Goal: Task Accomplishment & Management: Manage account settings

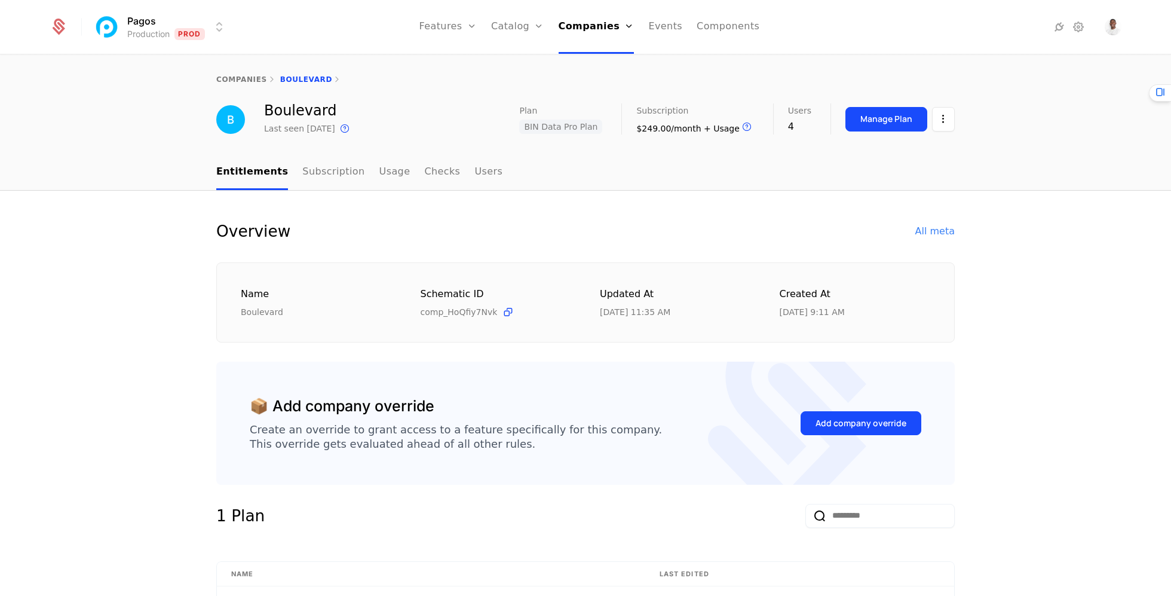
select select "***"
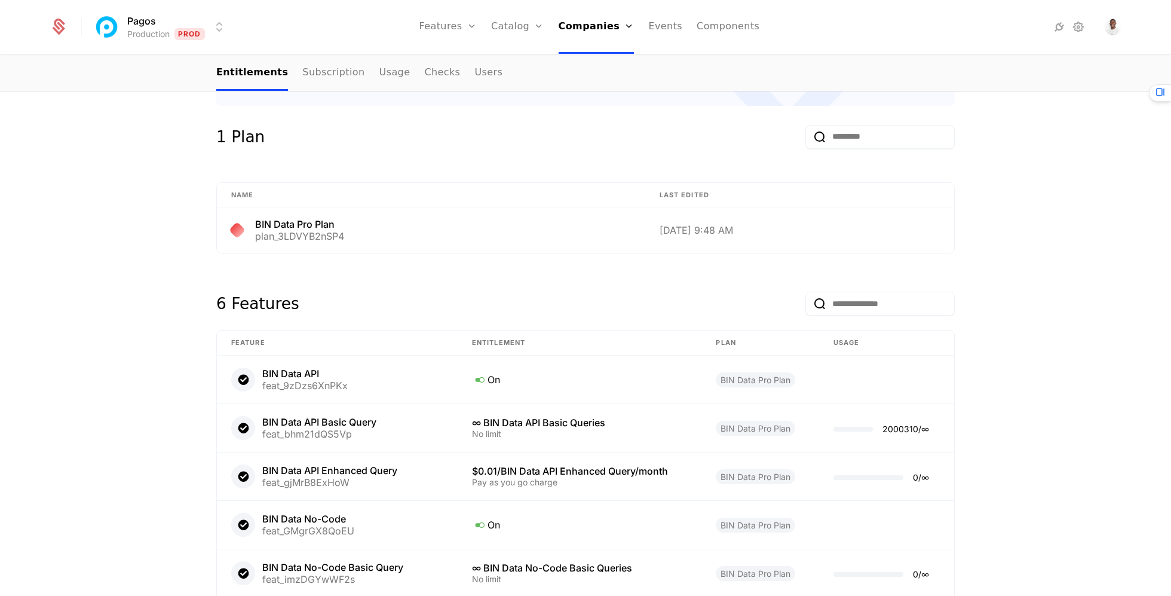
scroll to position [348, 0]
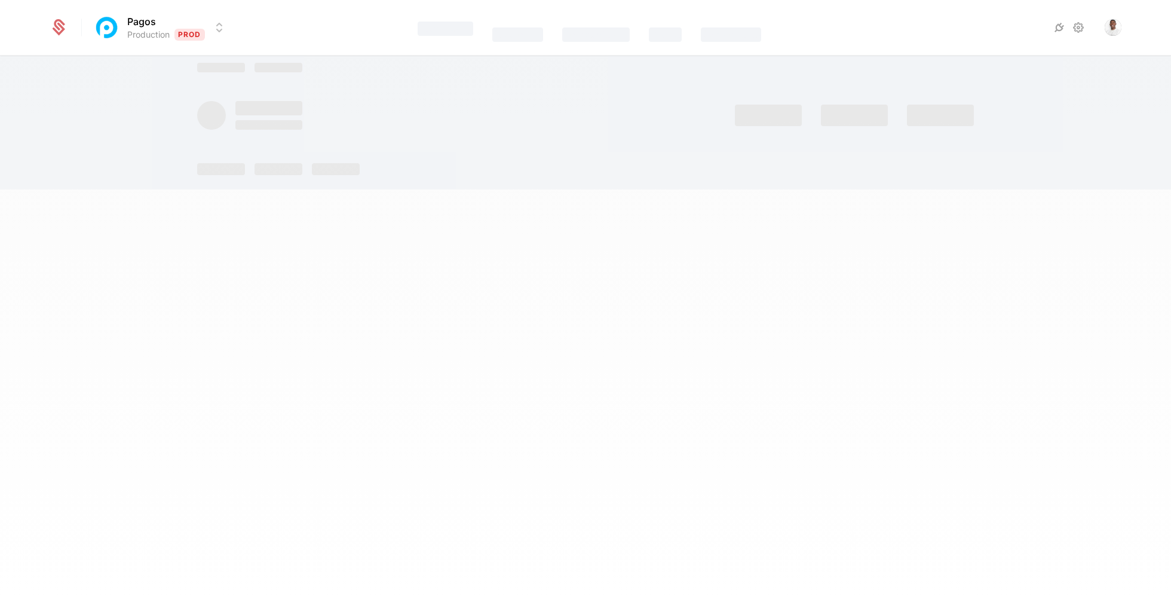
select select "***"
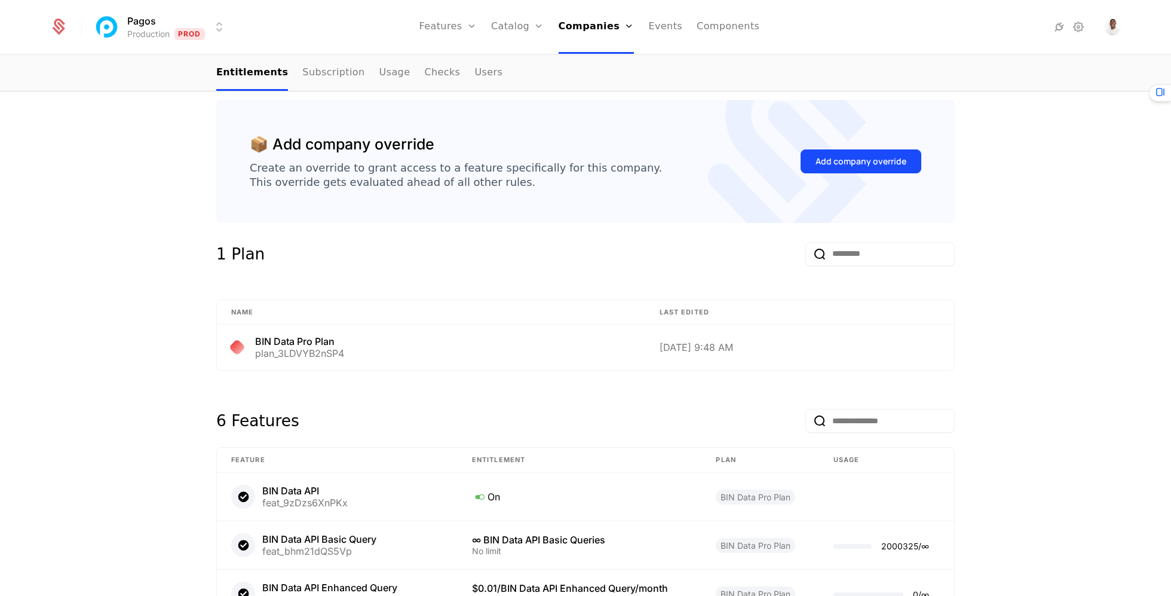
scroll to position [215, 0]
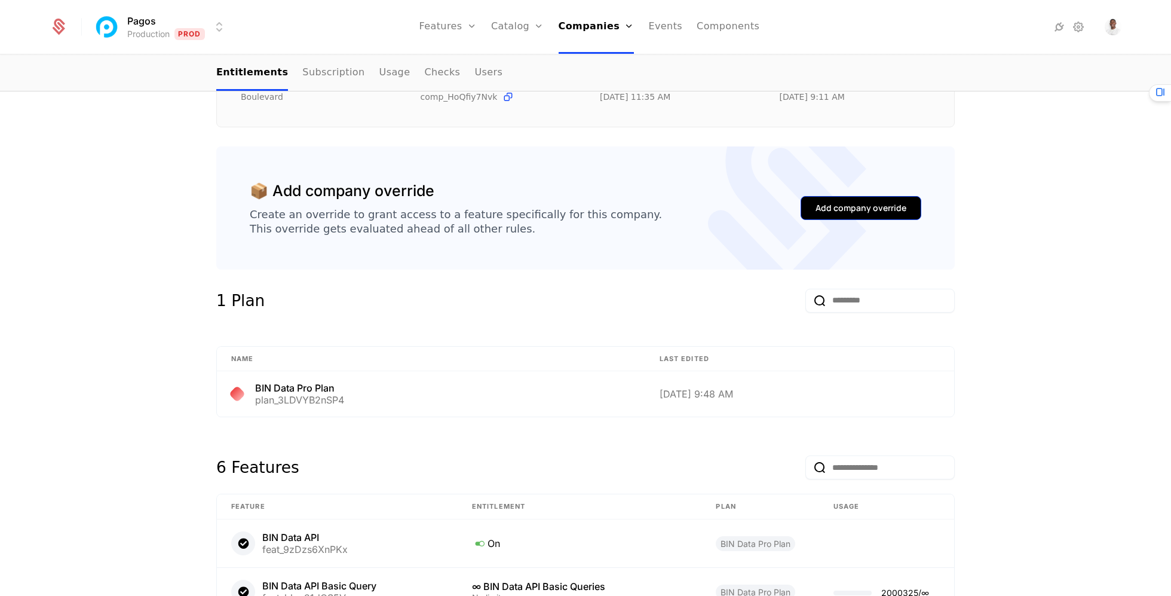
click at [874, 202] on div "Add company override" at bounding box center [860, 208] width 91 height 12
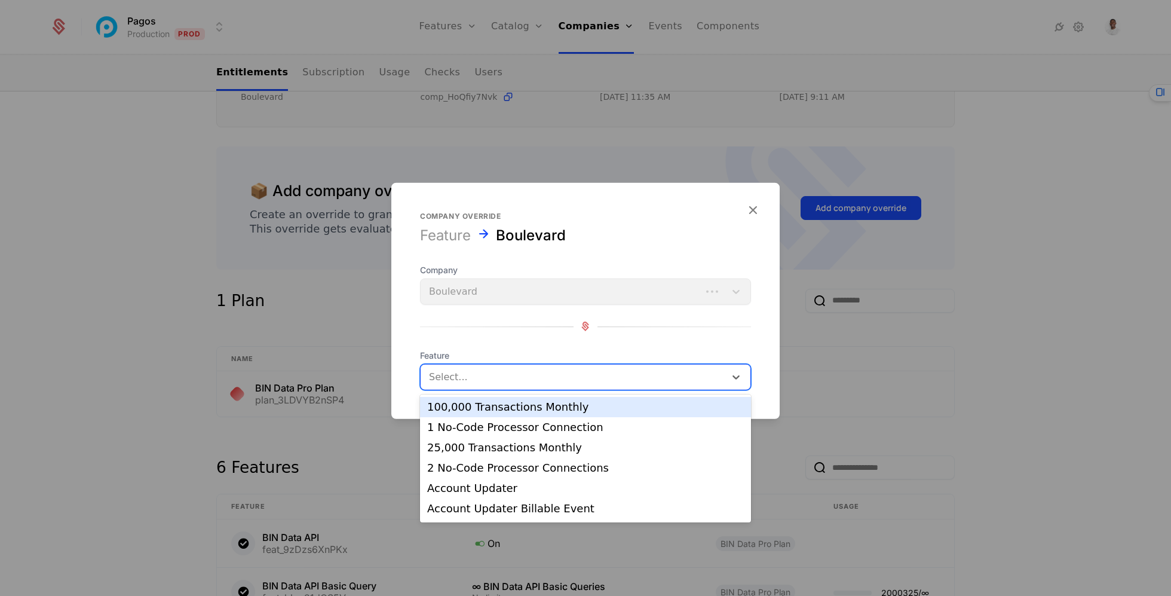
click at [549, 376] on div at bounding box center [573, 376] width 288 height 17
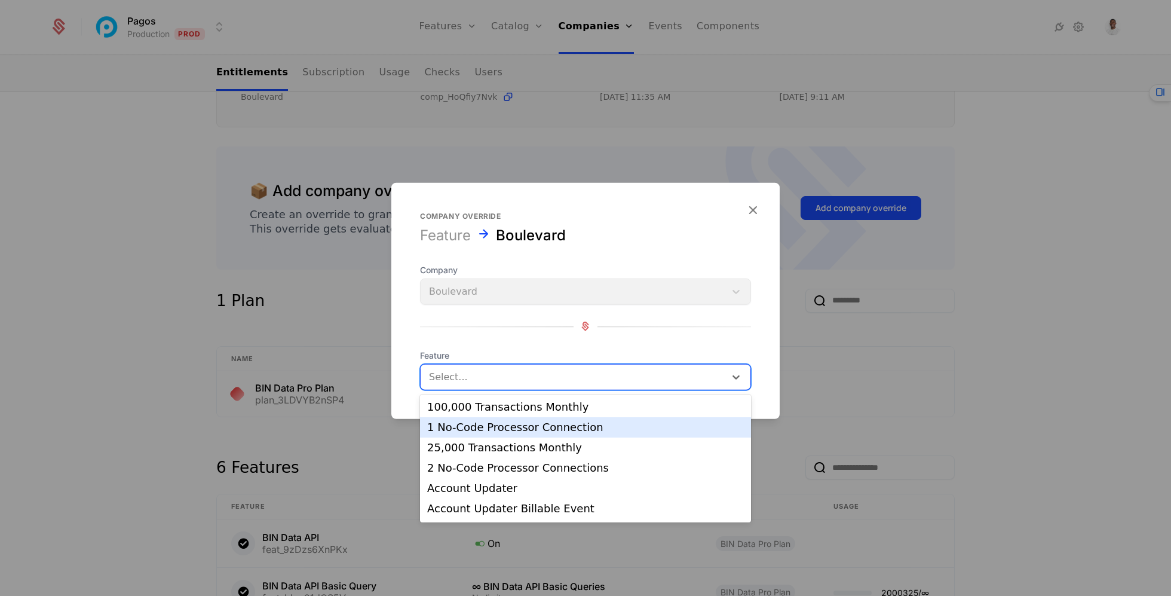
click at [873, 240] on div at bounding box center [585, 298] width 1171 height 596
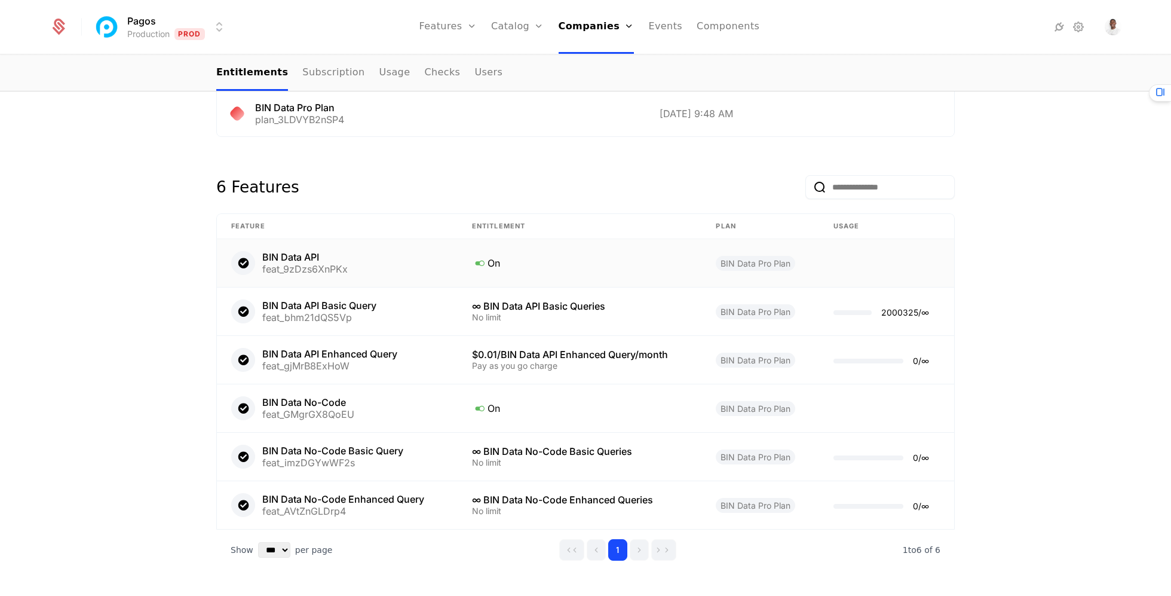
scroll to position [247, 0]
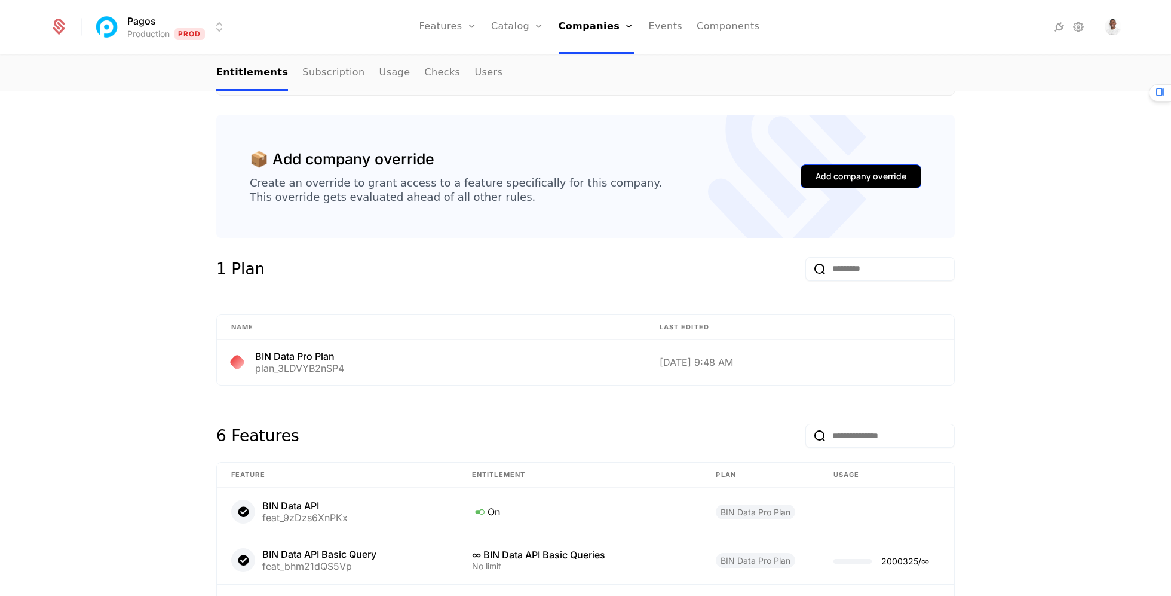
click at [884, 171] on div "Add company override" at bounding box center [860, 176] width 91 height 12
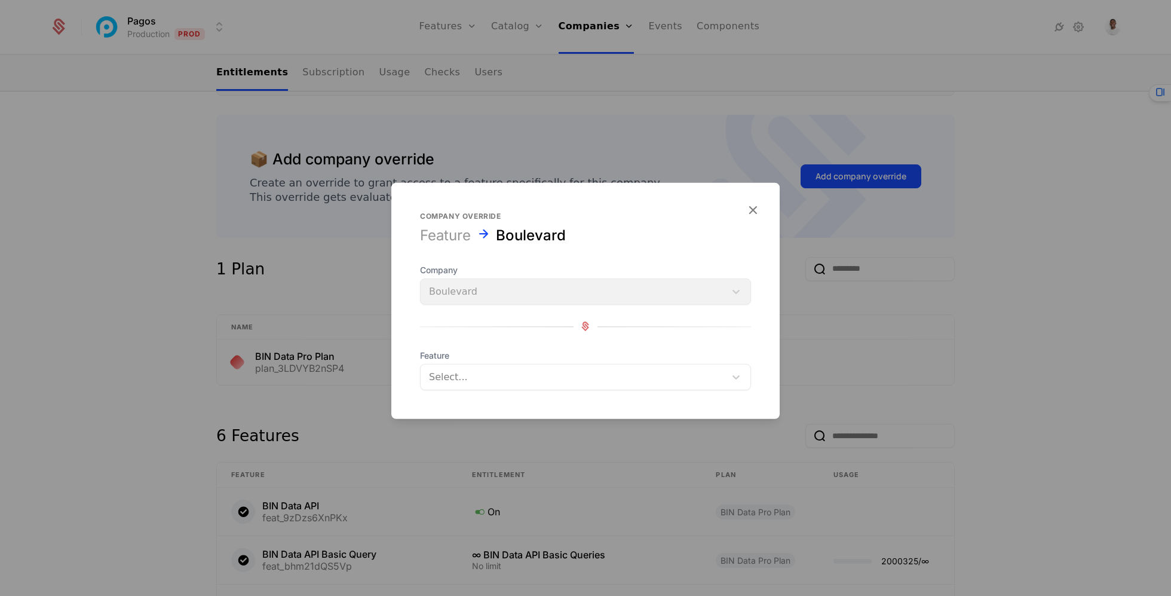
click at [582, 382] on div at bounding box center [573, 376] width 288 height 17
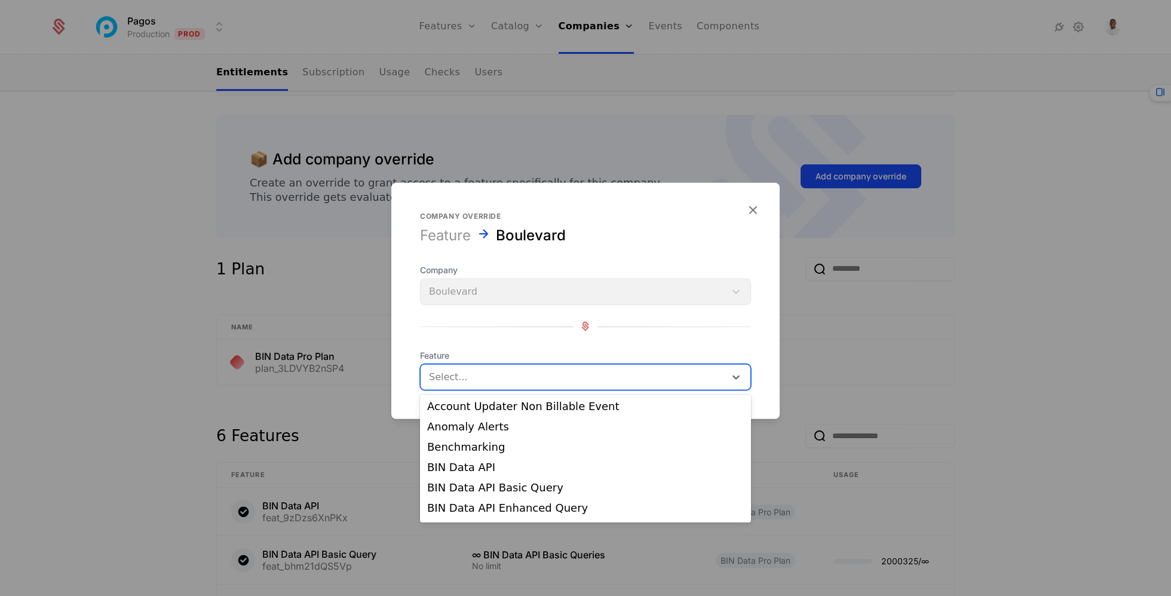
scroll to position [124, 0]
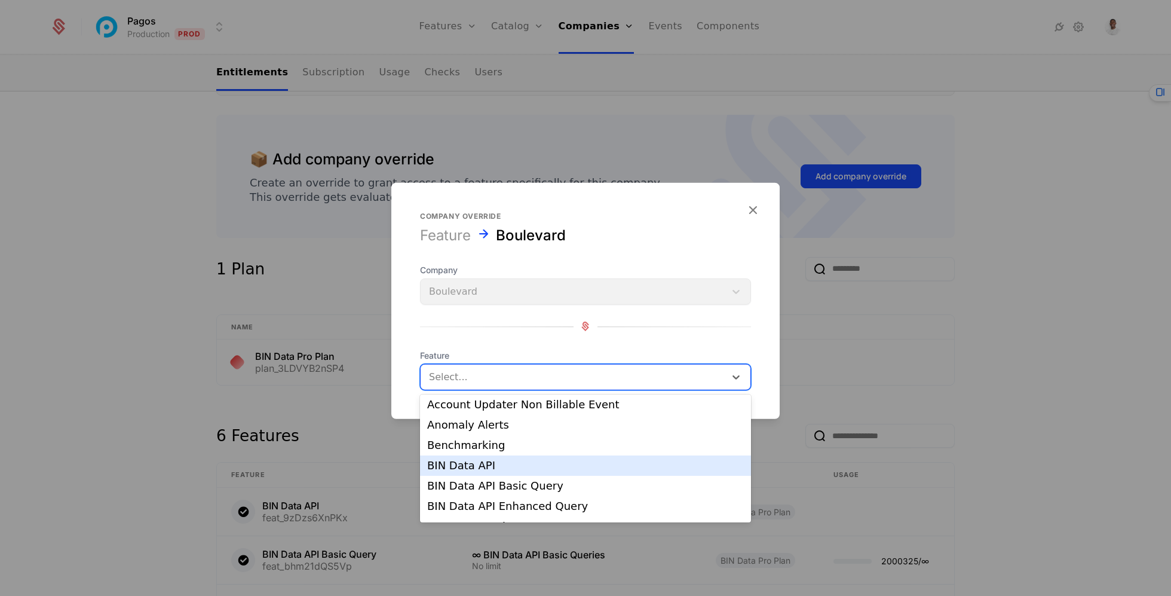
click at [516, 465] on div "BIN Data API" at bounding box center [585, 465] width 317 height 11
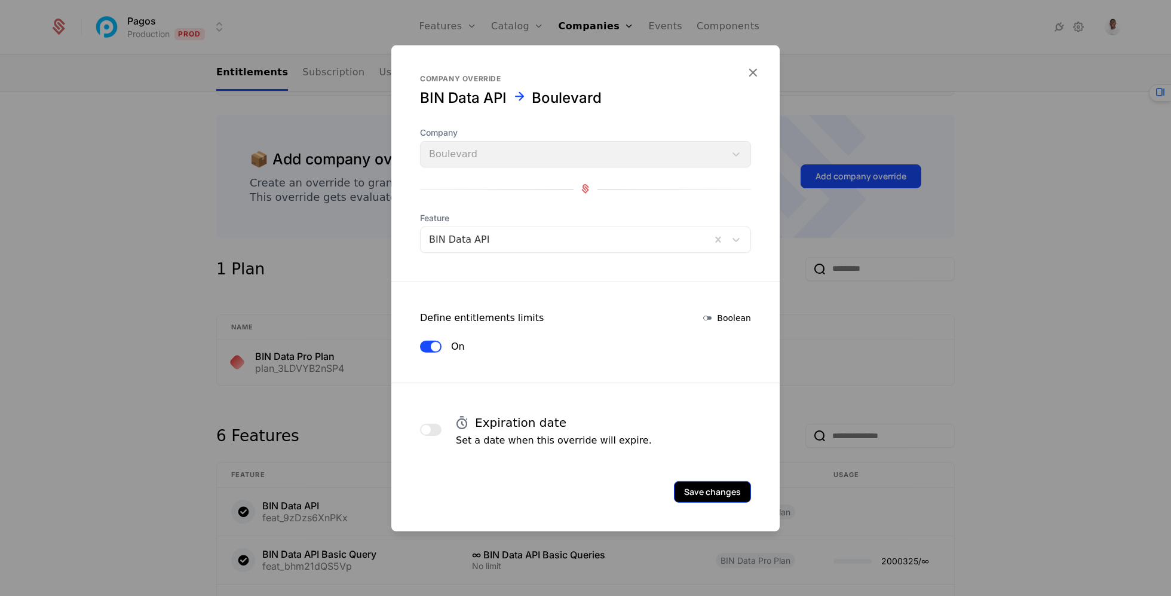
click at [725, 490] on button "Save changes" at bounding box center [712, 491] width 77 height 22
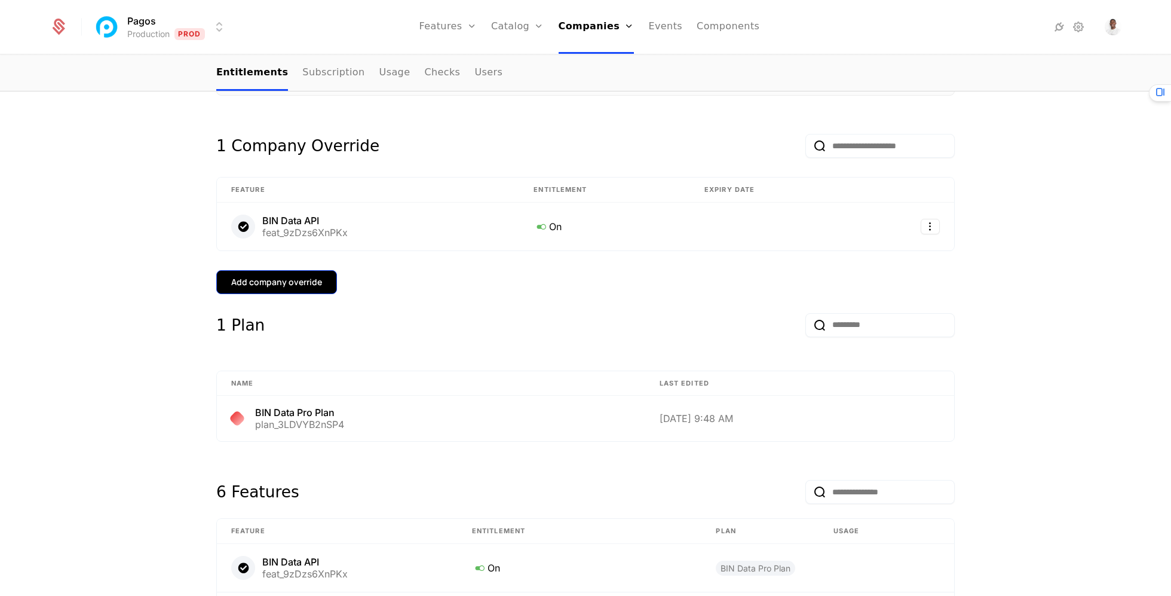
click at [308, 278] on div "Add company override" at bounding box center [276, 282] width 91 height 12
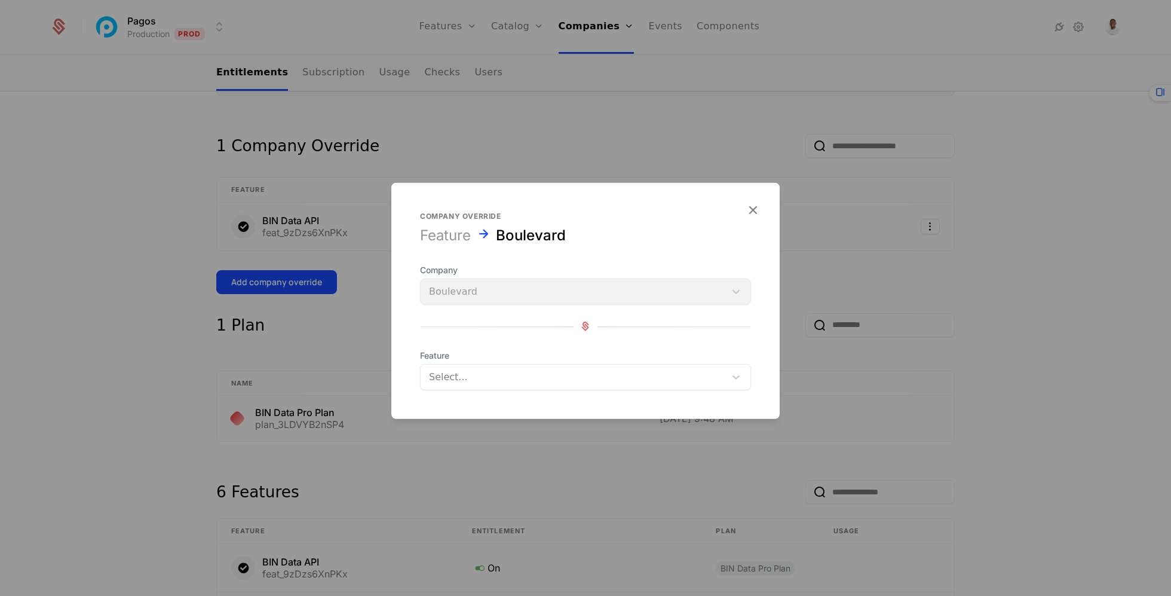
click at [499, 375] on div at bounding box center [573, 376] width 288 height 17
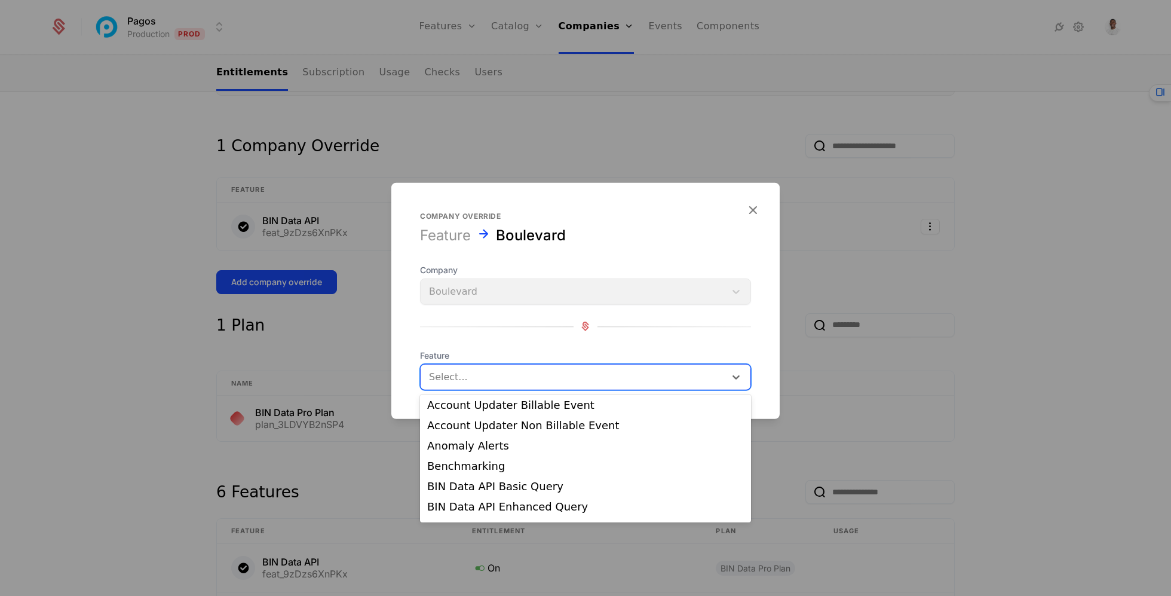
scroll to position [104, 0]
drag, startPoint x: 528, startPoint y: 504, endPoint x: 528, endPoint y: 488, distance: 16.1
click at [528, 488] on div "100,000 Transactions Monthly 1 No-Code Processor Connection 25,000 Transactions…" at bounding box center [585, 458] width 331 height 128
click at [528, 486] on div "BIN Data API Basic Query" at bounding box center [585, 485] width 317 height 11
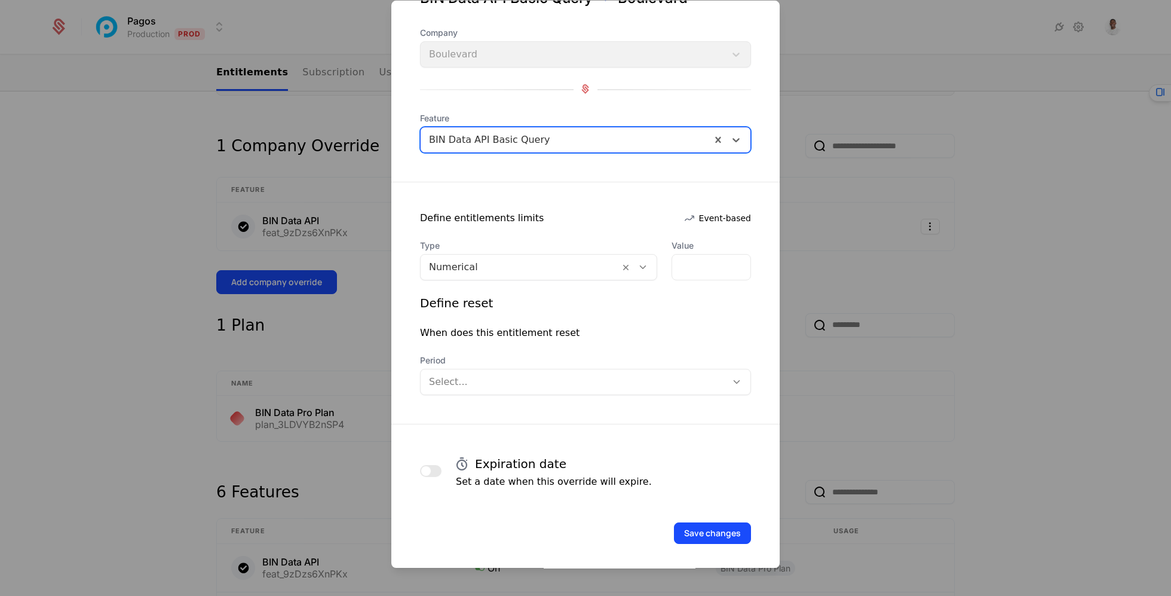
scroll to position [59, 0]
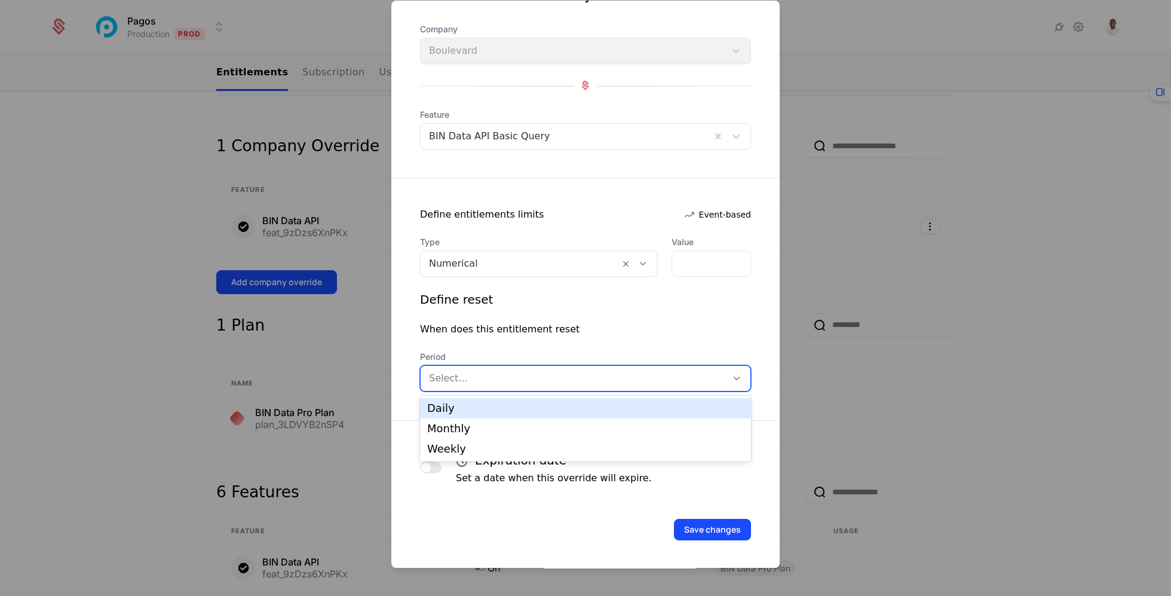
click at [568, 373] on div at bounding box center [573, 378] width 289 height 17
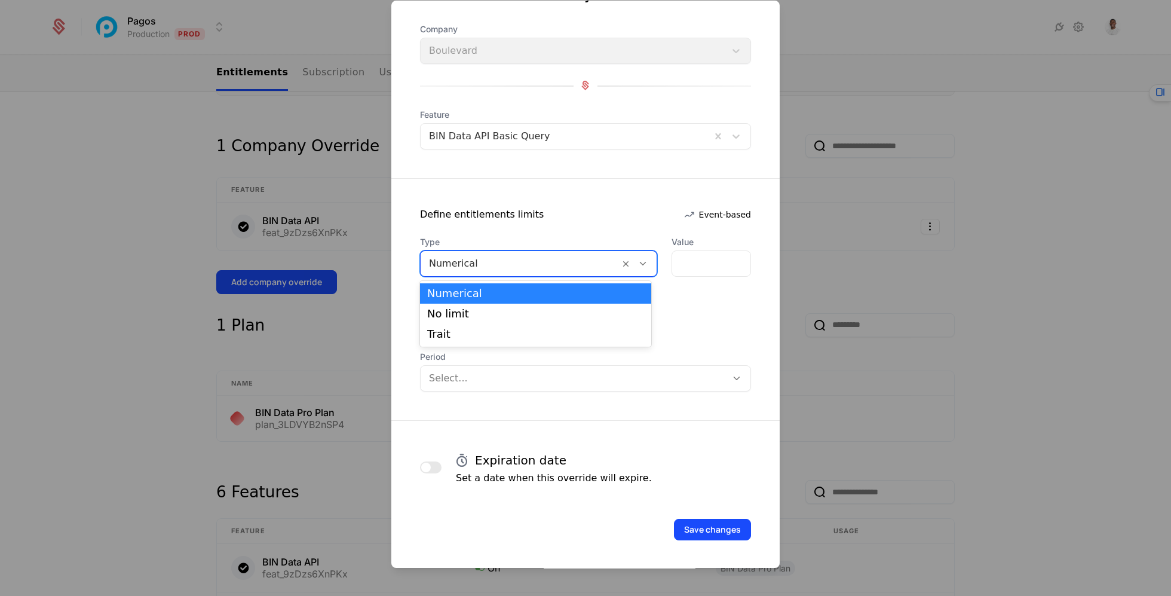
click at [557, 253] on div "Numerical" at bounding box center [520, 264] width 199 height 22
click at [587, 318] on div "No limit" at bounding box center [535, 313] width 217 height 11
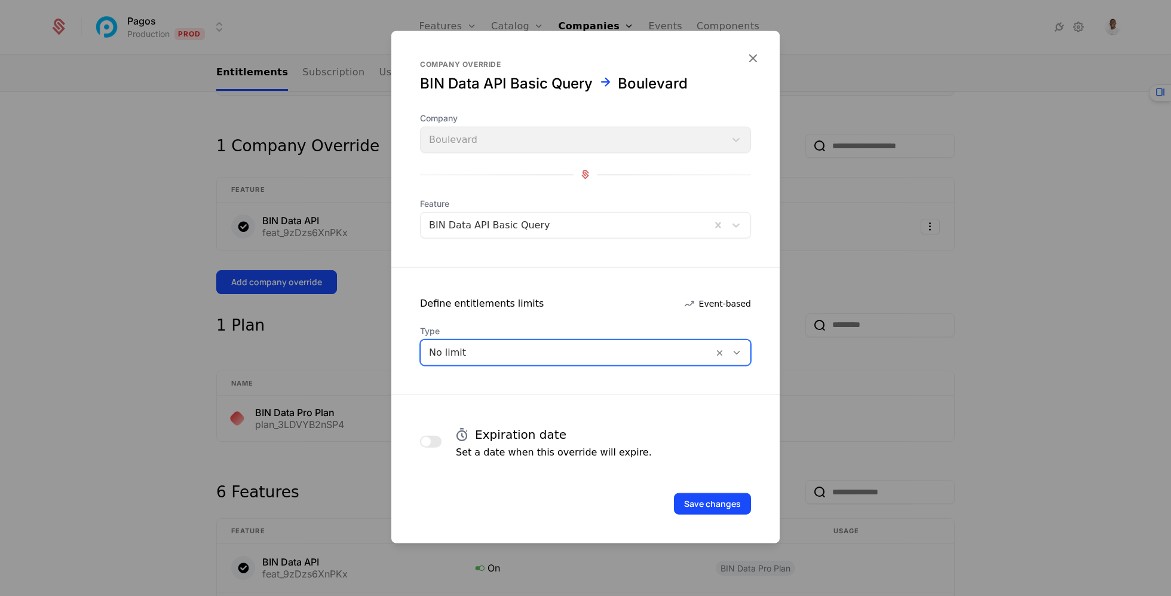
scroll to position [0, 0]
click at [542, 362] on div "No limit" at bounding box center [567, 352] width 293 height 22
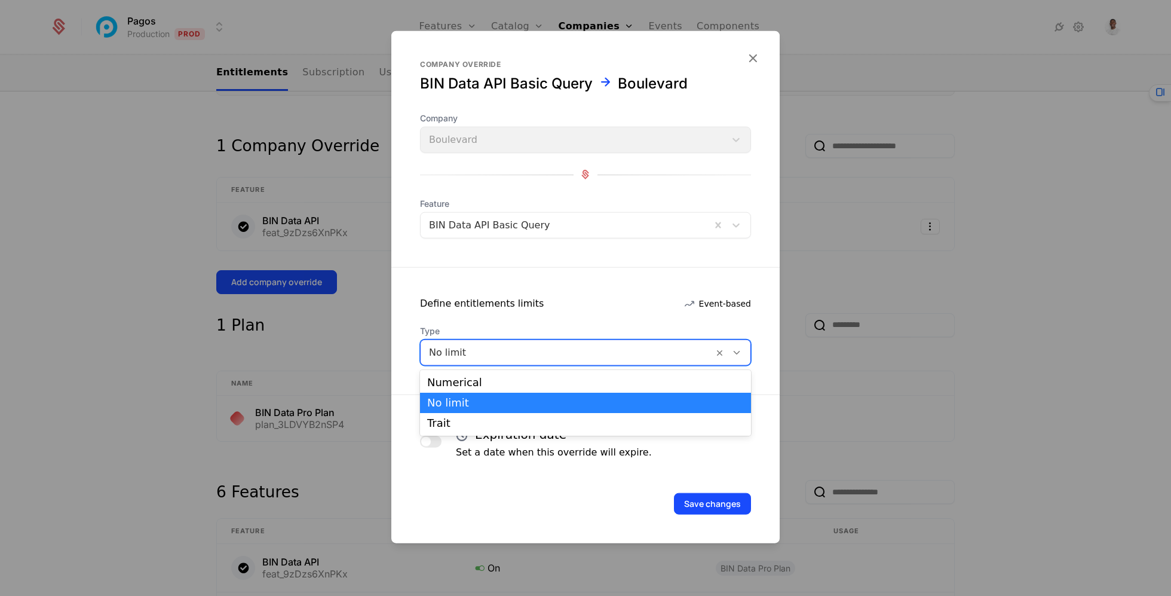
click at [536, 400] on div "No limit" at bounding box center [585, 402] width 317 height 11
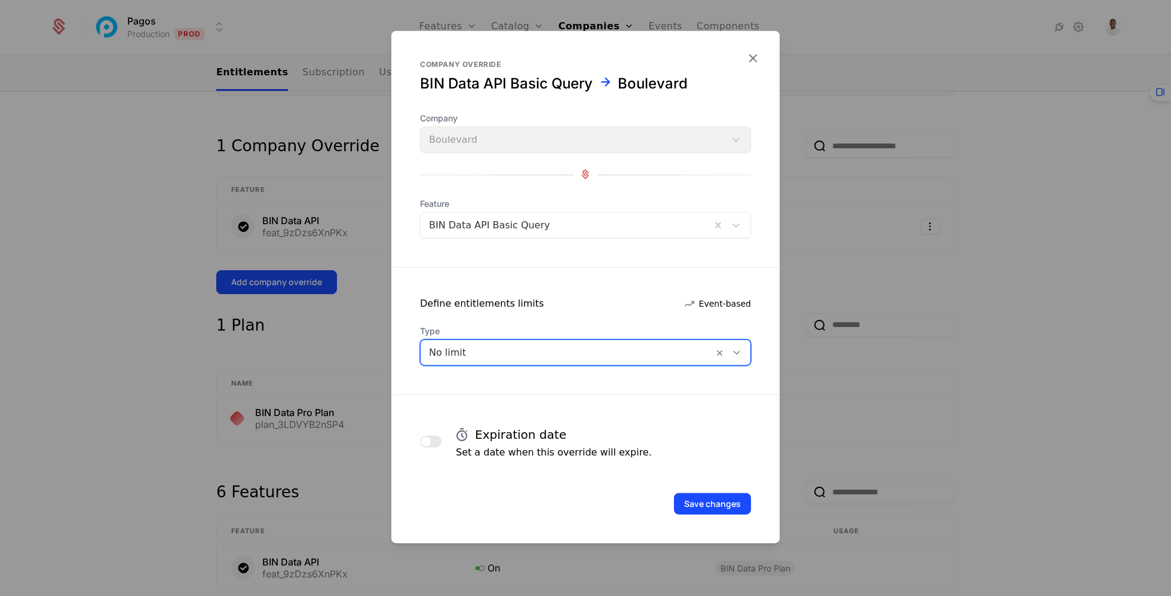
click at [548, 349] on div at bounding box center [567, 352] width 276 height 17
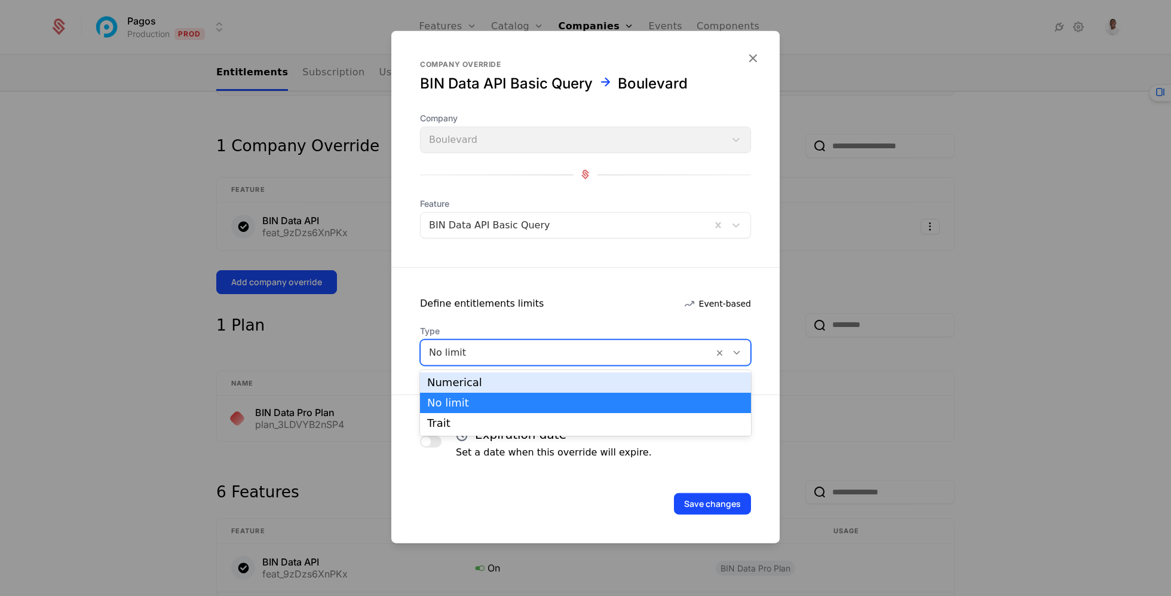
click at [542, 309] on div "Define entitlements limits Event-based" at bounding box center [585, 303] width 388 height 14
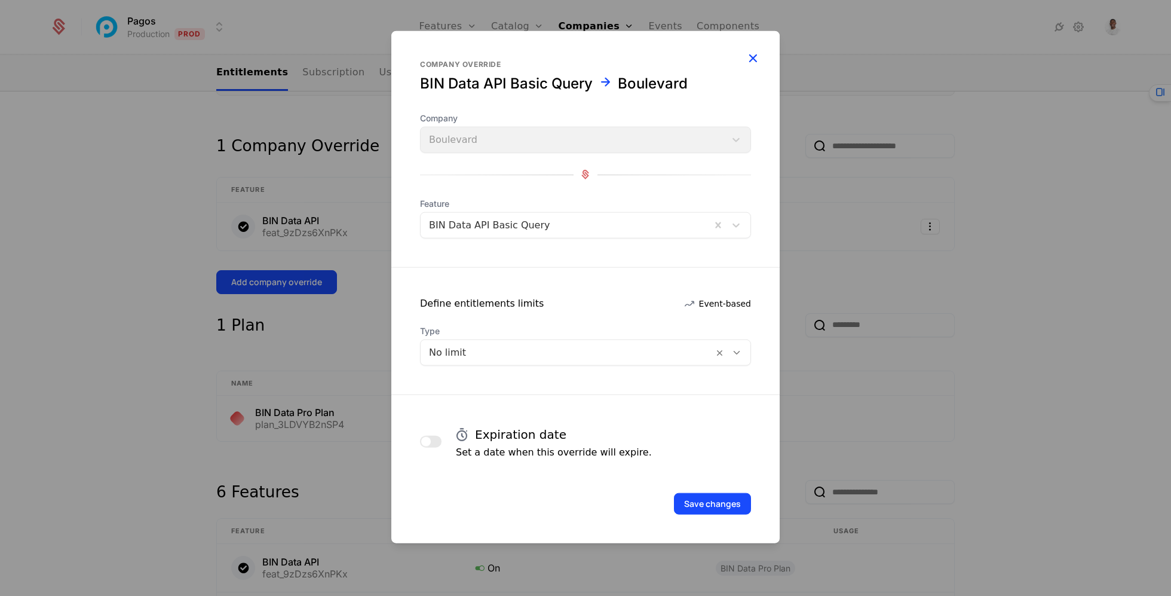
click at [755, 57] on icon "button" at bounding box center [753, 58] width 16 height 16
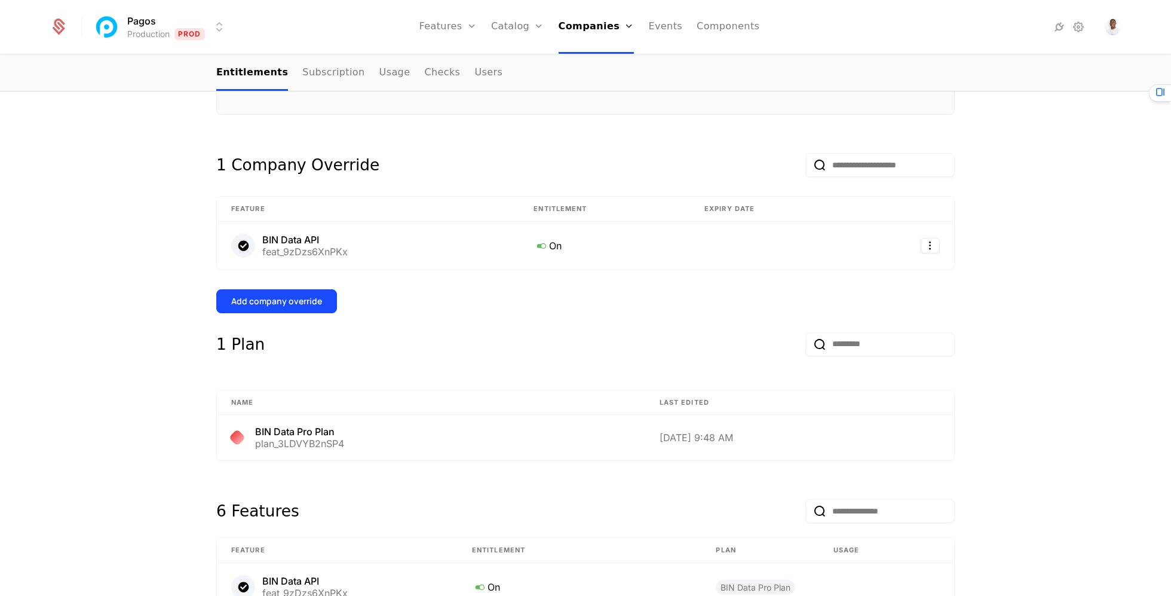
scroll to position [214, 0]
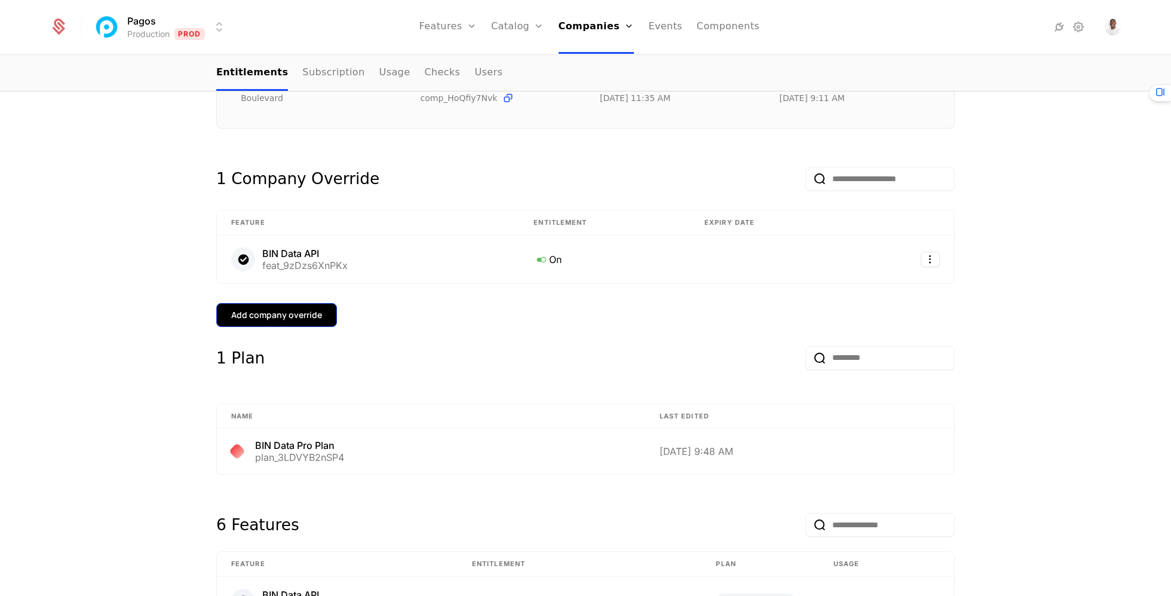
click at [304, 312] on div "Add company override" at bounding box center [276, 315] width 91 height 12
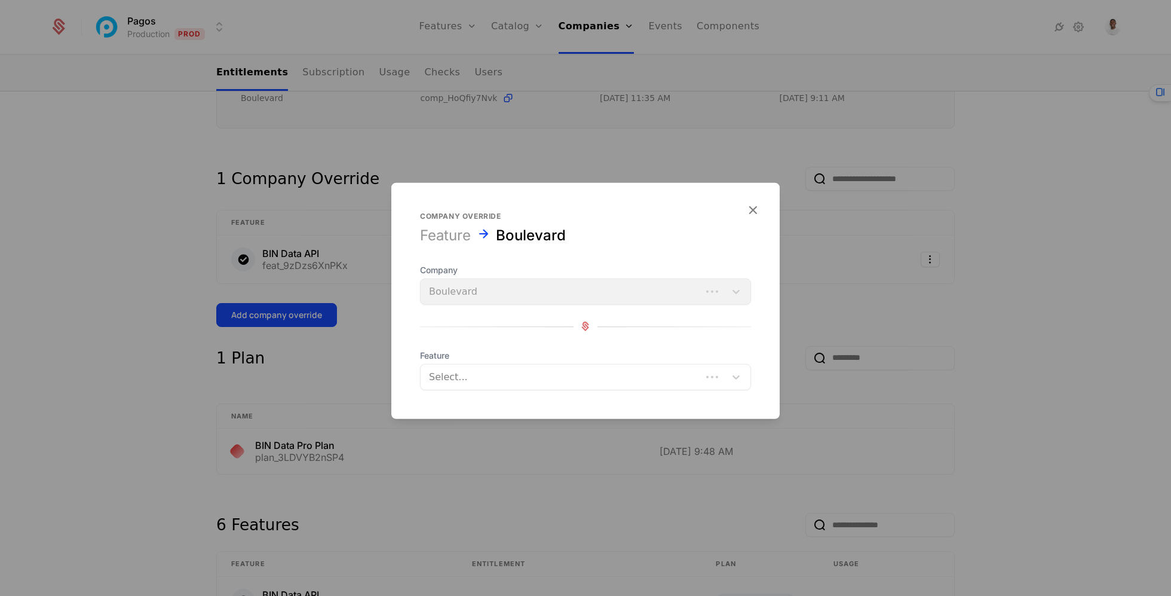
click at [493, 382] on div at bounding box center [561, 376] width 264 height 17
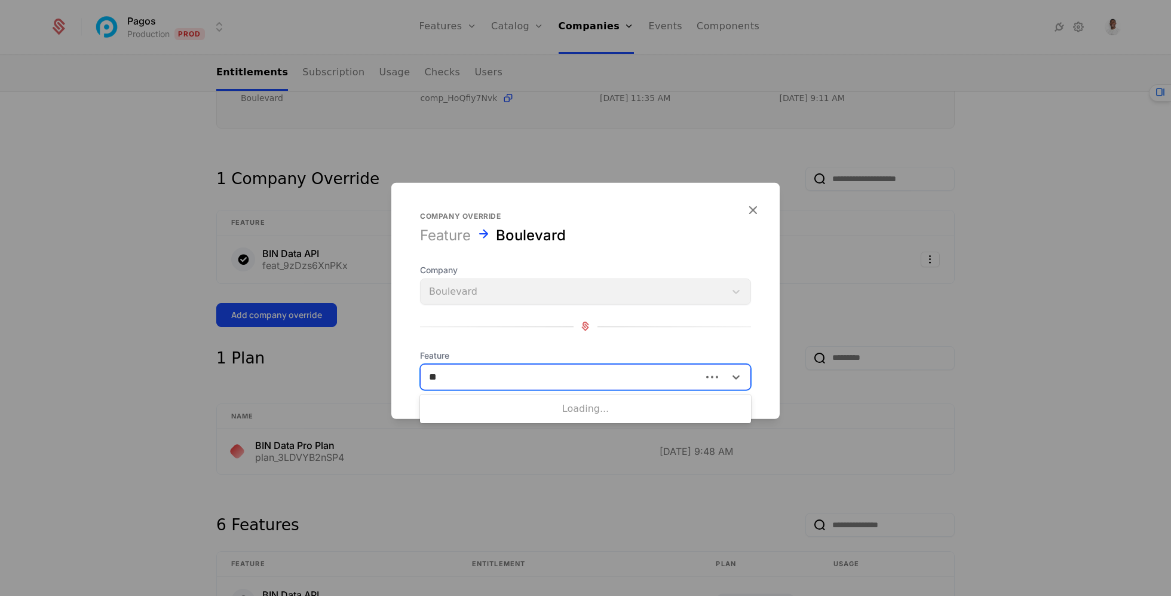
type input "***"
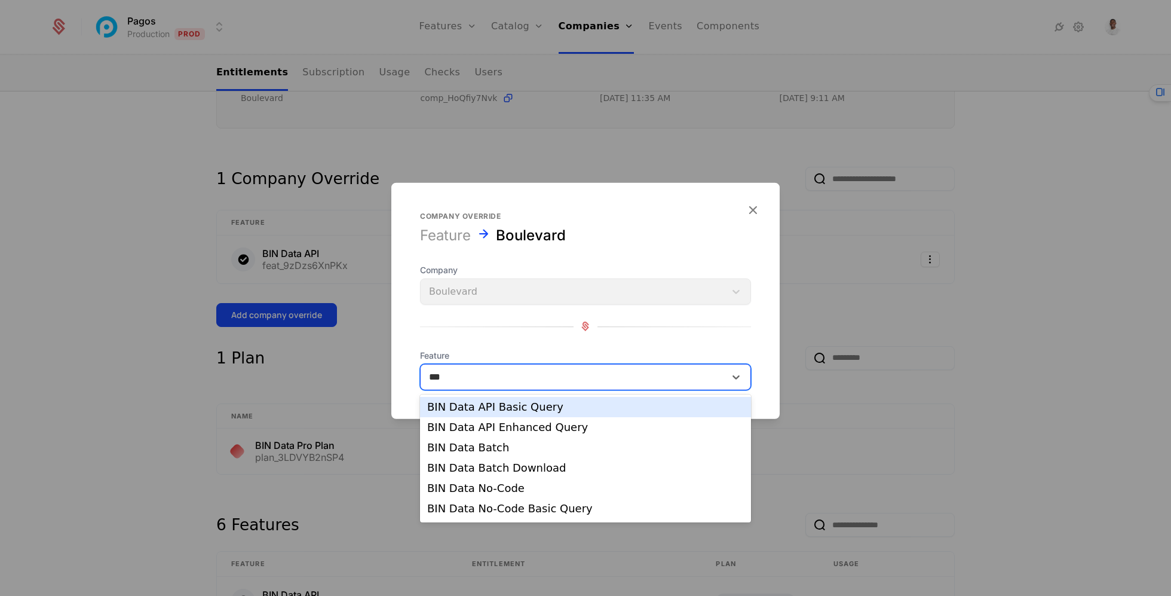
click at [489, 412] on div "BIN Data API Basic Query" at bounding box center [585, 406] width 317 height 11
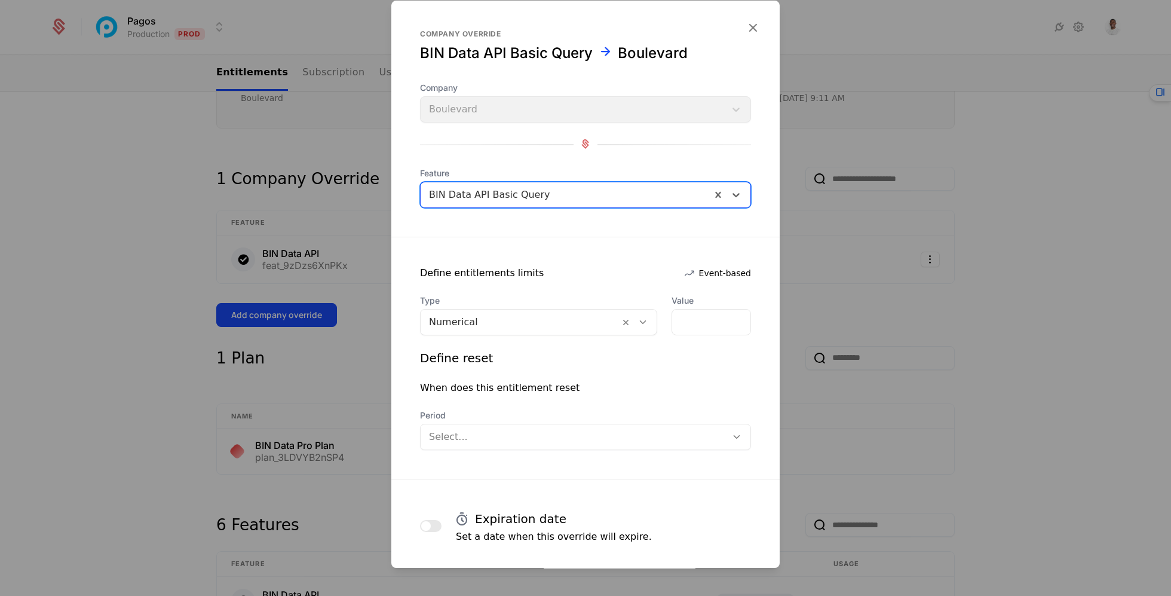
click at [574, 316] on div at bounding box center [520, 322] width 182 height 17
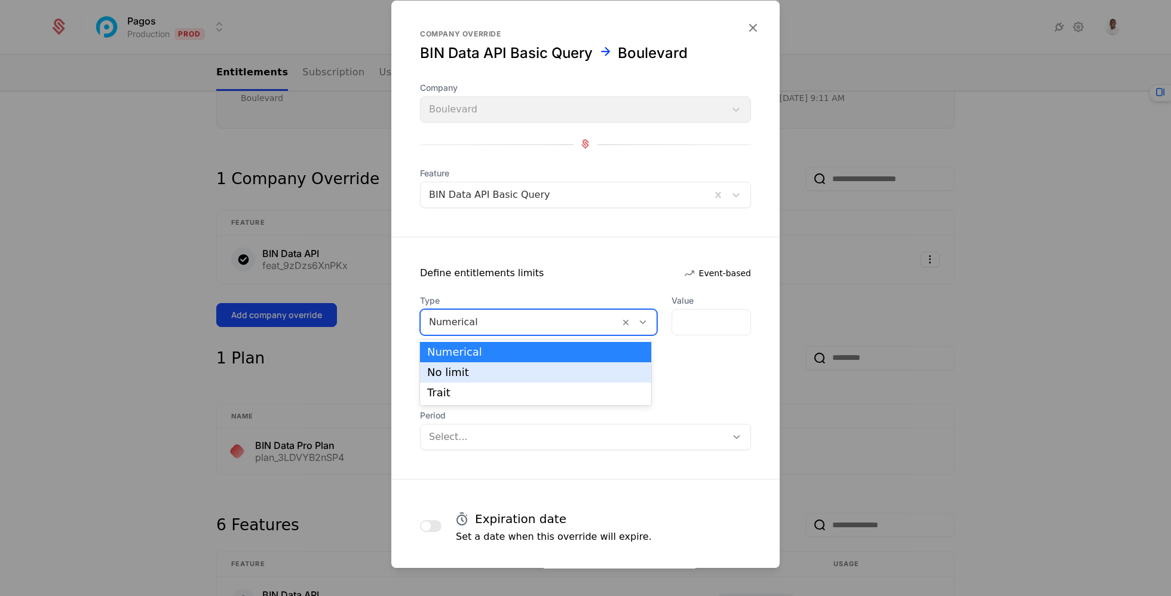
click at [548, 373] on div "No limit" at bounding box center [535, 372] width 217 height 11
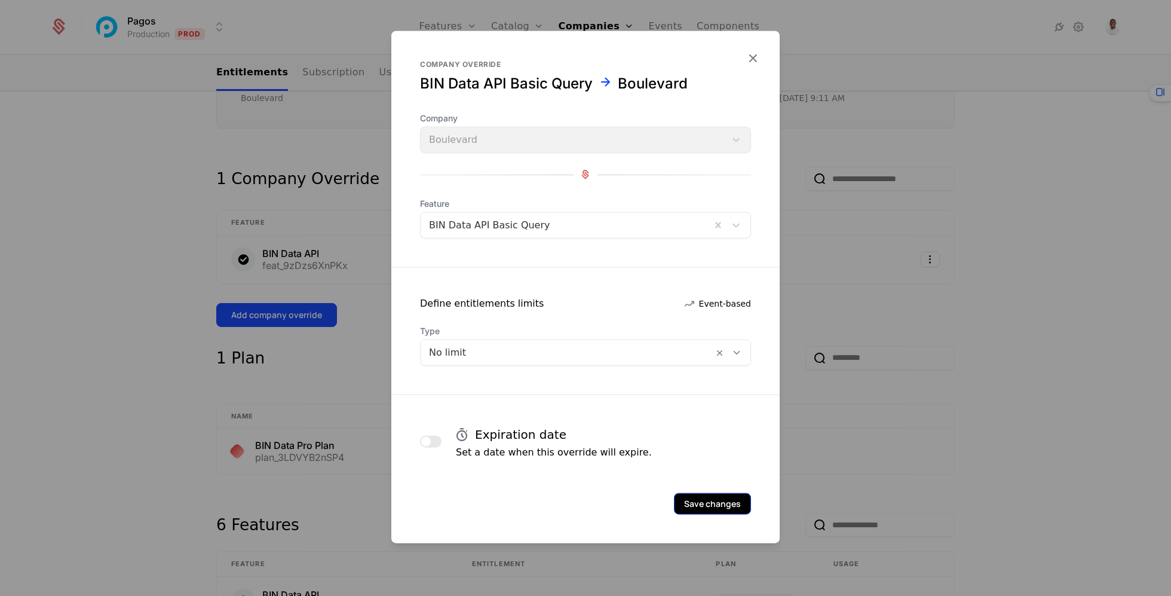
click at [724, 504] on button "Save changes" at bounding box center [712, 503] width 77 height 22
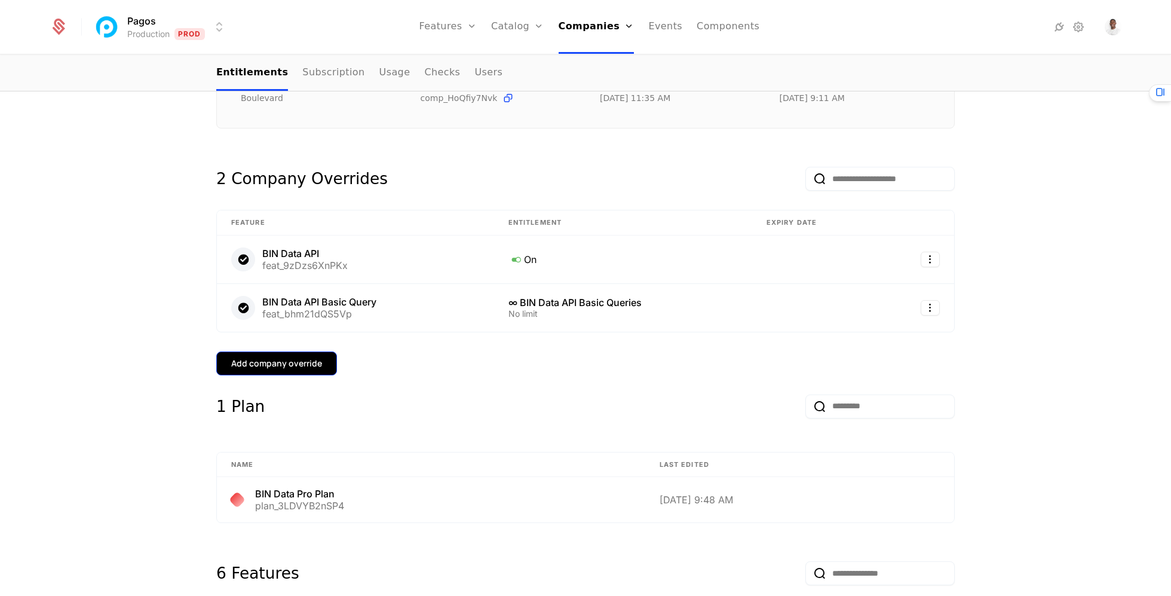
click at [291, 363] on div "Add company override" at bounding box center [276, 363] width 91 height 12
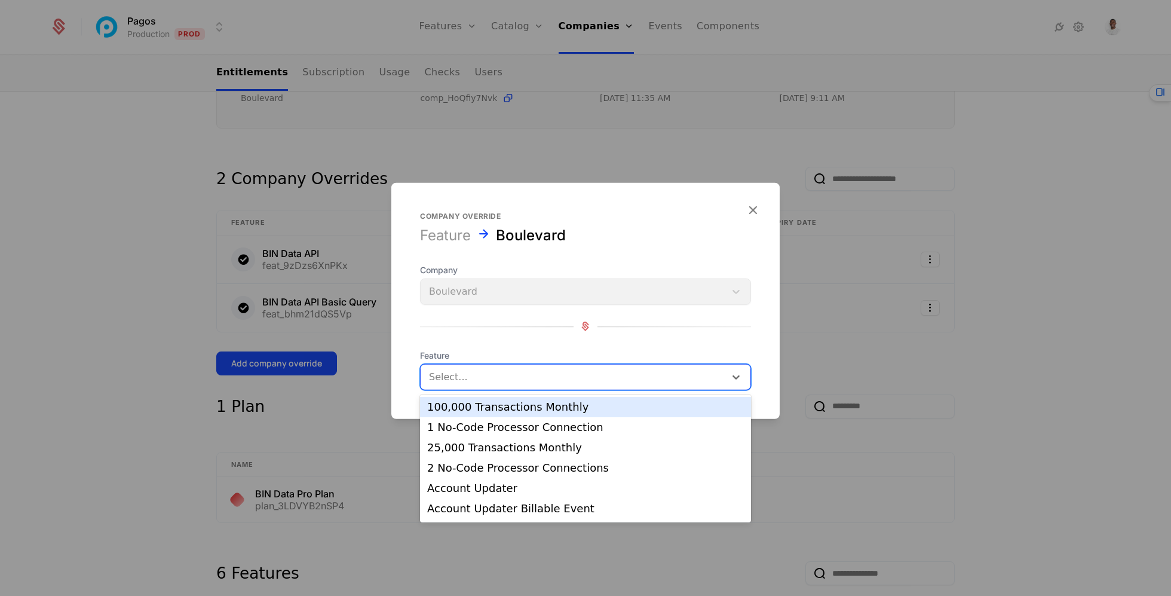
click at [613, 366] on div "Select..." at bounding box center [573, 377] width 305 height 22
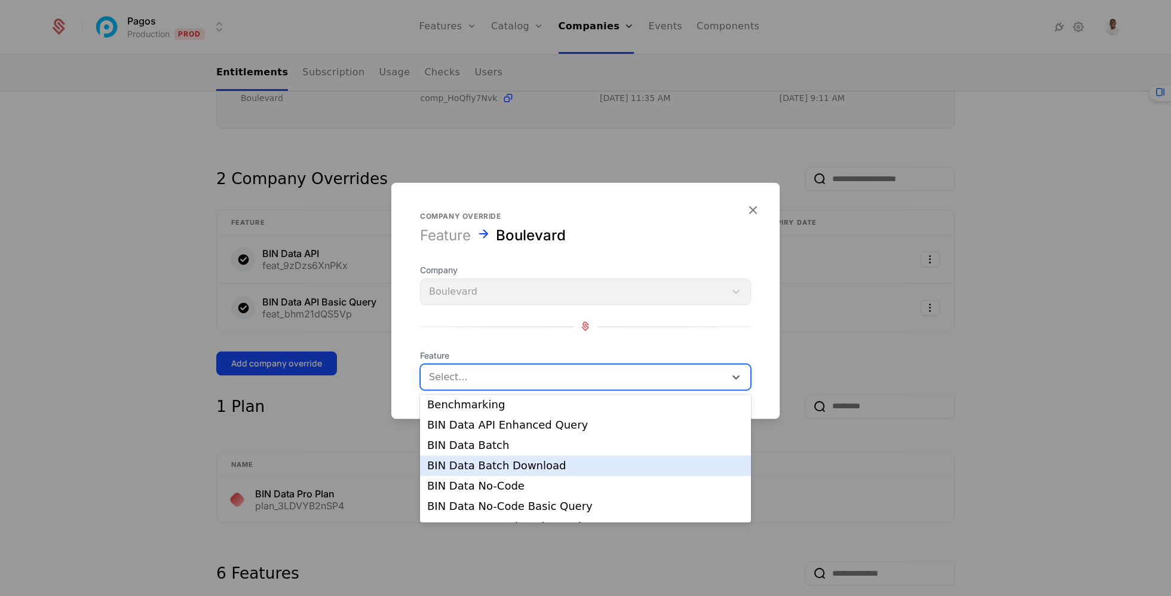
scroll to position [167, 0]
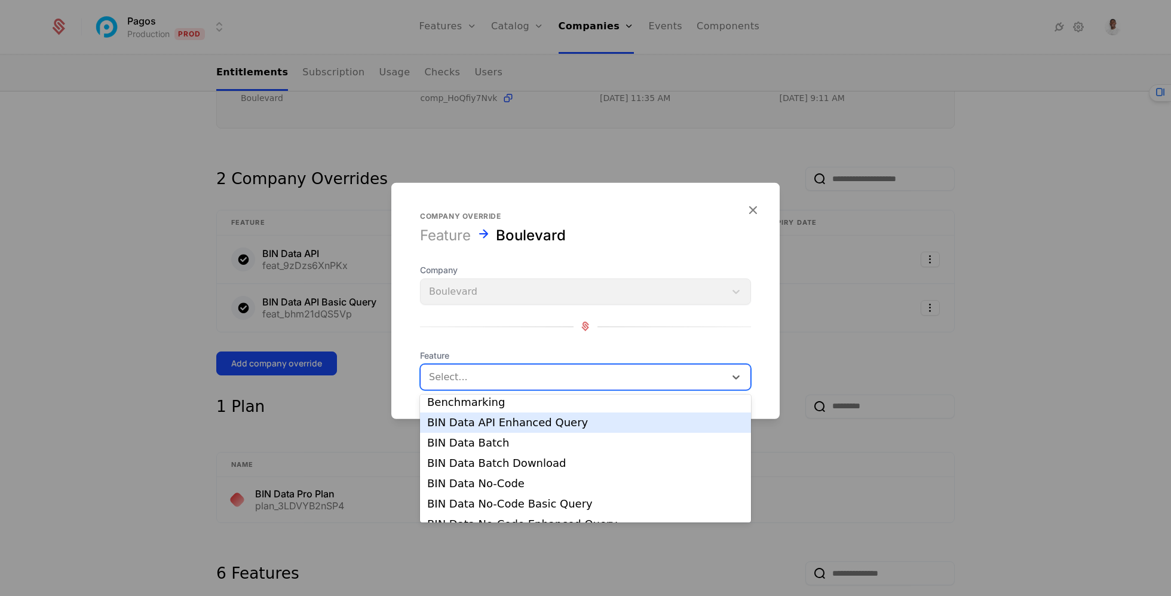
click at [520, 420] on div "BIN Data API Enhanced Query" at bounding box center [585, 422] width 317 height 11
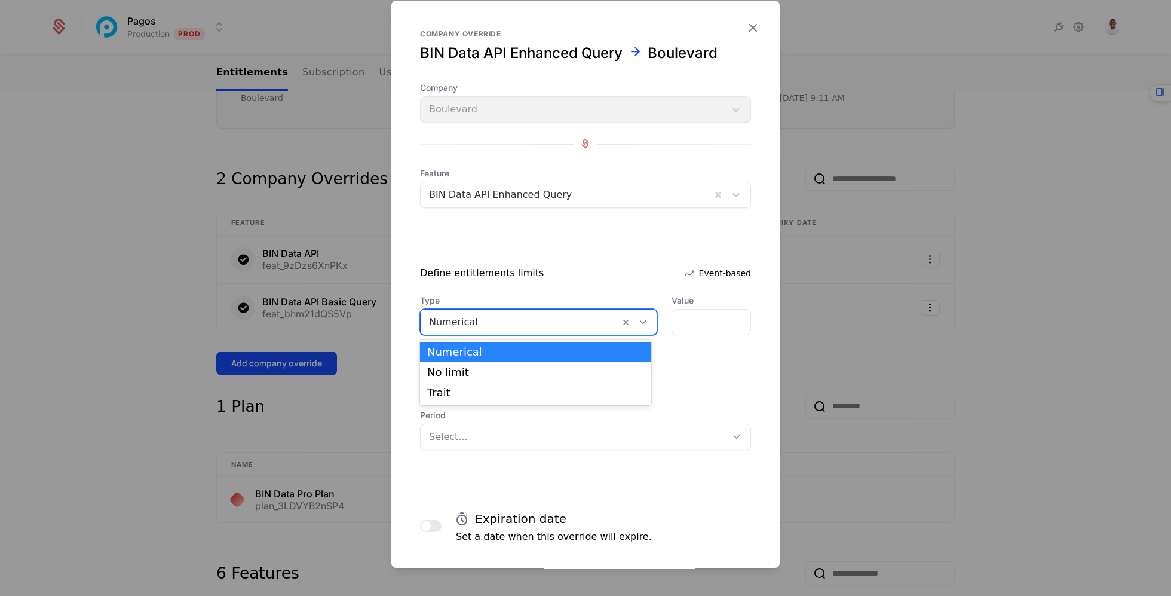
click at [530, 327] on div at bounding box center [520, 322] width 182 height 17
click at [524, 391] on div "Trait" at bounding box center [535, 392] width 217 height 11
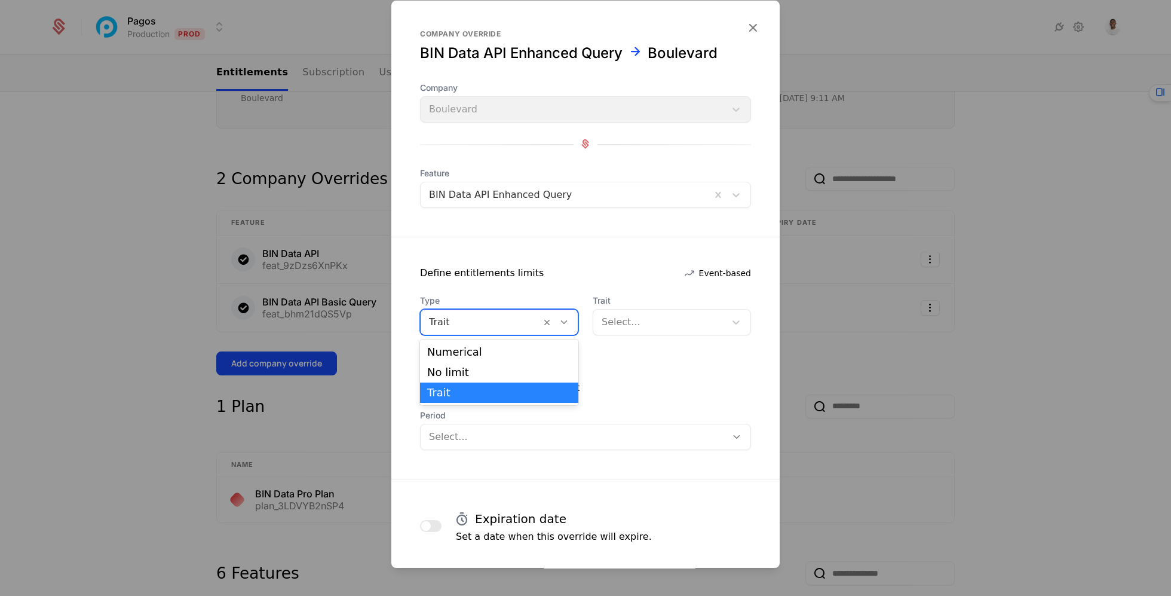
click at [523, 317] on div at bounding box center [480, 322] width 103 height 17
click at [647, 324] on div at bounding box center [659, 322] width 115 height 17
click at [512, 324] on div at bounding box center [480, 322] width 103 height 17
click at [510, 364] on div "No limit" at bounding box center [499, 372] width 158 height 20
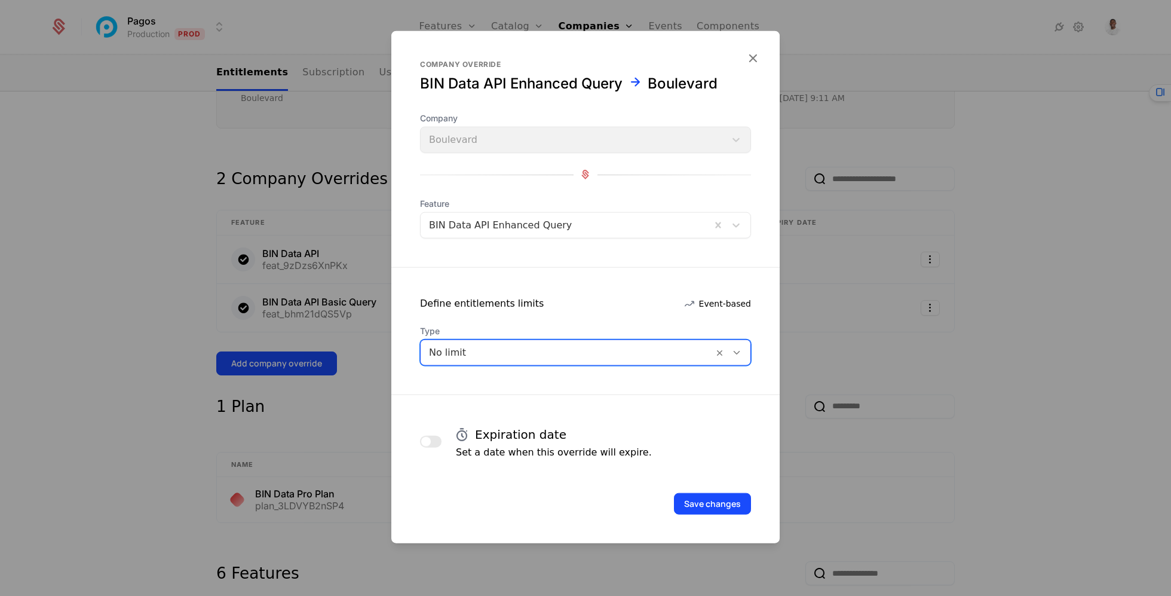
click at [507, 354] on div at bounding box center [567, 352] width 276 height 17
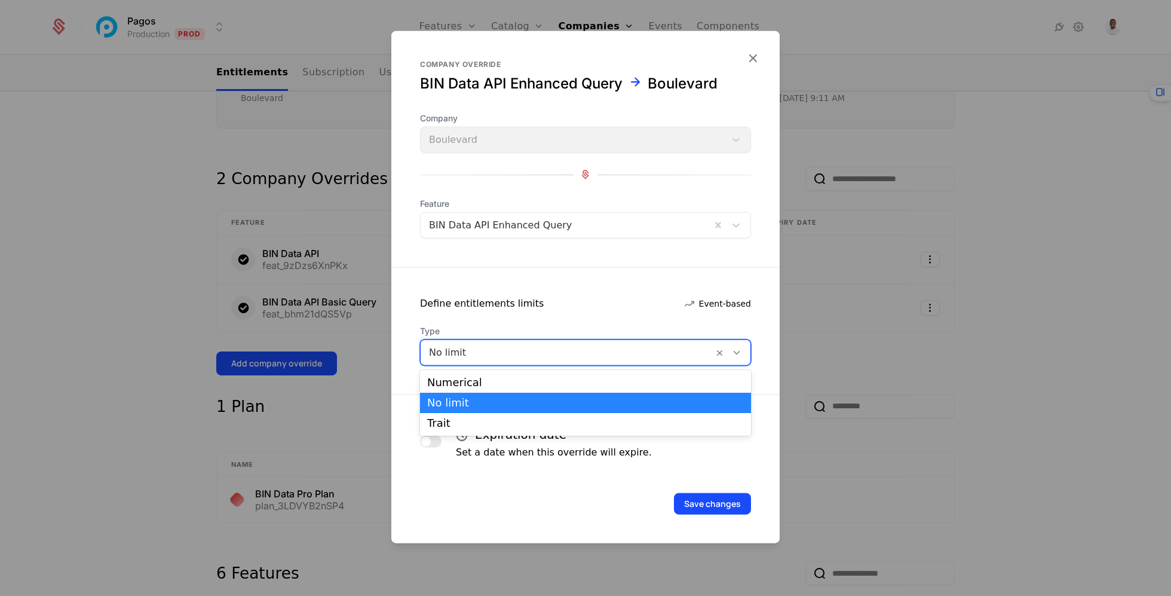
click at [508, 377] on div "Numerical" at bounding box center [585, 382] width 317 height 11
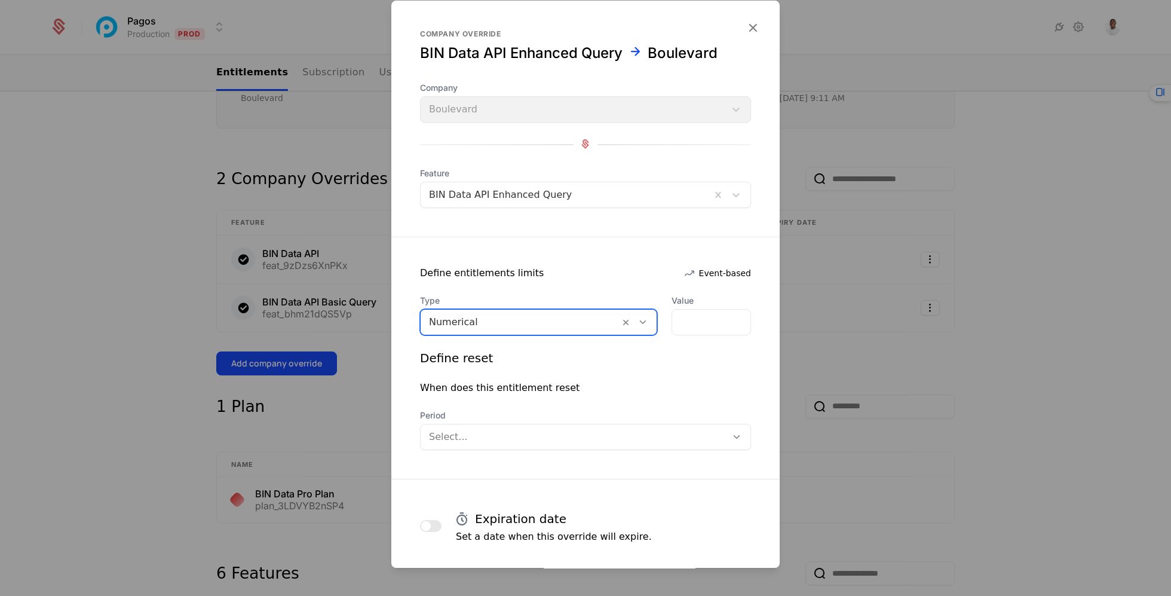
scroll to position [59, 0]
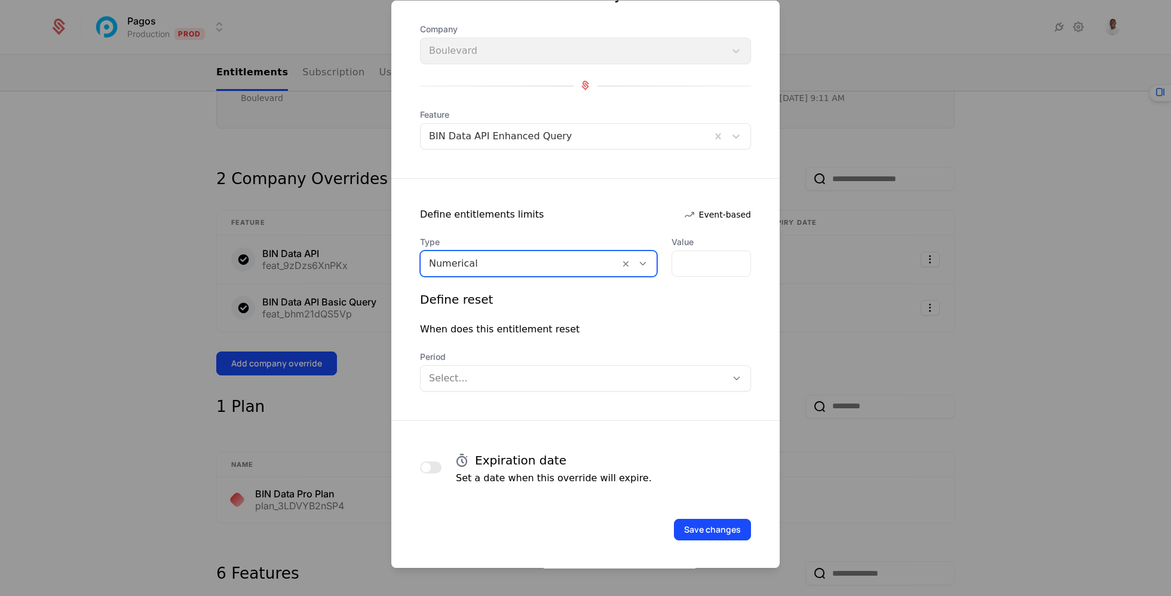
click at [540, 370] on div at bounding box center [573, 378] width 289 height 17
click at [575, 322] on div "When does this entitlement reset" at bounding box center [585, 329] width 331 height 14
click at [583, 255] on div at bounding box center [520, 263] width 182 height 17
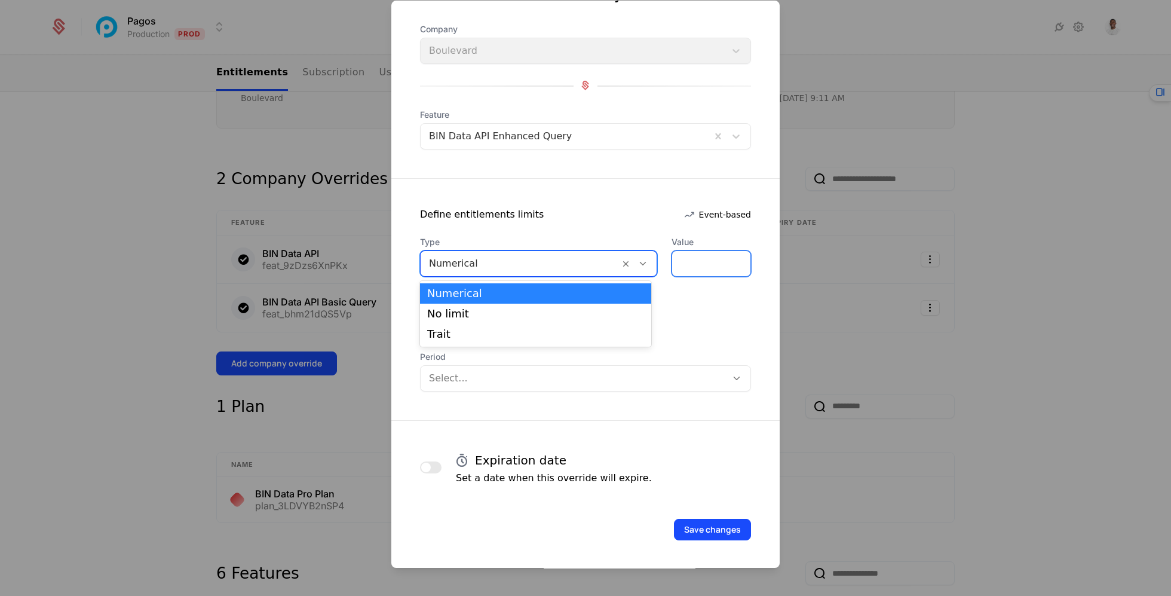
click at [692, 252] on input "*" at bounding box center [711, 263] width 78 height 25
click at [515, 258] on div at bounding box center [520, 263] width 182 height 17
click at [502, 314] on div "No limit" at bounding box center [535, 313] width 217 height 11
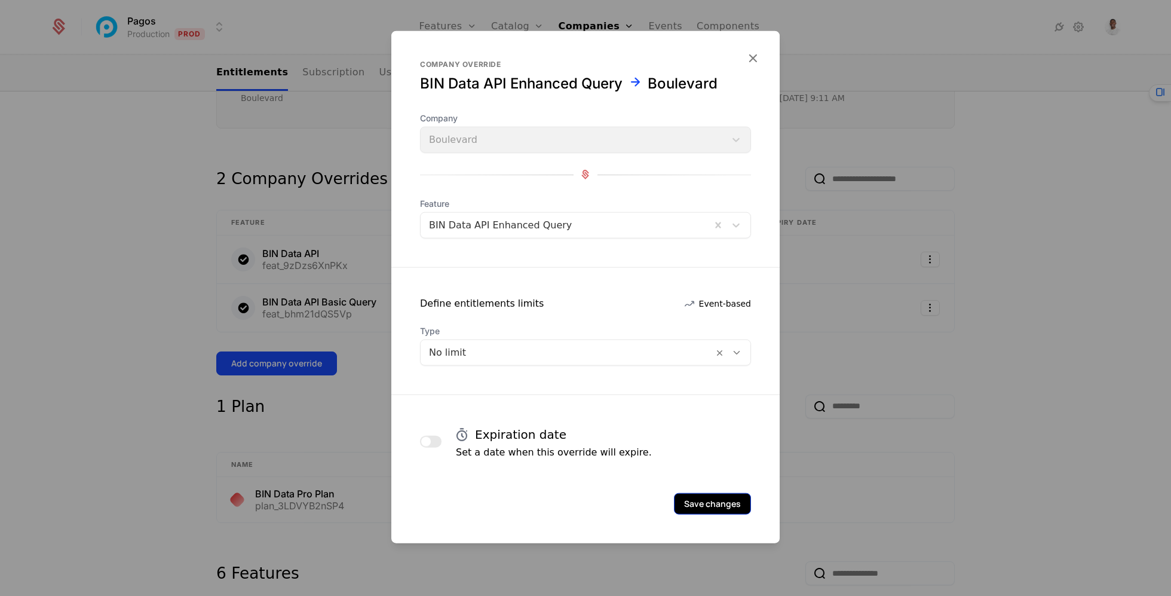
click at [713, 510] on button "Save changes" at bounding box center [712, 503] width 77 height 22
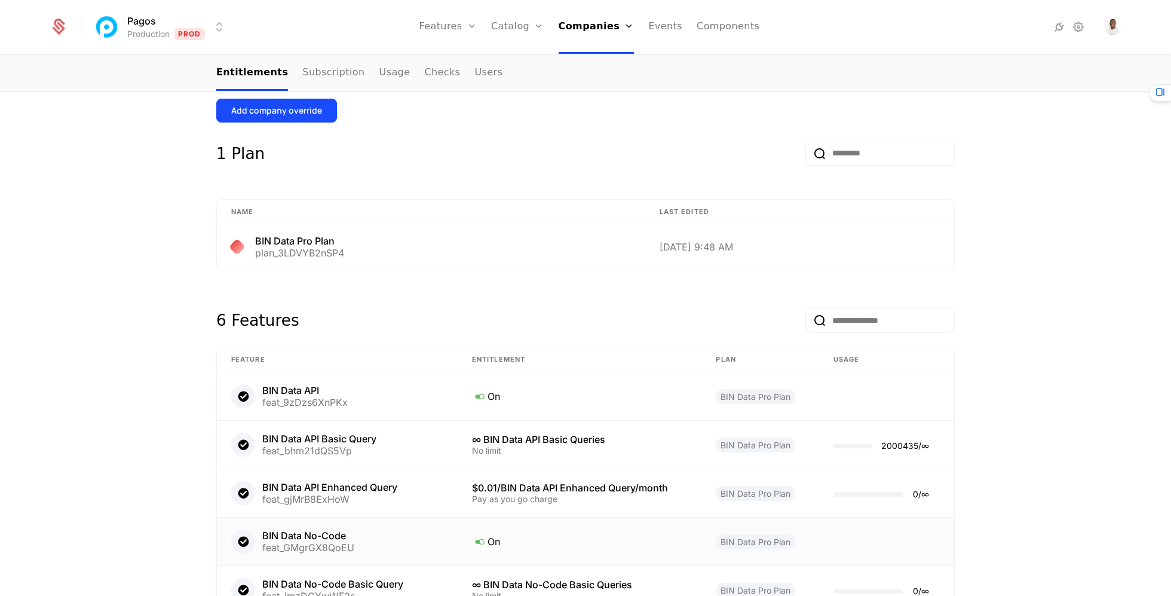
scroll to position [326, 0]
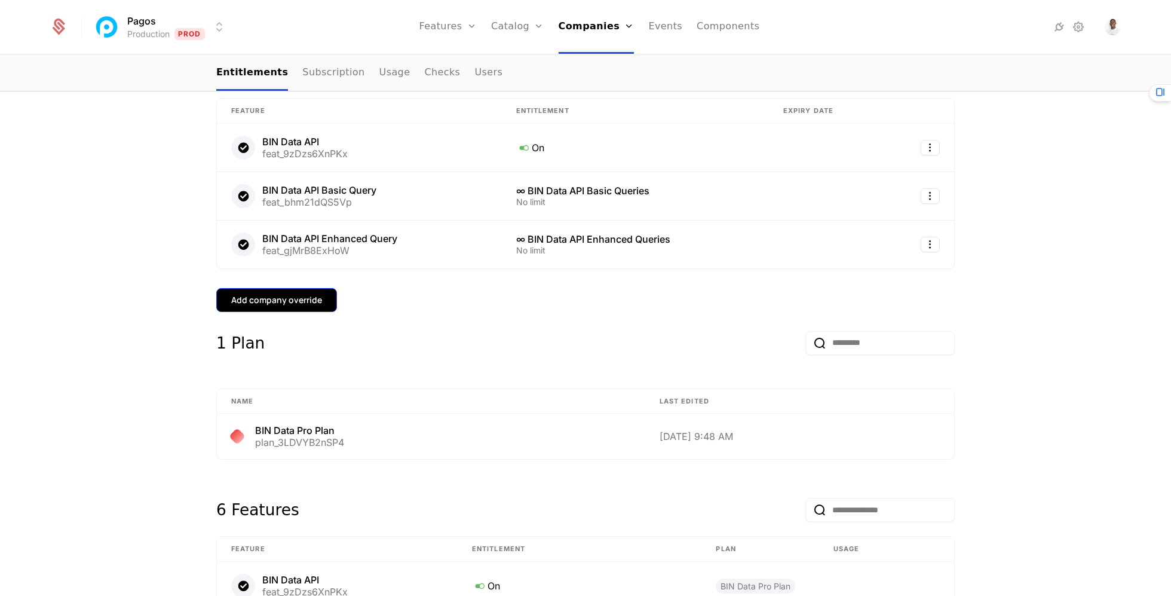
click at [308, 295] on div "Add company override" at bounding box center [276, 300] width 91 height 12
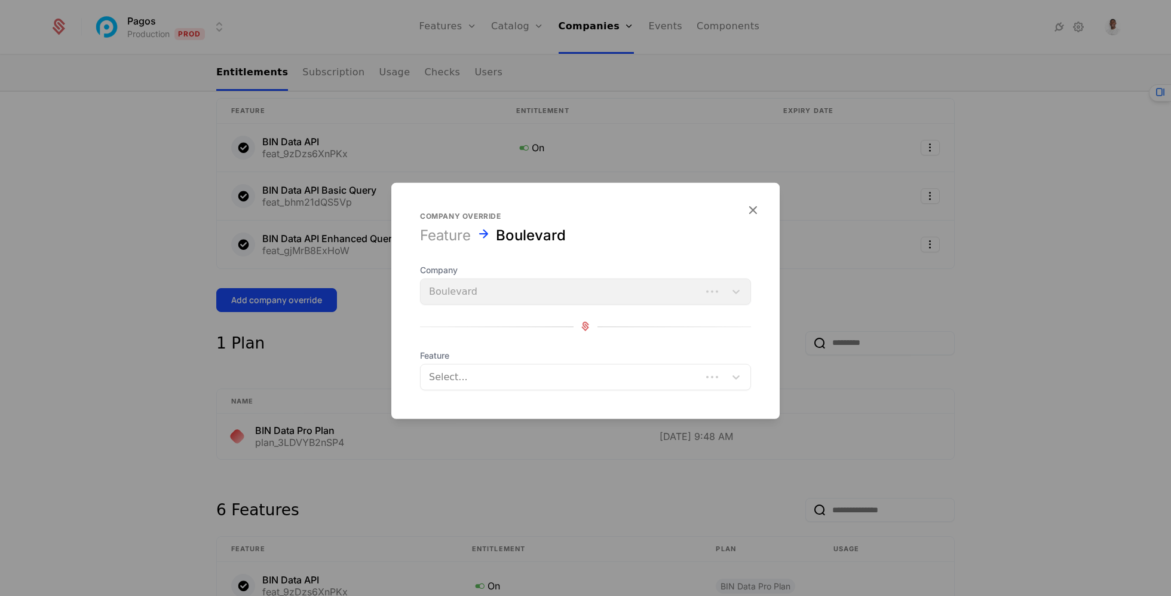
click at [542, 370] on div at bounding box center [561, 376] width 264 height 17
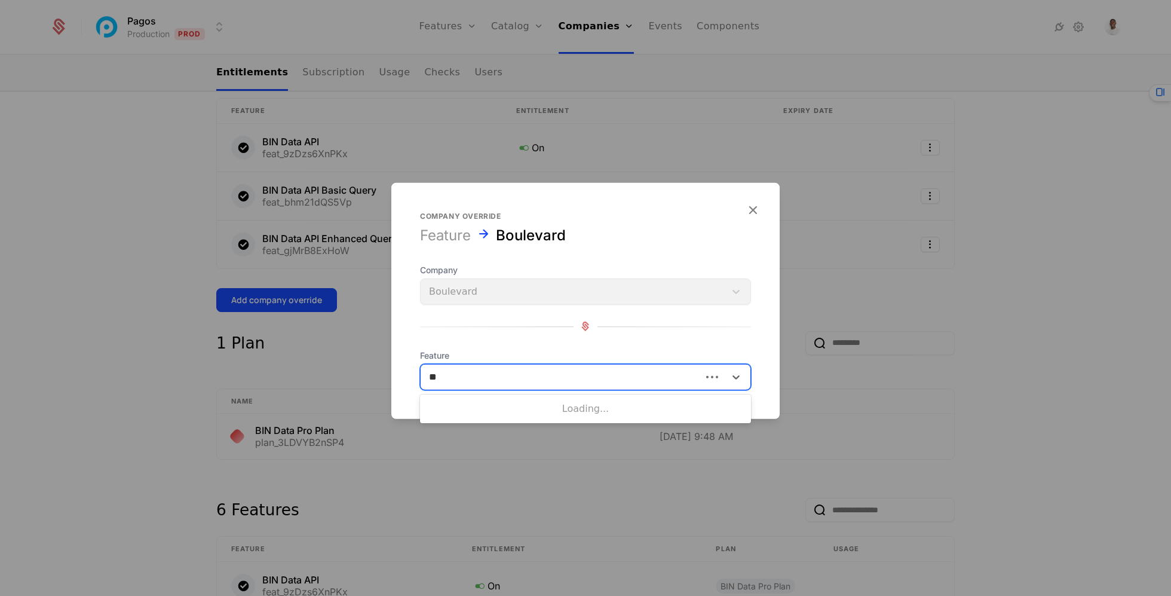
type input "***"
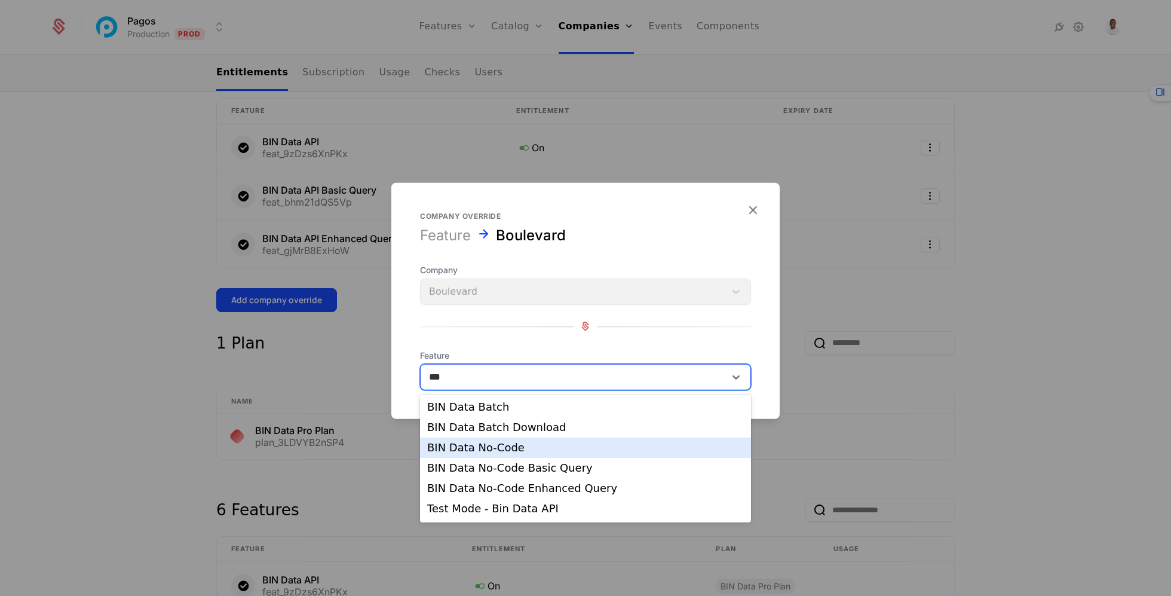
click at [516, 446] on div "BIN Data No-Code" at bounding box center [585, 447] width 317 height 11
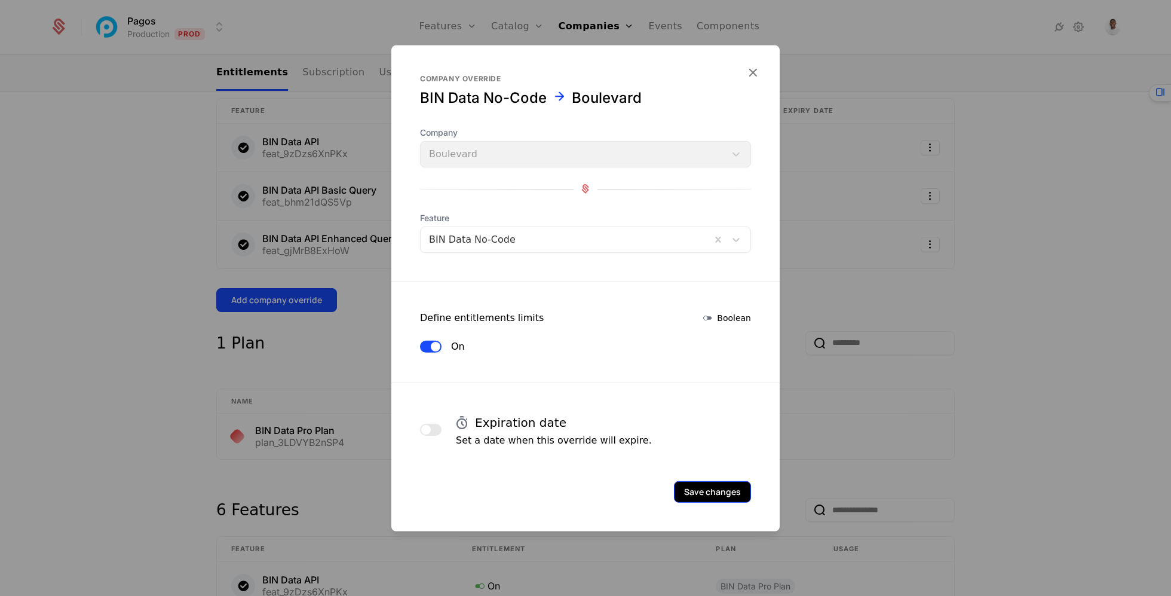
click at [713, 498] on button "Save changes" at bounding box center [712, 491] width 77 height 22
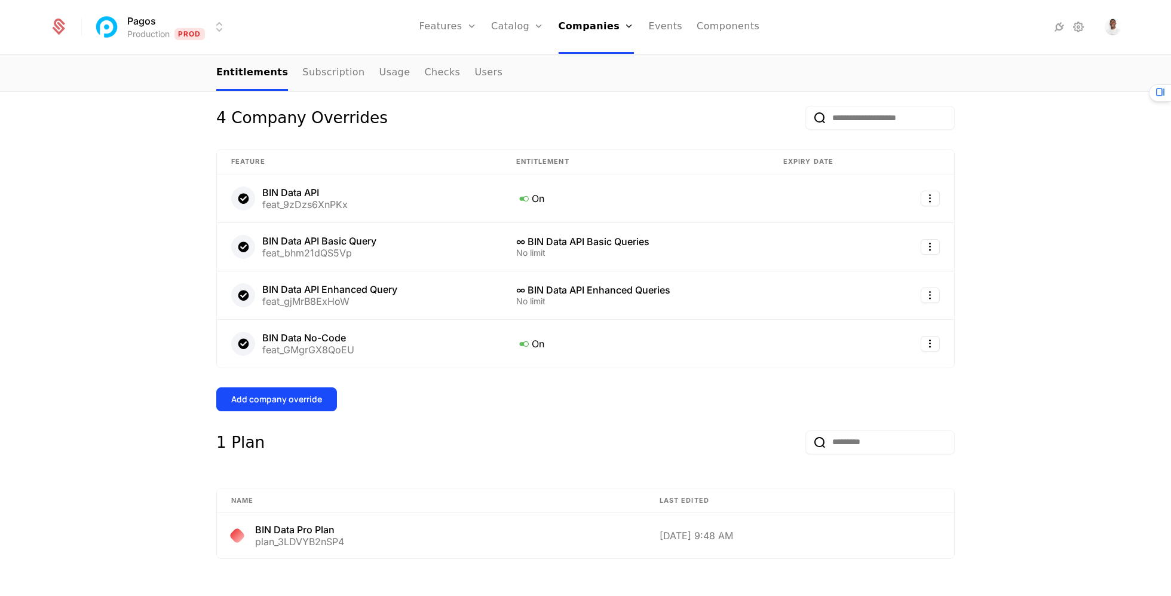
scroll to position [258, 0]
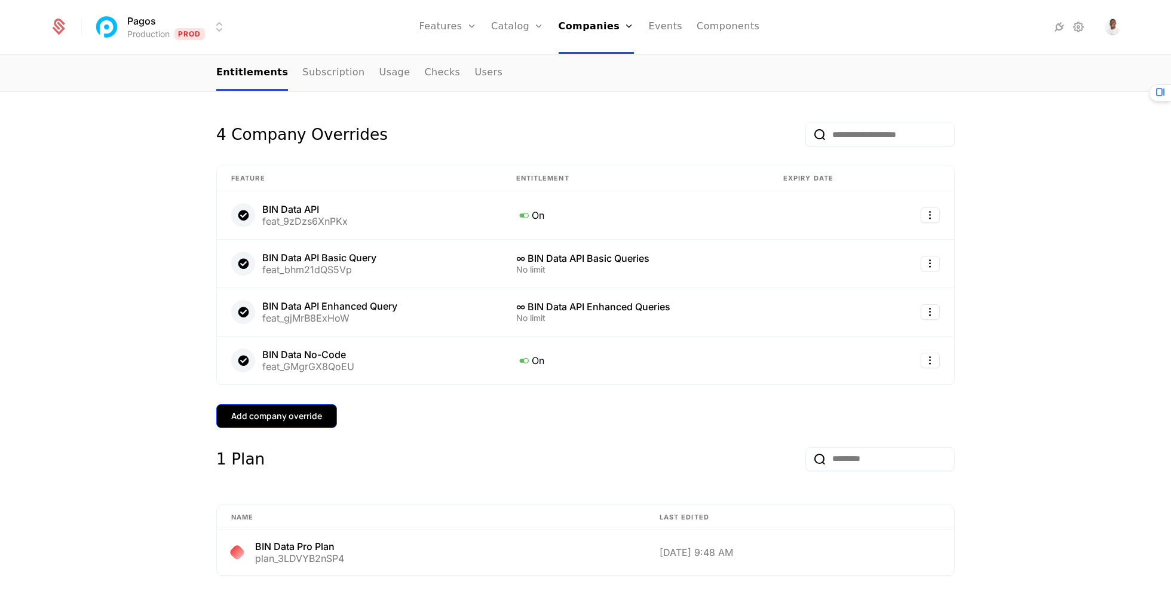
click at [308, 412] on div "Add company override" at bounding box center [276, 416] width 91 height 12
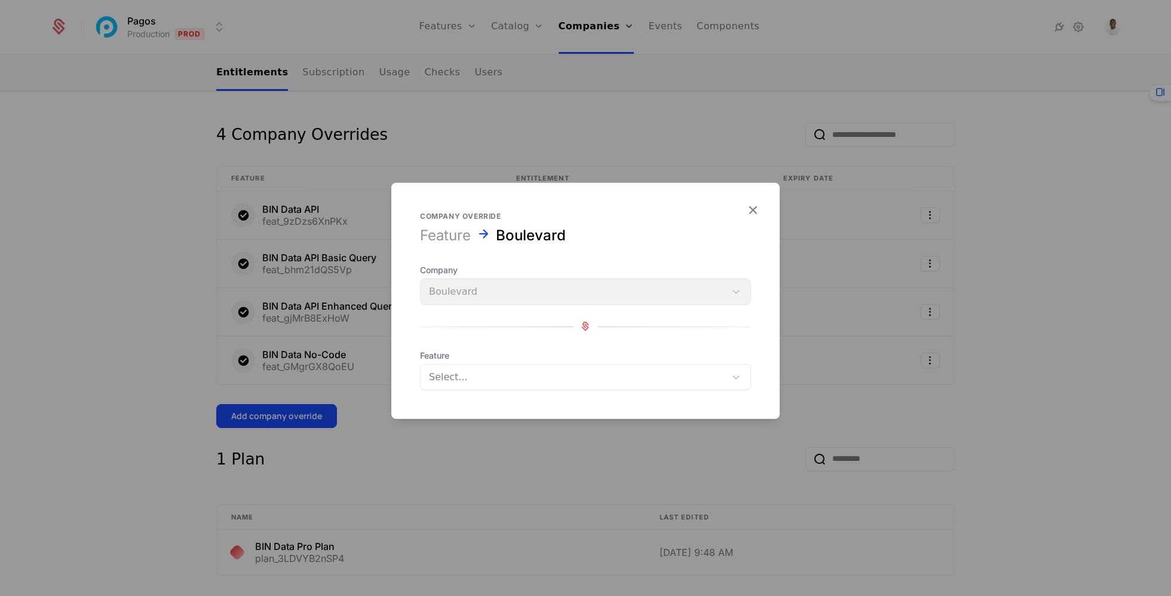
click at [543, 369] on div at bounding box center [573, 376] width 288 height 17
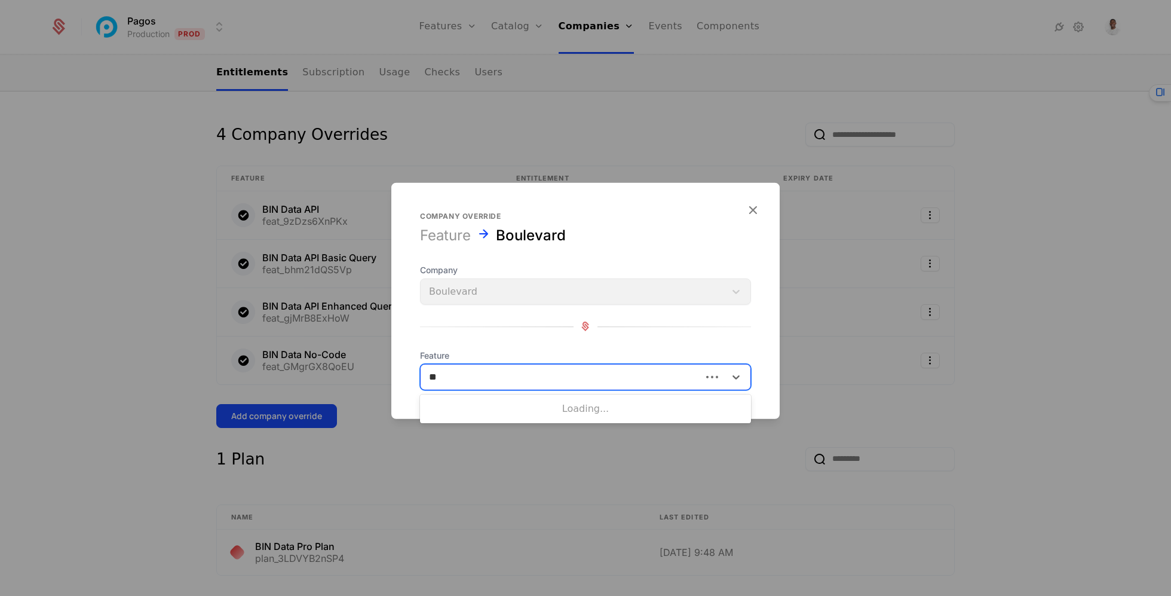
type input "***"
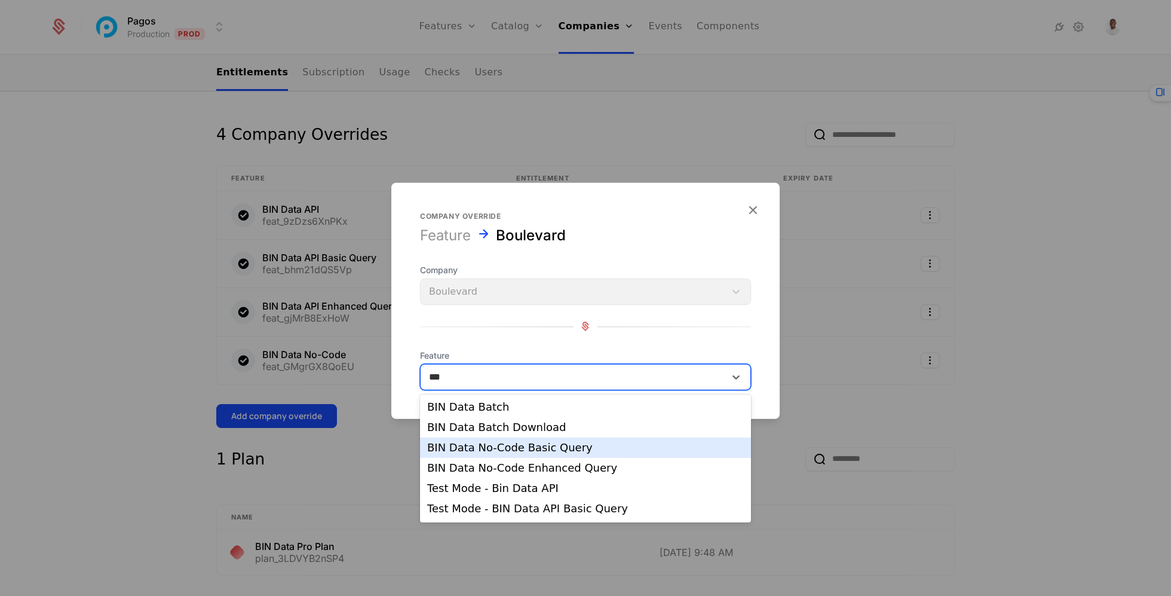
click at [512, 445] on div "BIN Data No-Code Basic Query" at bounding box center [585, 447] width 317 height 11
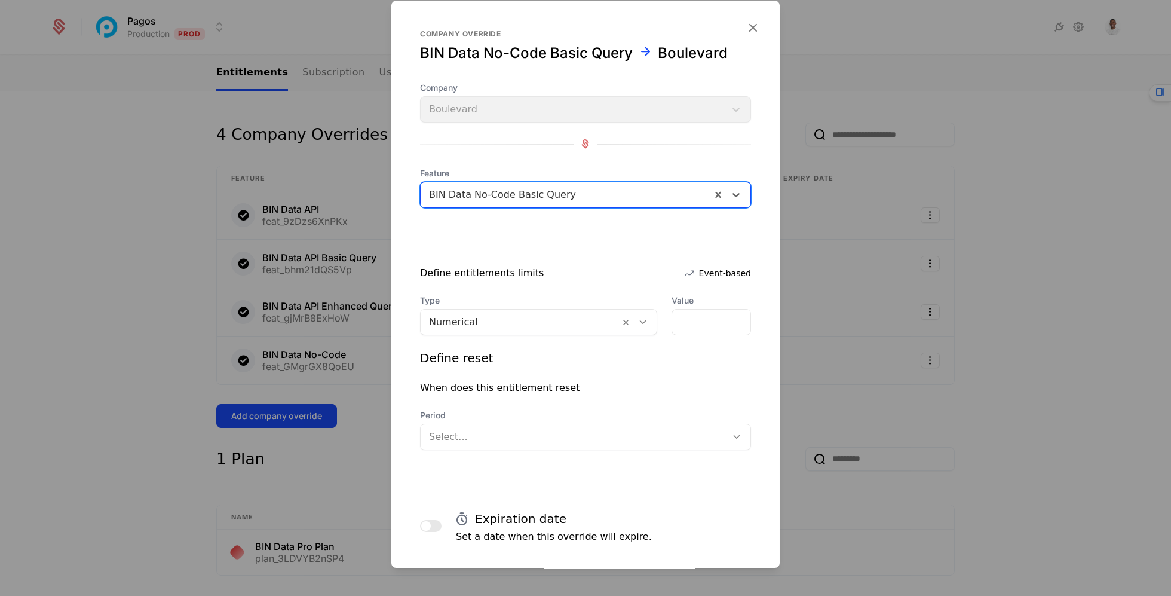
click at [548, 326] on div at bounding box center [520, 322] width 182 height 17
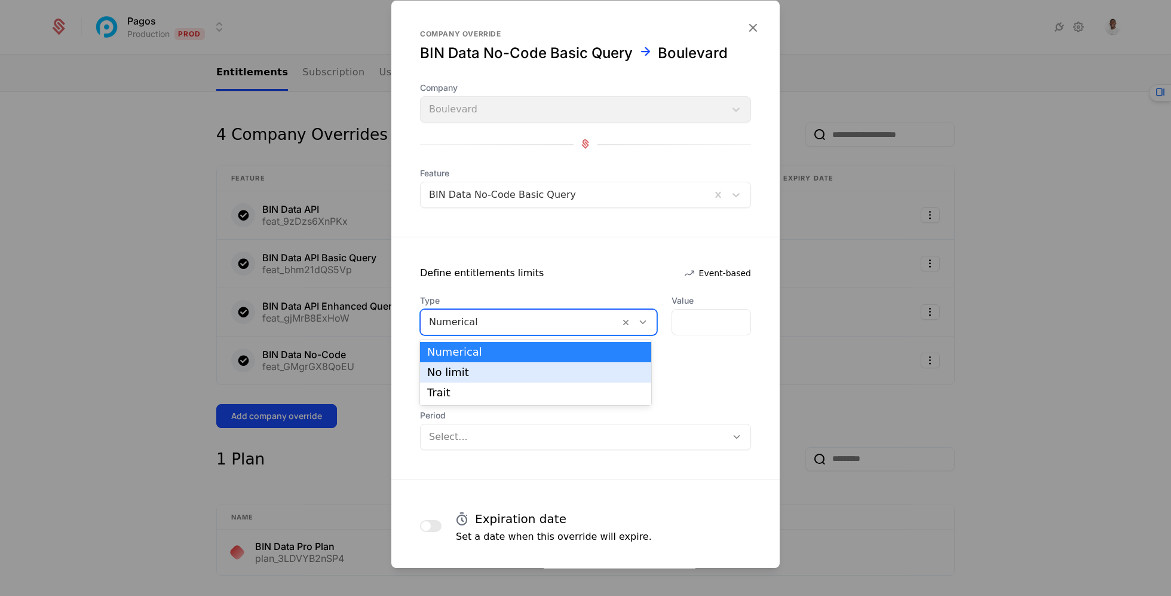
click at [538, 376] on div "No limit" at bounding box center [535, 372] width 217 height 11
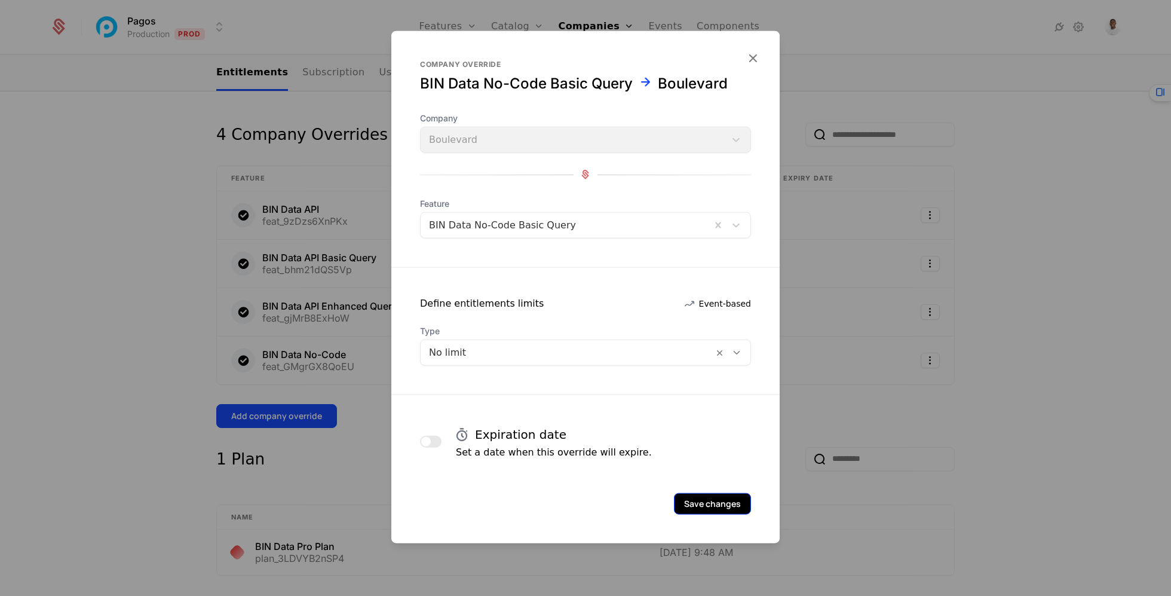
click at [733, 498] on button "Save changes" at bounding box center [712, 503] width 77 height 22
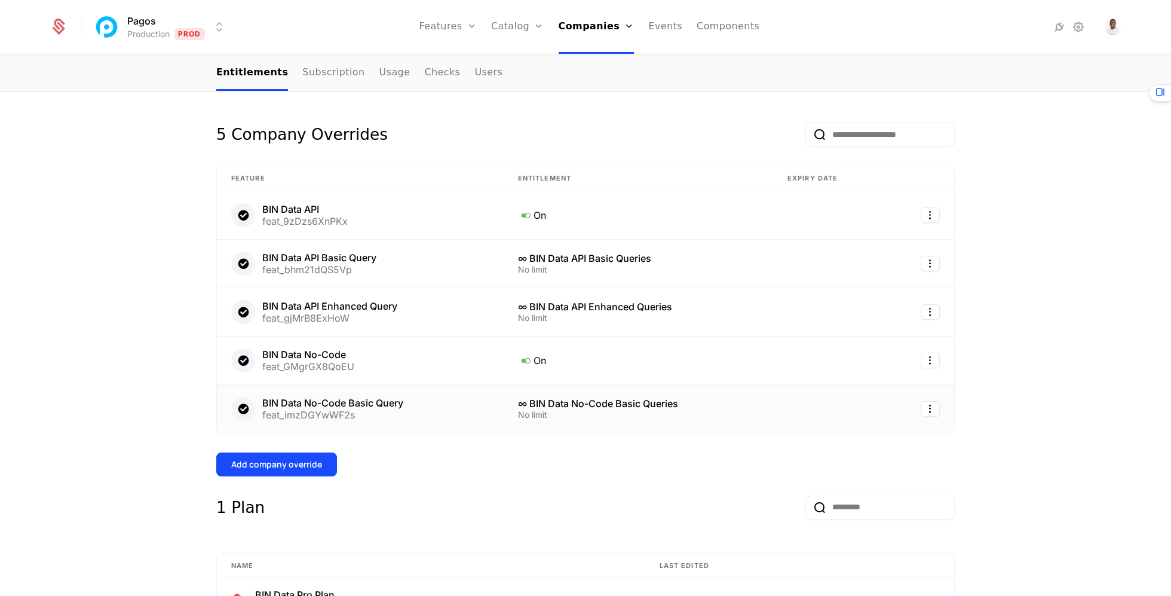
click at [308, 413] on div "feat_imzDGYwWF2s" at bounding box center [332, 415] width 141 height 10
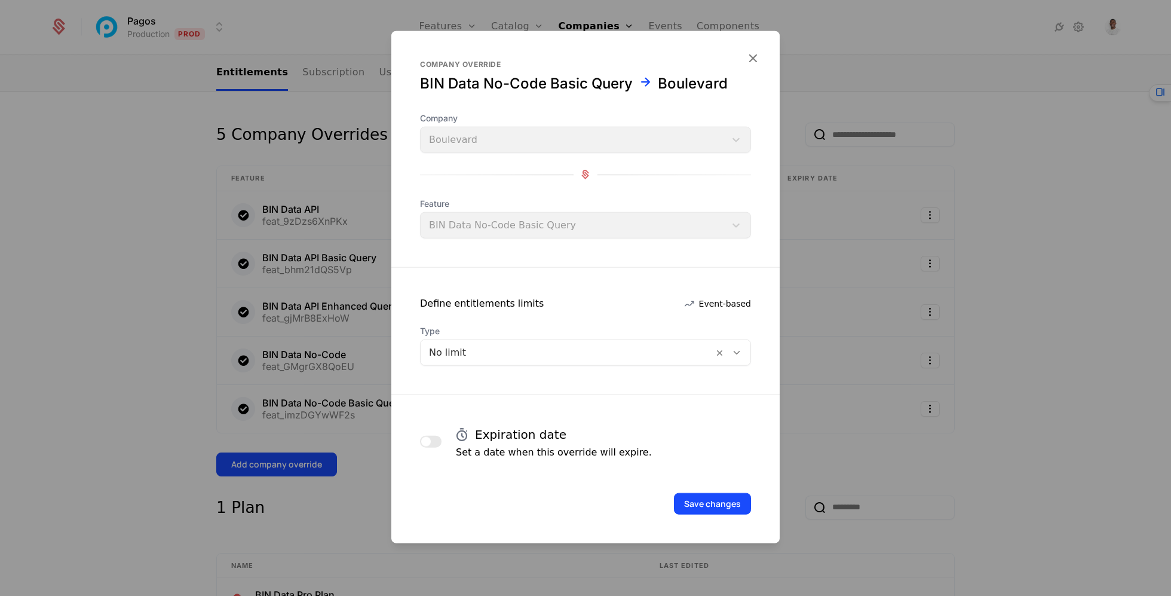
click at [316, 468] on div at bounding box center [585, 298] width 1171 height 596
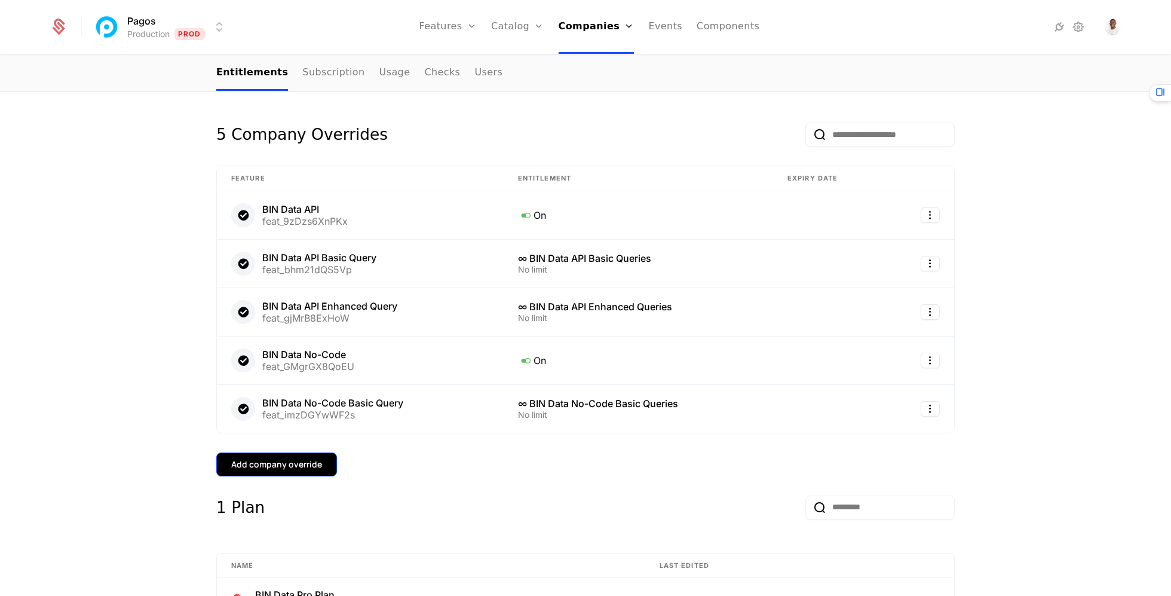
click at [316, 466] on div "Add company override" at bounding box center [276, 464] width 91 height 12
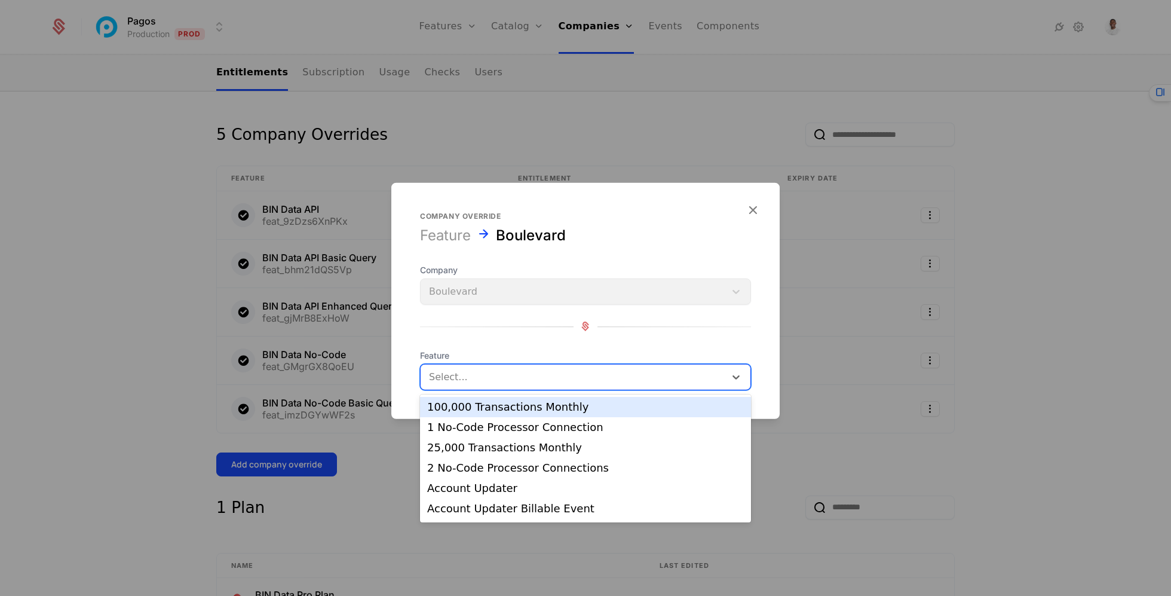
click at [536, 372] on div at bounding box center [573, 376] width 288 height 17
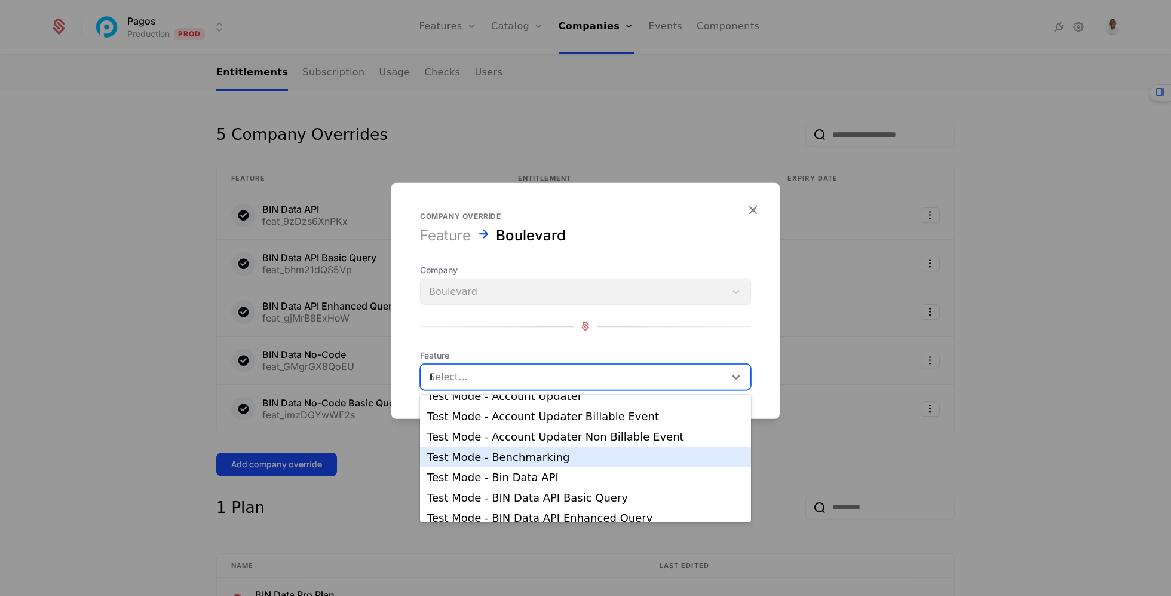
scroll to position [0, 0]
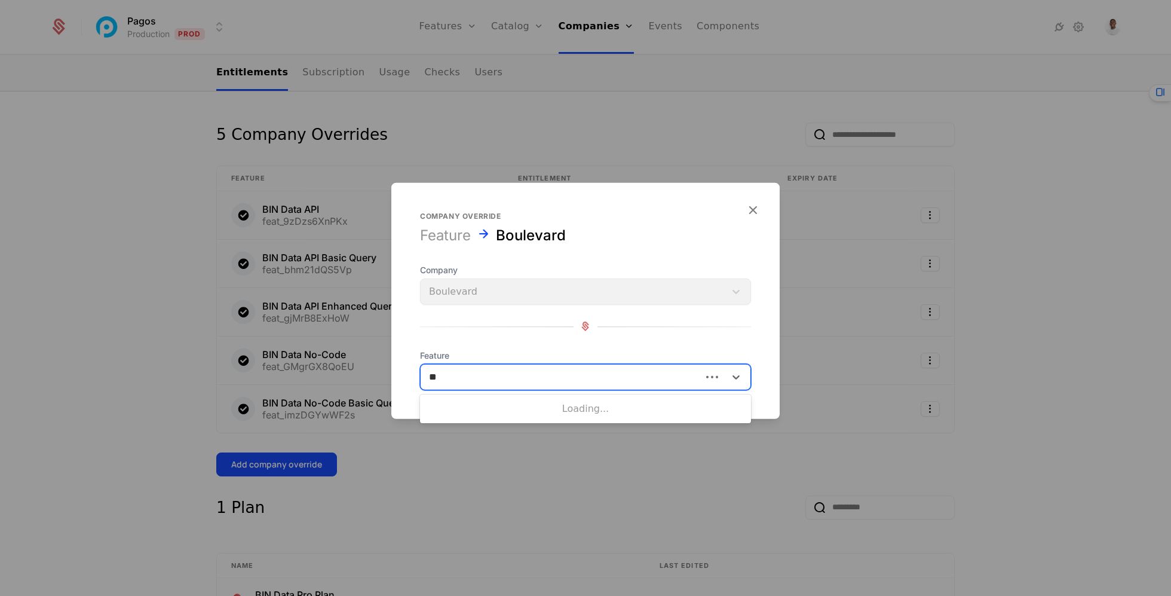
type input "***"
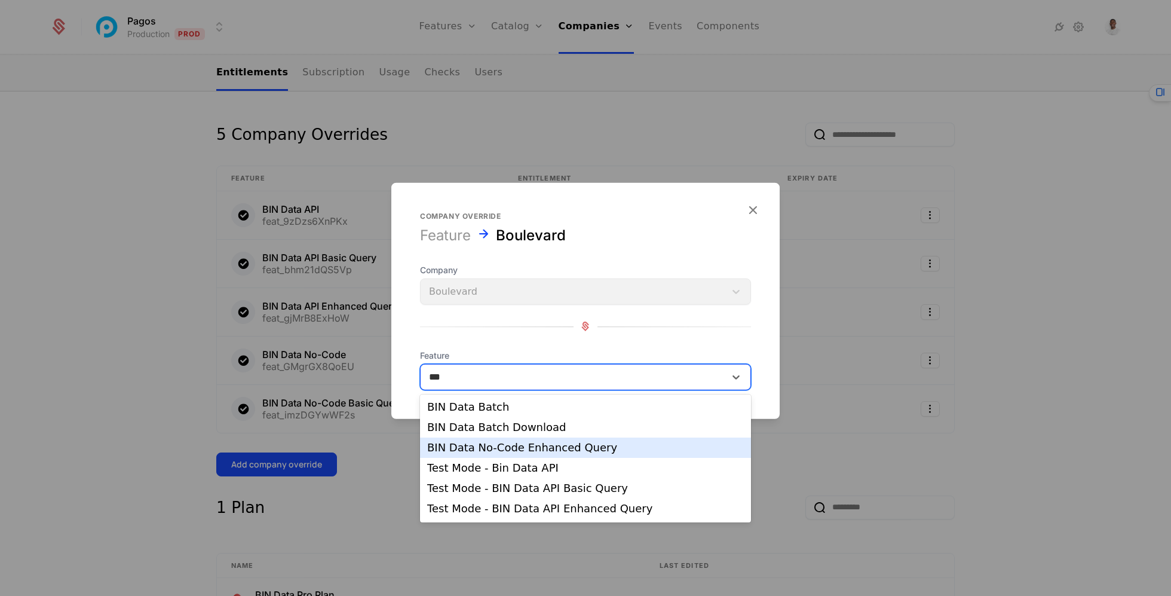
click at [532, 449] on div "BIN Data No-Code Enhanced Query" at bounding box center [585, 447] width 317 height 11
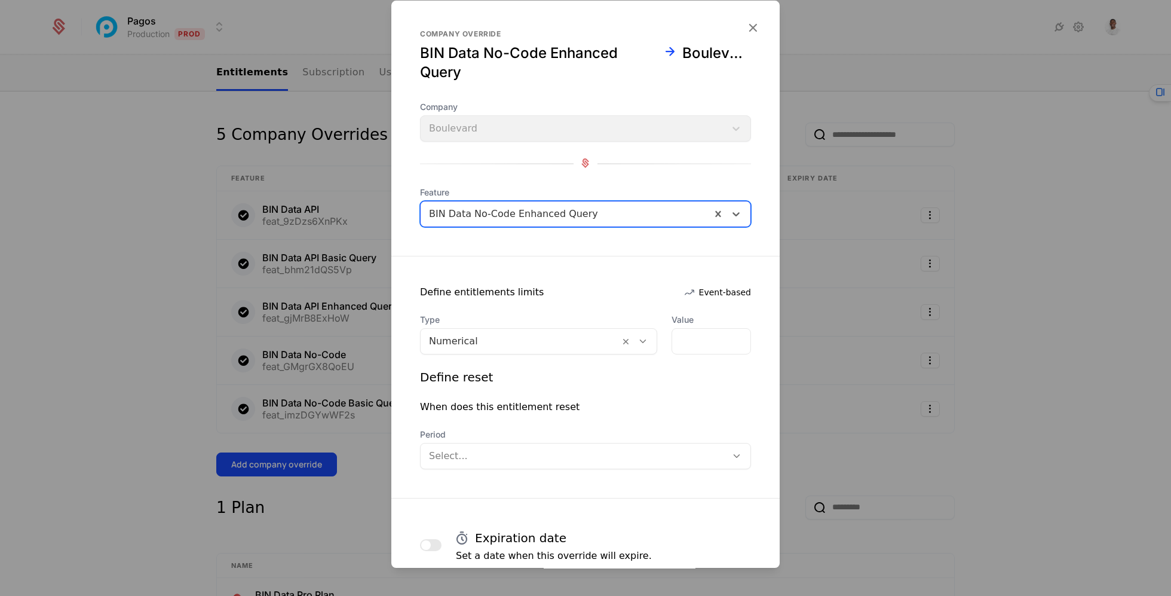
scroll to position [78, 0]
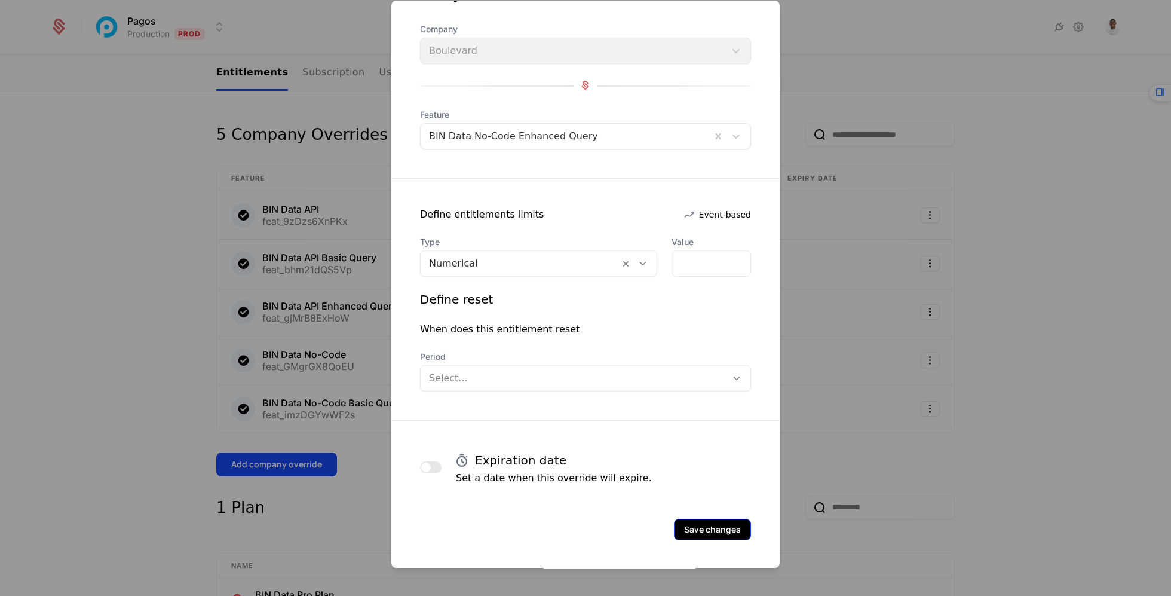
click at [696, 533] on button "Save changes" at bounding box center [712, 530] width 77 height 22
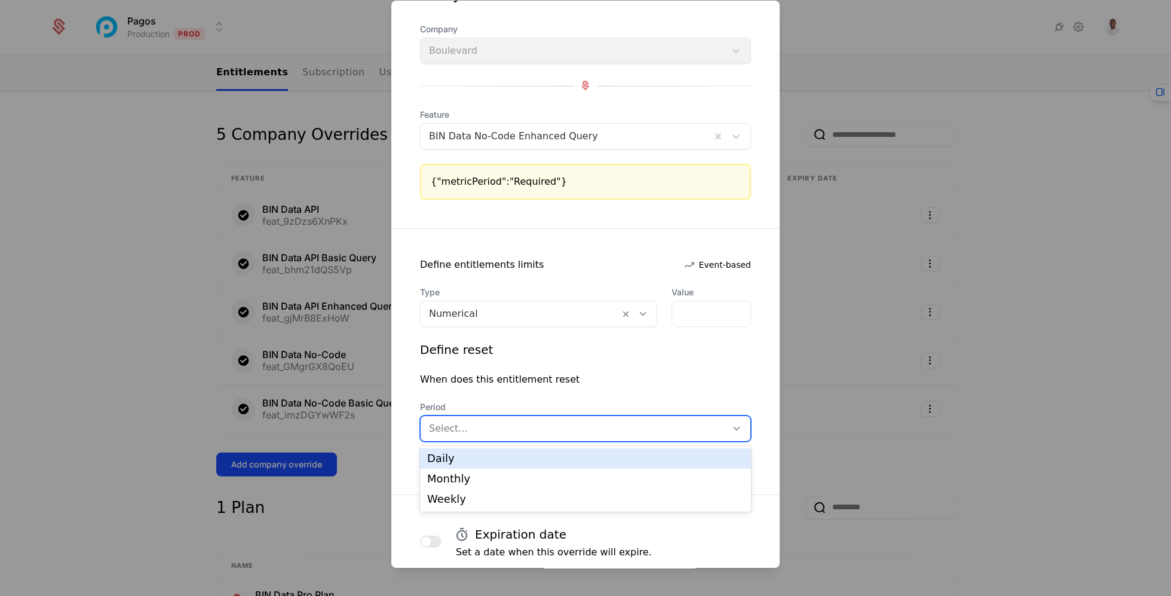
click at [545, 415] on div "Select..." at bounding box center [585, 428] width 331 height 26
click at [546, 297] on span "Type" at bounding box center [538, 292] width 237 height 12
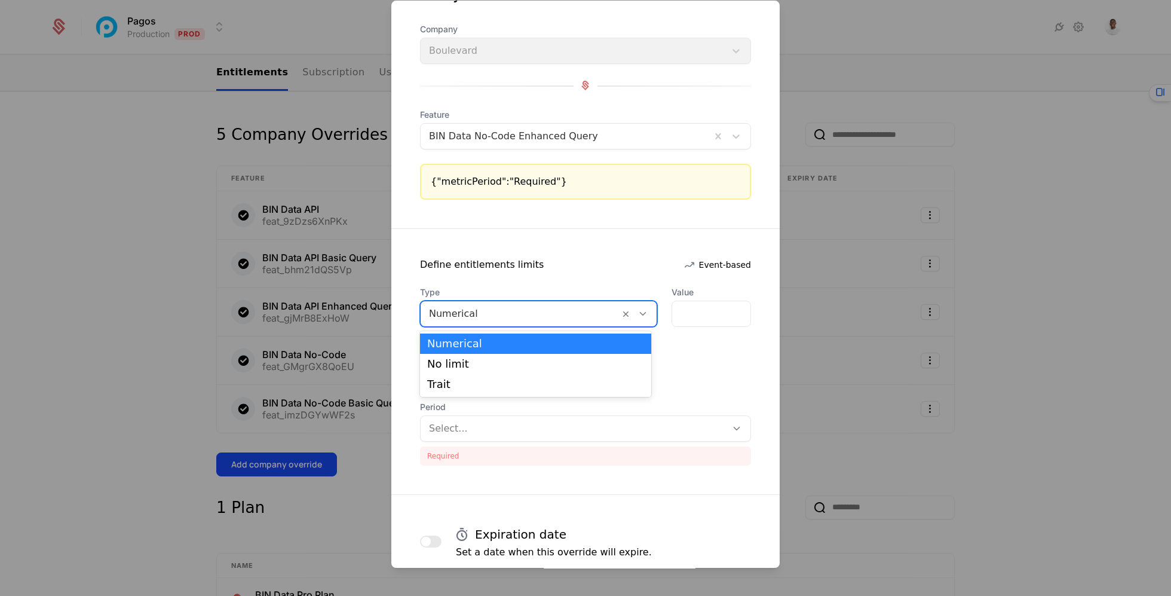
click at [545, 306] on div at bounding box center [520, 313] width 182 height 17
click at [530, 357] on div "No limit" at bounding box center [535, 364] width 231 height 20
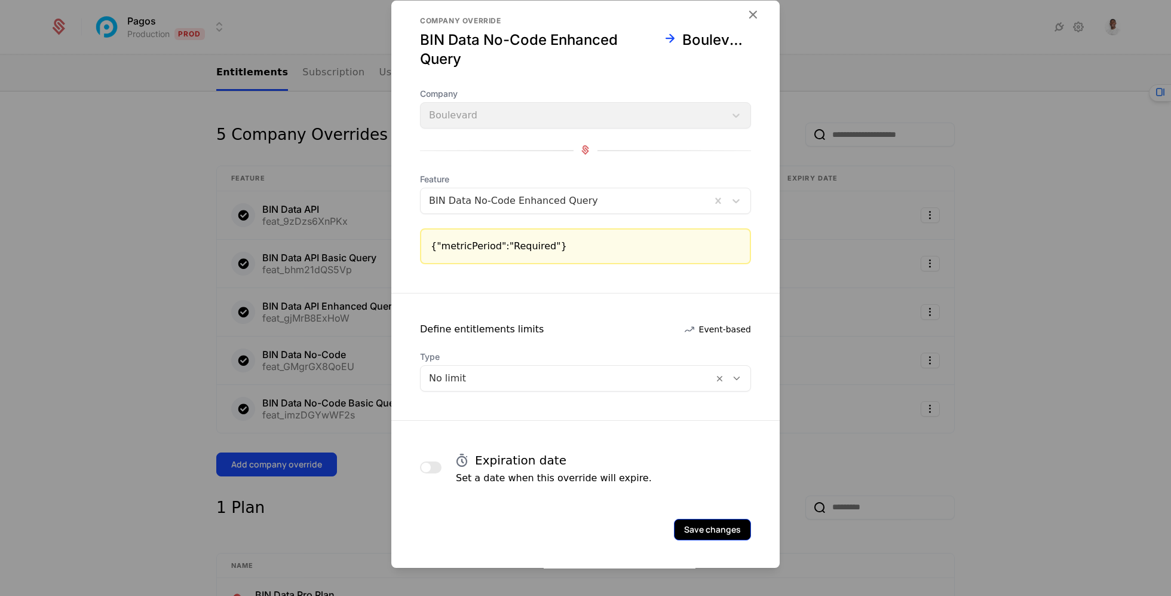
click at [693, 519] on button "Save changes" at bounding box center [712, 530] width 77 height 22
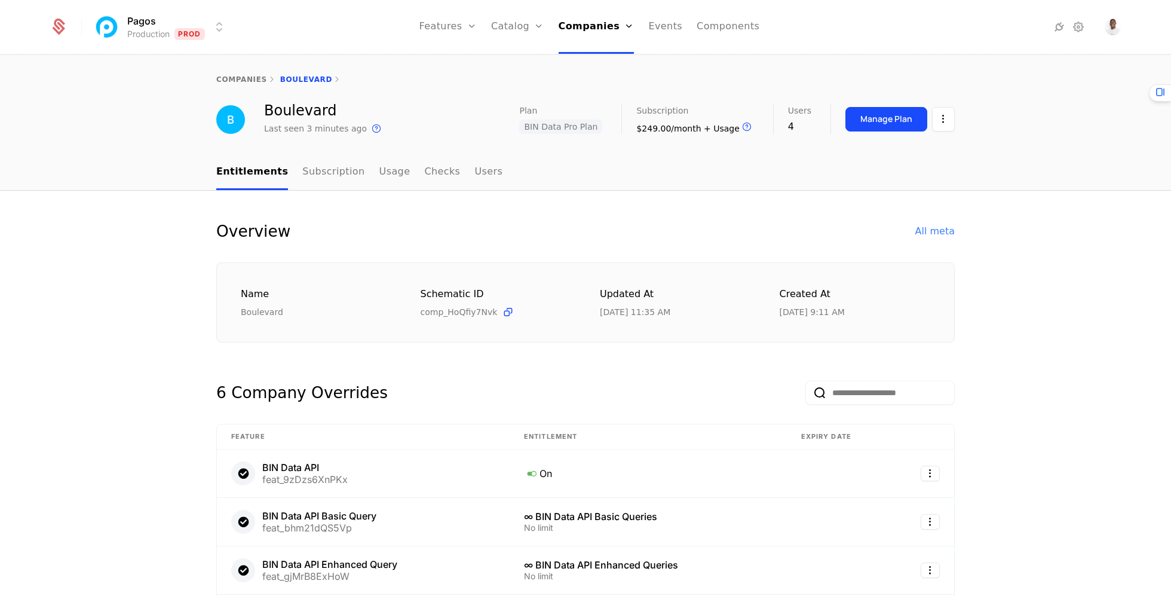
scroll to position [1, 0]
click at [608, 24] on link "Companies" at bounding box center [597, 27] width 76 height 54
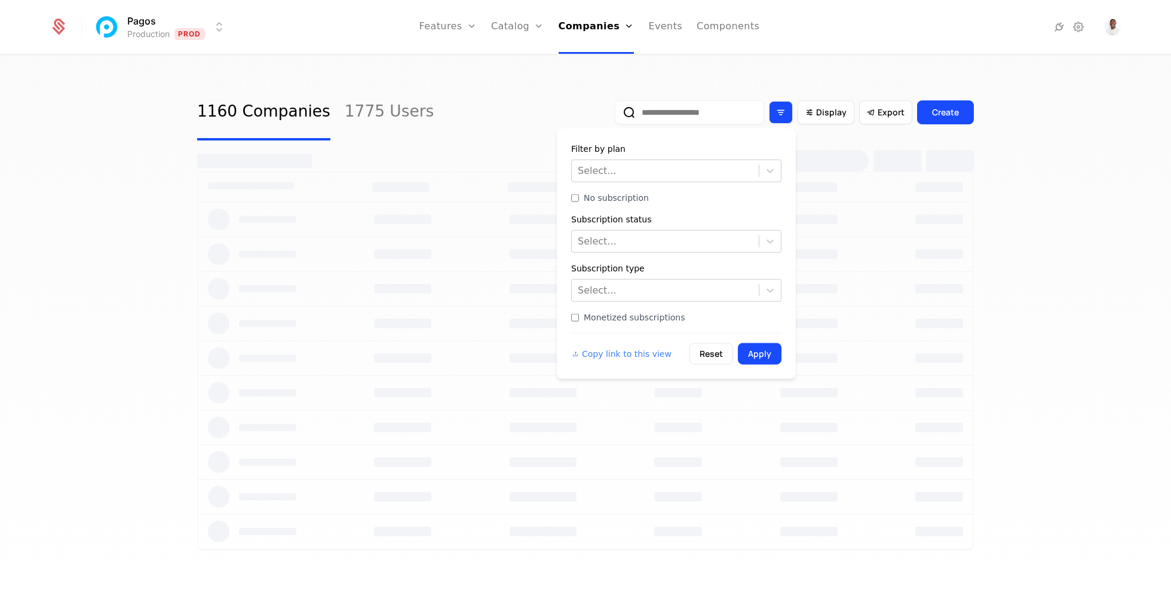
click at [784, 108] on icon "Filter options" at bounding box center [780, 112] width 11 height 11
select select "***"
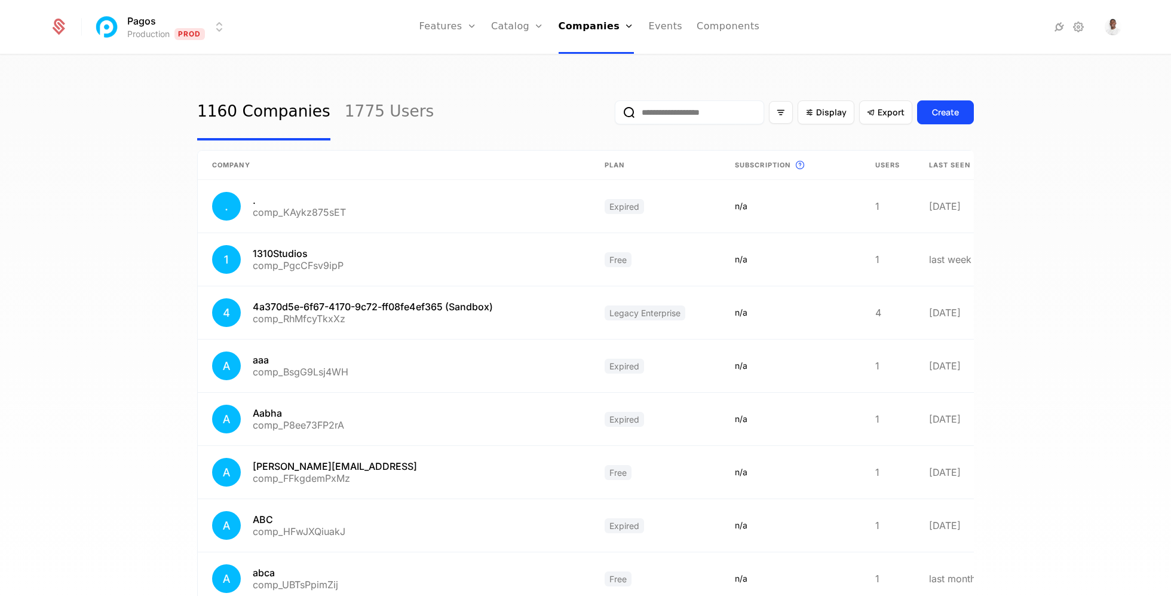
click at [716, 109] on input "email" at bounding box center [689, 112] width 149 height 24
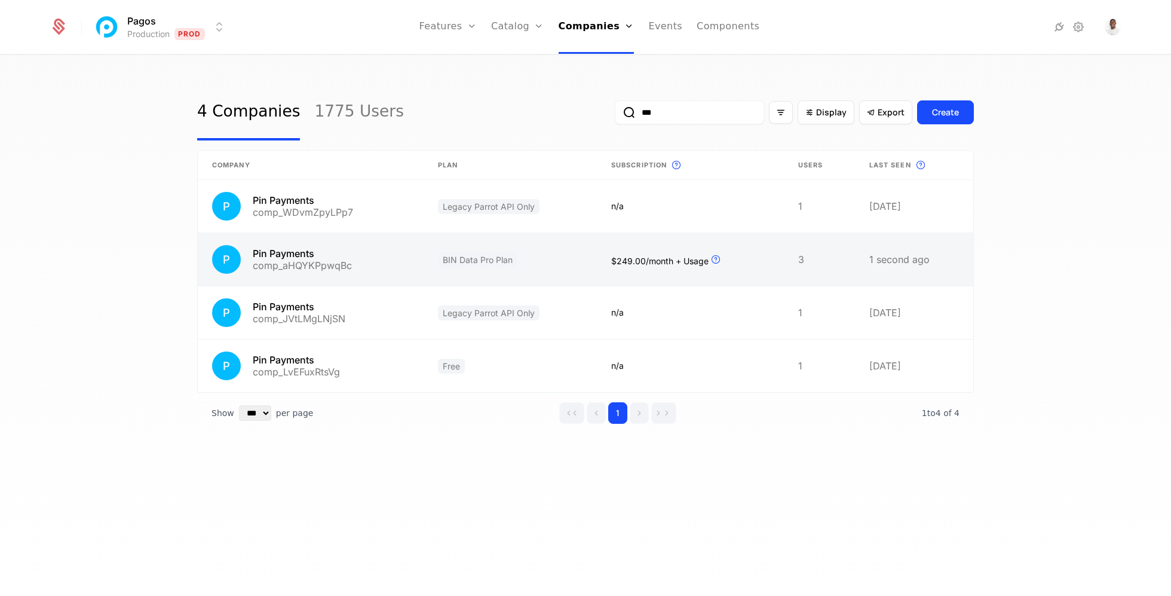
type input "***"
click at [572, 260] on link at bounding box center [510, 259] width 173 height 53
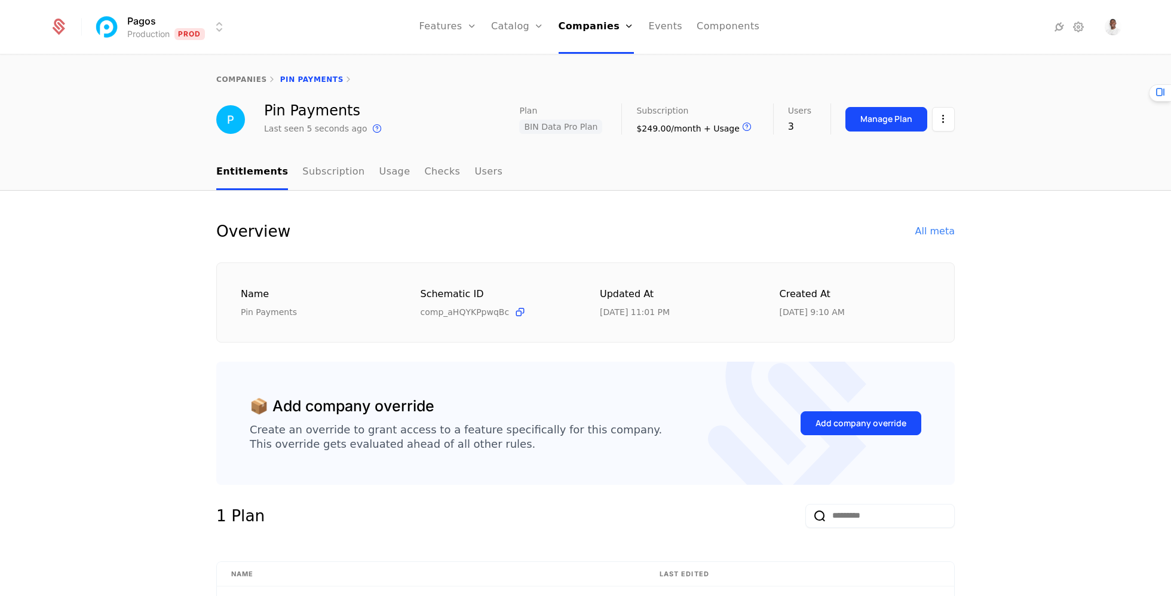
select select "***"
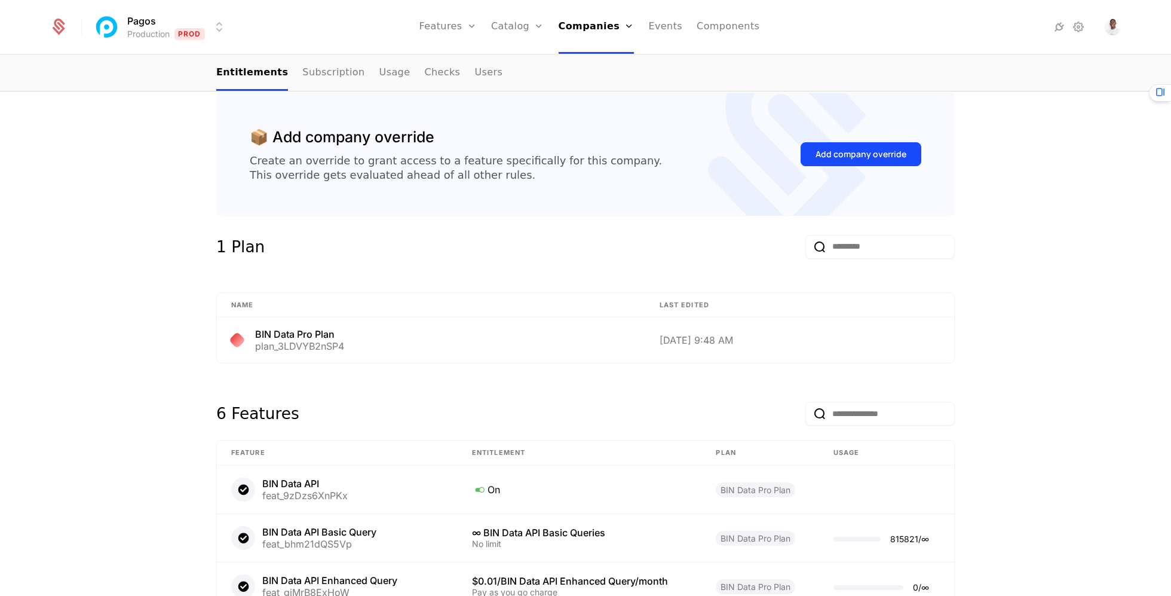
scroll to position [176, 0]
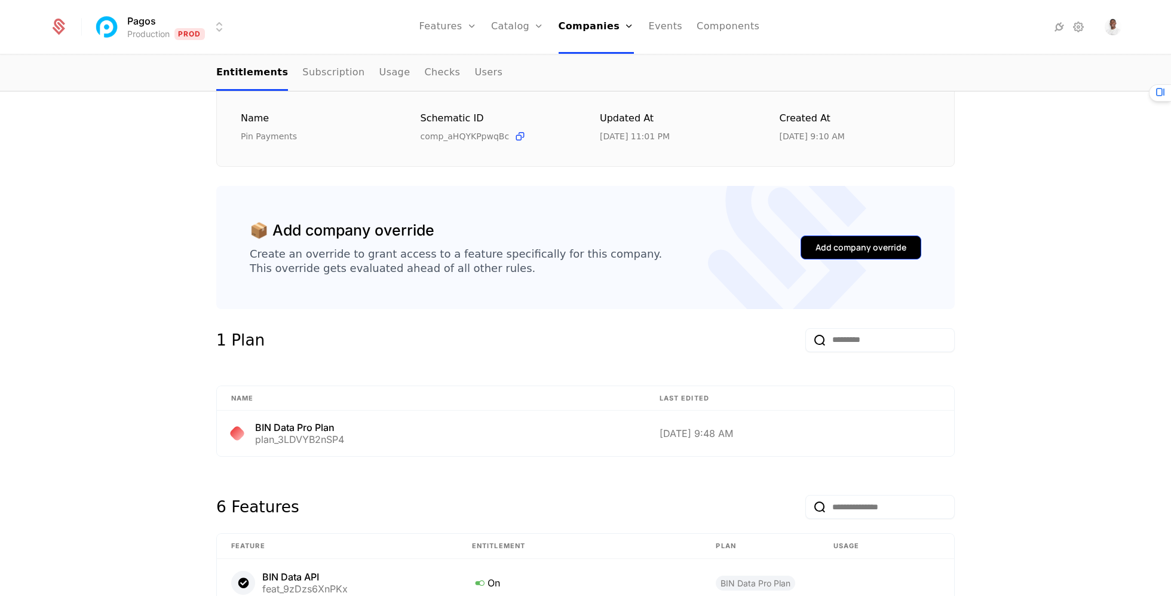
click at [841, 247] on div "Add company override" at bounding box center [860, 247] width 91 height 12
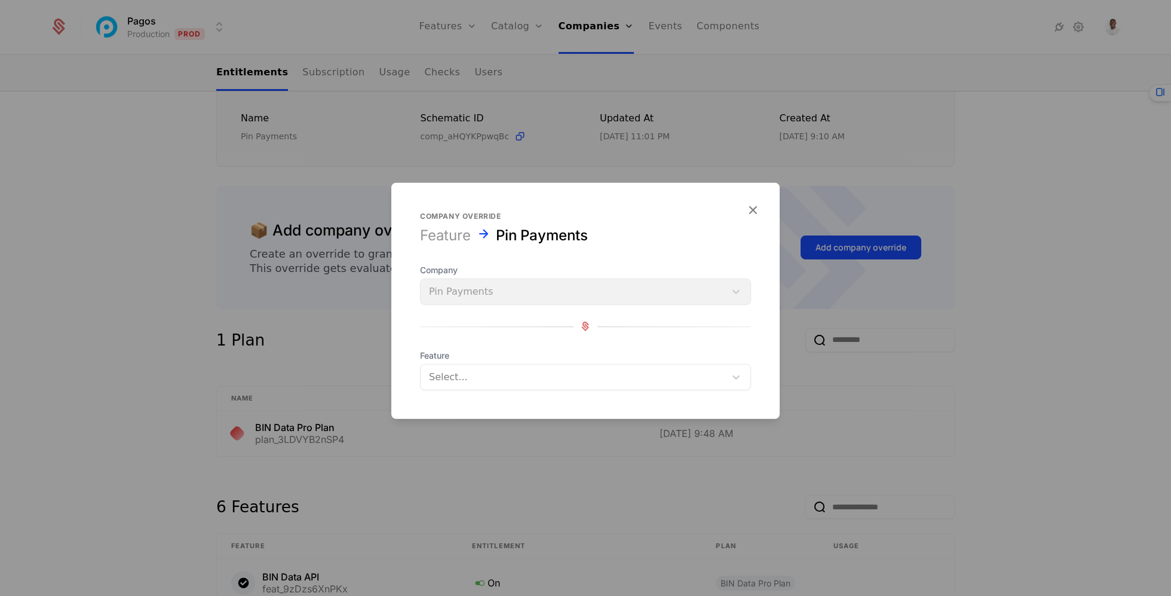
click at [629, 373] on div at bounding box center [573, 376] width 288 height 17
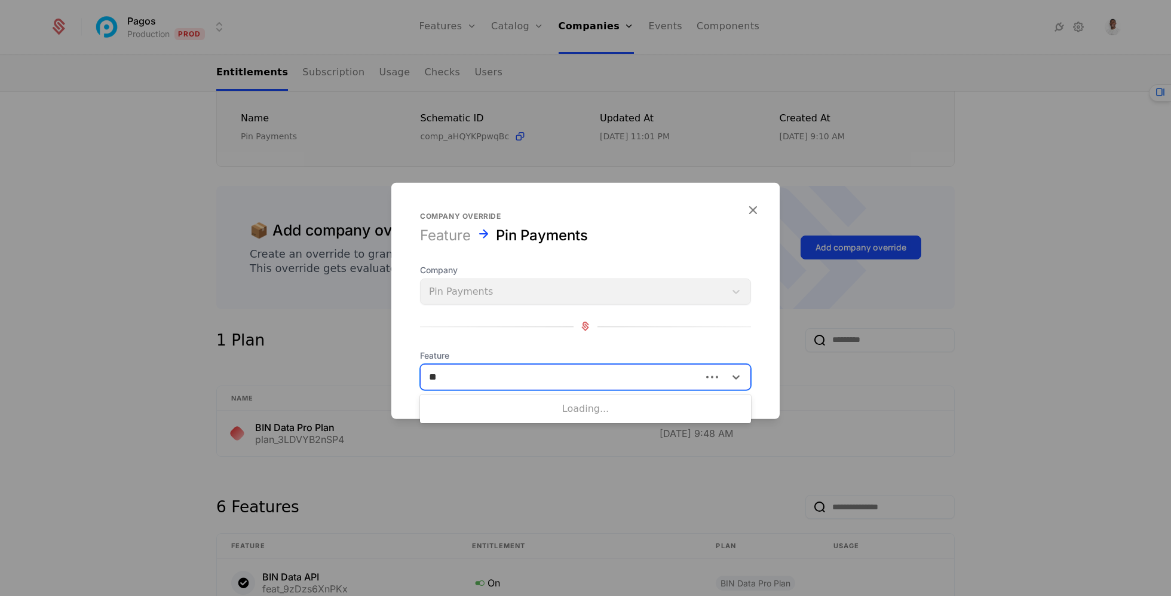
type input "***"
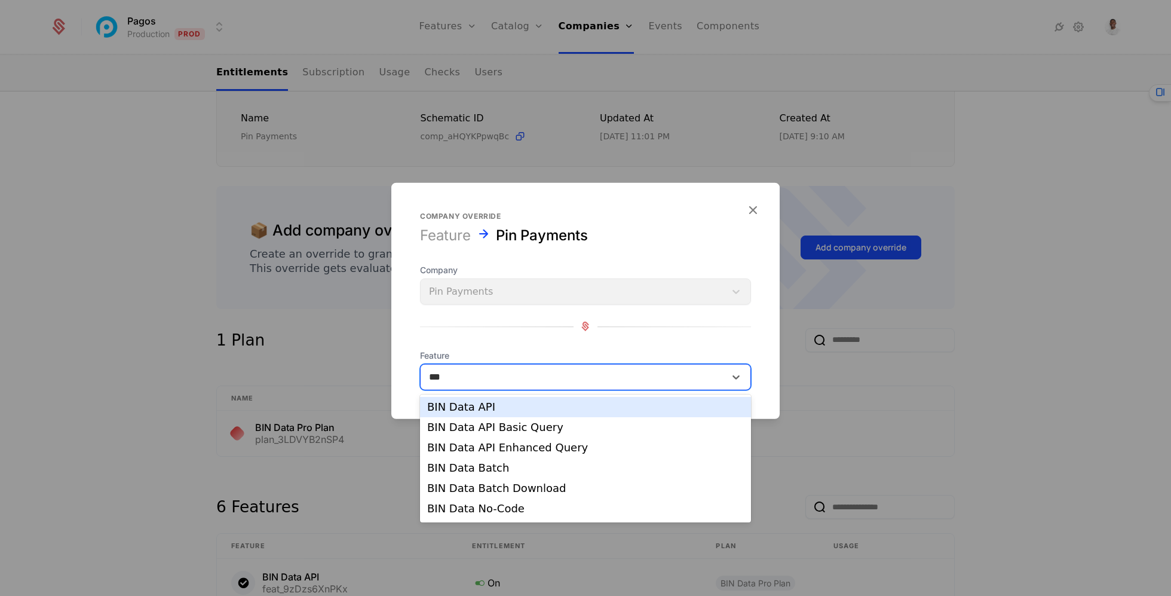
click at [530, 416] on div "BIN Data API" at bounding box center [585, 407] width 331 height 20
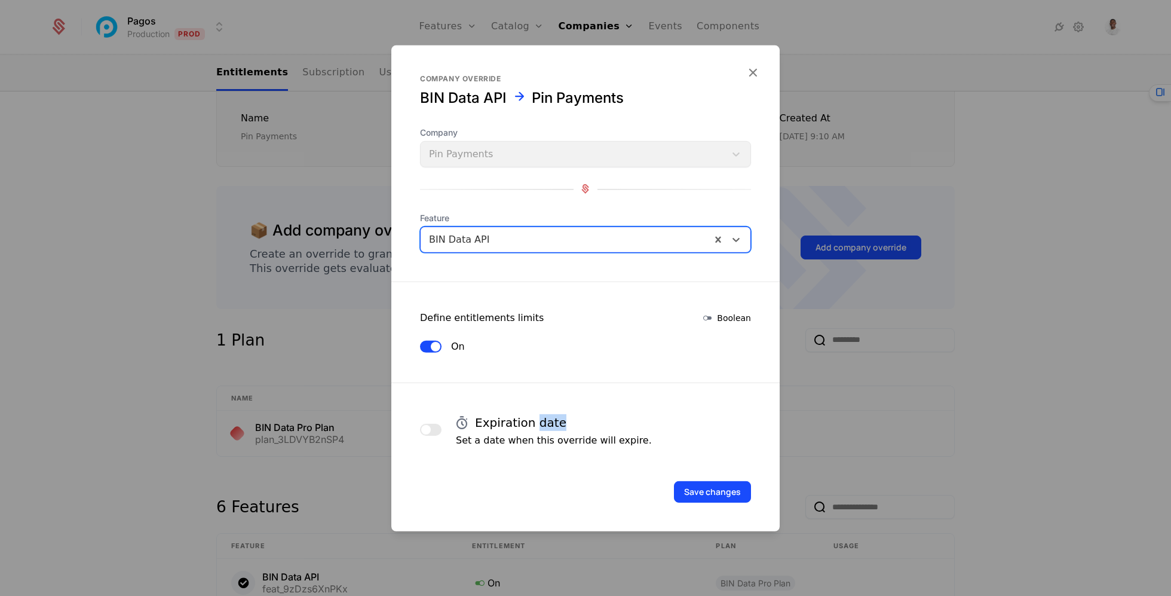
click at [530, 416] on h4 "Expiration date" at bounding box center [520, 421] width 91 height 17
click at [655, 458] on div "Save changes" at bounding box center [585, 474] width 388 height 55
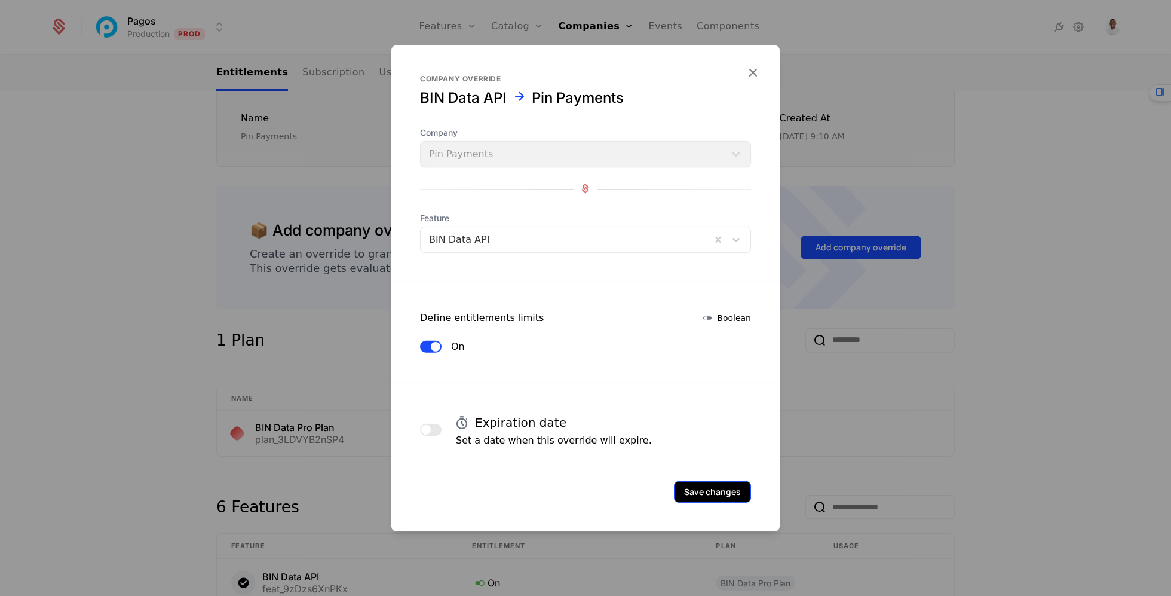
click at [716, 492] on button "Save changes" at bounding box center [712, 491] width 77 height 22
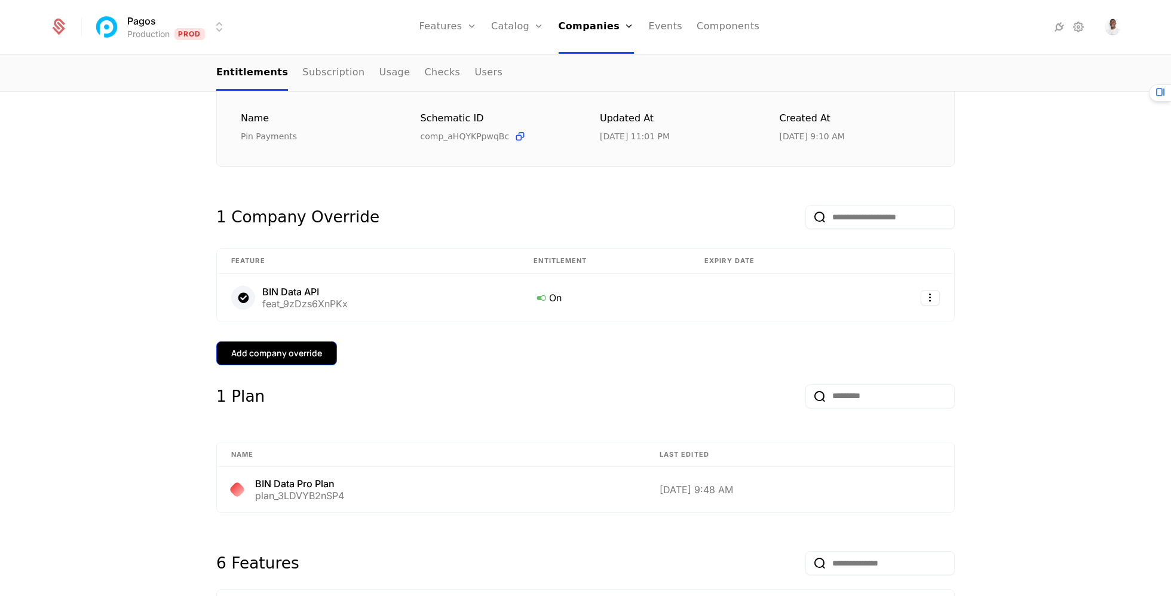
click at [268, 352] on div "Add company override" at bounding box center [276, 353] width 91 height 12
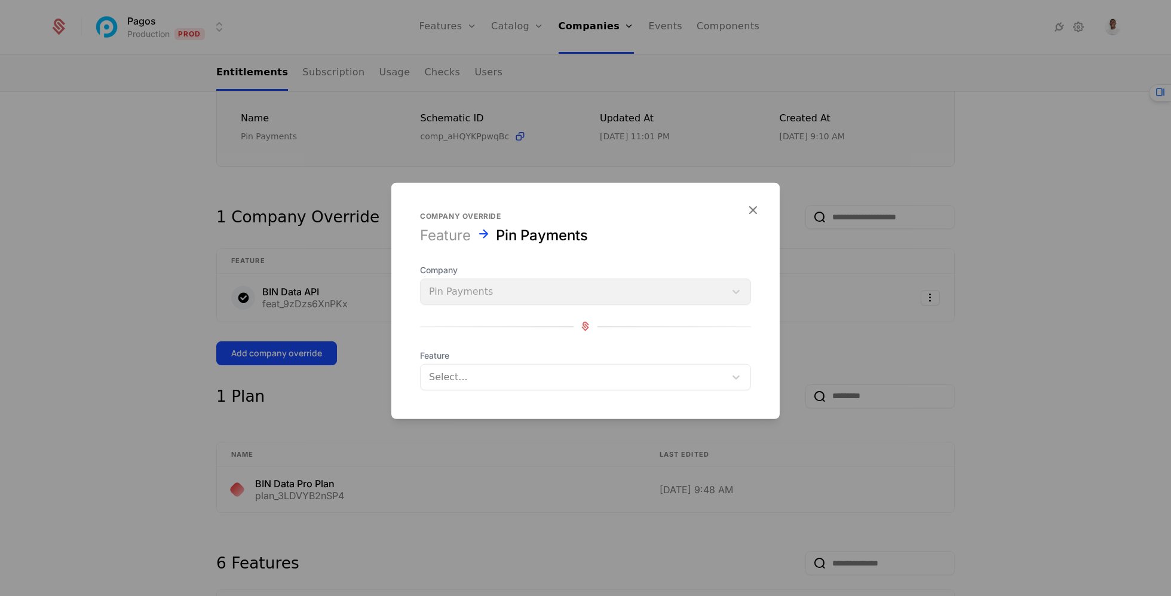
click at [502, 386] on div "Select..." at bounding box center [573, 377] width 305 height 22
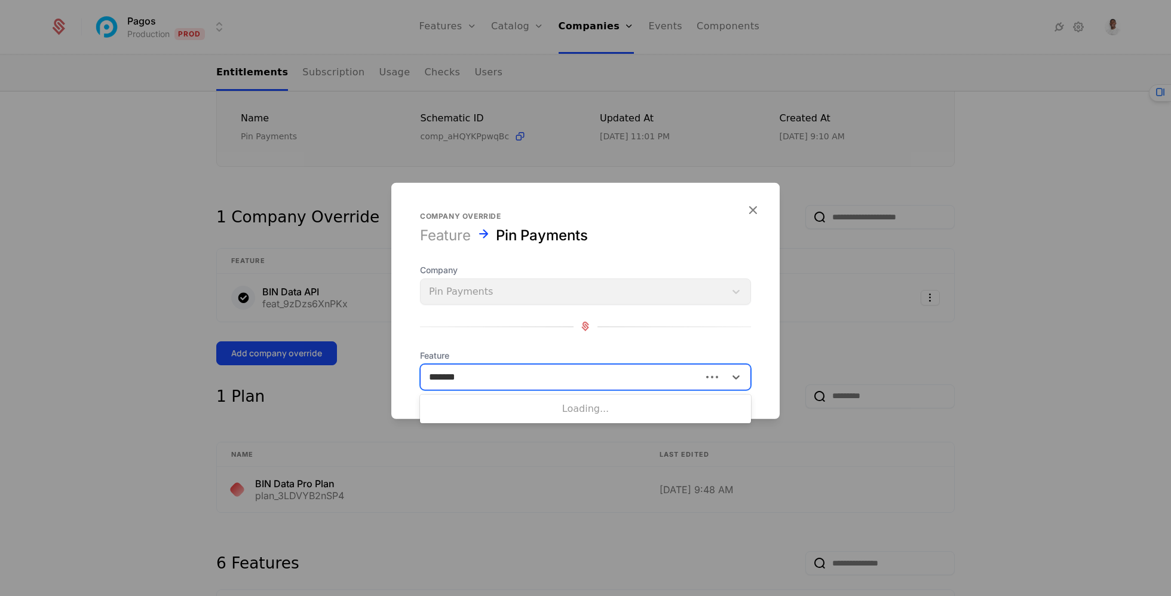
type input "********"
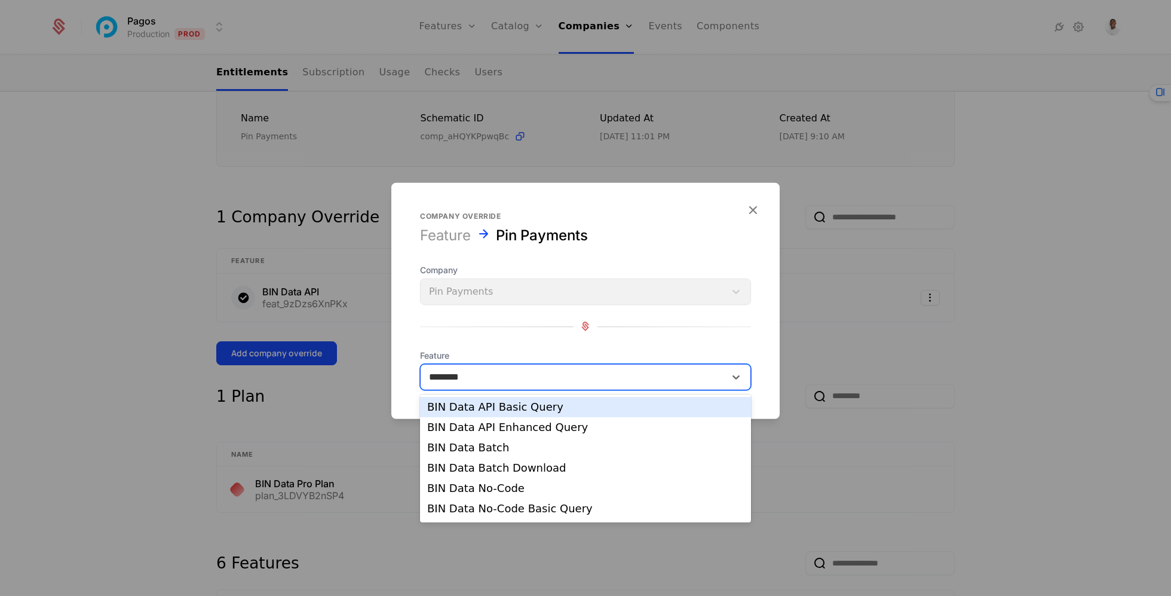
click at [542, 413] on div "BIN Data API Basic Query" at bounding box center [585, 407] width 331 height 20
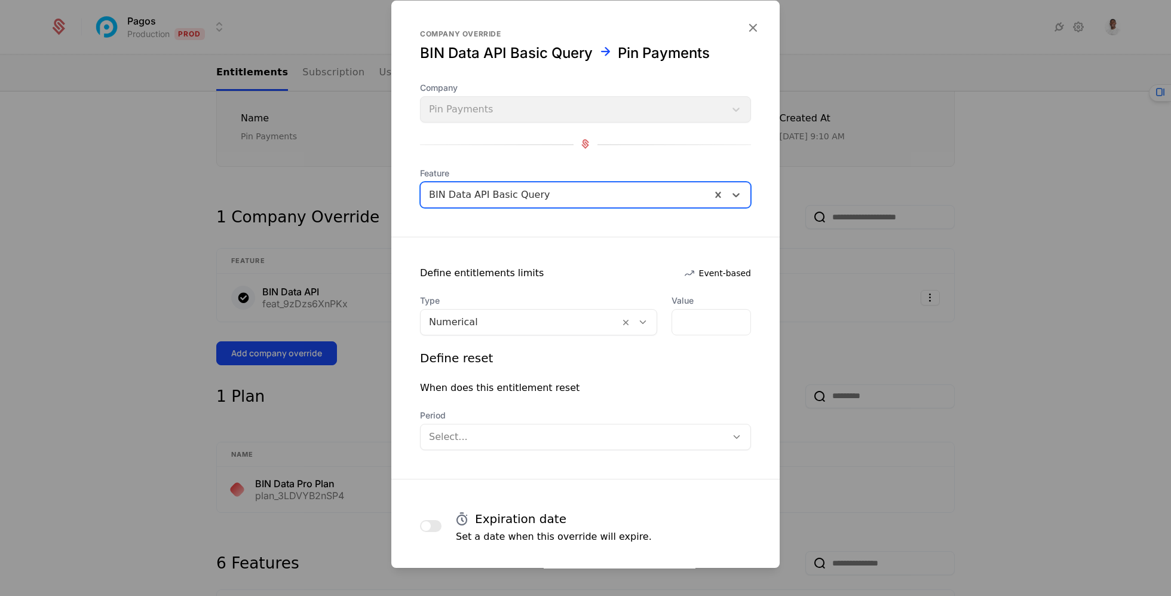
click at [588, 335] on div "Type Numerical Value * Define reset When does this entitlement reset Period Sel…" at bounding box center [585, 372] width 388 height 155
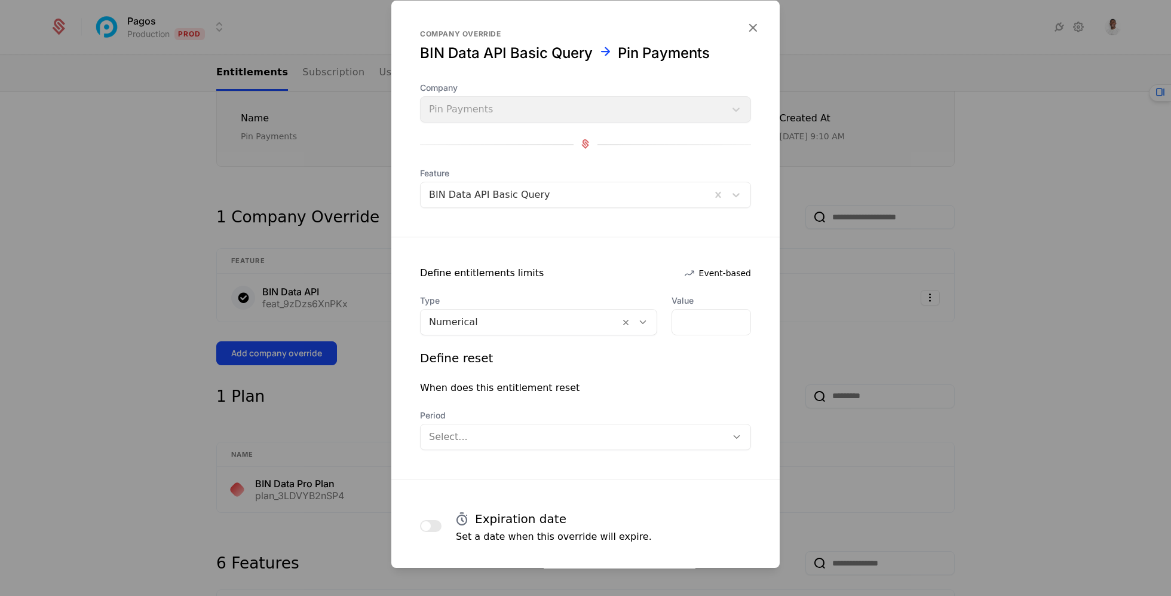
click at [585, 331] on div "Numerical" at bounding box center [520, 322] width 199 height 22
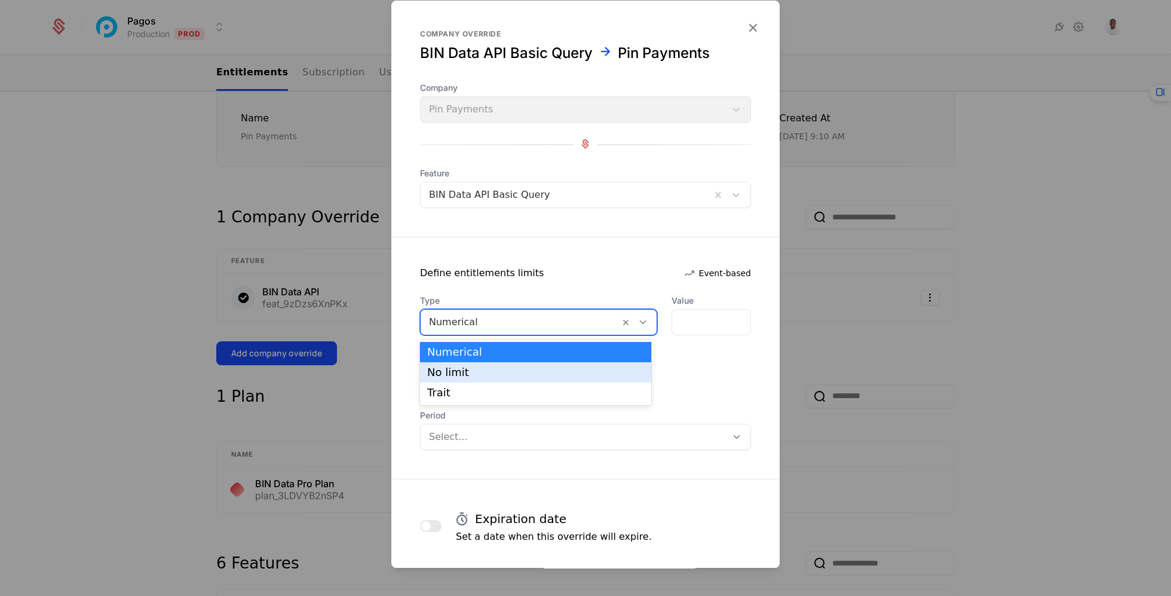
click at [549, 372] on div "No limit" at bounding box center [535, 372] width 217 height 11
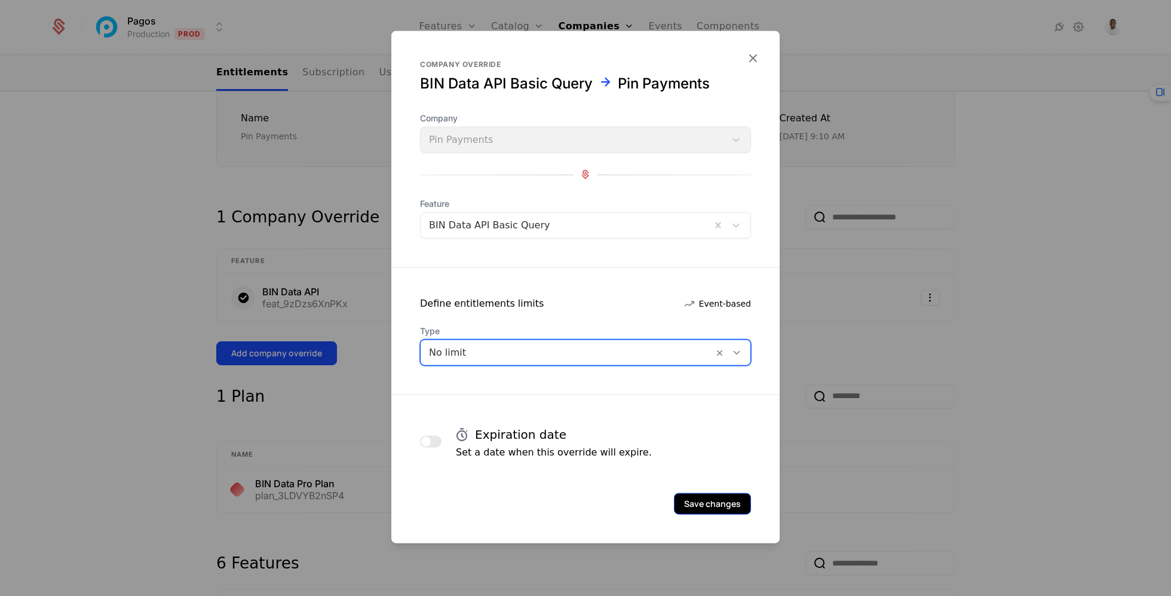
click at [729, 504] on button "Save changes" at bounding box center [712, 503] width 77 height 22
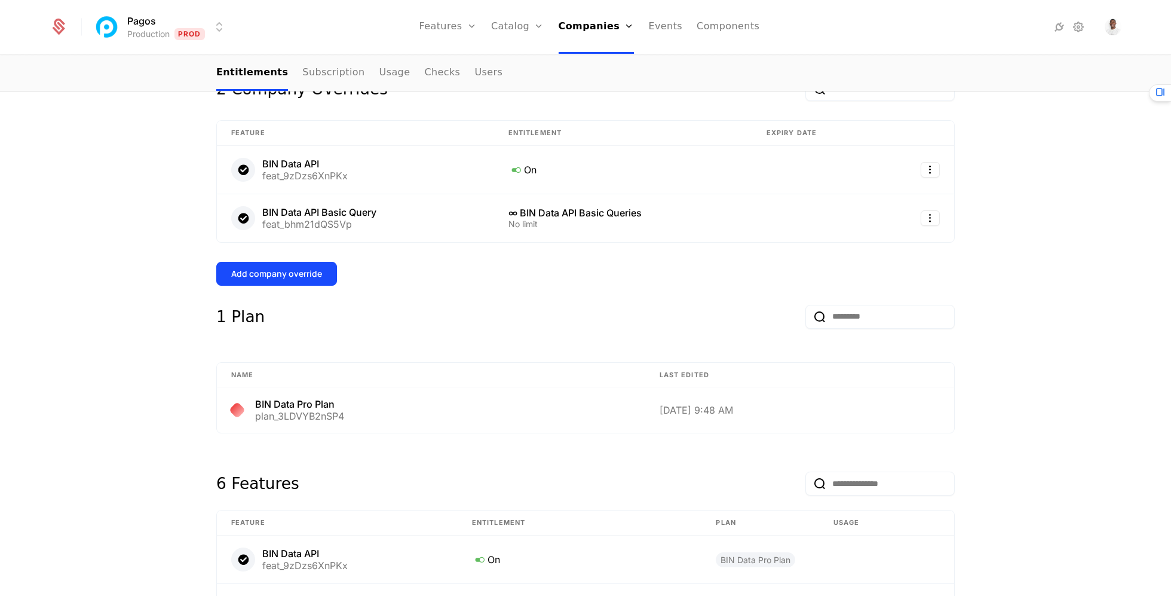
scroll to position [180, 0]
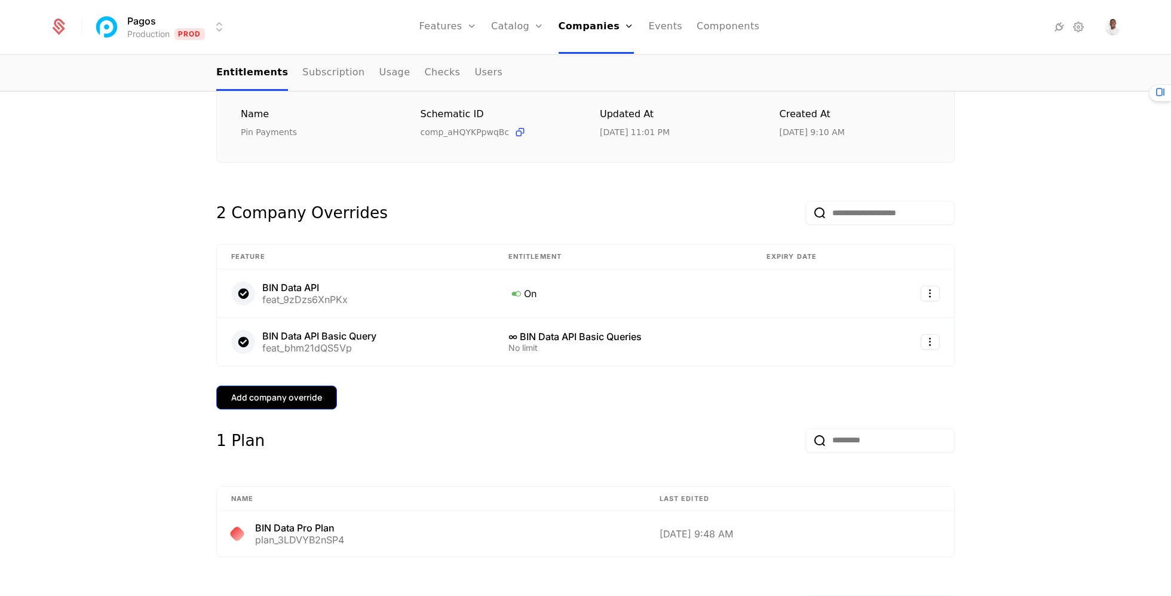
click at [294, 402] on button "Add company override" at bounding box center [276, 397] width 121 height 24
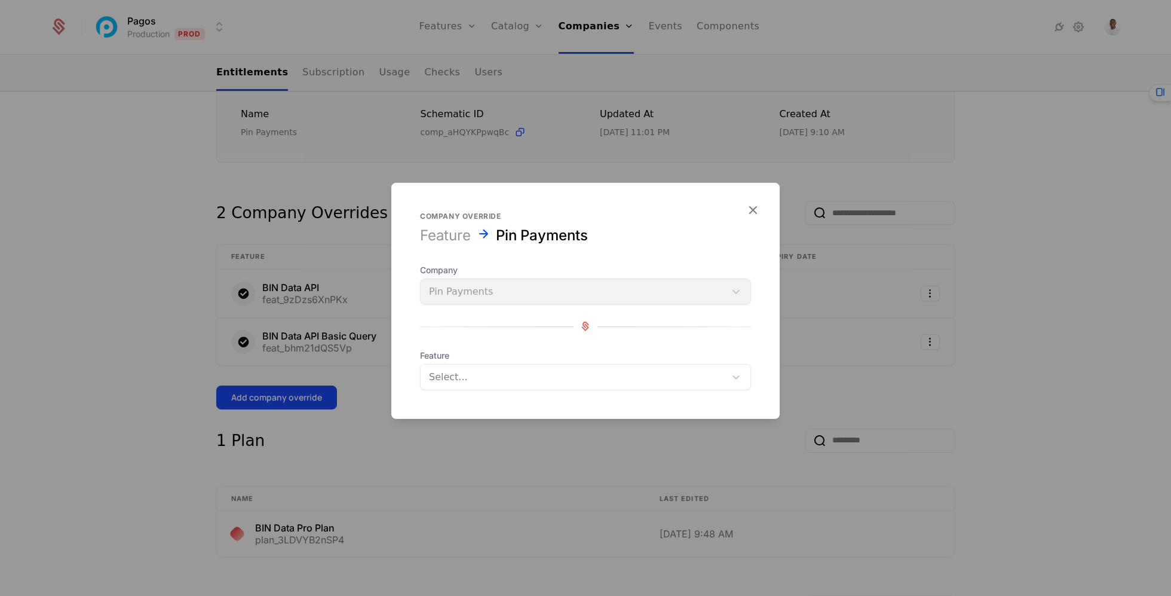
click at [482, 384] on div at bounding box center [573, 376] width 288 height 17
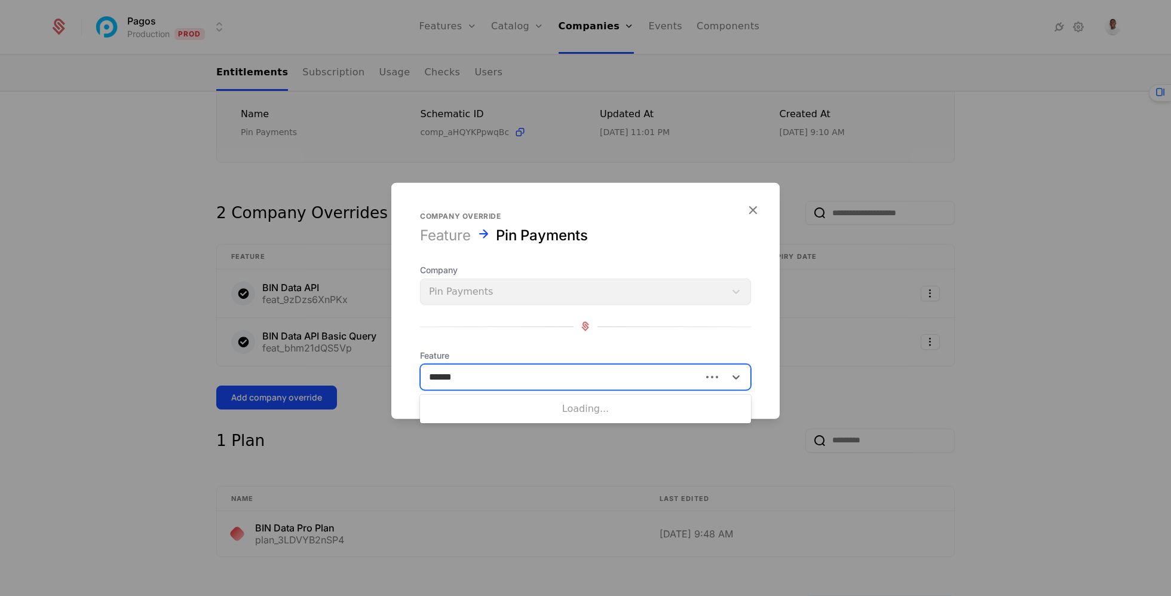
type input "*******"
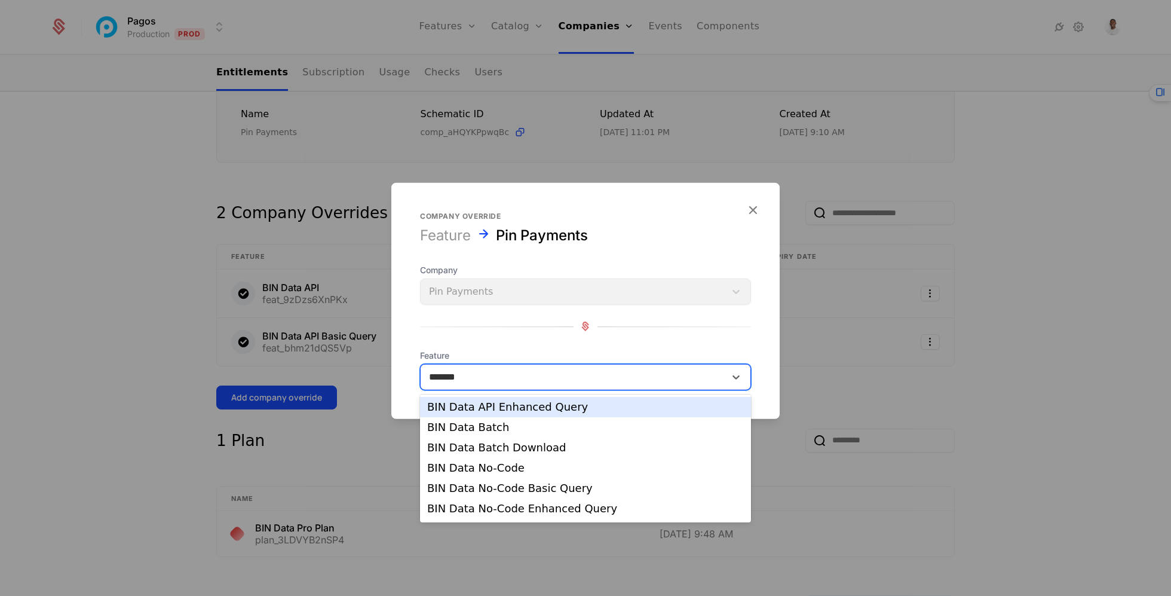
click at [523, 409] on div "BIN Data API Enhanced Query" at bounding box center [585, 406] width 317 height 11
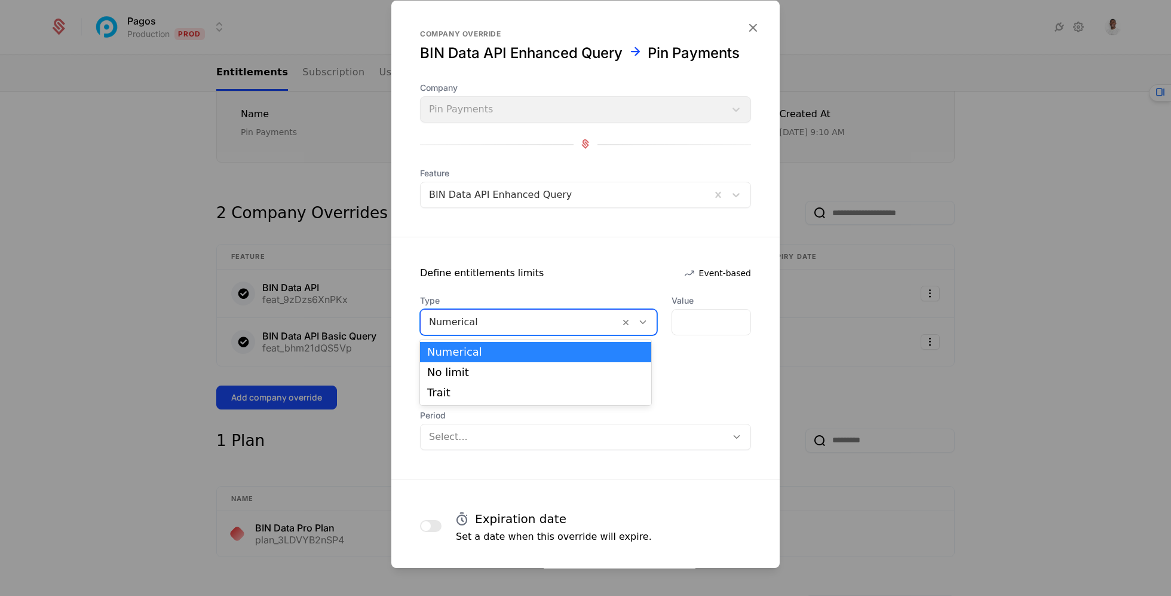
click at [525, 322] on div at bounding box center [520, 322] width 182 height 17
click at [507, 371] on div "No limit" at bounding box center [535, 372] width 217 height 11
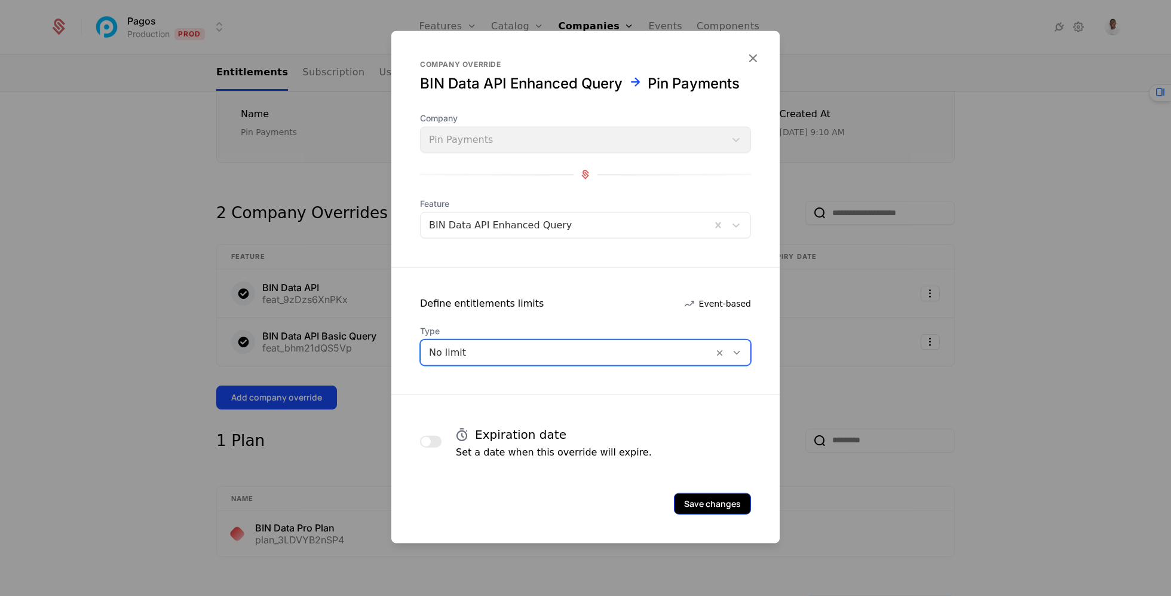
click at [725, 511] on button "Save changes" at bounding box center [712, 503] width 77 height 22
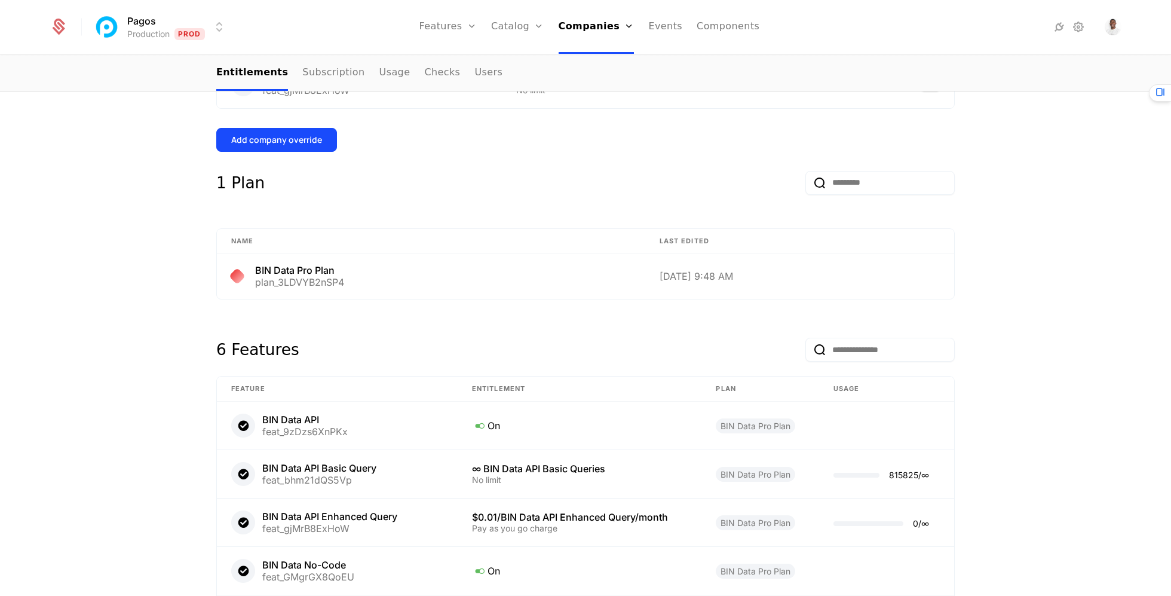
scroll to position [327, 0]
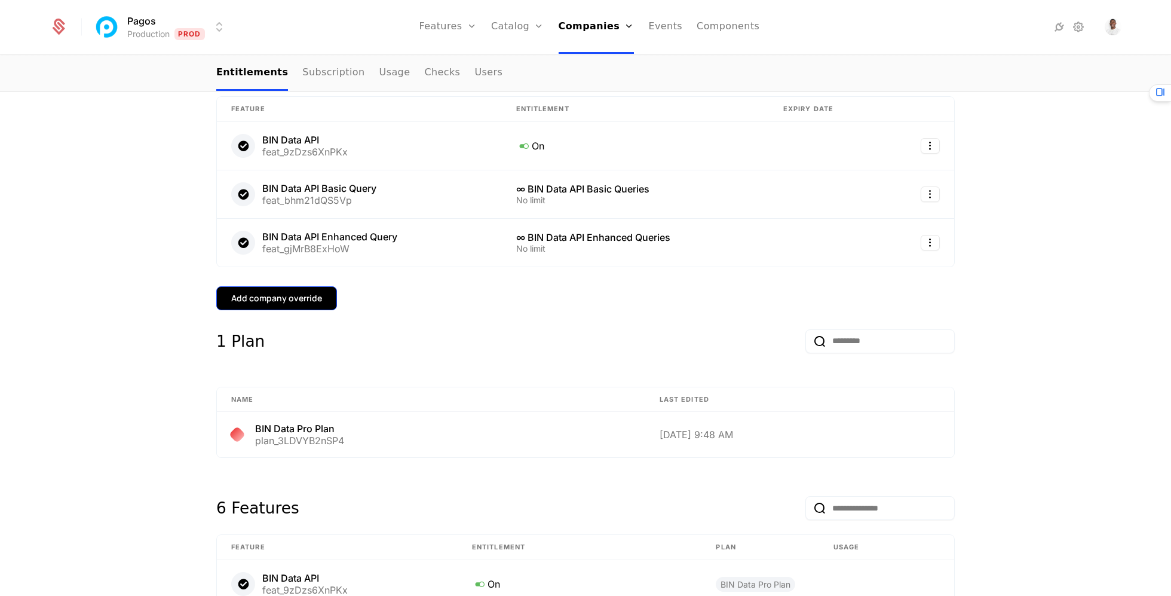
click at [294, 296] on div "Add company override" at bounding box center [276, 298] width 91 height 12
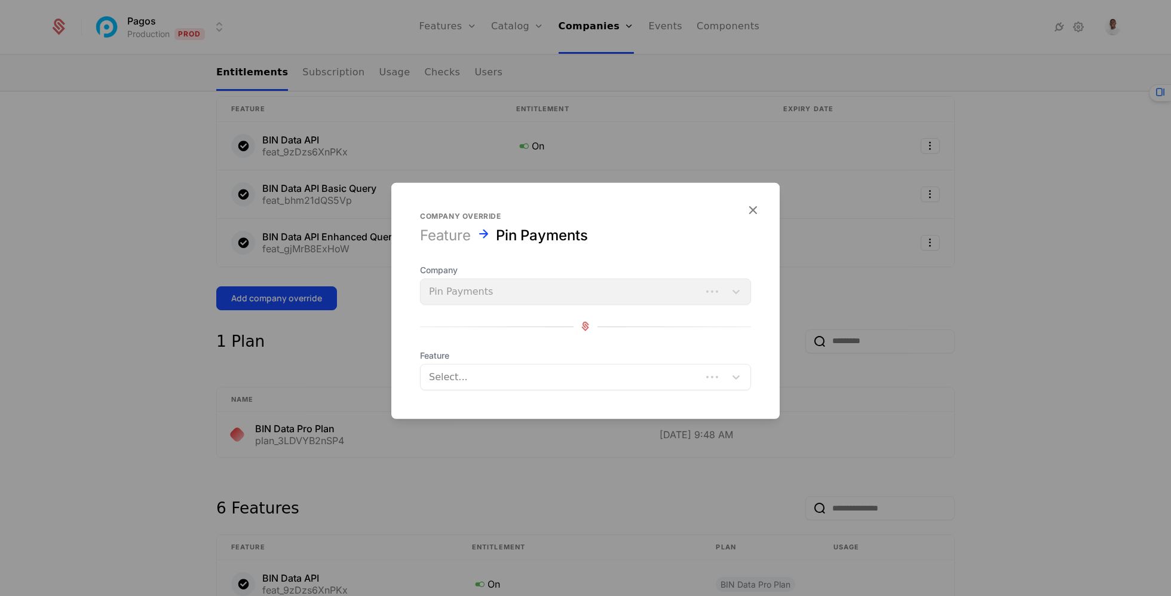
click at [545, 382] on div at bounding box center [561, 376] width 264 height 17
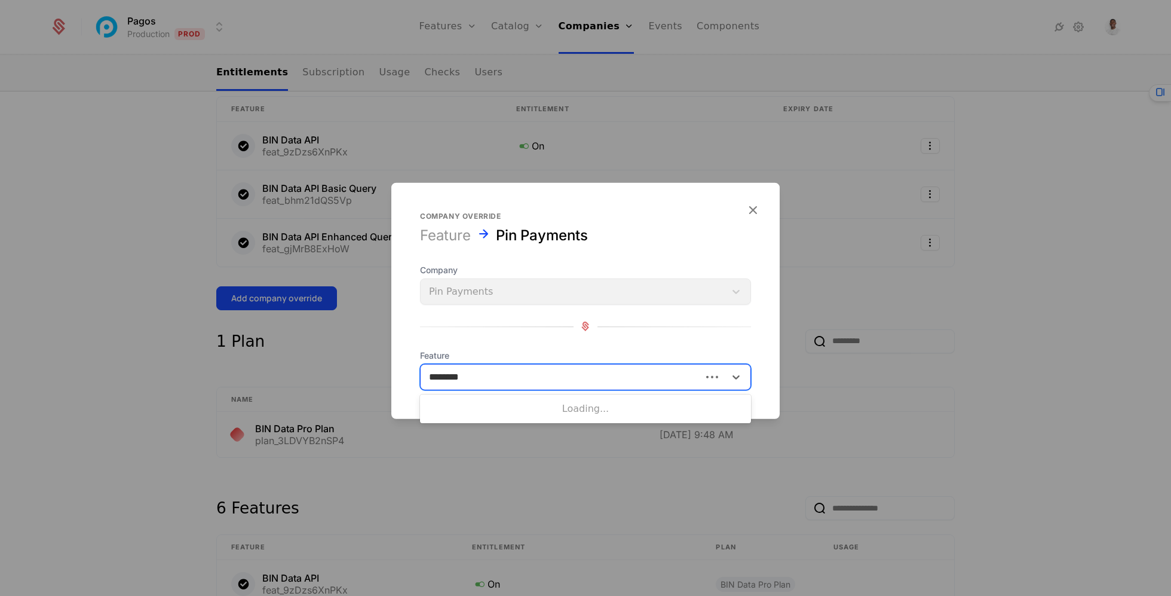
type input "********"
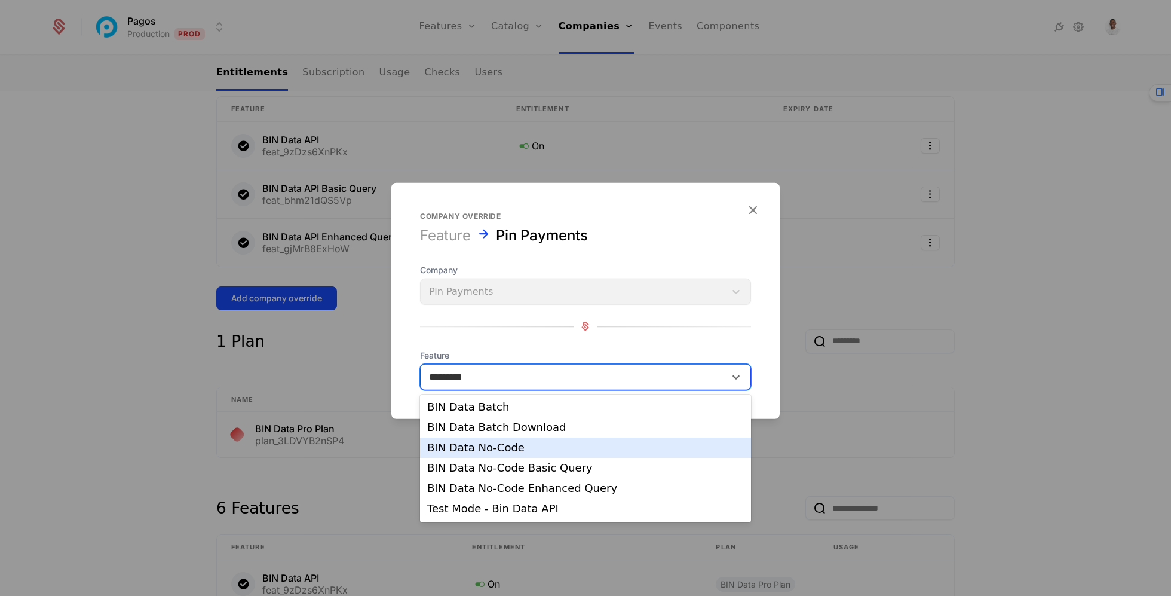
click at [512, 455] on div "BIN Data No-Code" at bounding box center [585, 447] width 331 height 20
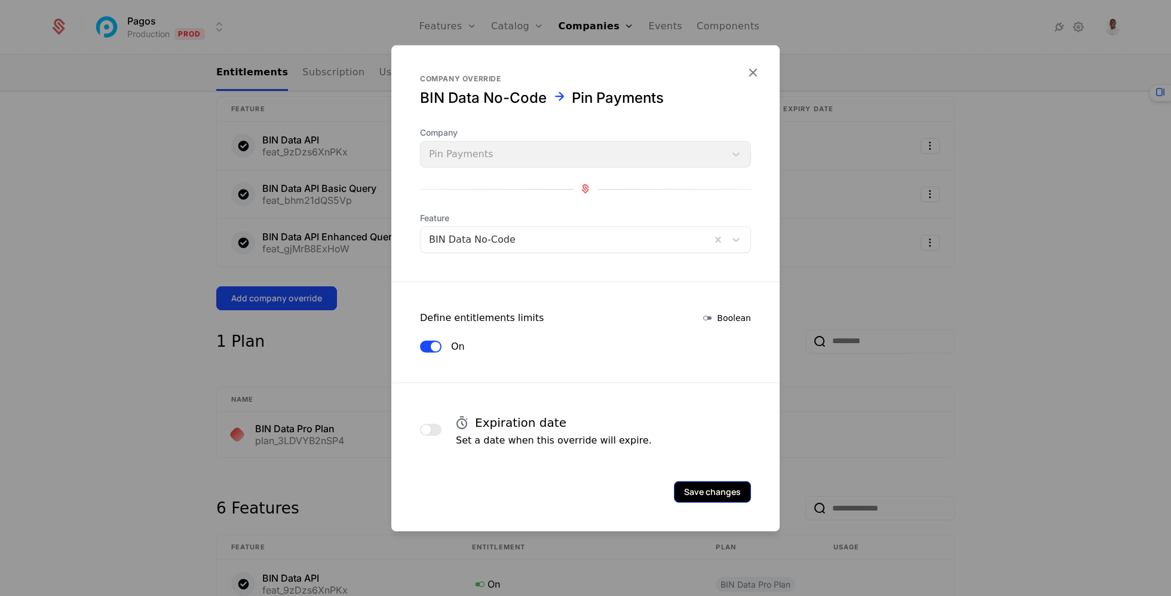
click at [697, 490] on button "Save changes" at bounding box center [712, 491] width 77 height 22
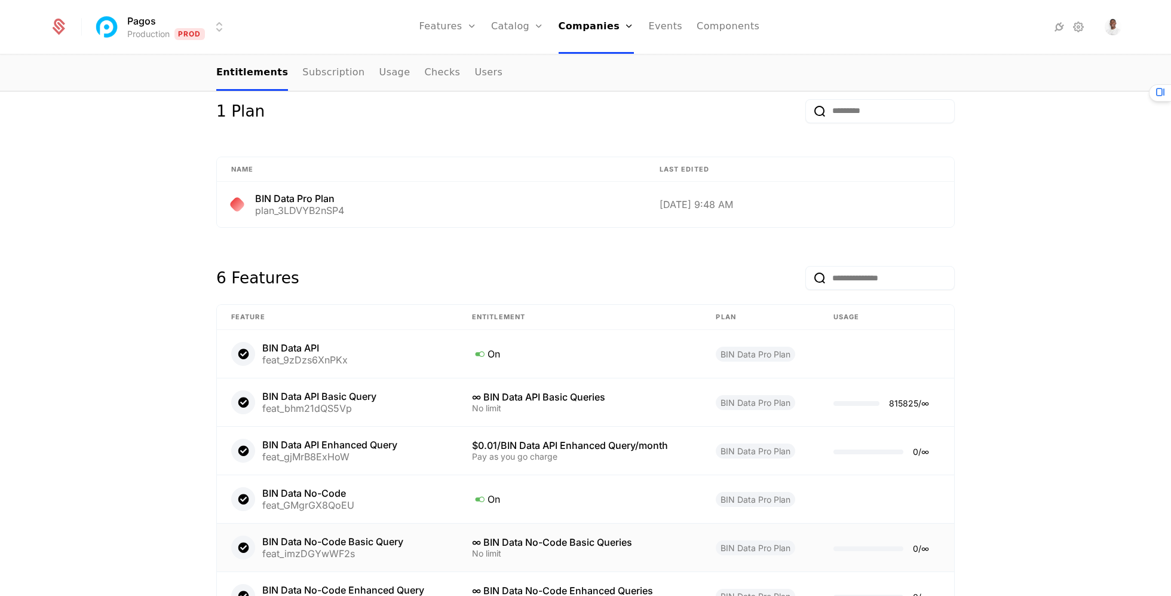
scroll to position [370, 0]
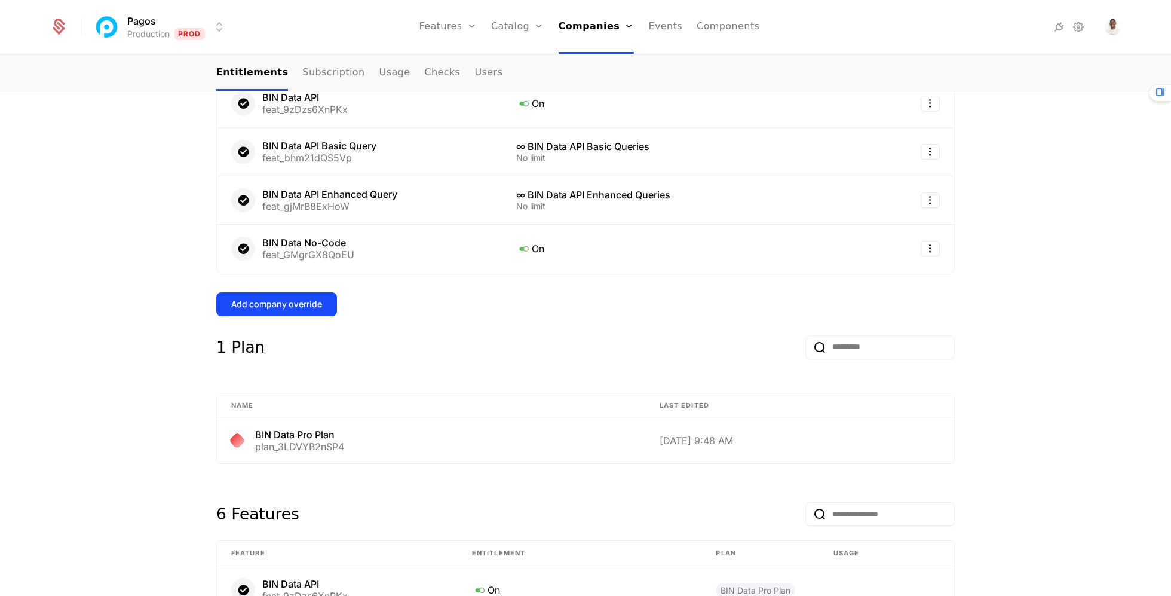
click at [314, 316] on div "Overview All meta Name Pin Payments Schematic ID comp_aHQYKPpwqBc Updated at [D…" at bounding box center [585, 392] width 738 height 1086
click at [314, 306] on div "Add company override" at bounding box center [276, 304] width 91 height 12
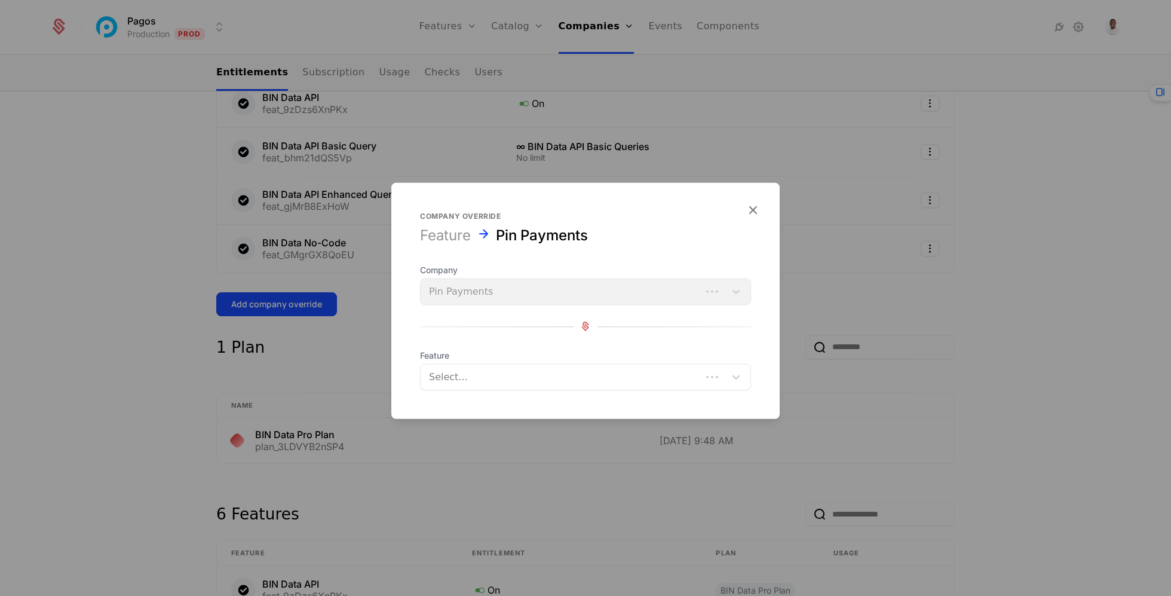
click at [506, 371] on div at bounding box center [561, 376] width 264 height 17
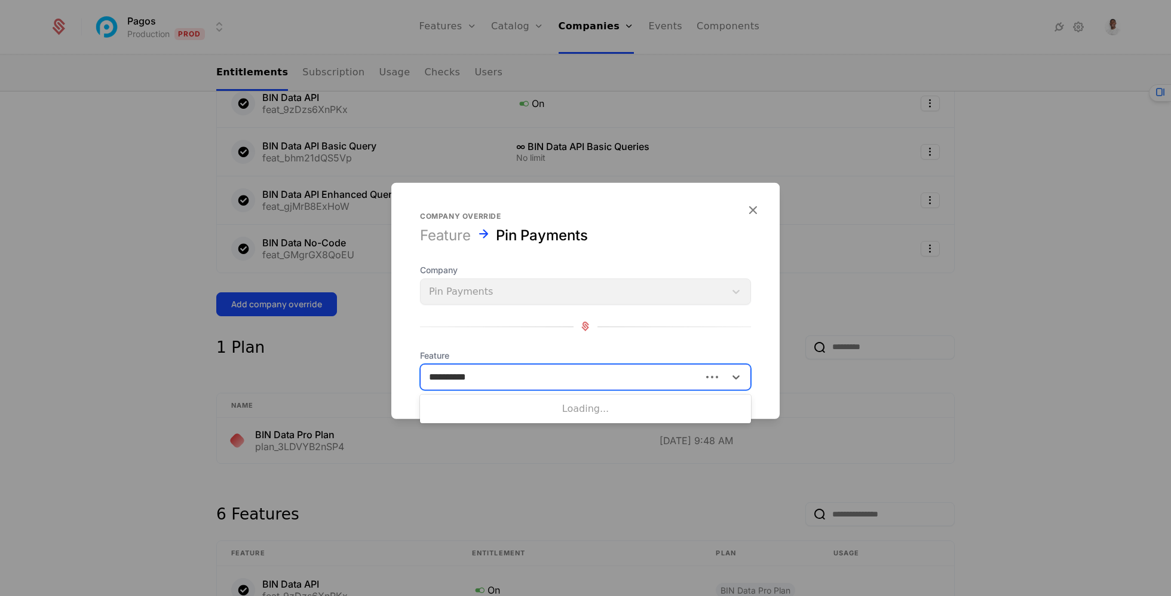
type input "**********"
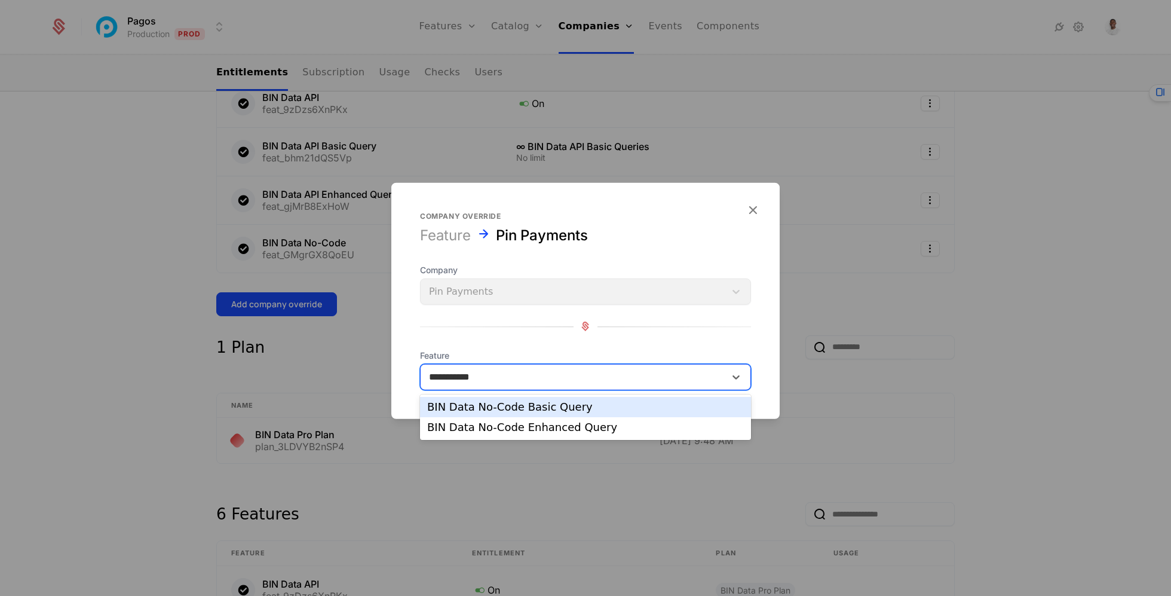
click at [497, 412] on div "BIN Data No-Code Basic Query" at bounding box center [585, 406] width 317 height 11
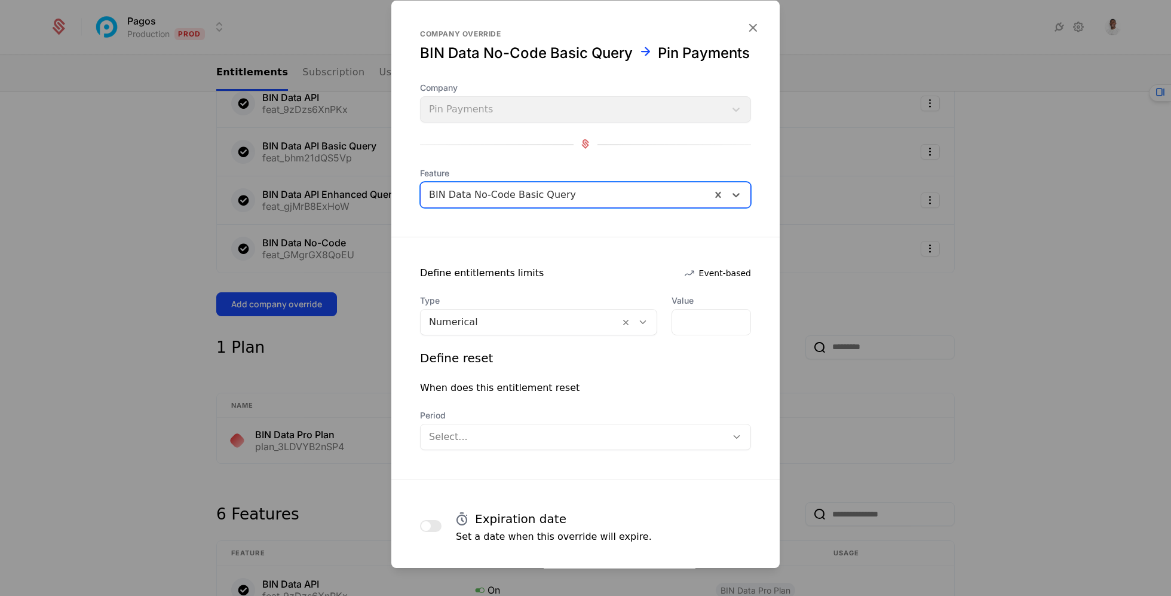
scroll to position [78, 0]
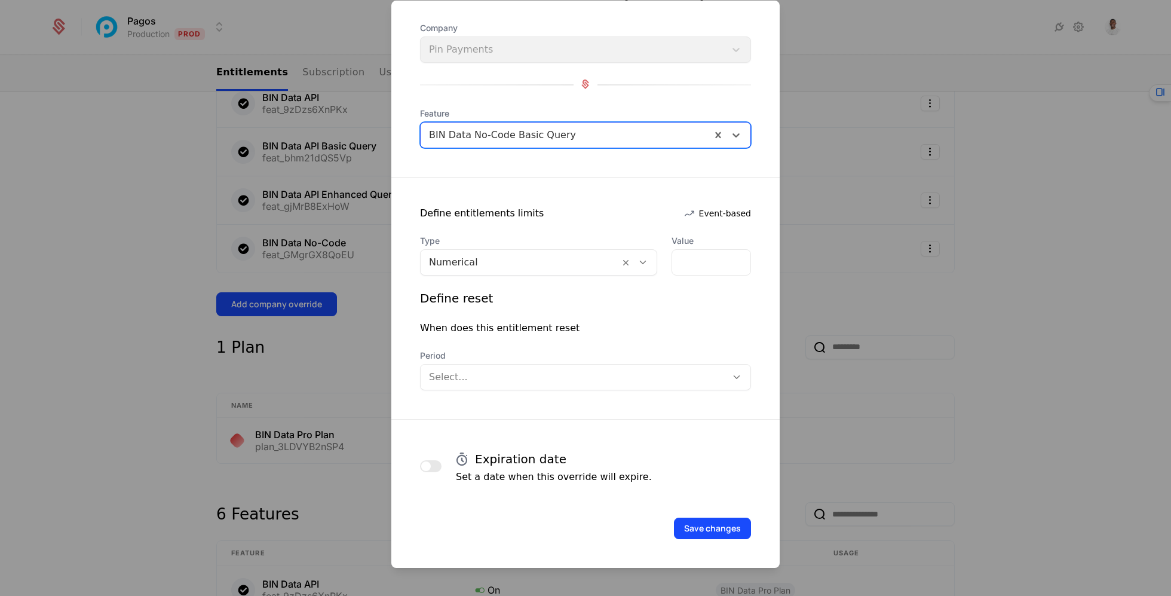
click at [514, 260] on div at bounding box center [520, 262] width 182 height 17
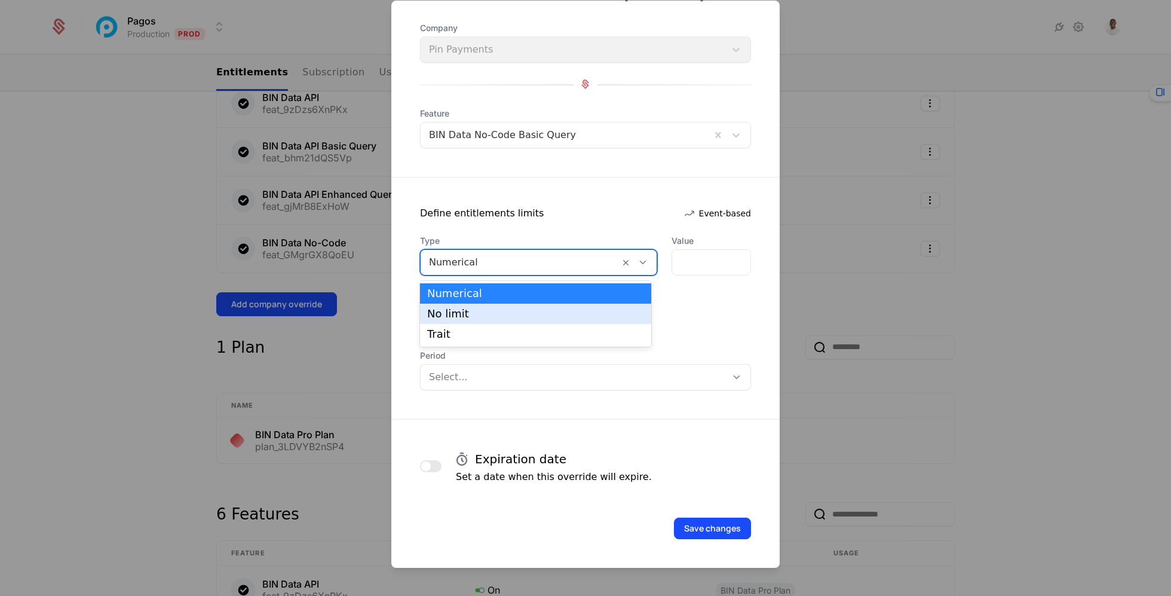
click at [513, 314] on div "No limit" at bounding box center [535, 313] width 217 height 11
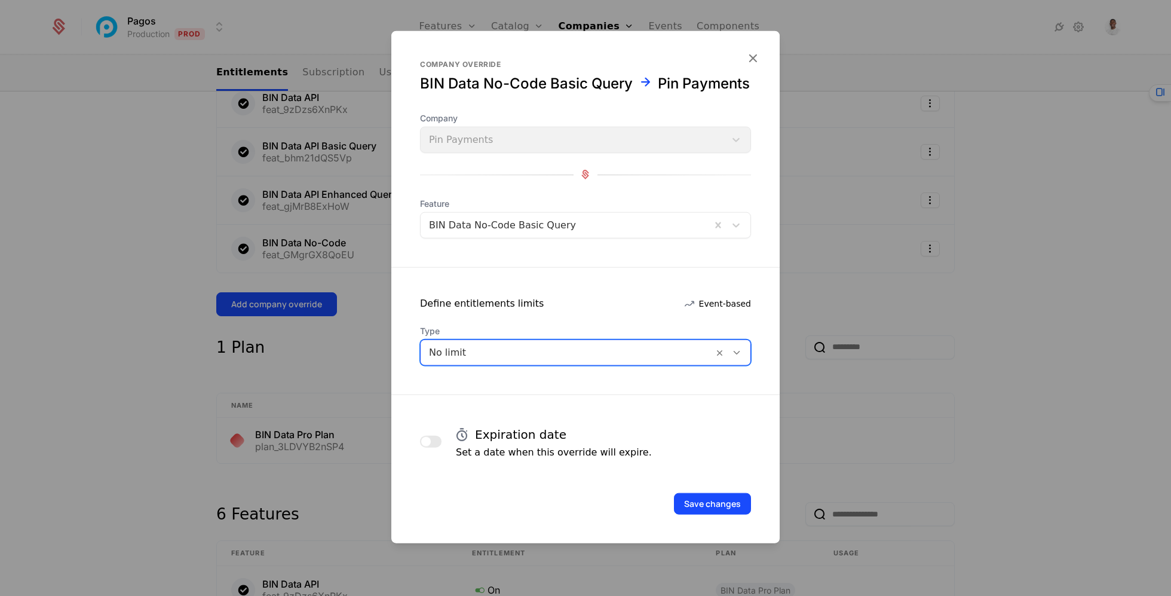
scroll to position [0, 0]
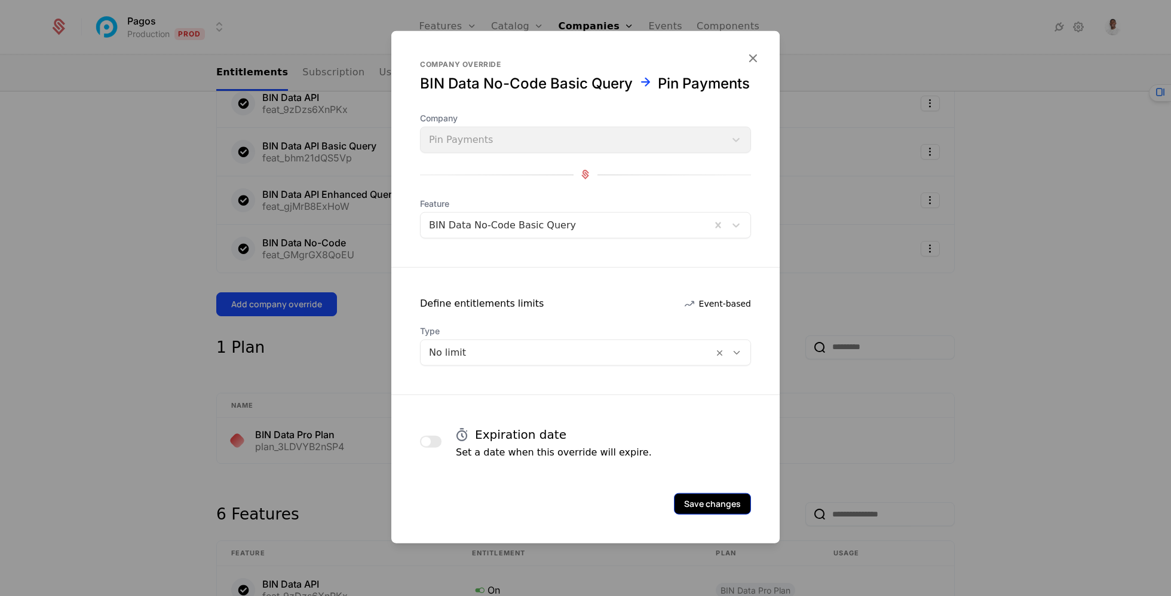
click at [727, 514] on button "Save changes" at bounding box center [712, 503] width 77 height 22
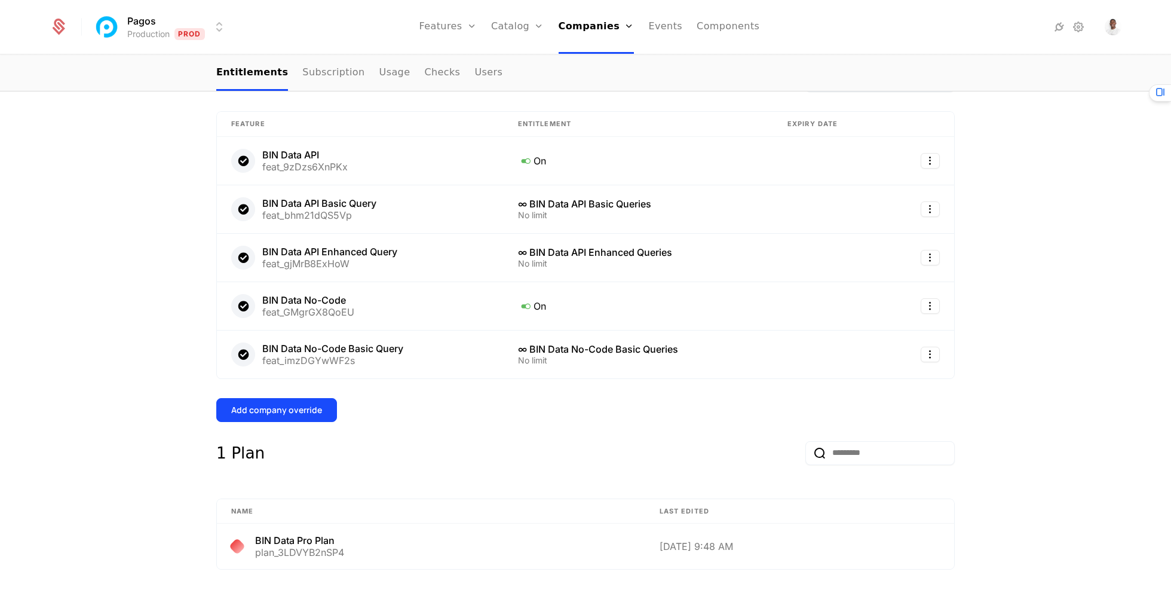
scroll to position [206, 0]
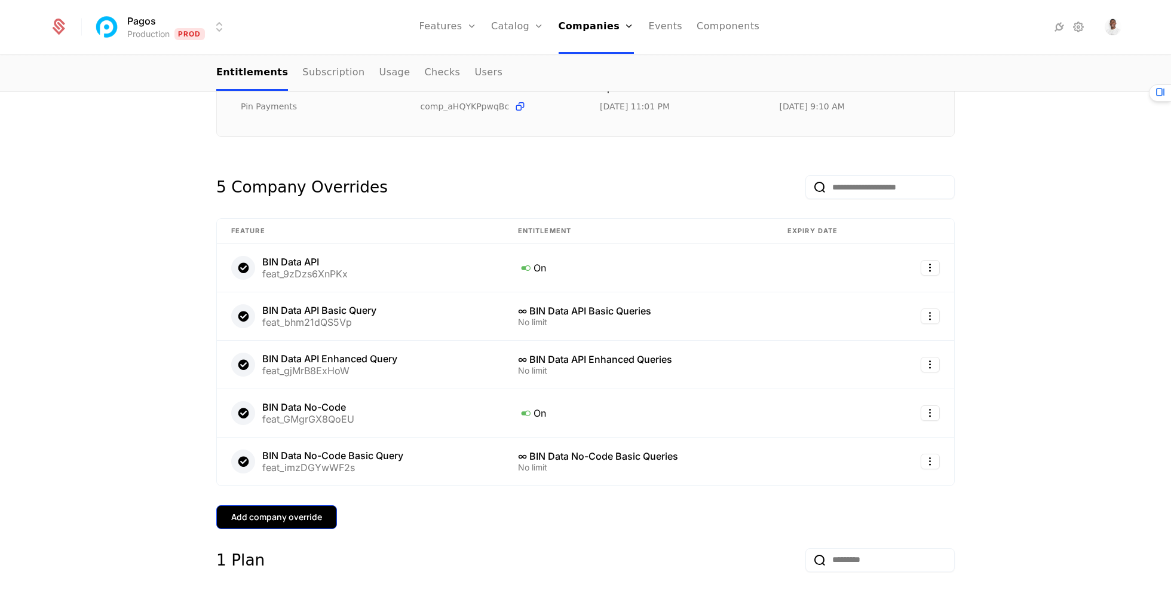
click at [321, 522] on button "Add company override" at bounding box center [276, 517] width 121 height 24
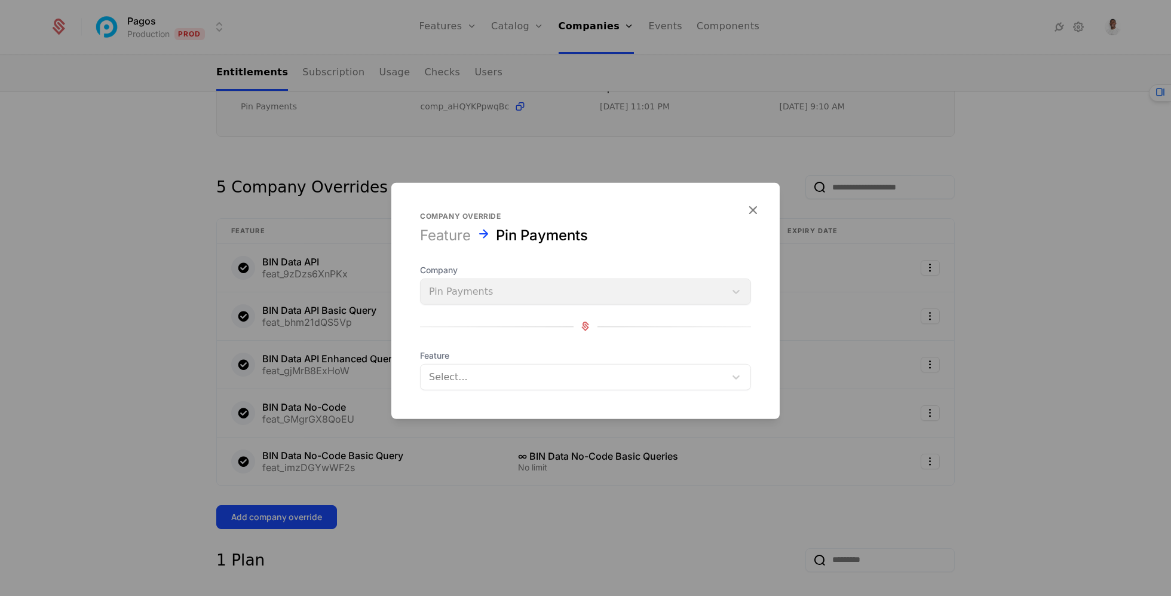
click at [486, 378] on div at bounding box center [573, 376] width 288 height 17
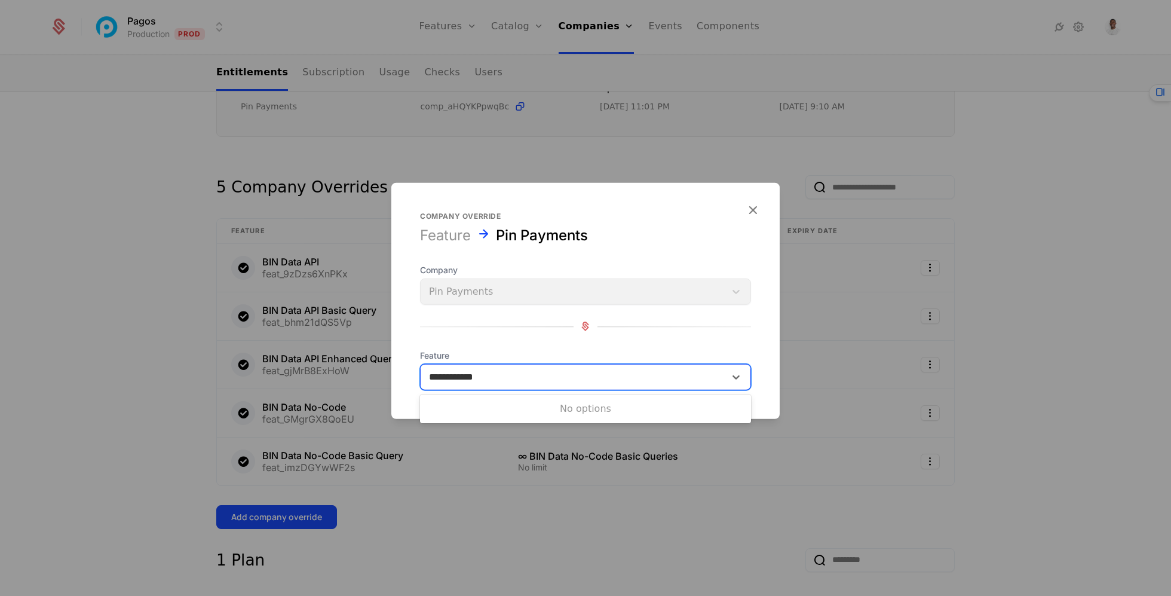
type input "**********"
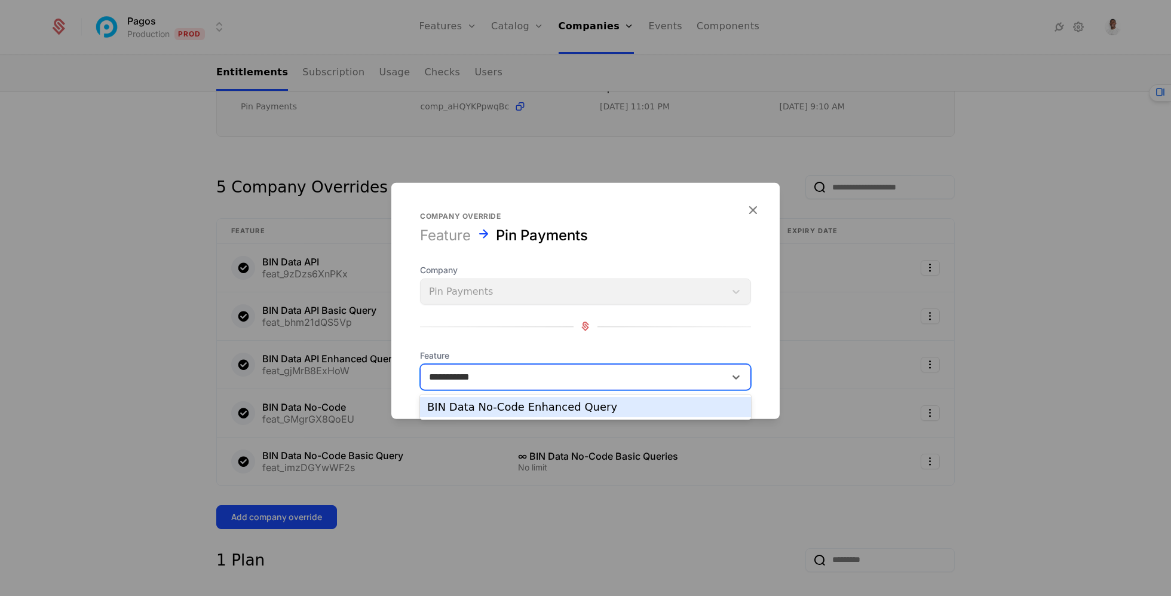
click at [531, 416] on div "BIN Data No-Code Enhanced Query" at bounding box center [585, 407] width 331 height 20
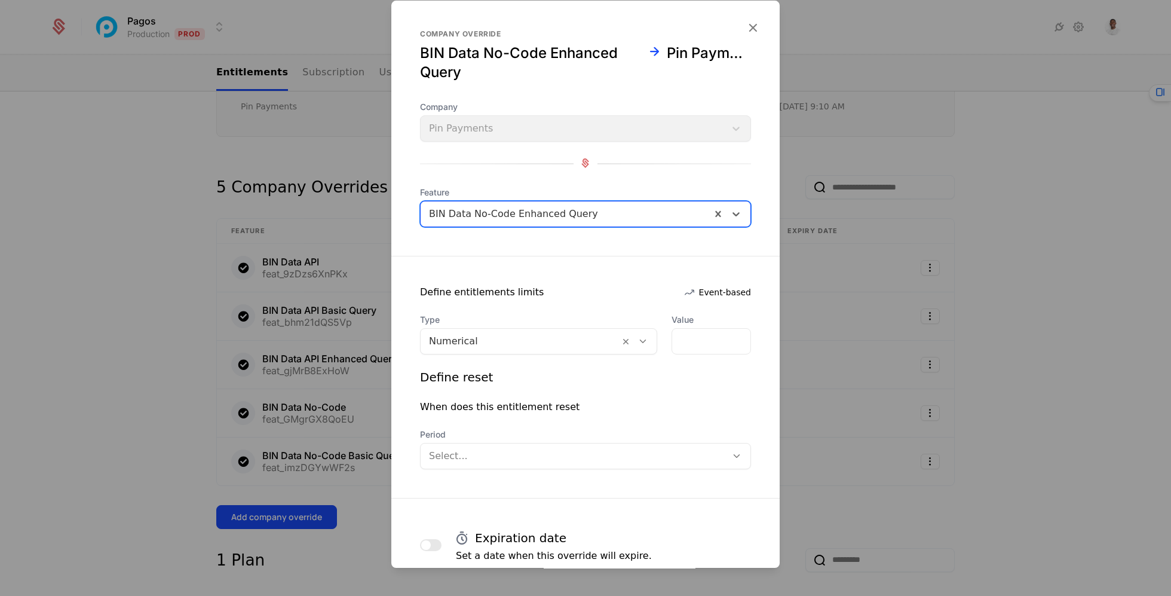
click at [505, 337] on div at bounding box center [520, 341] width 182 height 17
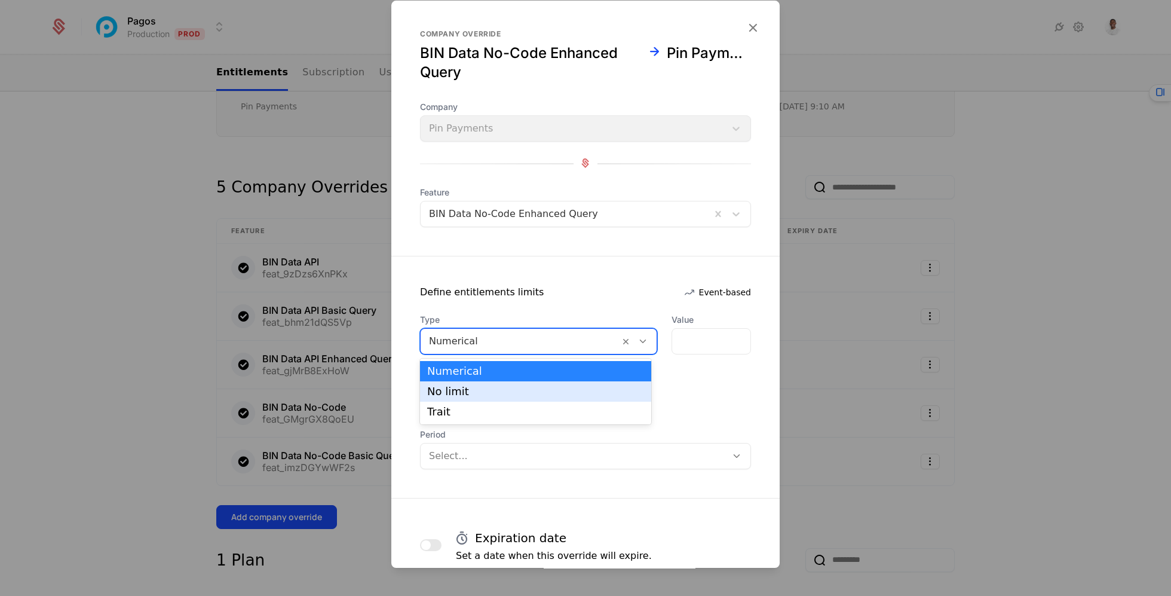
click at [500, 396] on div "No limit" at bounding box center [535, 391] width 217 height 11
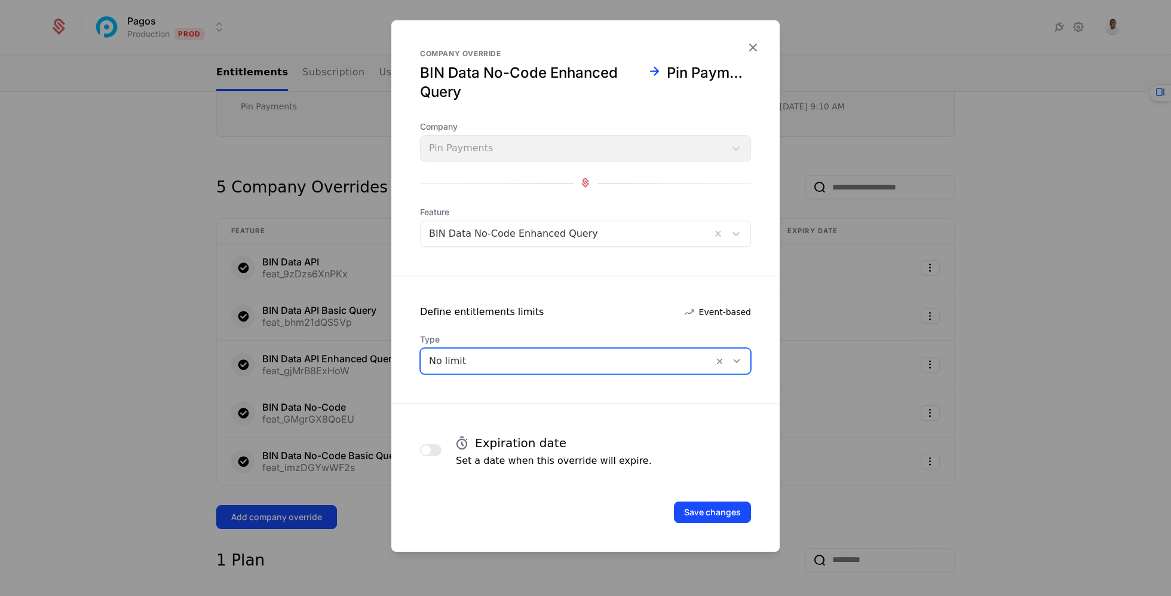
click at [707, 523] on form "Company override BIN Data No-Code Enhanced Query Pin Payments Company Pin Payme…" at bounding box center [585, 285] width 388 height 531
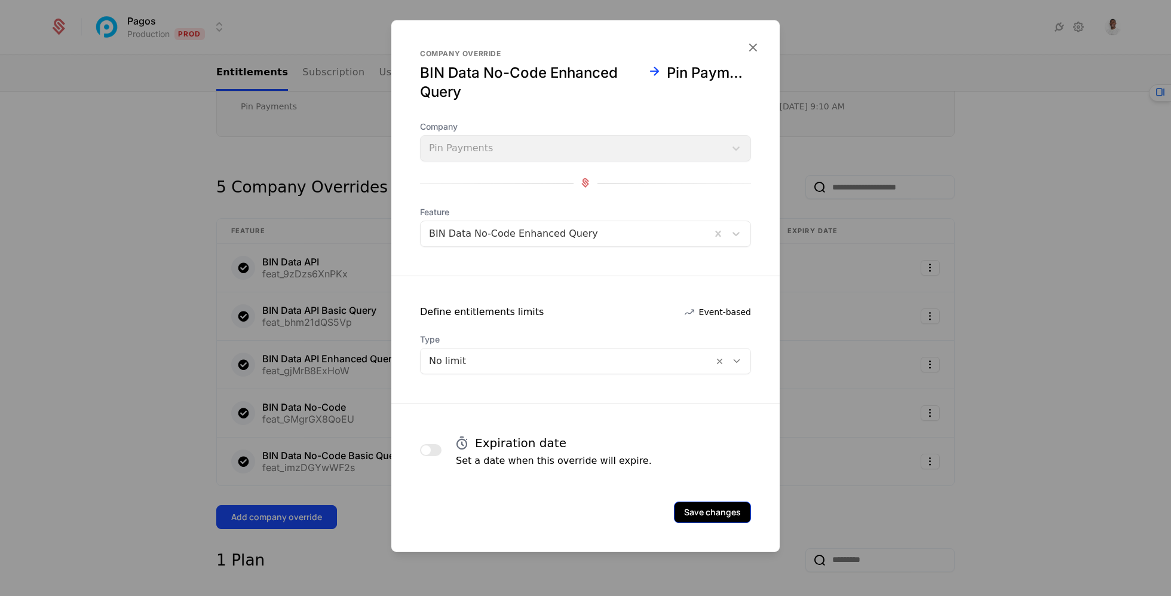
click at [707, 514] on button "Save changes" at bounding box center [712, 512] width 77 height 22
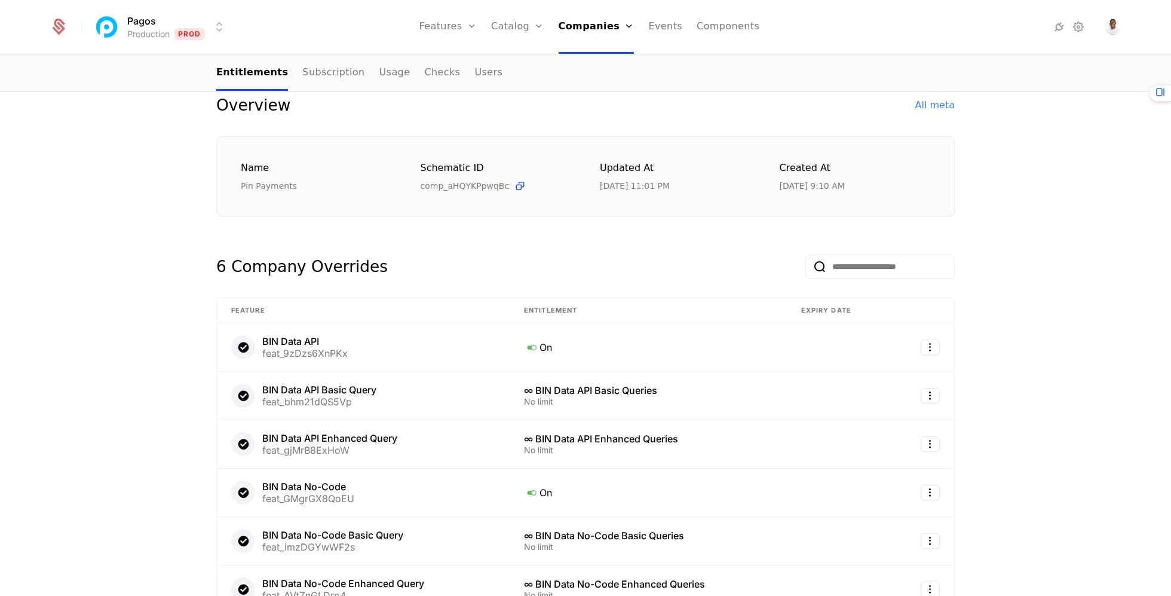
scroll to position [47, 0]
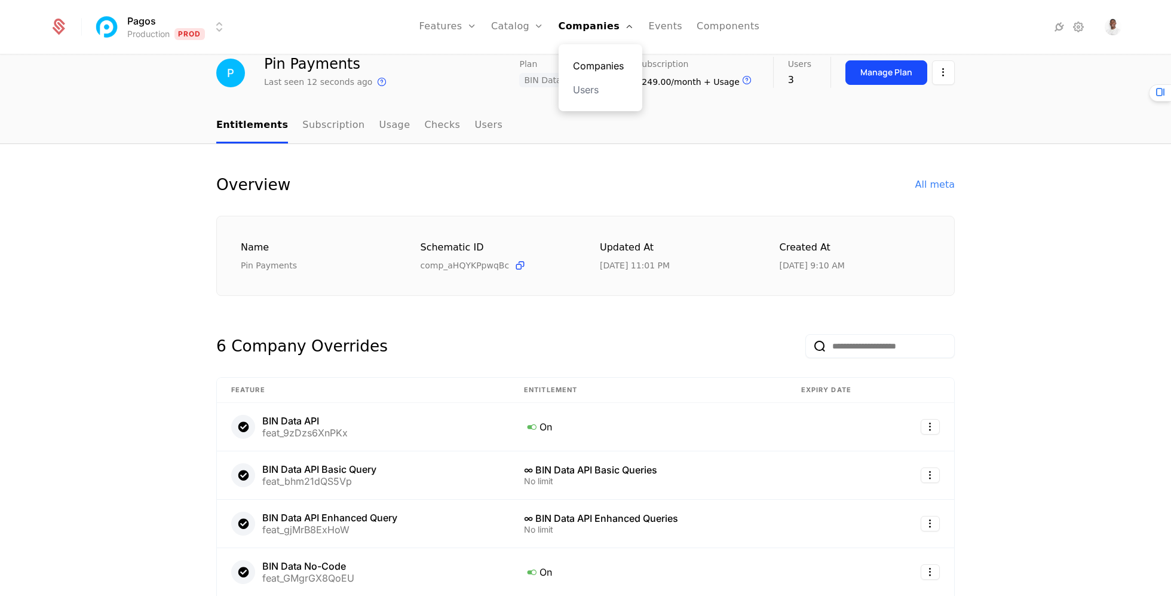
click at [603, 56] on div "Companies Users" at bounding box center [601, 77] width 84 height 67
click at [604, 57] on div "Companies Users" at bounding box center [601, 77] width 84 height 67
click at [606, 72] on link "Companies" at bounding box center [600, 66] width 55 height 14
select select "***"
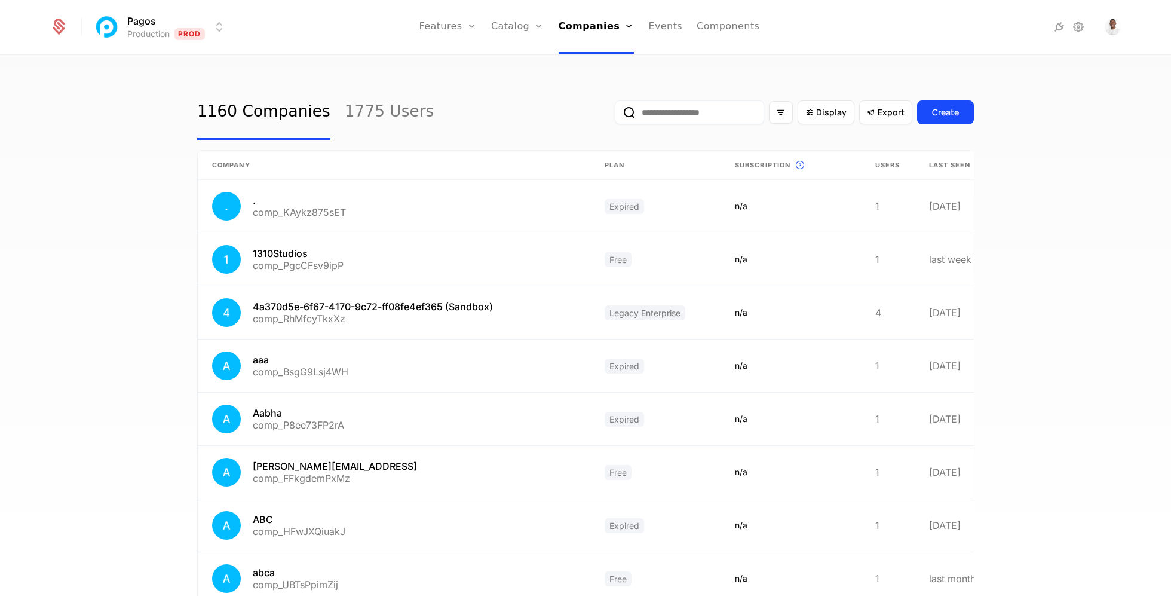
click at [666, 125] on div "Display Export Create" at bounding box center [794, 112] width 359 height 56
click at [666, 122] on input "email" at bounding box center [689, 112] width 149 height 24
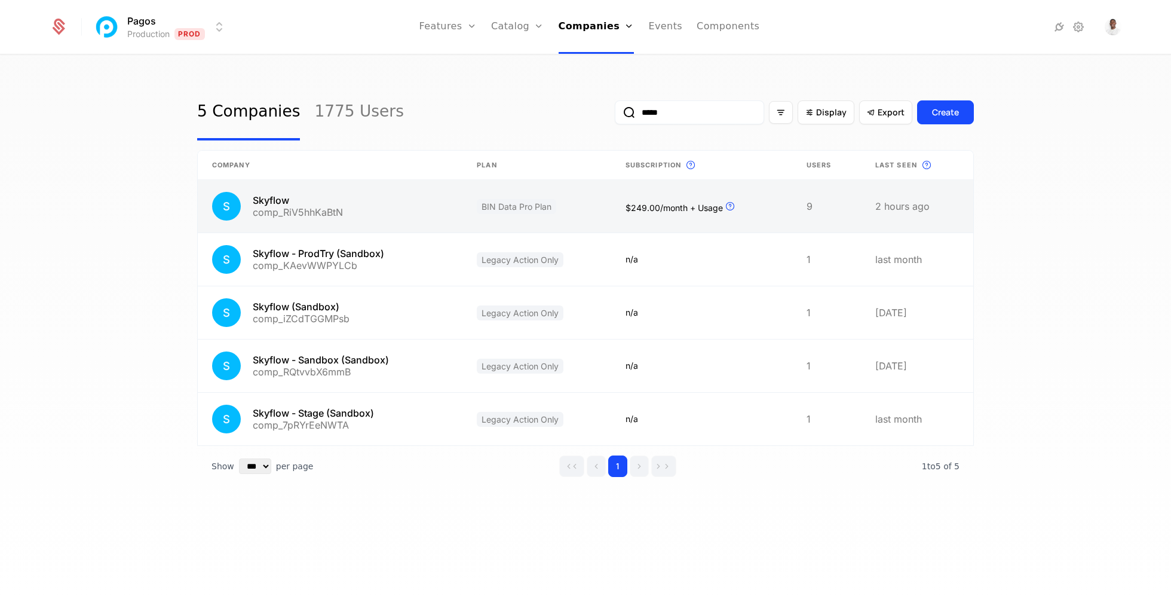
type input "*****"
click at [577, 207] on link at bounding box center [536, 206] width 149 height 53
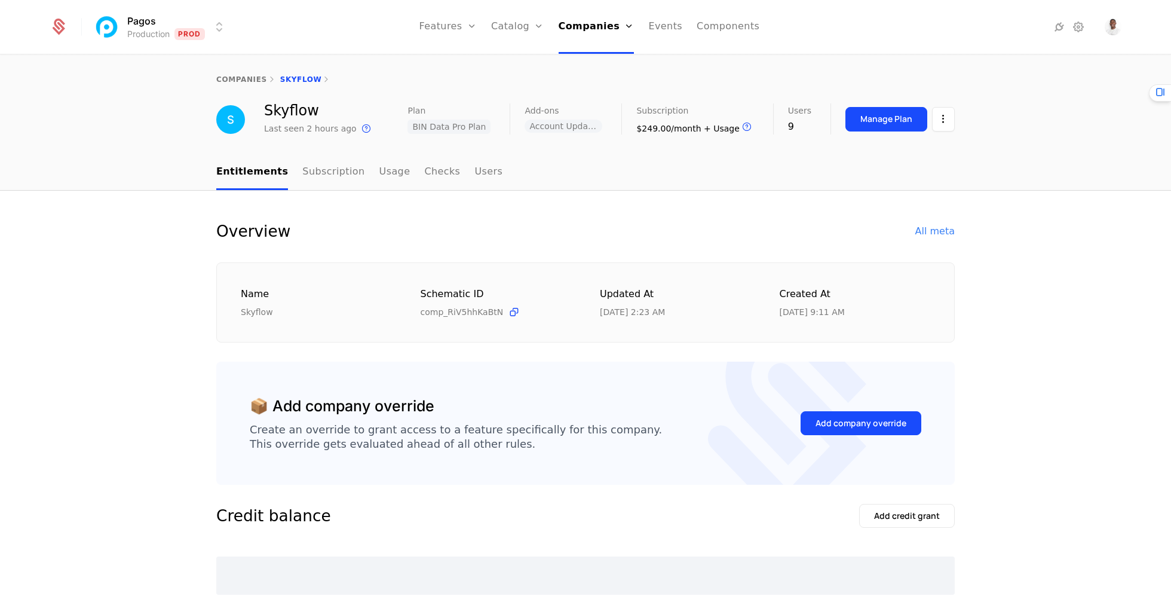
select select "***"
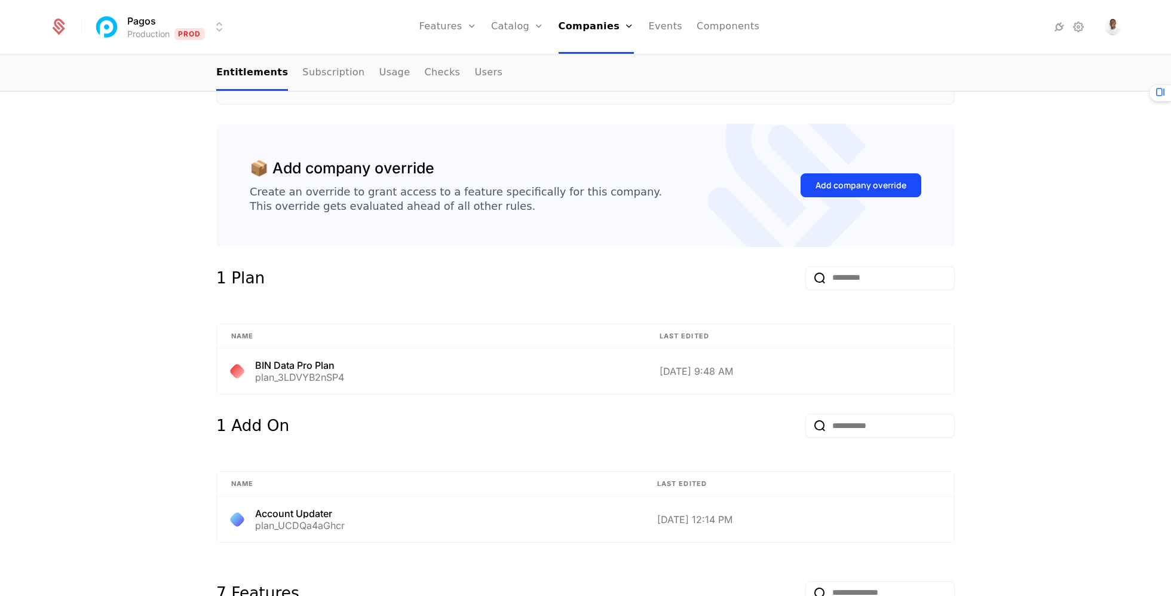
scroll to position [240, 0]
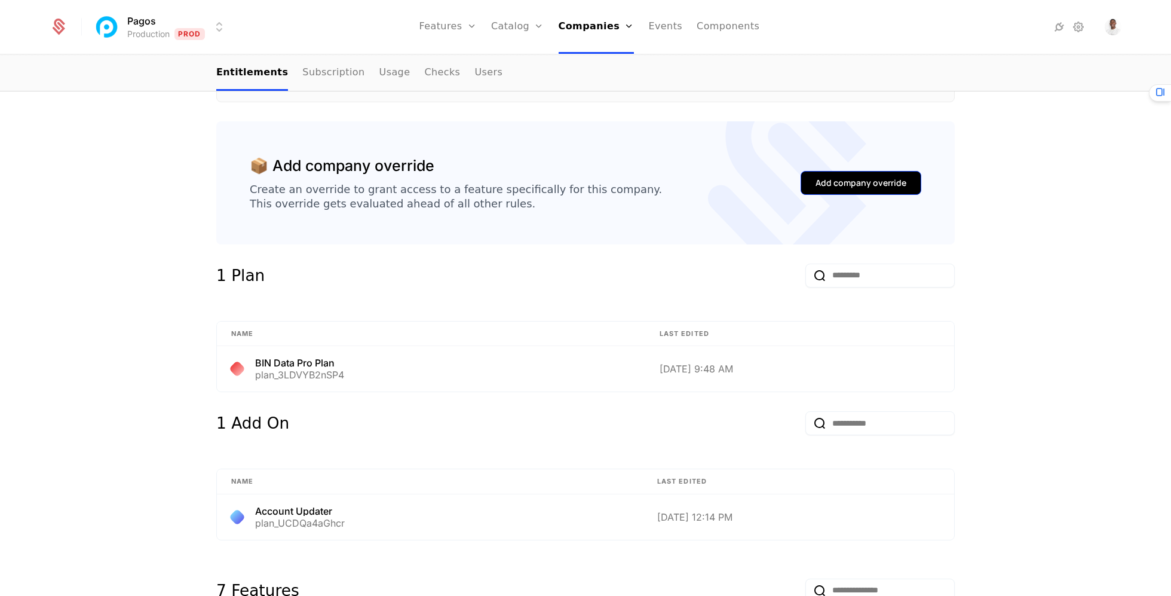
click at [844, 177] on div "Add company override" at bounding box center [860, 183] width 91 height 12
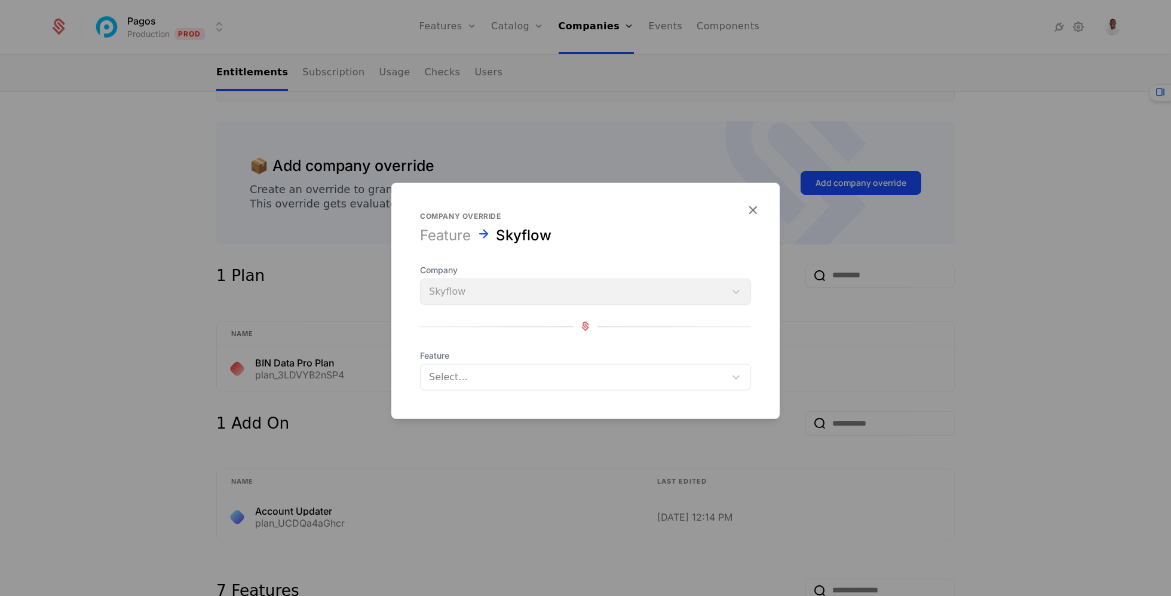
click at [473, 369] on div at bounding box center [573, 376] width 288 height 17
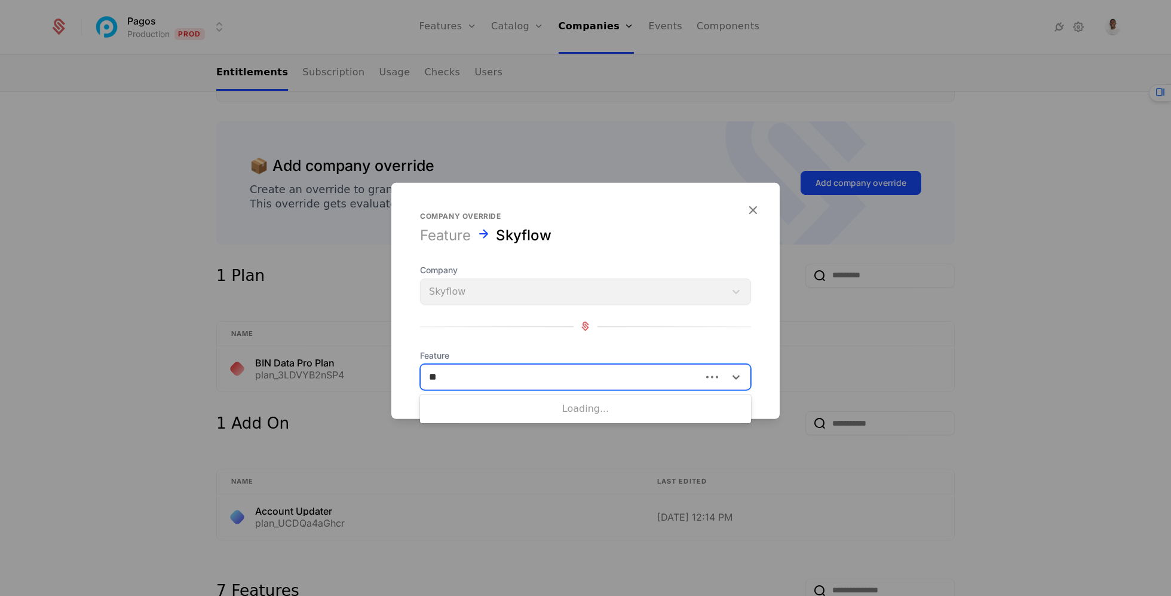
type input "***"
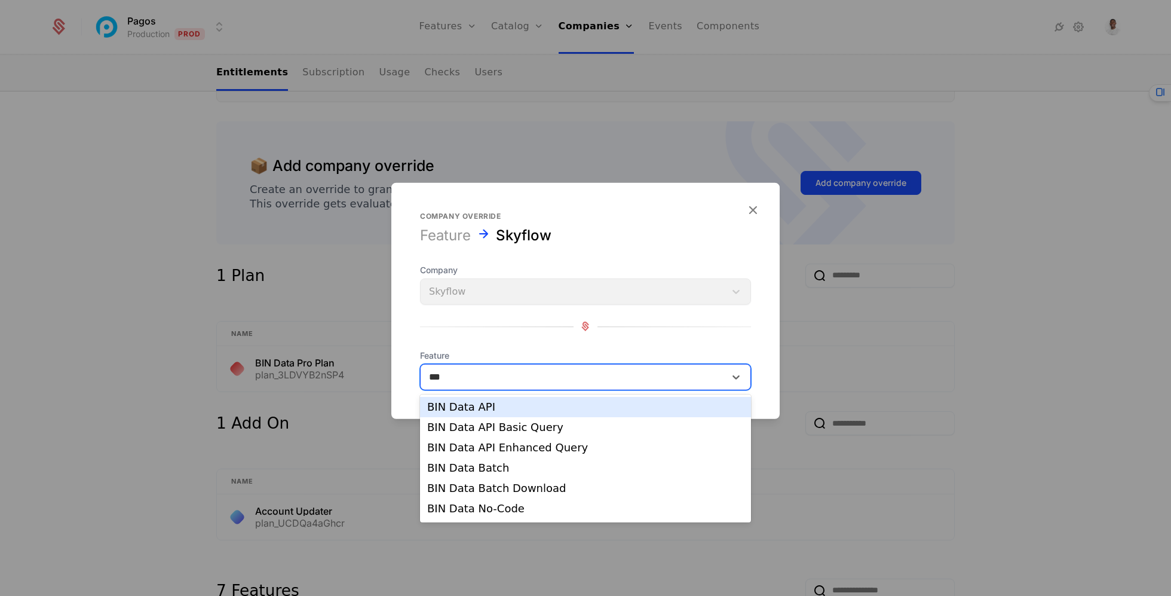
click at [522, 408] on div "BIN Data API" at bounding box center [585, 406] width 317 height 11
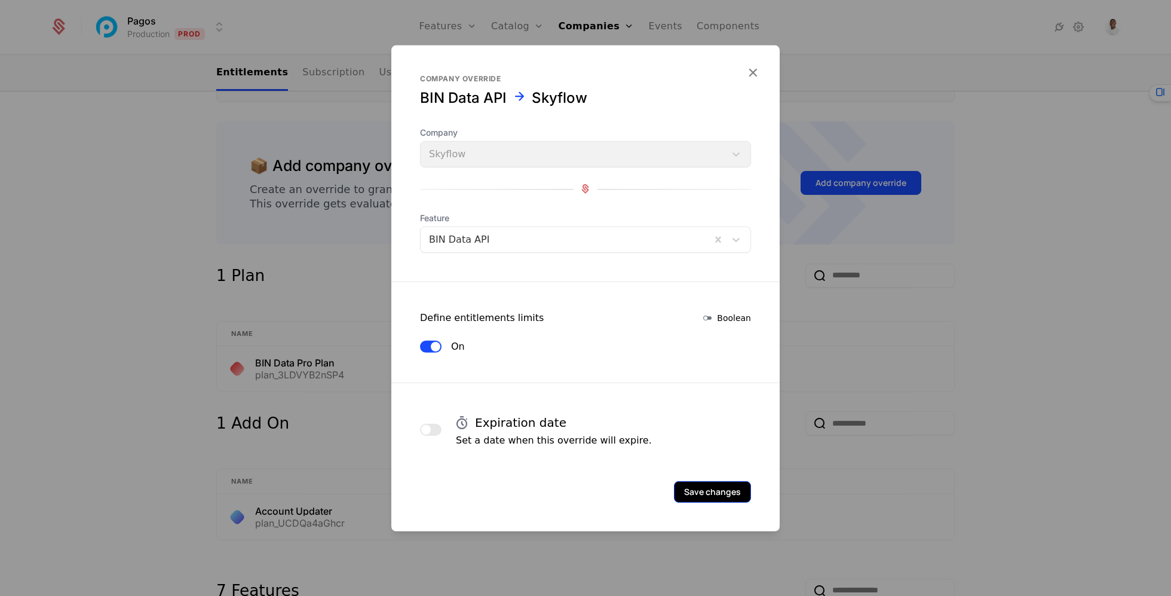
click at [708, 495] on button "Save changes" at bounding box center [712, 491] width 77 height 22
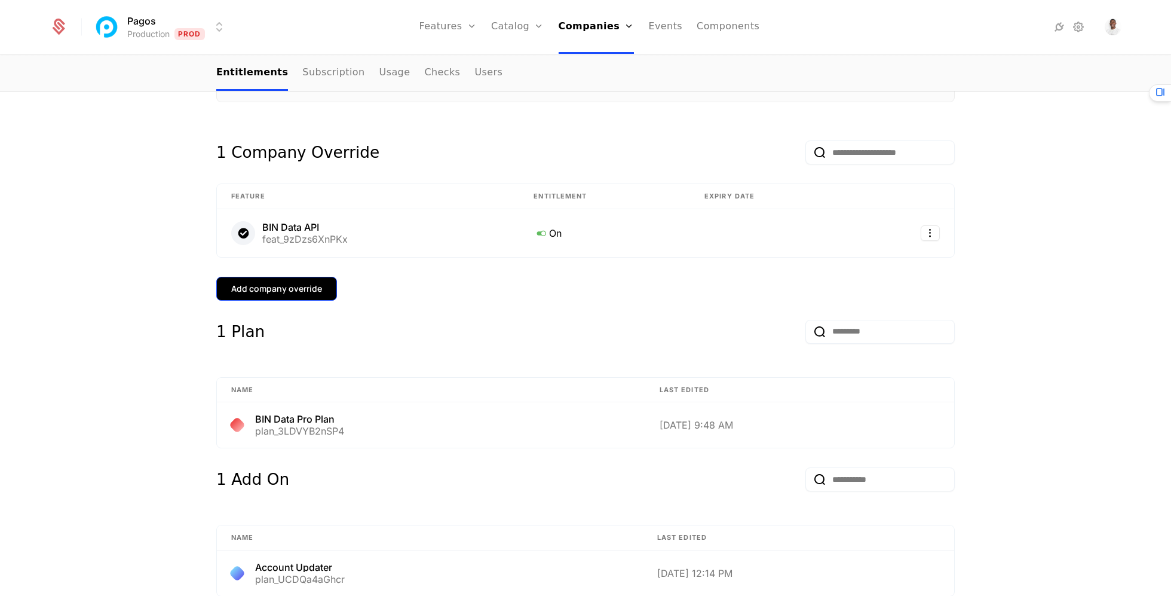
click at [305, 289] on div "Add company override" at bounding box center [276, 289] width 91 height 12
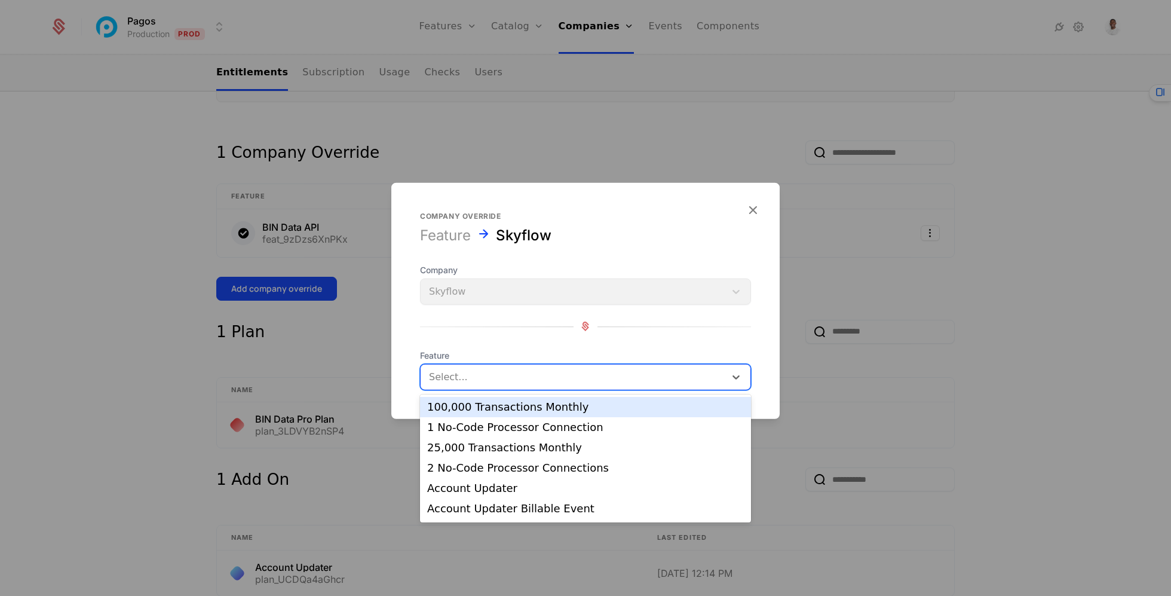
click at [482, 384] on div at bounding box center [573, 376] width 288 height 17
type input "***"
click at [485, 406] on div "BIN Data API Basic Query" at bounding box center [585, 406] width 317 height 11
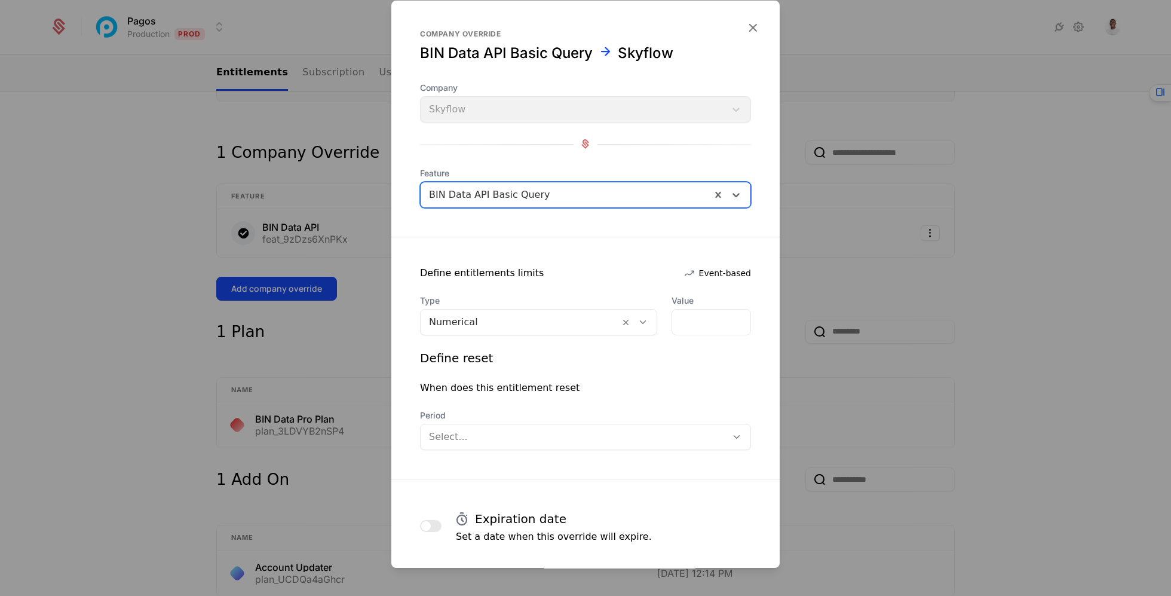
click at [520, 309] on div "Numerical" at bounding box center [538, 322] width 237 height 26
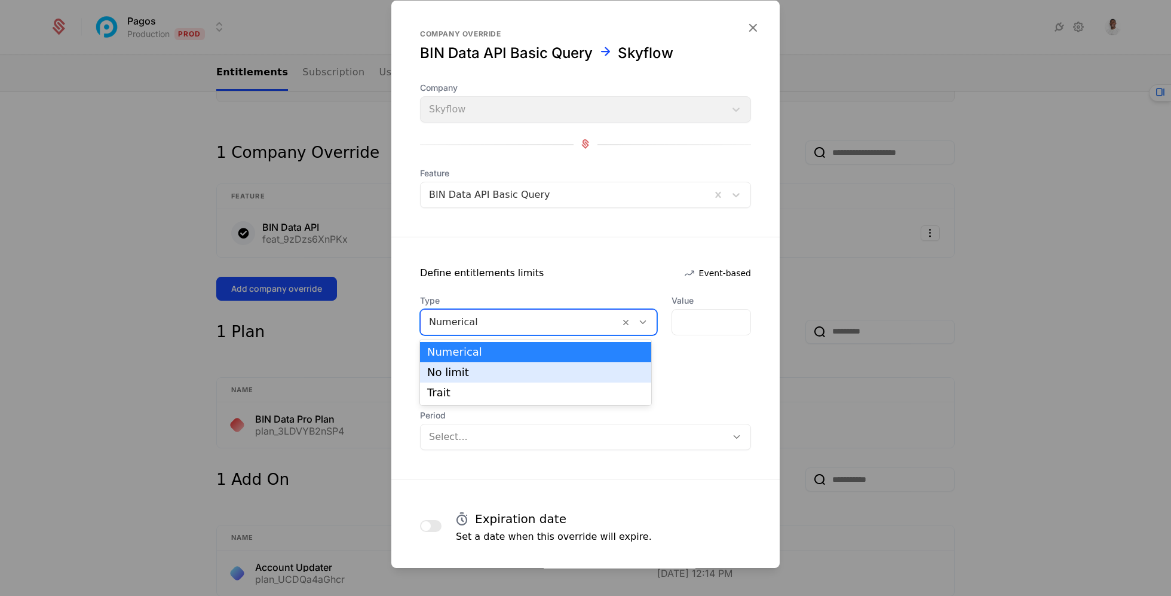
click at [506, 367] on div "No limit" at bounding box center [535, 372] width 217 height 11
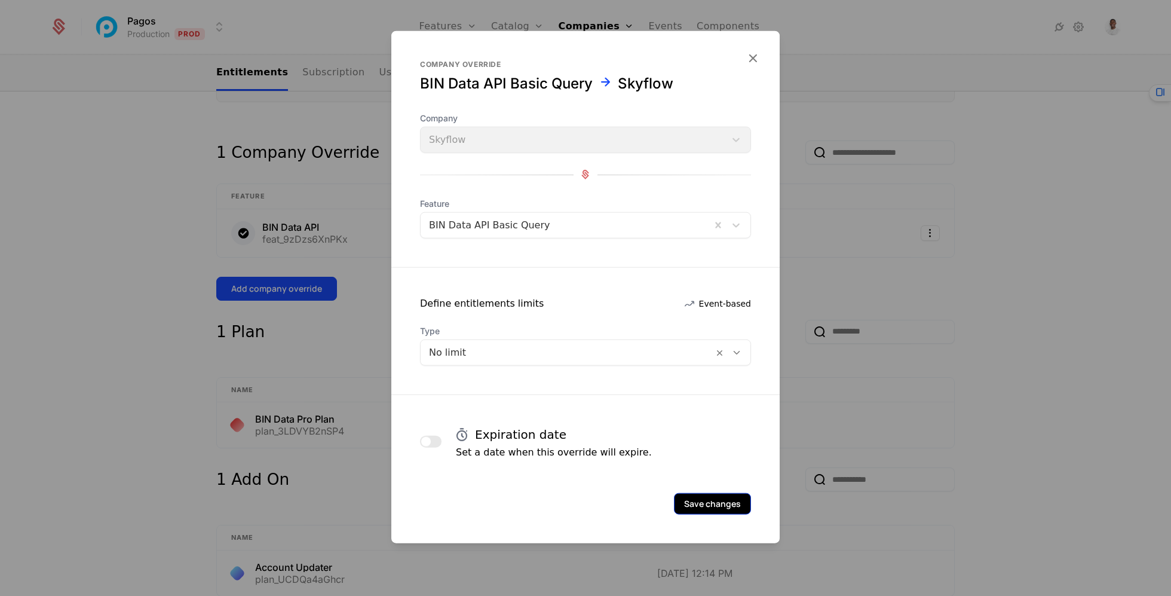
click at [697, 506] on button "Save changes" at bounding box center [712, 503] width 77 height 22
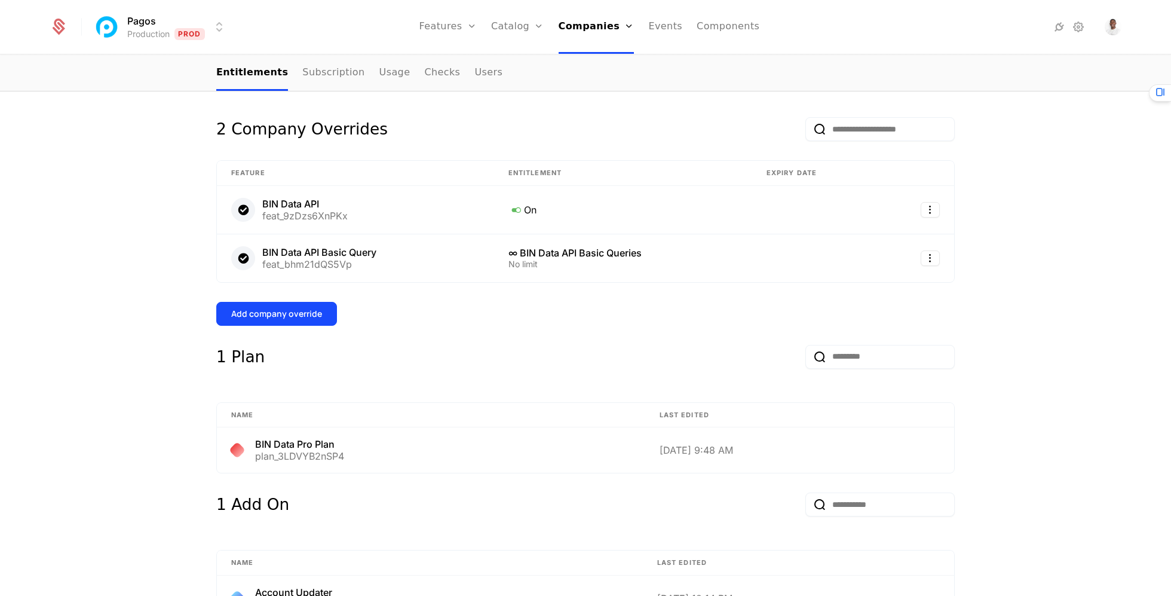
scroll to position [182, 0]
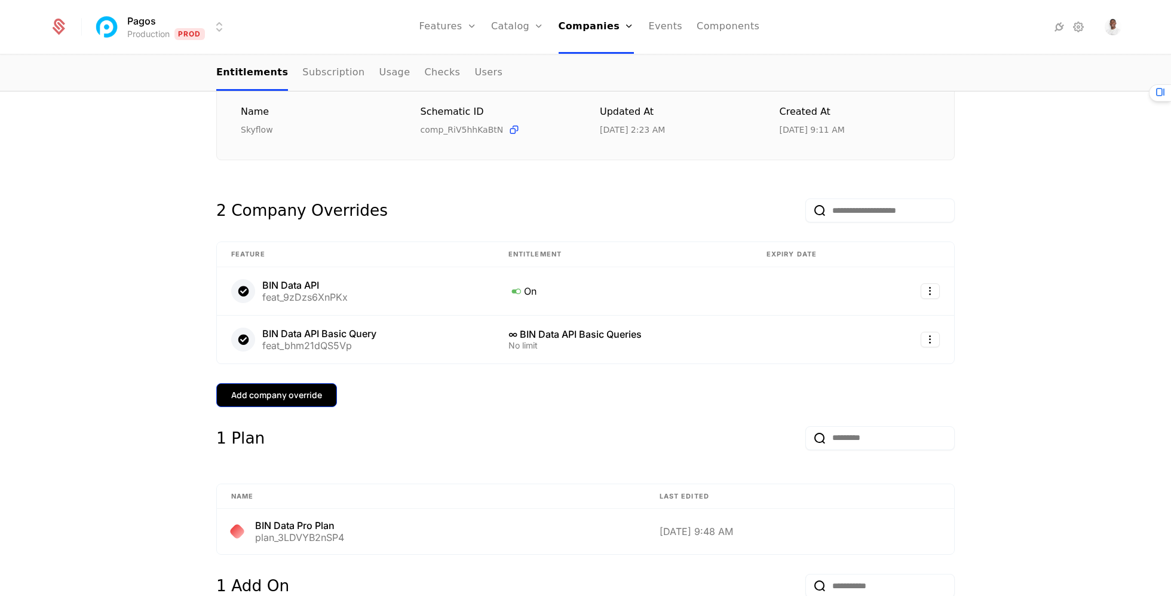
click at [302, 398] on div "Add company override" at bounding box center [276, 395] width 91 height 12
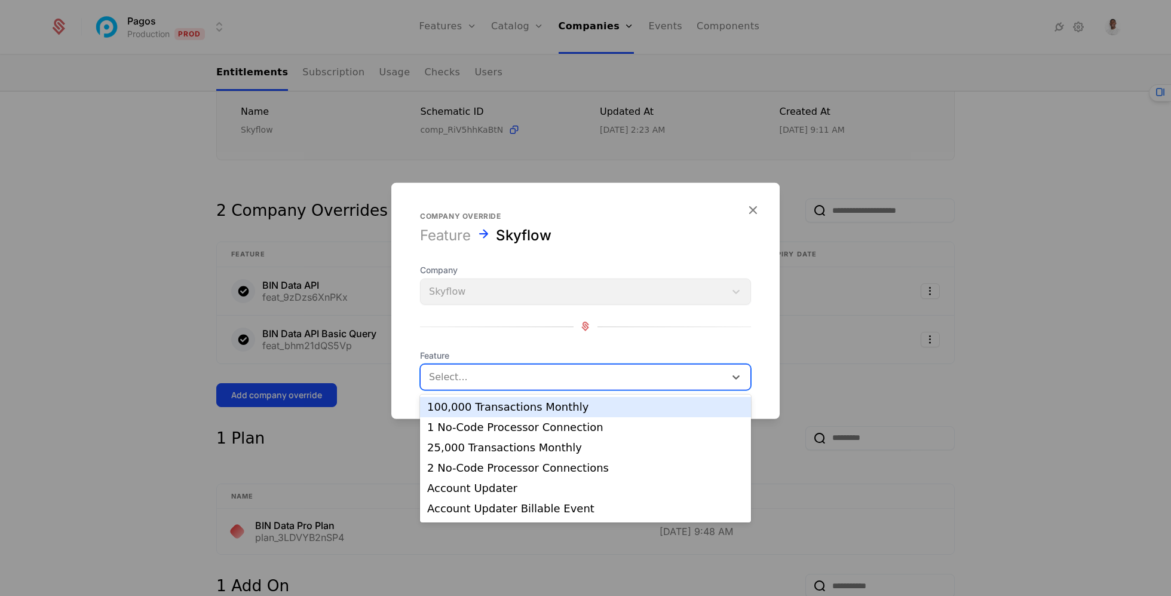
click at [490, 384] on div at bounding box center [573, 376] width 288 height 17
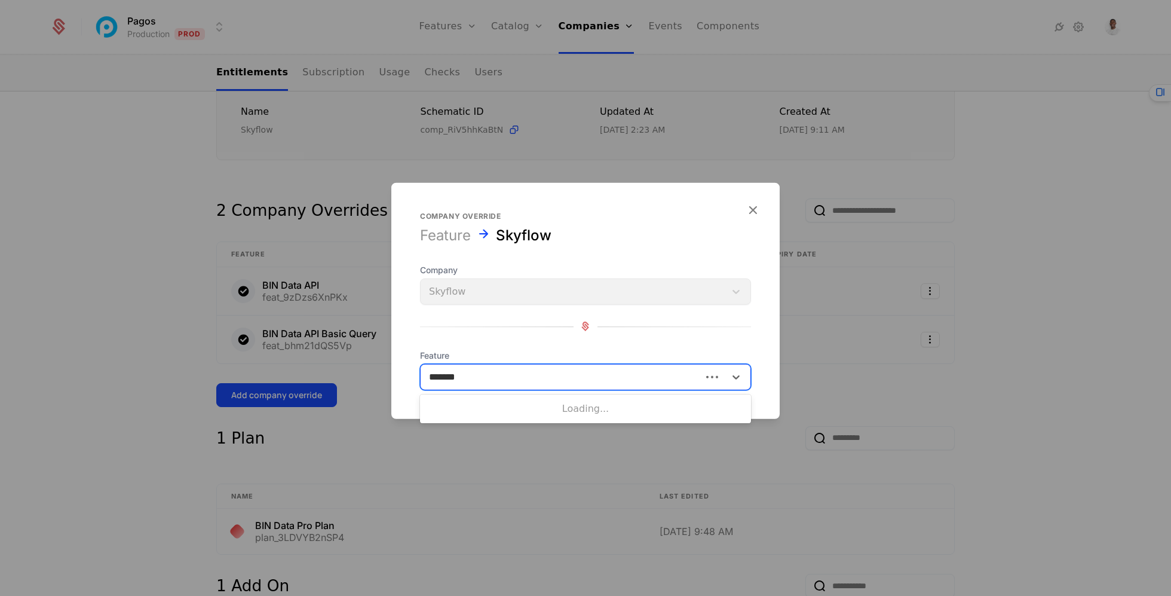
type input "********"
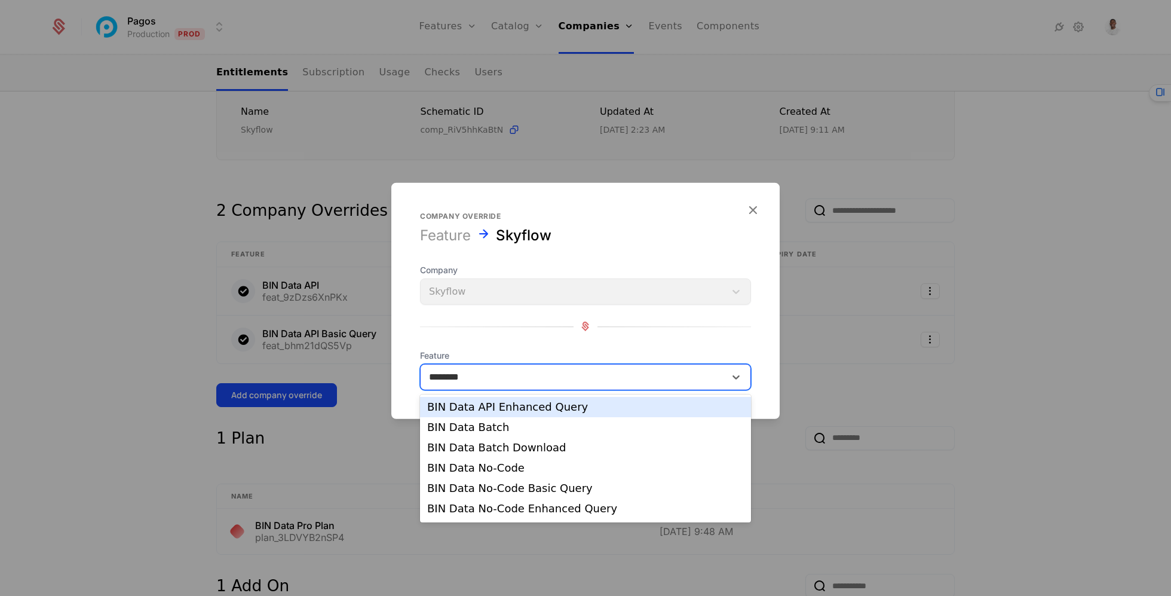
click at [517, 414] on div "BIN Data API Enhanced Query" at bounding box center [585, 407] width 331 height 20
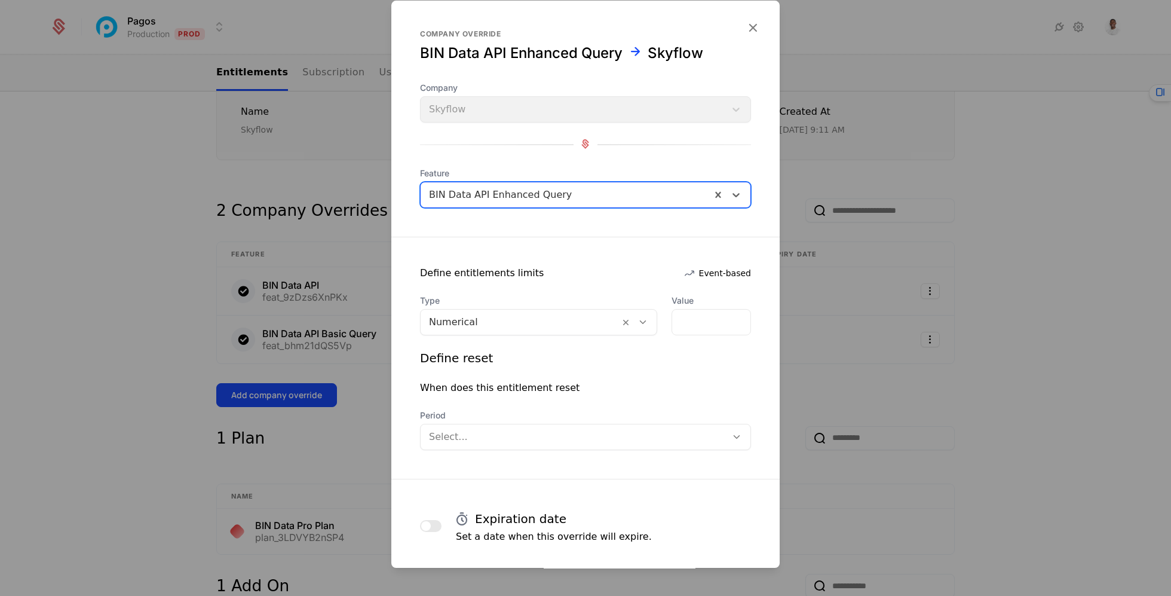
click at [529, 330] on div "Numerical" at bounding box center [520, 322] width 199 height 22
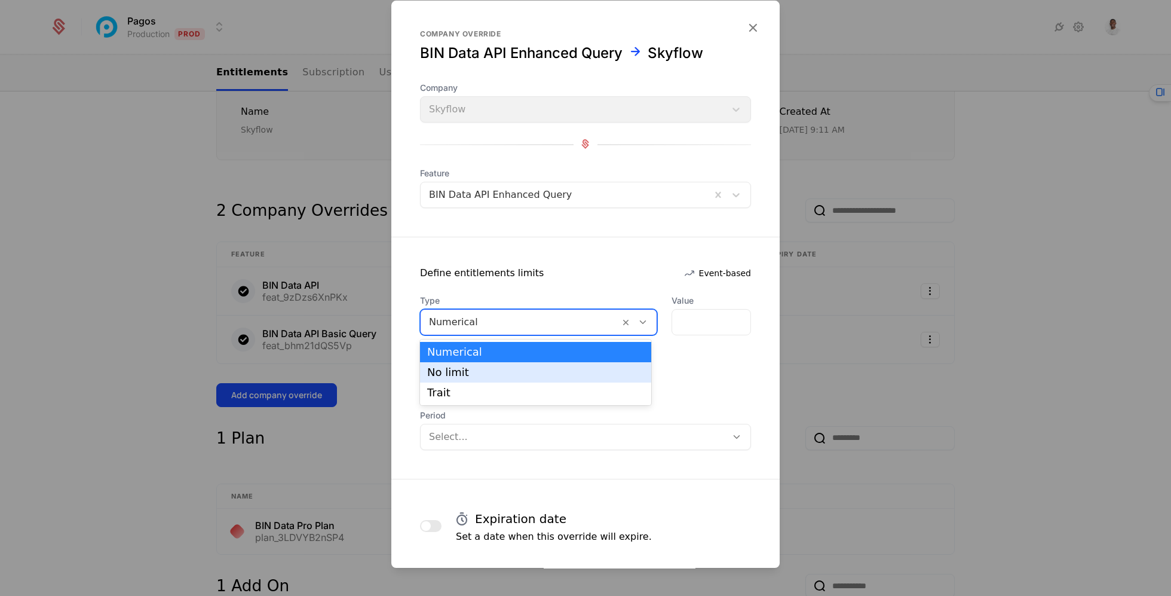
click at [529, 378] on div "No limit" at bounding box center [535, 372] width 231 height 20
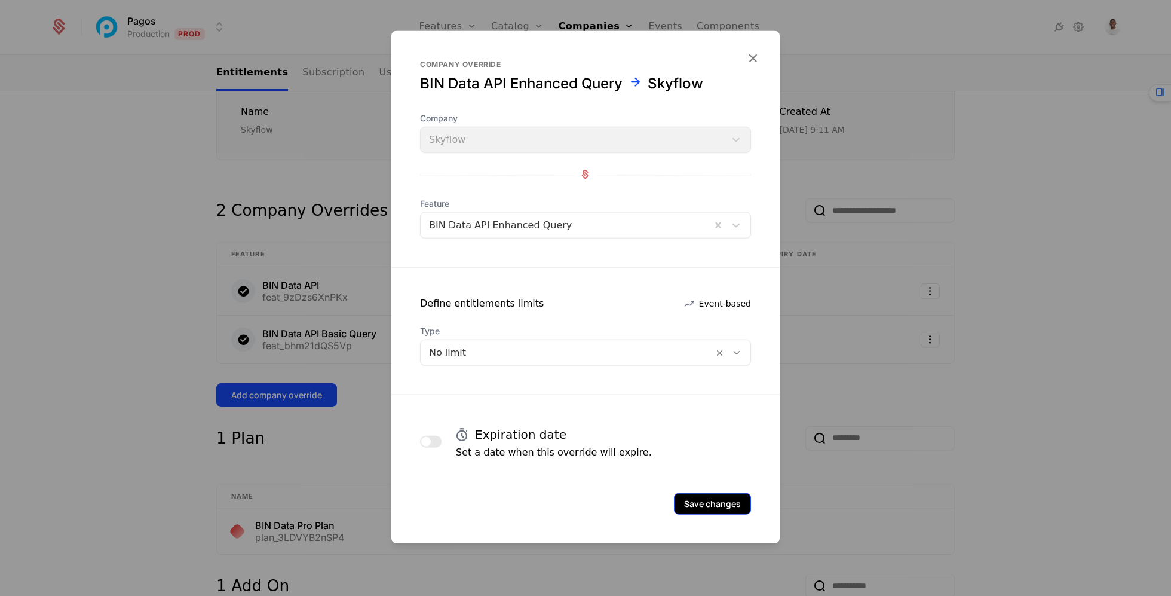
click at [698, 496] on button "Save changes" at bounding box center [712, 503] width 77 height 22
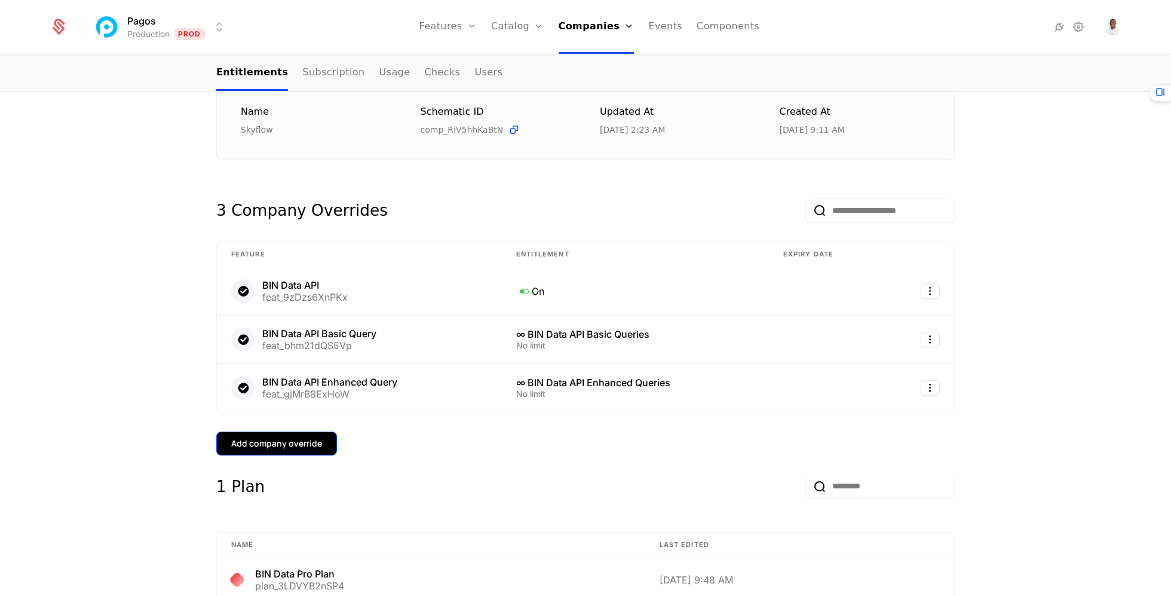
click at [262, 452] on button "Add company override" at bounding box center [276, 443] width 121 height 24
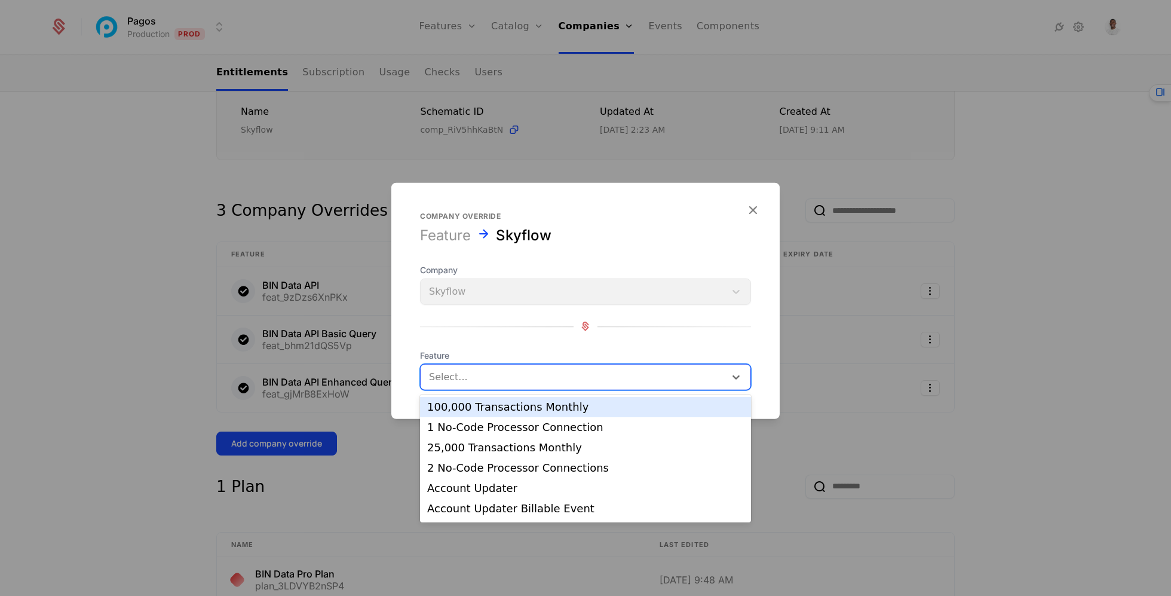
click at [515, 368] on div at bounding box center [573, 376] width 288 height 17
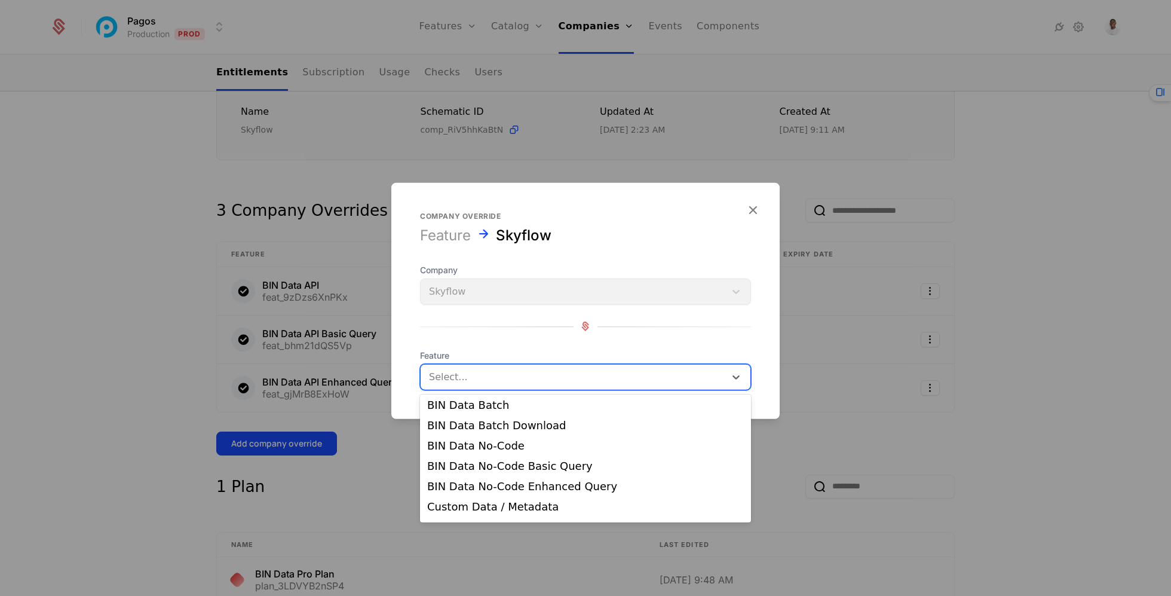
scroll to position [0, 0]
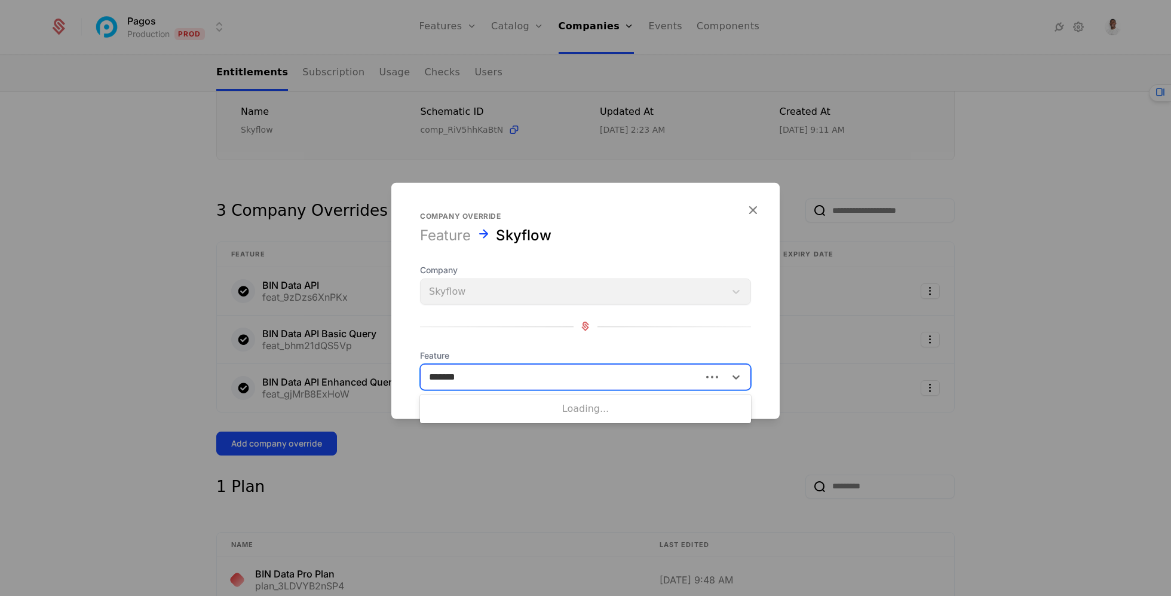
type input "********"
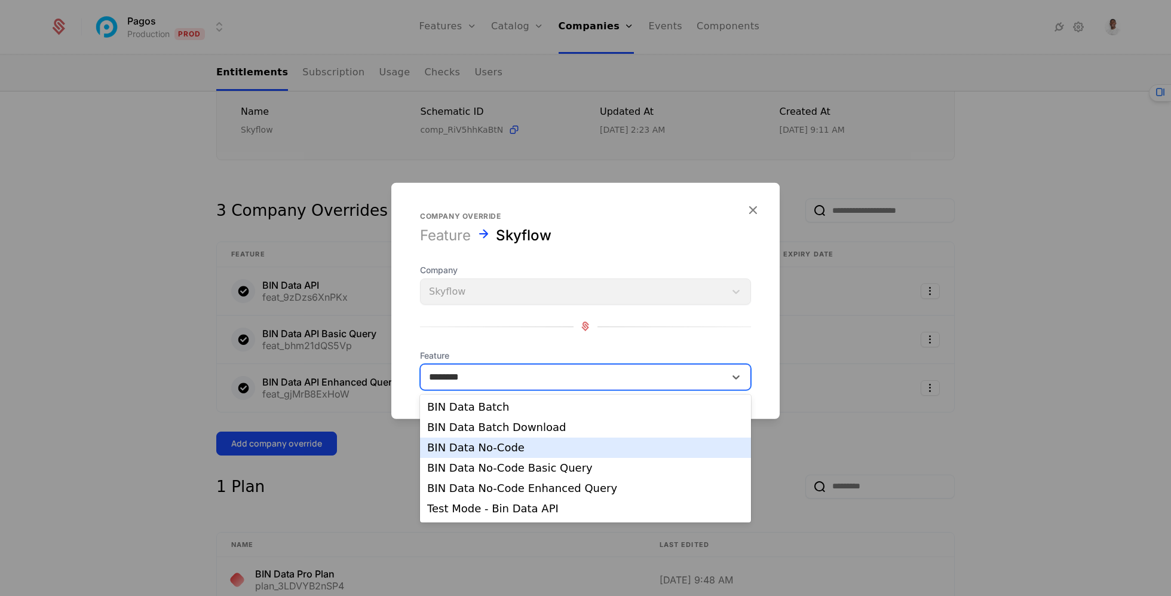
click at [518, 446] on div "BIN Data No-Code" at bounding box center [585, 447] width 317 height 11
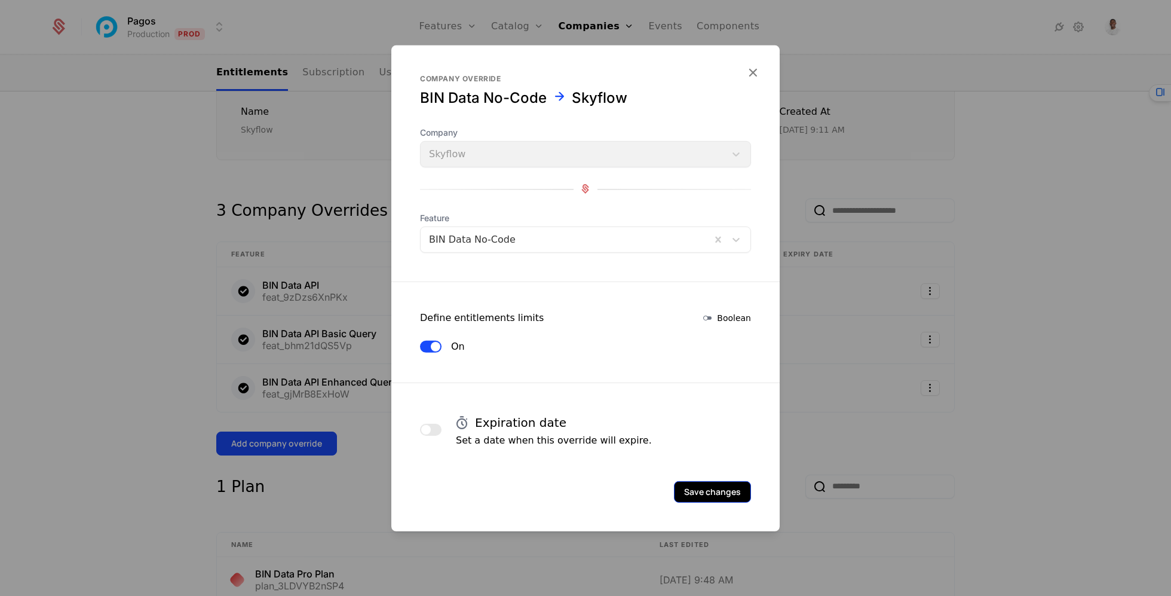
click at [720, 498] on button "Save changes" at bounding box center [712, 491] width 77 height 22
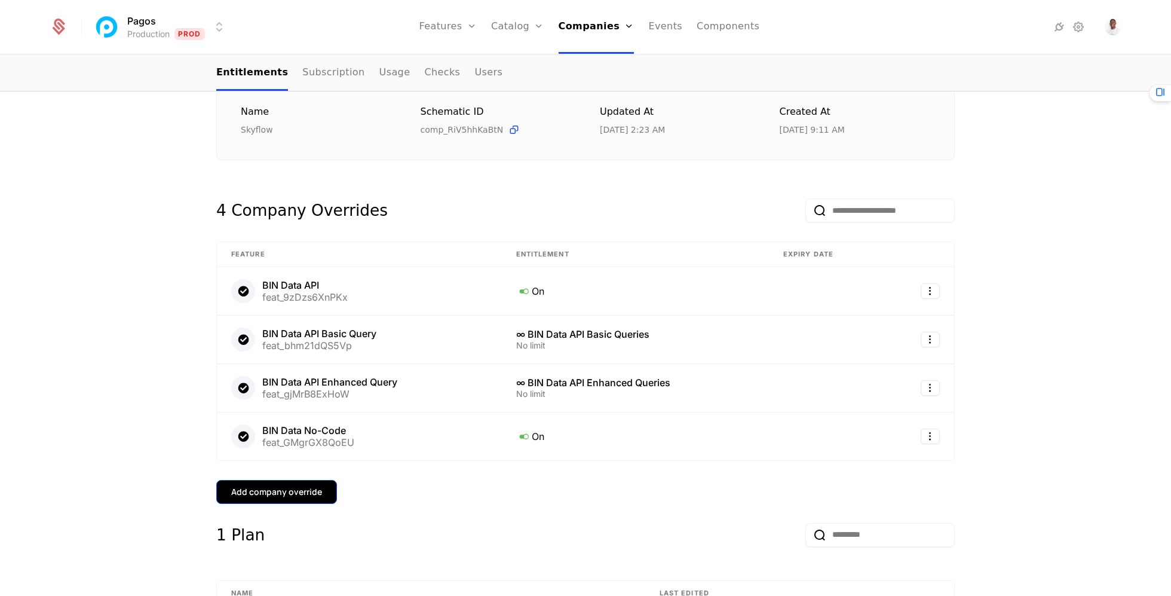
click at [265, 486] on div "Add company override" at bounding box center [276, 492] width 91 height 12
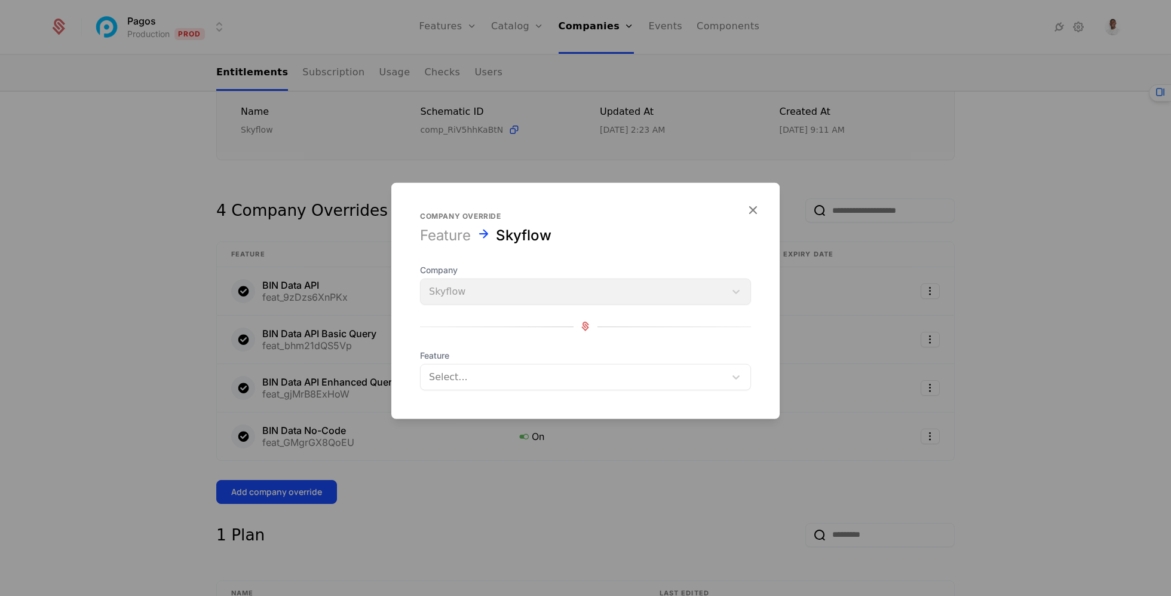
click at [519, 378] on div at bounding box center [573, 376] width 288 height 17
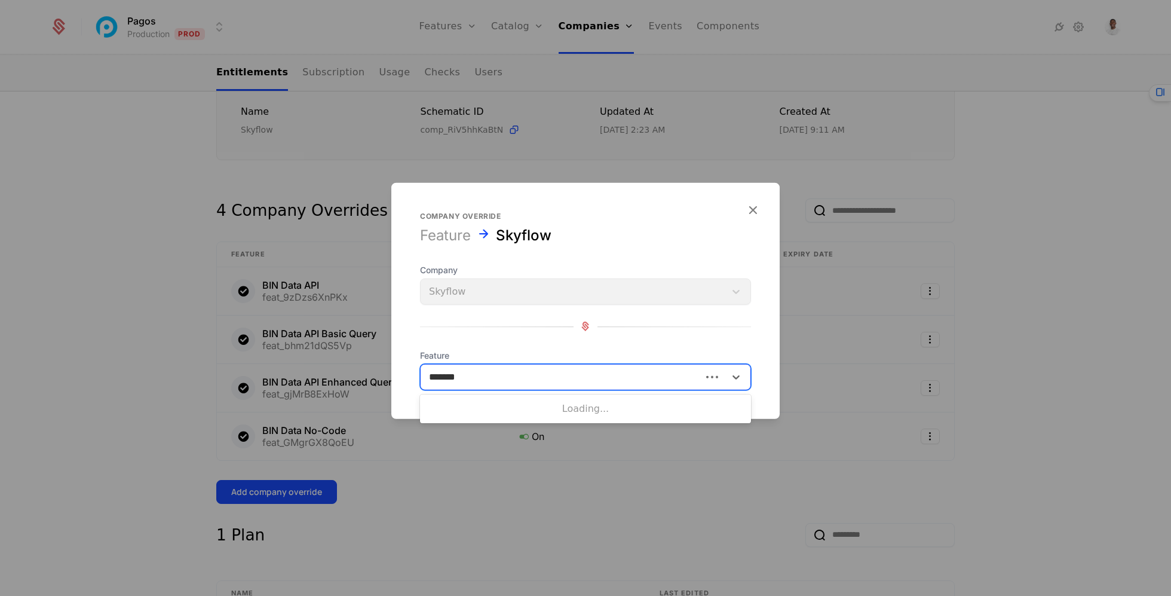
type input "********"
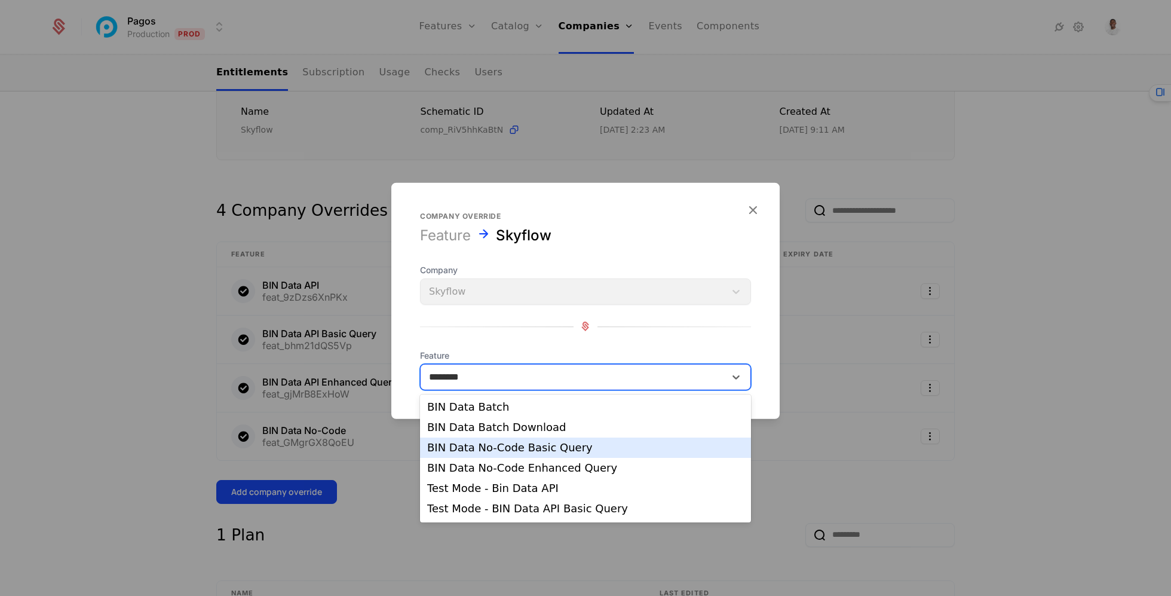
click at [526, 449] on div "BIN Data No-Code Basic Query" at bounding box center [585, 447] width 317 height 11
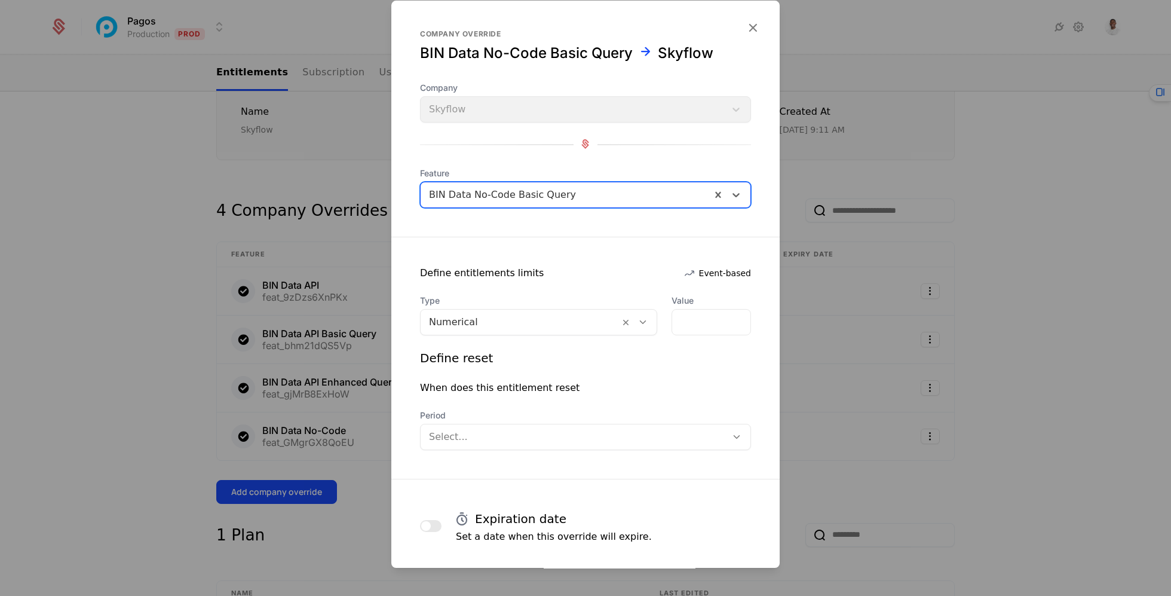
click at [560, 314] on div at bounding box center [520, 322] width 182 height 17
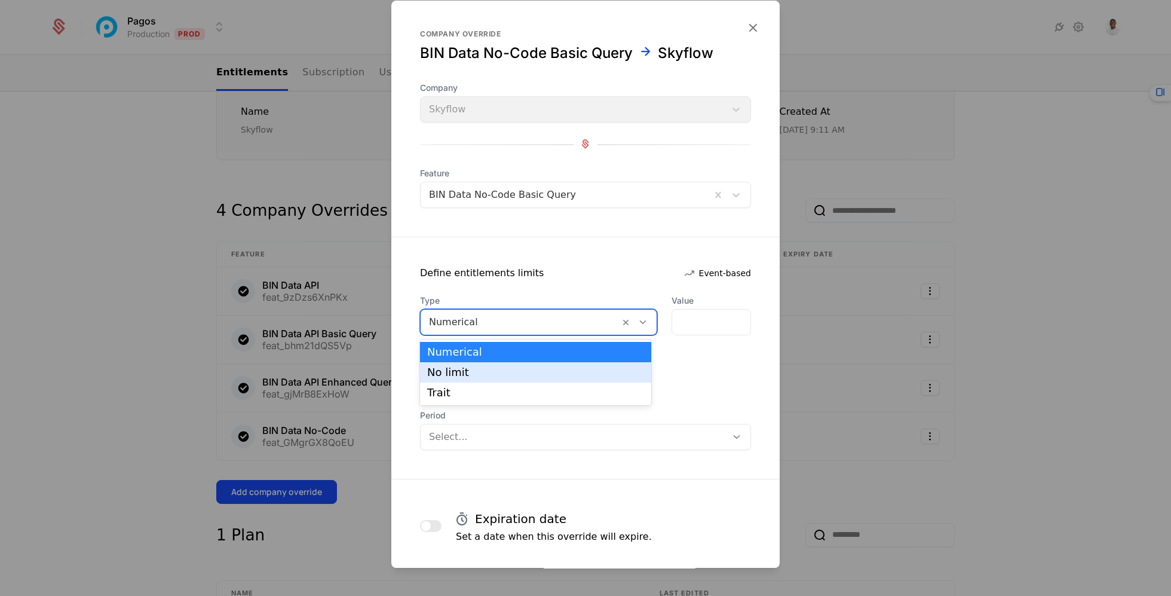
click at [543, 369] on div "No limit" at bounding box center [535, 372] width 217 height 11
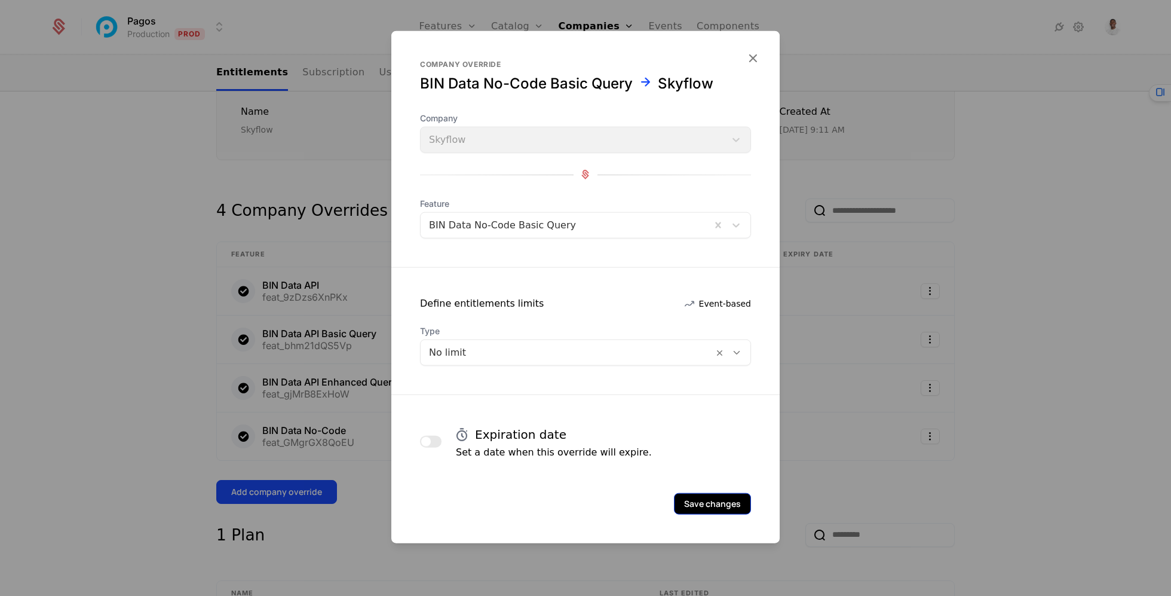
click at [694, 493] on button "Save changes" at bounding box center [712, 503] width 77 height 22
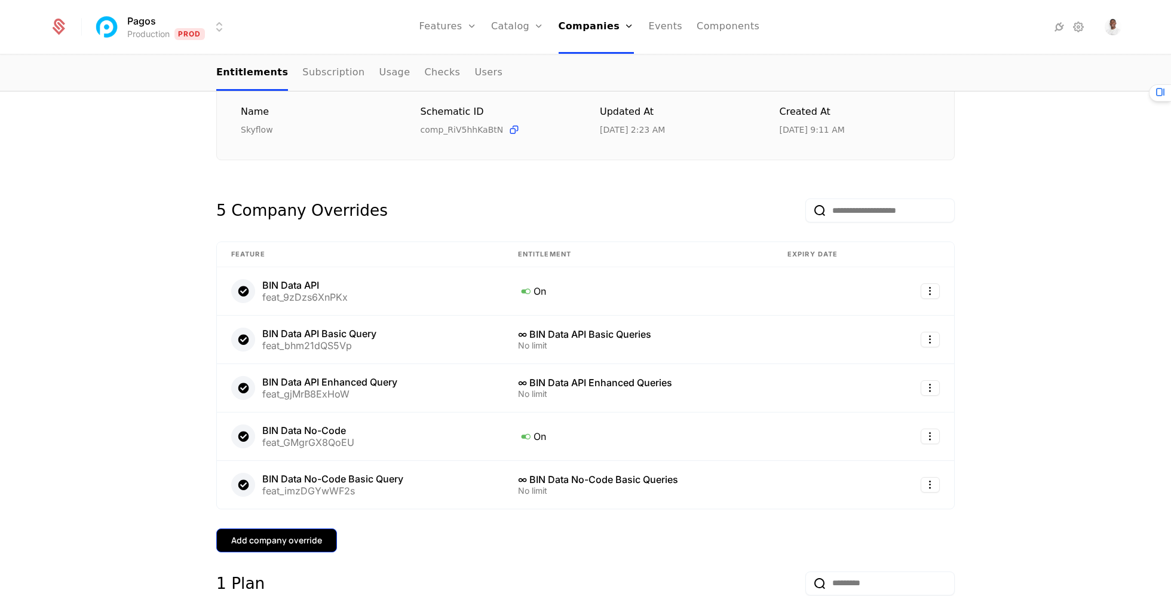
click at [325, 538] on button "Add company override" at bounding box center [276, 540] width 121 height 24
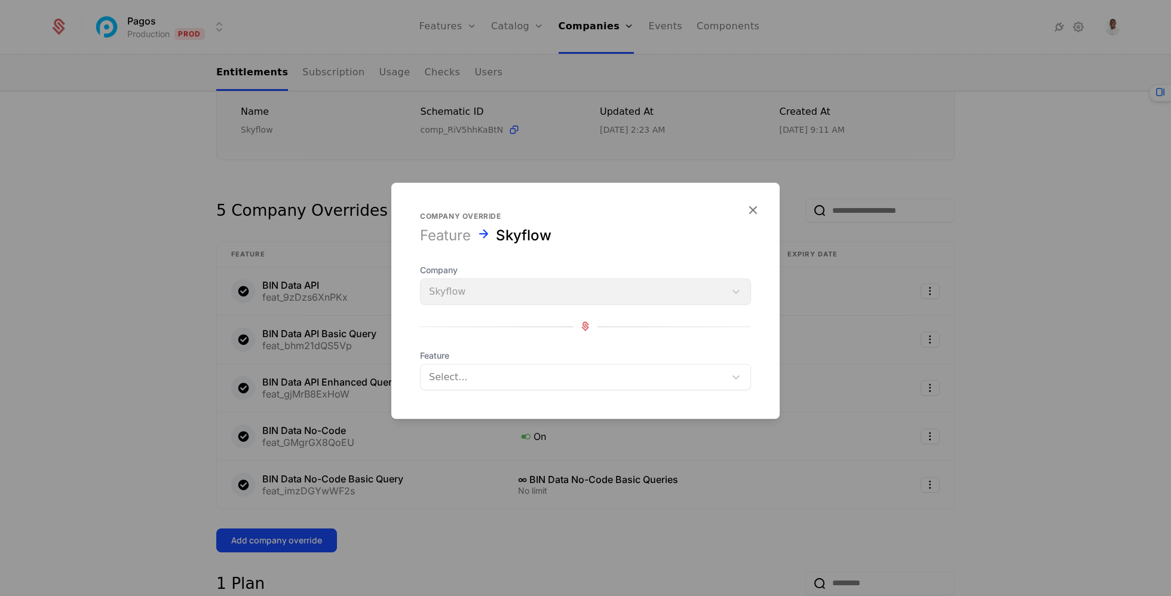
click at [567, 372] on div at bounding box center [573, 376] width 288 height 17
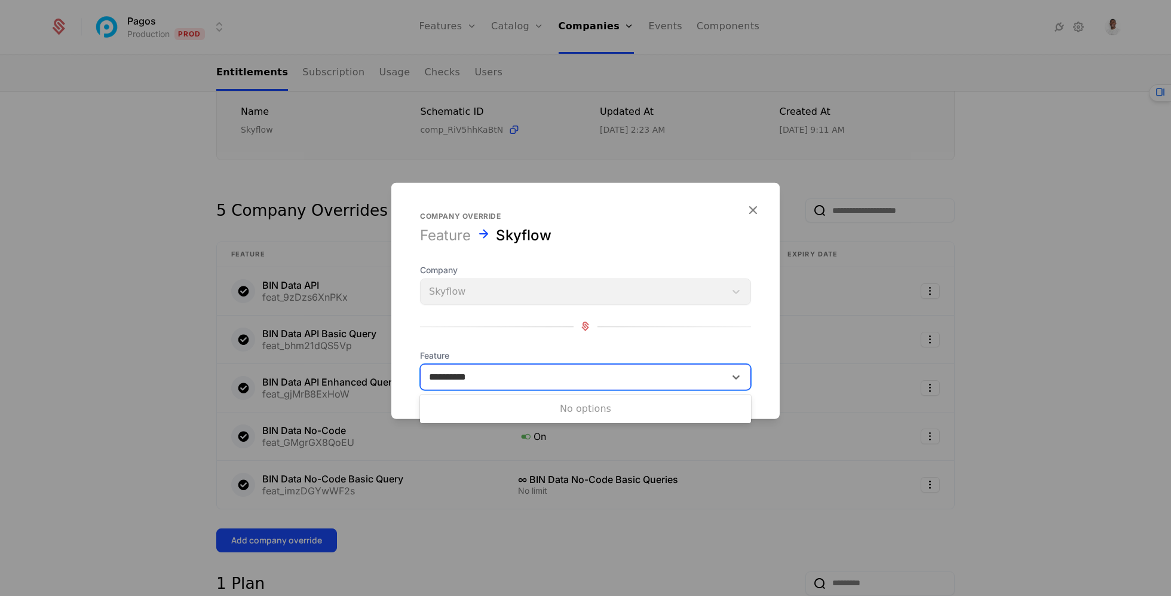
type input "**********"
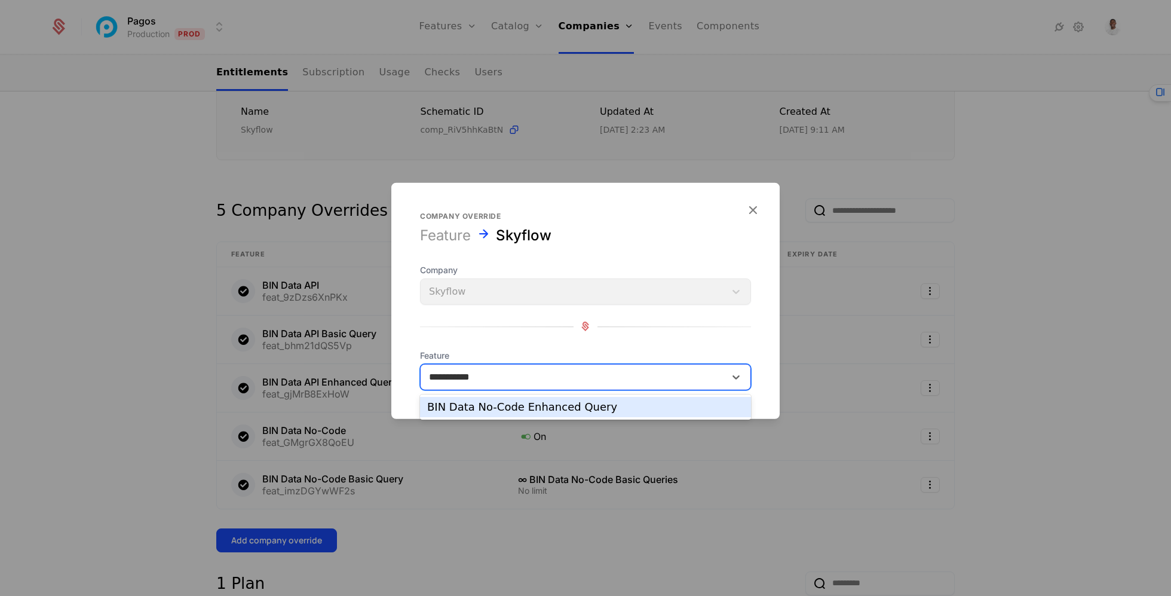
click at [596, 410] on div "BIN Data No-Code Enhanced Query" at bounding box center [585, 406] width 317 height 11
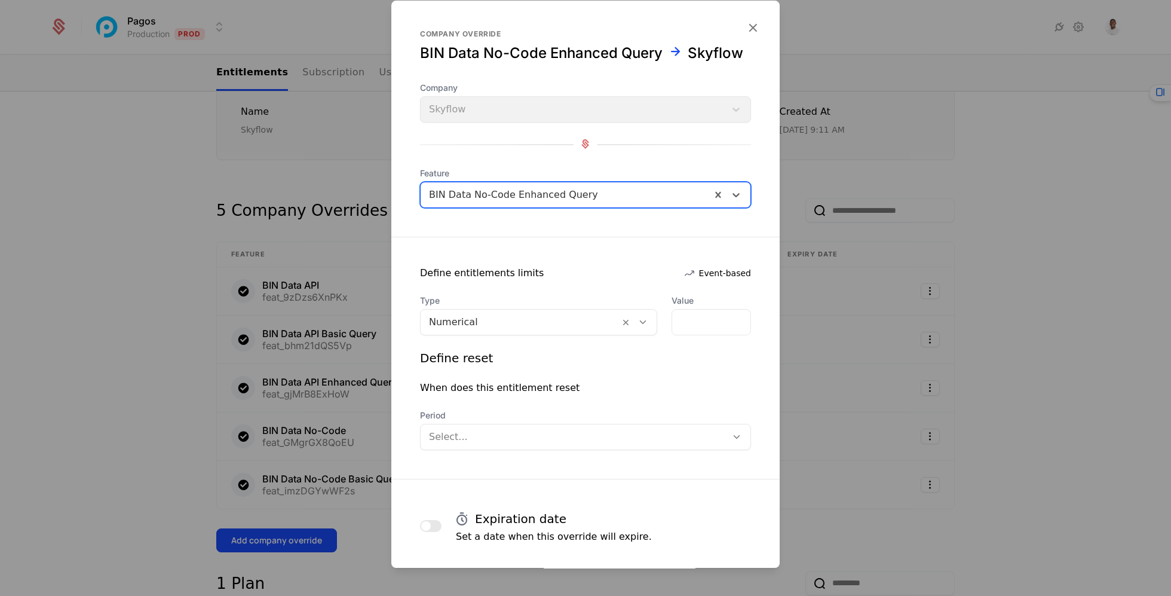
click at [550, 329] on div "Numerical" at bounding box center [520, 322] width 199 height 22
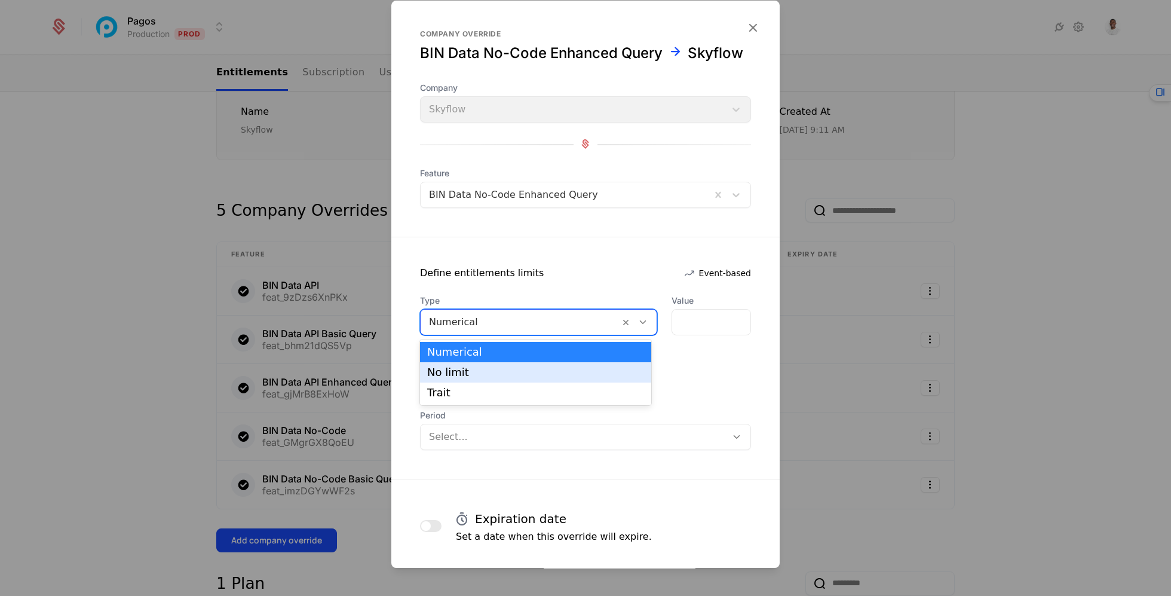
click at [541, 371] on div "No limit" at bounding box center [535, 372] width 217 height 11
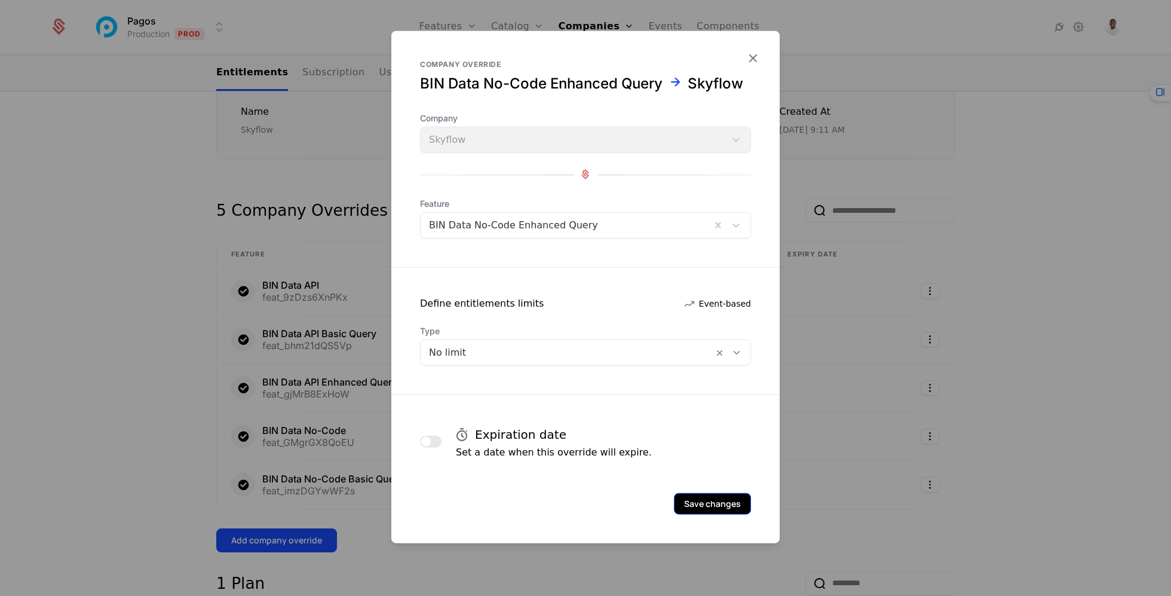
click at [740, 501] on button "Save changes" at bounding box center [712, 503] width 77 height 22
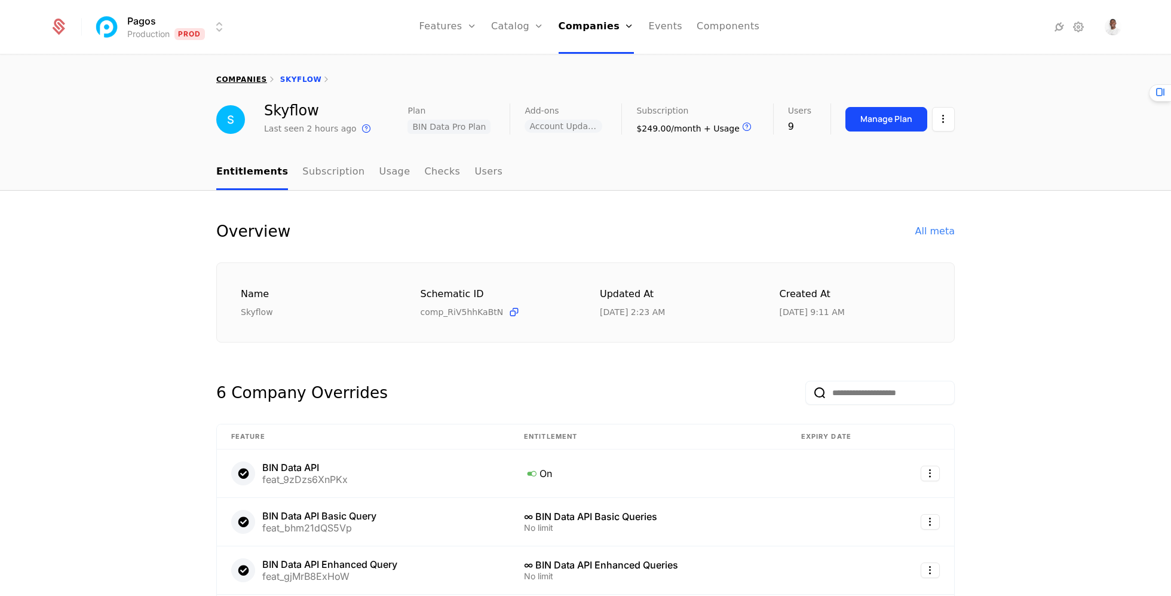
click at [259, 78] on link "companies" at bounding box center [241, 79] width 51 height 8
select select "***"
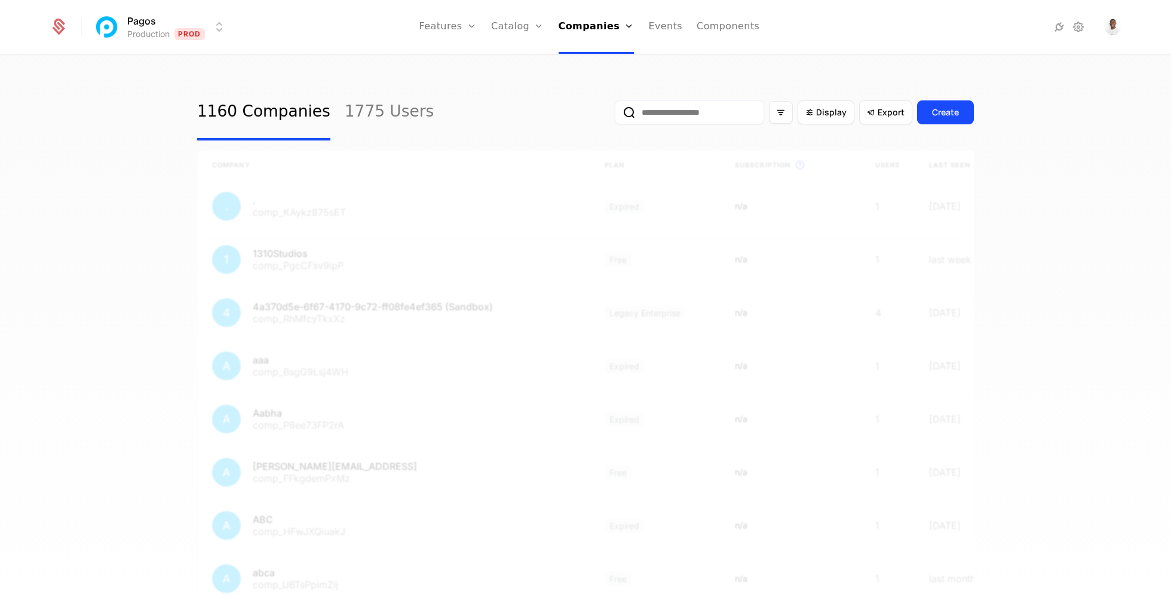
click at [661, 119] on input "email" at bounding box center [689, 112] width 149 height 24
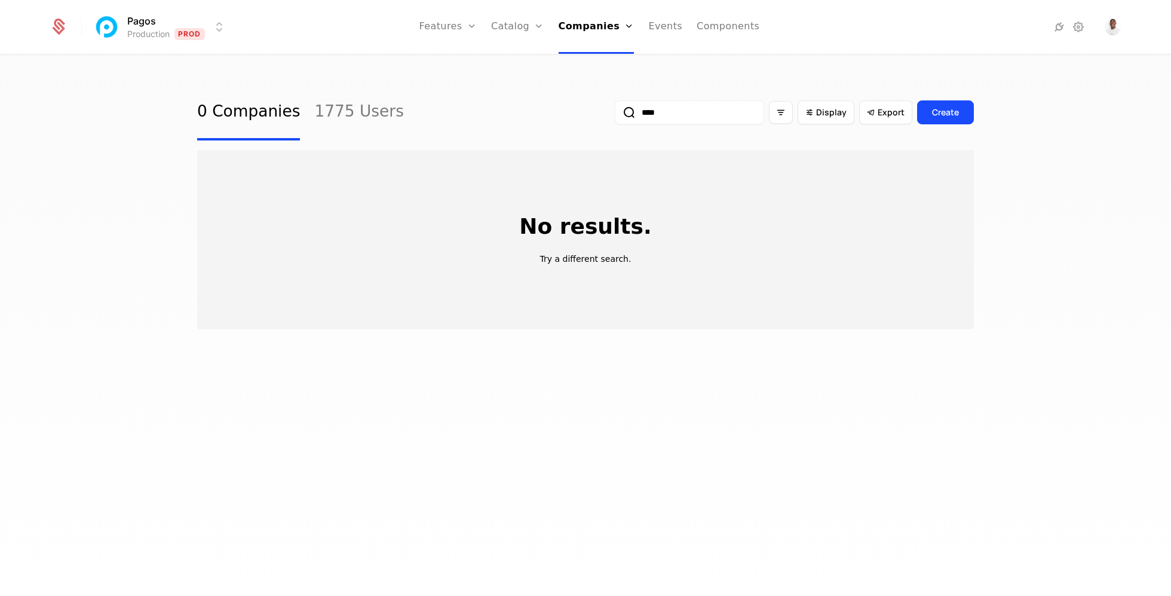
type input "*****"
select select "***"
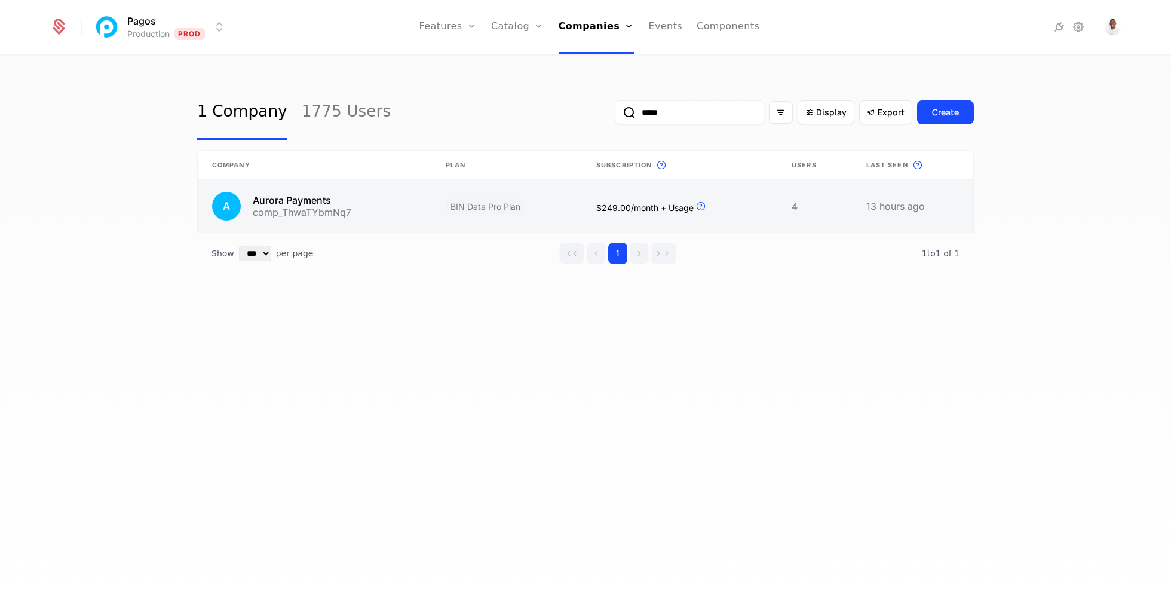
type input "*****"
click at [550, 212] on link at bounding box center [506, 206] width 151 height 53
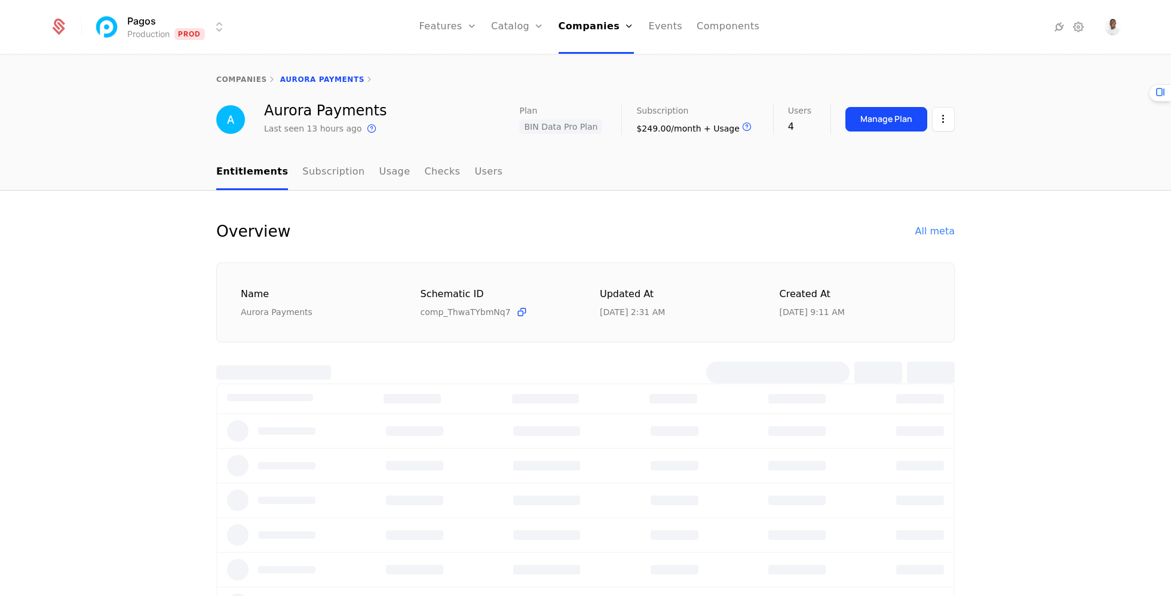
select select "***"
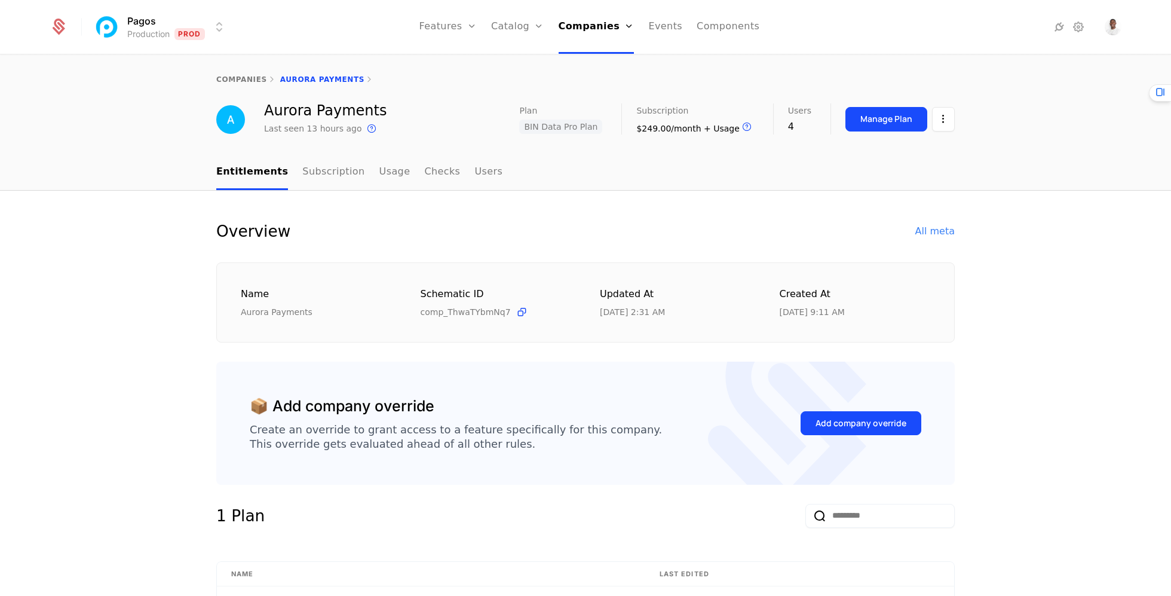
click at [860, 439] on div "Add company override" at bounding box center [861, 423] width 121 height 56
click at [860, 426] on div "Add company override" at bounding box center [860, 423] width 91 height 12
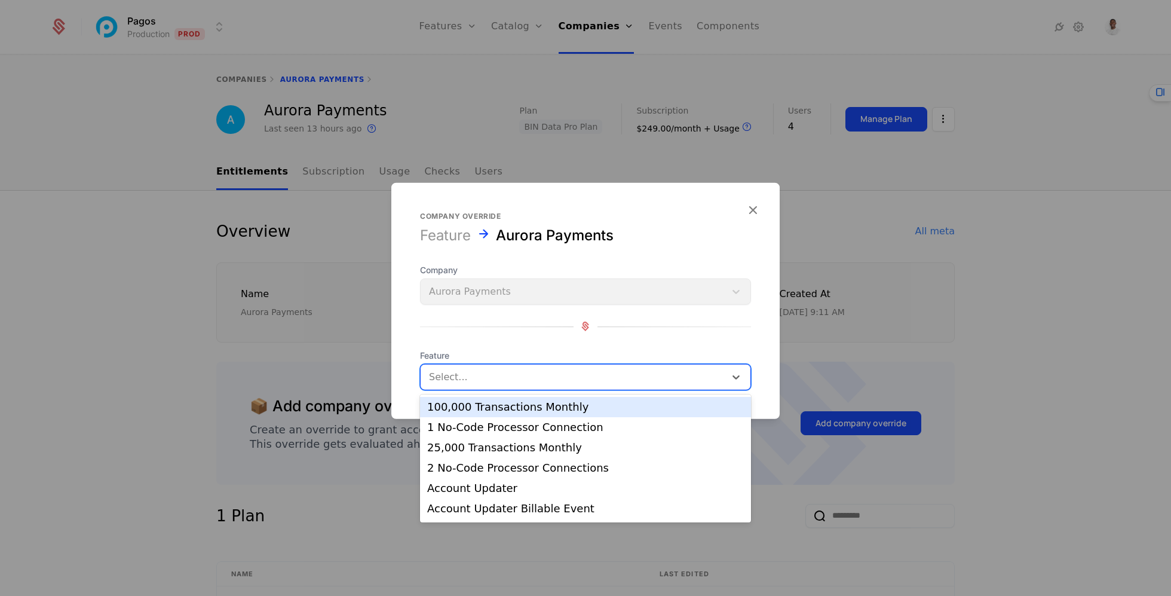
click at [535, 381] on div at bounding box center [573, 376] width 288 height 17
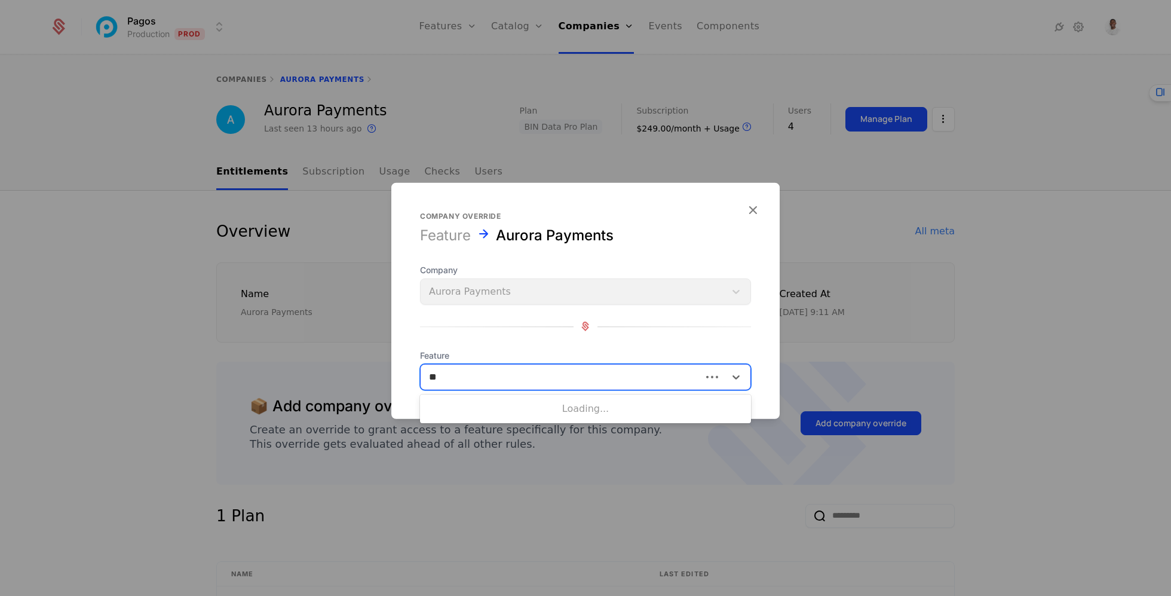
type input "***"
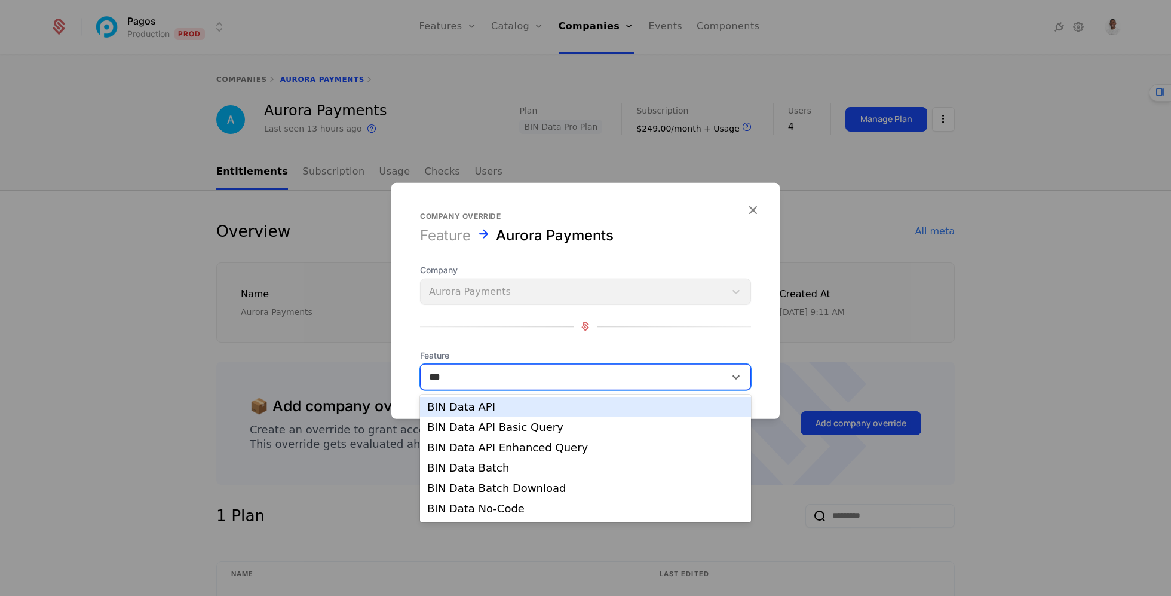
click at [508, 410] on div "BIN Data API" at bounding box center [585, 406] width 317 height 11
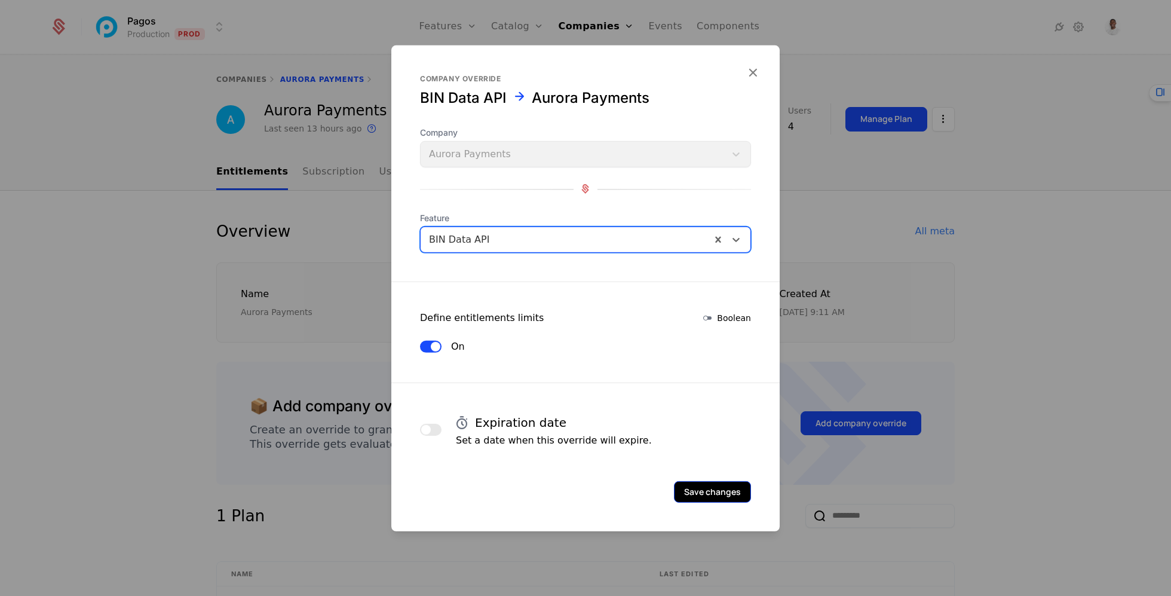
click at [700, 491] on button "Save changes" at bounding box center [712, 491] width 77 height 22
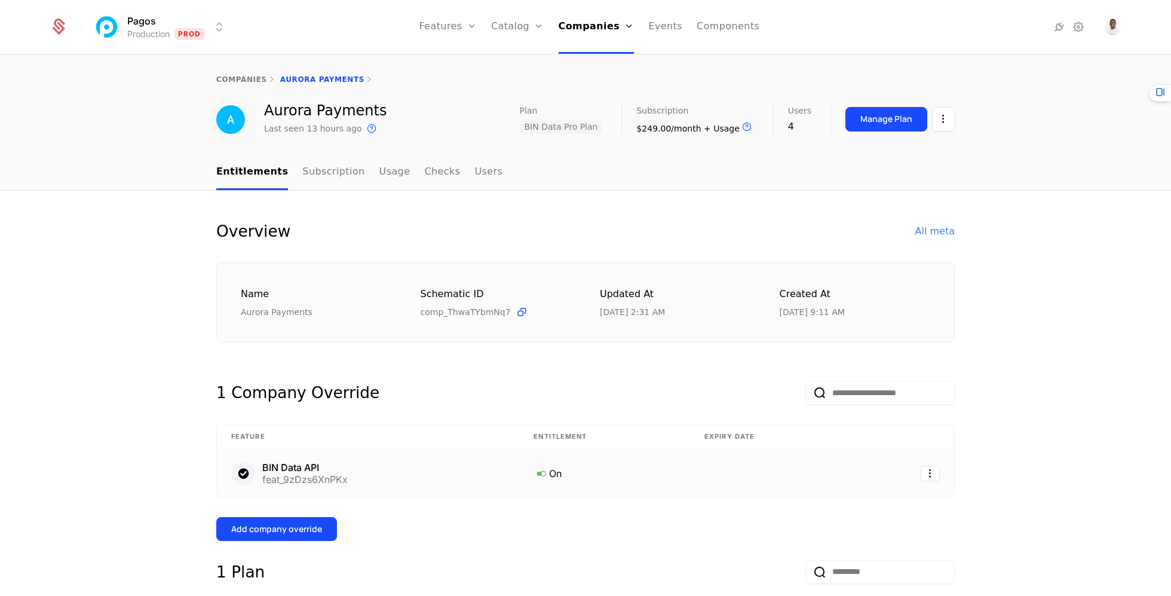
scroll to position [225, 0]
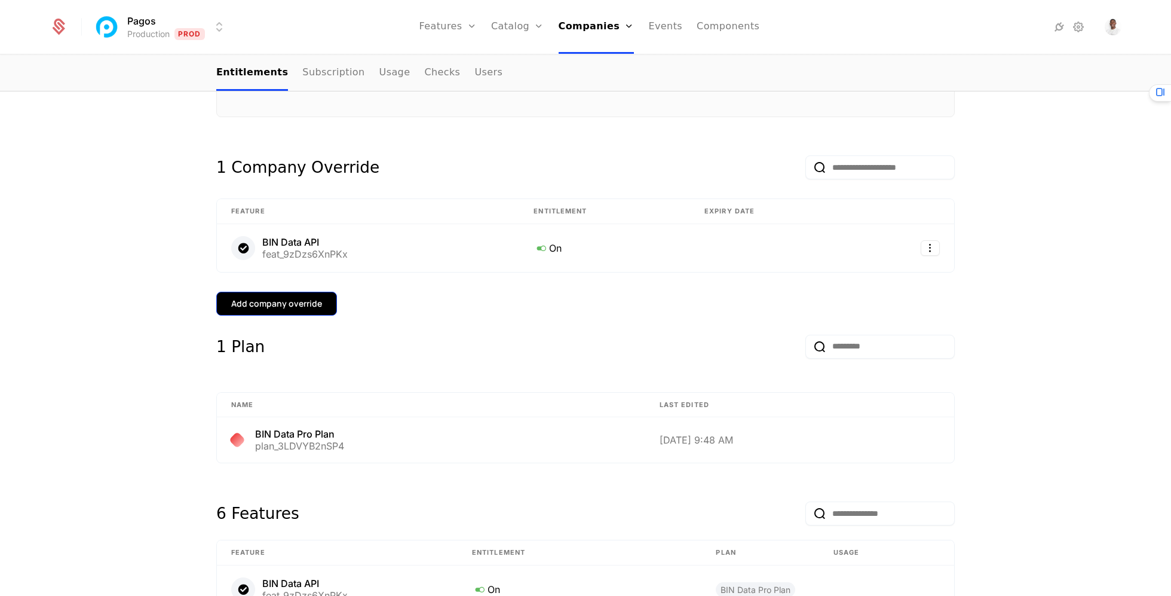
click at [293, 302] on div "Add company override" at bounding box center [276, 304] width 91 height 12
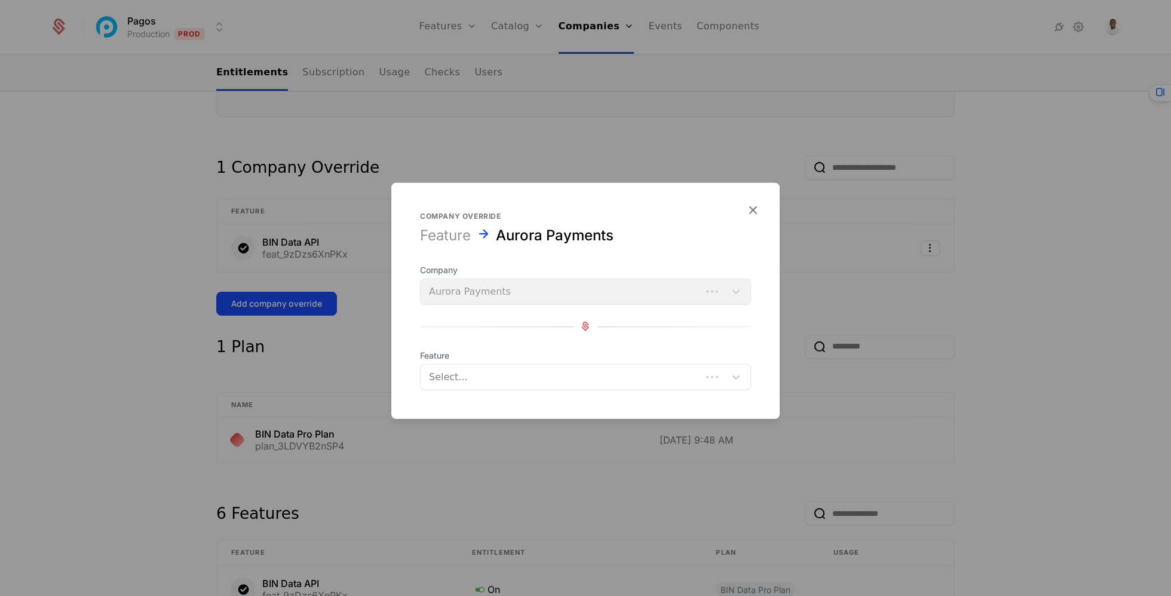
click at [636, 300] on div "Company Aurora Payments" at bounding box center [585, 283] width 331 height 41
click at [576, 384] on div at bounding box center [573, 376] width 288 height 17
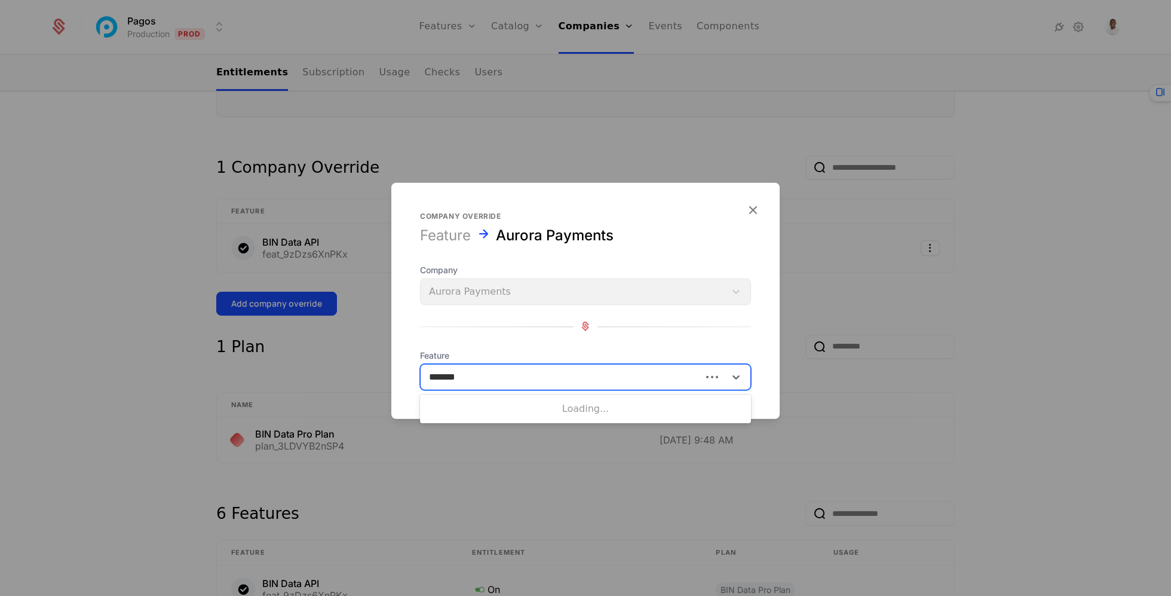
type input "********"
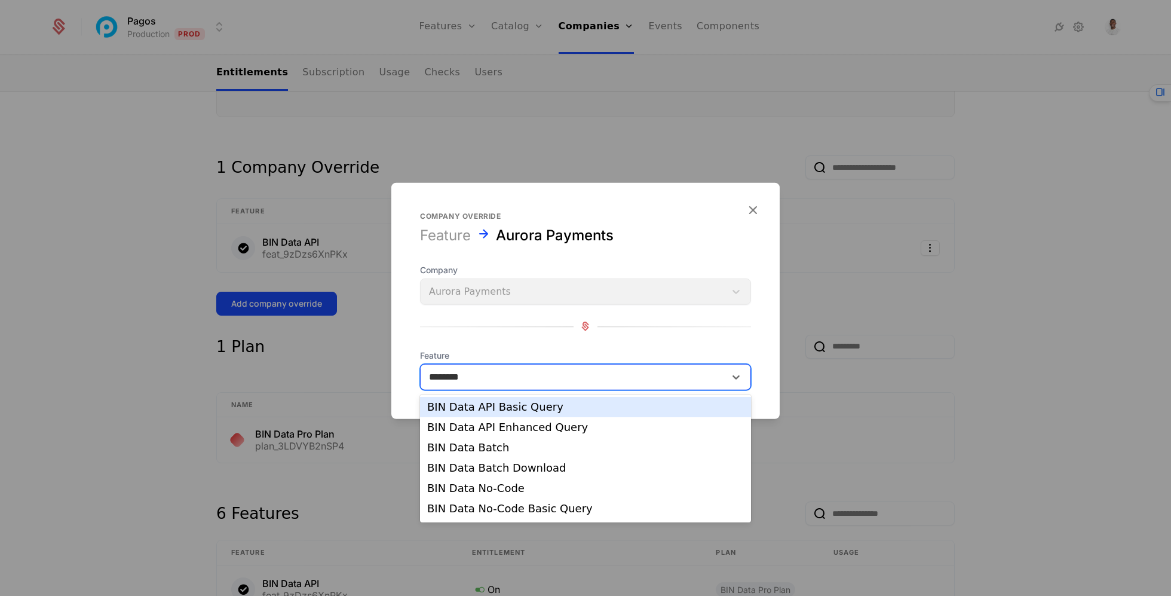
click at [536, 400] on div "BIN Data API Basic Query" at bounding box center [585, 407] width 331 height 20
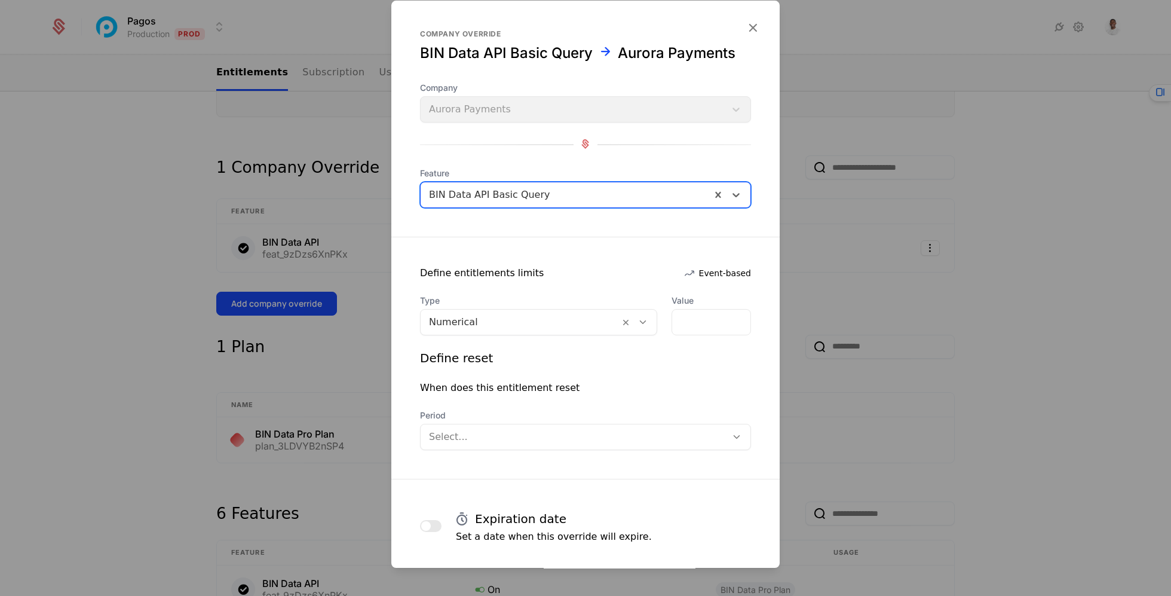
click at [523, 309] on div "Numerical" at bounding box center [538, 322] width 237 height 26
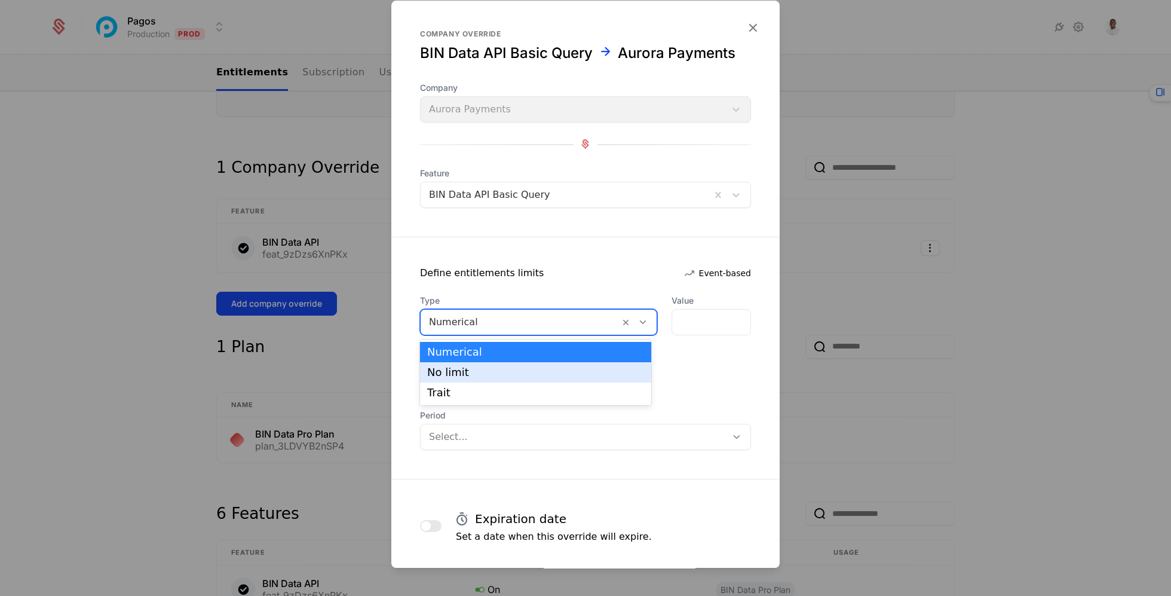
click at [507, 379] on div "No limit" at bounding box center [535, 372] width 231 height 20
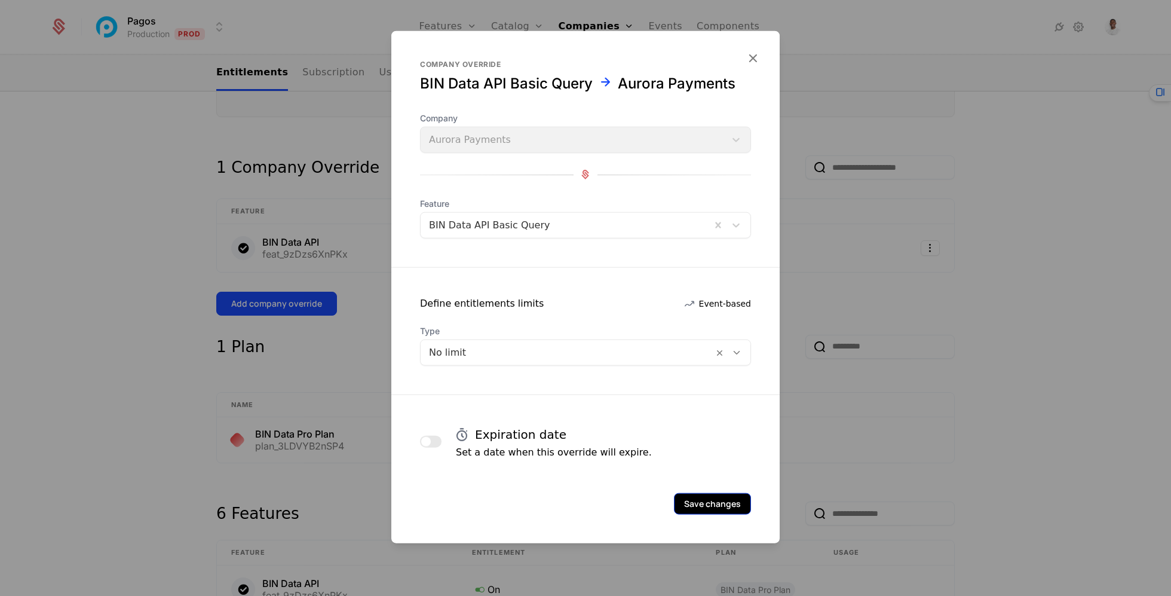
click at [703, 495] on button "Save changes" at bounding box center [712, 503] width 77 height 22
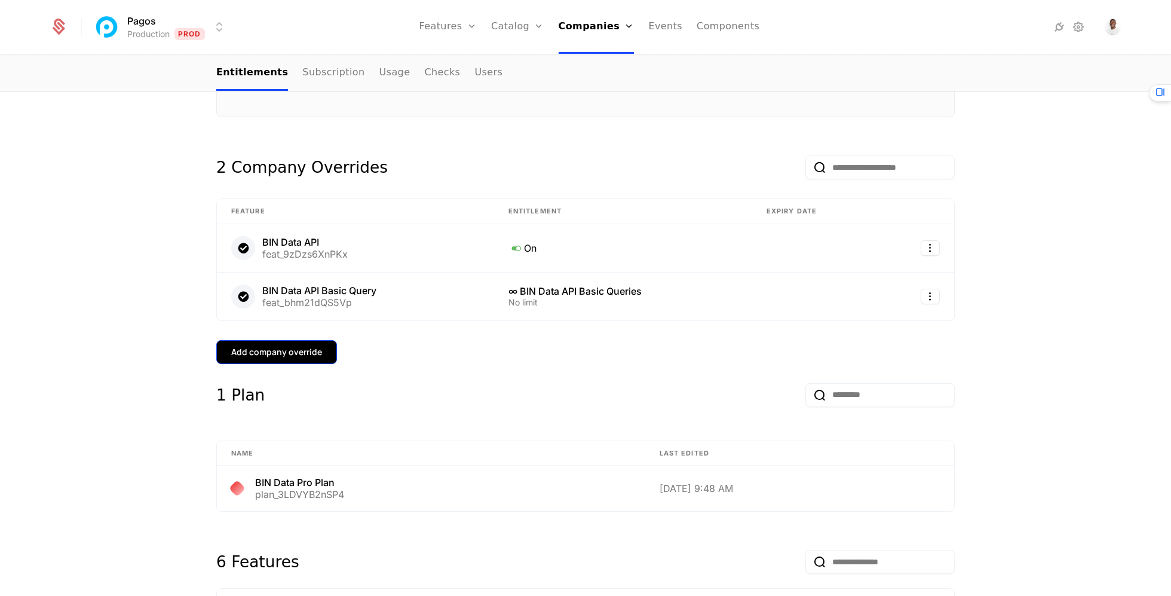
click at [276, 346] on div "Add company override" at bounding box center [276, 352] width 91 height 12
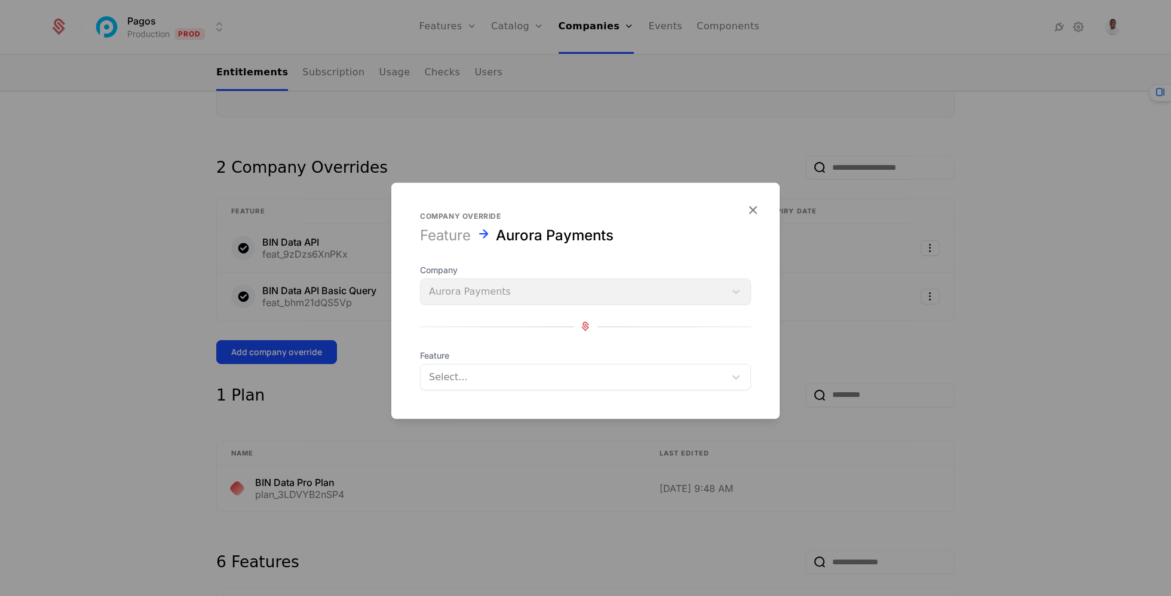
click at [511, 384] on div at bounding box center [573, 376] width 288 height 17
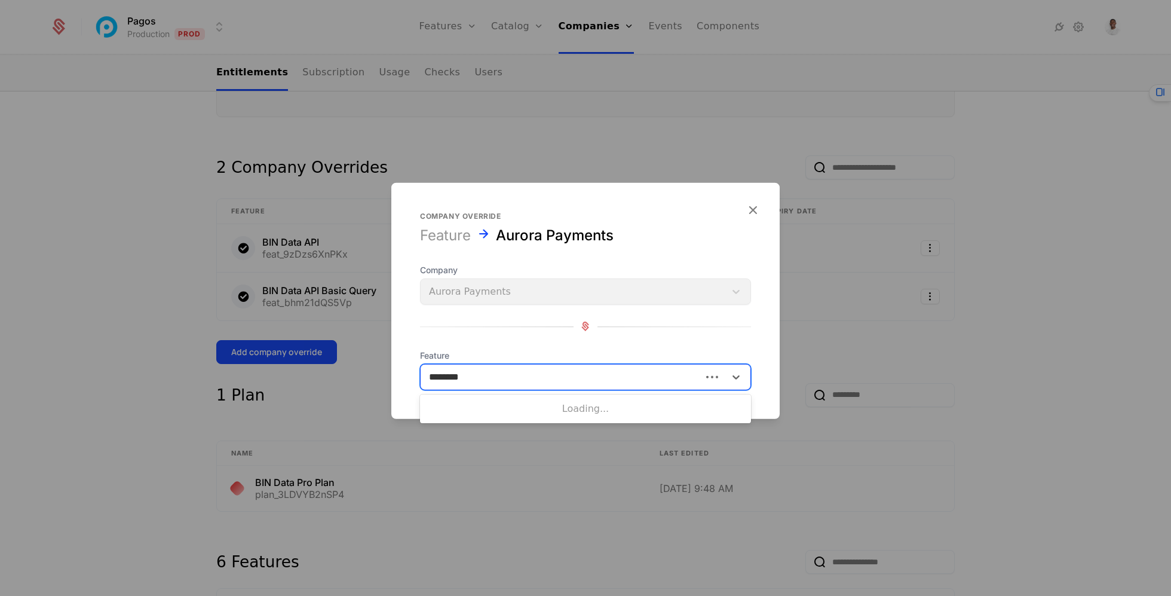
type input "********"
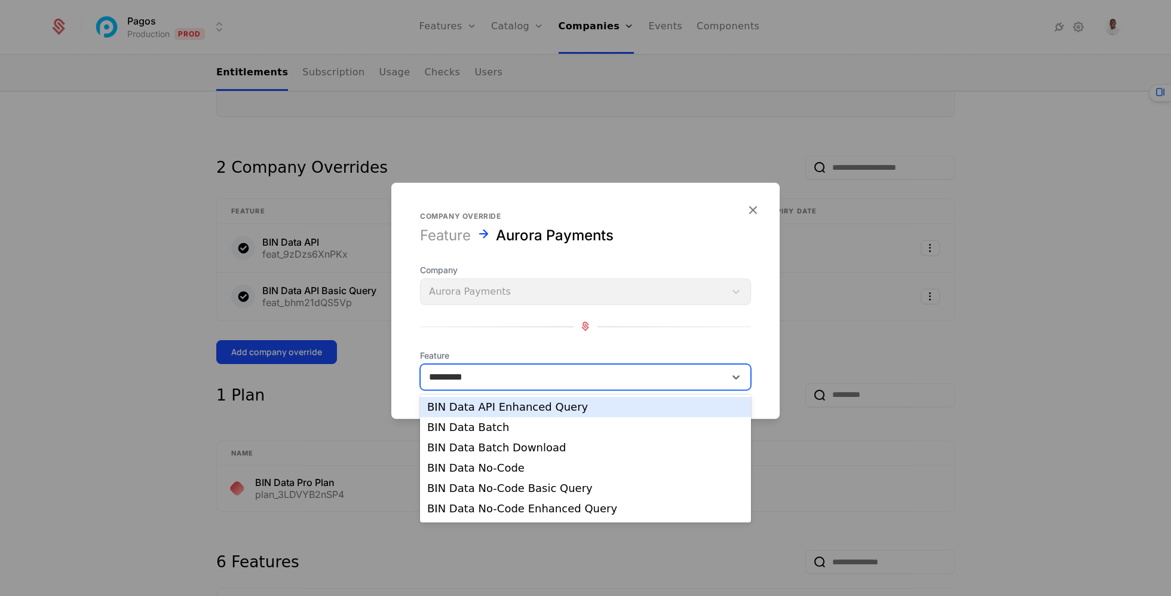
click at [519, 410] on div "BIN Data API Enhanced Query" at bounding box center [585, 406] width 317 height 11
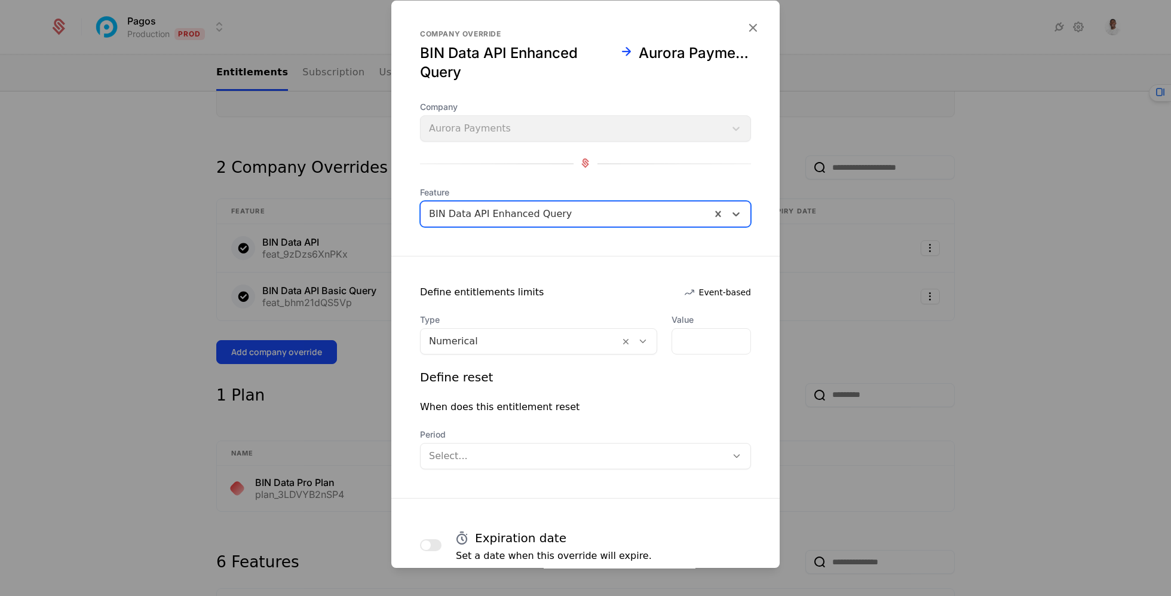
click at [526, 333] on div at bounding box center [520, 341] width 182 height 17
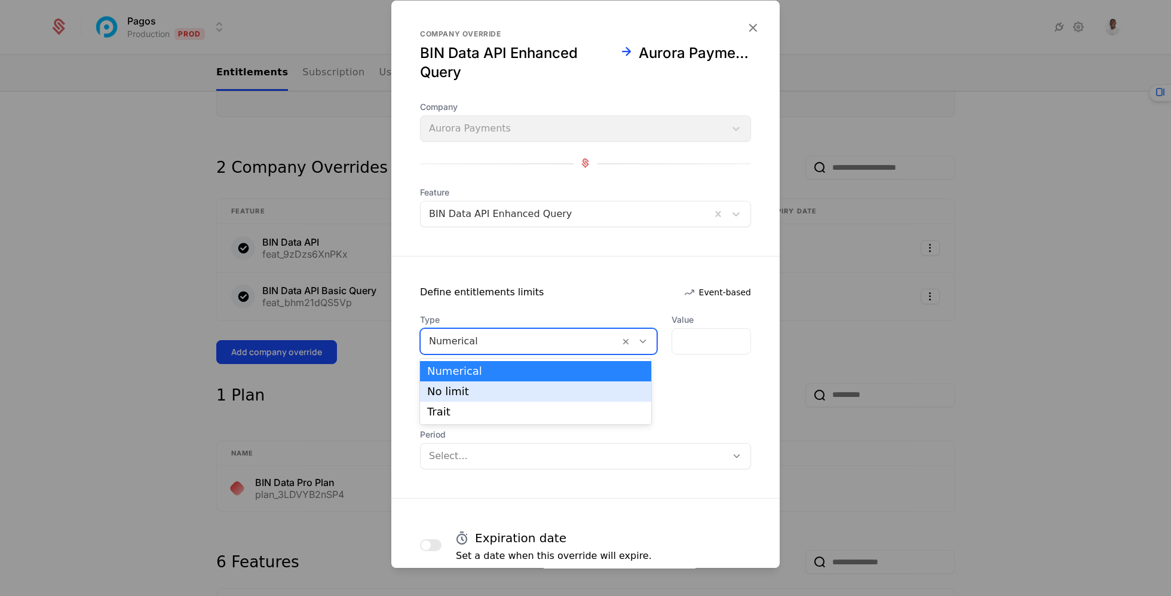
drag, startPoint x: 523, startPoint y: 373, endPoint x: 523, endPoint y: 387, distance: 14.3
click at [523, 387] on div "Numerical No limit Trait" at bounding box center [535, 391] width 231 height 66
click at [523, 387] on div "No limit" at bounding box center [535, 391] width 217 height 11
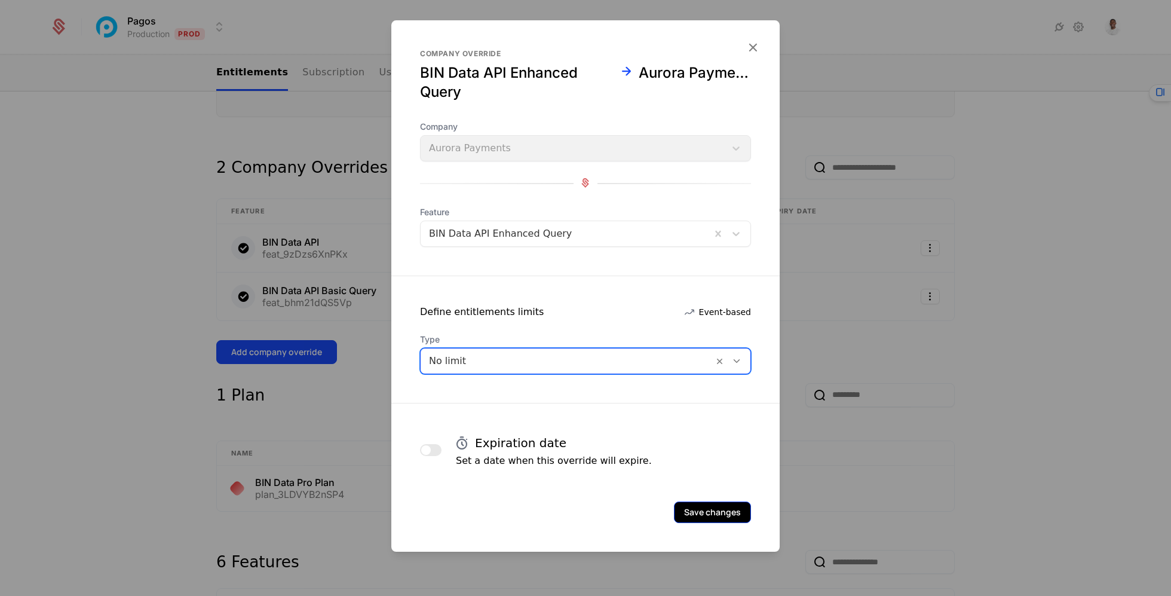
click at [679, 508] on button "Save changes" at bounding box center [712, 512] width 77 height 22
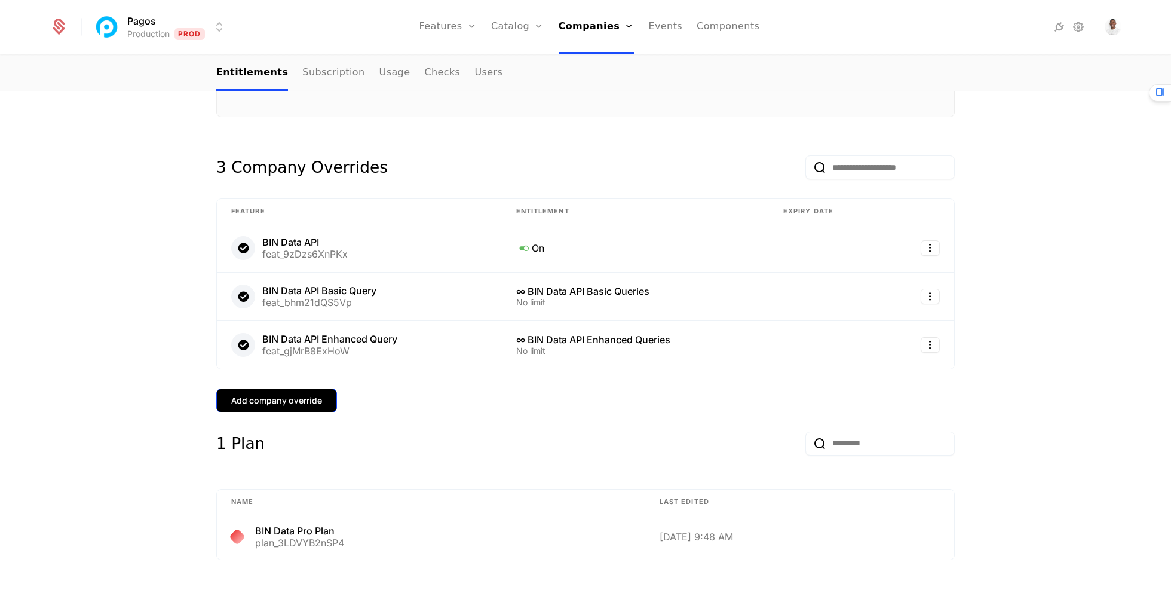
click at [287, 394] on div "Add company override" at bounding box center [276, 400] width 91 height 12
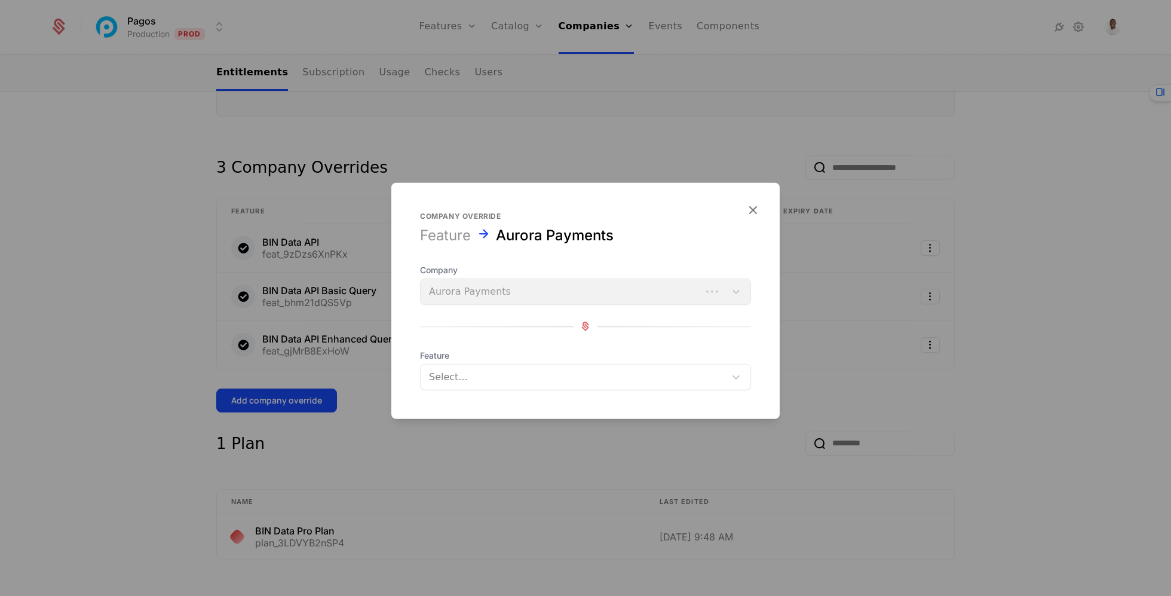
click at [523, 384] on div at bounding box center [573, 376] width 288 height 17
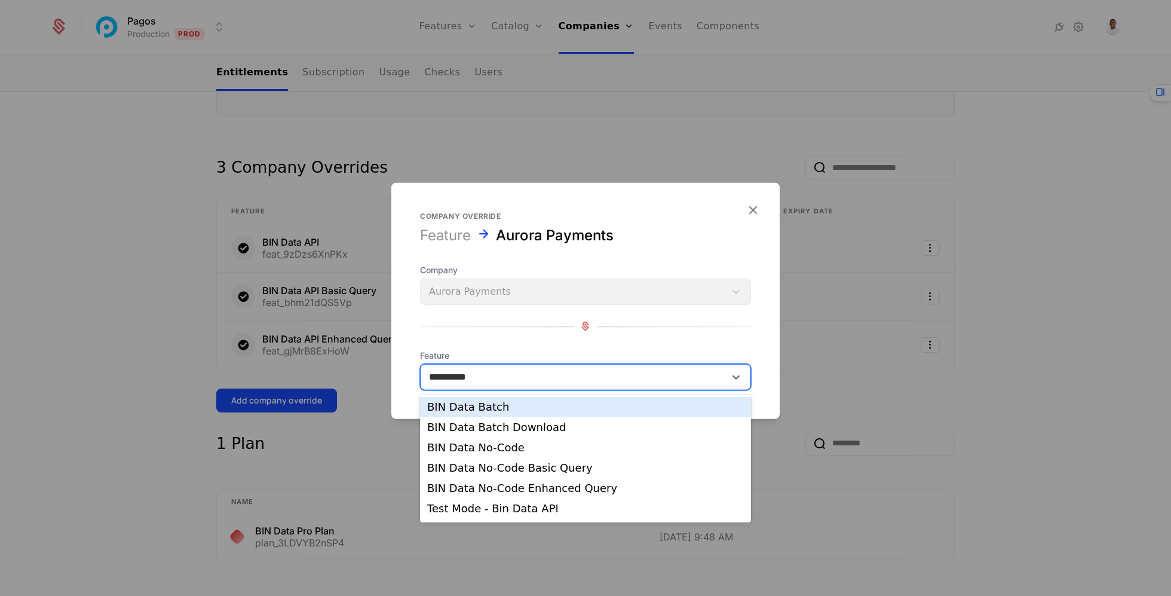
type input "**********"
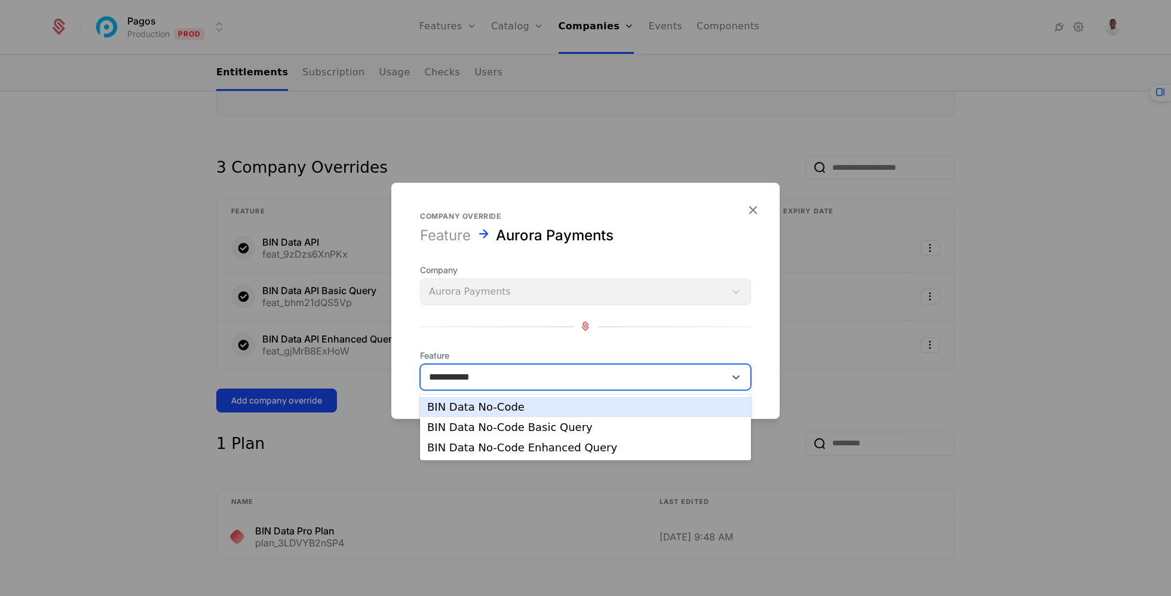
click at [515, 404] on div "BIN Data No-Code" at bounding box center [585, 406] width 317 height 11
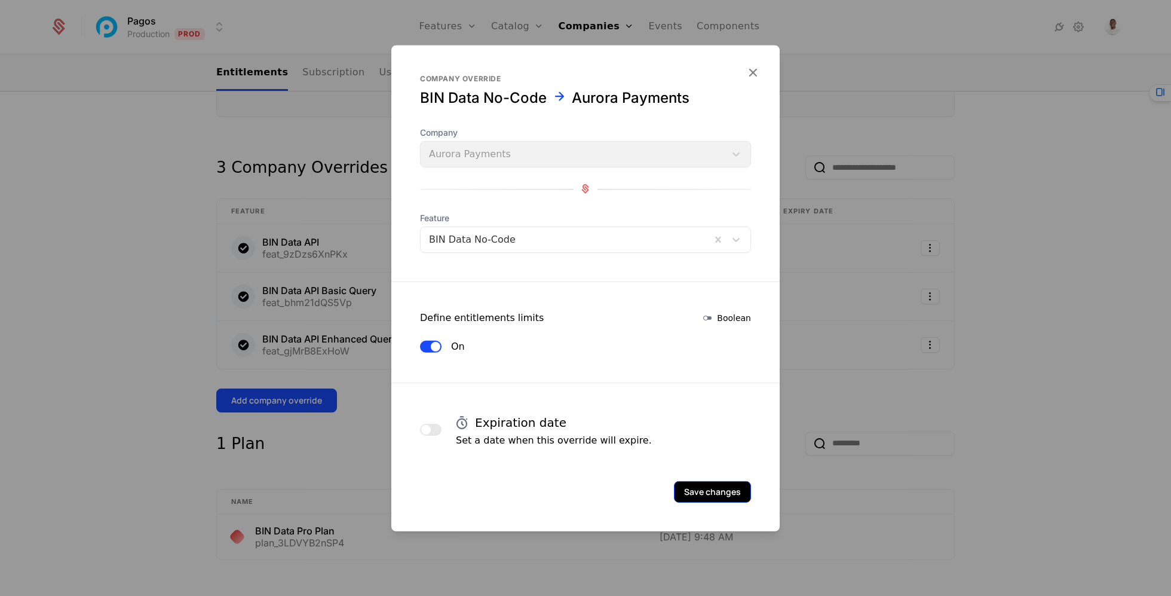
click at [705, 501] on button "Save changes" at bounding box center [712, 491] width 77 height 22
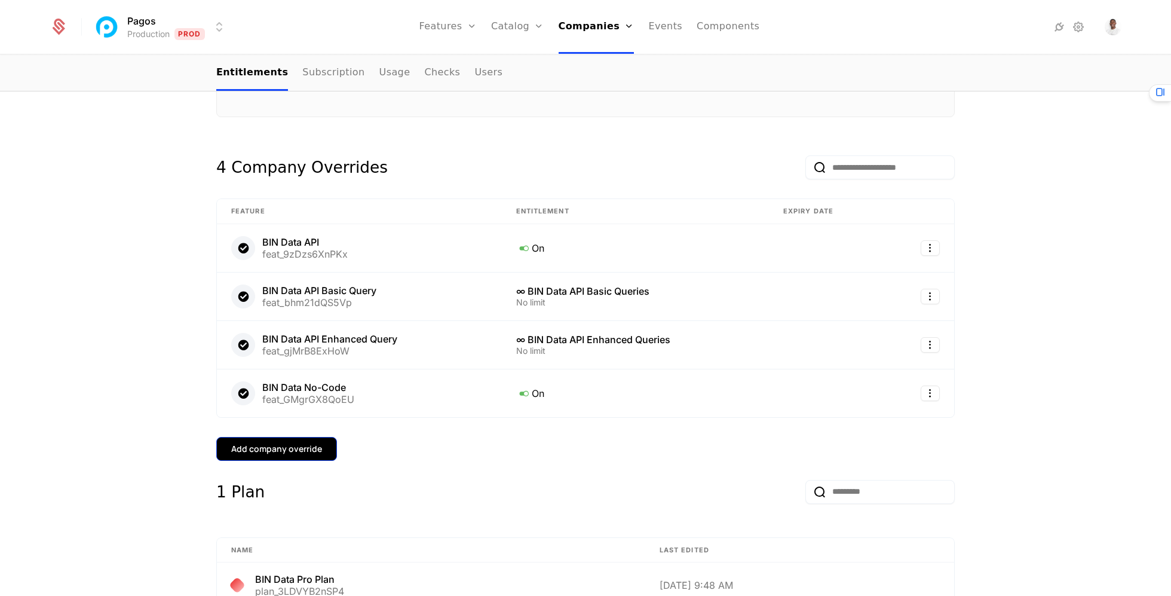
click at [300, 443] on div "Add company override" at bounding box center [276, 449] width 91 height 12
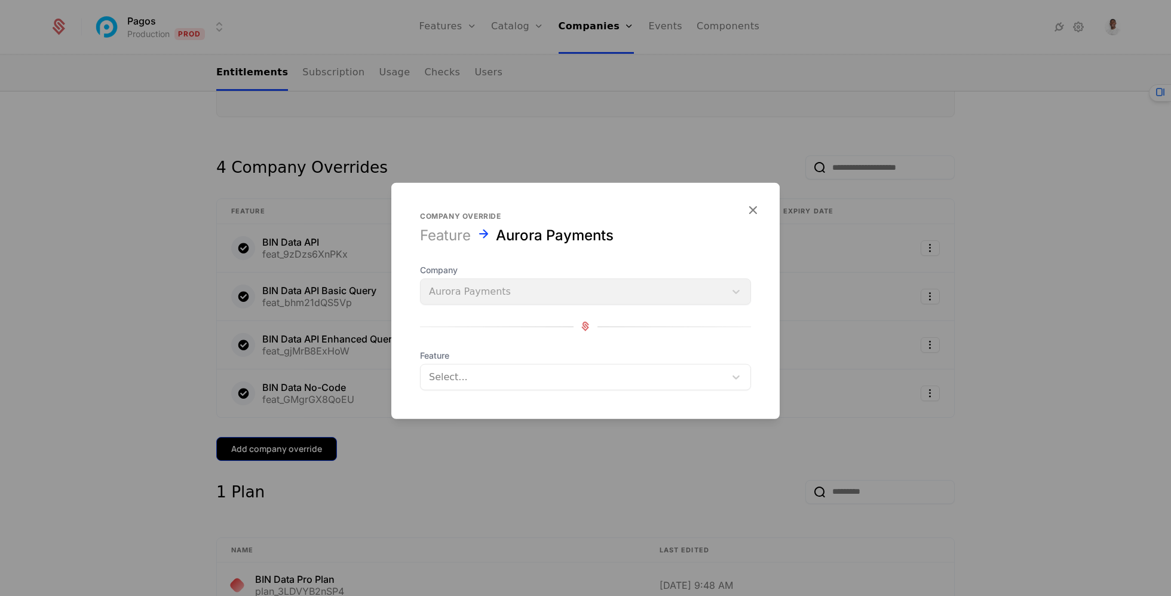
click at [216, 437] on button "Add company override" at bounding box center [276, 449] width 121 height 24
click at [508, 398] on form "Company override Feature Aurora Payments Company Aurora Payments Feature Select…" at bounding box center [585, 300] width 388 height 236
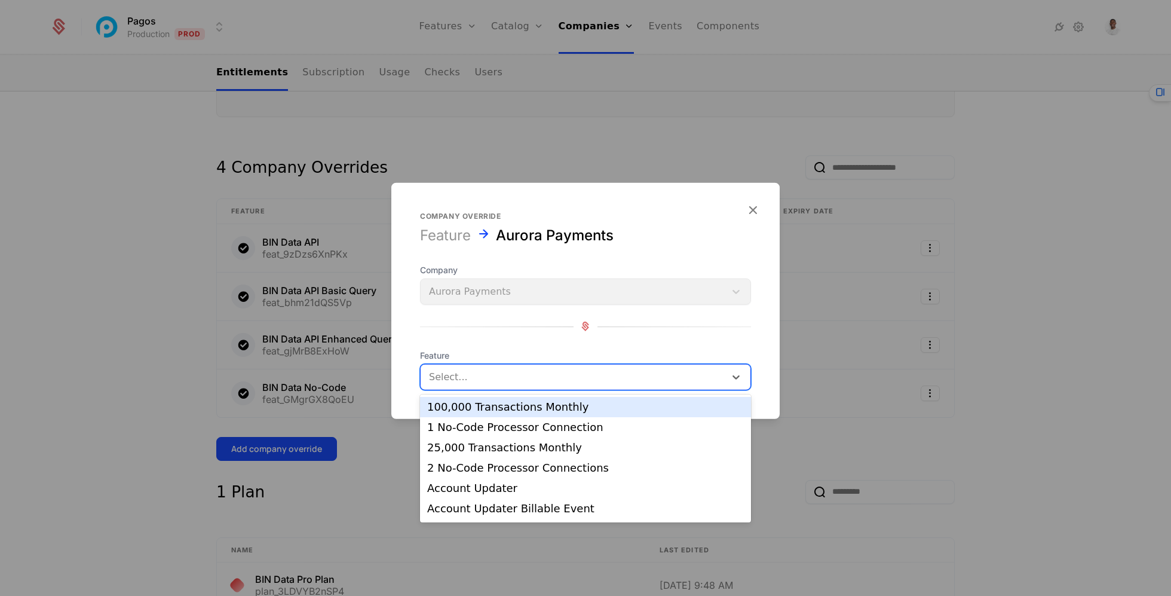
click at [505, 385] on div "Select..." at bounding box center [573, 377] width 305 height 22
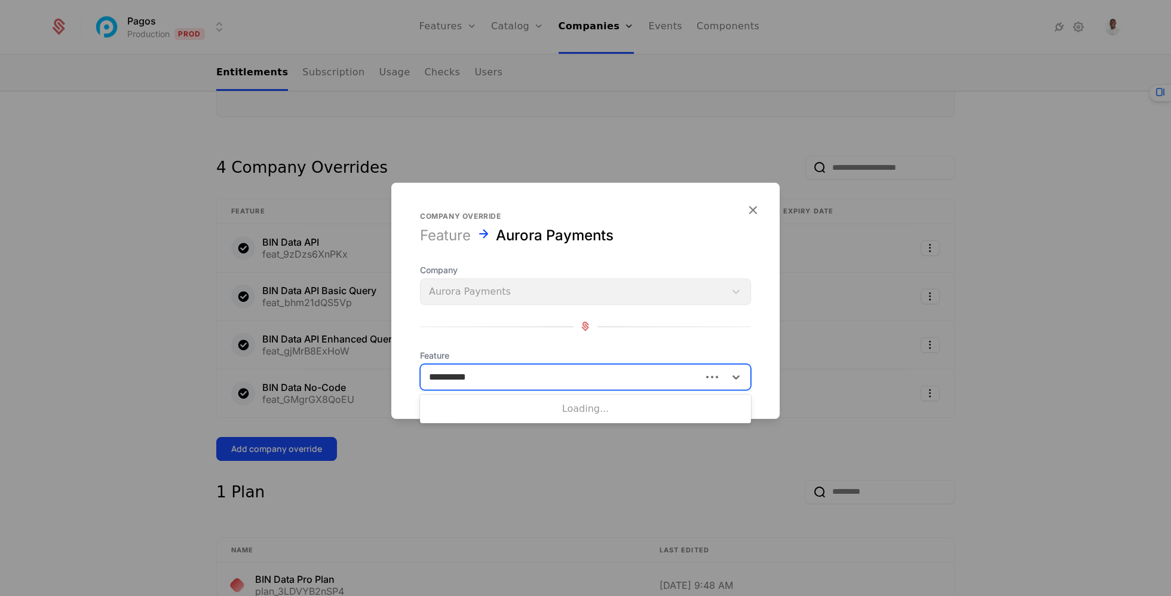
type input "**********"
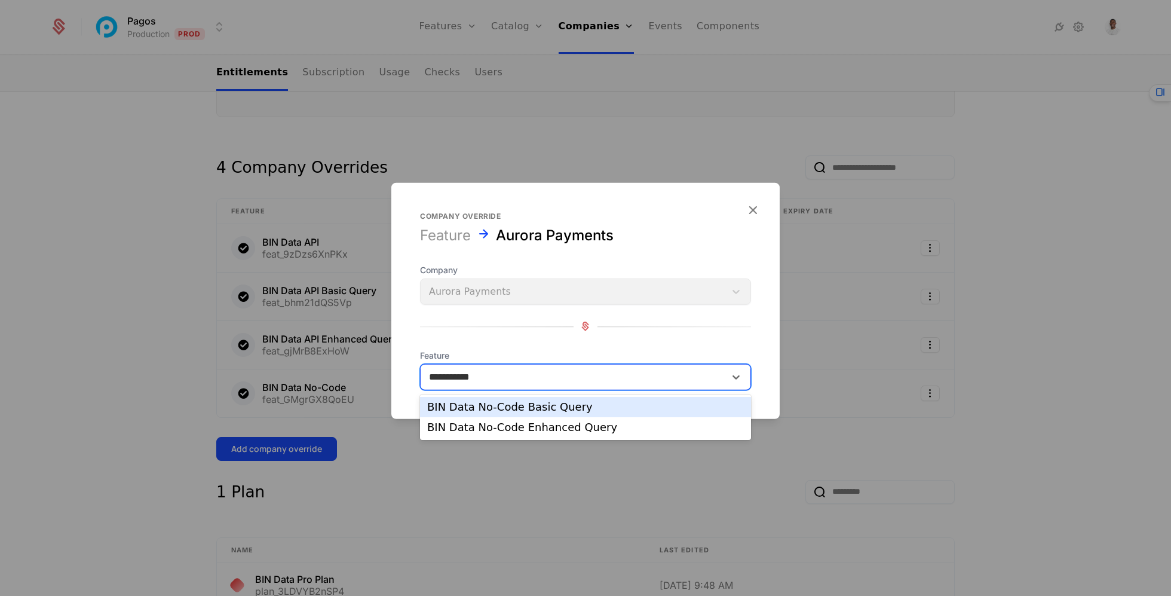
click at [508, 408] on div "BIN Data No-Code Basic Query" at bounding box center [585, 406] width 317 height 11
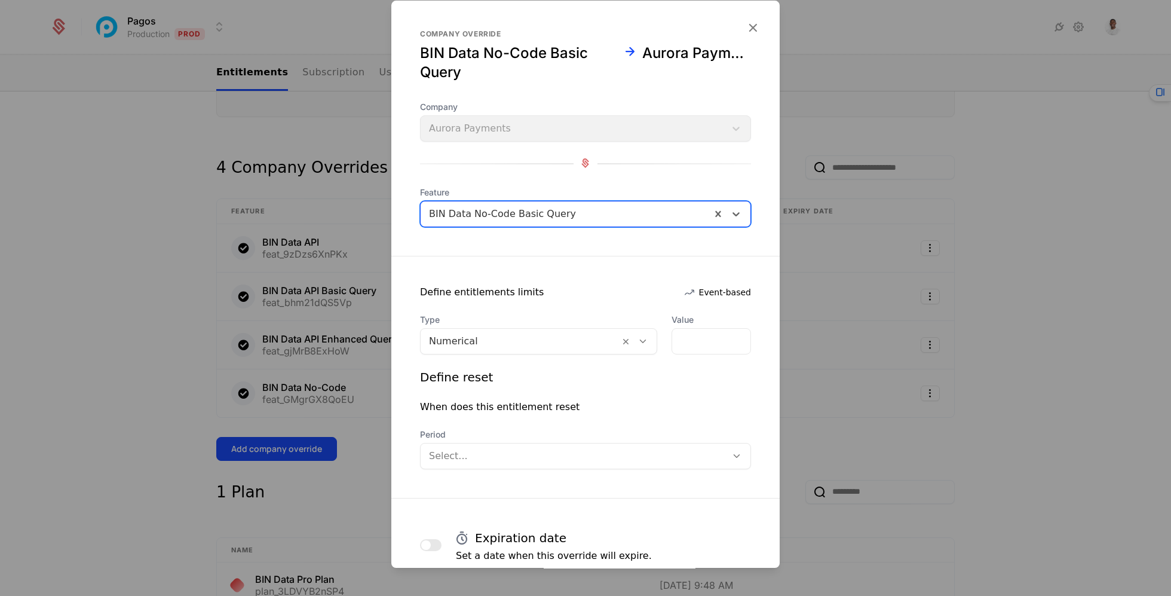
drag, startPoint x: 524, startPoint y: 332, endPoint x: 523, endPoint y: 338, distance: 6.1
click at [524, 333] on div at bounding box center [520, 341] width 182 height 17
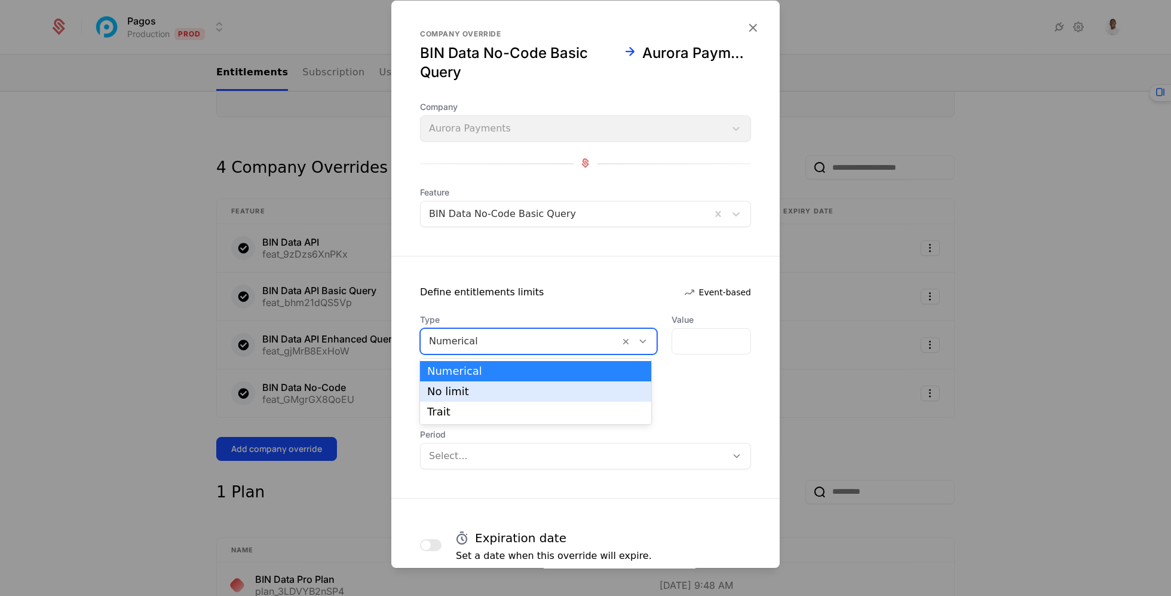
click at [509, 387] on div "No limit" at bounding box center [535, 391] width 217 height 11
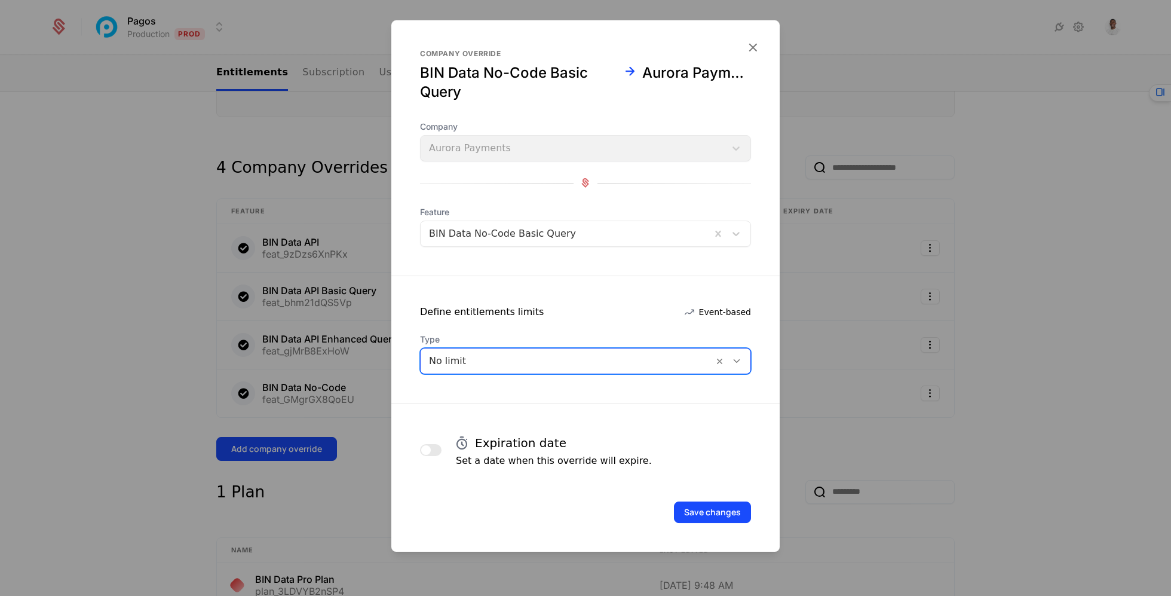
click at [719, 491] on div "Save changes" at bounding box center [585, 495] width 388 height 55
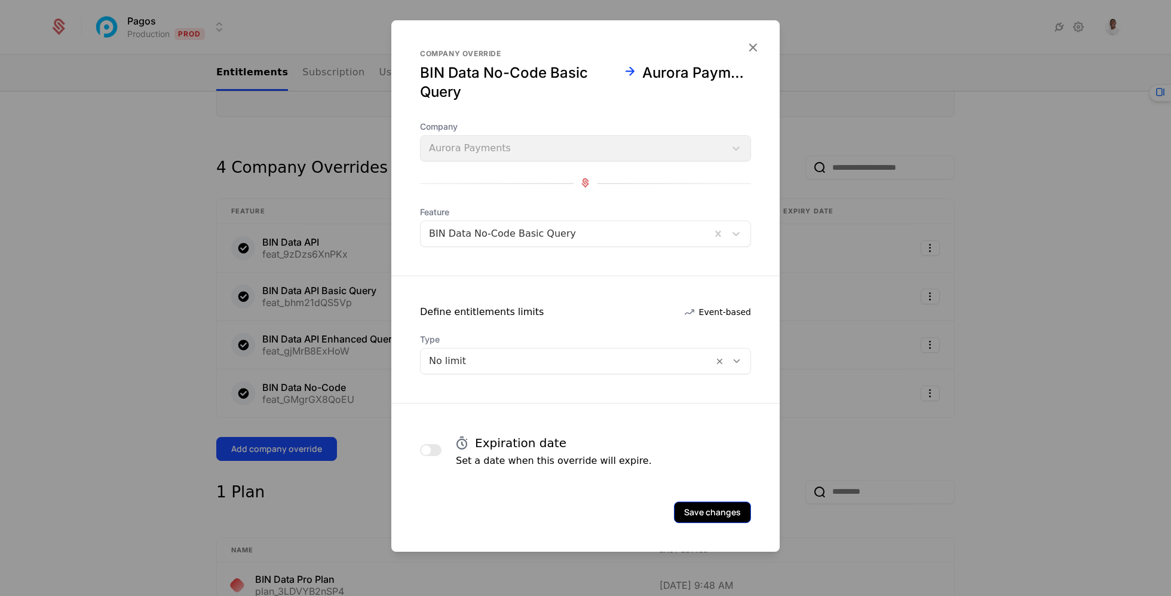
click at [716, 504] on button "Save changes" at bounding box center [712, 512] width 77 height 22
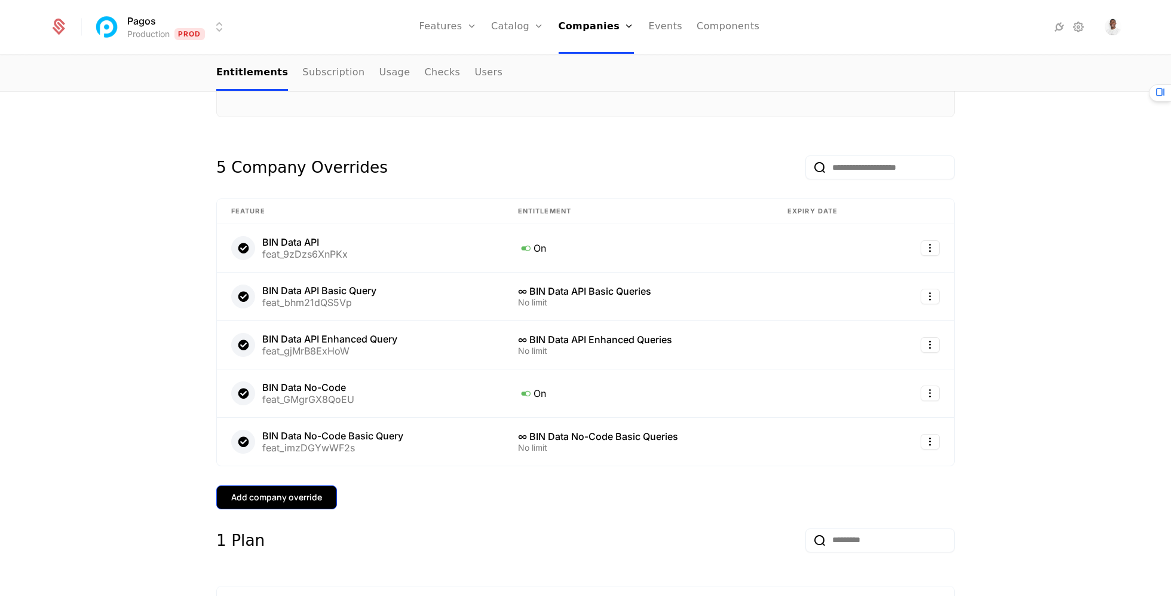
click at [305, 491] on div "Add company override" at bounding box center [276, 497] width 91 height 12
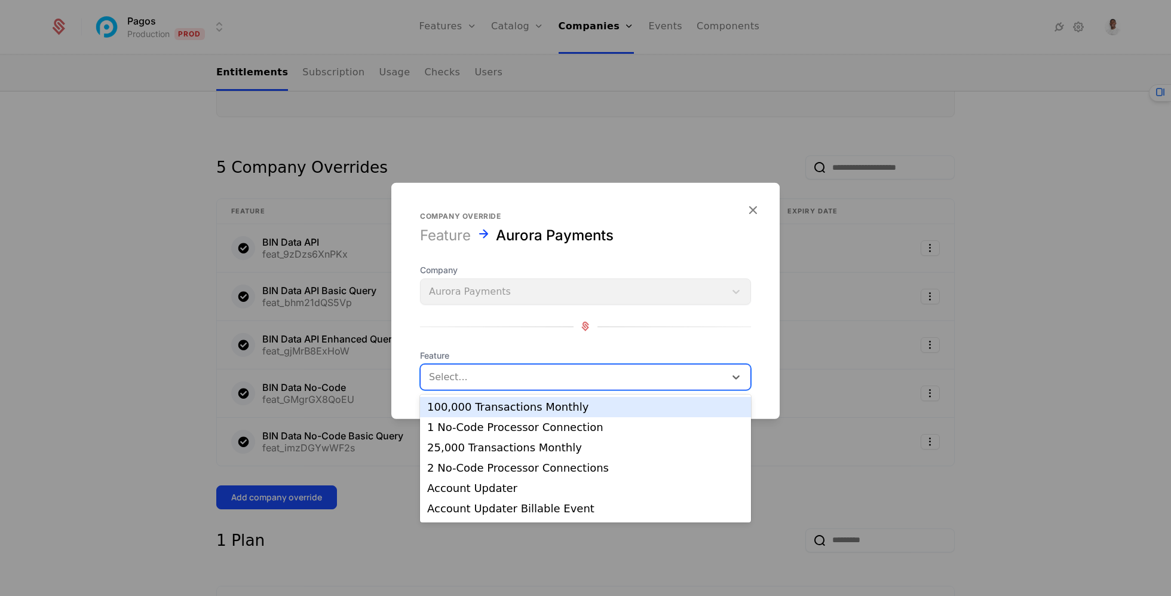
click at [493, 378] on div at bounding box center [573, 376] width 288 height 17
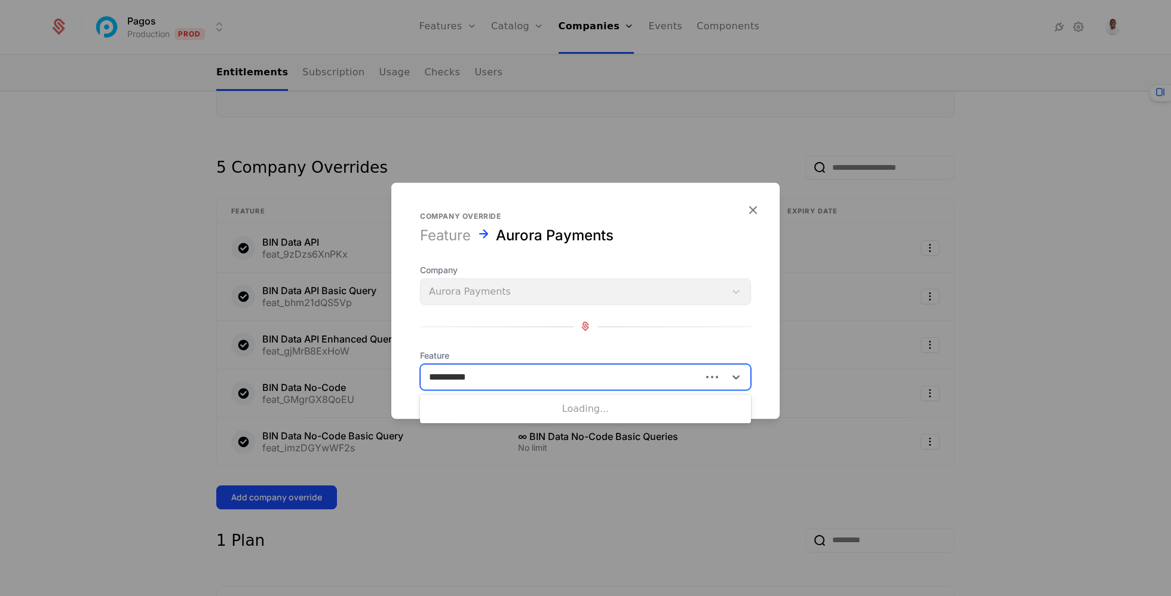
type input "**********"
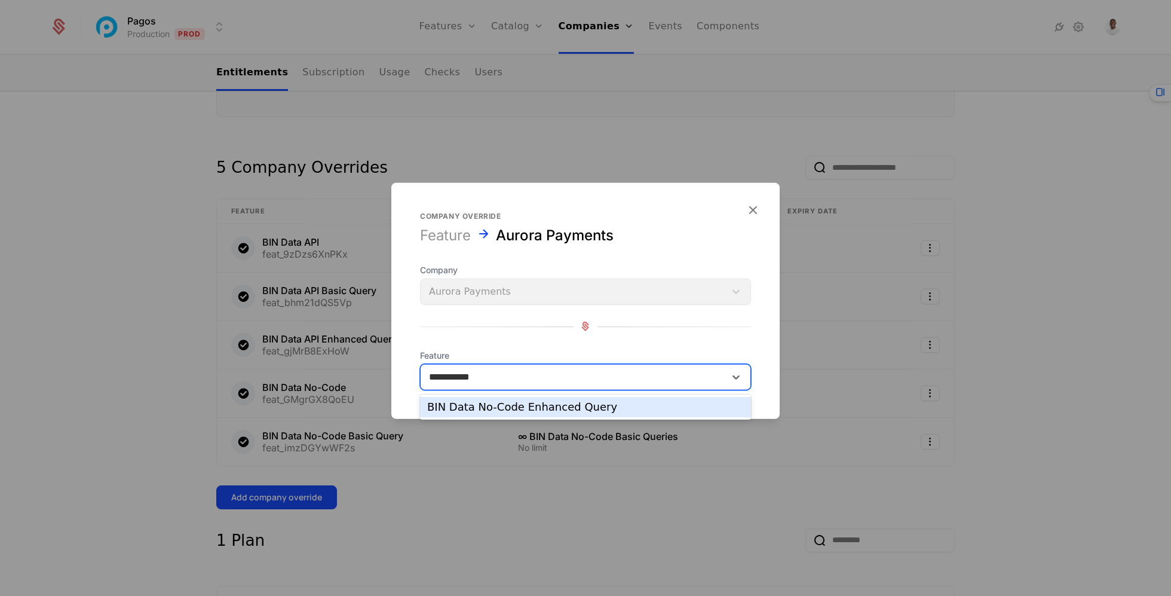
click at [538, 410] on div "BIN Data No-Code Enhanced Query" at bounding box center [585, 406] width 317 height 11
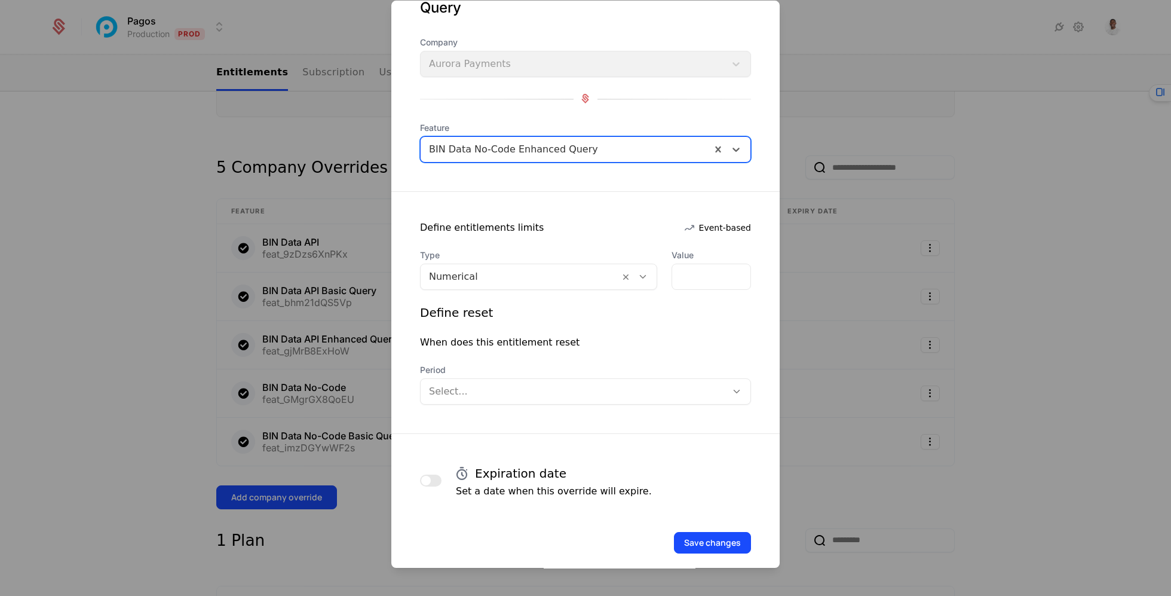
scroll to position [78, 0]
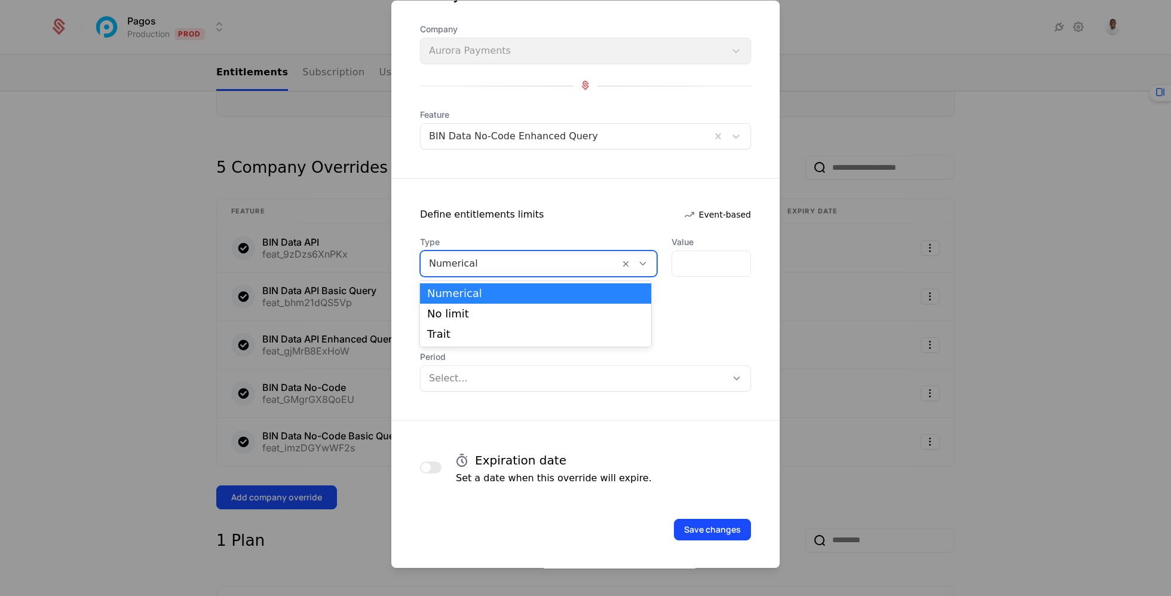
click at [507, 256] on div at bounding box center [520, 263] width 182 height 17
click at [507, 312] on div "No limit" at bounding box center [535, 313] width 217 height 11
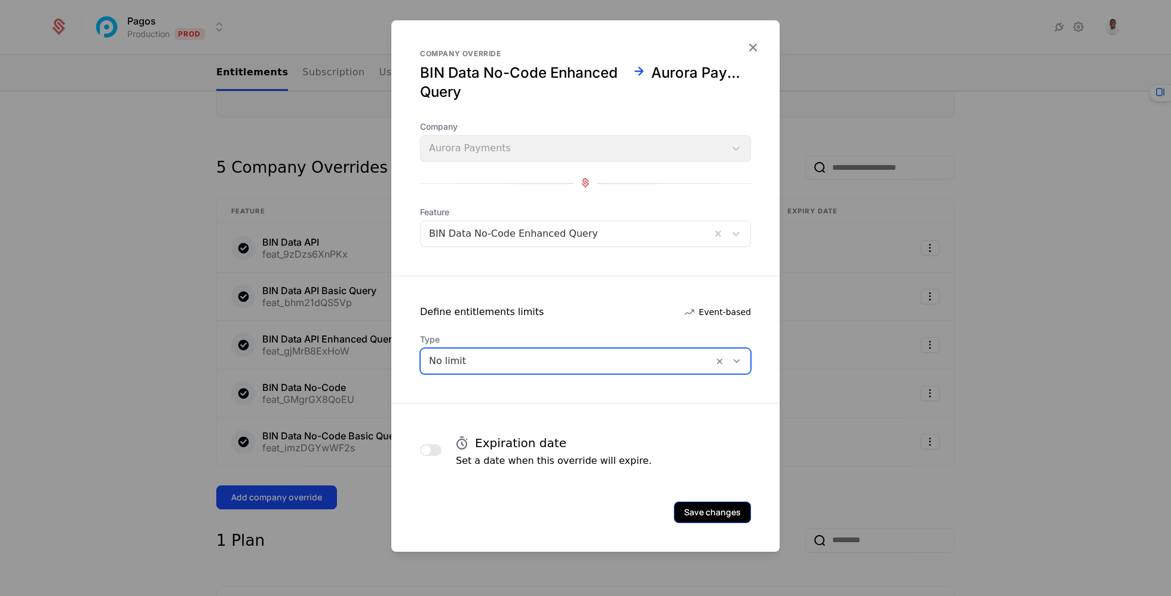
click at [725, 504] on button "Save changes" at bounding box center [712, 512] width 77 height 22
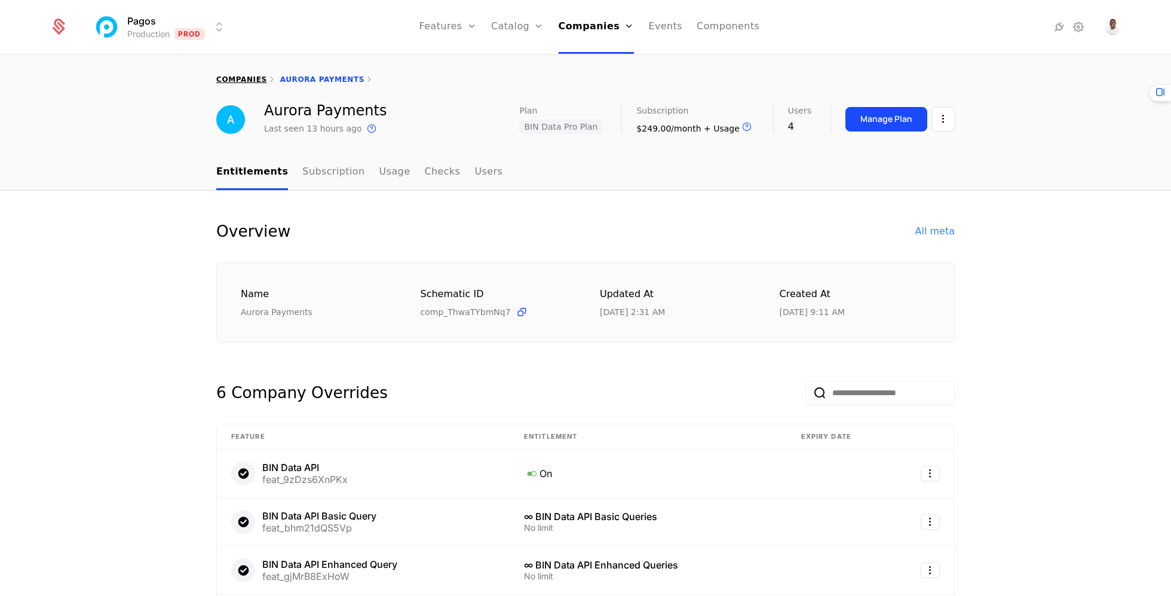
click at [229, 81] on link "companies" at bounding box center [241, 79] width 51 height 8
select select "***"
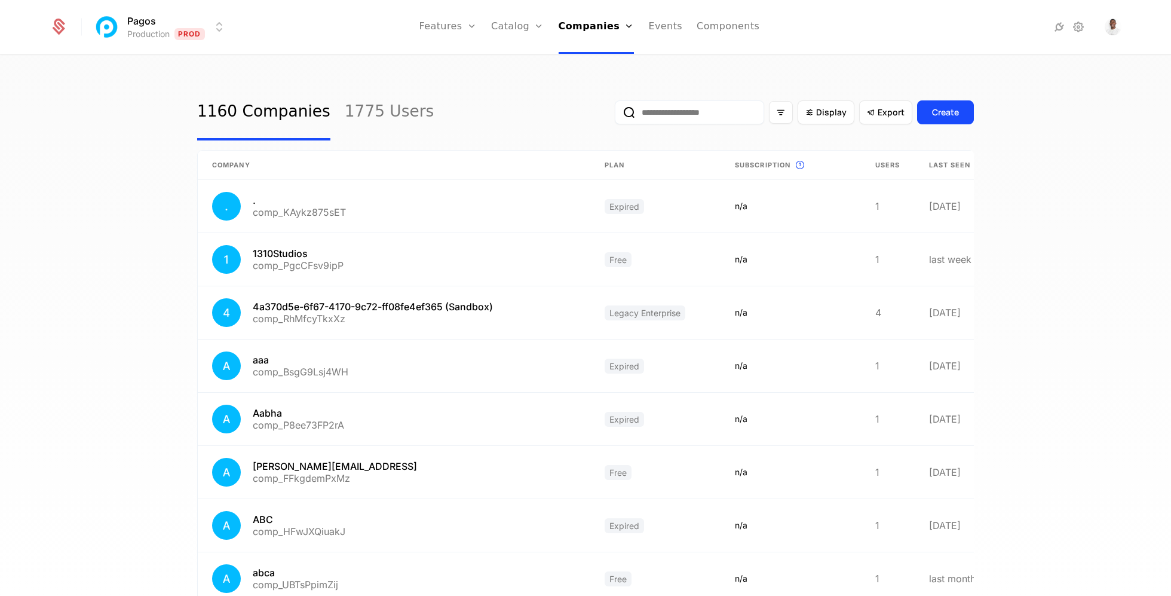
click at [667, 114] on input "email" at bounding box center [689, 112] width 149 height 24
click at [704, 111] on input "email" at bounding box center [689, 112] width 149 height 24
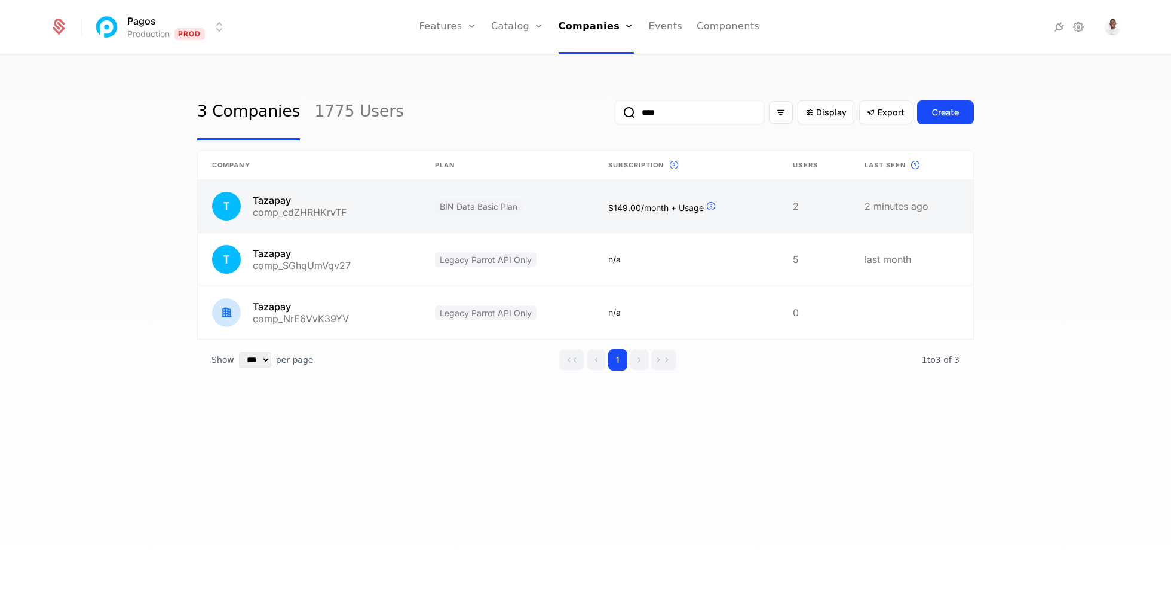
type input "****"
click at [563, 209] on link at bounding box center [507, 206] width 173 height 53
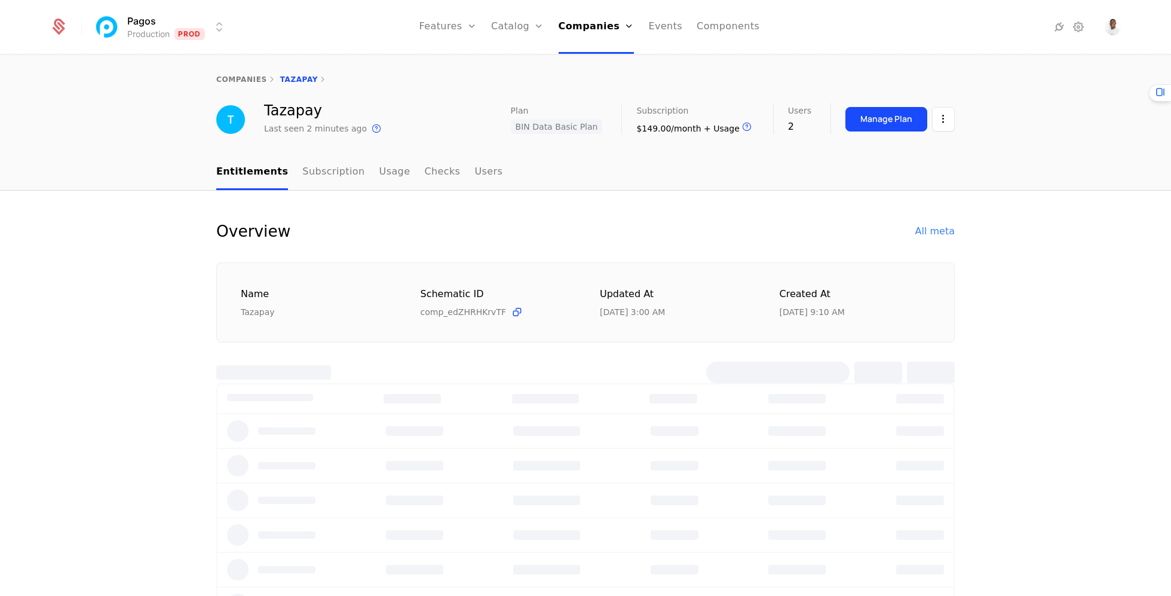
select select "***"
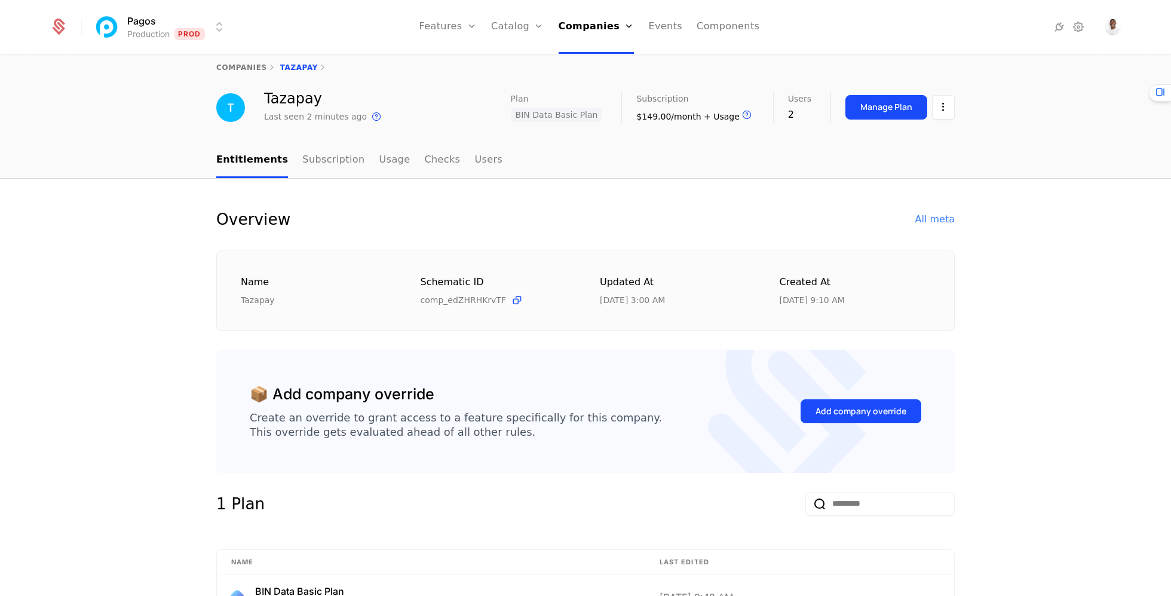
scroll to position [1, 0]
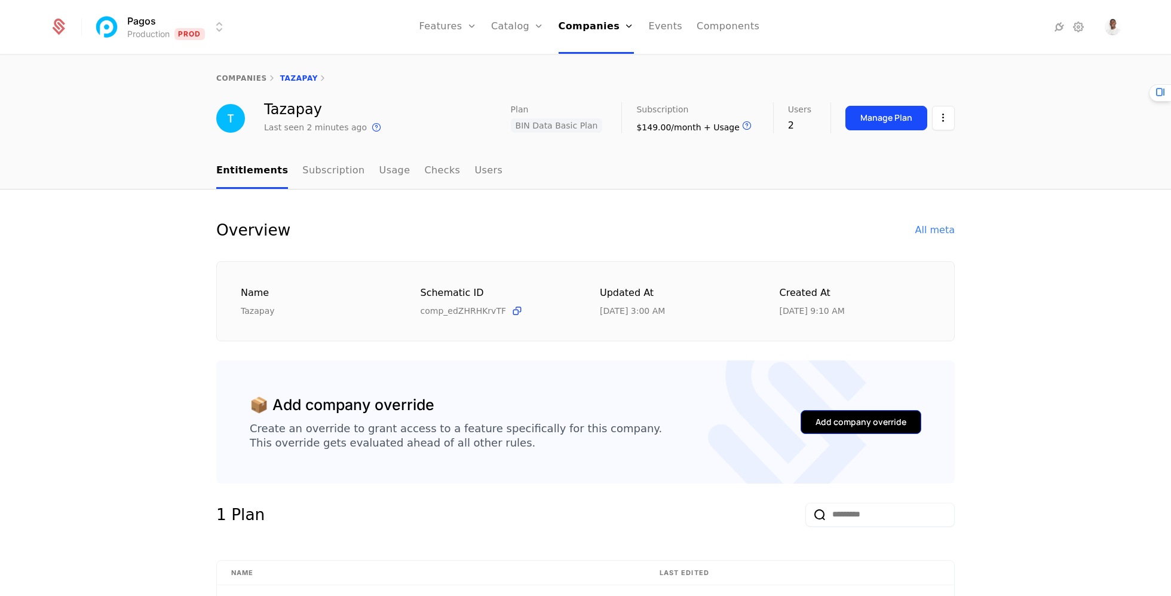
click at [866, 413] on button "Add company override" at bounding box center [861, 422] width 121 height 24
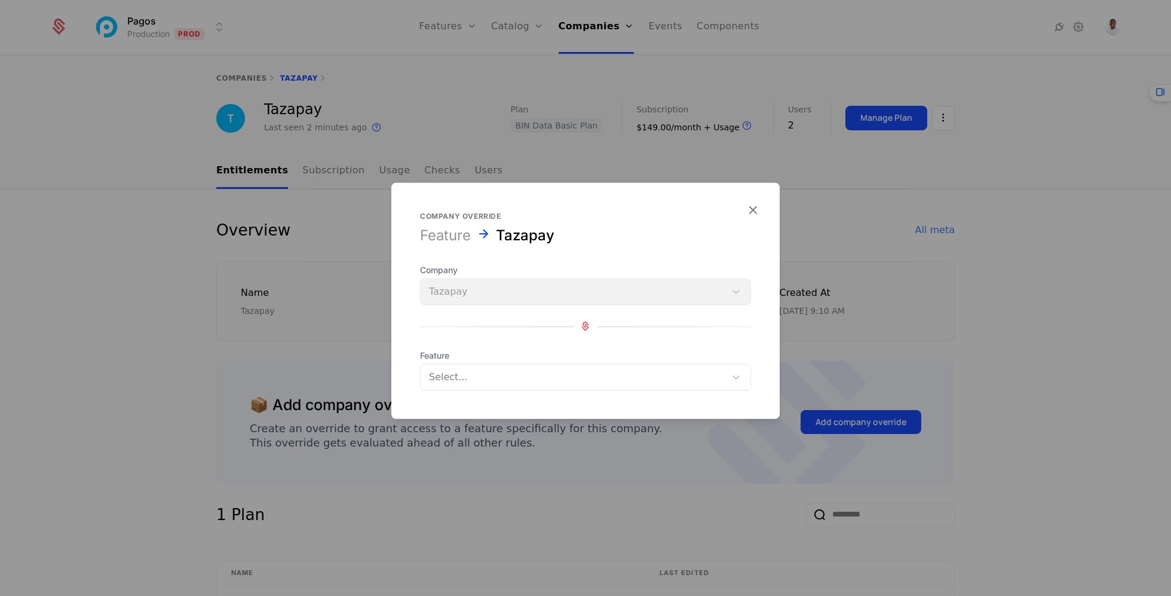
click at [491, 370] on div at bounding box center [573, 376] width 288 height 17
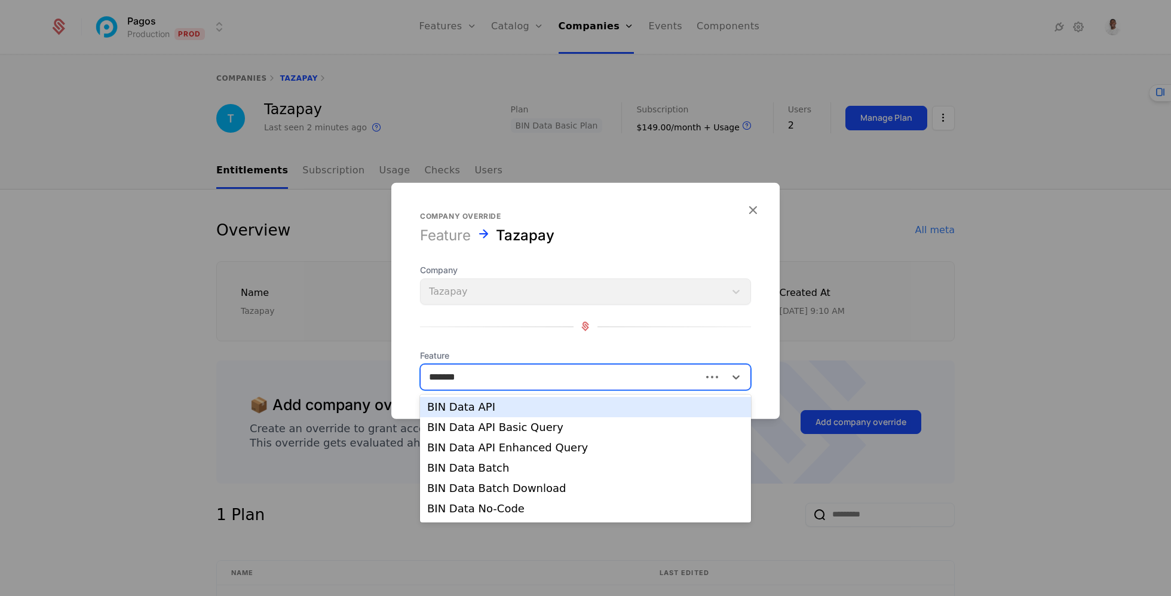
type input "********"
click at [498, 408] on div "BIN Data API" at bounding box center [585, 406] width 317 height 11
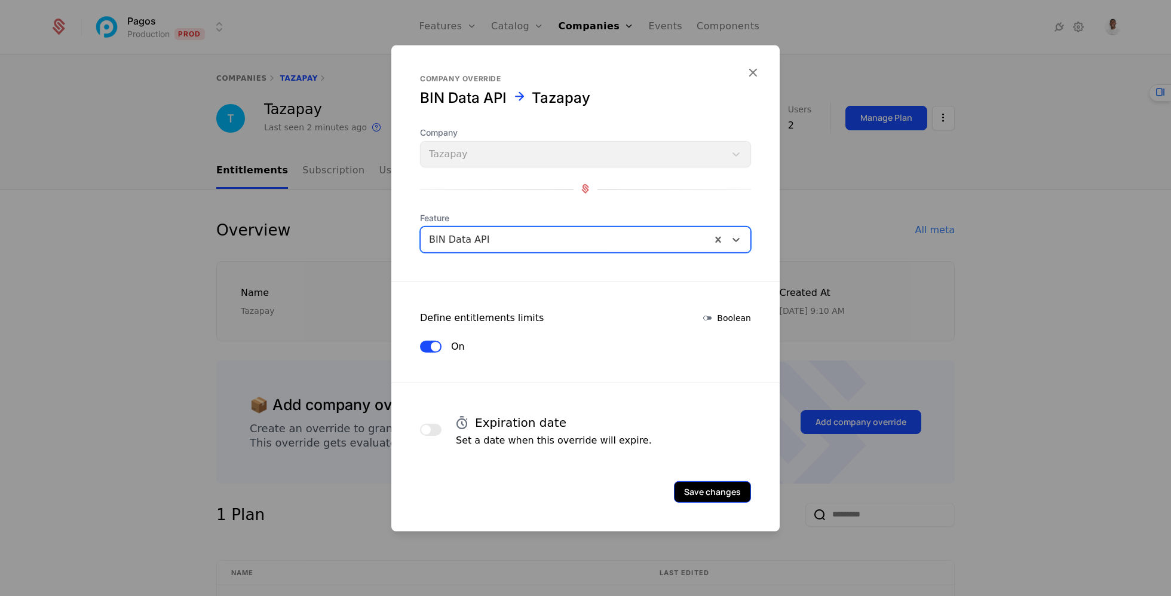
click at [691, 490] on button "Save changes" at bounding box center [712, 491] width 77 height 22
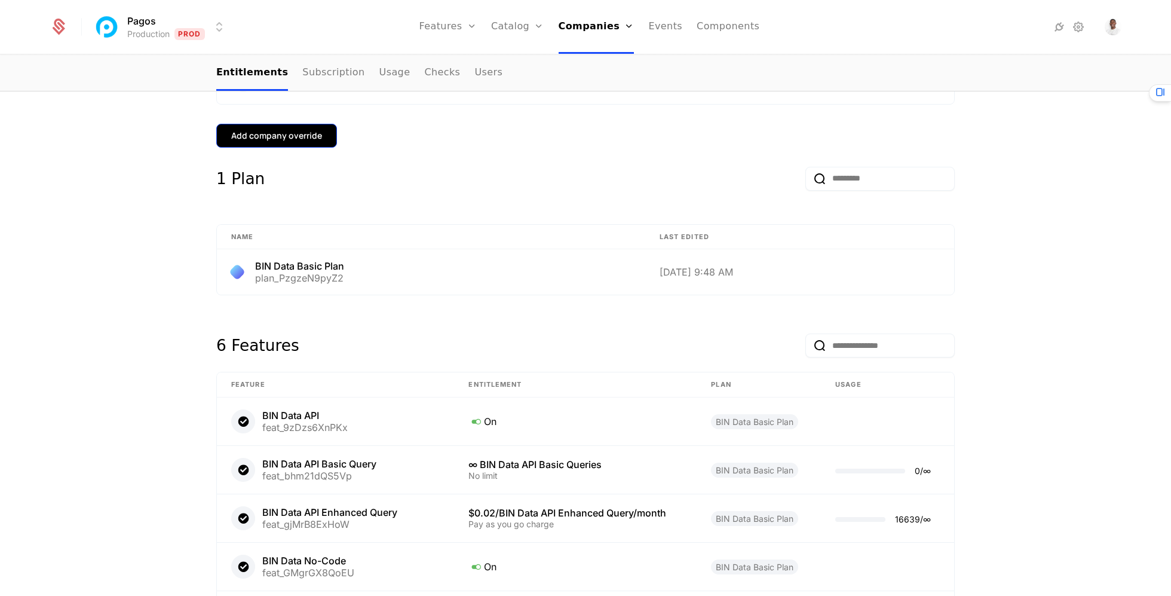
scroll to position [337, 0]
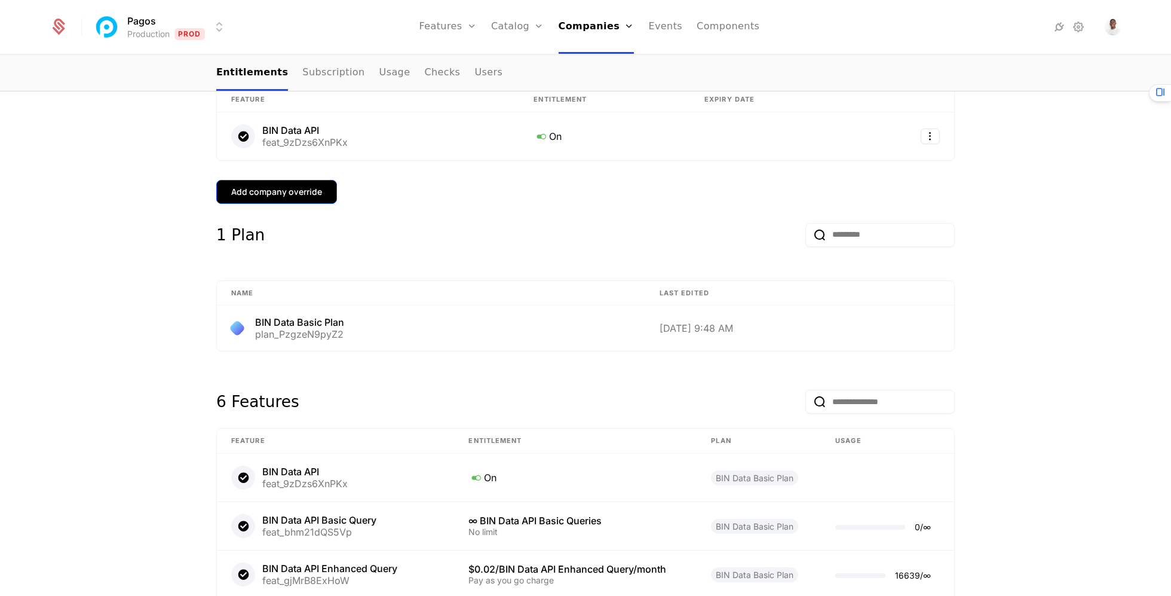
click at [281, 201] on button "Add company override" at bounding box center [276, 192] width 121 height 24
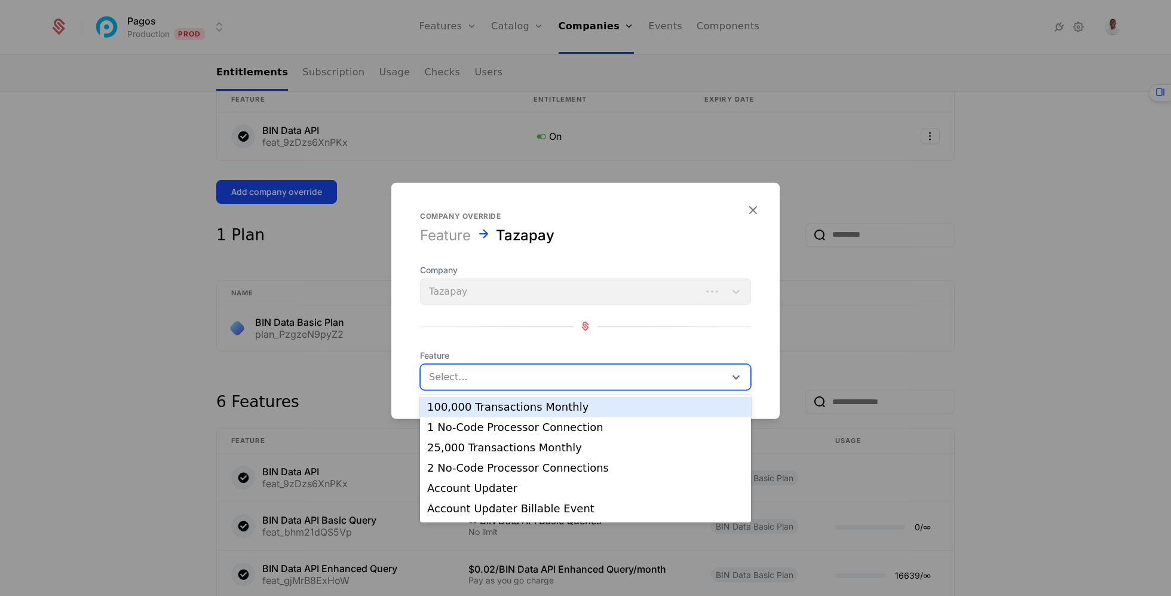
click at [517, 370] on div at bounding box center [573, 376] width 288 height 17
type input "***"
click at [502, 407] on div "BIN Data API Basic Query" at bounding box center [585, 406] width 317 height 11
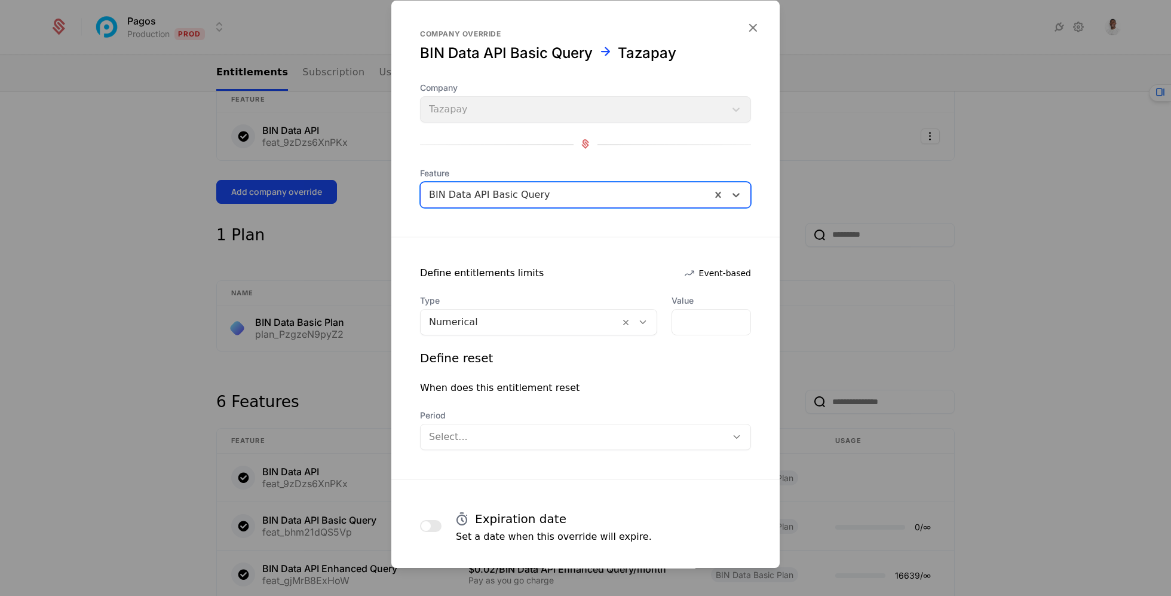
click at [546, 318] on div at bounding box center [520, 322] width 182 height 17
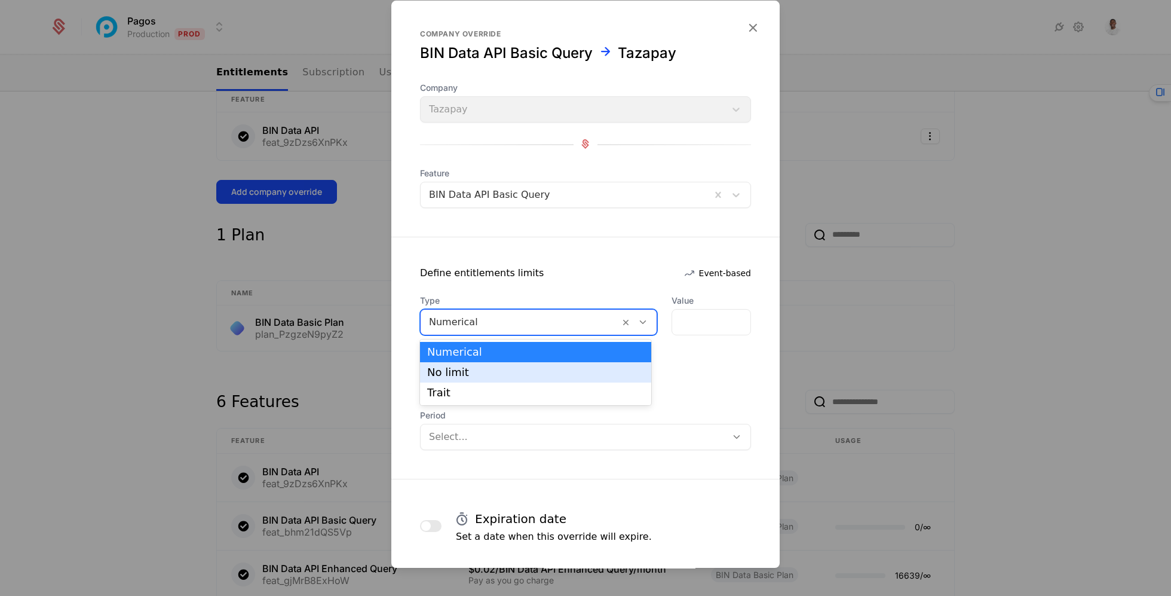
click at [525, 364] on div "No limit" at bounding box center [535, 372] width 231 height 20
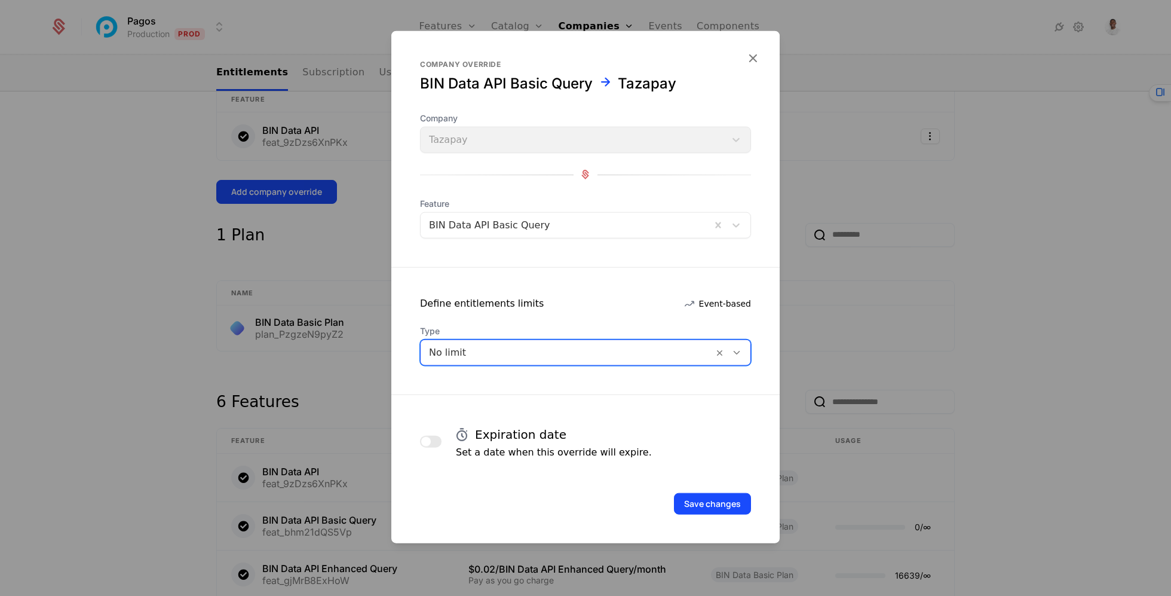
click at [711, 490] on div "Save changes" at bounding box center [585, 486] width 388 height 55
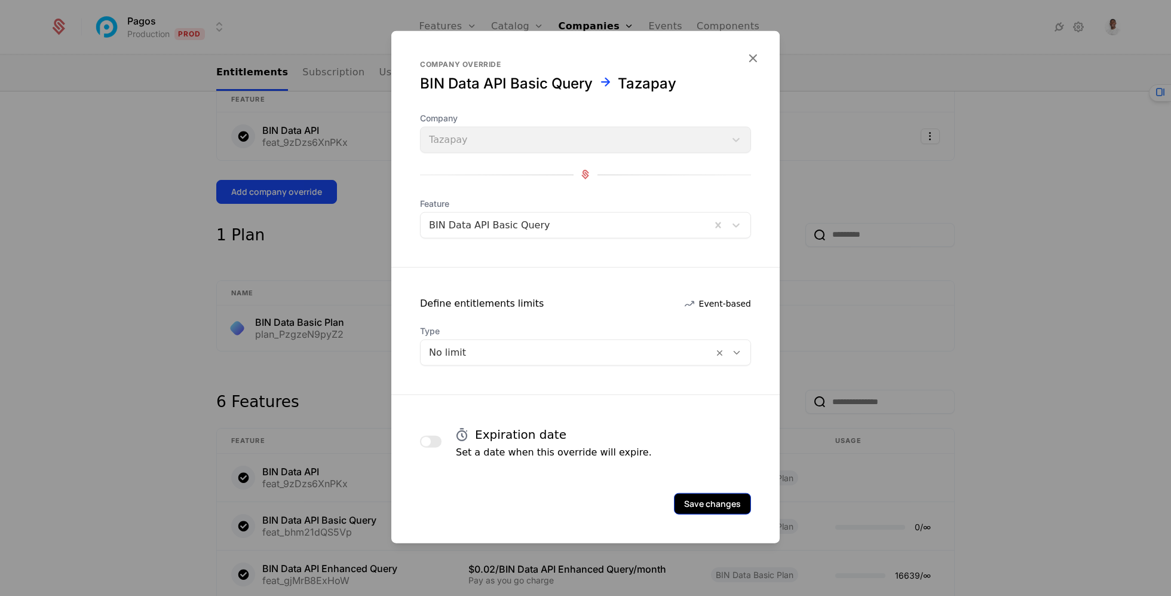
click at [715, 511] on button "Save changes" at bounding box center [712, 503] width 77 height 22
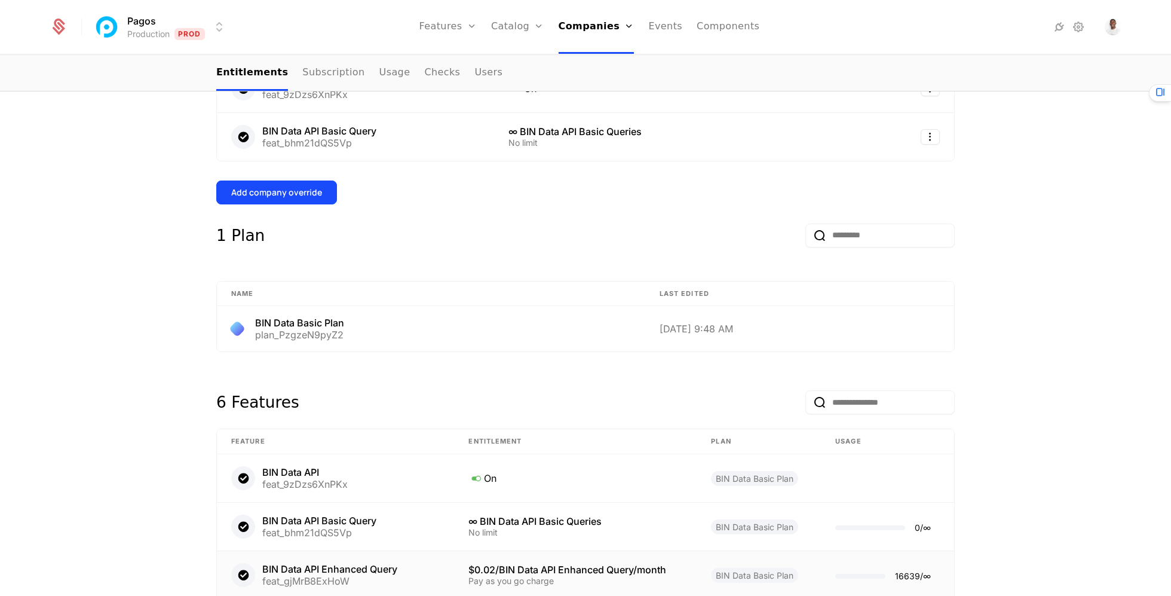
scroll to position [318, 0]
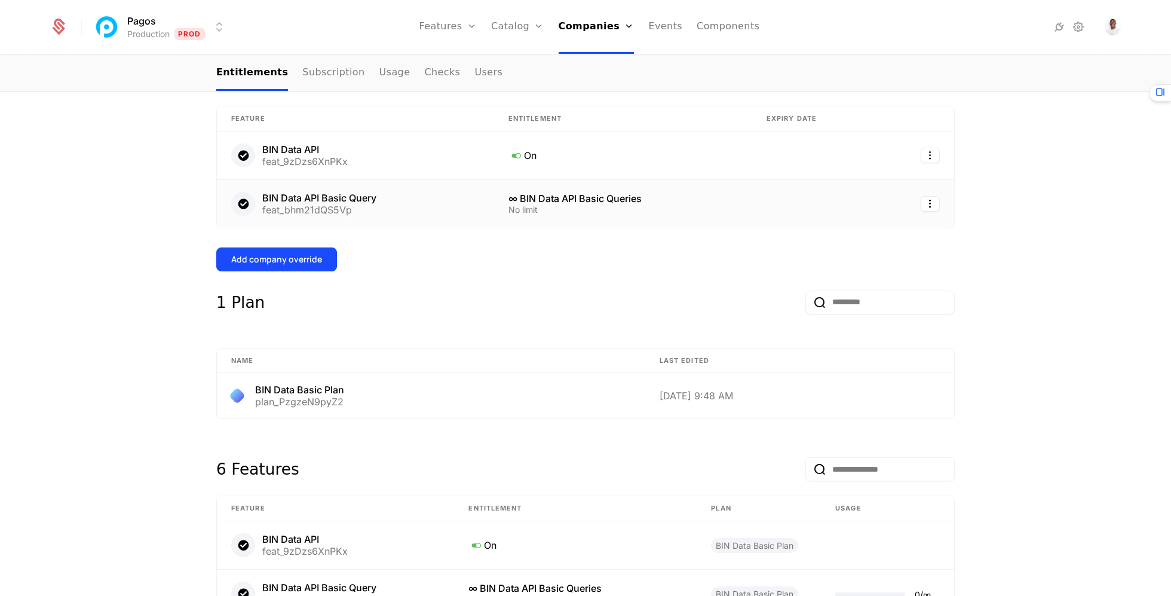
click at [277, 222] on td "BIN Data API Basic Query feat_bhm21dQS5Vp" at bounding box center [355, 204] width 277 height 48
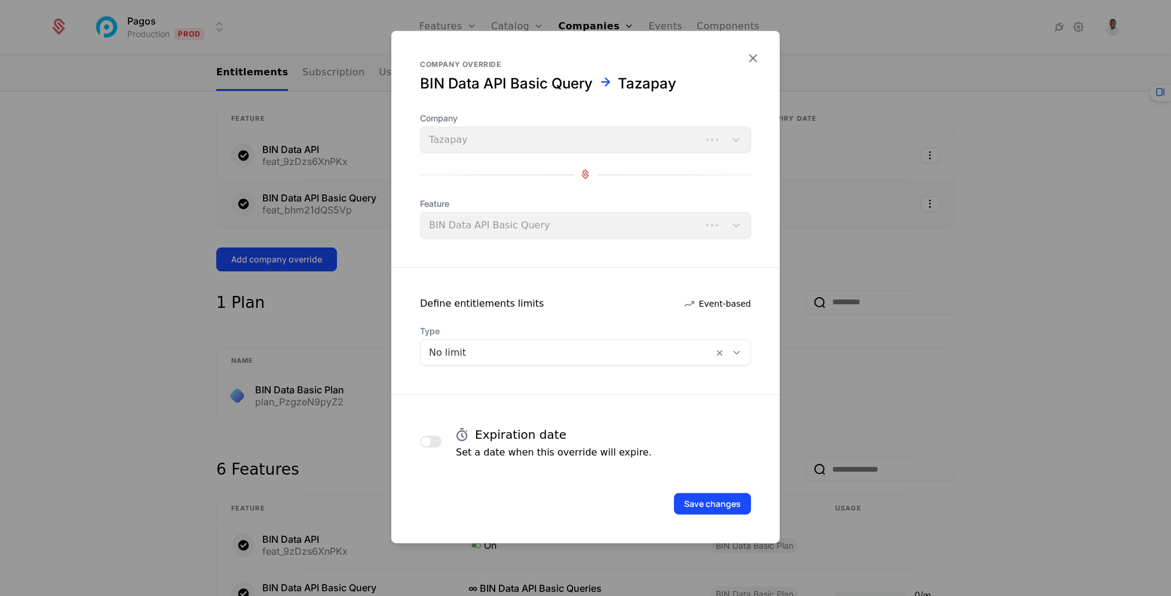
click at [277, 247] on div at bounding box center [585, 298] width 1171 height 596
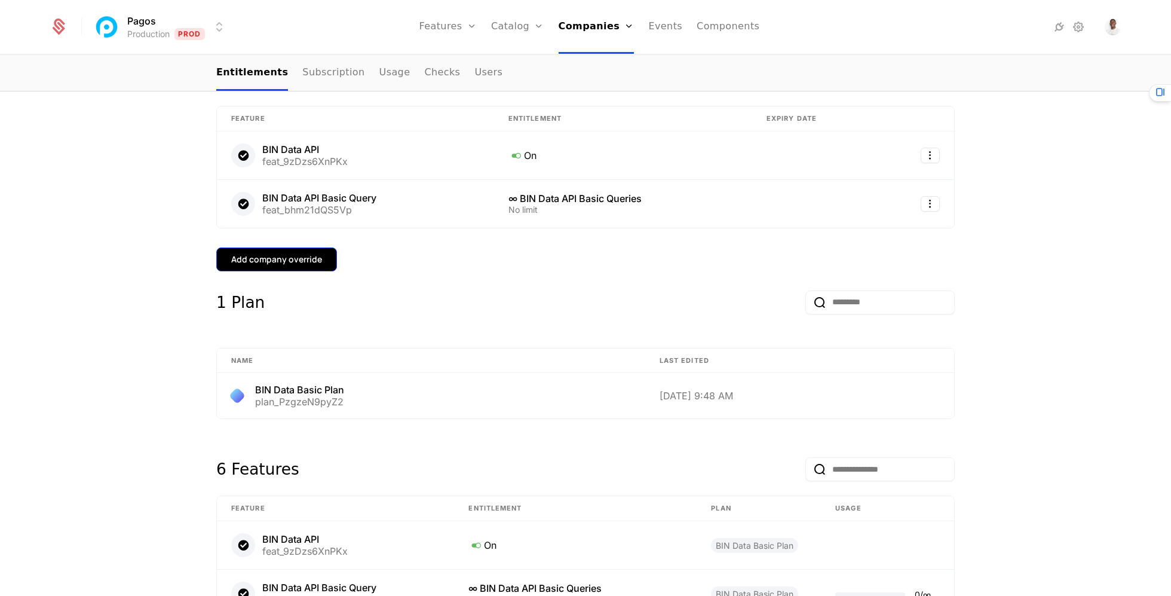
click at [277, 247] on button "Add company override" at bounding box center [276, 259] width 121 height 24
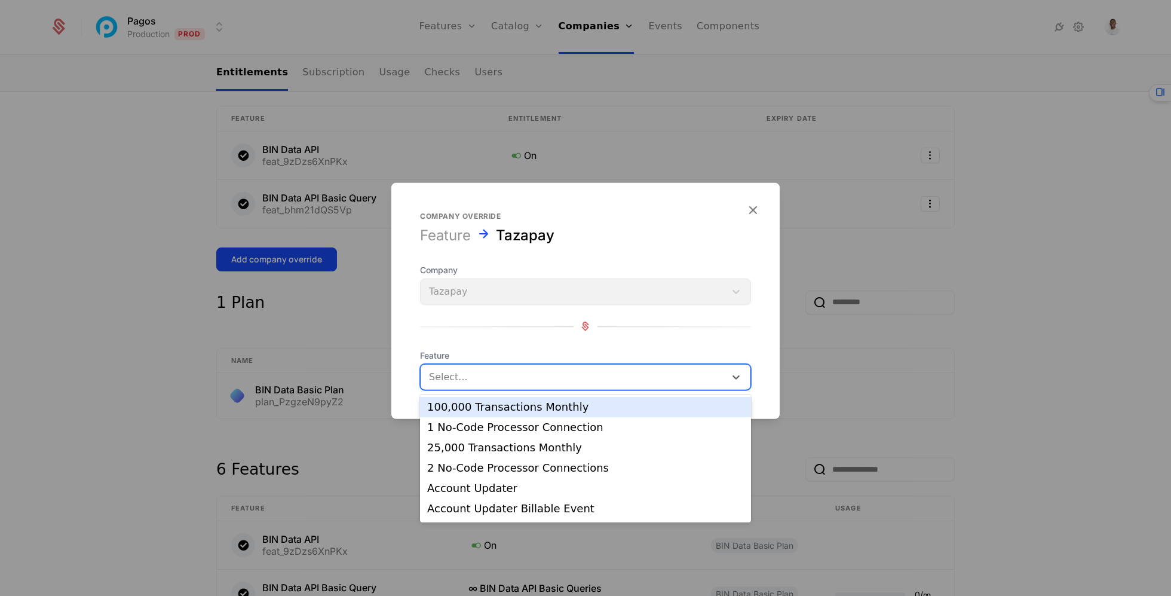
click at [503, 375] on div at bounding box center [573, 376] width 288 height 17
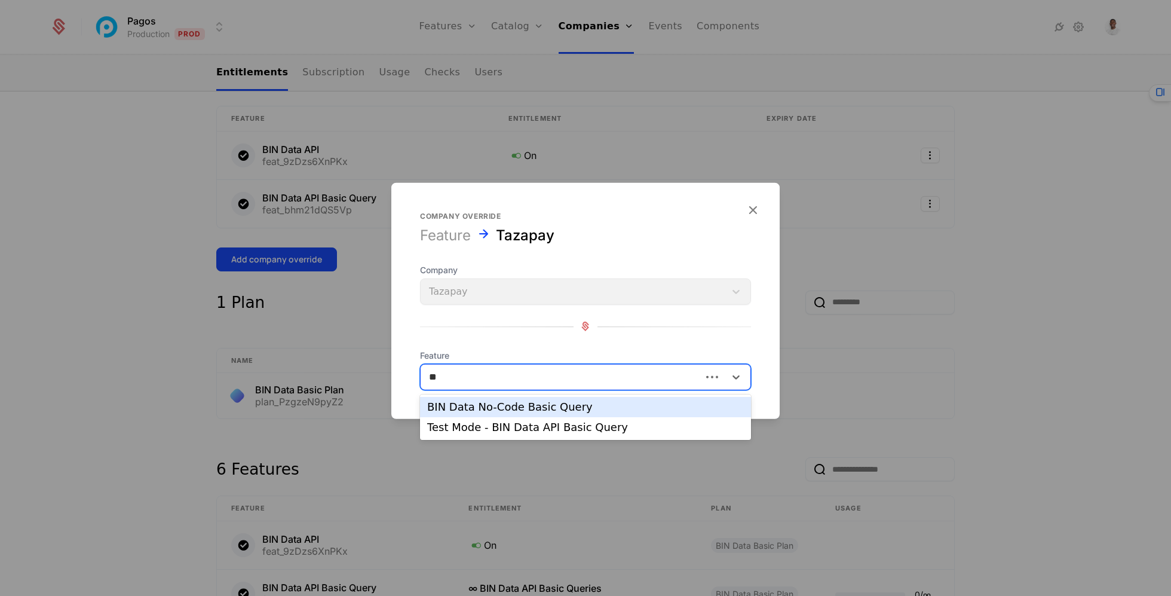
type input "*"
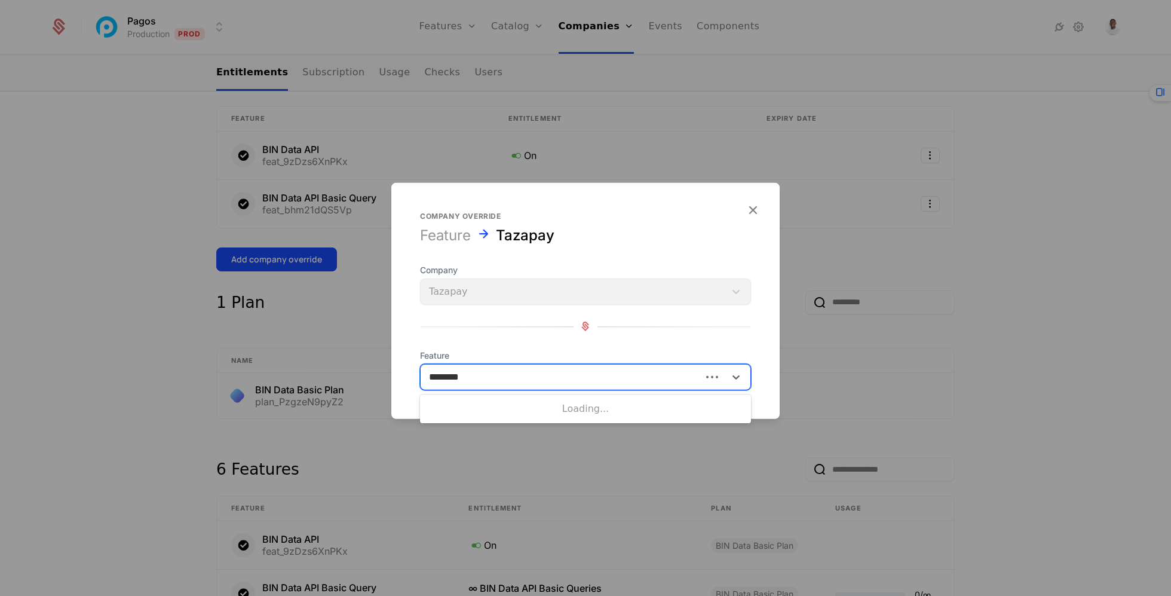
type input "********"
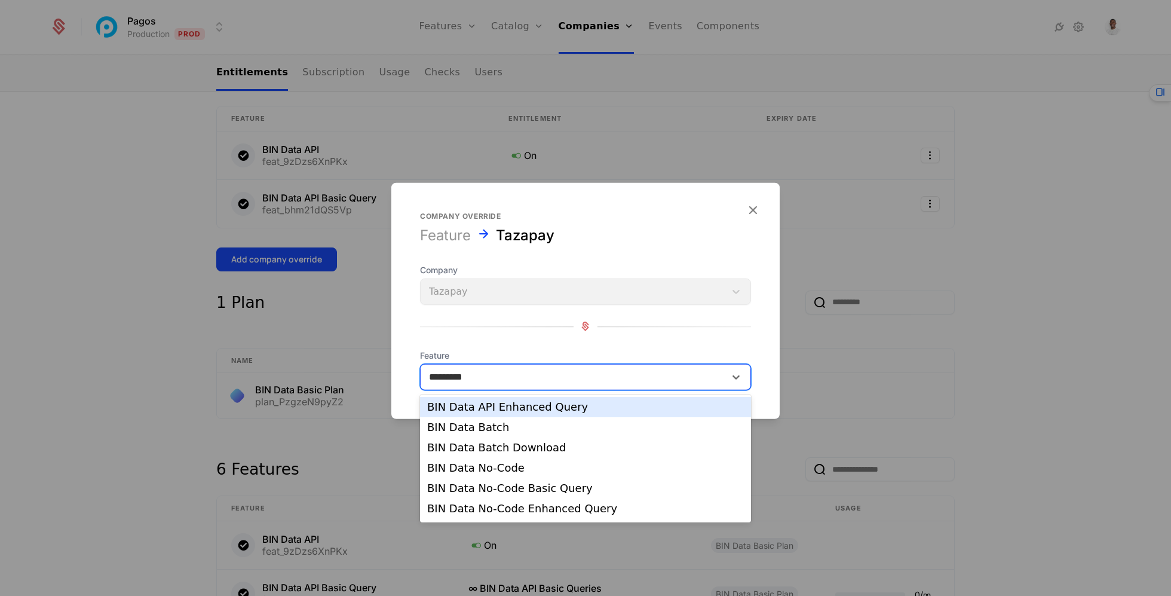
click at [527, 410] on div "BIN Data API Enhanced Query" at bounding box center [585, 406] width 317 height 11
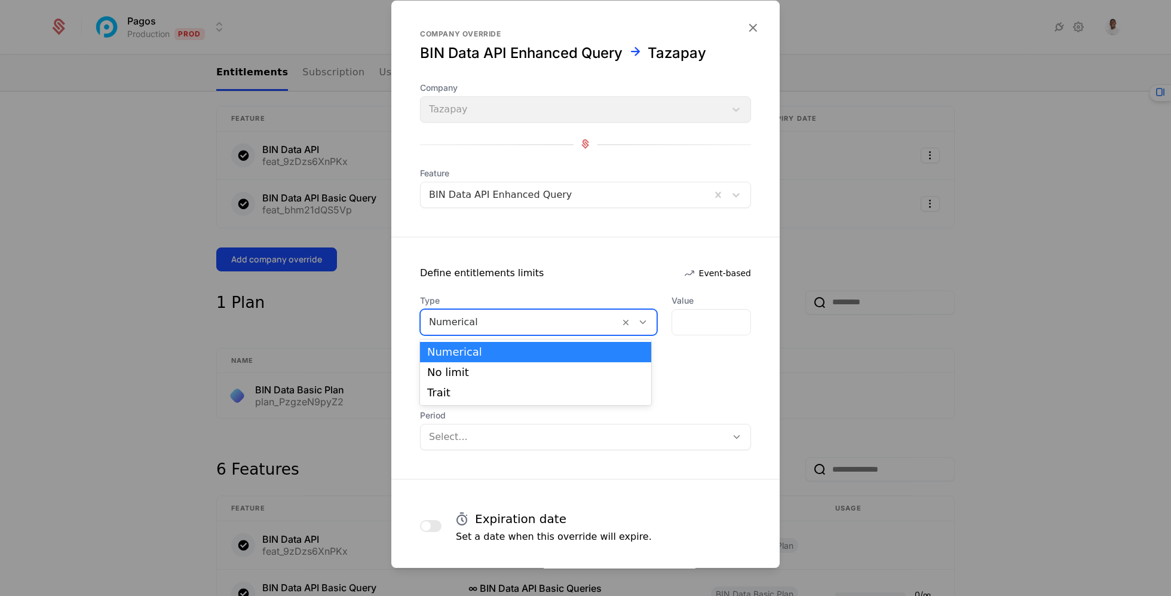
click at [509, 317] on div at bounding box center [520, 322] width 182 height 17
click at [505, 363] on div "No limit" at bounding box center [535, 372] width 231 height 20
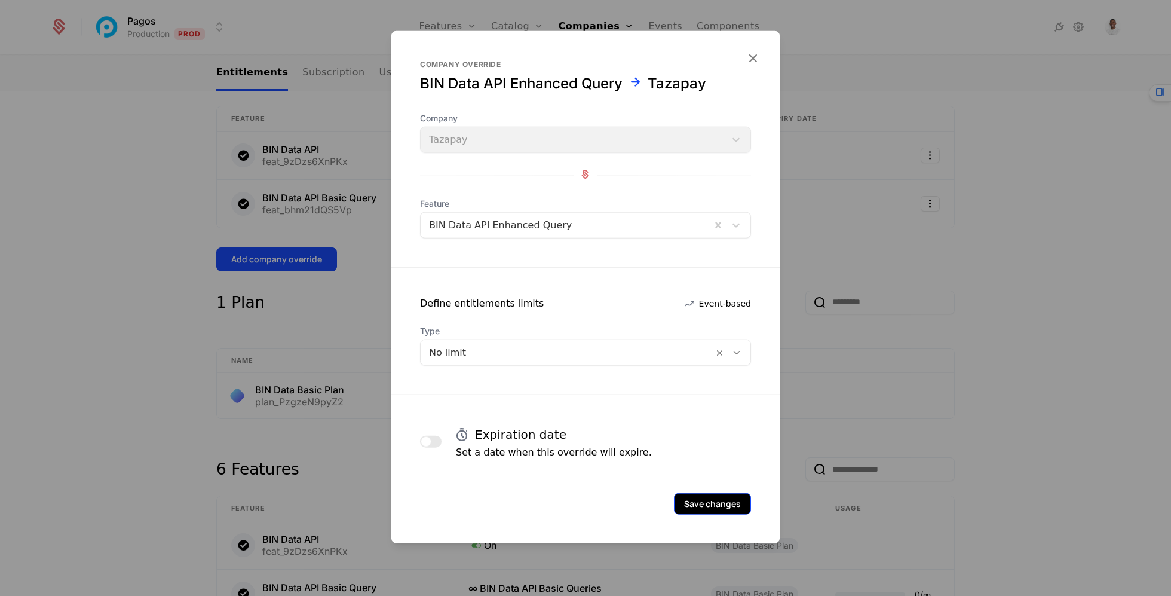
click at [727, 506] on button "Save changes" at bounding box center [712, 503] width 77 height 22
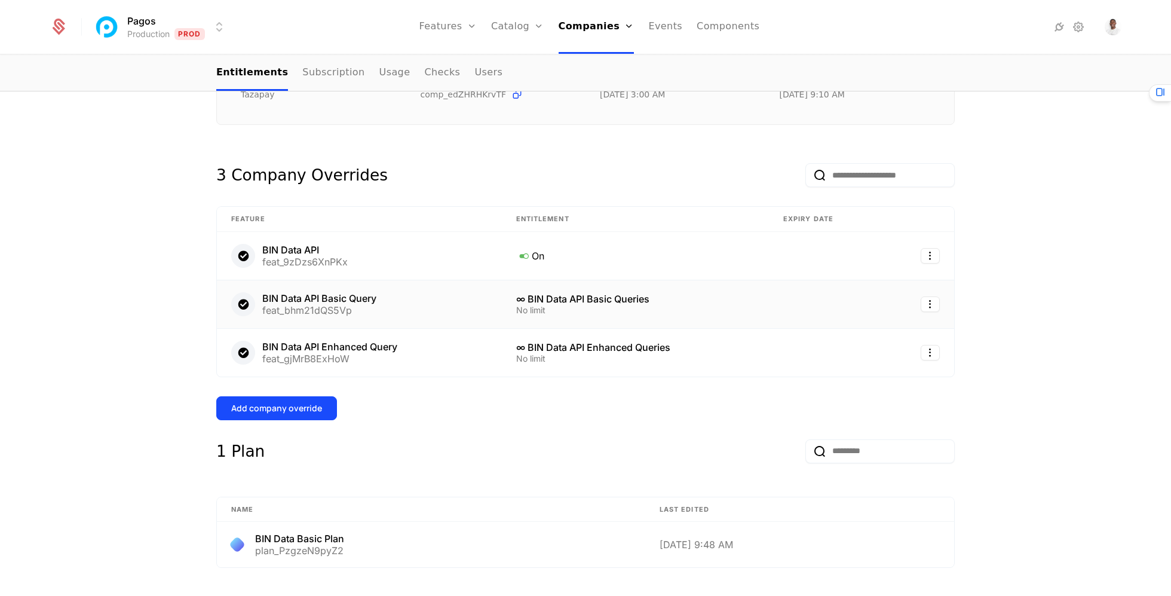
scroll to position [190, 0]
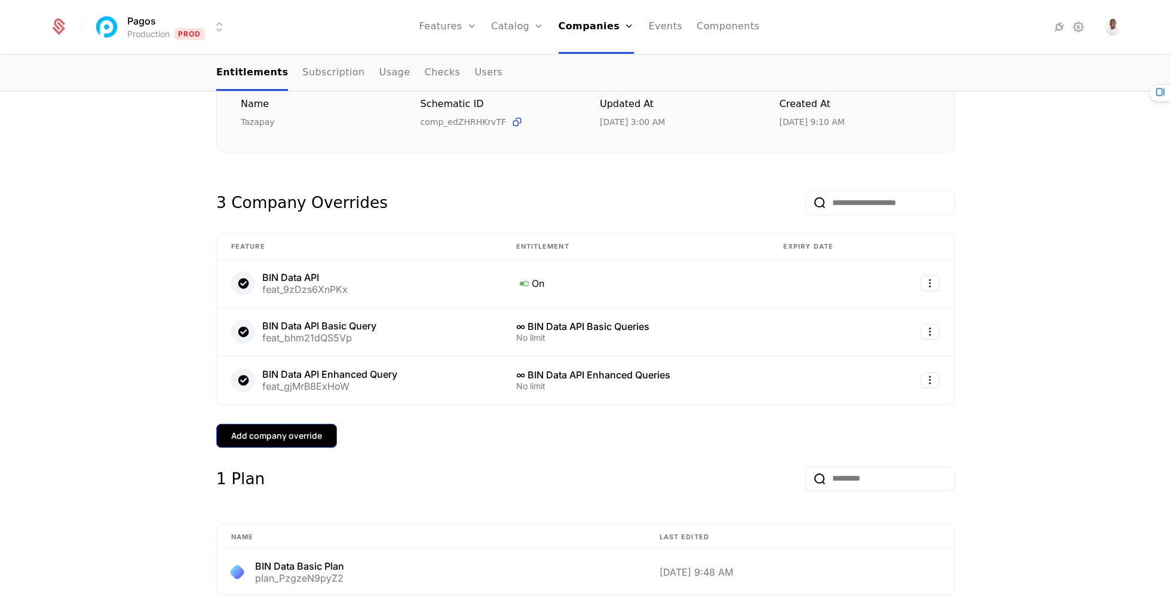
click at [295, 434] on div "Add company override" at bounding box center [276, 436] width 91 height 12
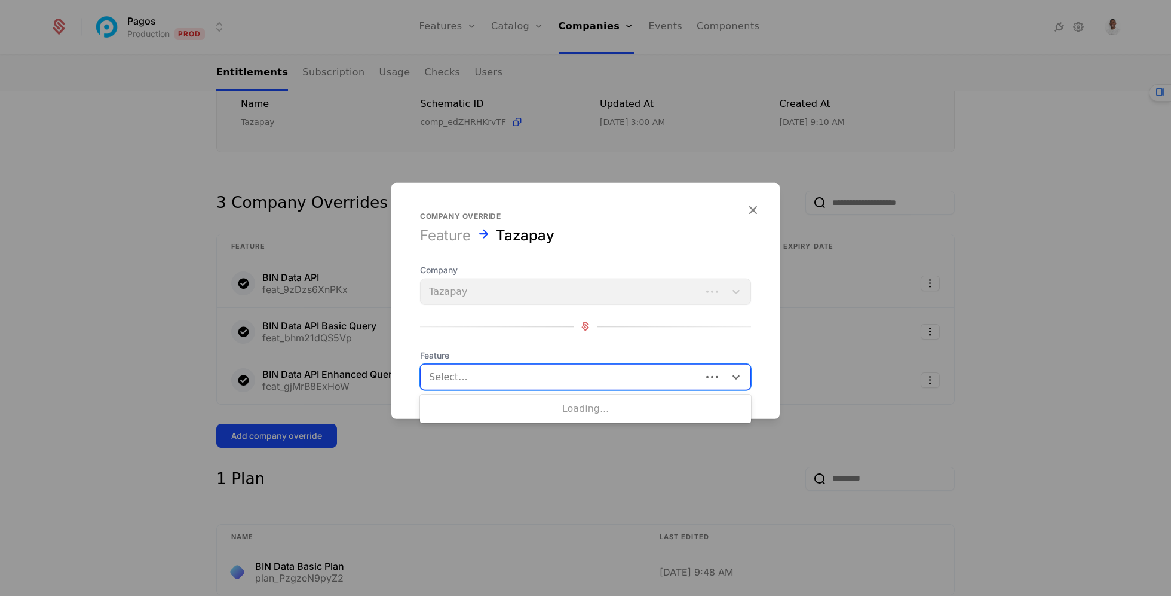
click at [468, 368] on div at bounding box center [561, 376] width 264 height 17
type input "********"
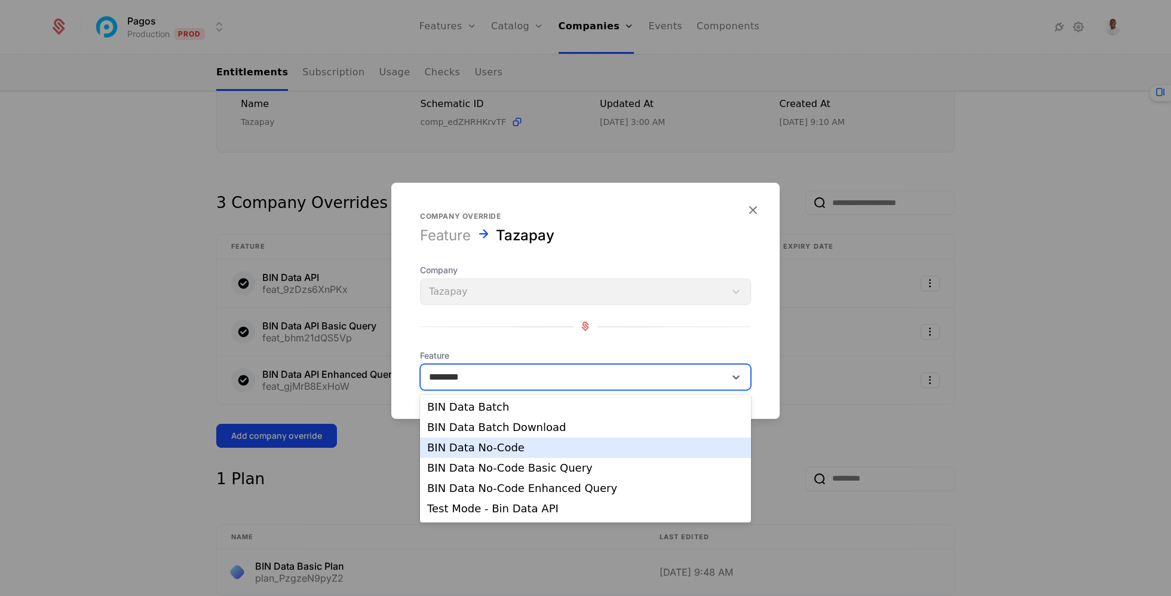
click at [531, 456] on div "BIN Data No-Code" at bounding box center [585, 447] width 331 height 20
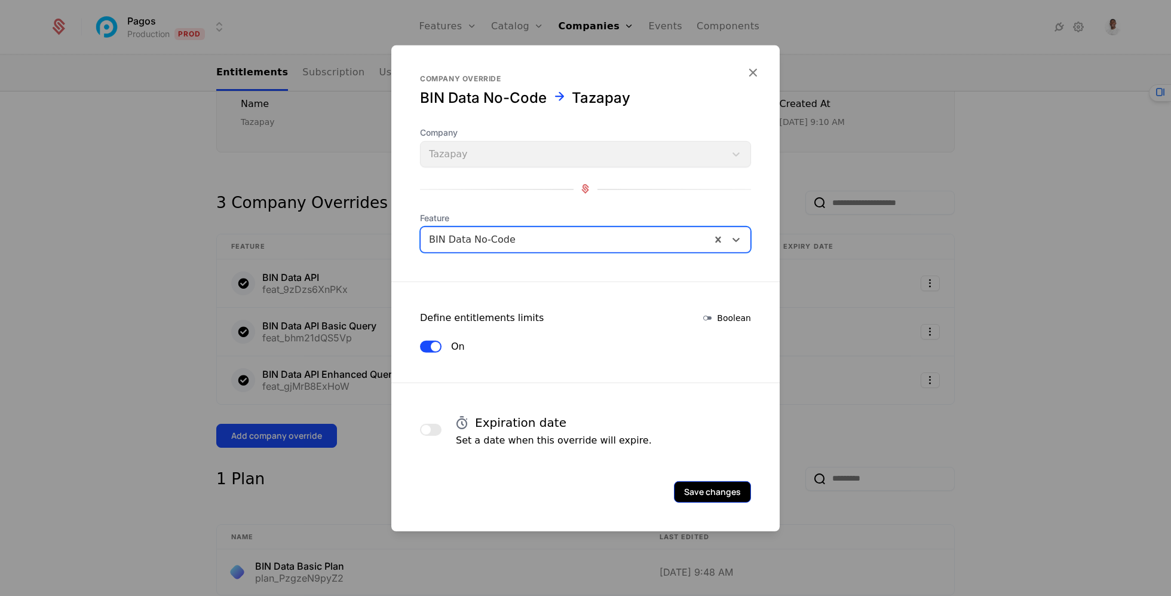
click at [707, 484] on button "Save changes" at bounding box center [712, 491] width 77 height 22
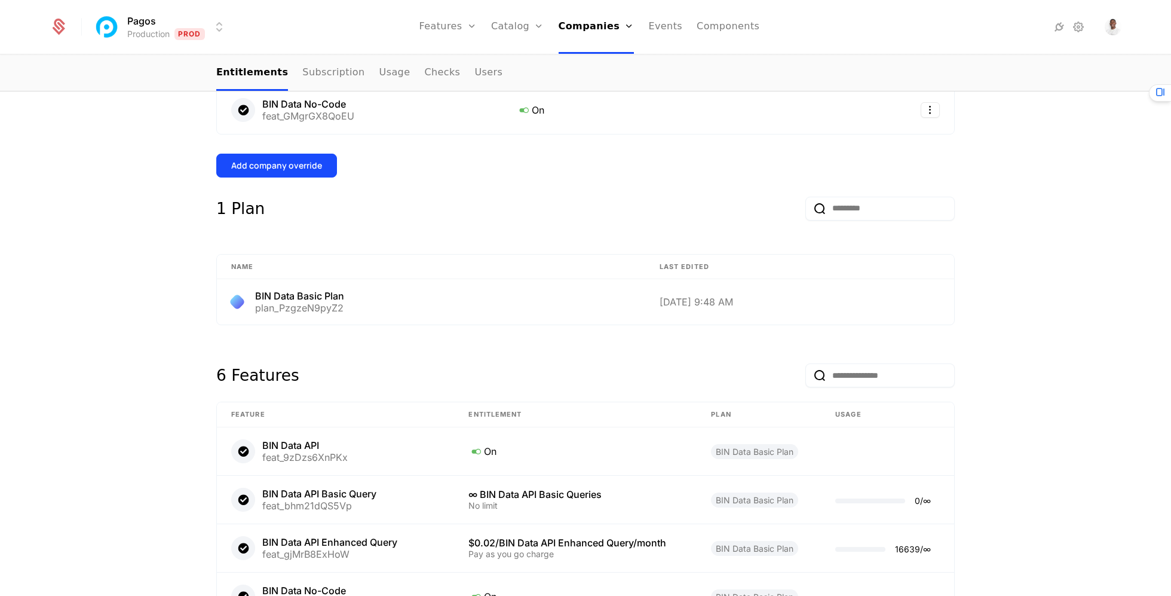
scroll to position [348, 0]
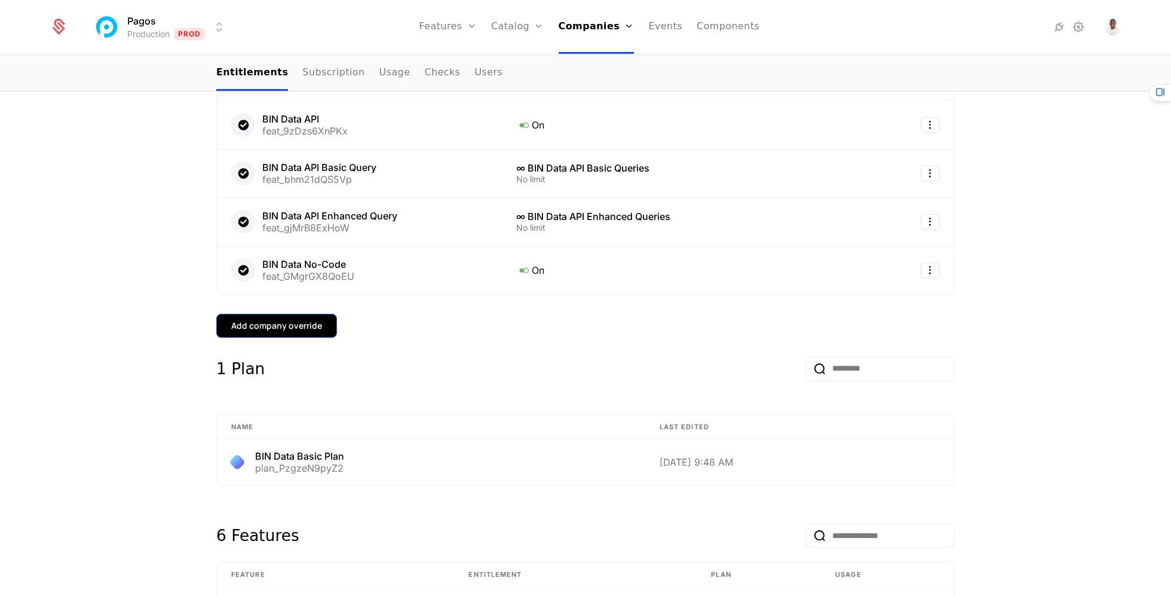
click at [313, 325] on div "Add company override" at bounding box center [276, 326] width 91 height 12
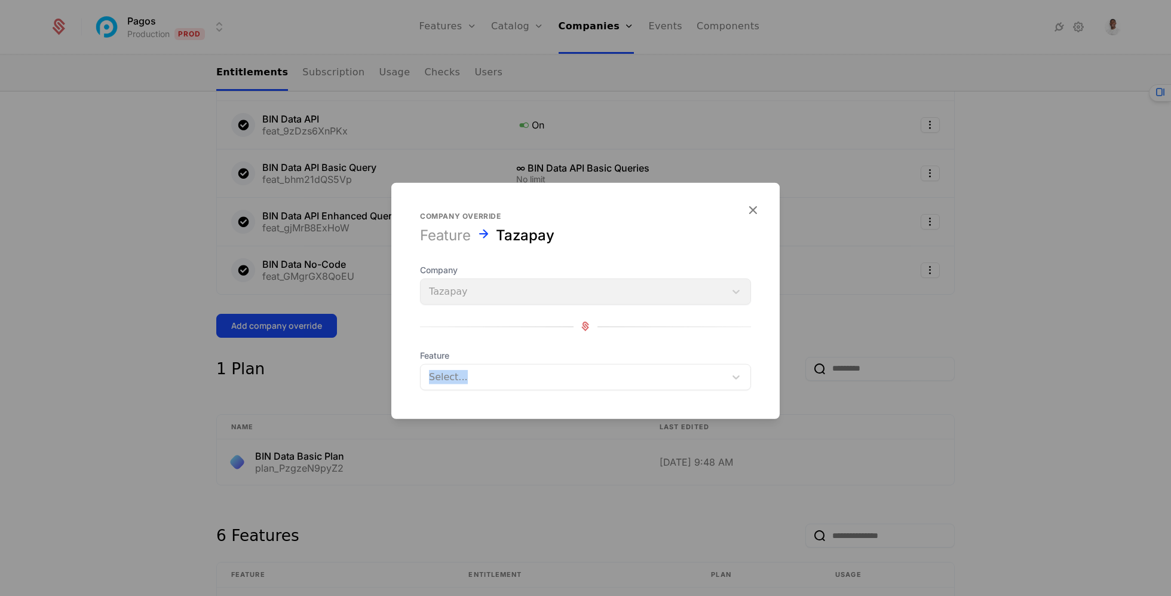
click at [471, 361] on div "Feature Select..." at bounding box center [585, 369] width 331 height 41
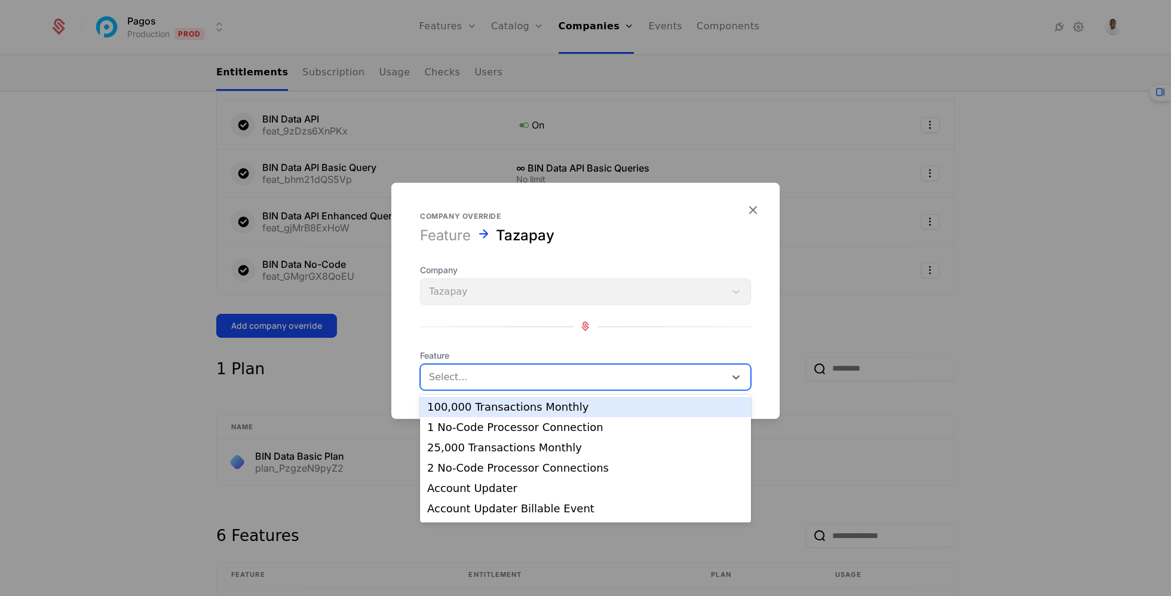
click at [471, 364] on div "Select..." at bounding box center [585, 376] width 331 height 26
type input "**********"
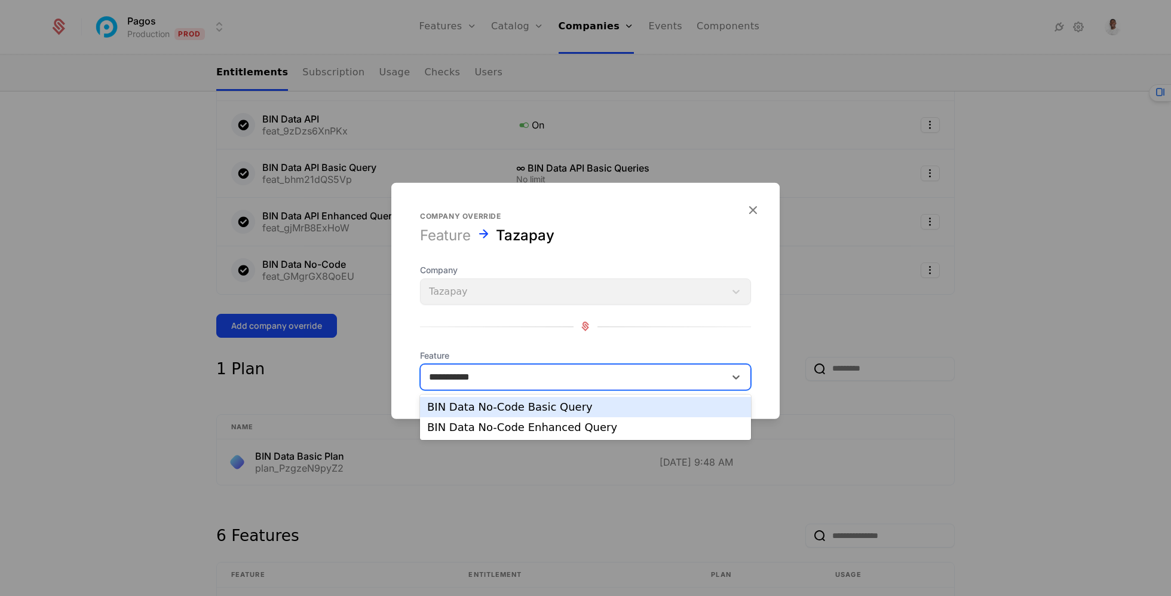
click at [525, 407] on div "BIN Data No-Code Basic Query" at bounding box center [585, 406] width 317 height 11
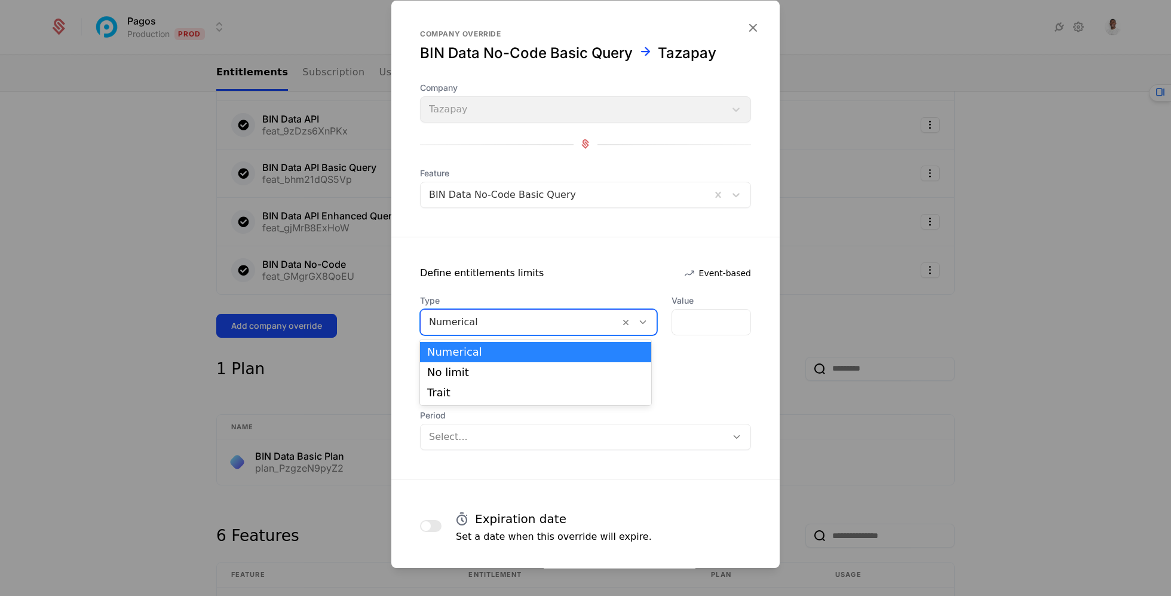
click at [548, 311] on div "Numerical" at bounding box center [520, 322] width 199 height 22
drag, startPoint x: 539, startPoint y: 361, endPoint x: 539, endPoint y: 371, distance: 10.2
click at [539, 371] on div "Numerical No limit Trait" at bounding box center [535, 372] width 231 height 66
click at [539, 371] on div "No limit" at bounding box center [535, 372] width 217 height 11
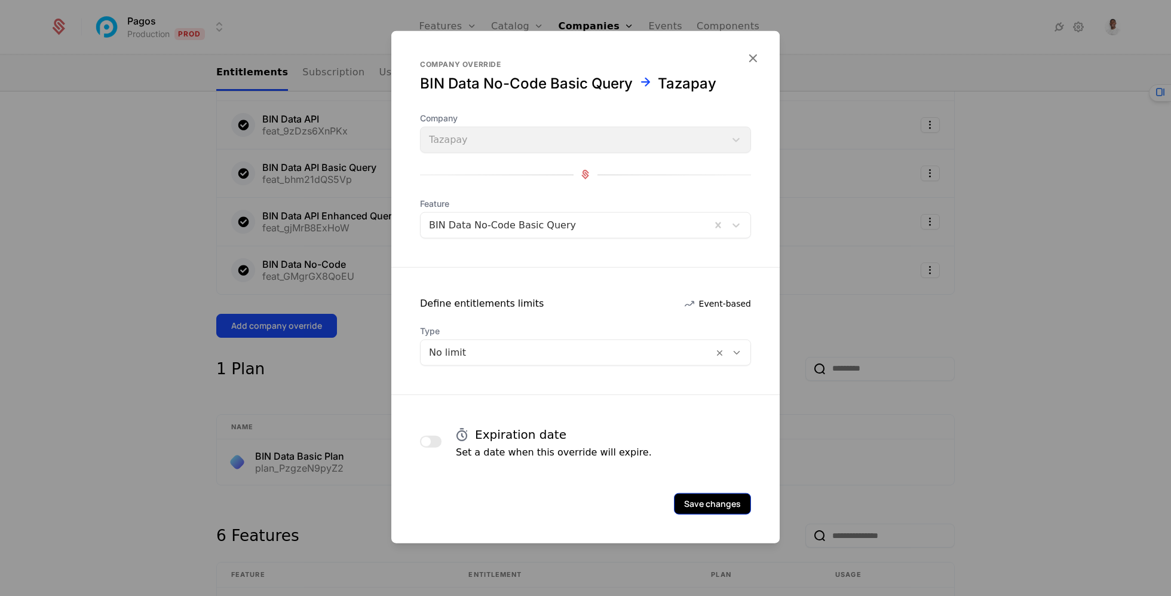
click at [703, 492] on button "Save changes" at bounding box center [712, 503] width 77 height 22
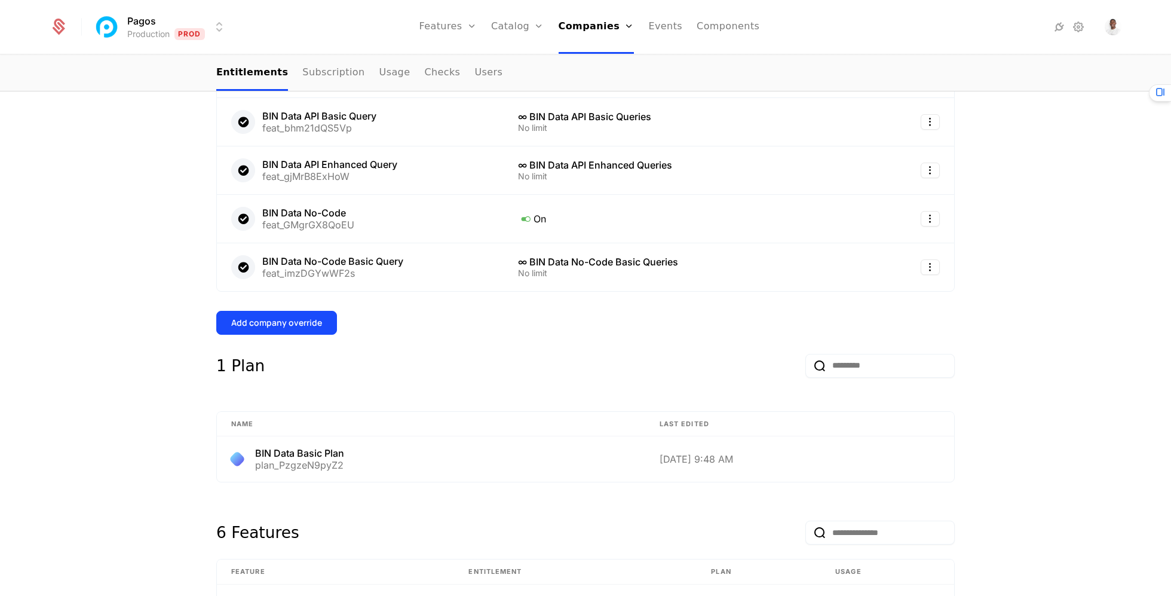
scroll to position [356, 0]
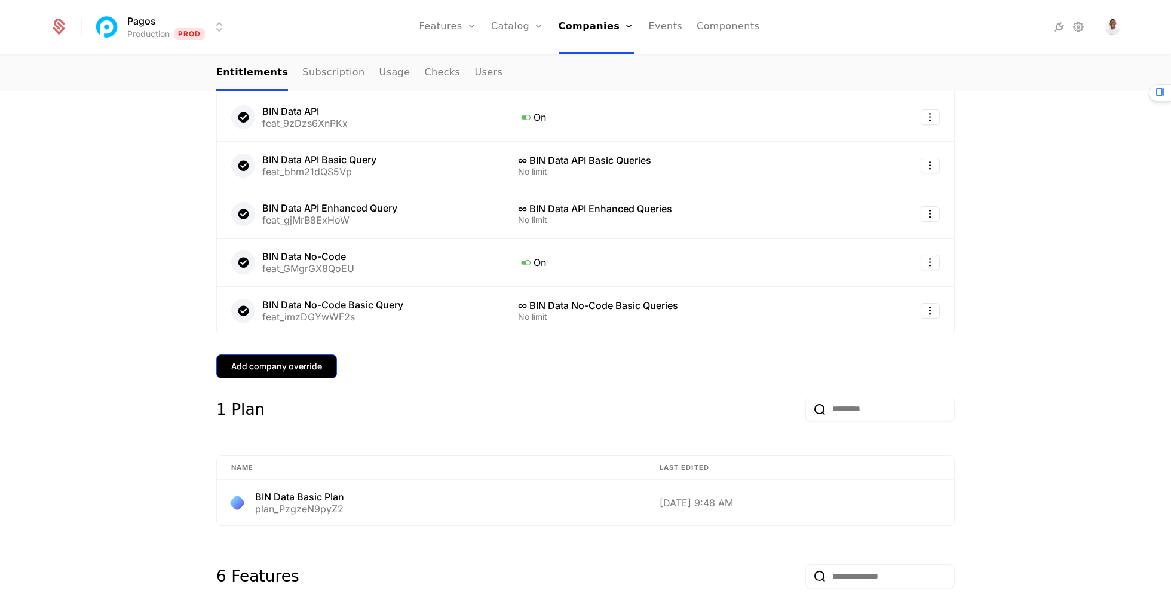
click at [308, 361] on div "Add company override" at bounding box center [276, 366] width 91 height 12
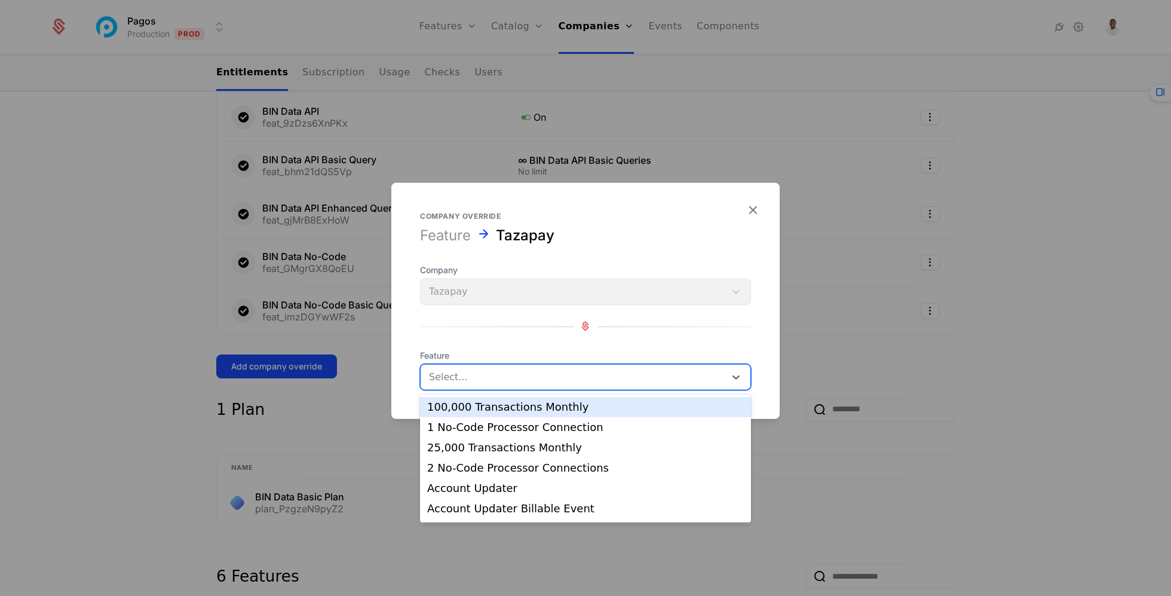
click at [516, 387] on div "Select..." at bounding box center [585, 376] width 331 height 26
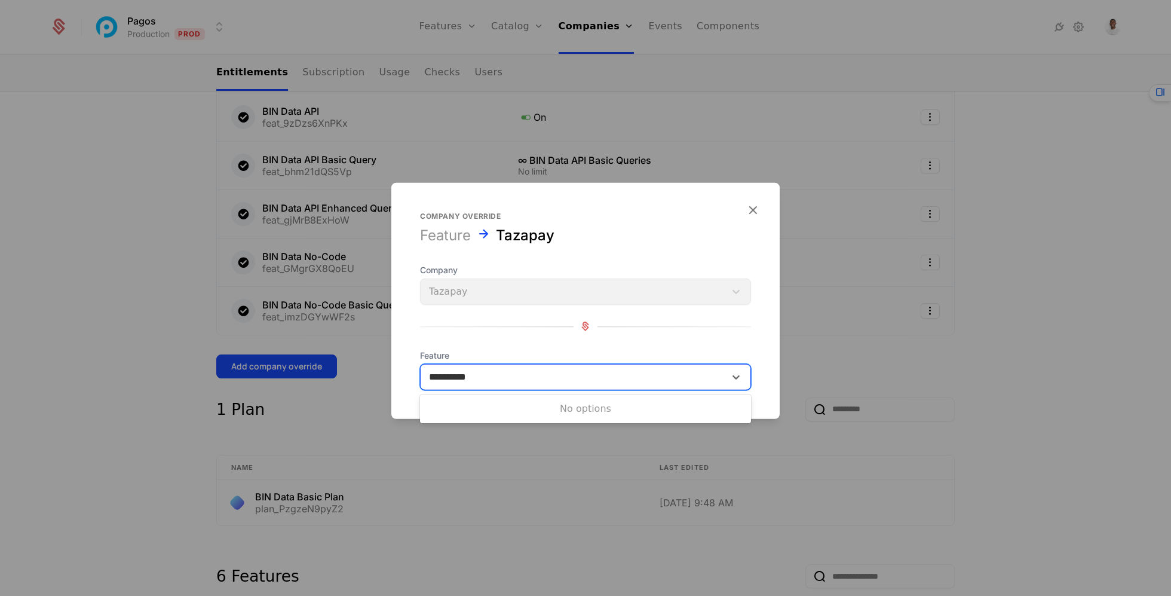
type input "********"
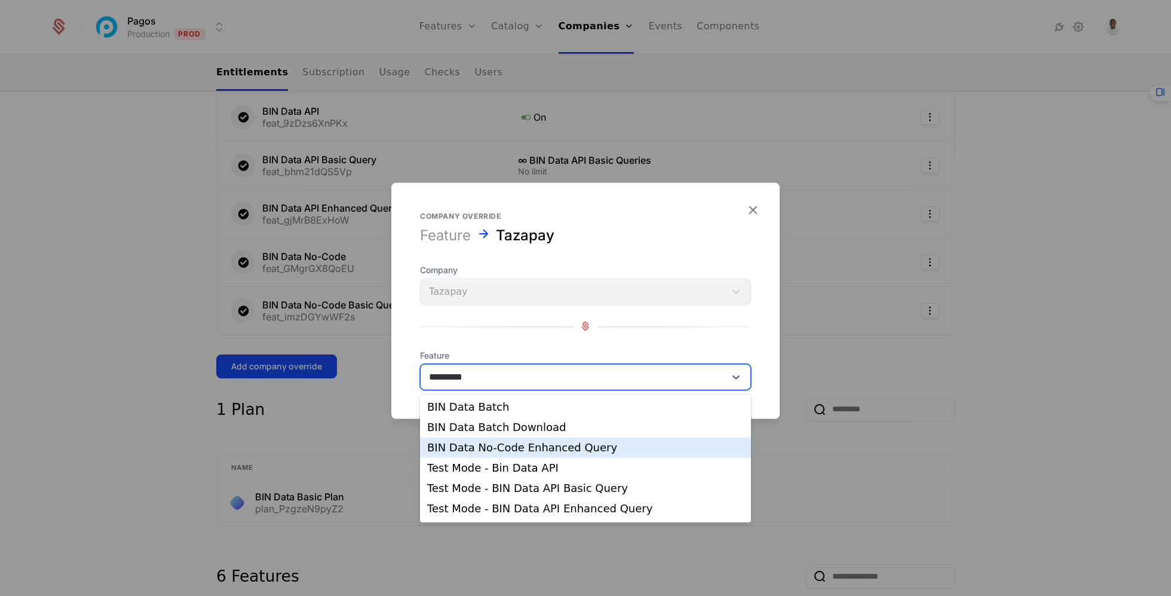
click at [544, 450] on div "BIN Data No-Code Enhanced Query" at bounding box center [585, 447] width 317 height 11
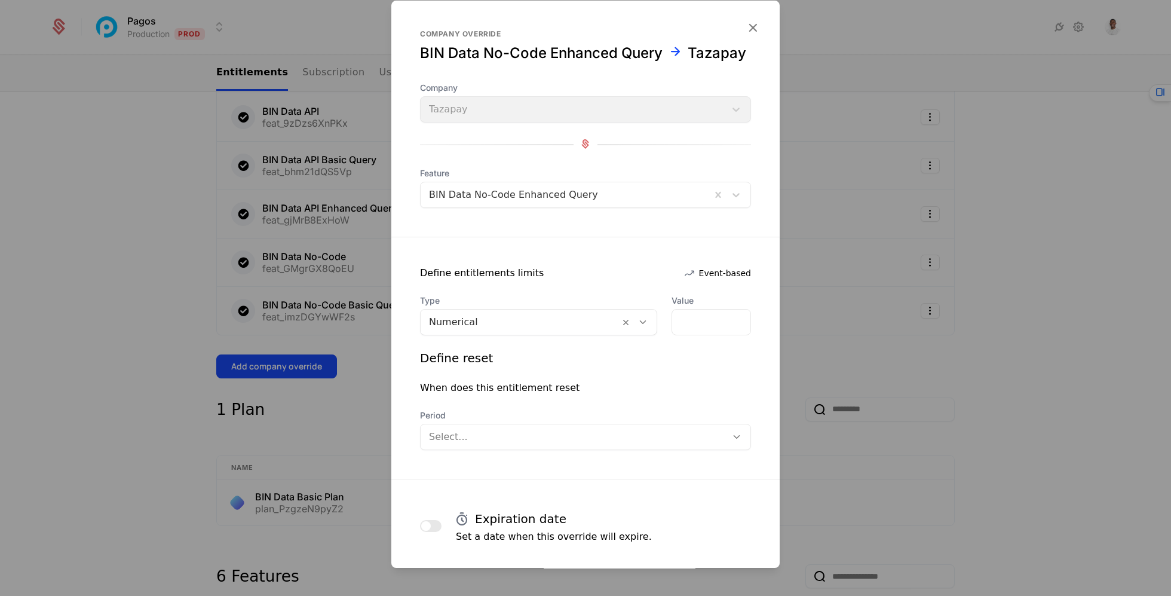
click at [511, 303] on span "Type" at bounding box center [538, 301] width 237 height 12
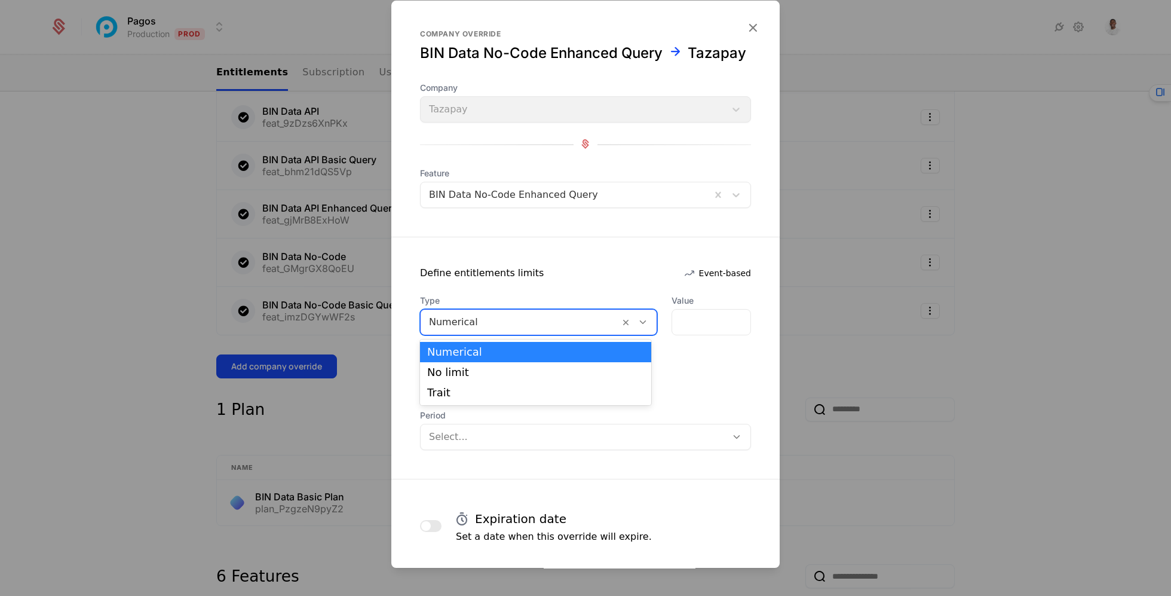
click at [511, 321] on div at bounding box center [520, 322] width 182 height 17
click at [523, 374] on div "No limit" at bounding box center [535, 372] width 217 height 11
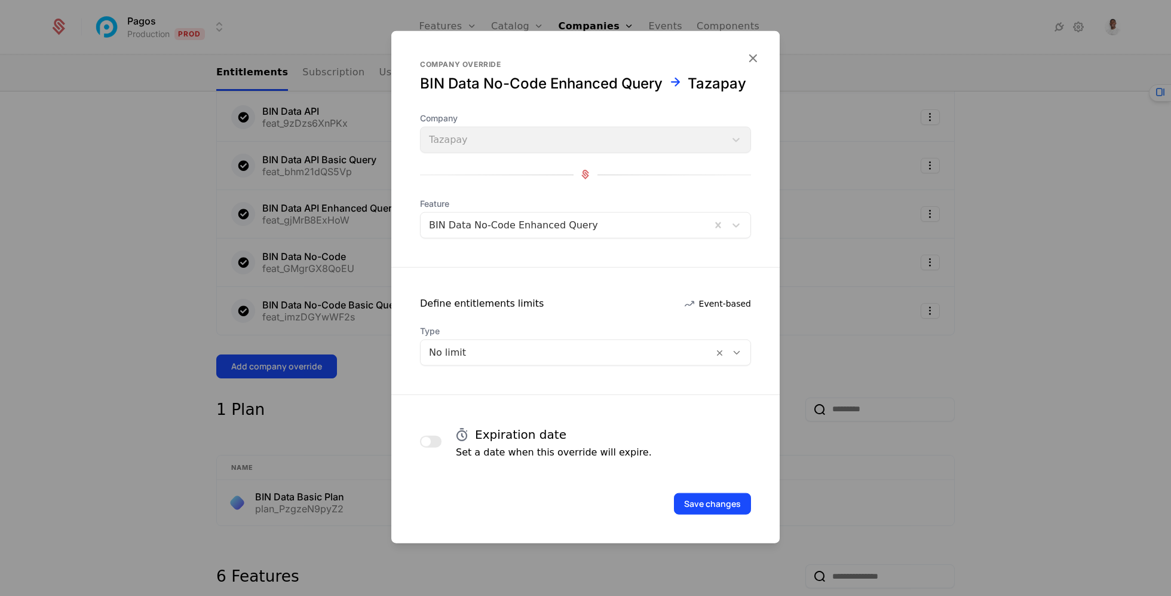
click at [674, 504] on div "Save changes" at bounding box center [585, 503] width 331 height 22
click at [711, 504] on button "Save changes" at bounding box center [712, 503] width 77 height 22
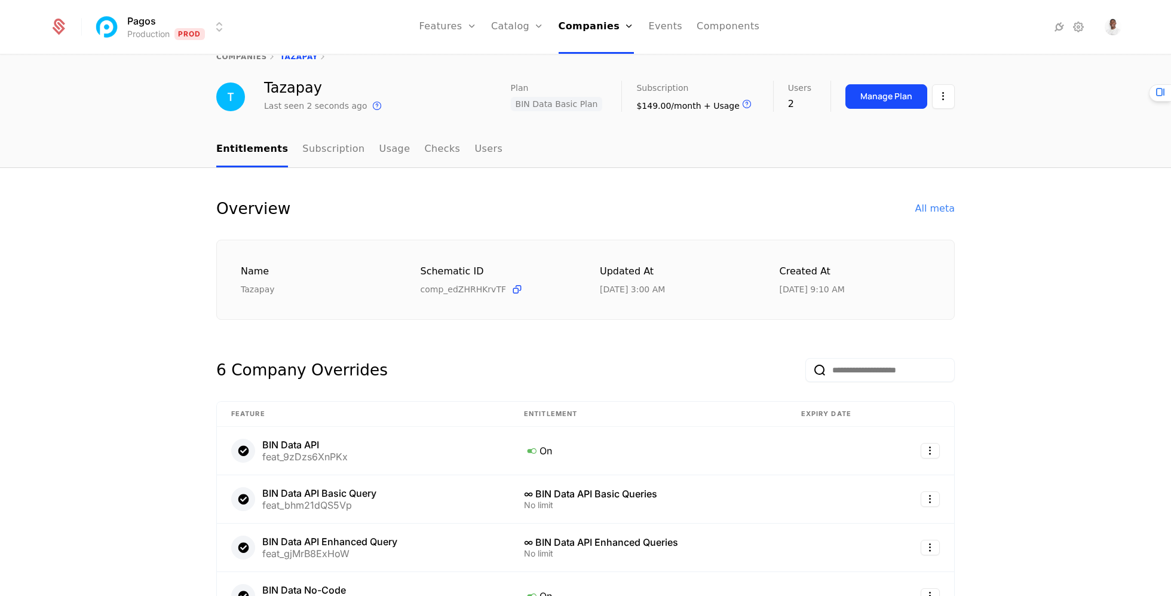
scroll to position [0, 0]
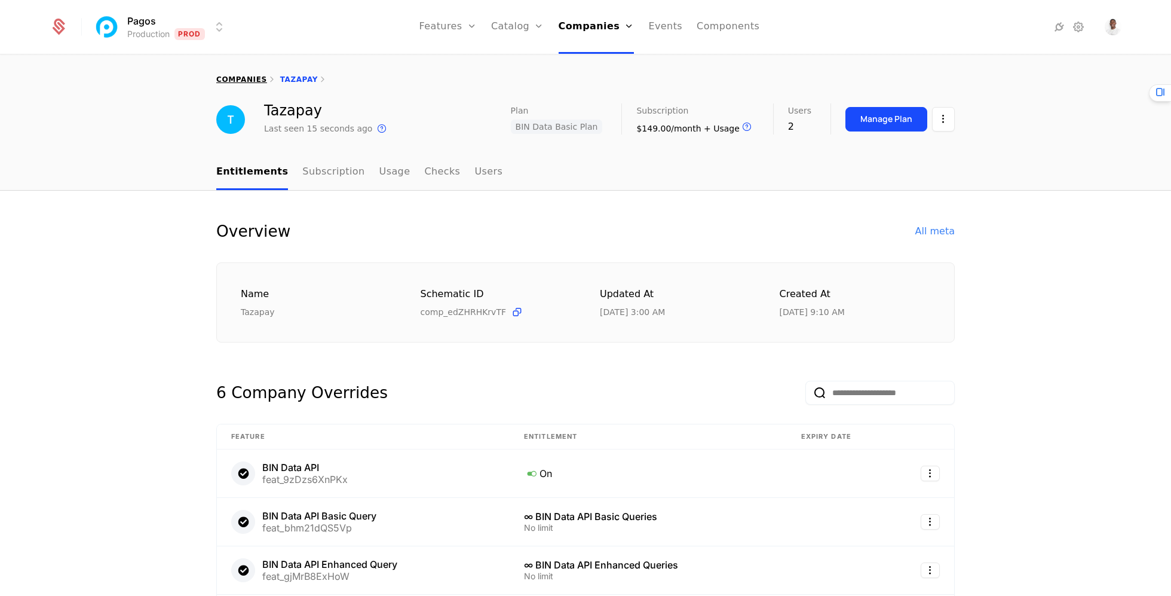
click at [237, 81] on link "companies" at bounding box center [241, 79] width 51 height 8
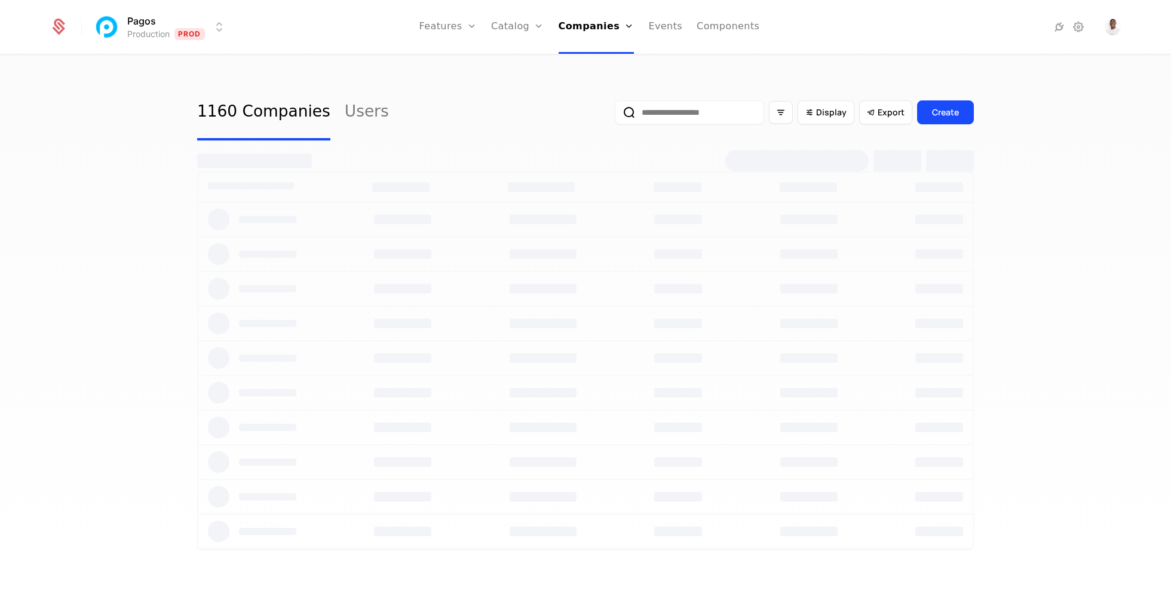
select select "***"
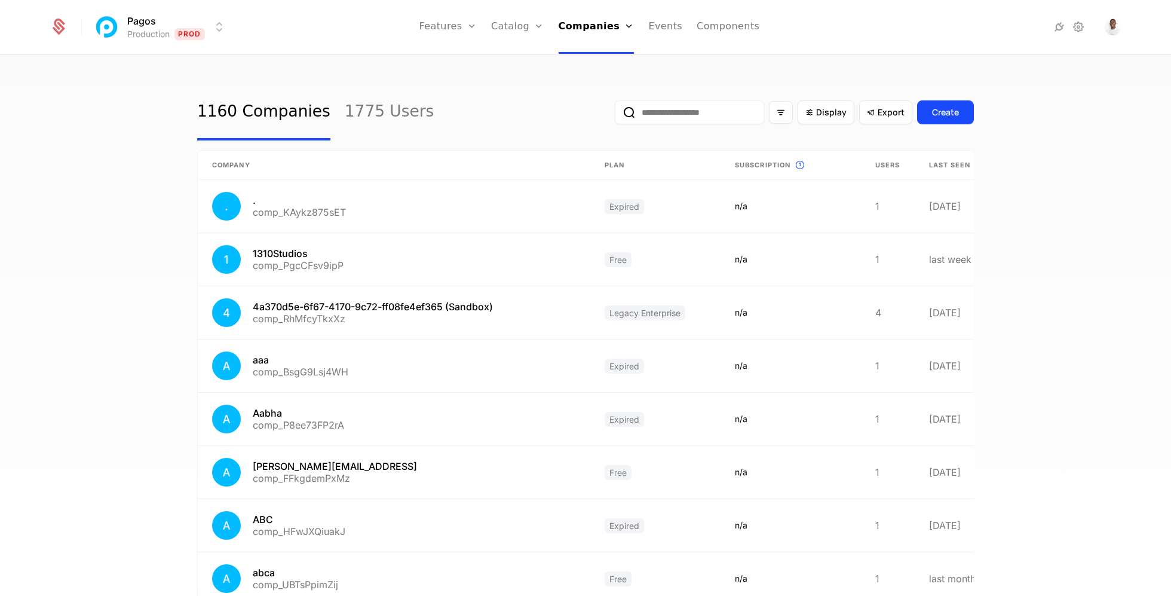
click at [669, 117] on input "email" at bounding box center [689, 112] width 149 height 24
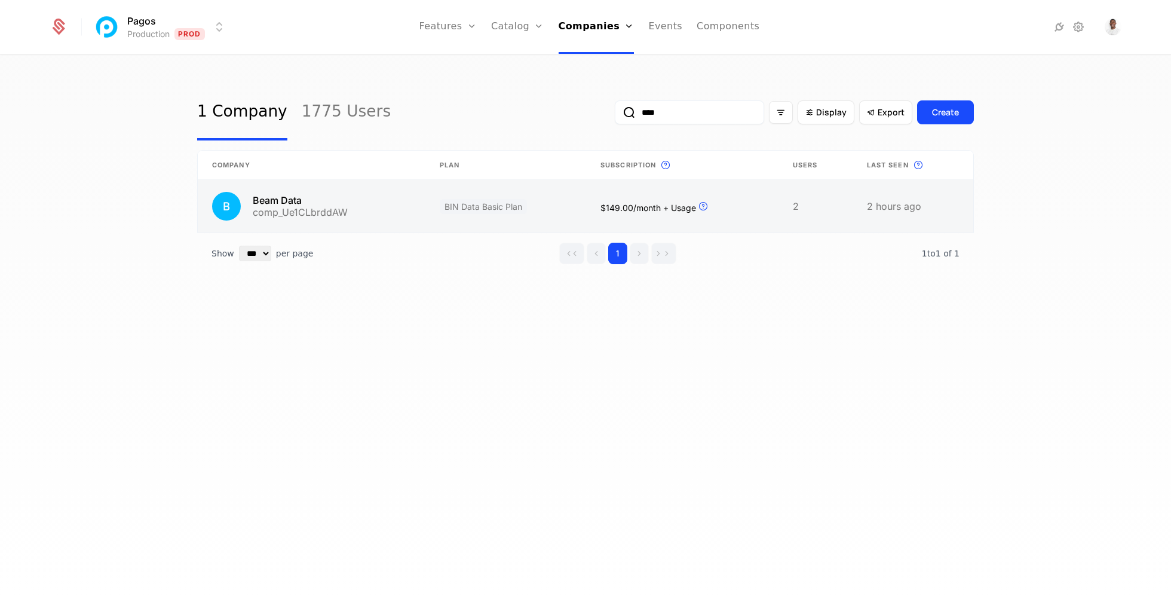
type input "****"
click at [554, 203] on link at bounding box center [505, 206] width 161 height 53
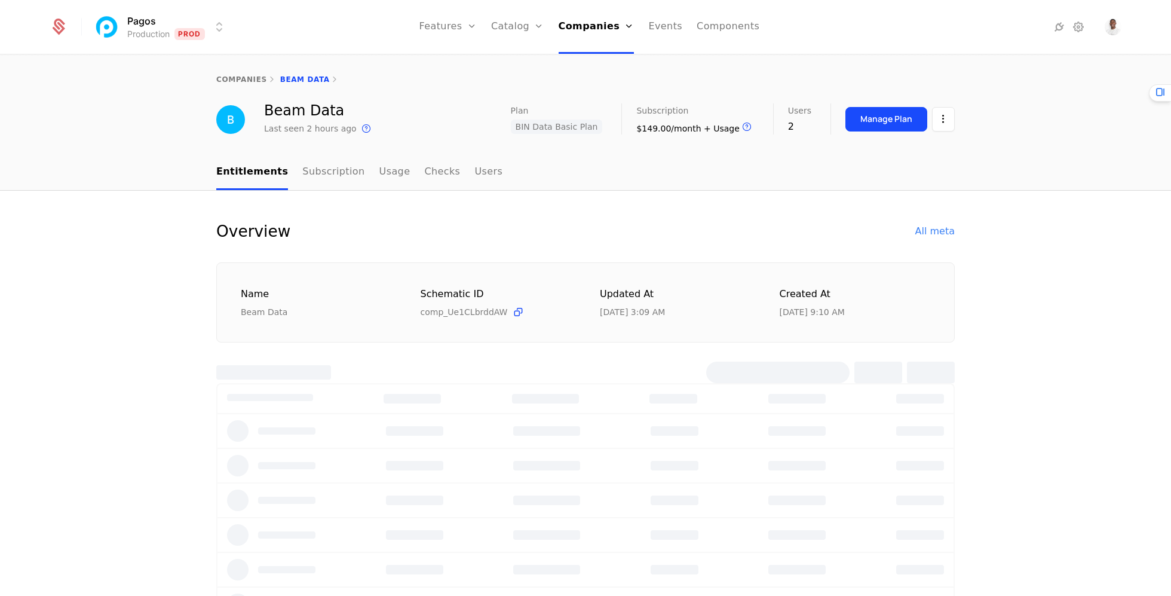
select select "***"
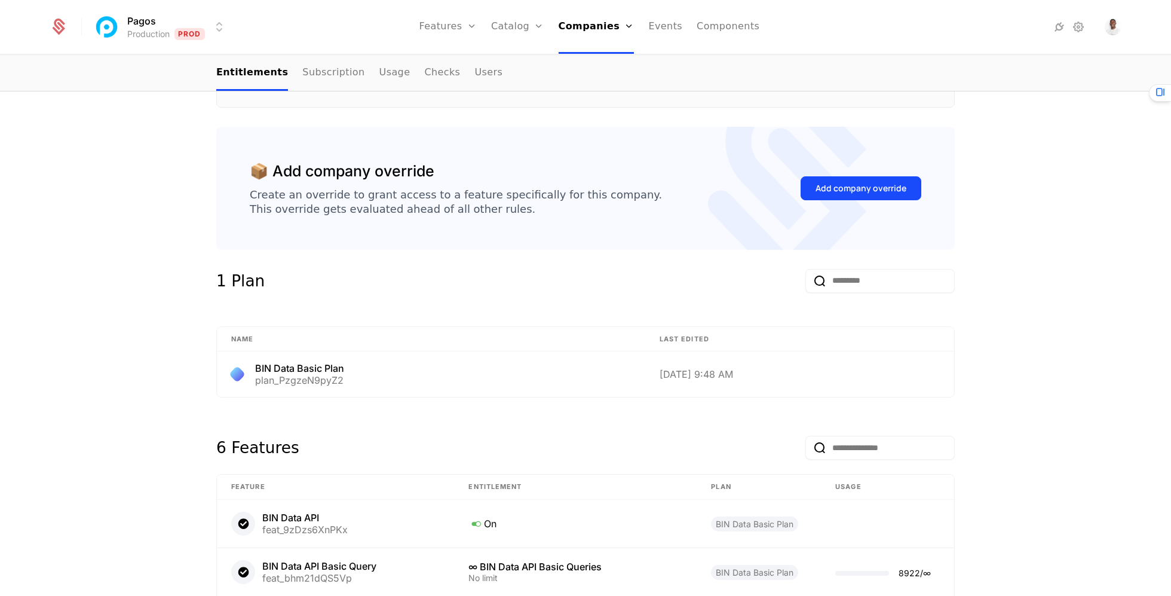
scroll to position [233, 0]
click at [858, 165] on div "Add company override" at bounding box center [861, 190] width 121 height 56
click at [853, 172] on div "Add company override" at bounding box center [861, 190] width 121 height 56
click at [846, 188] on div "Add company override" at bounding box center [860, 190] width 91 height 12
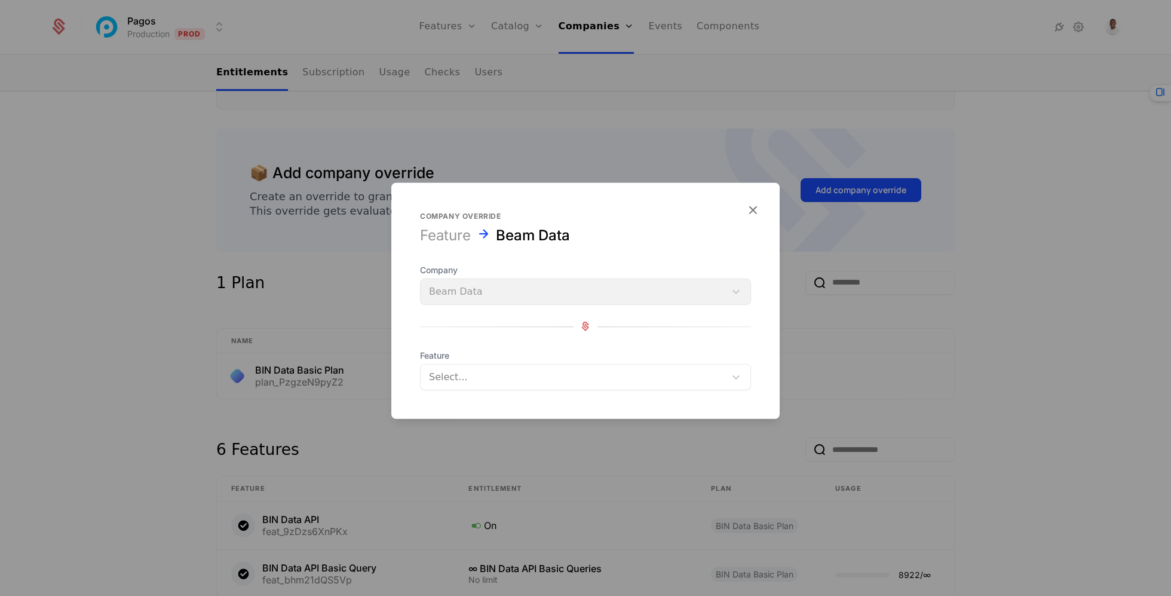
click at [488, 357] on span "Feature" at bounding box center [585, 355] width 331 height 12
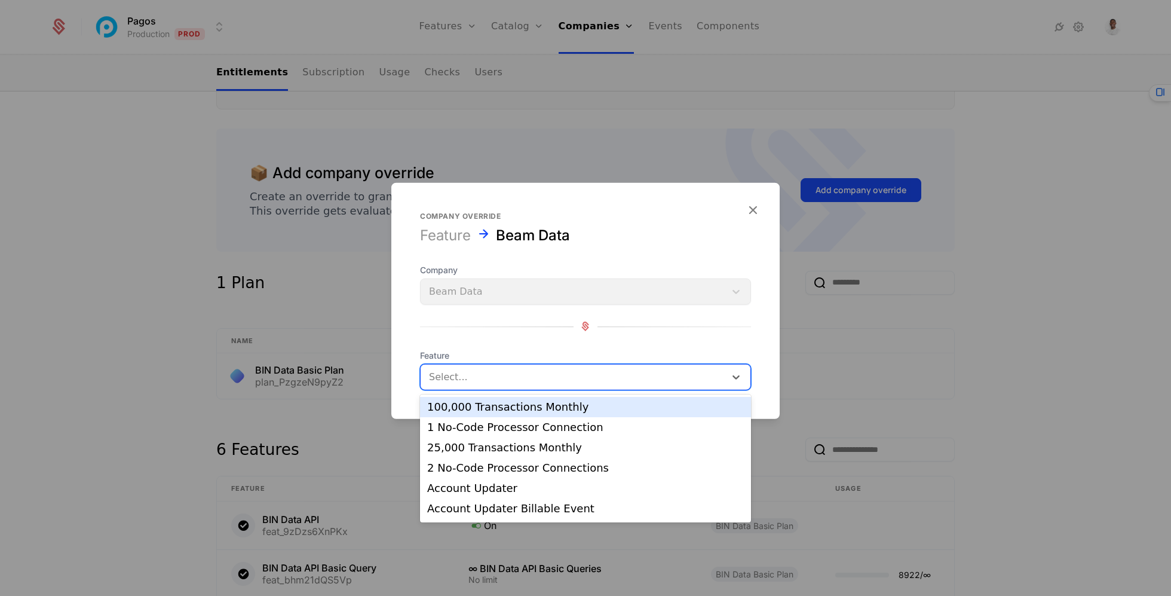
click at [488, 370] on div at bounding box center [573, 376] width 288 height 17
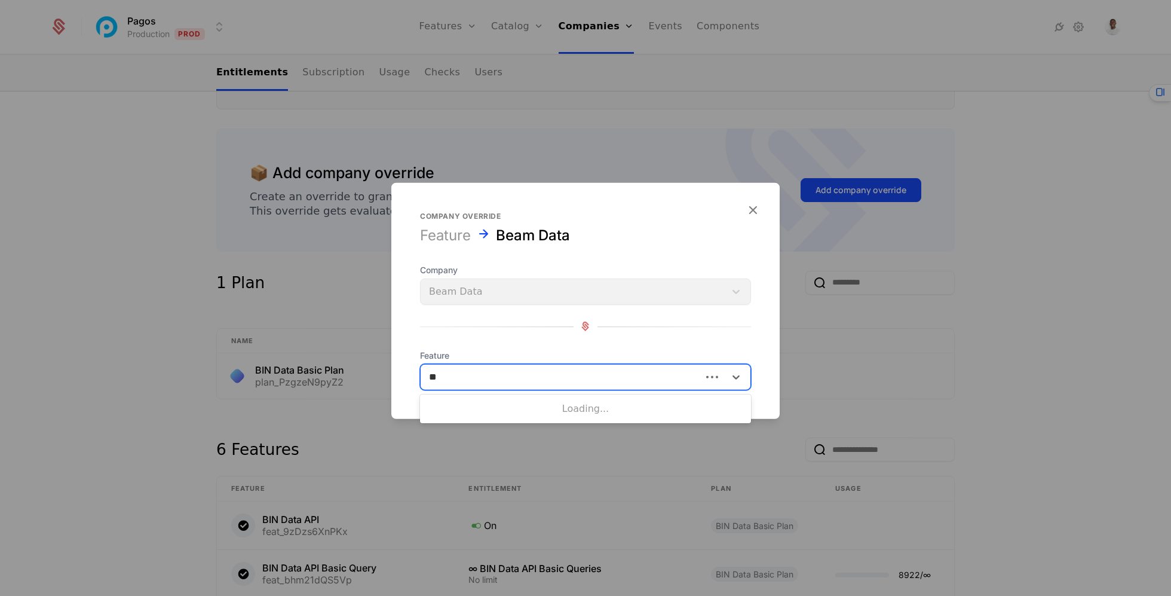
type input "***"
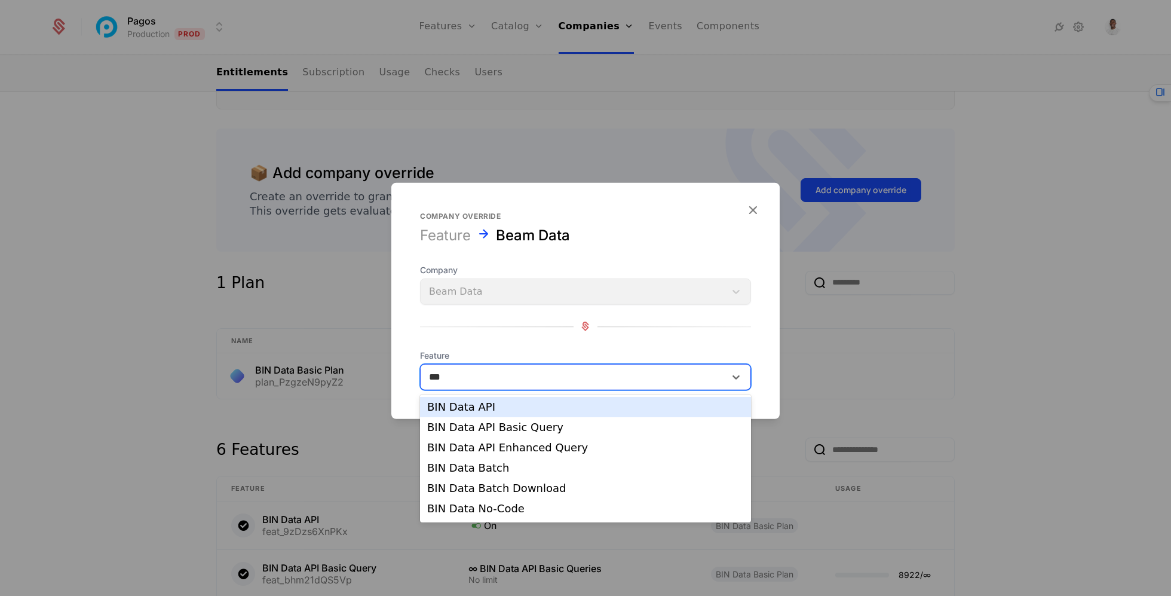
click at [476, 415] on div "BIN Data API" at bounding box center [585, 407] width 331 height 20
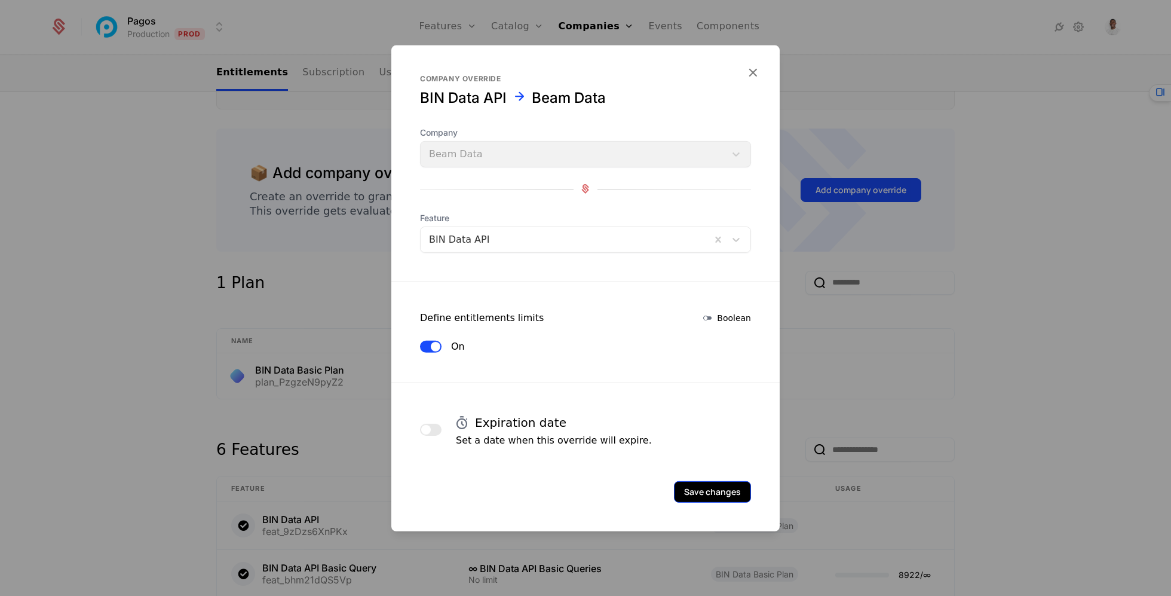
click at [693, 490] on button "Save changes" at bounding box center [712, 491] width 77 height 22
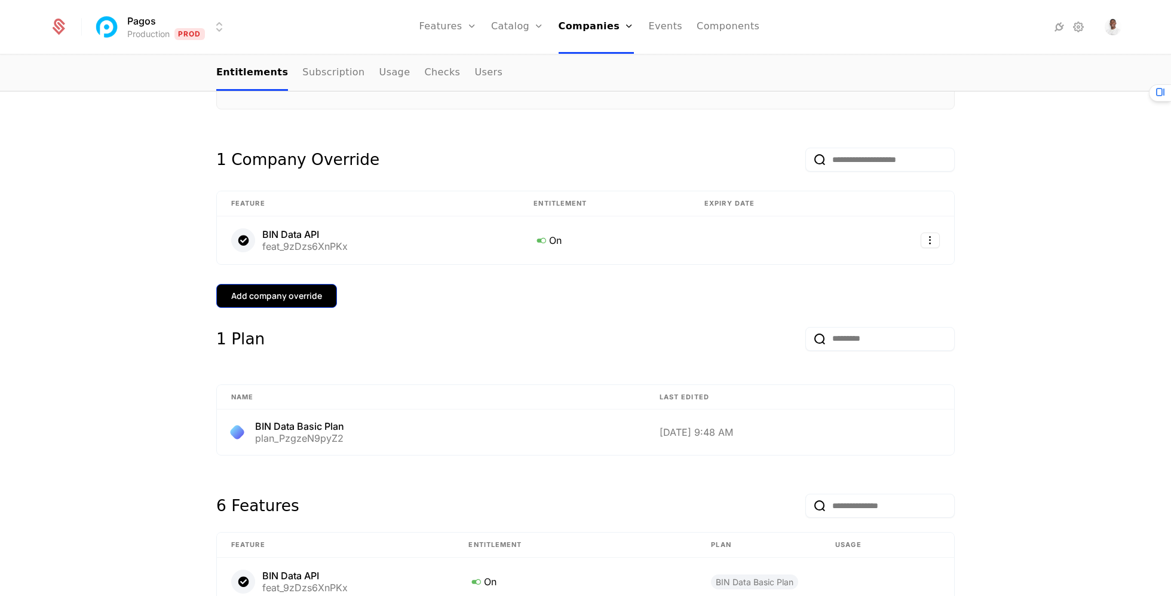
click at [307, 284] on button "Add company override" at bounding box center [276, 296] width 121 height 24
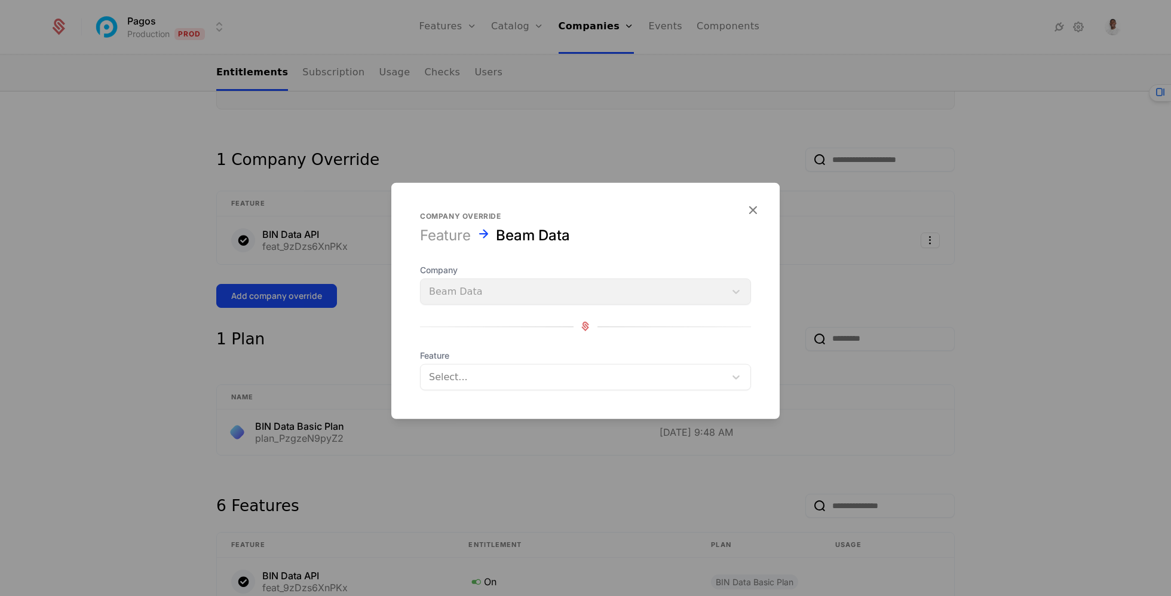
click at [513, 378] on div at bounding box center [573, 376] width 288 height 17
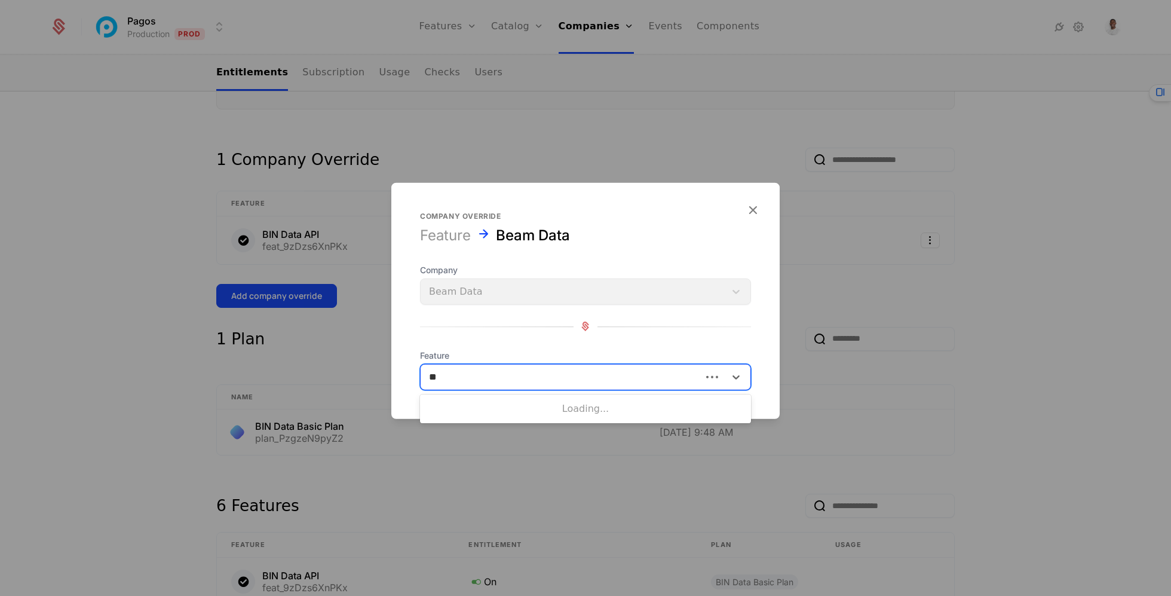
type input "***"
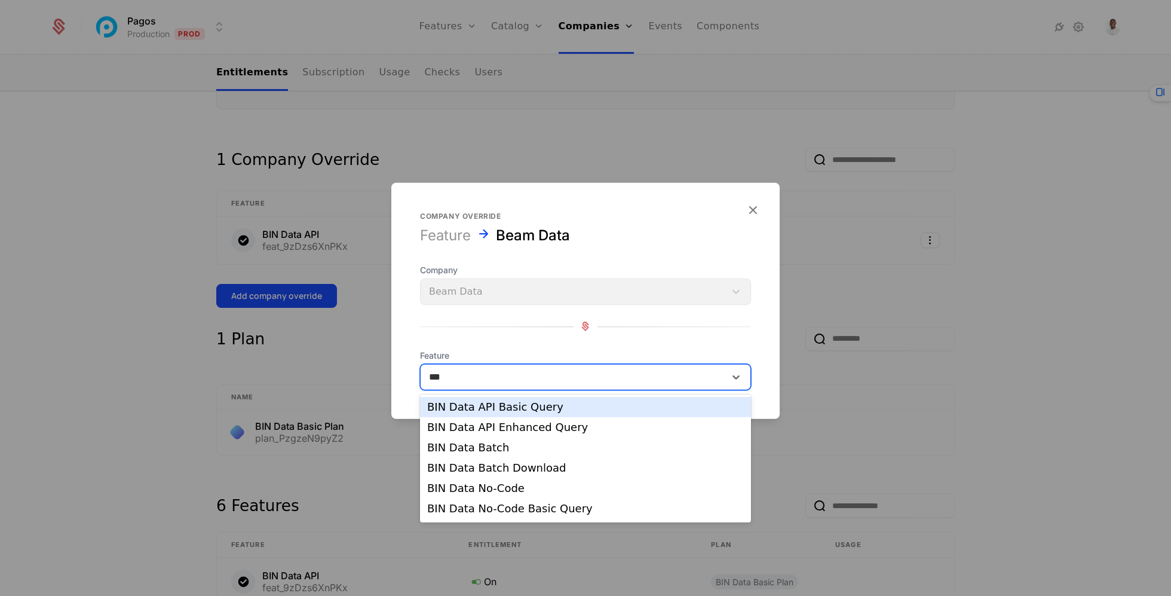
click at [506, 411] on div "BIN Data API Basic Query" at bounding box center [585, 406] width 317 height 11
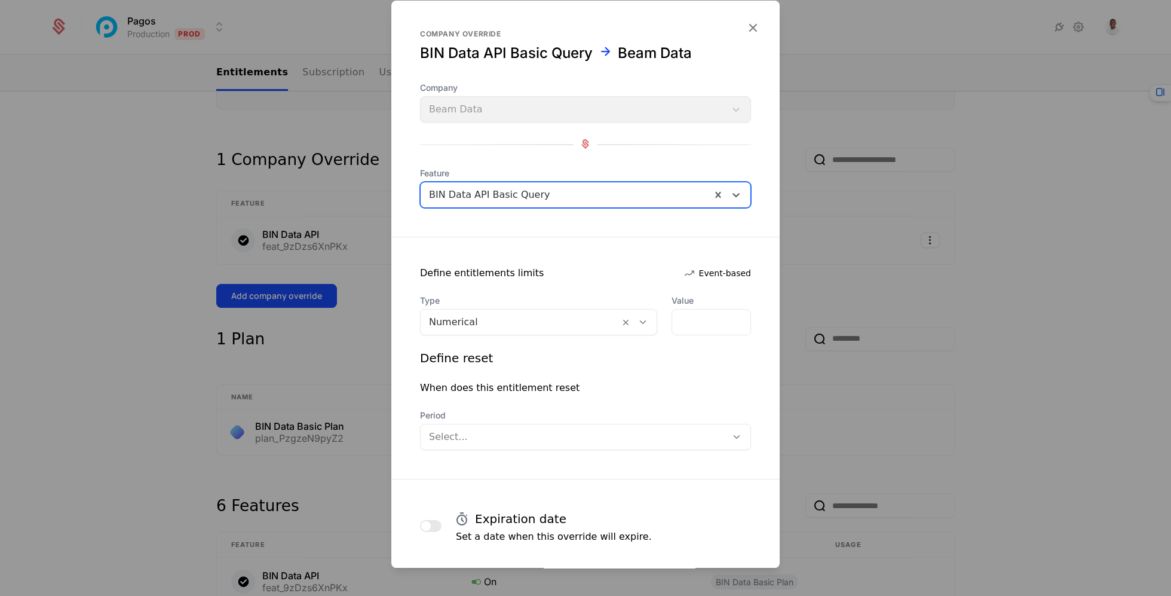
click at [507, 328] on div at bounding box center [520, 322] width 182 height 17
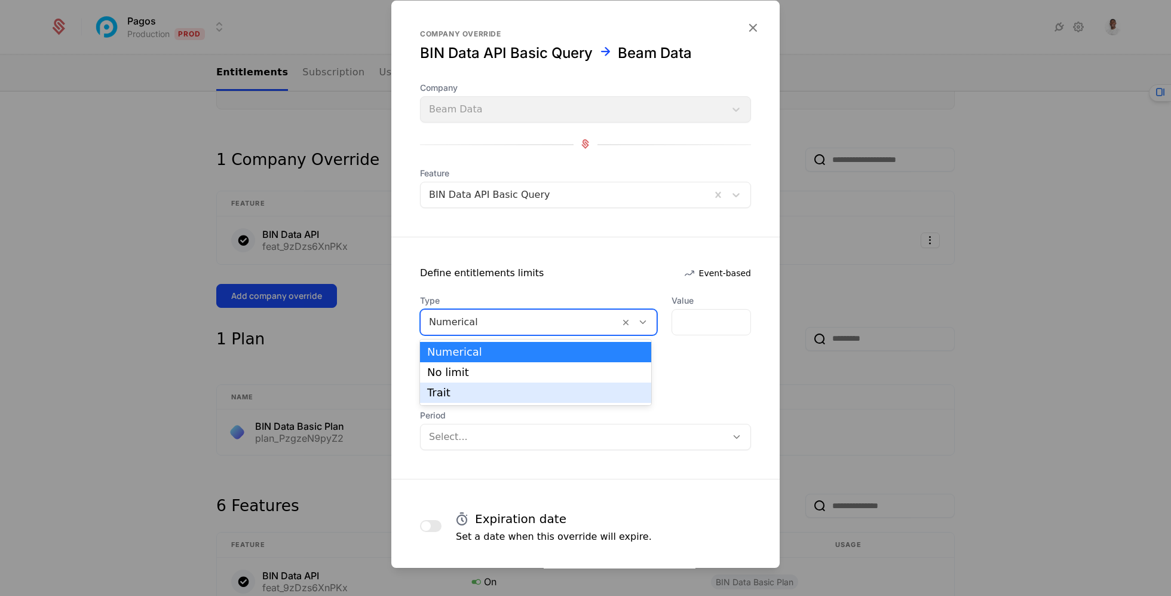
click at [509, 382] on div "Trait" at bounding box center [535, 392] width 231 height 20
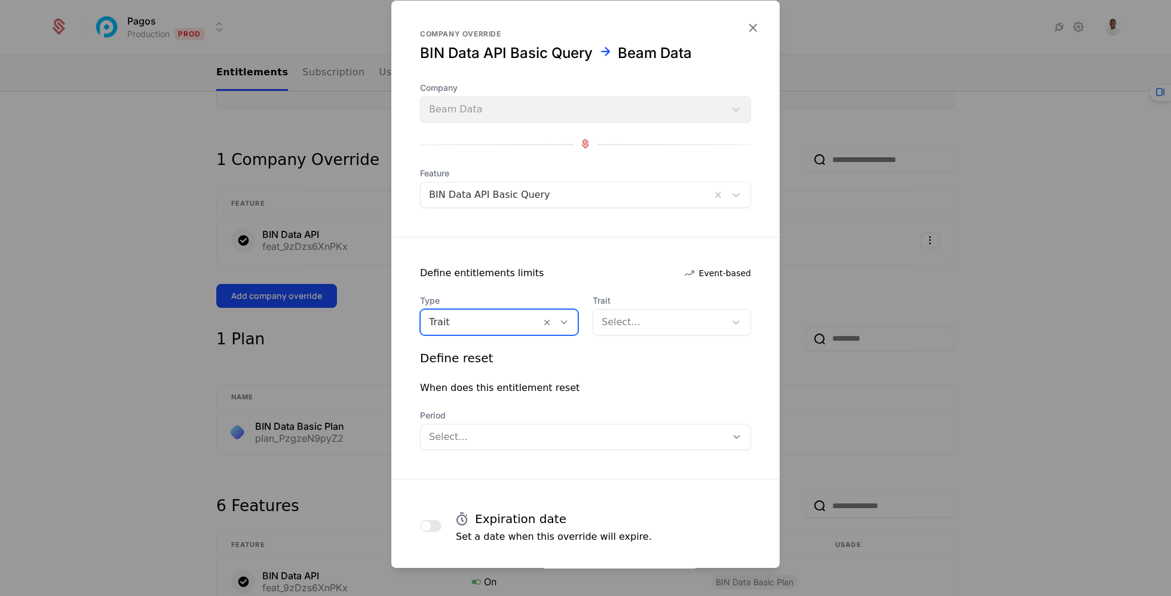
click at [507, 324] on div at bounding box center [480, 322] width 103 height 17
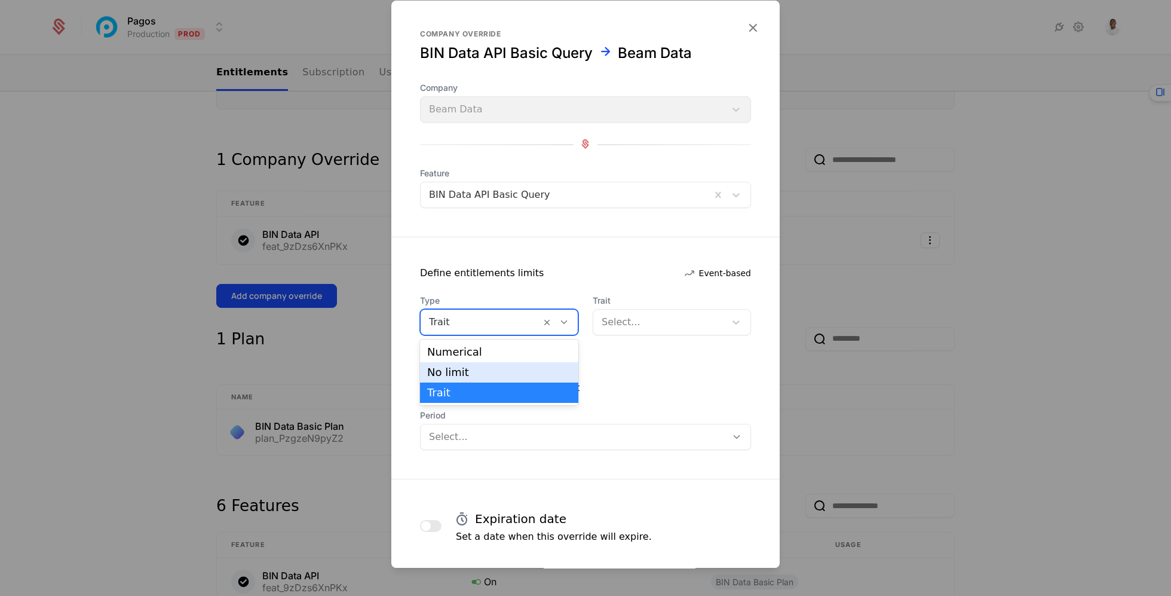
click at [506, 377] on div "No limit" at bounding box center [499, 372] width 144 height 11
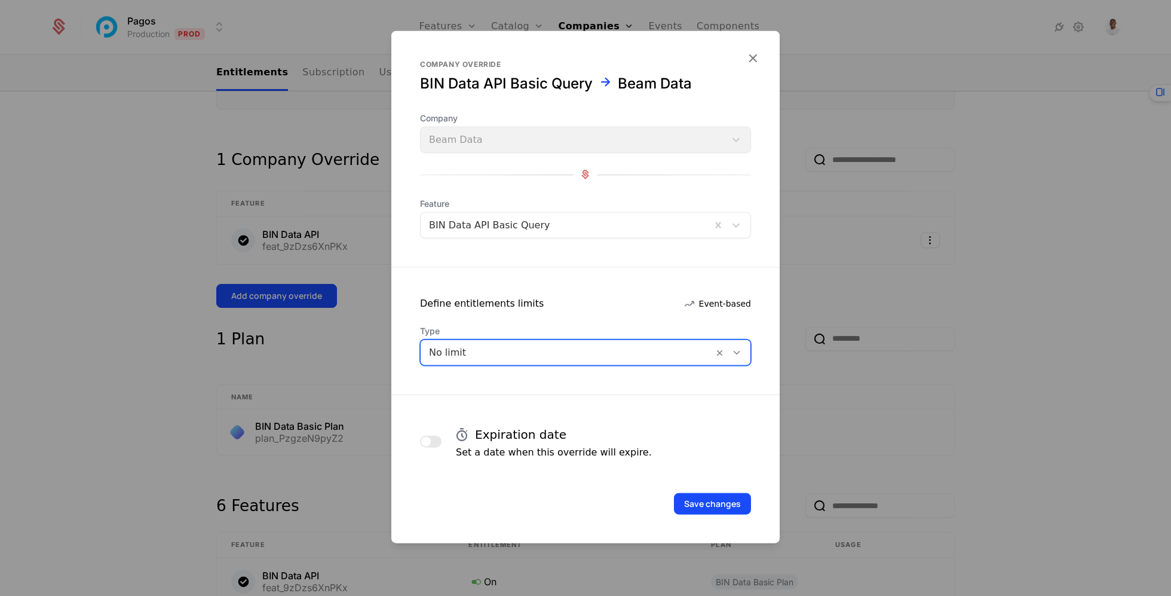
click at [712, 490] on div "Save changes" at bounding box center [585, 486] width 388 height 55
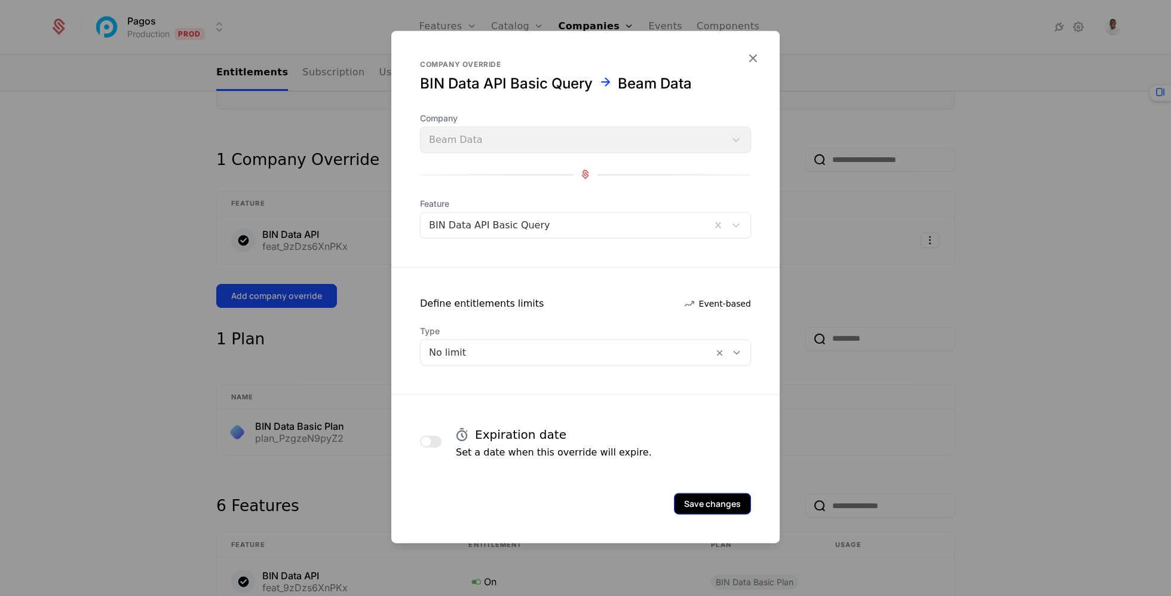
click at [712, 506] on button "Save changes" at bounding box center [712, 503] width 77 height 22
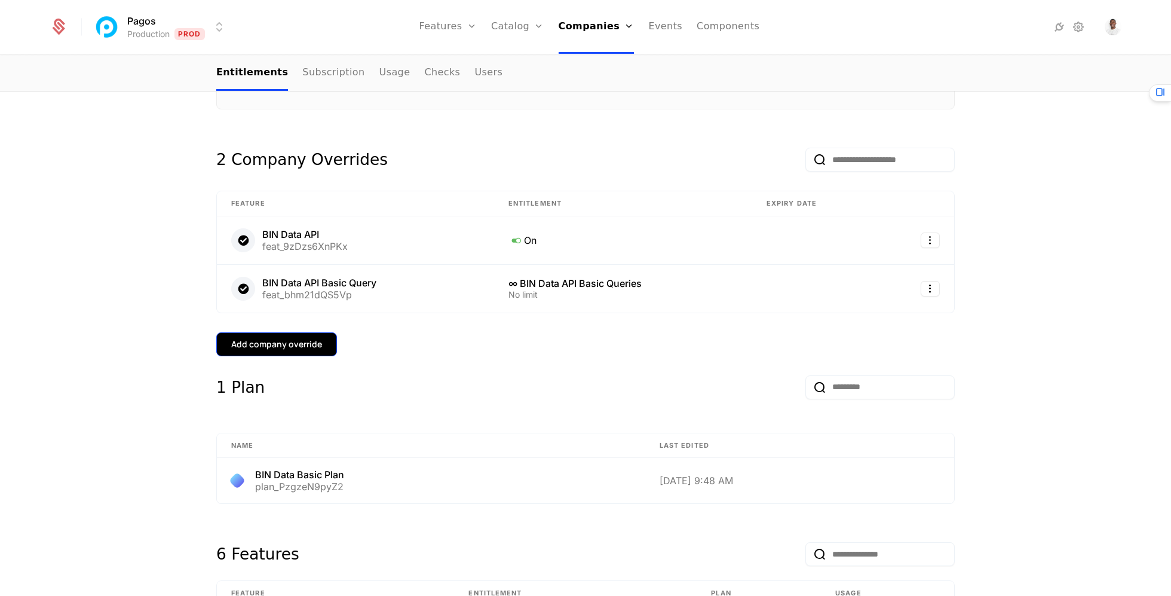
click at [243, 342] on div "Add company override" at bounding box center [276, 344] width 91 height 12
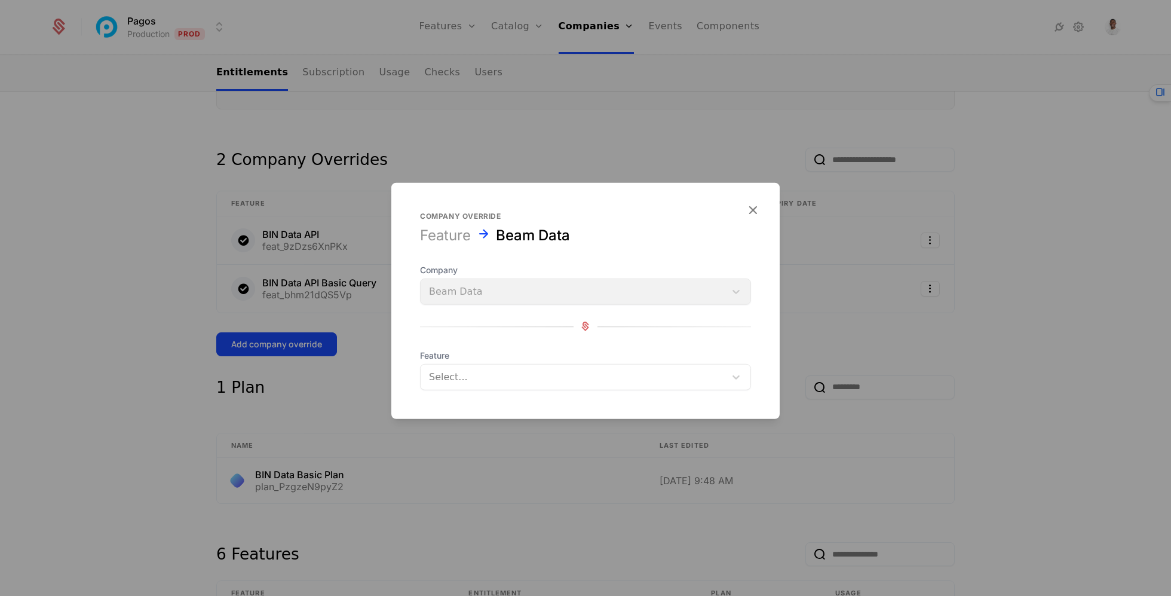
click at [495, 390] on form "Company override Feature Beam Data Company Beam Data Feature Select..." at bounding box center [585, 300] width 388 height 236
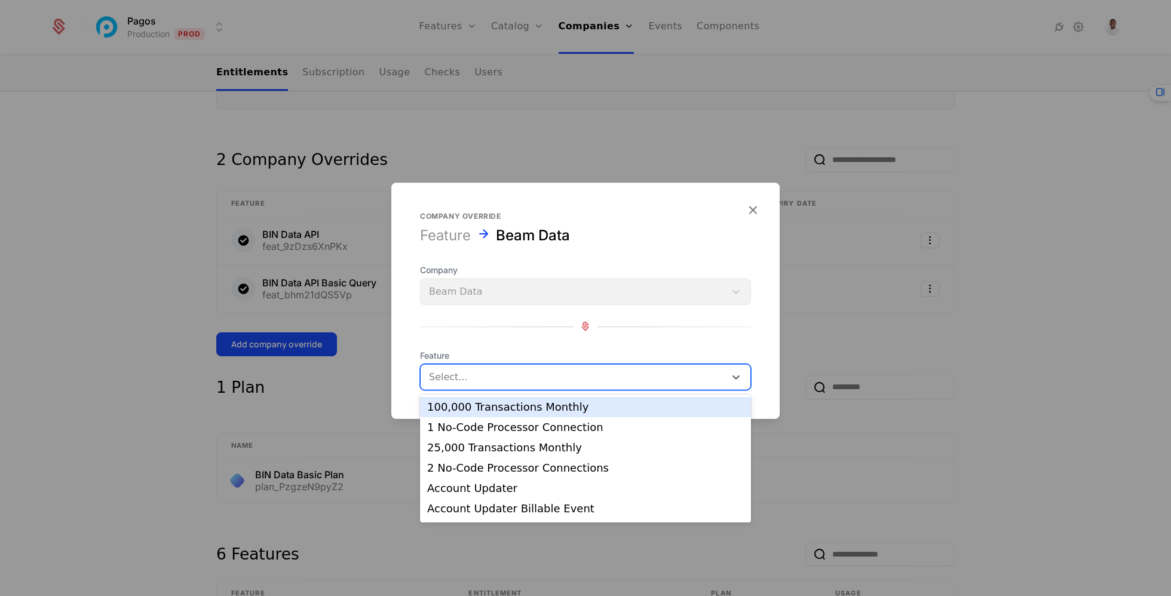
click at [495, 366] on div "Select..." at bounding box center [573, 377] width 305 height 22
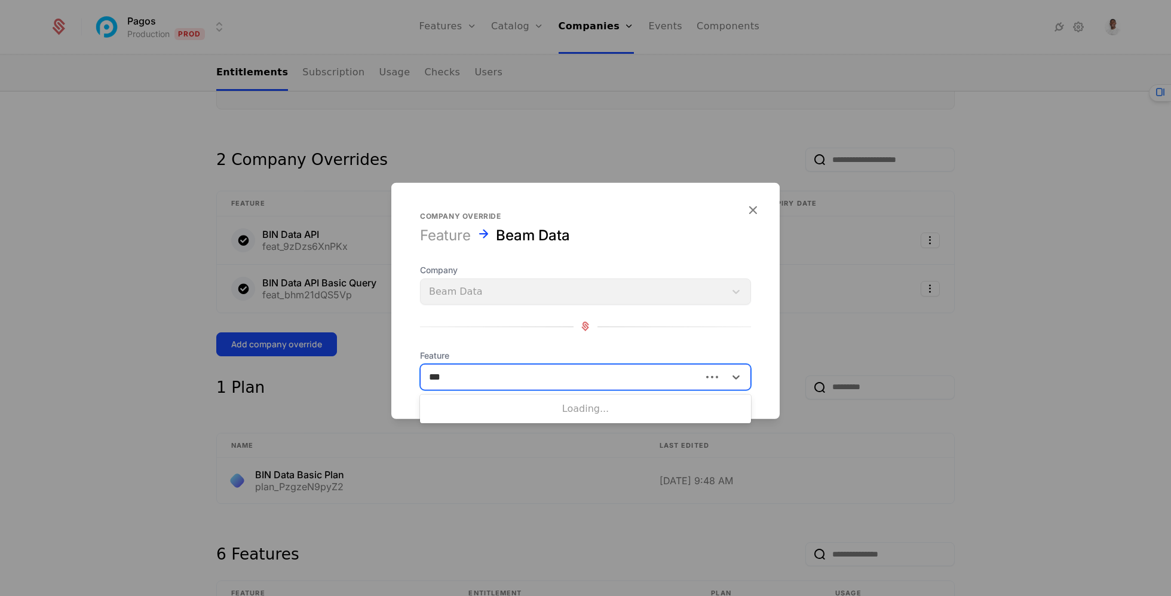
type input "***"
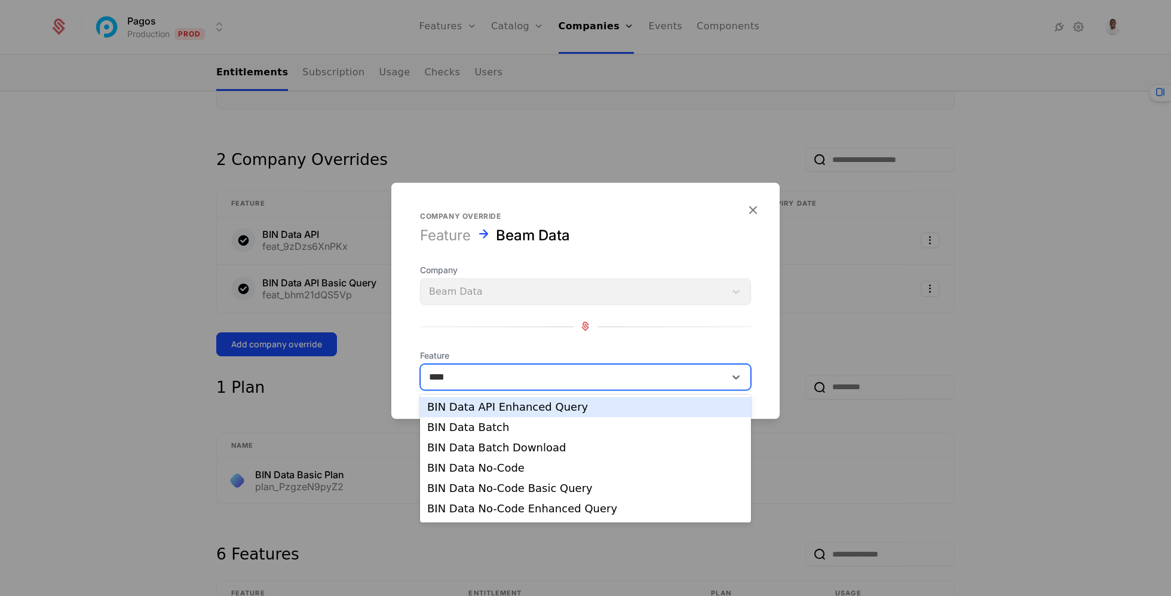
click at [484, 412] on div "BIN Data API Enhanced Query" at bounding box center [585, 406] width 317 height 11
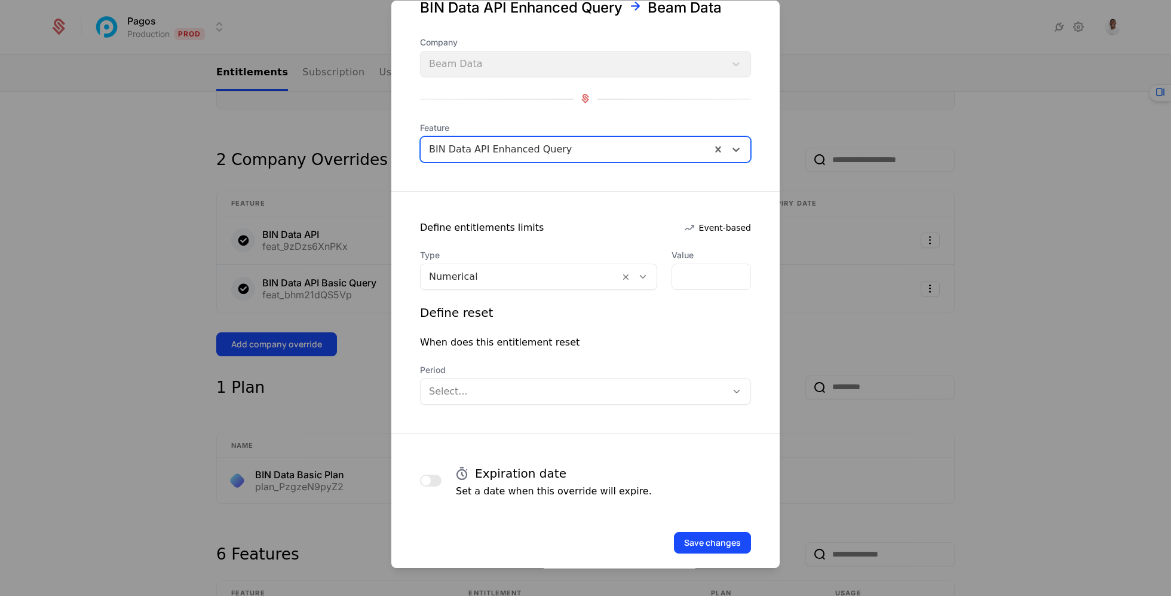
scroll to position [59, 0]
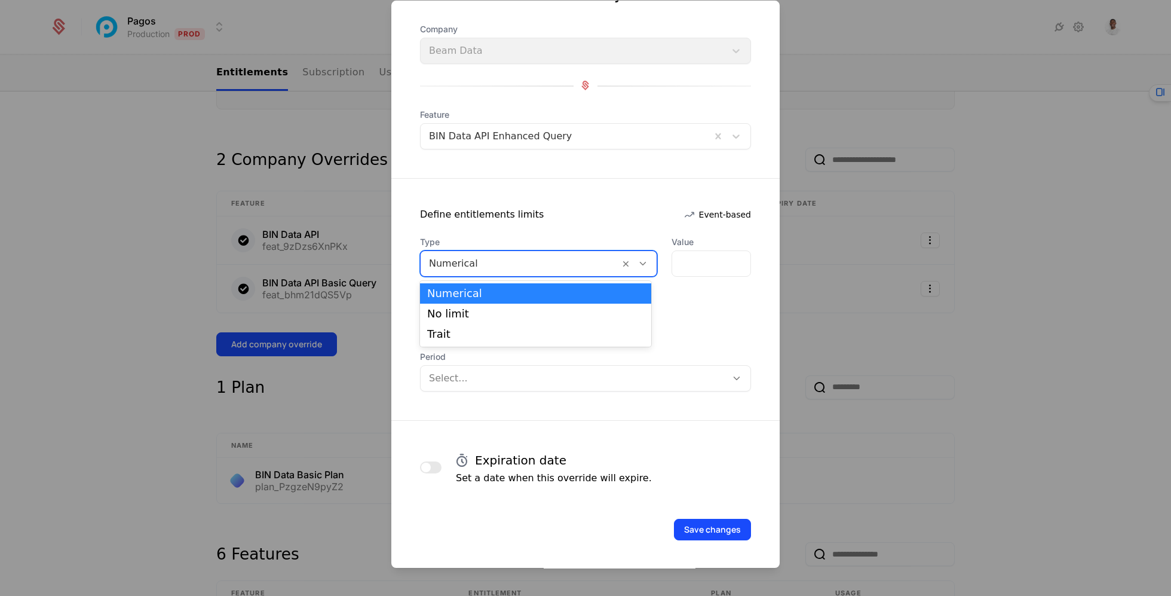
click at [519, 264] on div at bounding box center [520, 263] width 182 height 17
drag, startPoint x: 509, startPoint y: 299, endPoint x: 509, endPoint y: 305, distance: 6.6
click at [509, 305] on div "Numerical No limit Trait" at bounding box center [535, 314] width 231 height 66
click at [509, 305] on div "No limit" at bounding box center [535, 313] width 231 height 20
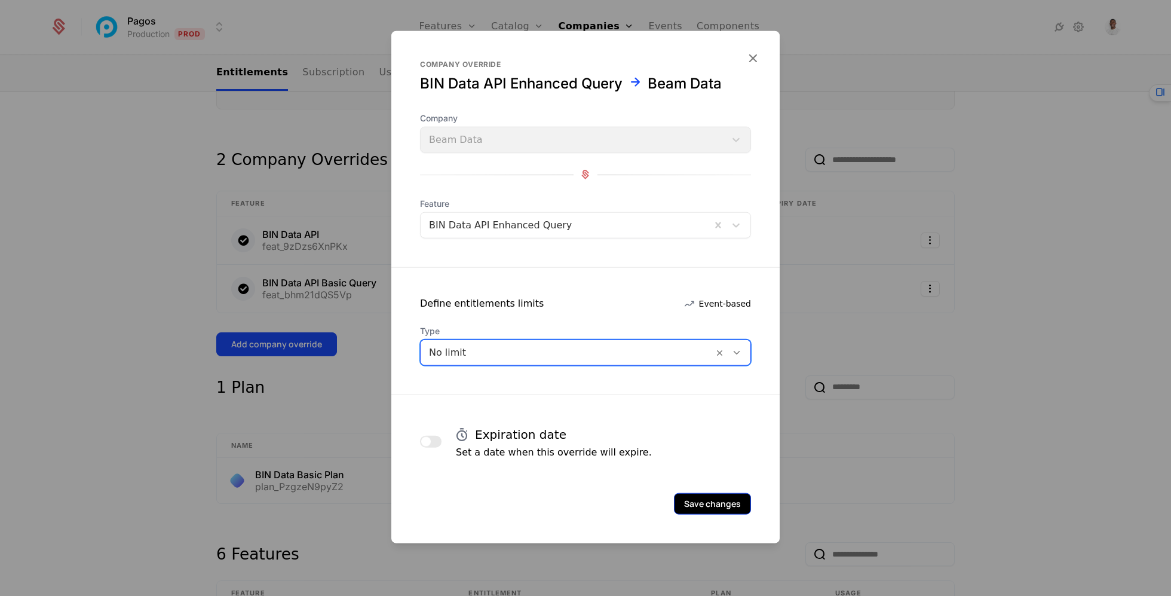
click at [695, 503] on button "Save changes" at bounding box center [712, 503] width 77 height 22
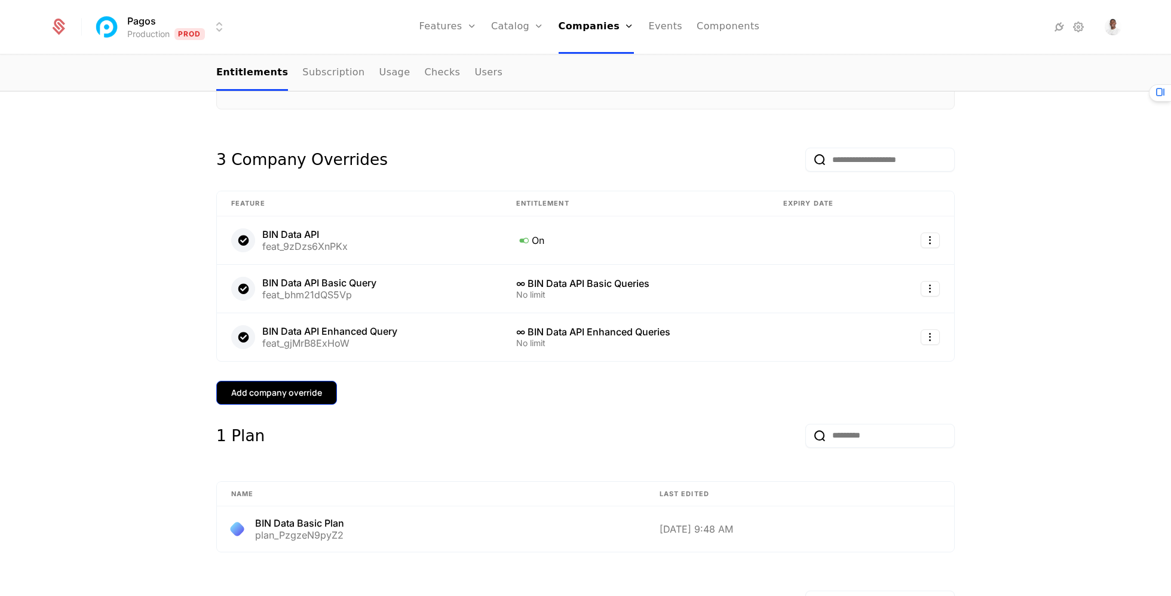
click at [303, 381] on button "Add company override" at bounding box center [276, 393] width 121 height 24
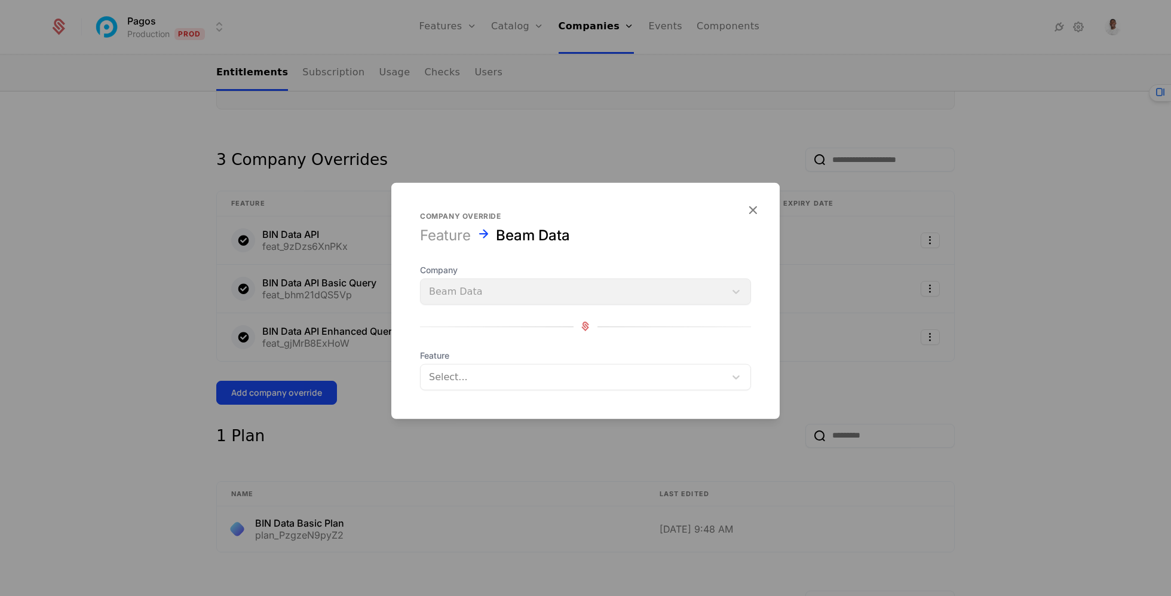
click at [508, 363] on div "Feature Select..." at bounding box center [585, 369] width 331 height 41
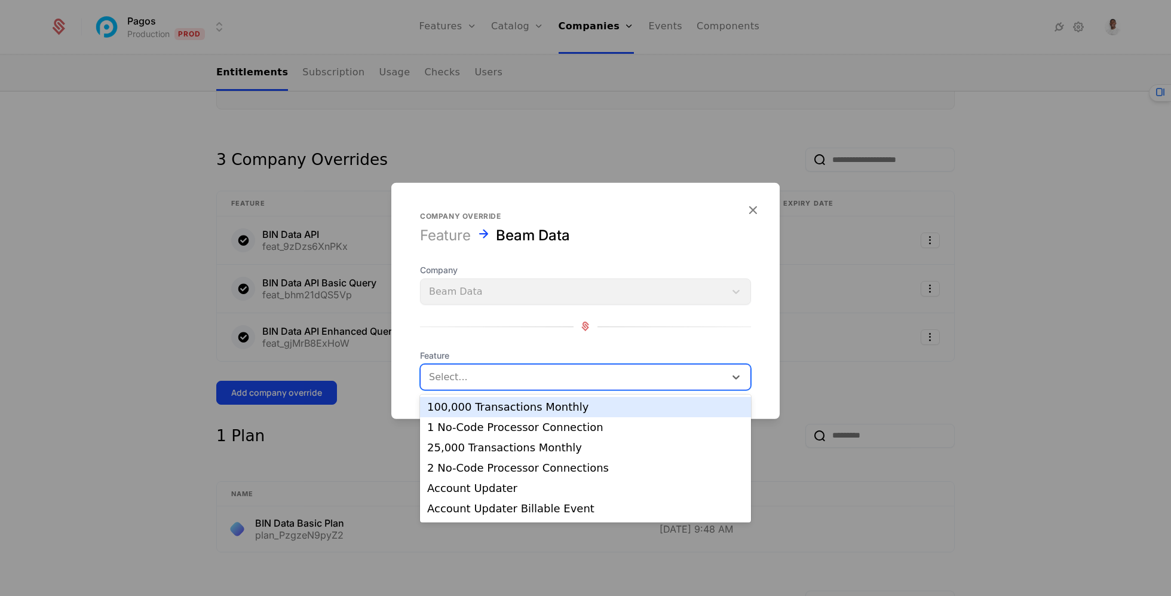
click at [504, 377] on div at bounding box center [573, 376] width 288 height 17
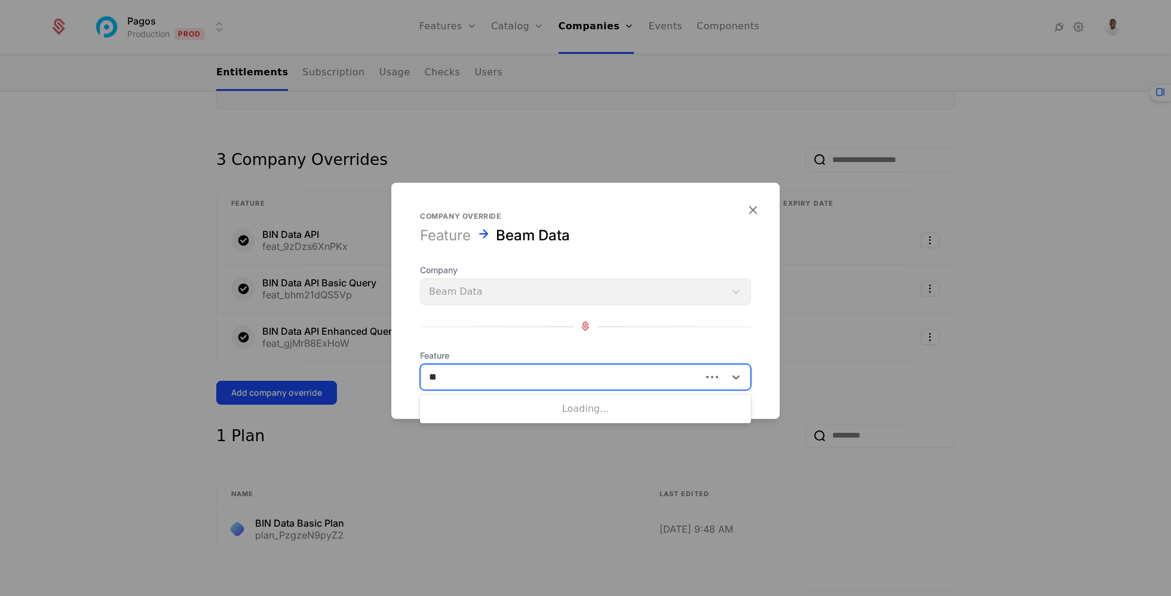
type input "***"
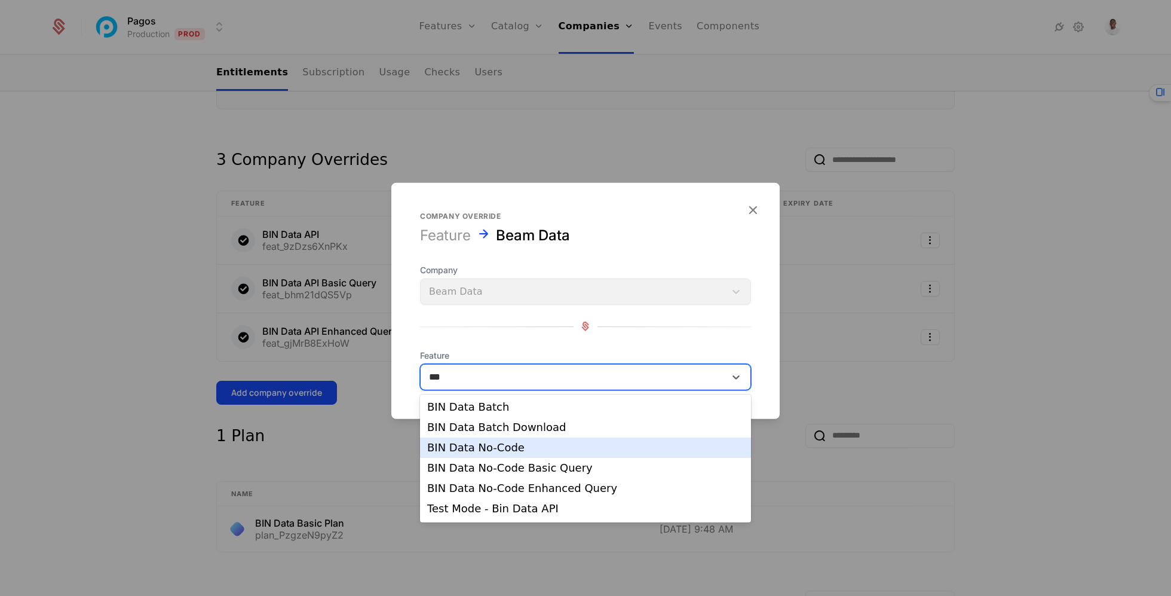
click at [511, 447] on div "BIN Data No-Code" at bounding box center [585, 447] width 317 height 11
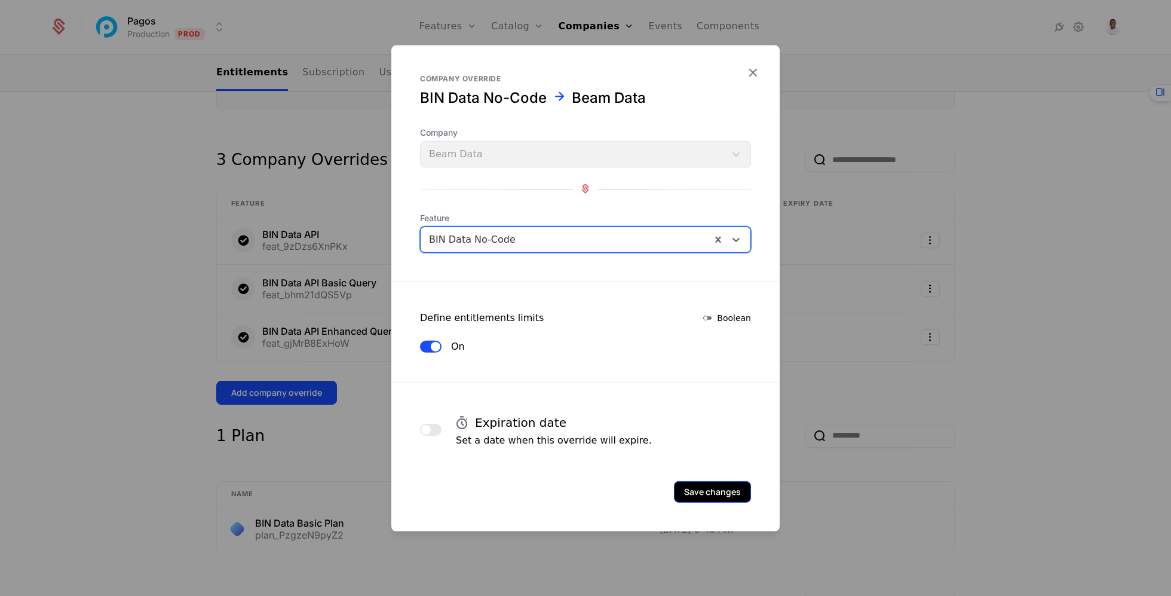
click at [689, 492] on button "Save changes" at bounding box center [712, 491] width 77 height 22
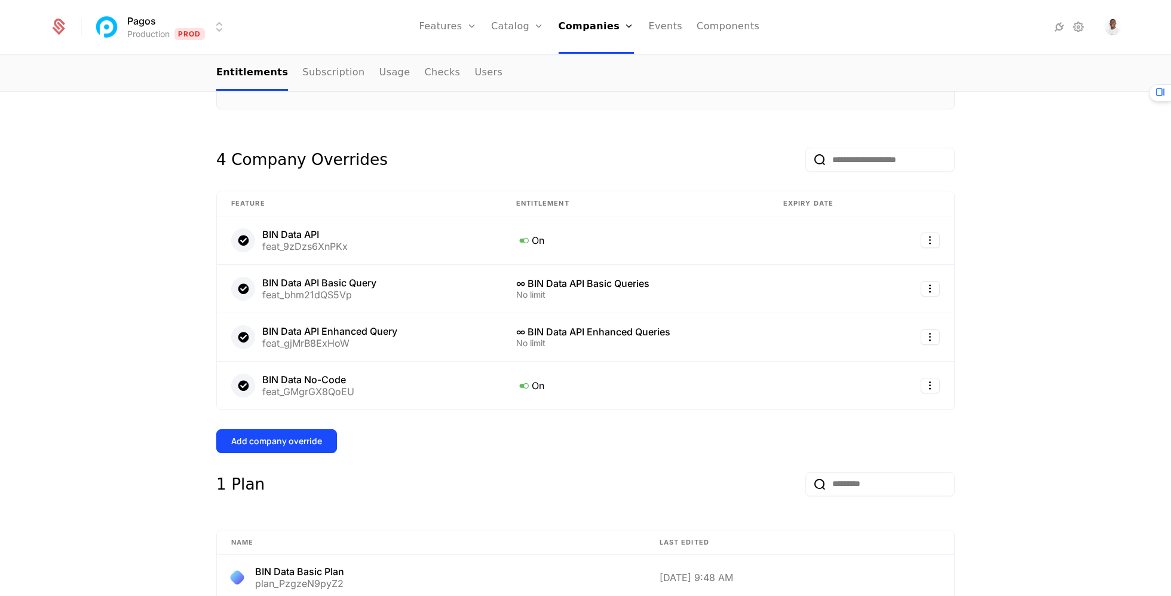
click at [317, 424] on div "Overview All meta Name Beam Data Schematic ID comp_Ue1CLbrddAW Updated at [DATE…" at bounding box center [585, 529] width 738 height 1086
click at [317, 435] on div "Add company override" at bounding box center [276, 441] width 91 height 12
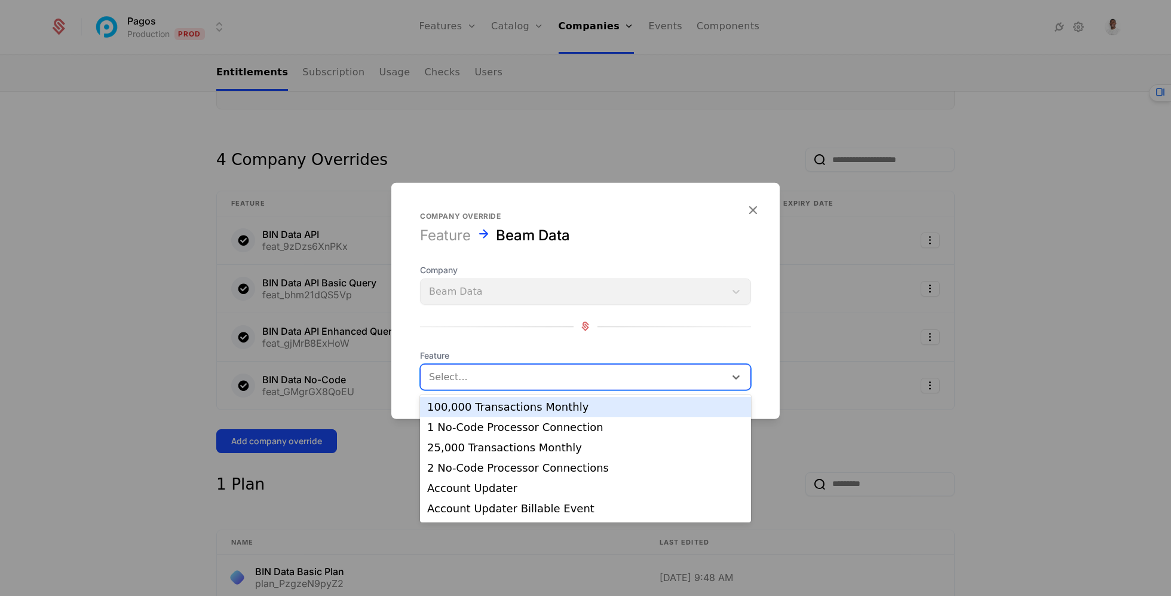
click at [490, 379] on div at bounding box center [573, 376] width 288 height 17
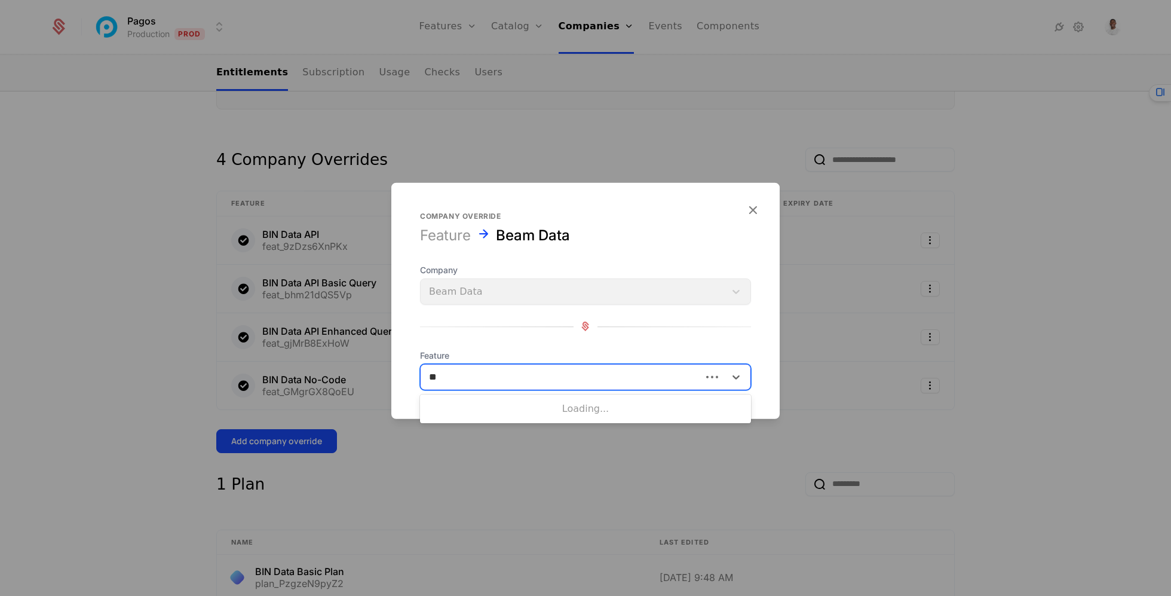
type input "***"
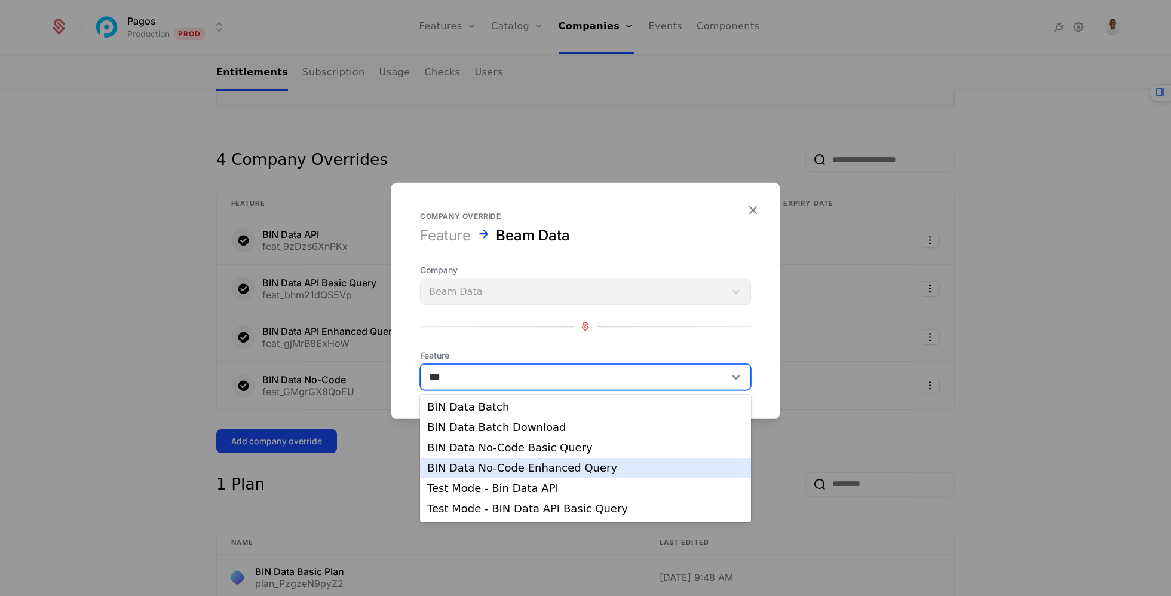
click at [536, 472] on div "BIN Data No-Code Enhanced Query" at bounding box center [585, 467] width 317 height 11
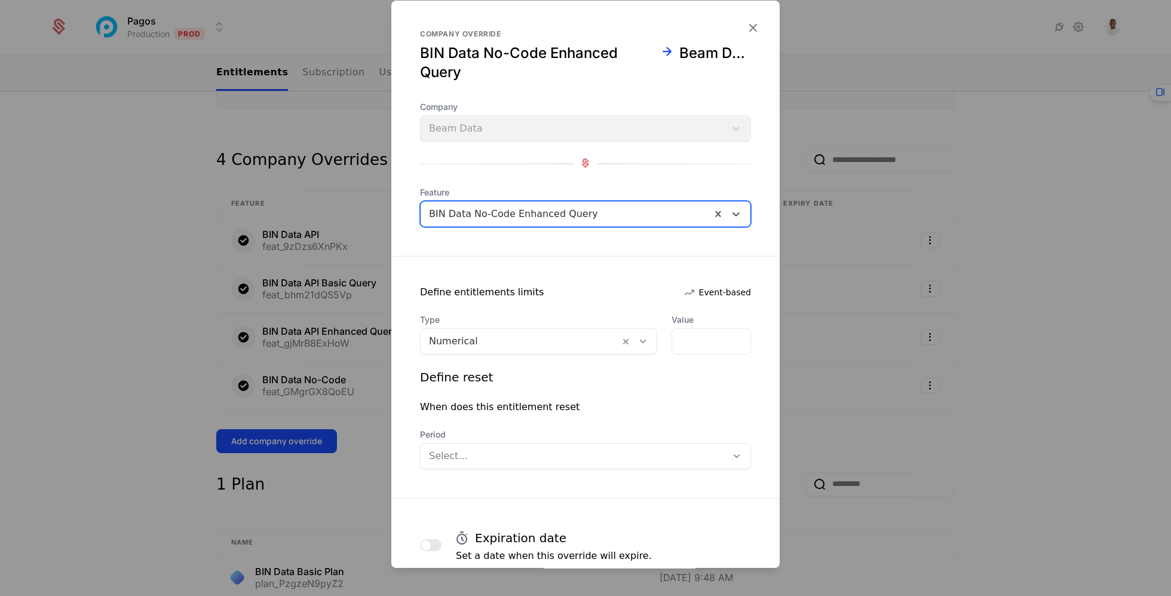
click at [560, 225] on div "BIN Data No-Code Enhanced Query" at bounding box center [585, 214] width 331 height 26
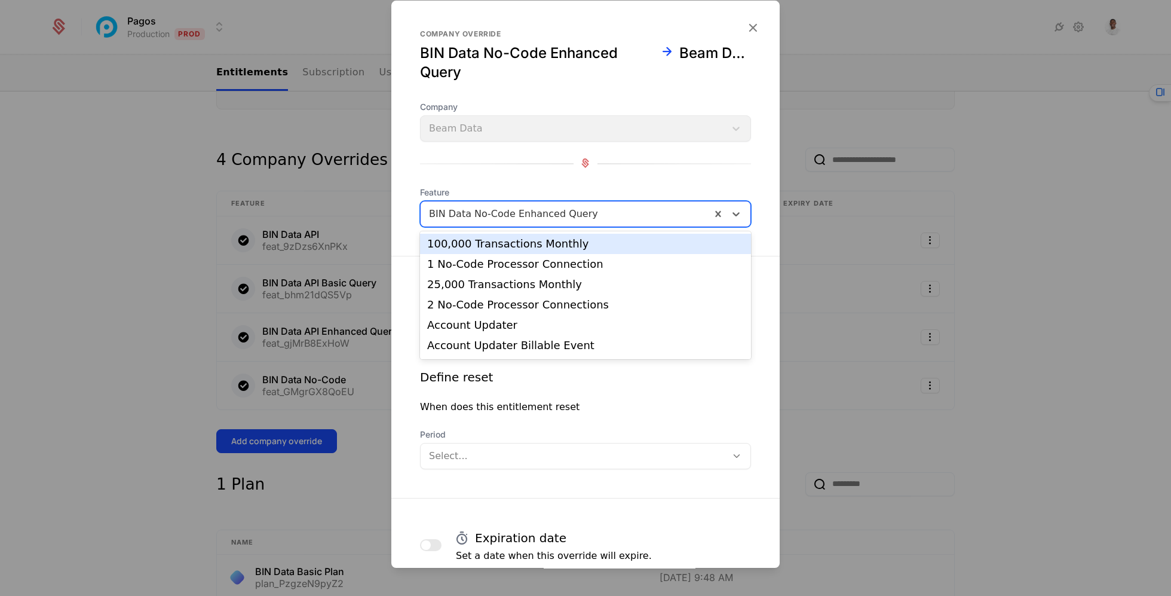
click at [574, 217] on div at bounding box center [566, 214] width 274 height 17
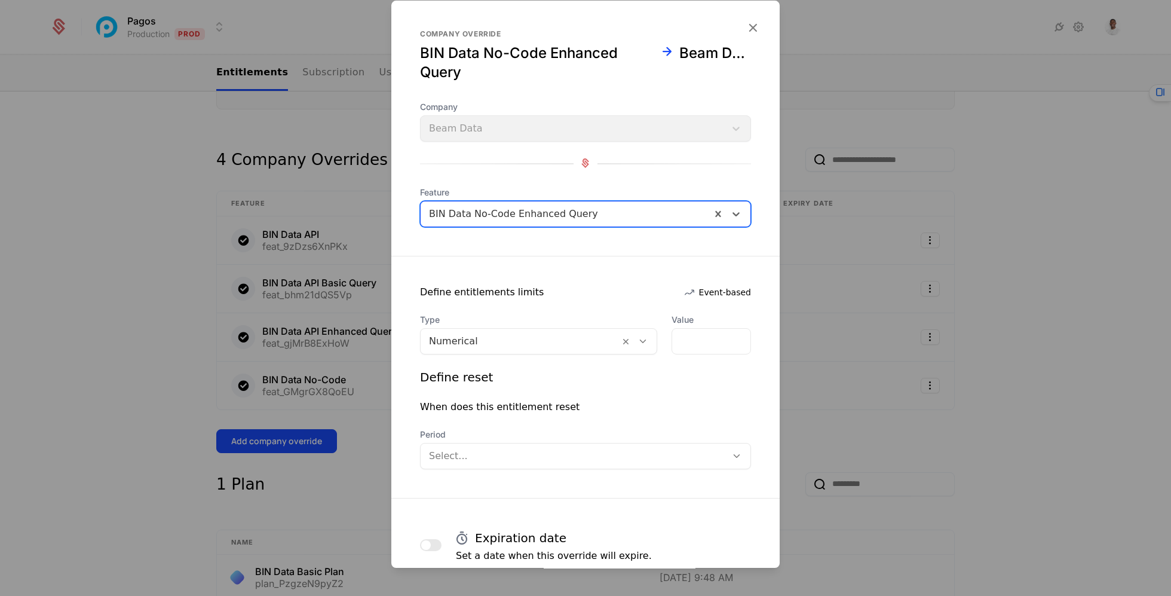
click at [574, 217] on div at bounding box center [566, 214] width 274 height 17
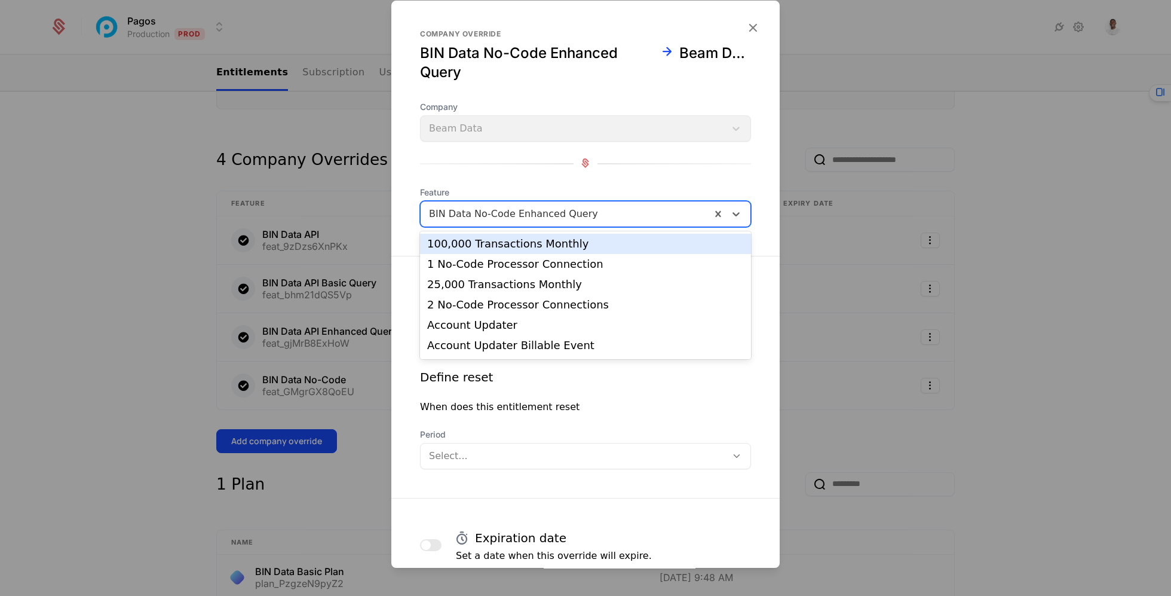
click at [576, 211] on div at bounding box center [566, 214] width 274 height 17
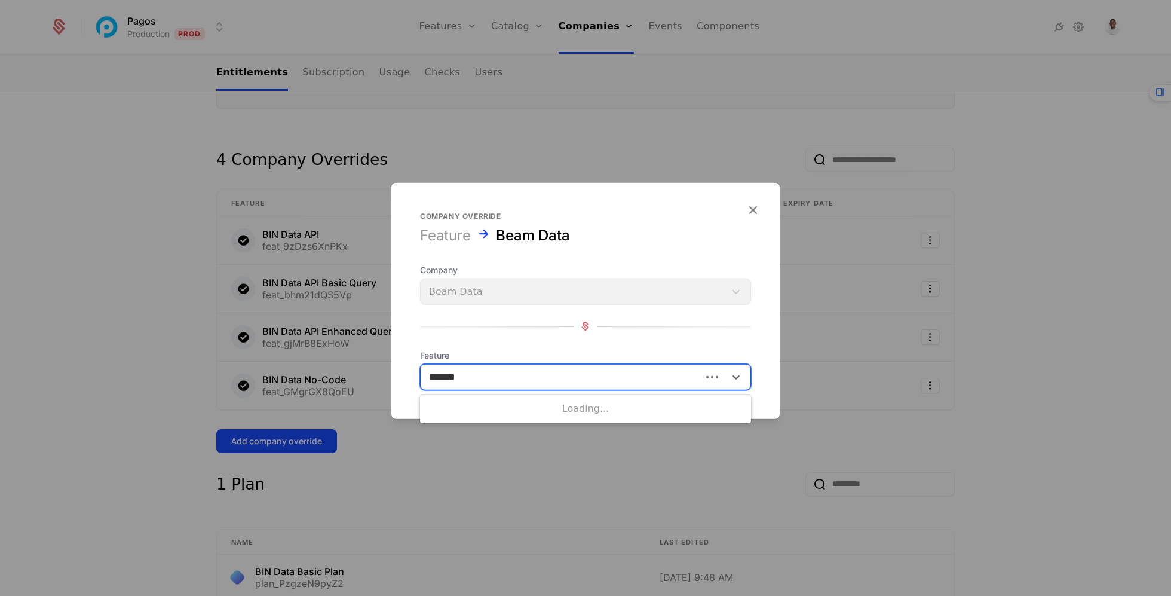
type input "********"
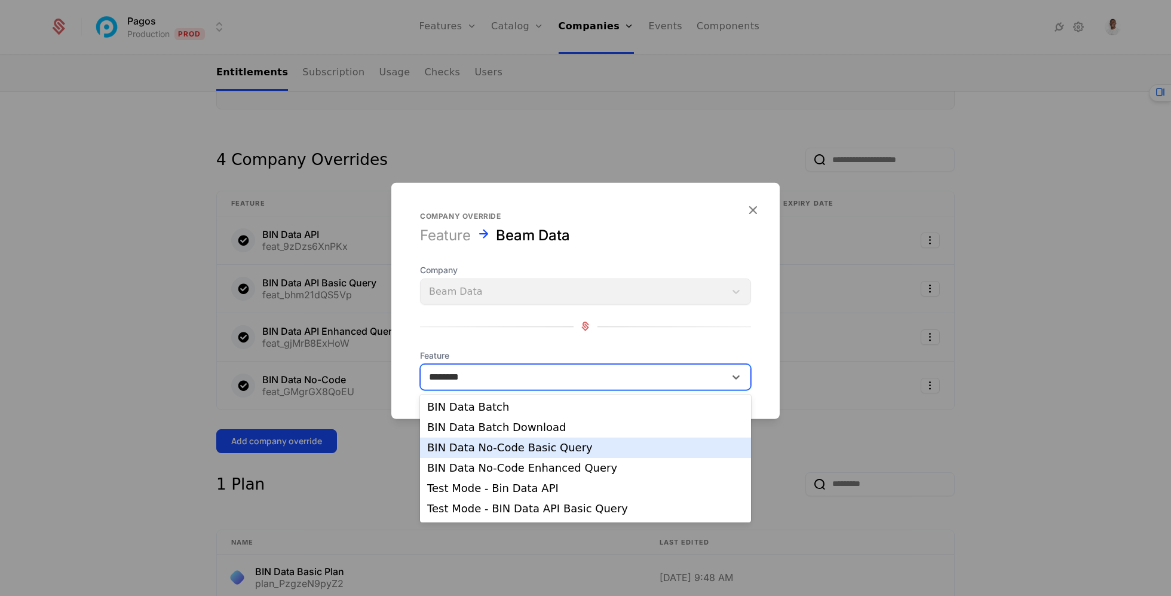
click at [516, 455] on div "BIN Data No-Code Basic Query" at bounding box center [585, 447] width 331 height 20
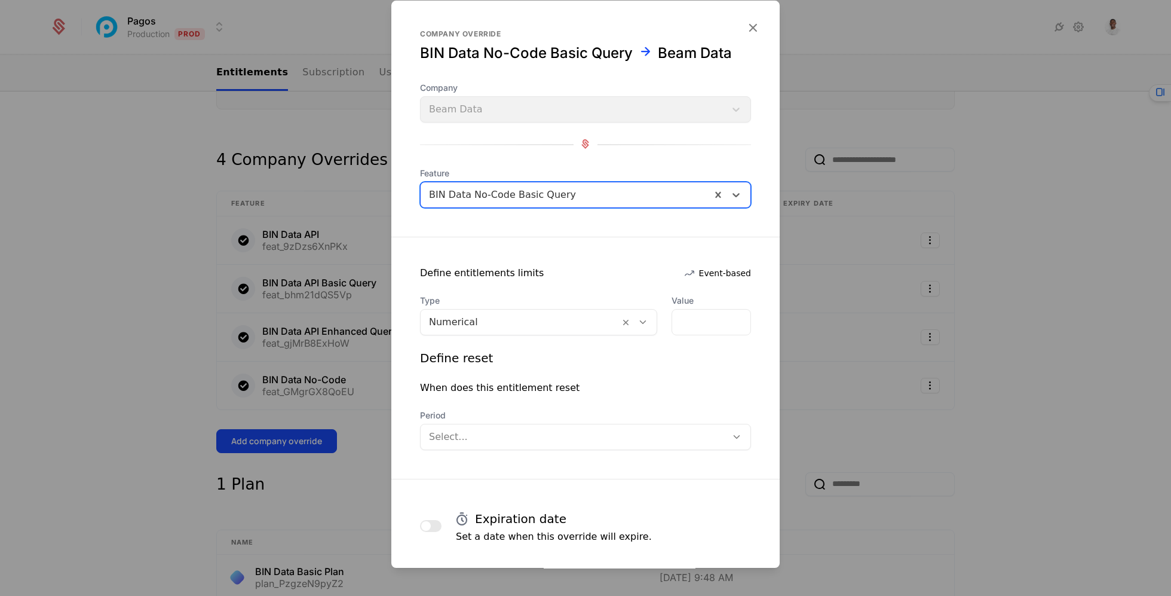
click at [551, 329] on div at bounding box center [520, 322] width 182 height 17
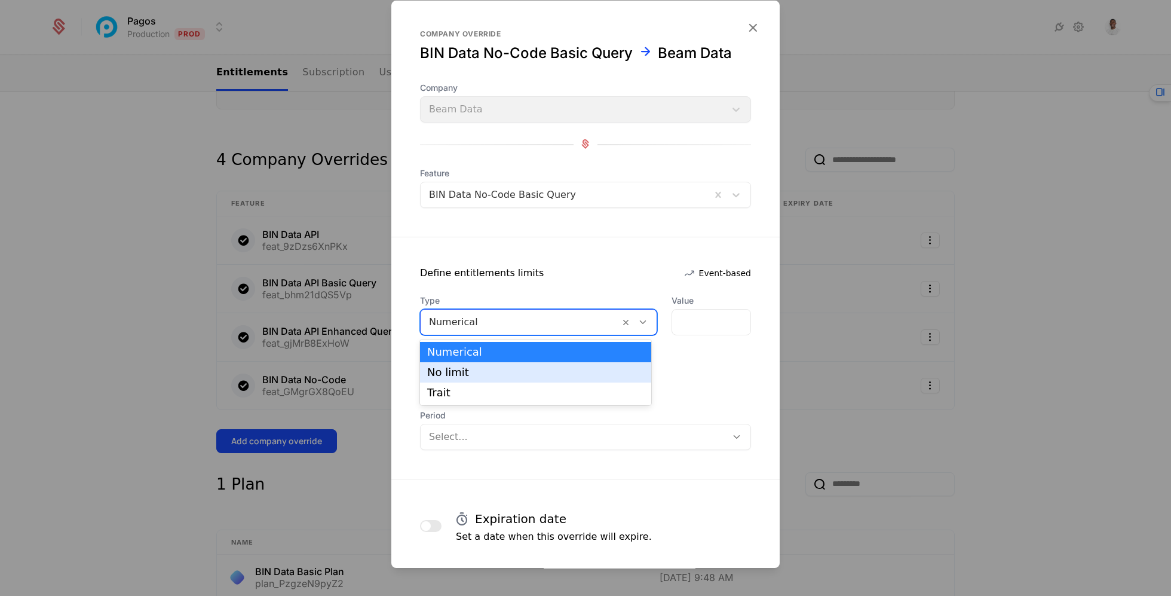
click at [546, 369] on div "No limit" at bounding box center [535, 372] width 217 height 11
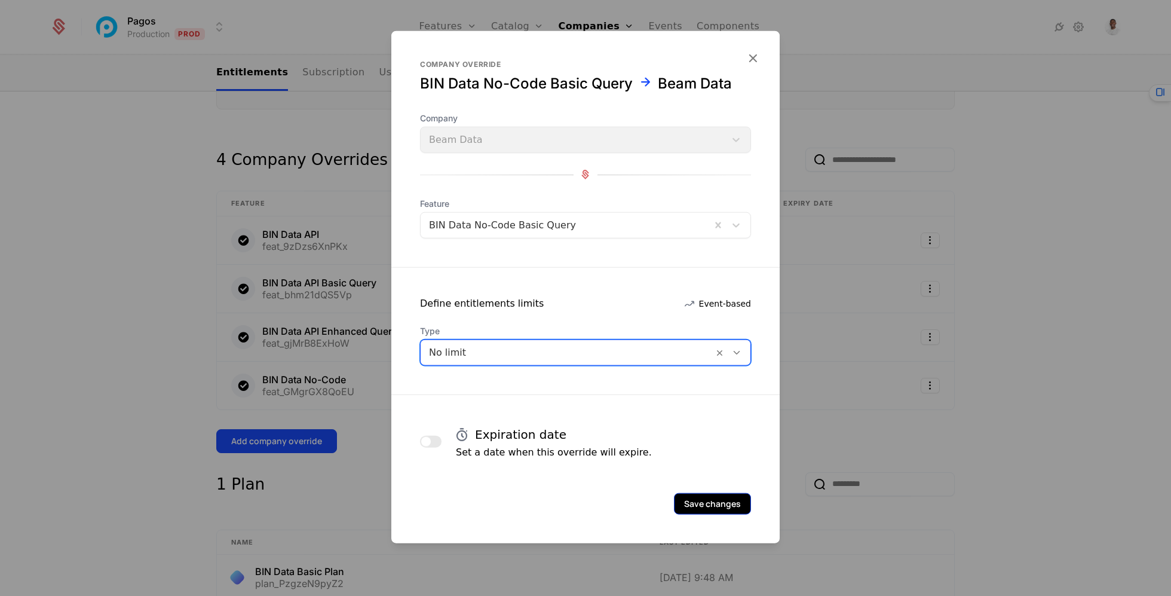
click at [722, 508] on button "Save changes" at bounding box center [712, 503] width 77 height 22
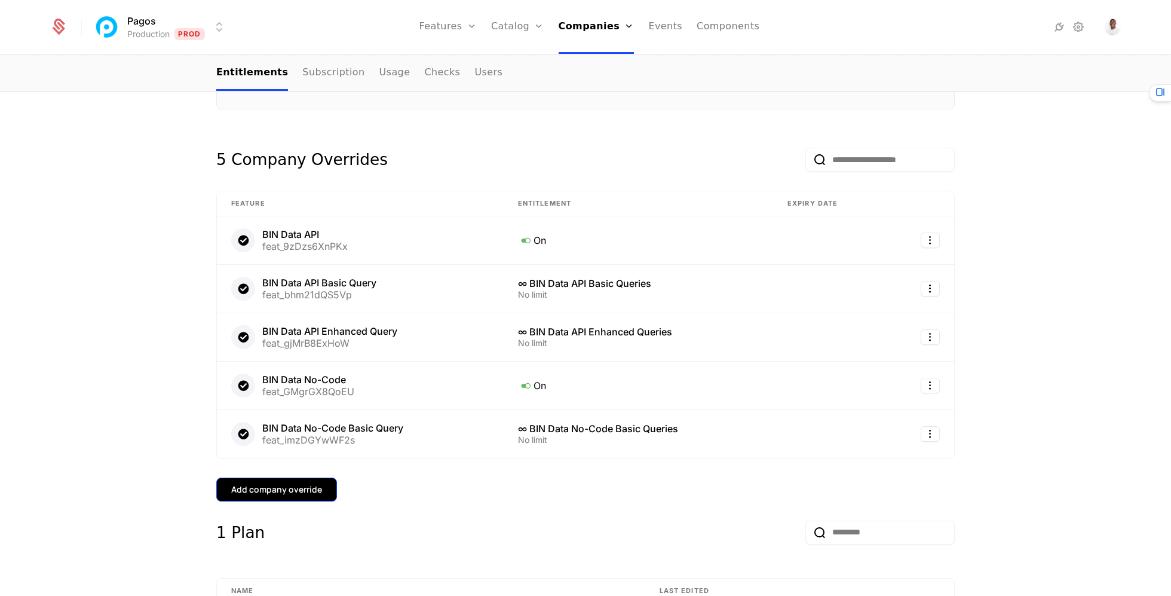
click at [320, 496] on button "Add company override" at bounding box center [276, 489] width 121 height 24
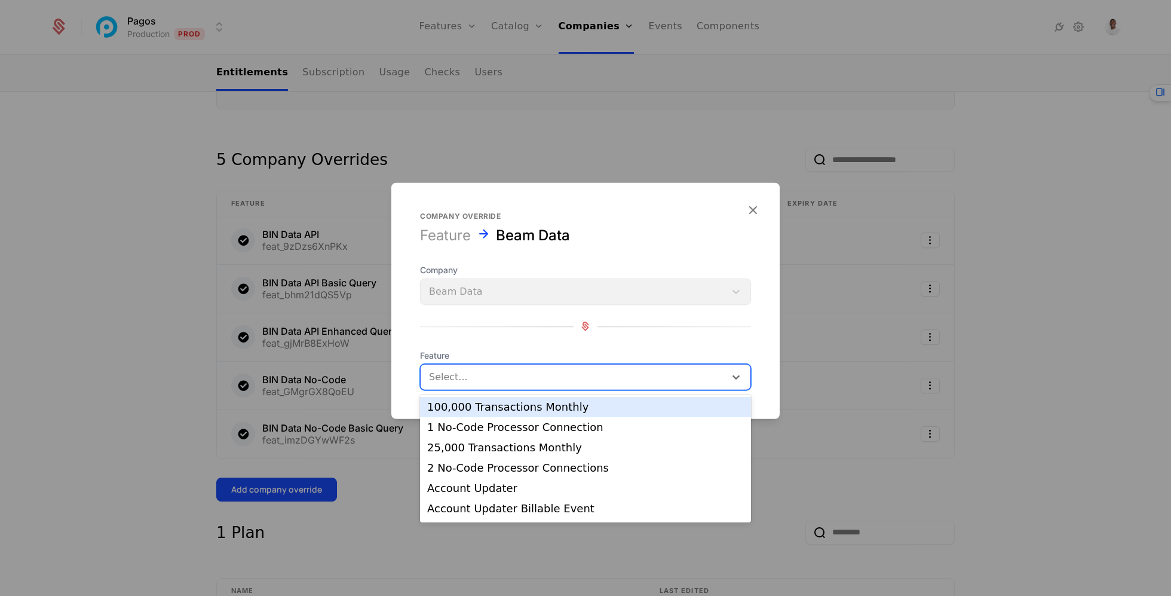
click at [517, 376] on div at bounding box center [573, 376] width 288 height 17
type input "**********"
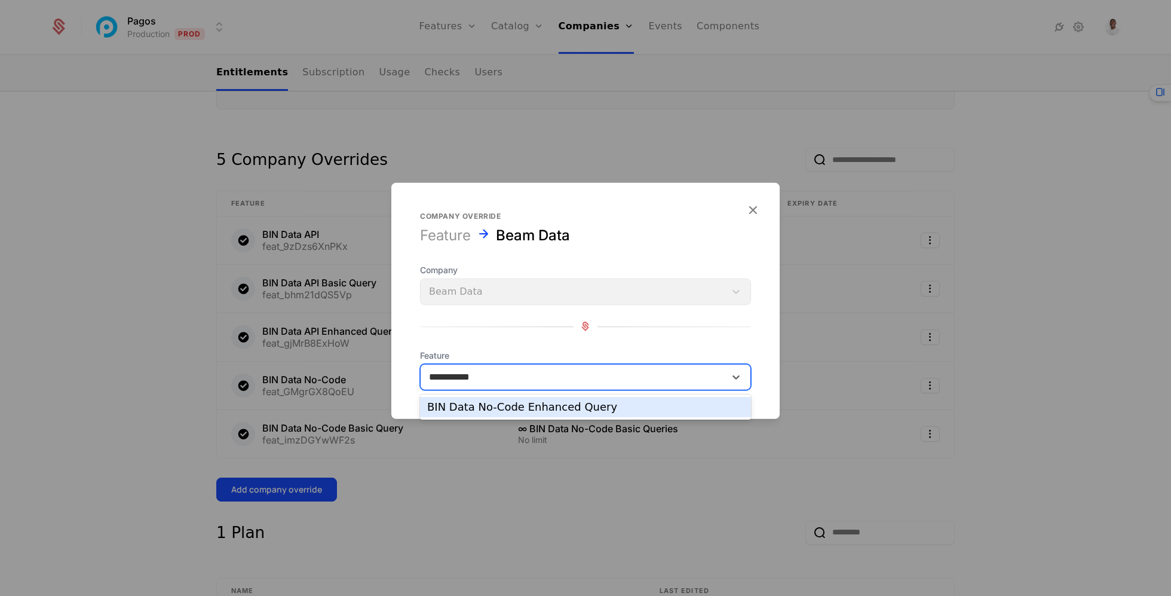
click at [526, 407] on div "BIN Data No-Code Enhanced Query" at bounding box center [585, 406] width 317 height 11
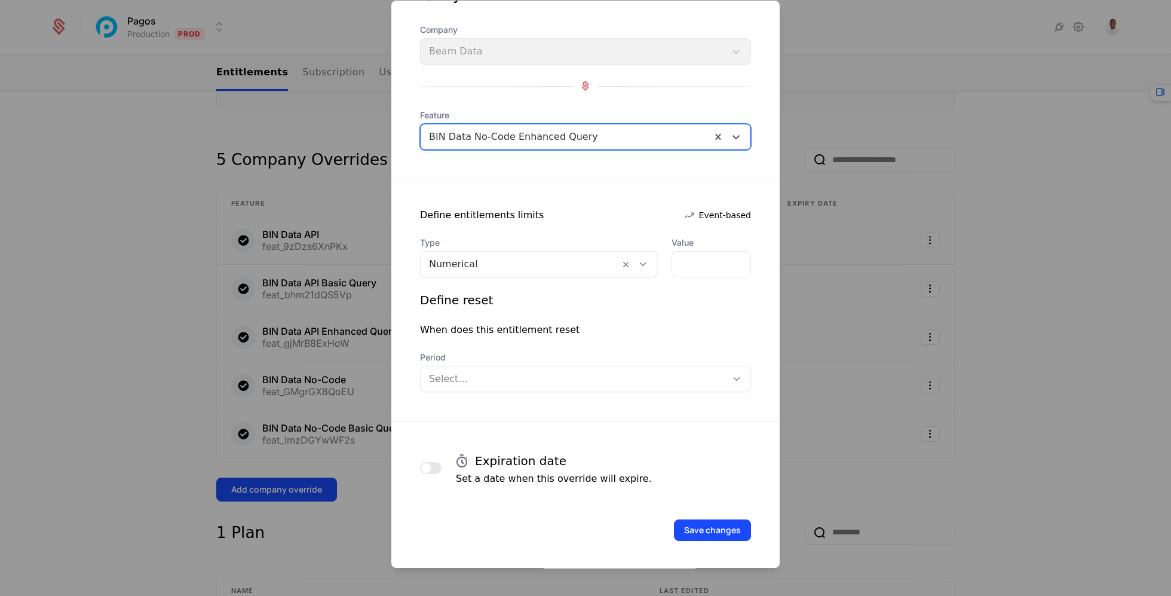
scroll to position [78, 0]
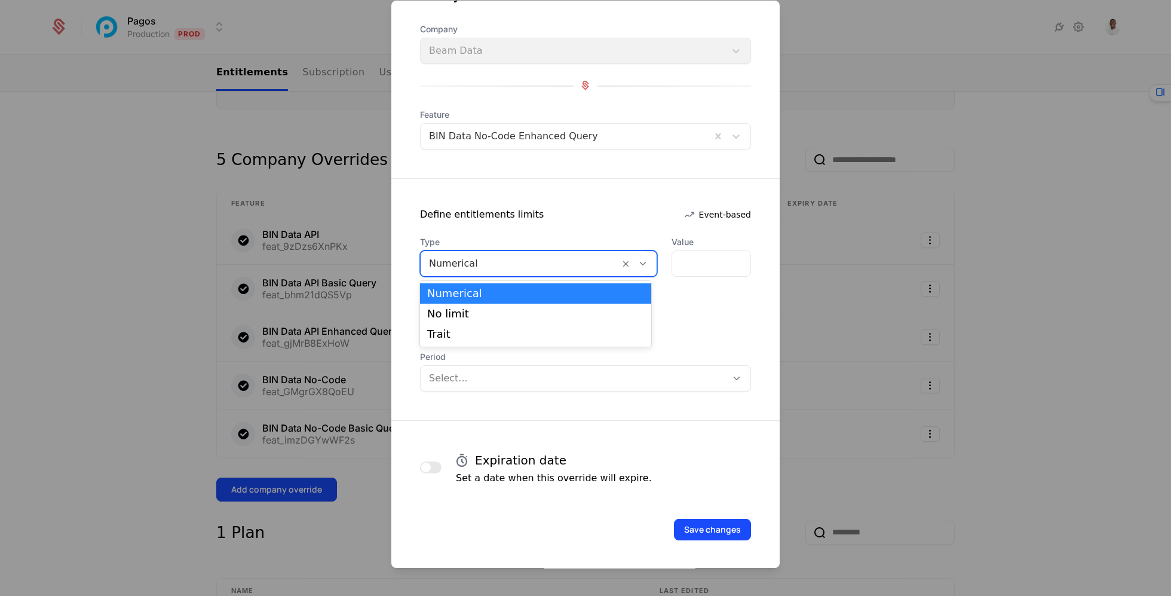
click at [499, 258] on div at bounding box center [520, 263] width 182 height 17
click at [491, 303] on div "No limit" at bounding box center [535, 313] width 231 height 20
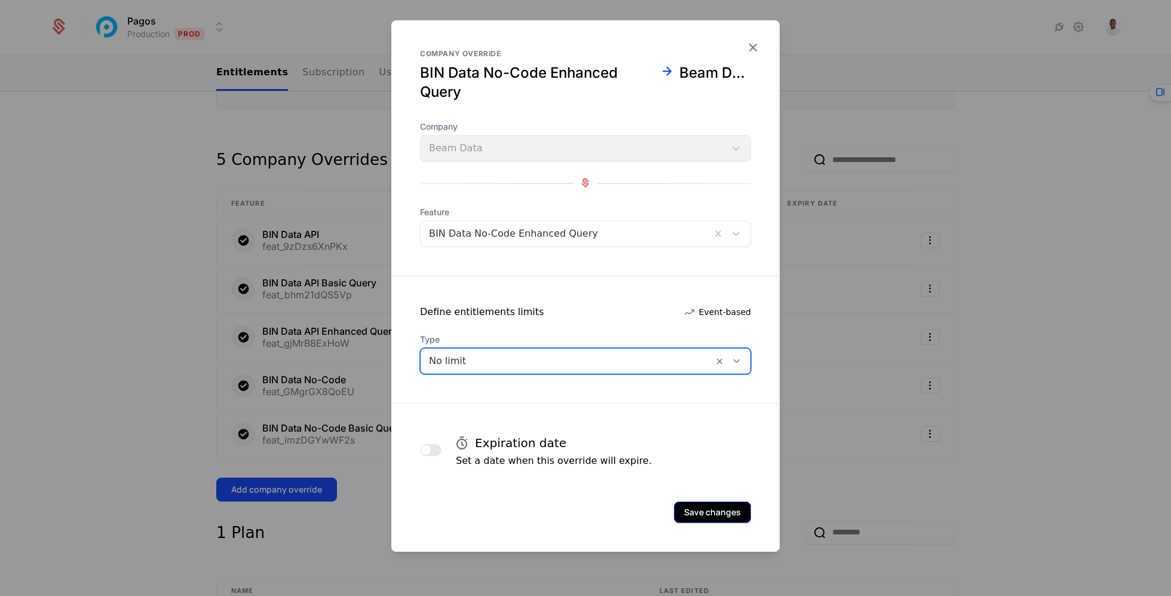
click at [726, 517] on button "Save changes" at bounding box center [712, 512] width 77 height 22
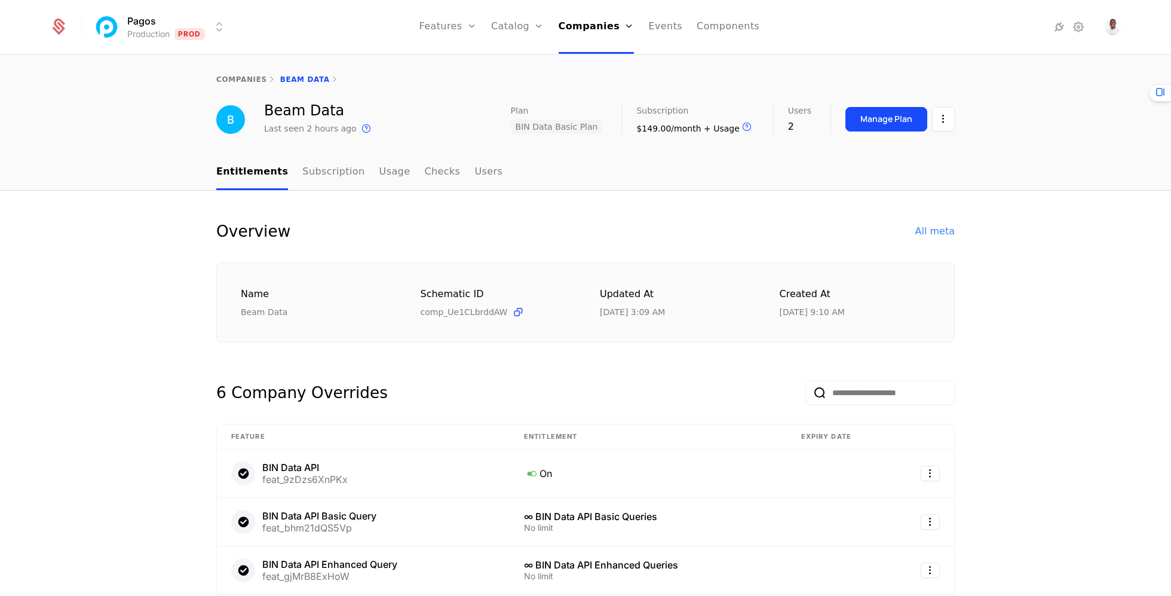
click at [255, 70] on div "companies Beam Data" at bounding box center [585, 80] width 1171 height 48
click at [255, 75] on link "companies" at bounding box center [241, 79] width 51 height 8
select select "***"
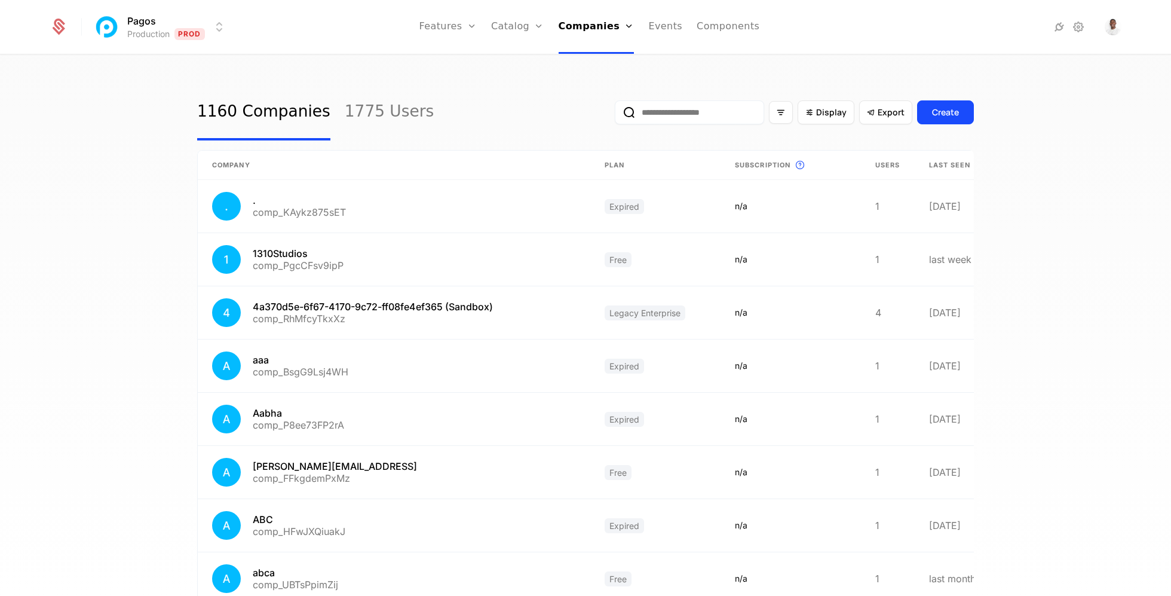
click at [675, 115] on input "email" at bounding box center [689, 112] width 149 height 24
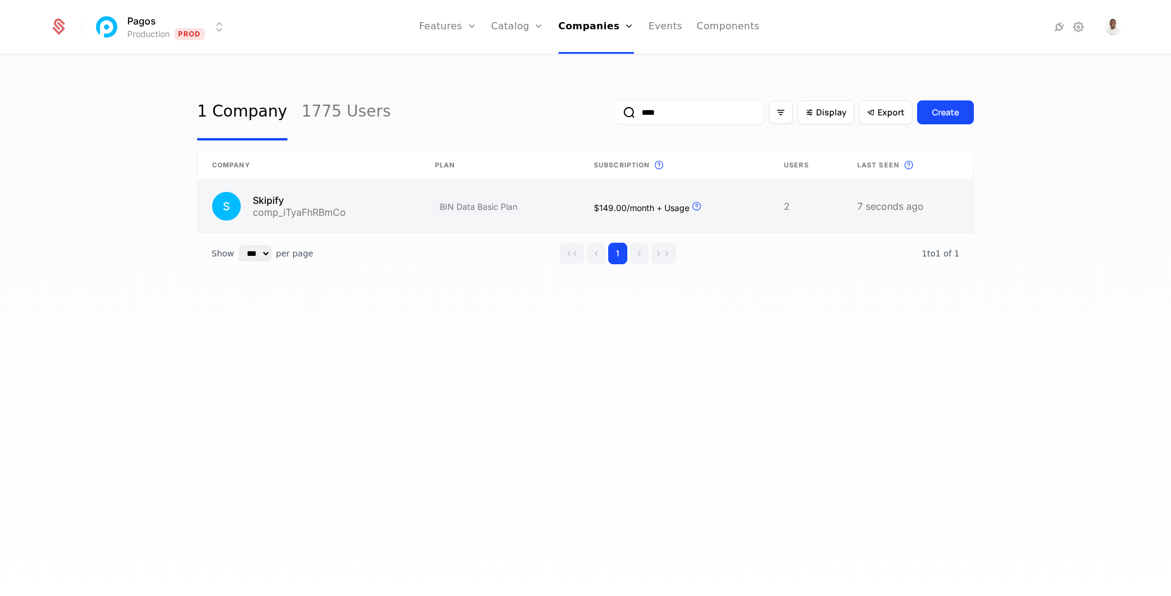
type input "****"
click at [521, 207] on link at bounding box center [500, 206] width 159 height 53
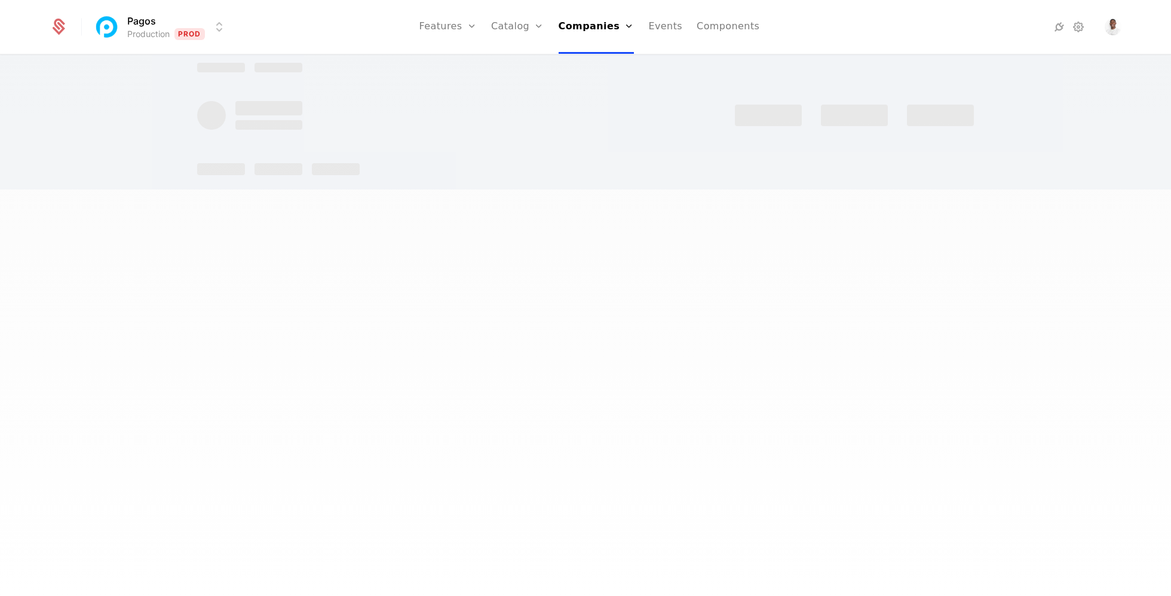
select select "***"
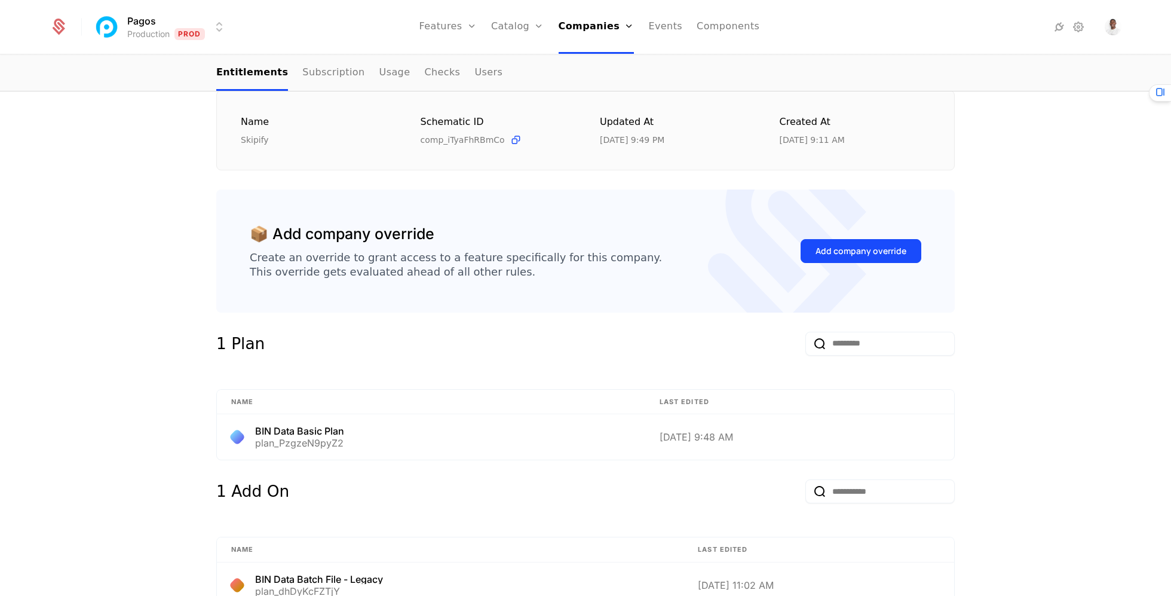
scroll to position [164, 0]
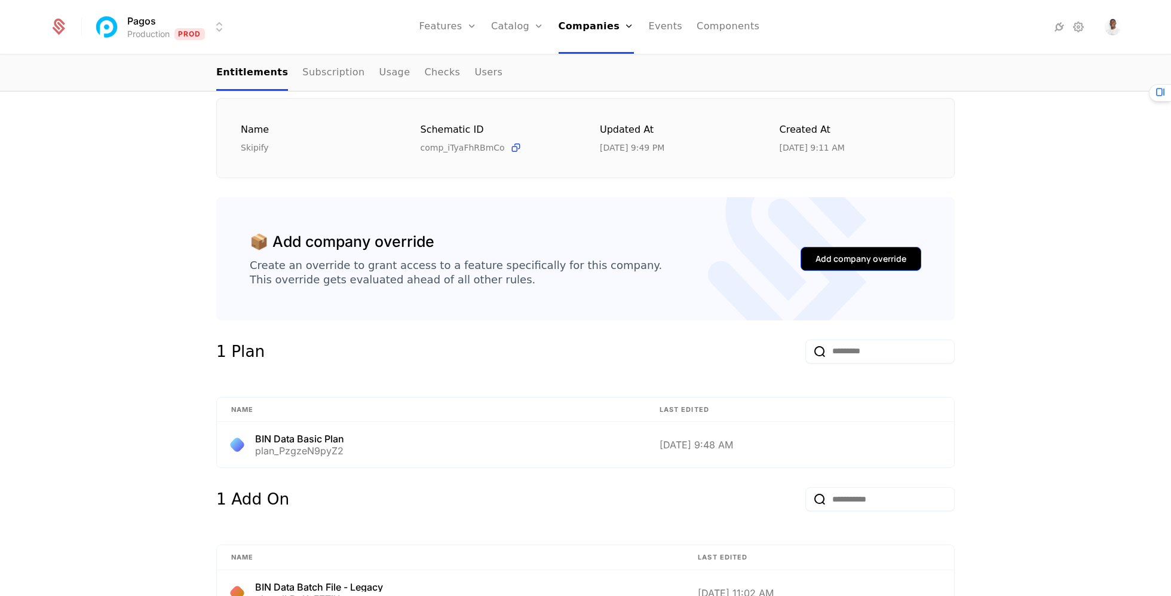
click at [835, 256] on div "Add company override" at bounding box center [860, 259] width 91 height 12
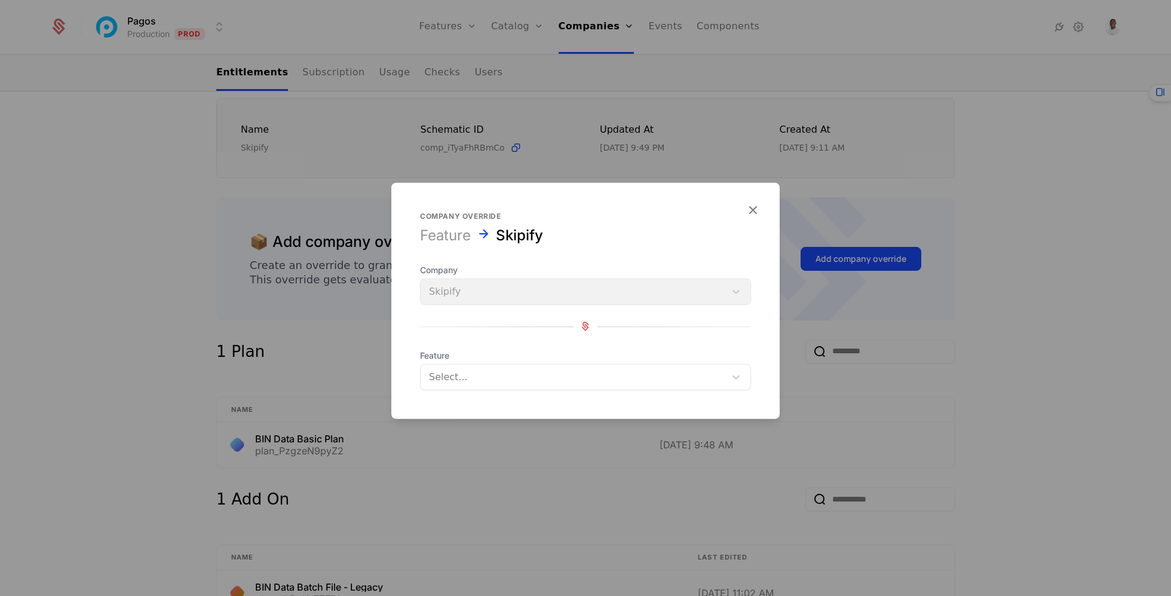
click at [581, 342] on div "Company Skipify Feature Select..." at bounding box center [585, 326] width 331 height 126
click at [581, 373] on div at bounding box center [573, 376] width 288 height 17
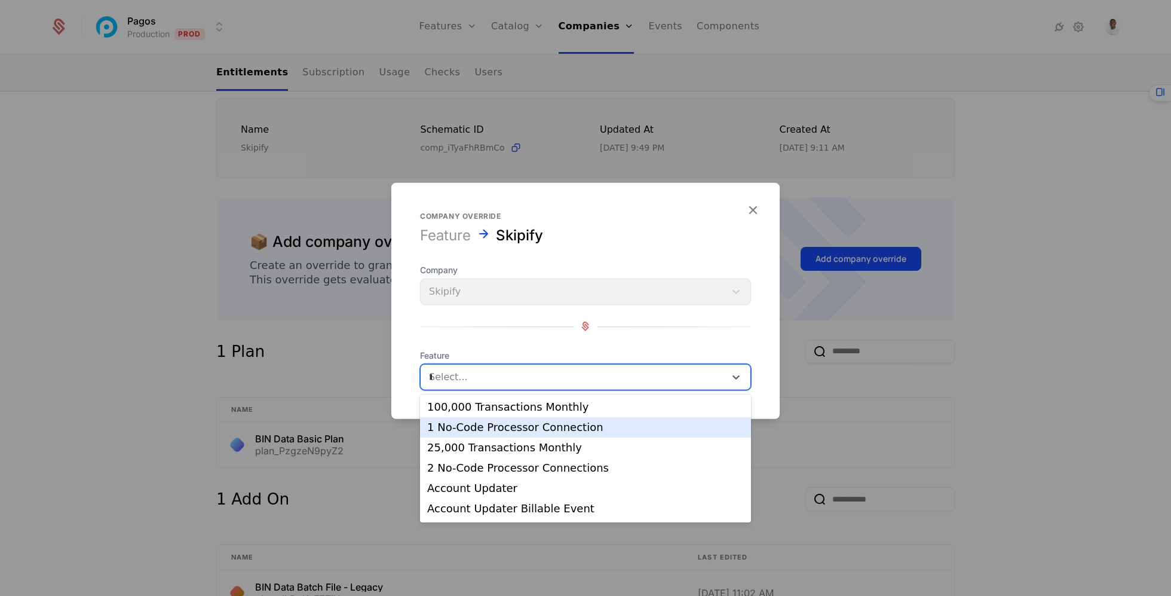
type input "***"
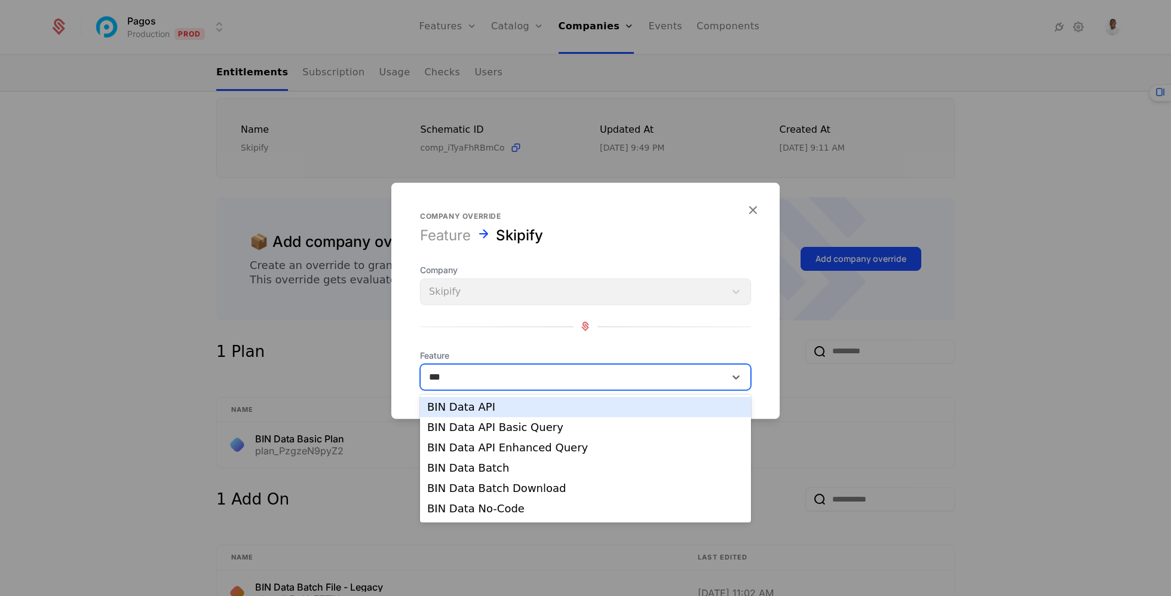
click at [514, 412] on div "BIN Data API" at bounding box center [585, 407] width 331 height 20
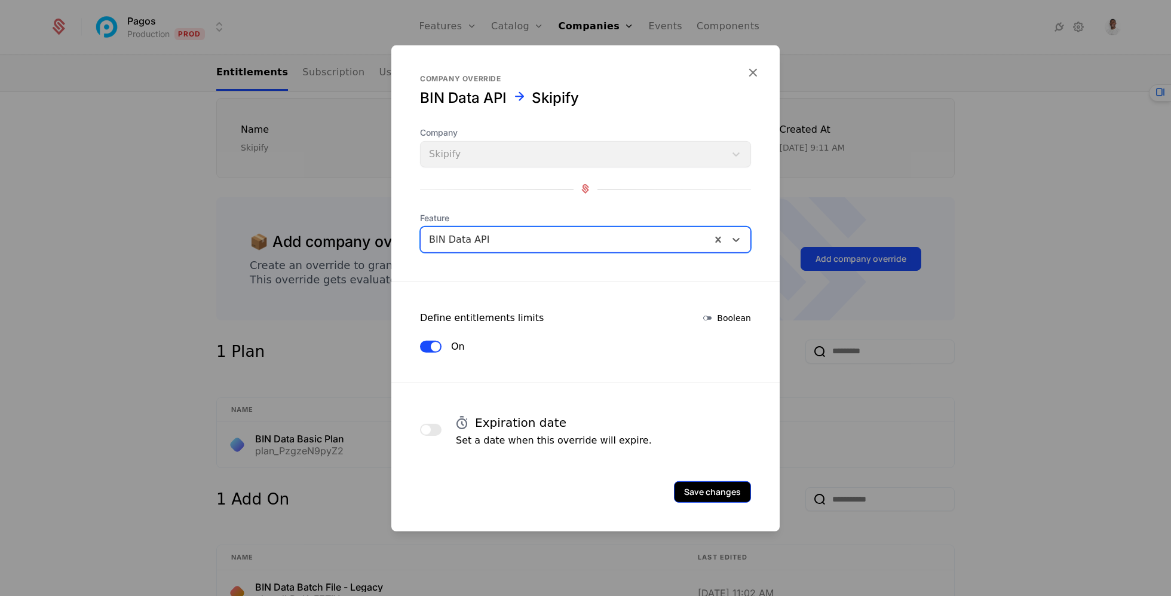
click at [735, 497] on button "Save changes" at bounding box center [712, 491] width 77 height 22
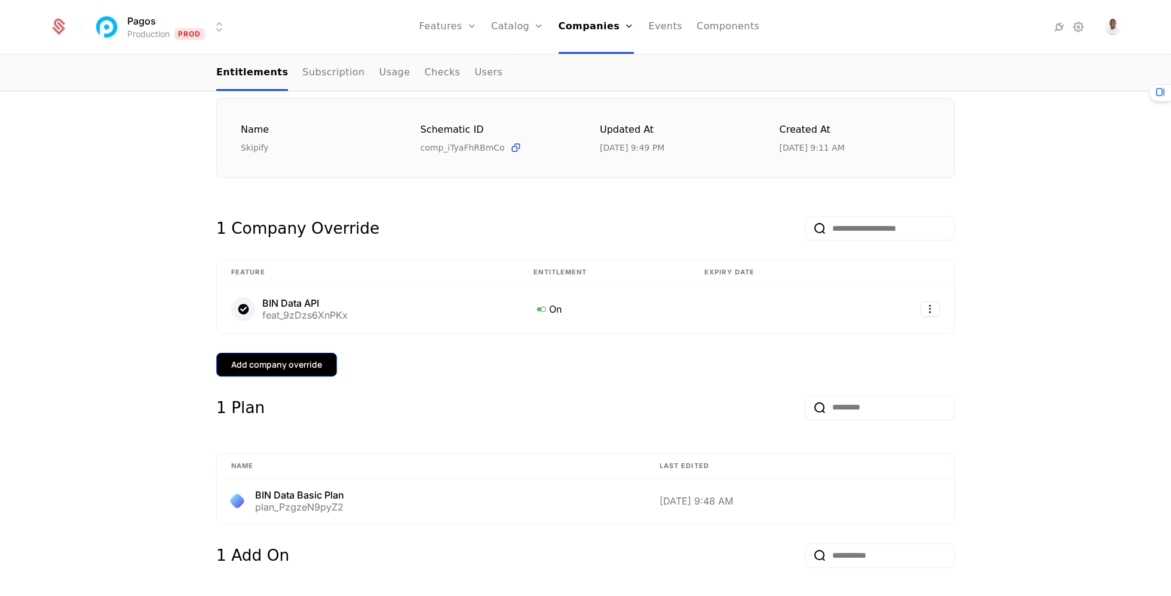
click at [293, 361] on div "Add company override" at bounding box center [276, 364] width 91 height 12
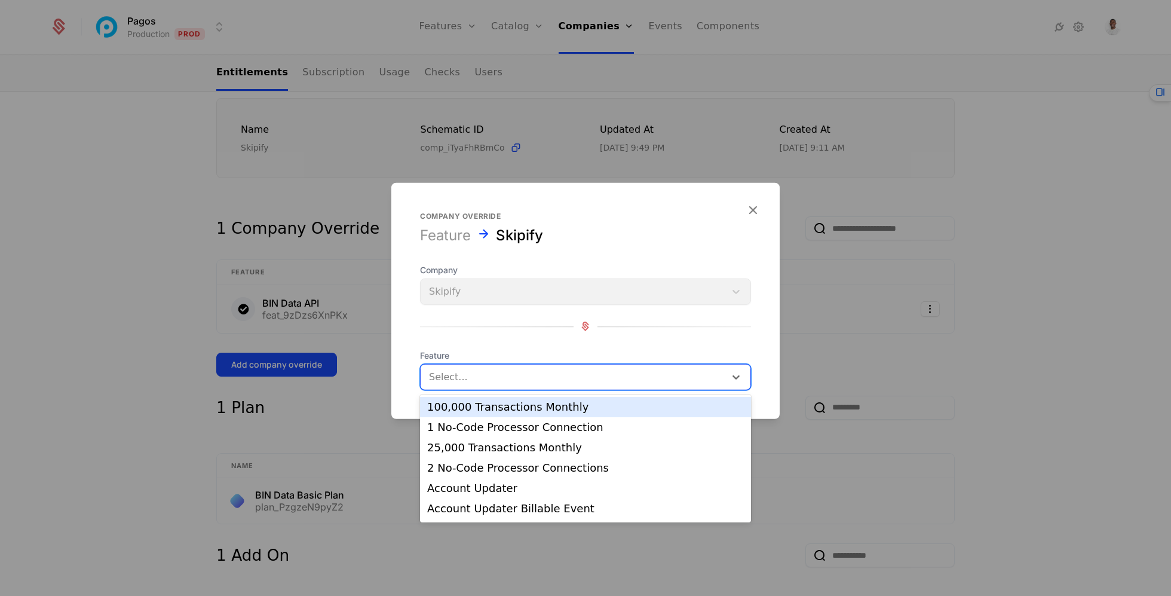
click at [467, 387] on div "Select..." at bounding box center [585, 376] width 331 height 26
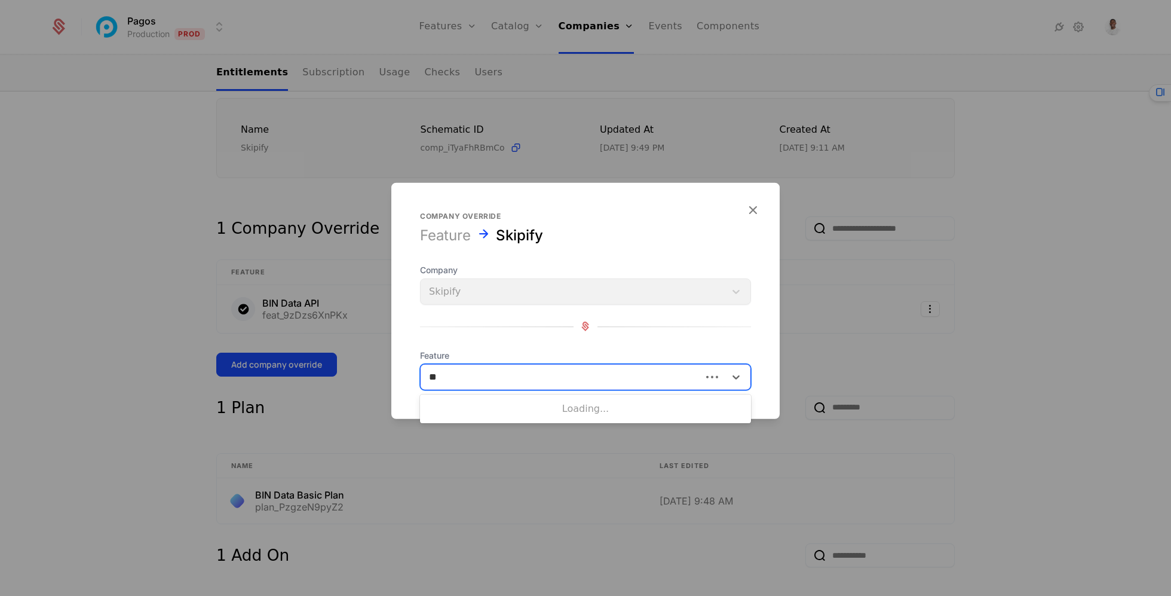
type input "***"
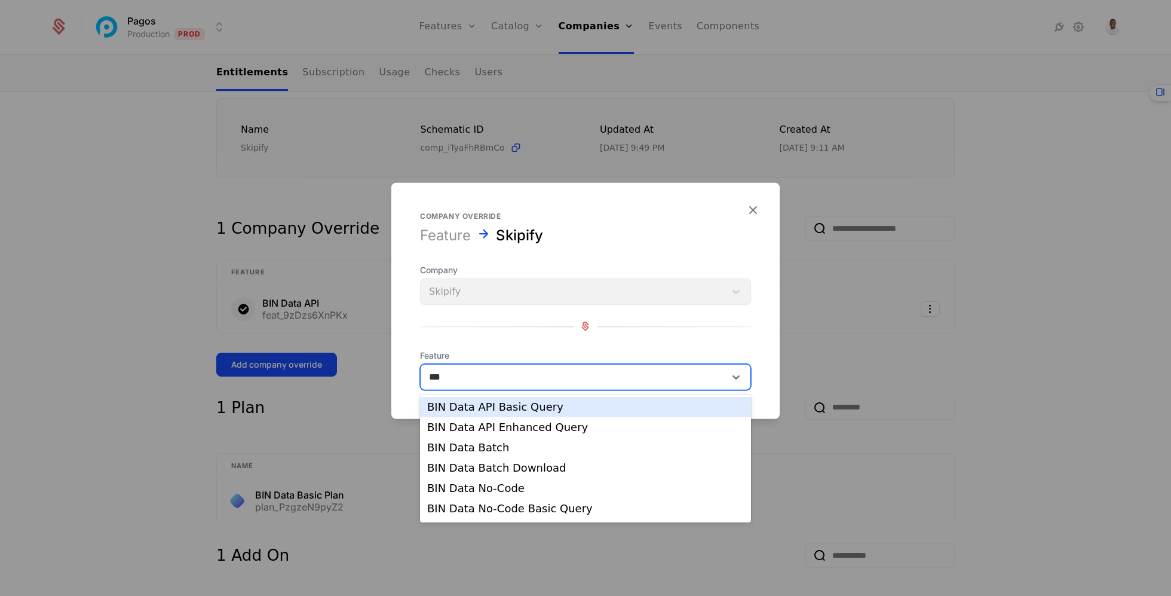
click at [517, 404] on div "BIN Data API Basic Query" at bounding box center [585, 406] width 317 height 11
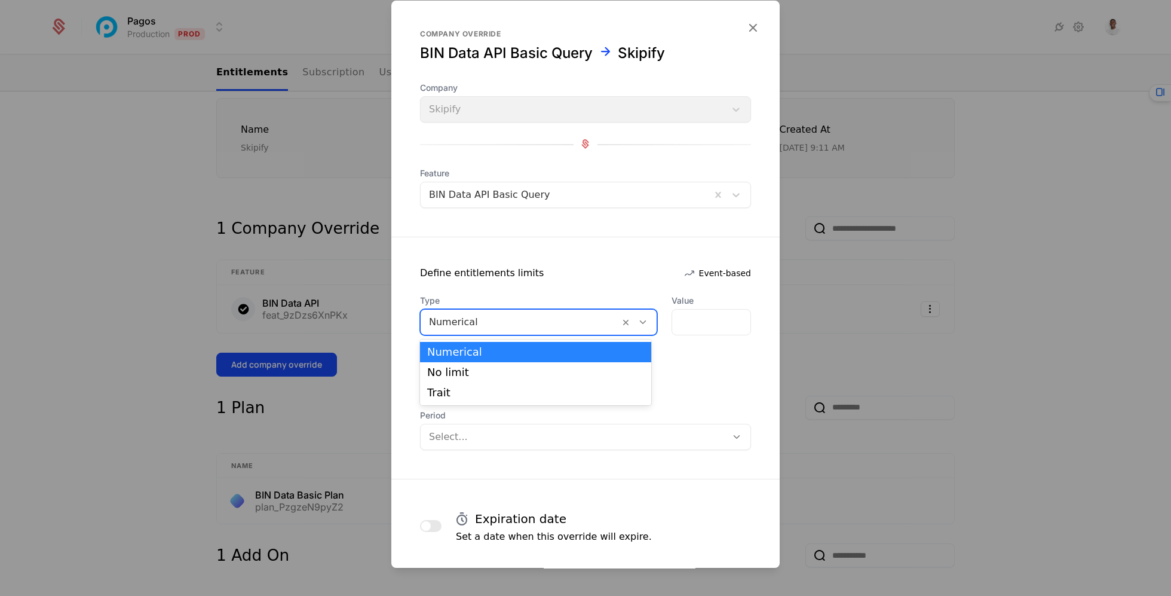
click at [500, 329] on div at bounding box center [520, 322] width 182 height 17
click at [499, 371] on div "No limit" at bounding box center [535, 372] width 217 height 11
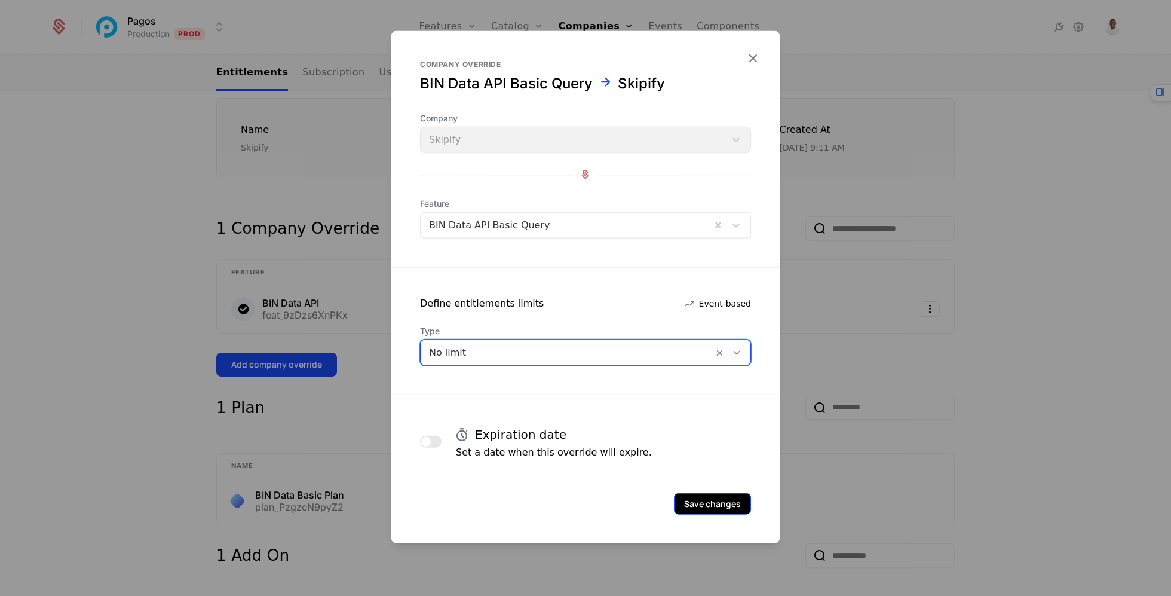
click at [703, 505] on button "Save changes" at bounding box center [712, 503] width 77 height 22
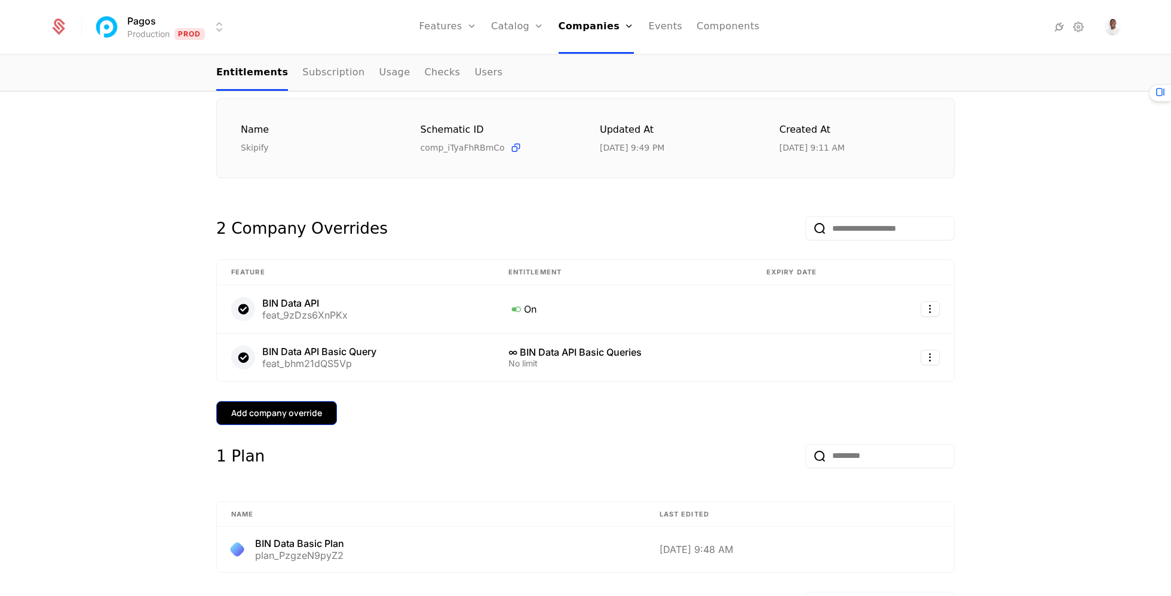
click at [321, 402] on button "Add company override" at bounding box center [276, 413] width 121 height 24
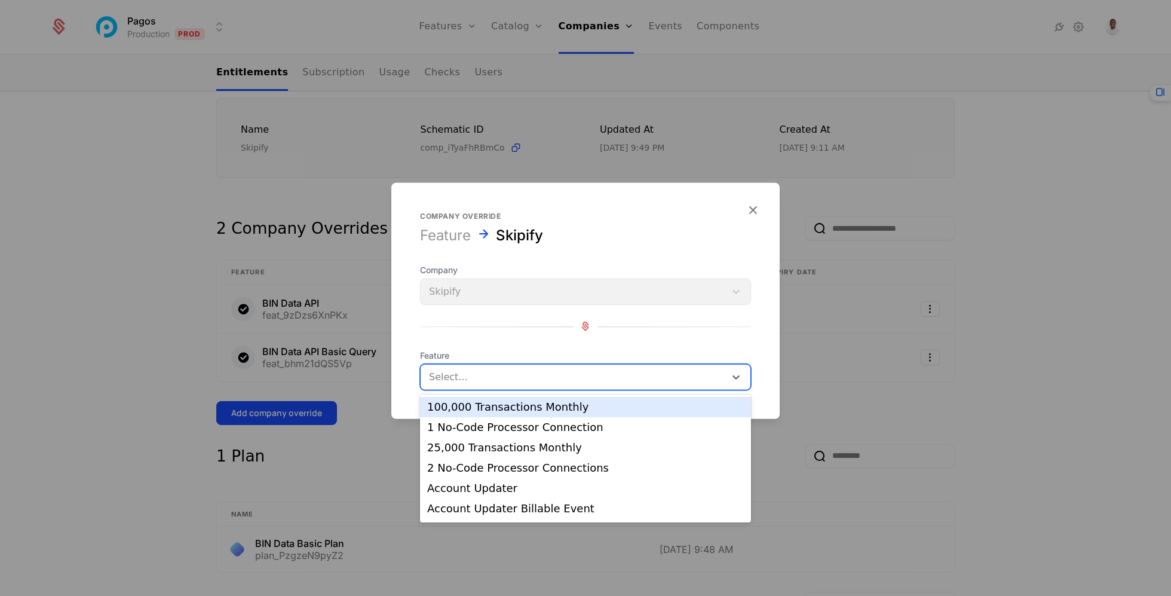
click at [496, 372] on div at bounding box center [573, 376] width 288 height 17
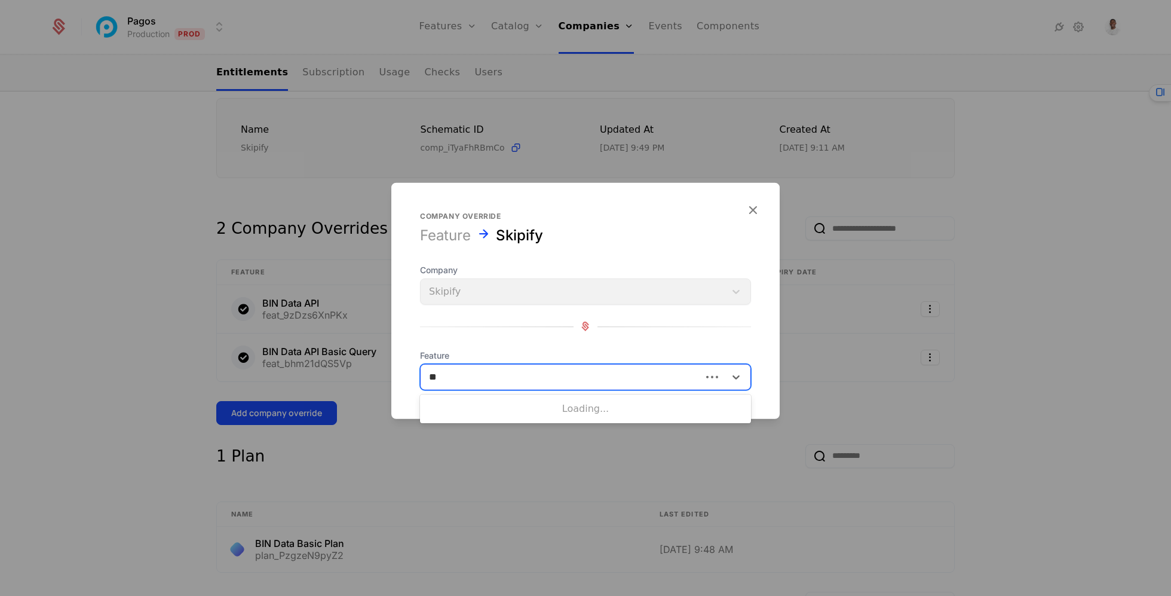
type input "*"
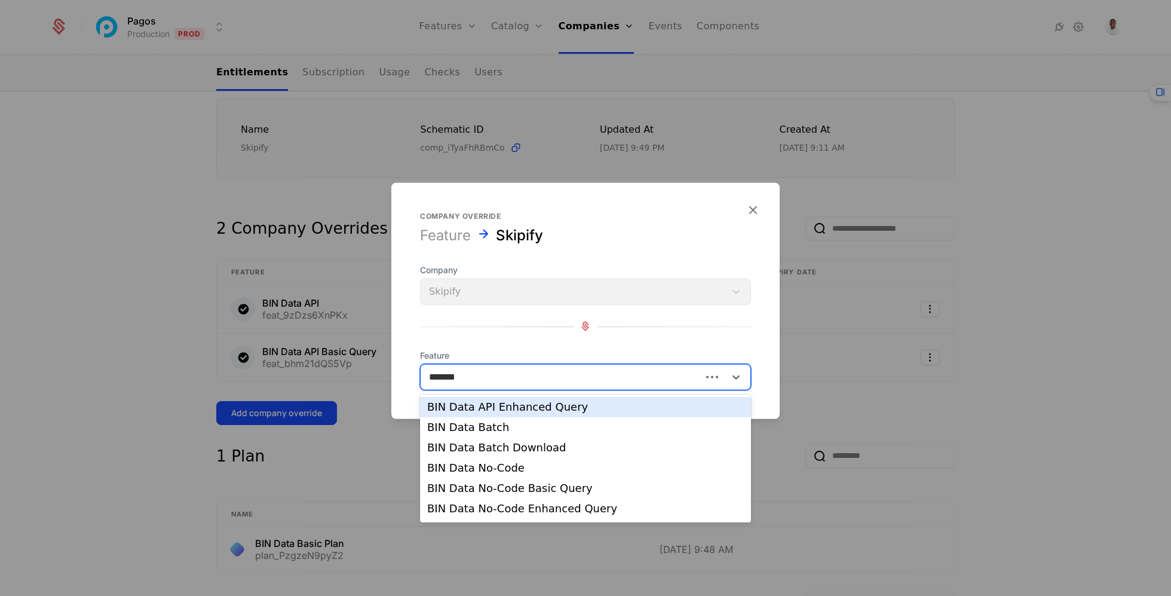
type input "********"
click at [545, 409] on div "BIN Data API Enhanced Query" at bounding box center [585, 406] width 317 height 11
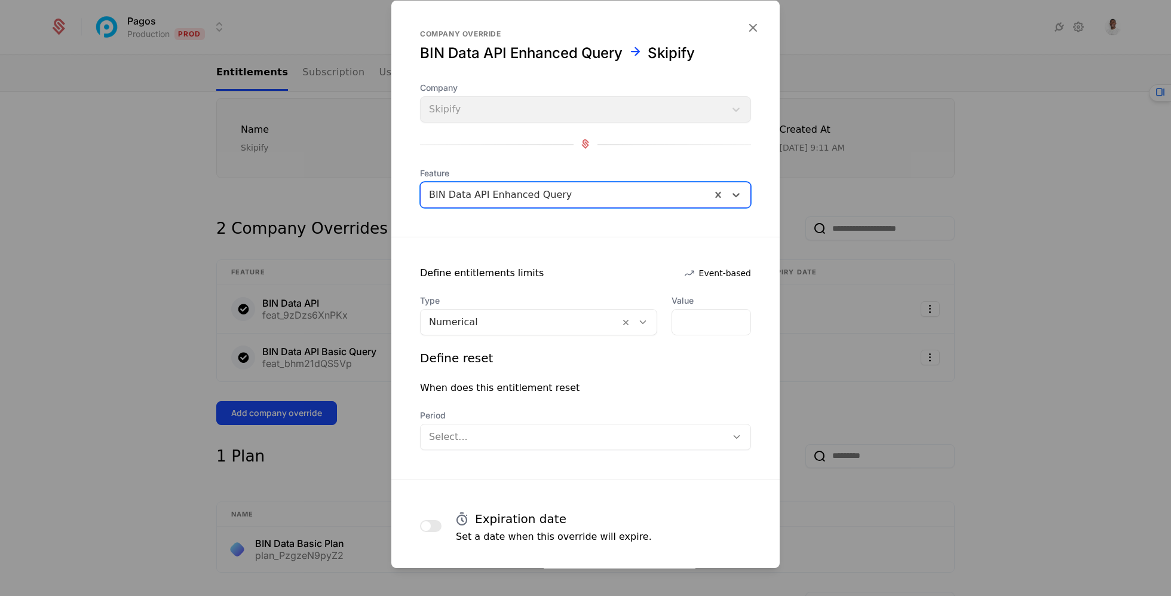
click at [533, 330] on div "Numerical" at bounding box center [520, 322] width 199 height 22
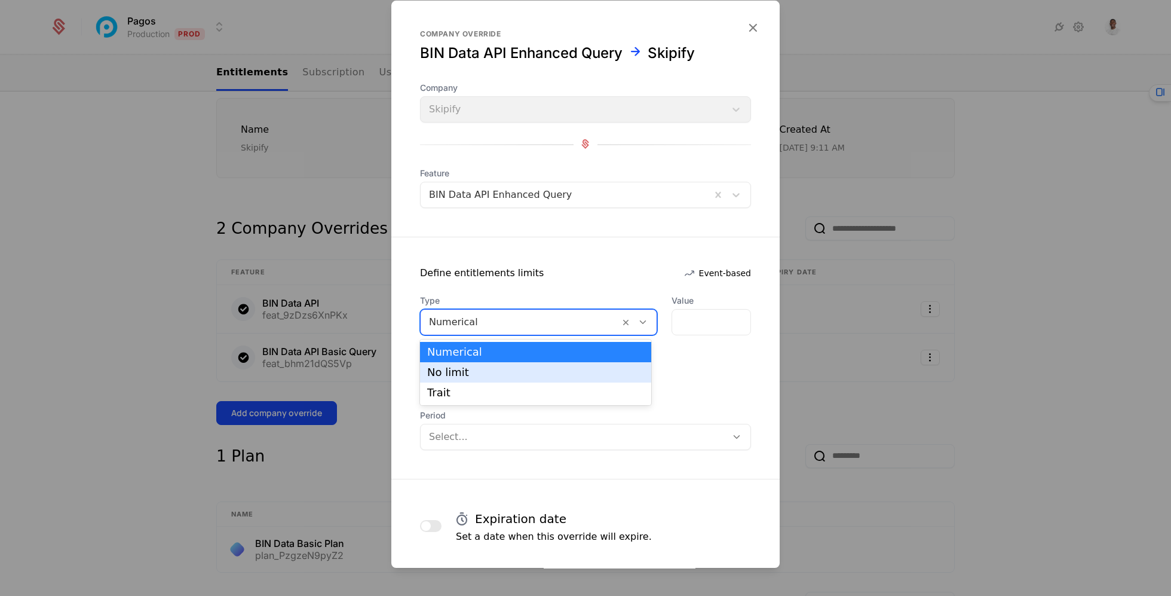
click at [533, 367] on div "No limit" at bounding box center [535, 372] width 217 height 11
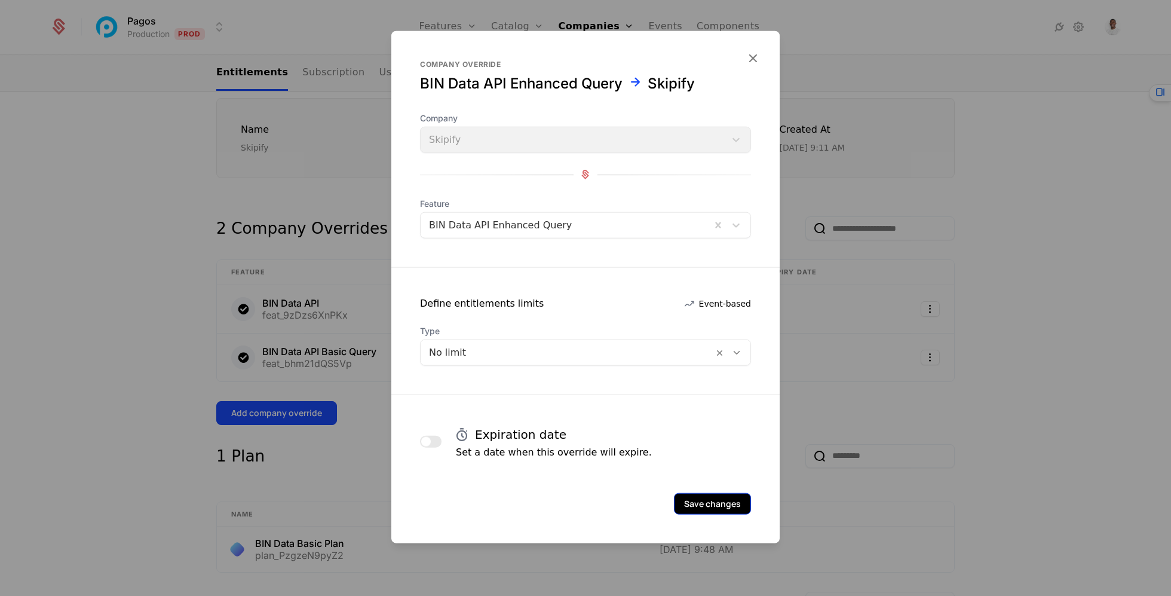
click at [689, 509] on button "Save changes" at bounding box center [712, 503] width 77 height 22
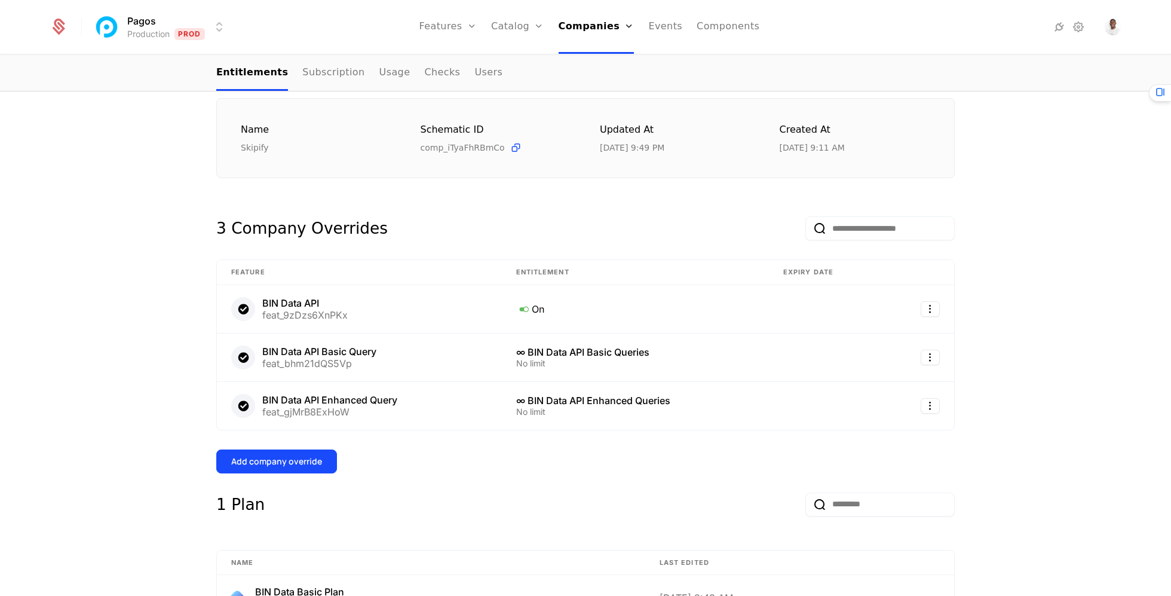
click at [317, 468] on button "Add company override" at bounding box center [276, 461] width 121 height 24
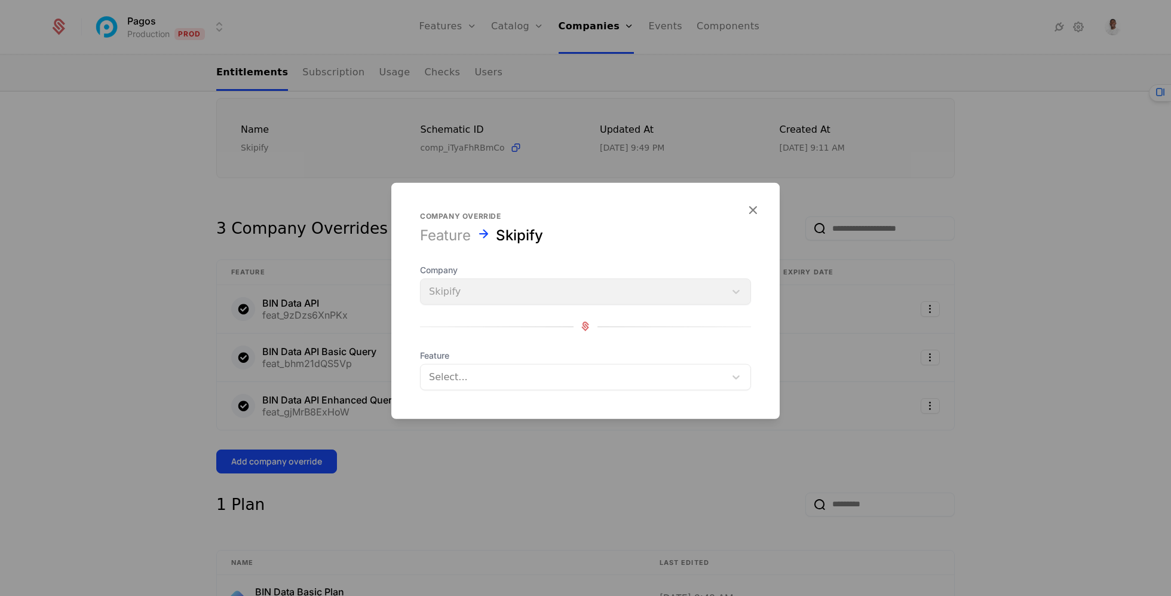
click at [509, 376] on div at bounding box center [573, 376] width 288 height 17
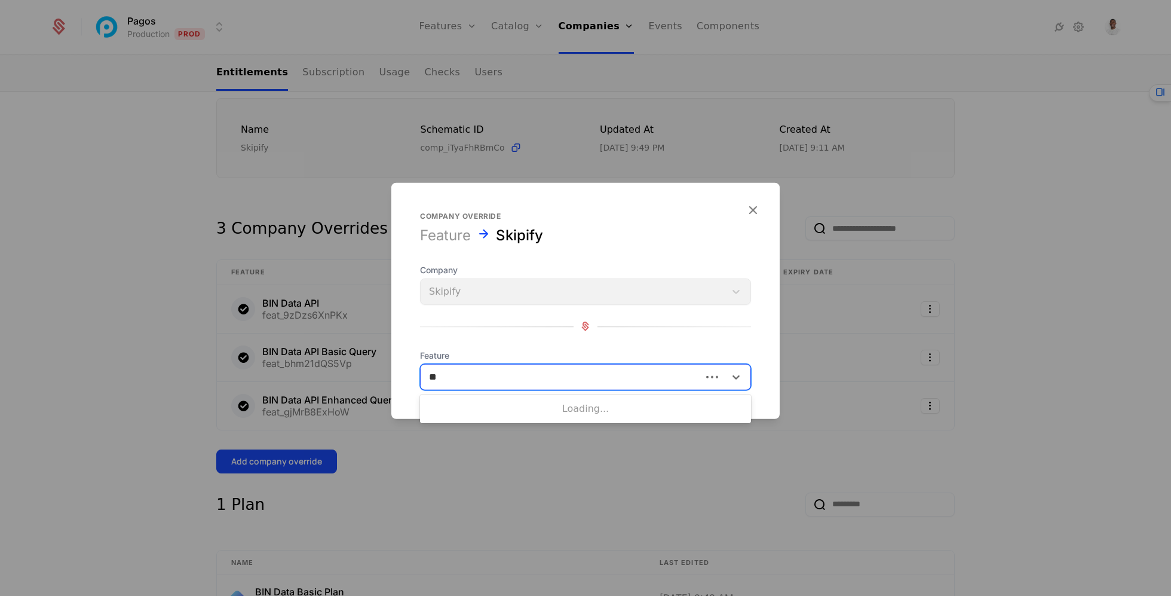
type input "*"
type input "***"
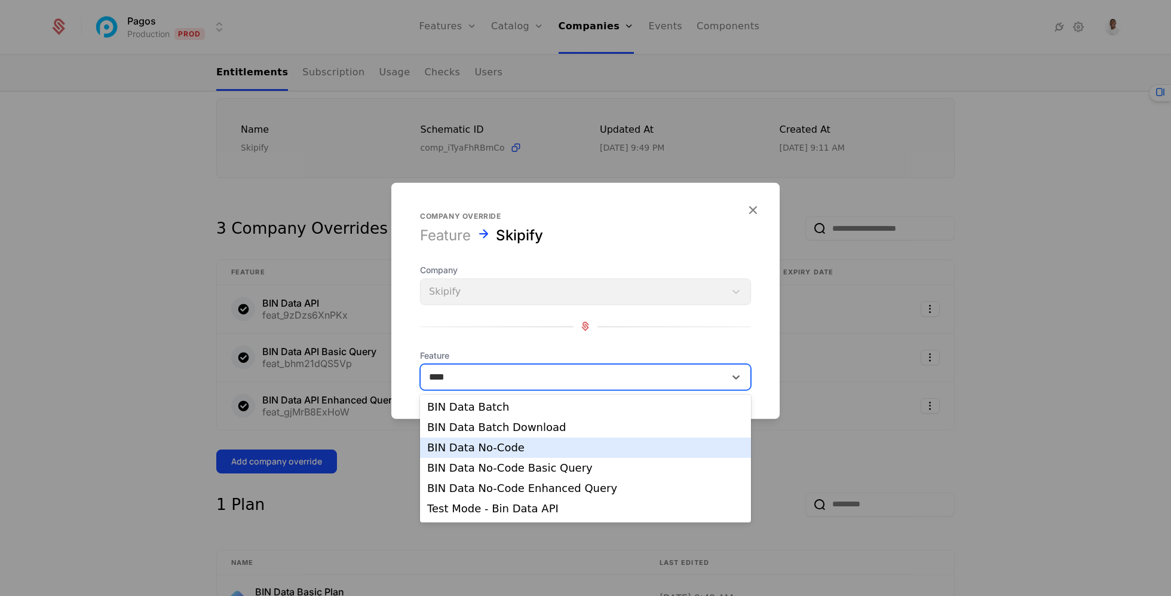
click at [527, 444] on div "BIN Data No-Code" at bounding box center [585, 447] width 317 height 11
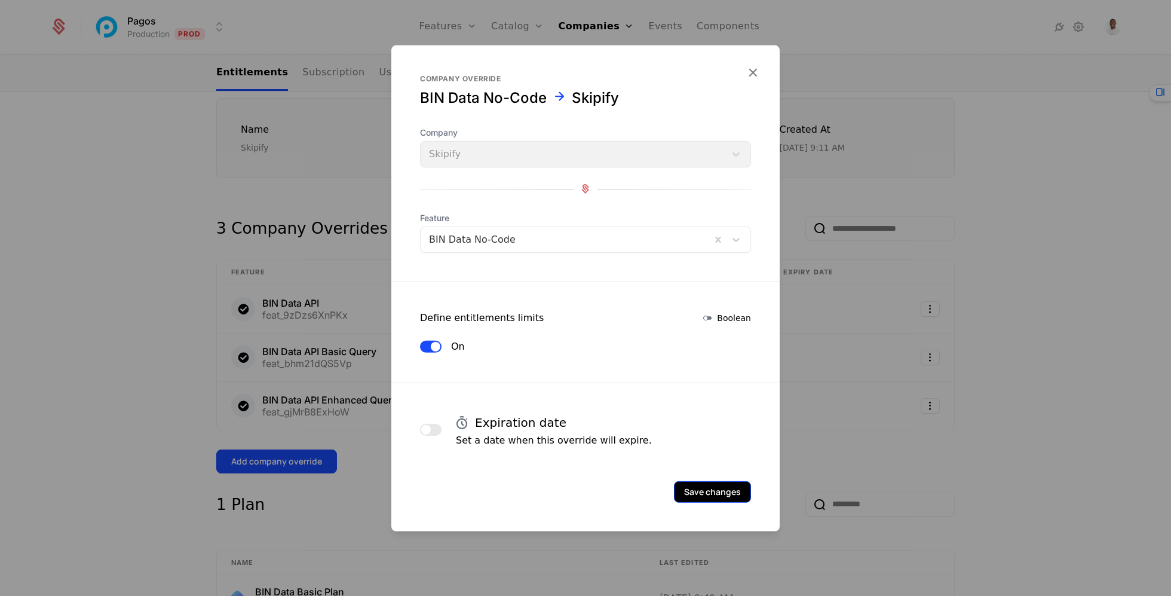
click at [706, 486] on button "Save changes" at bounding box center [712, 491] width 77 height 22
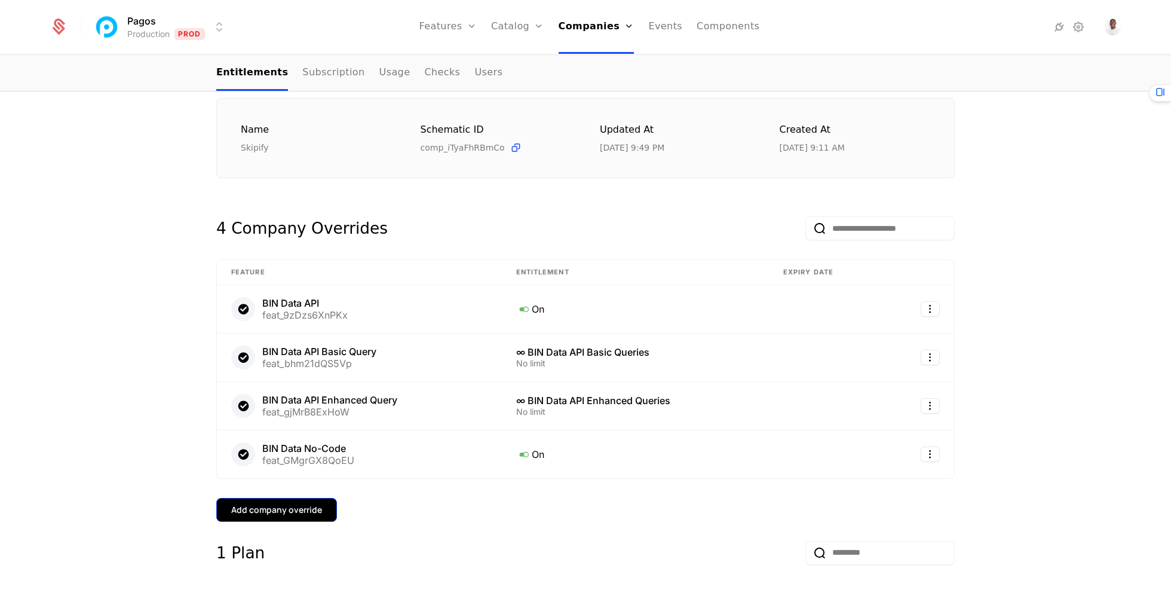
click at [310, 516] on button "Add company override" at bounding box center [276, 510] width 121 height 24
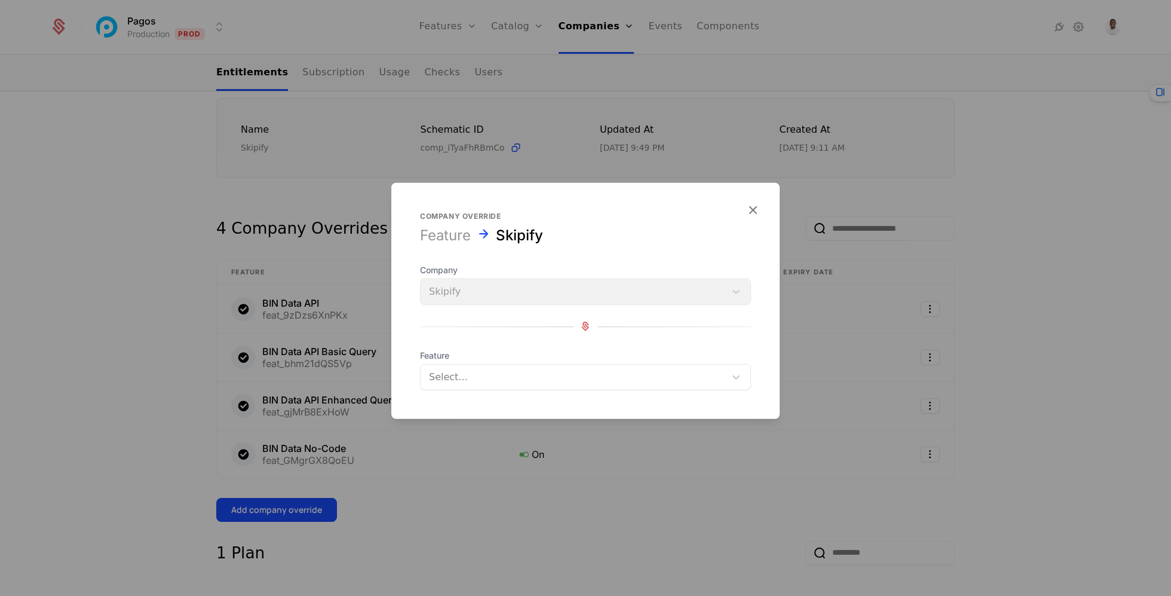
click at [514, 368] on div at bounding box center [573, 376] width 288 height 17
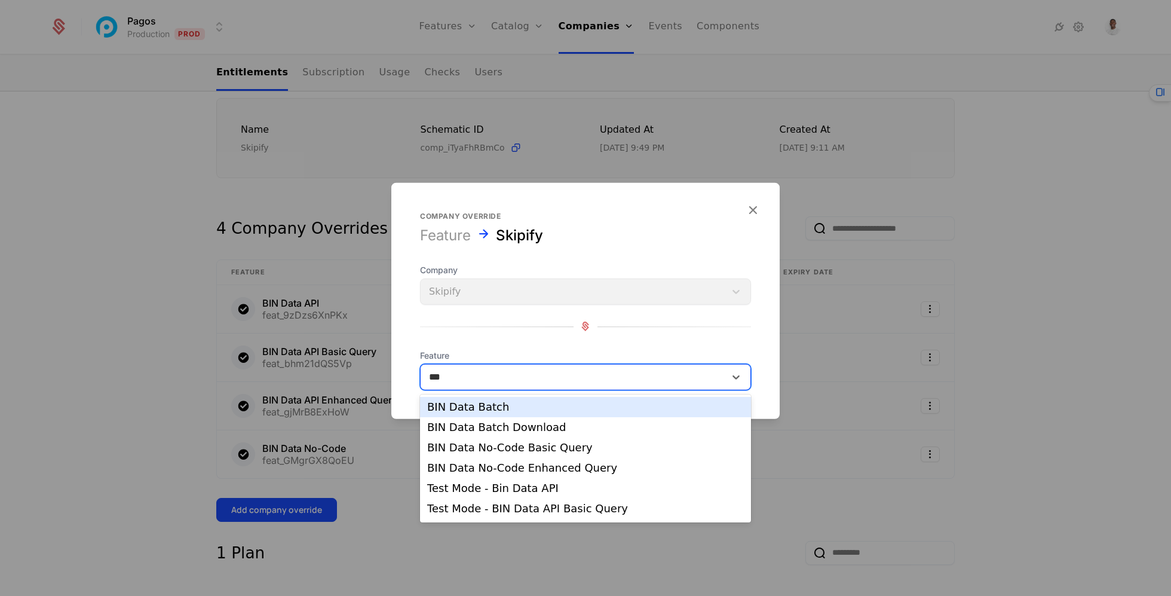
type input "***"
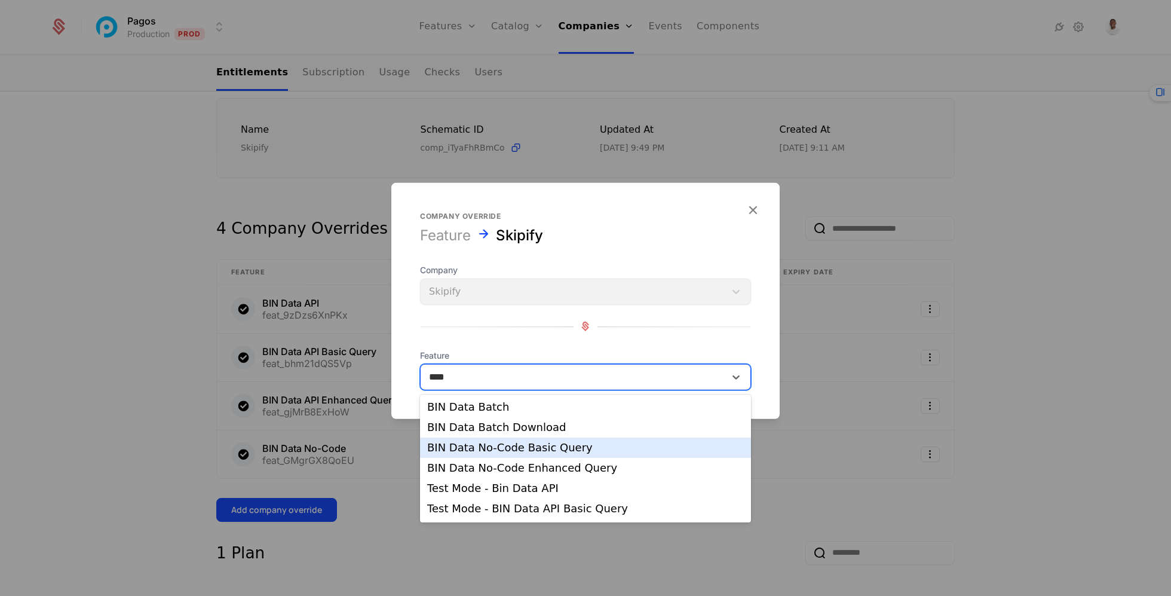
click at [527, 453] on div "BIN Data No-Code Basic Query" at bounding box center [585, 447] width 331 height 20
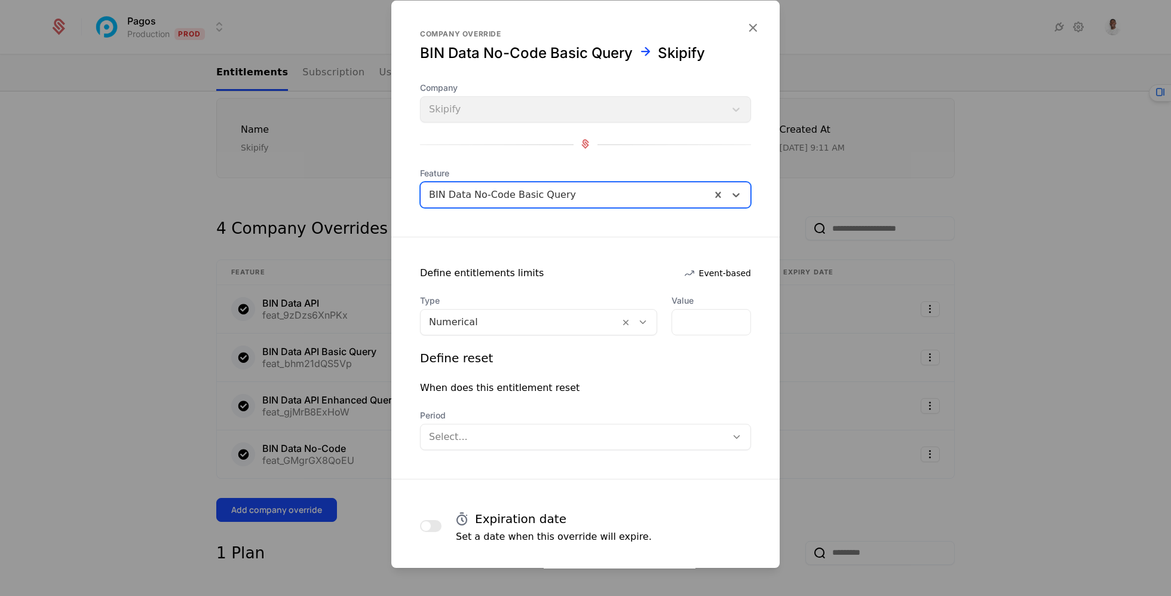
click at [496, 326] on div at bounding box center [520, 322] width 182 height 17
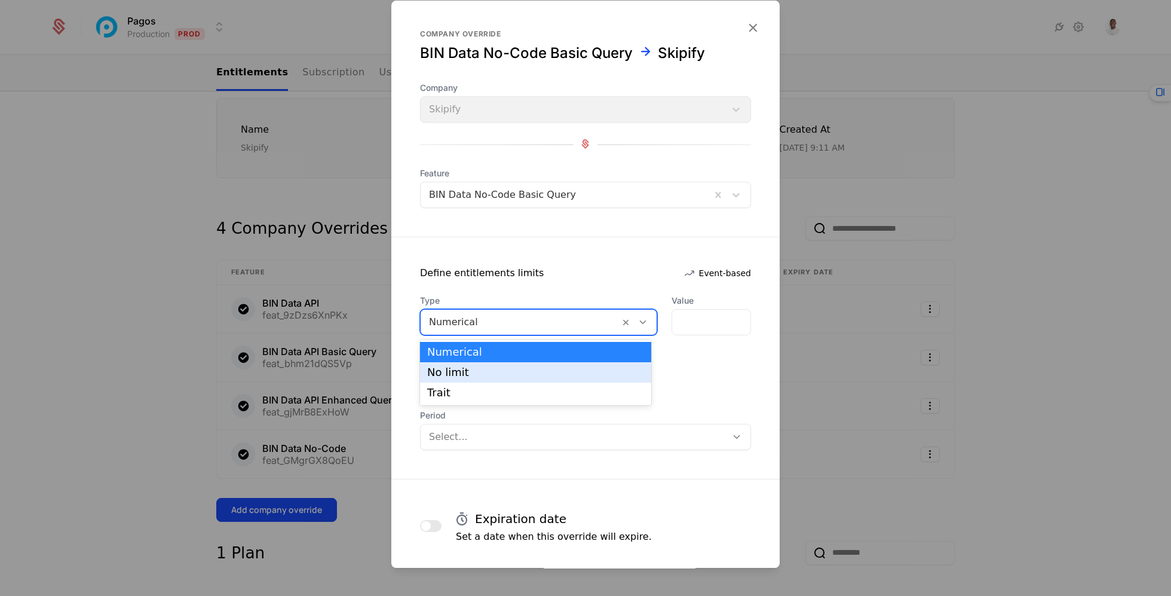
click at [496, 369] on div "No limit" at bounding box center [535, 372] width 217 height 11
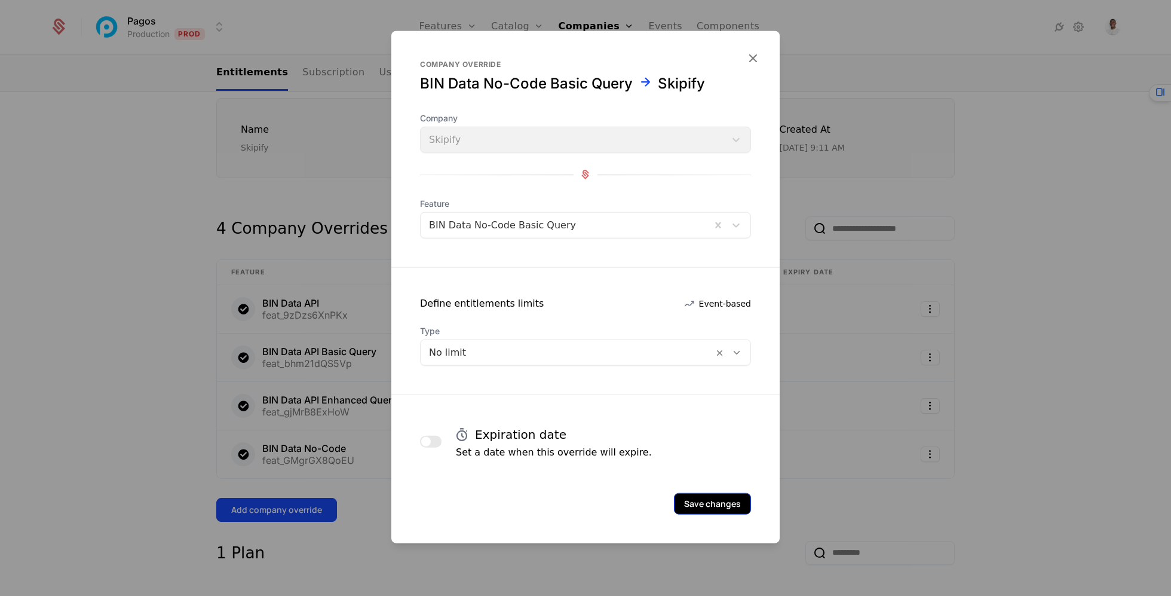
click at [727, 499] on button "Save changes" at bounding box center [712, 503] width 77 height 22
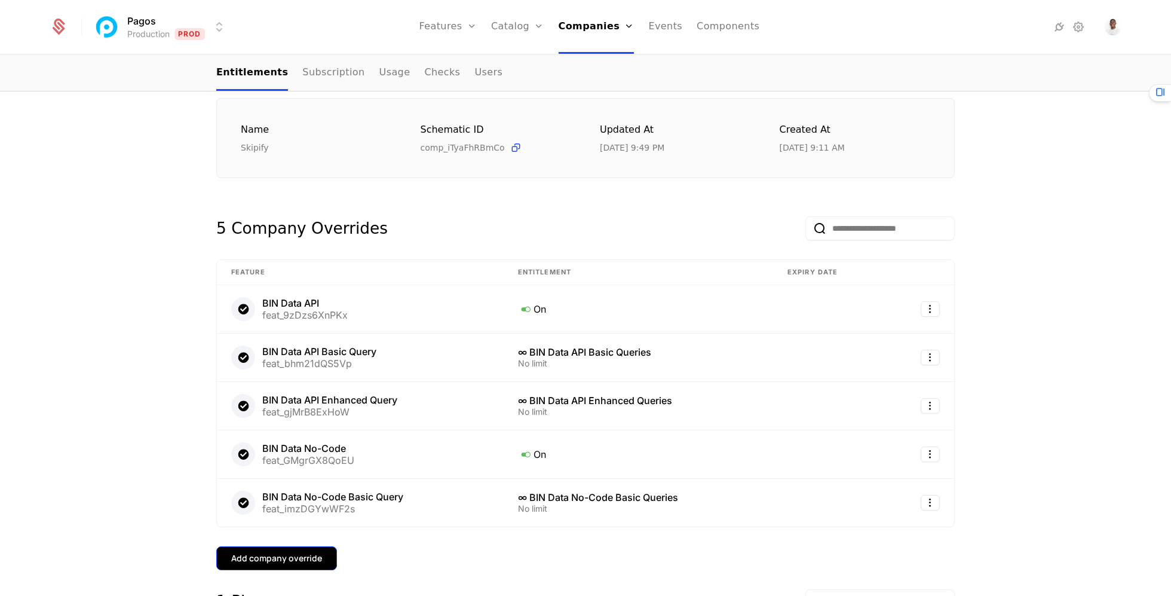
click at [309, 552] on div "Add company override" at bounding box center [276, 558] width 91 height 12
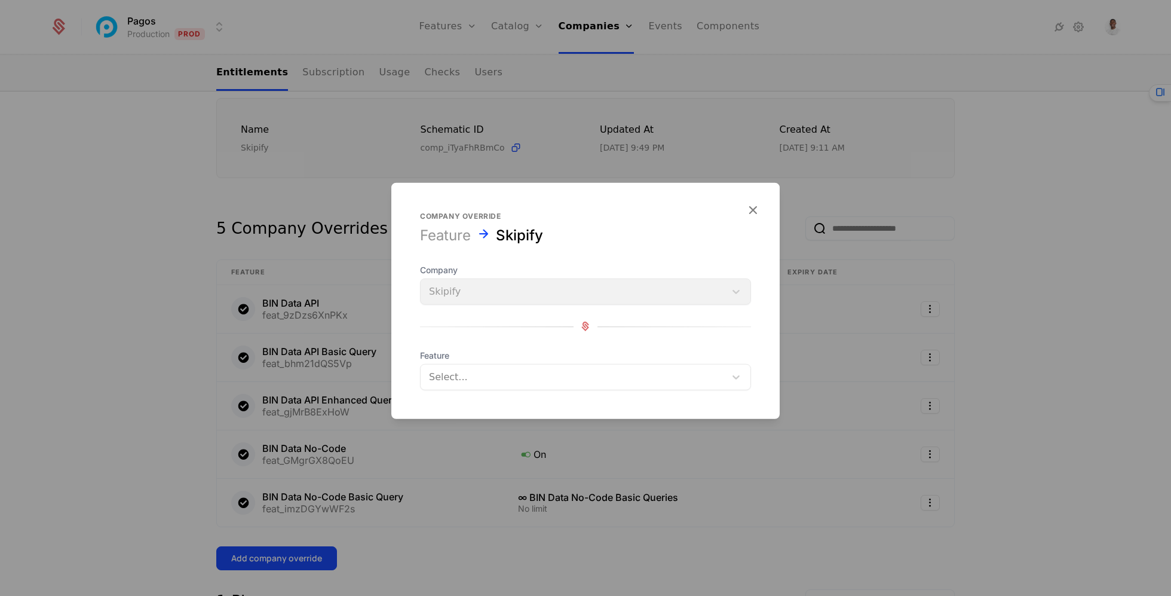
click at [558, 385] on div "Select..." at bounding box center [573, 377] width 305 height 22
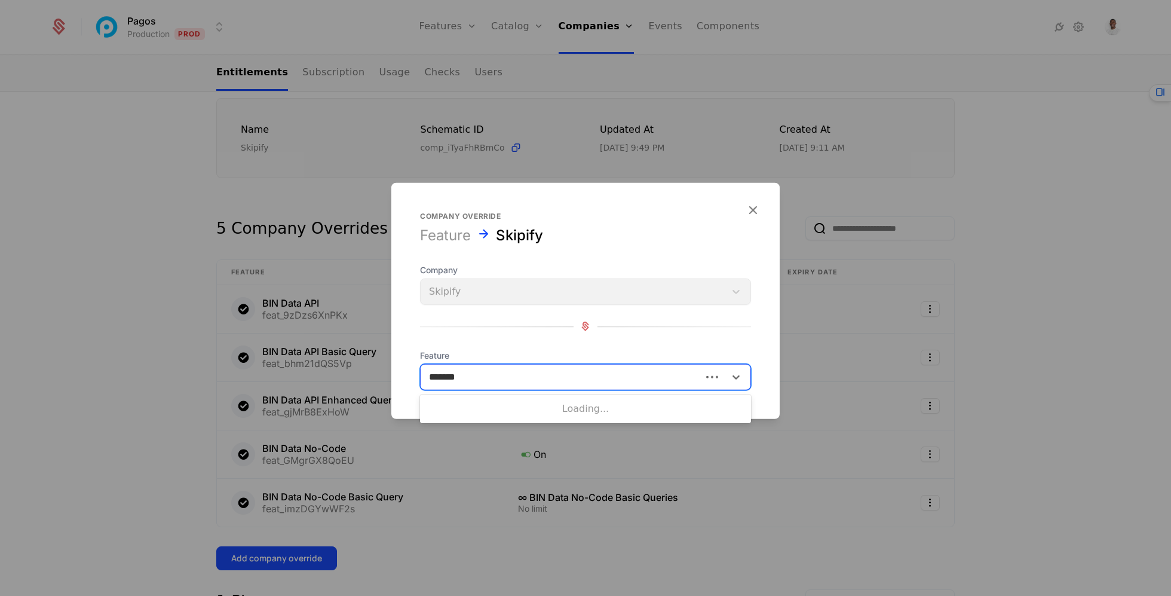
type input "********"
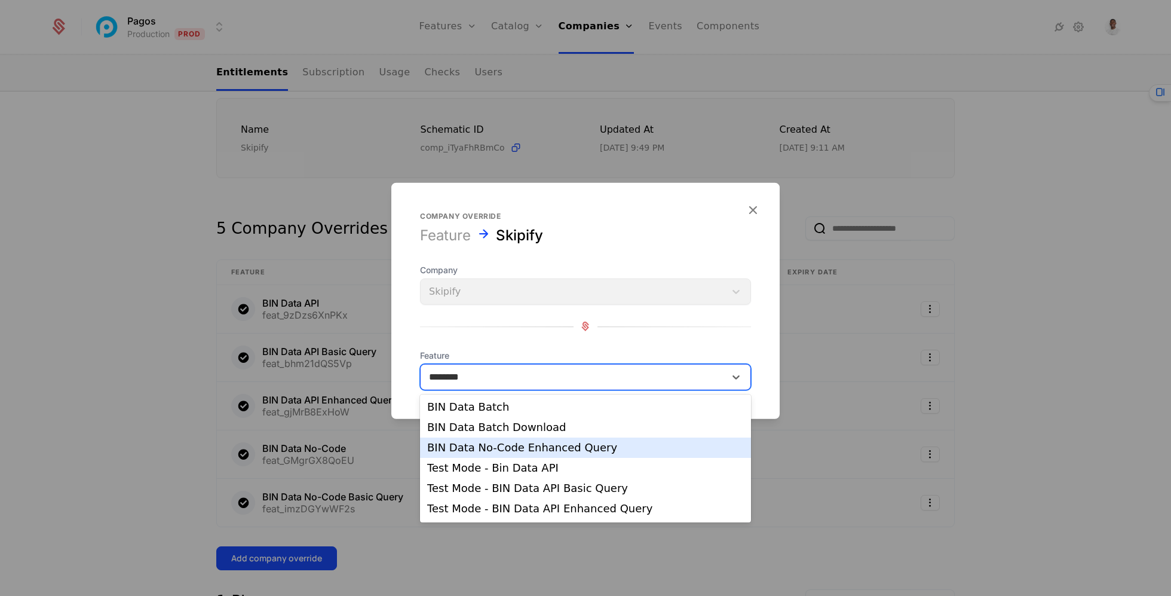
click at [581, 447] on div "BIN Data No-Code Enhanced Query" at bounding box center [585, 447] width 317 height 11
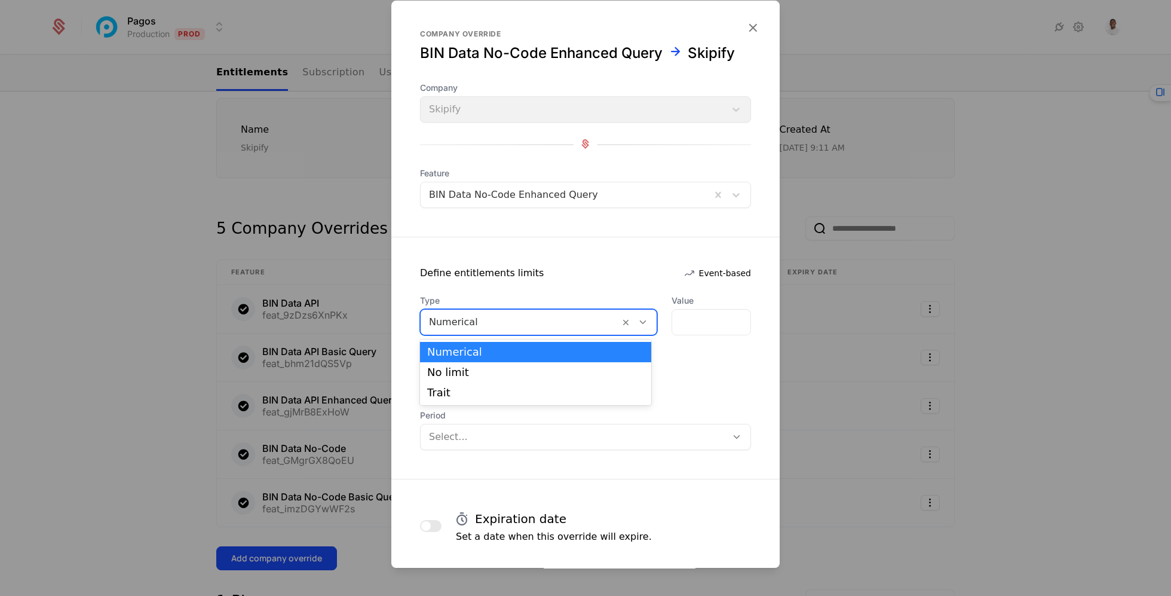
click at [561, 309] on div "Numerical" at bounding box center [538, 322] width 237 height 26
click at [557, 367] on div "No limit" at bounding box center [535, 372] width 217 height 11
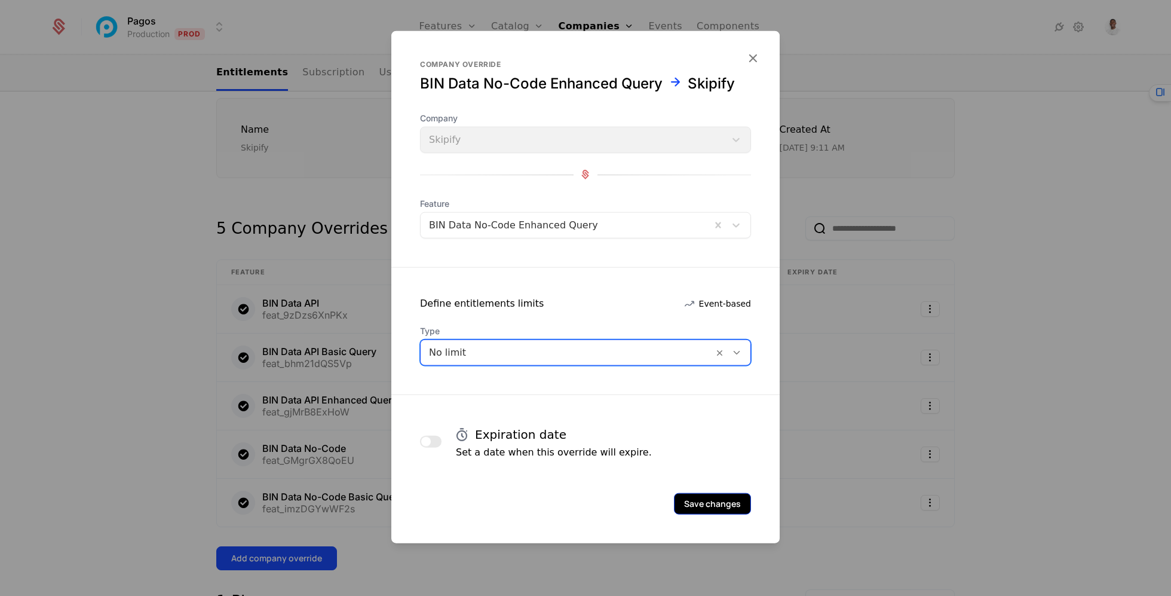
click at [714, 510] on button "Save changes" at bounding box center [712, 503] width 77 height 22
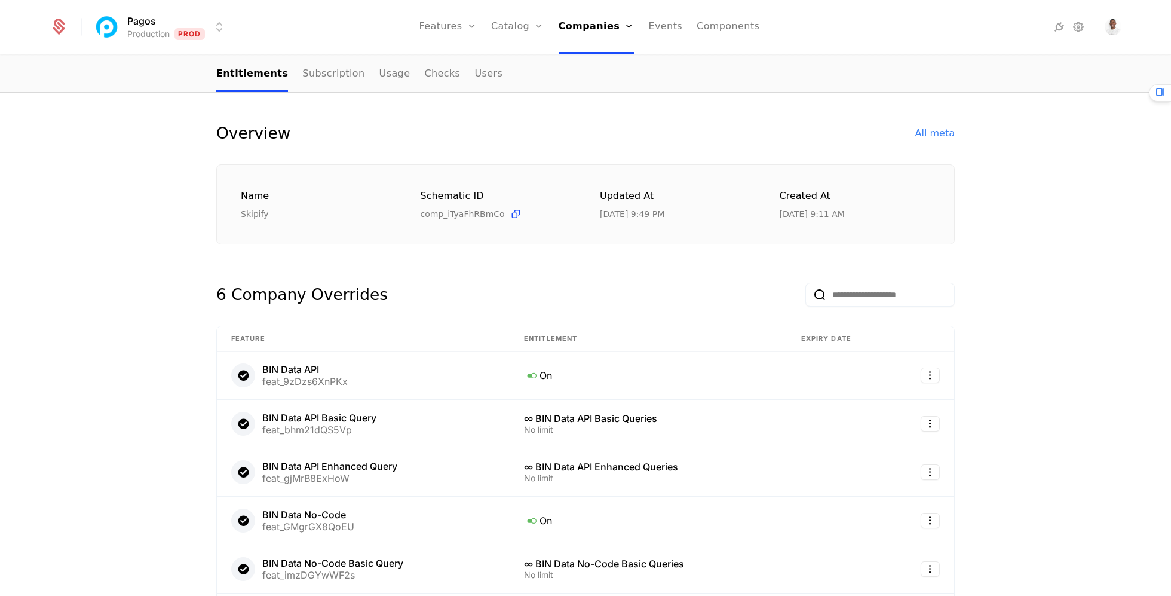
scroll to position [0, 0]
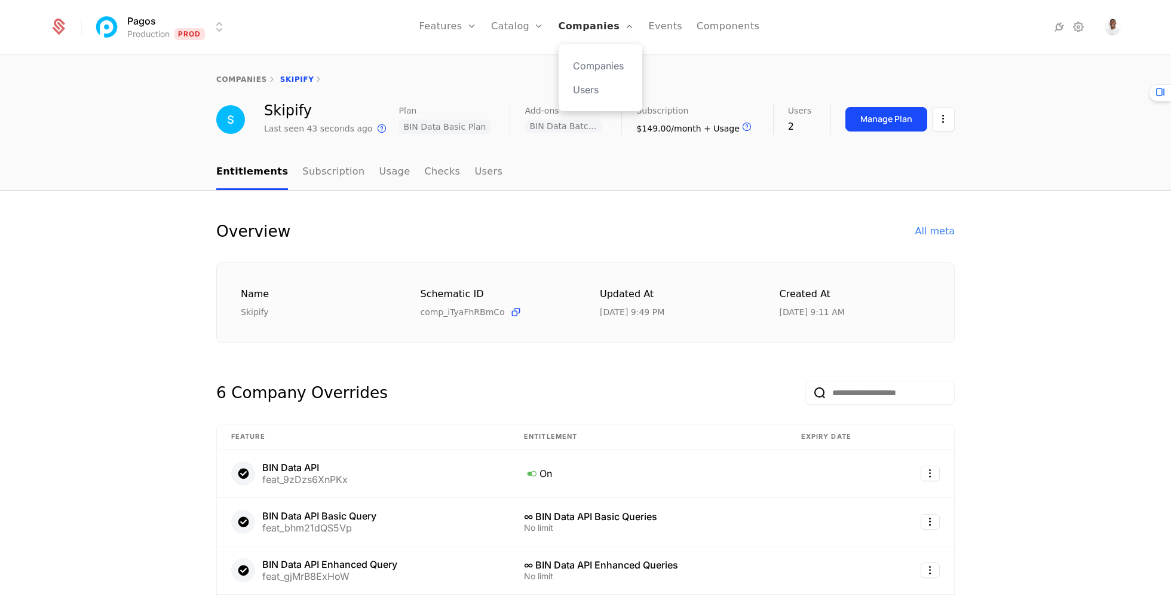
click at [582, 26] on link "Companies" at bounding box center [597, 27] width 76 height 54
select select "***"
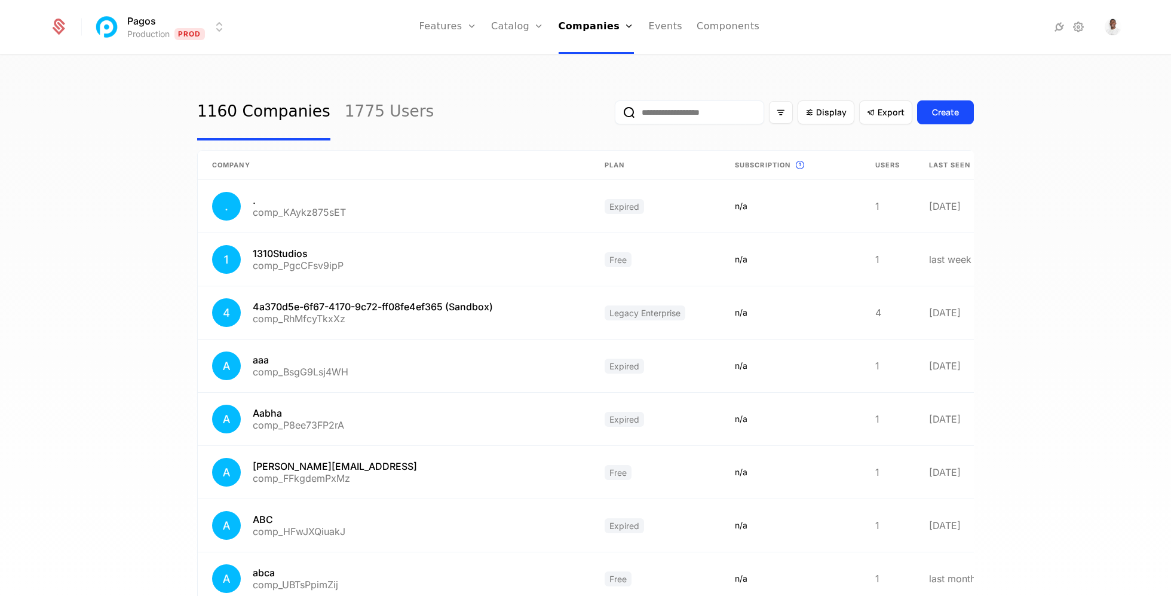
click at [733, 109] on input "email" at bounding box center [689, 112] width 149 height 24
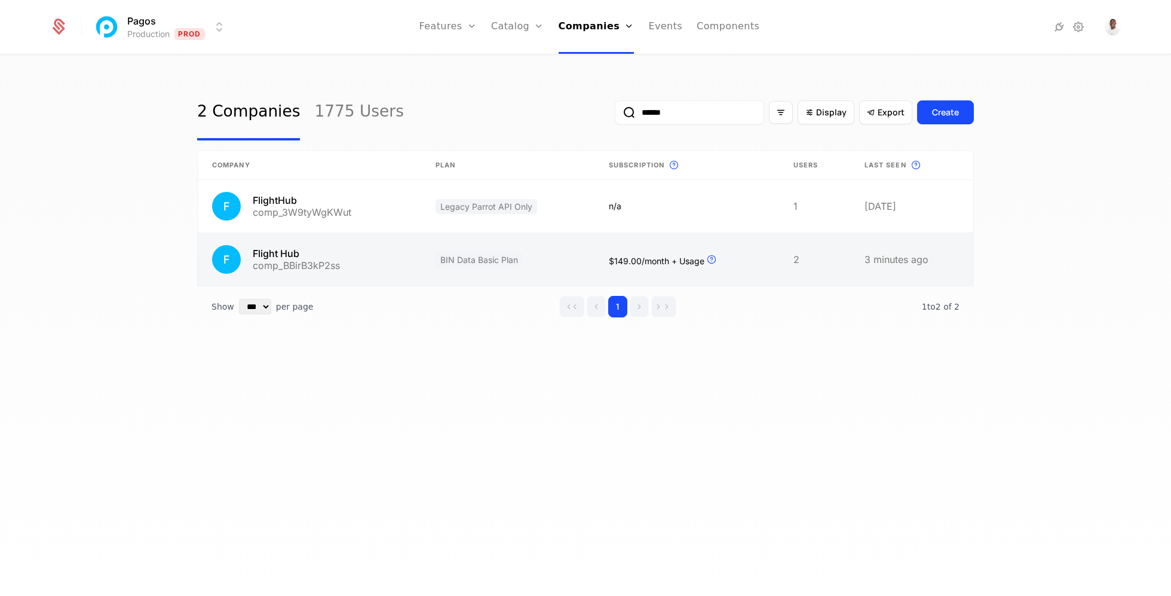
type input "******"
click at [538, 245] on link at bounding box center [507, 259] width 173 height 53
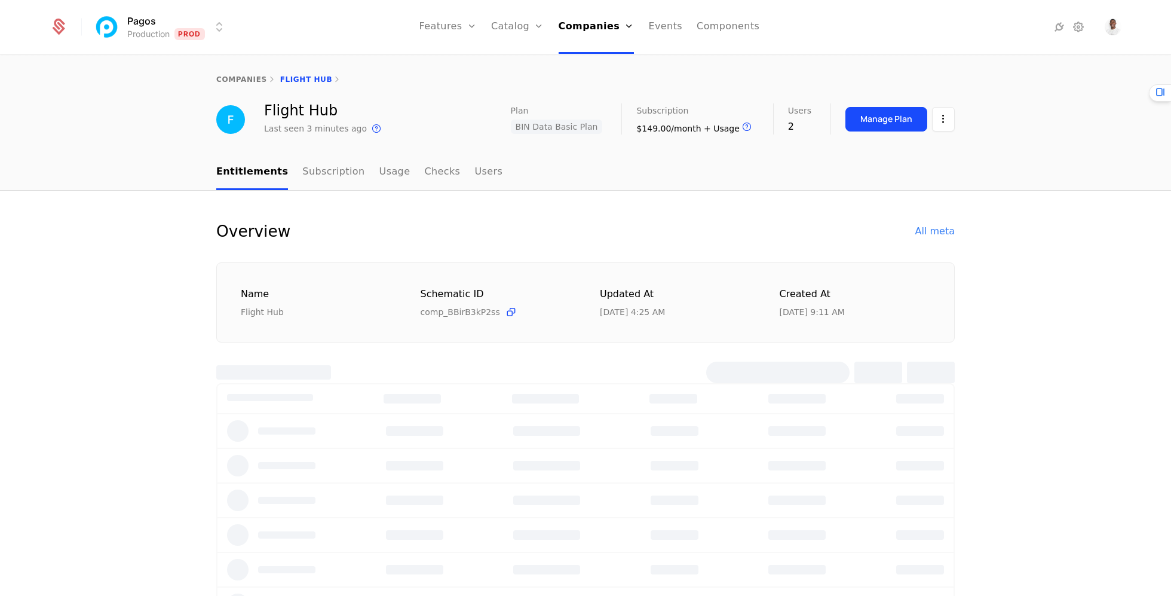
select select "***"
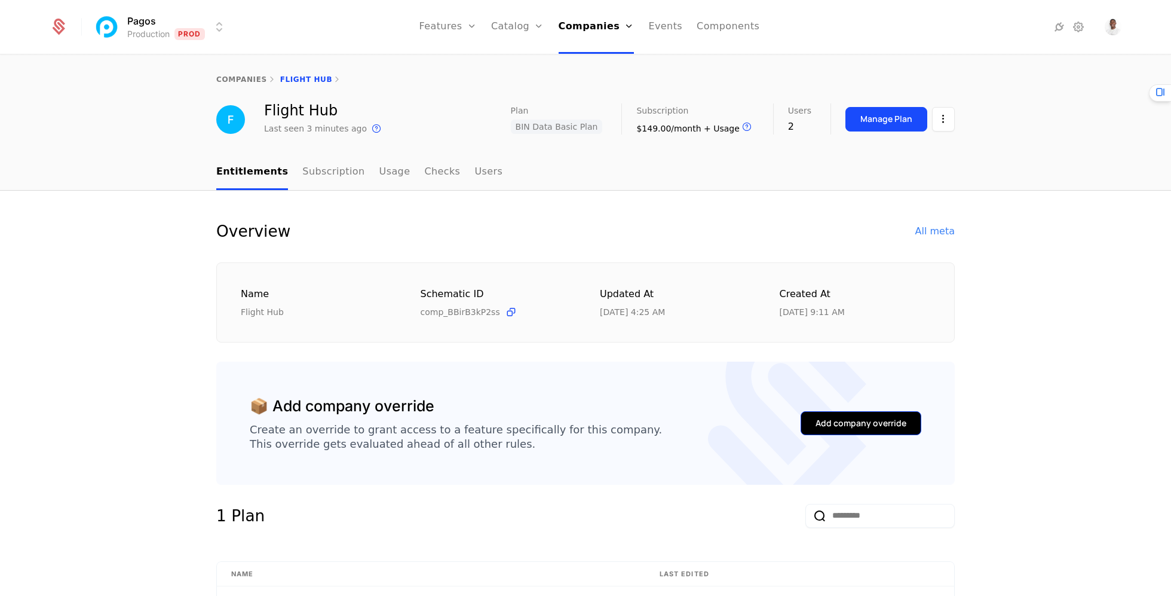
click at [850, 425] on div "Add company override" at bounding box center [860, 423] width 91 height 12
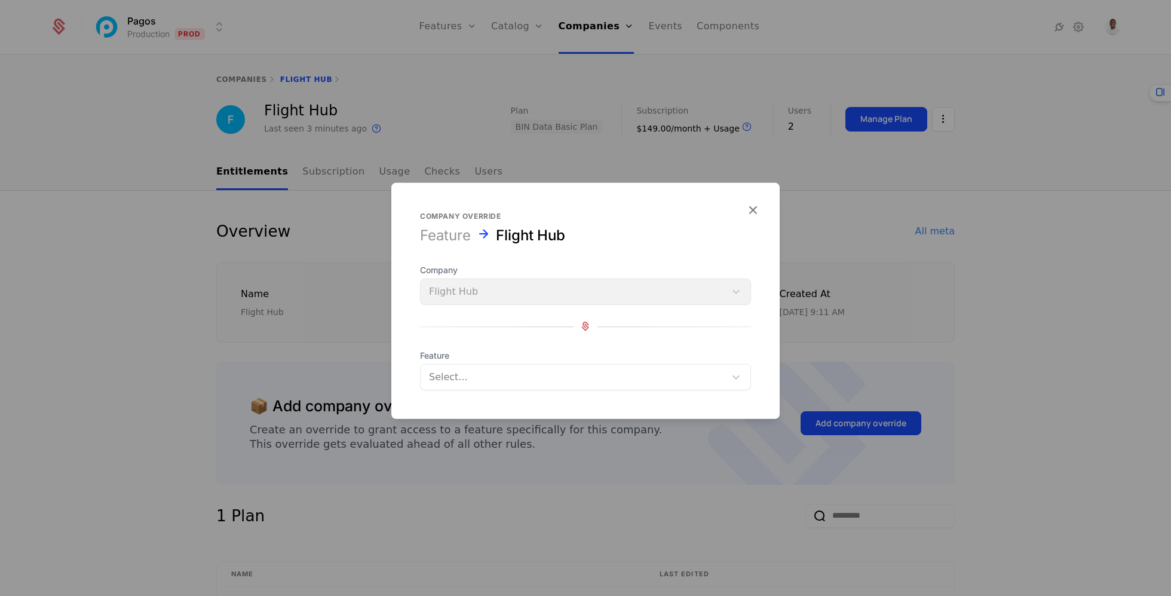
click at [498, 391] on form "Company override Feature Flight Hub Company Flight Hub Feature Select..." at bounding box center [585, 300] width 388 height 236
click at [505, 370] on div at bounding box center [573, 376] width 288 height 17
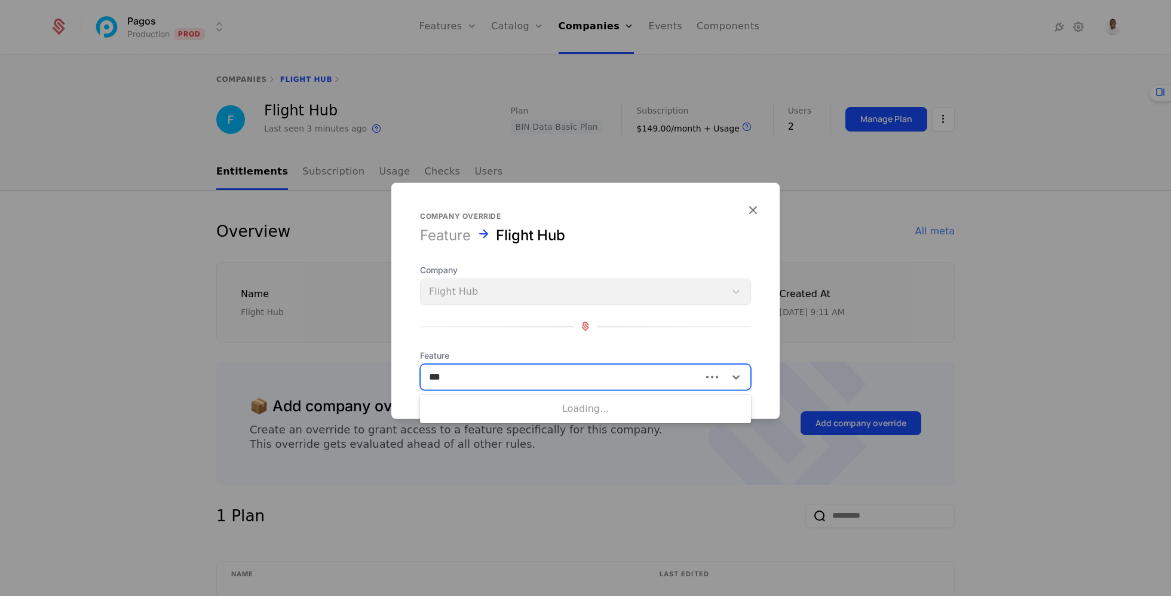
type input "***"
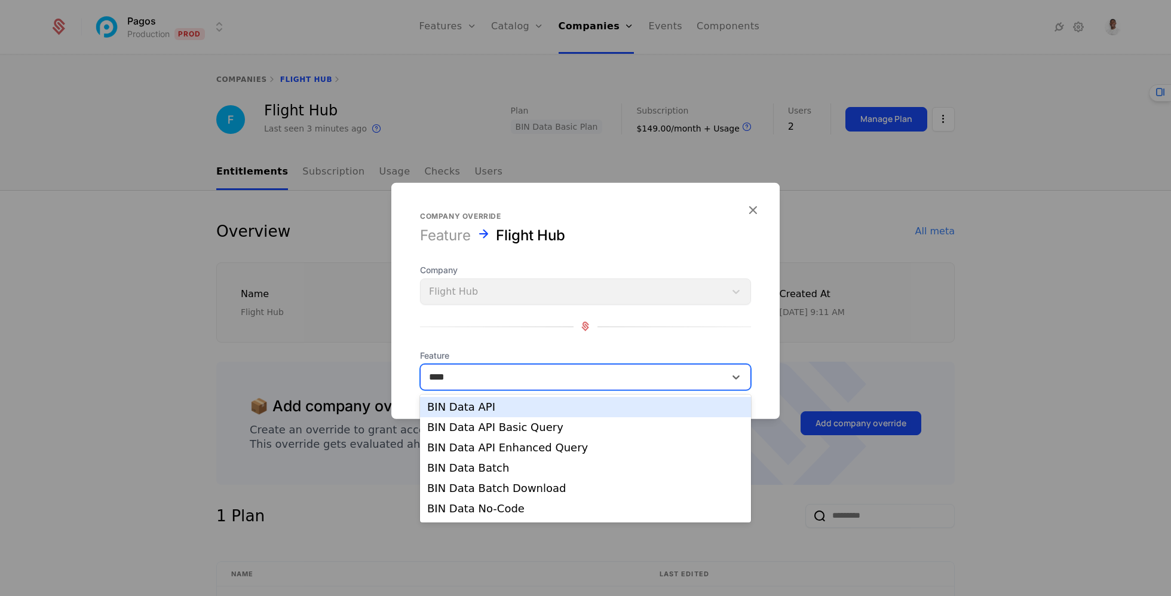
click at [497, 402] on div "BIN Data API" at bounding box center [585, 406] width 317 height 11
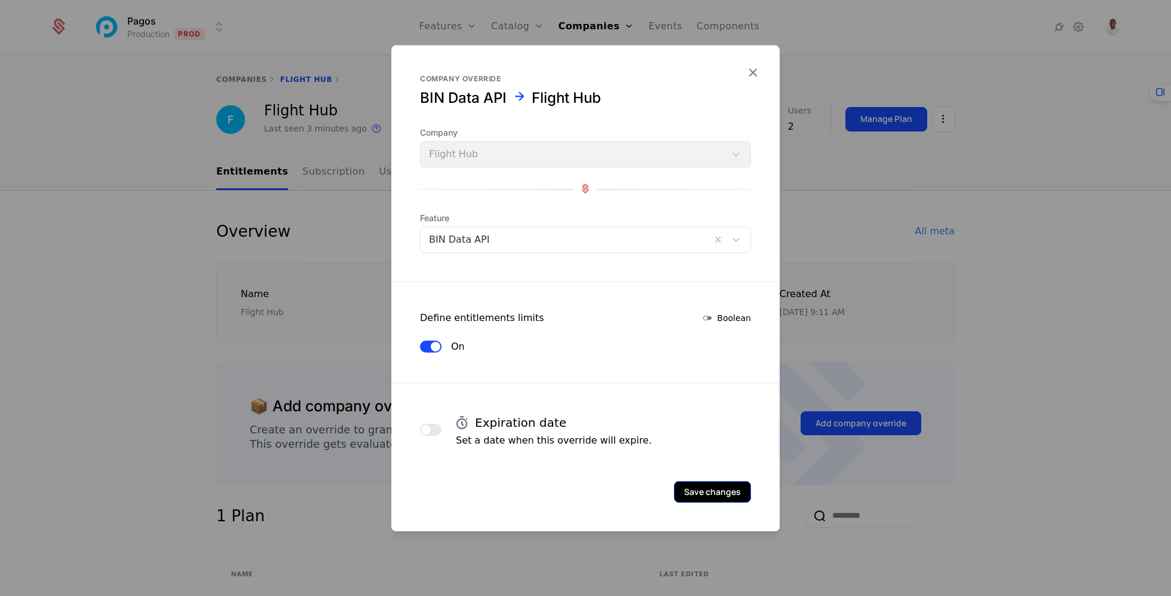
click at [717, 490] on button "Save changes" at bounding box center [712, 491] width 77 height 22
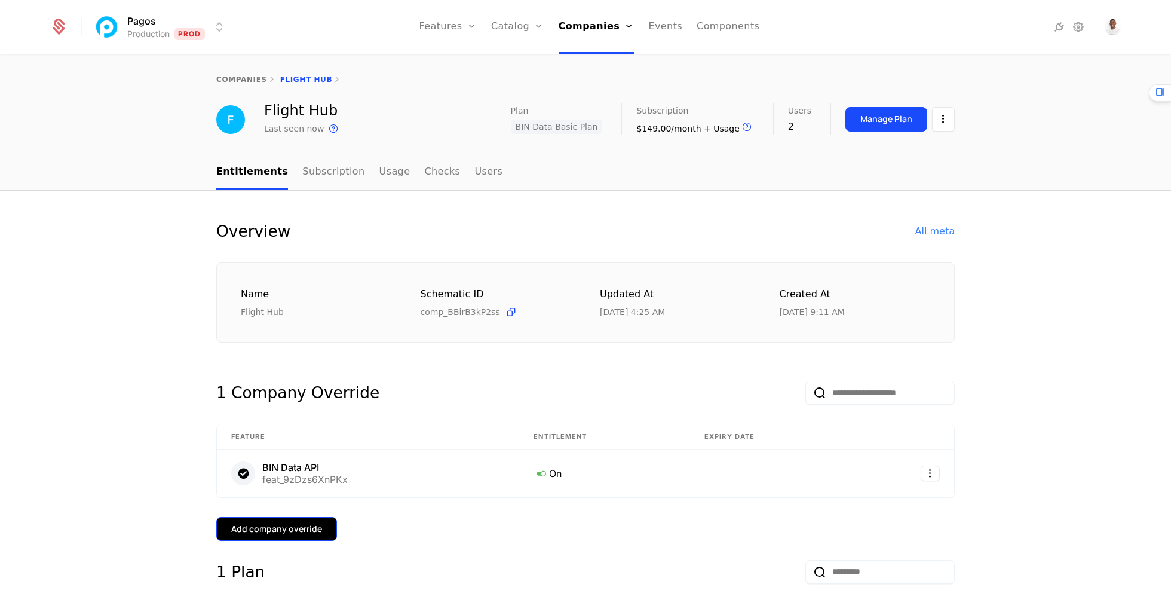
click at [295, 536] on button "Add company override" at bounding box center [276, 529] width 121 height 24
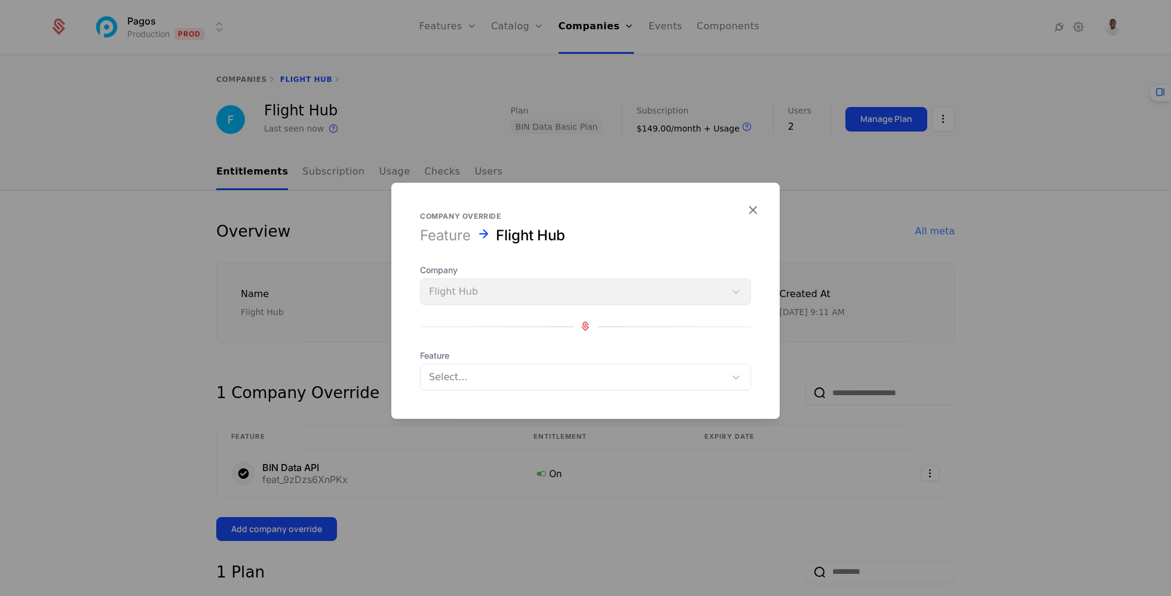
click at [523, 378] on div at bounding box center [573, 376] width 288 height 17
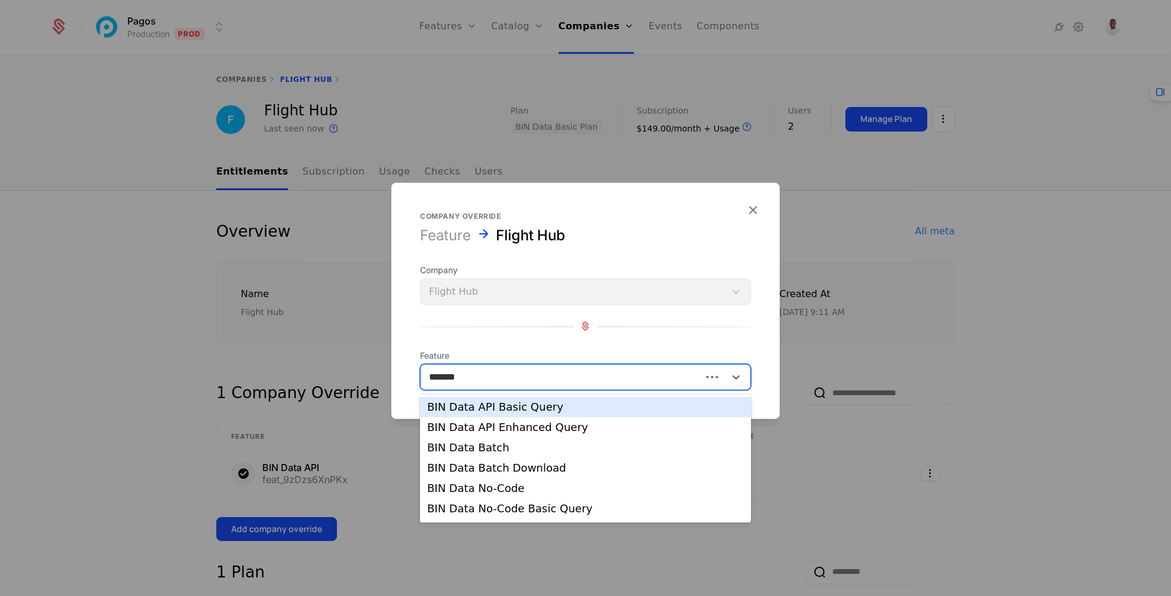
type input "********"
click at [525, 404] on div "BIN Data API Basic Query" at bounding box center [585, 406] width 317 height 11
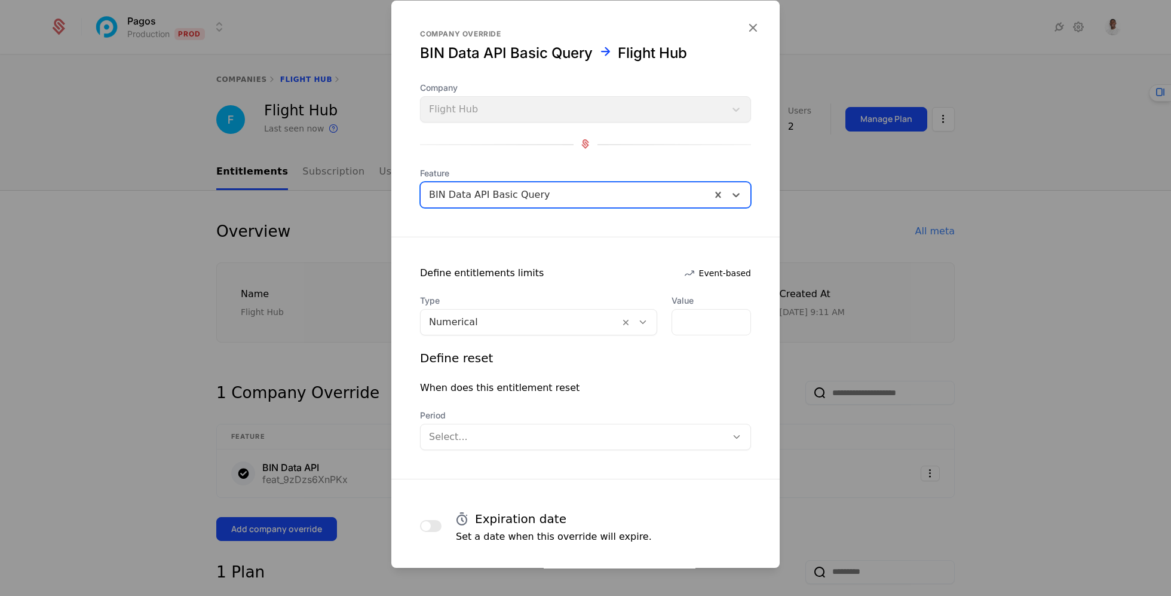
click at [518, 315] on div at bounding box center [520, 322] width 182 height 17
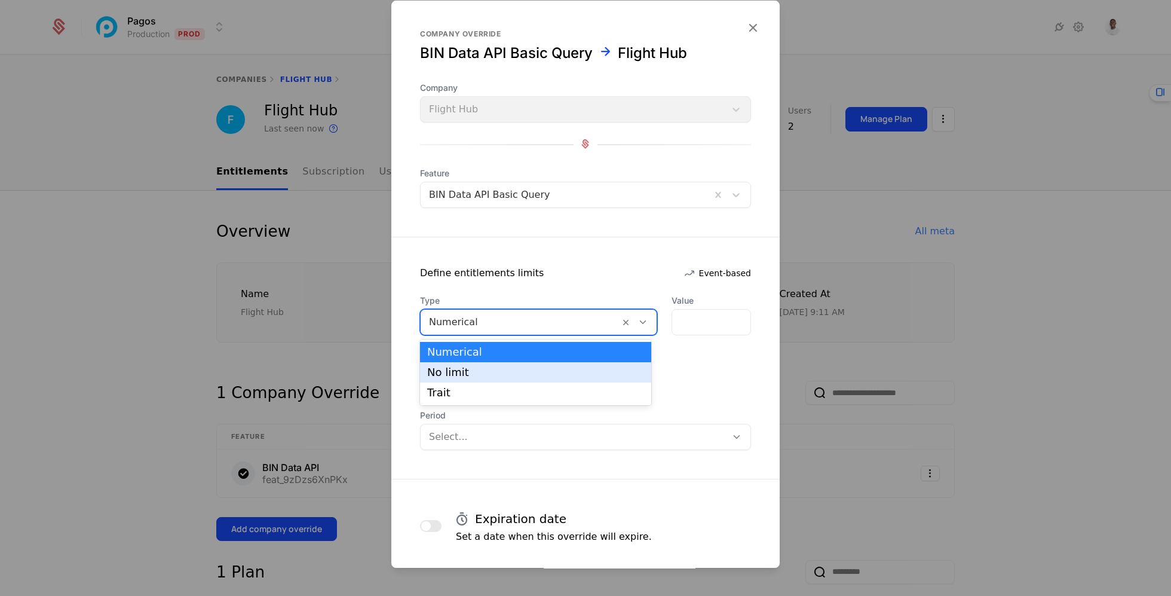
click at [507, 371] on div "No limit" at bounding box center [535, 372] width 217 height 11
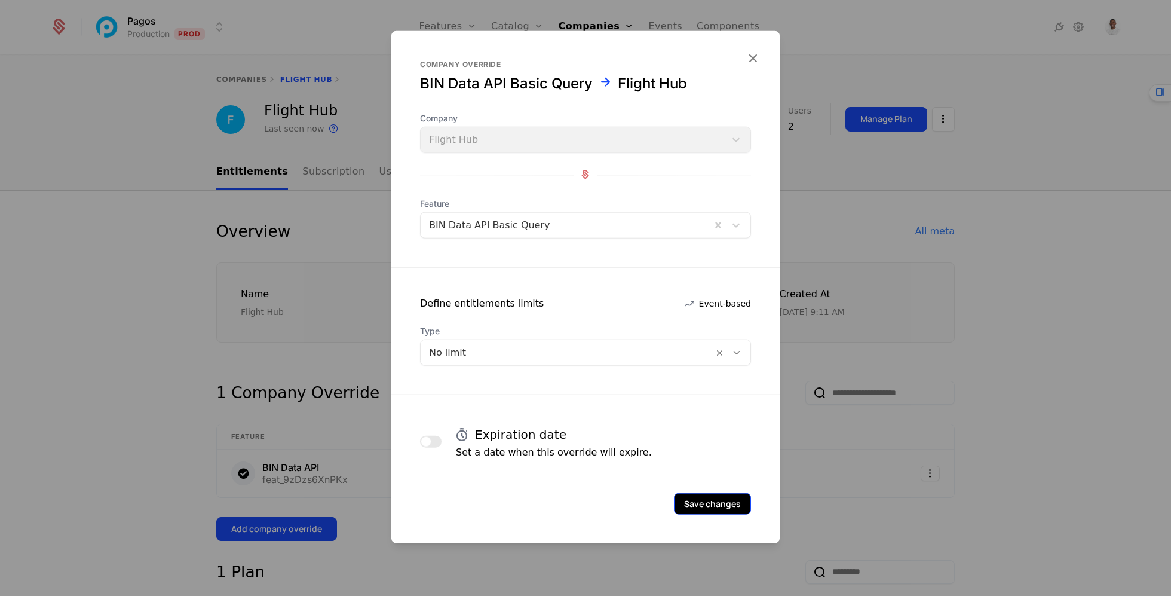
click at [686, 498] on button "Save changes" at bounding box center [712, 503] width 77 height 22
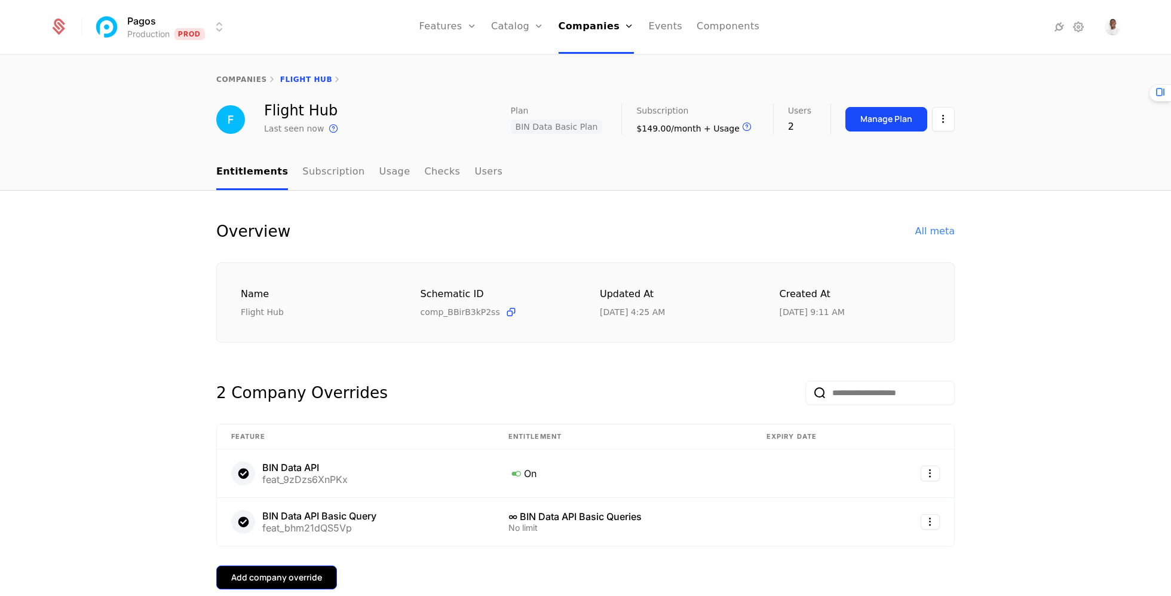
click at [309, 571] on div "Add company override" at bounding box center [276, 577] width 91 height 12
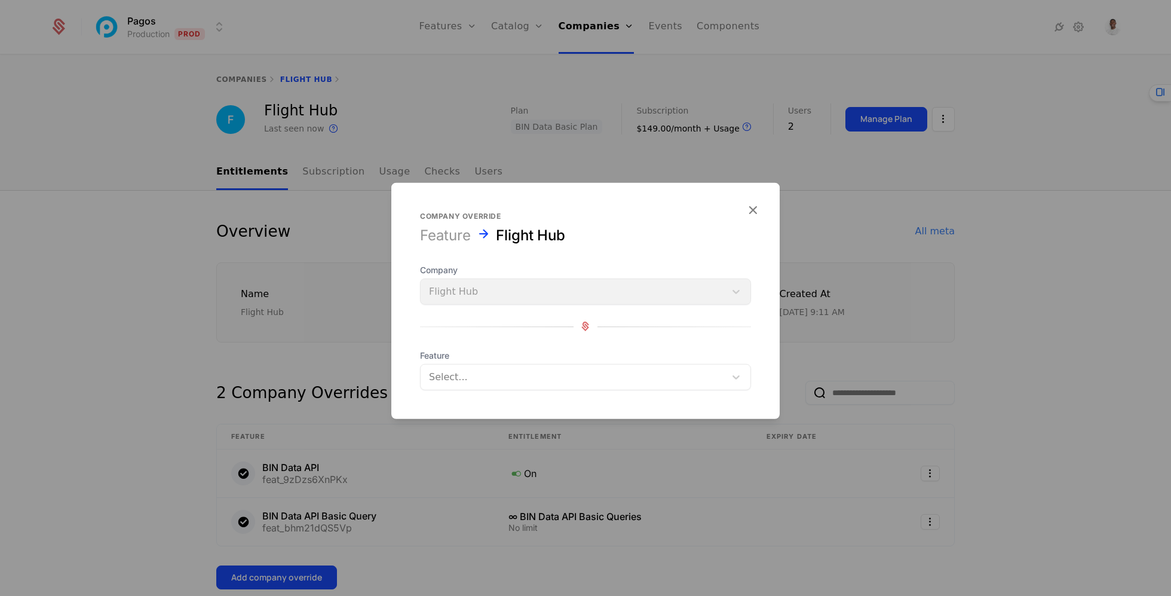
click at [553, 378] on div at bounding box center [573, 376] width 288 height 17
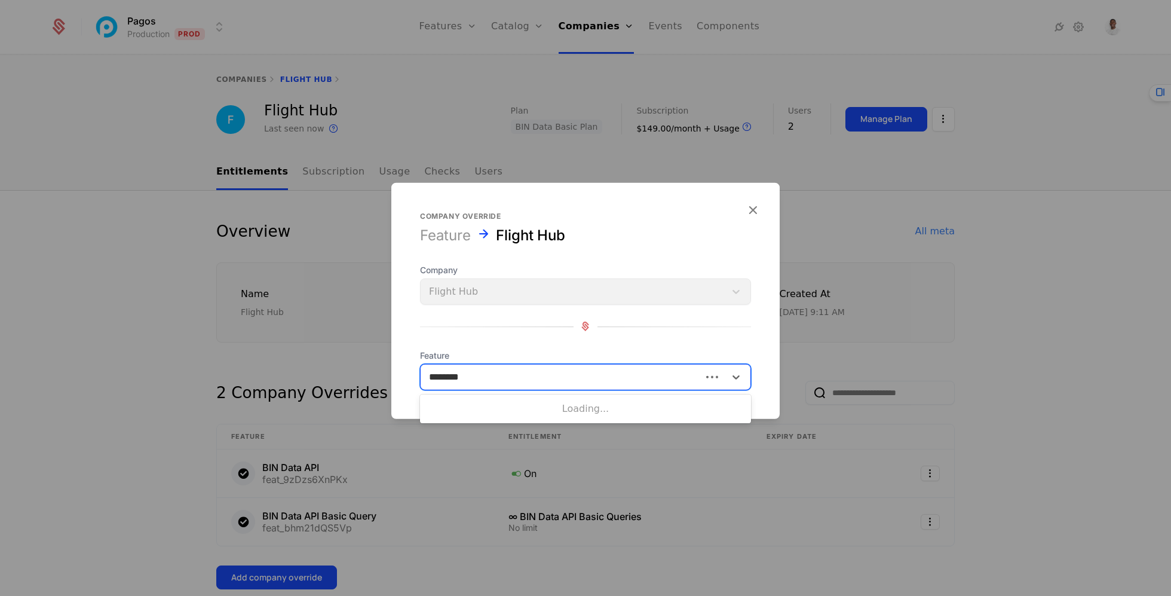
type input "********"
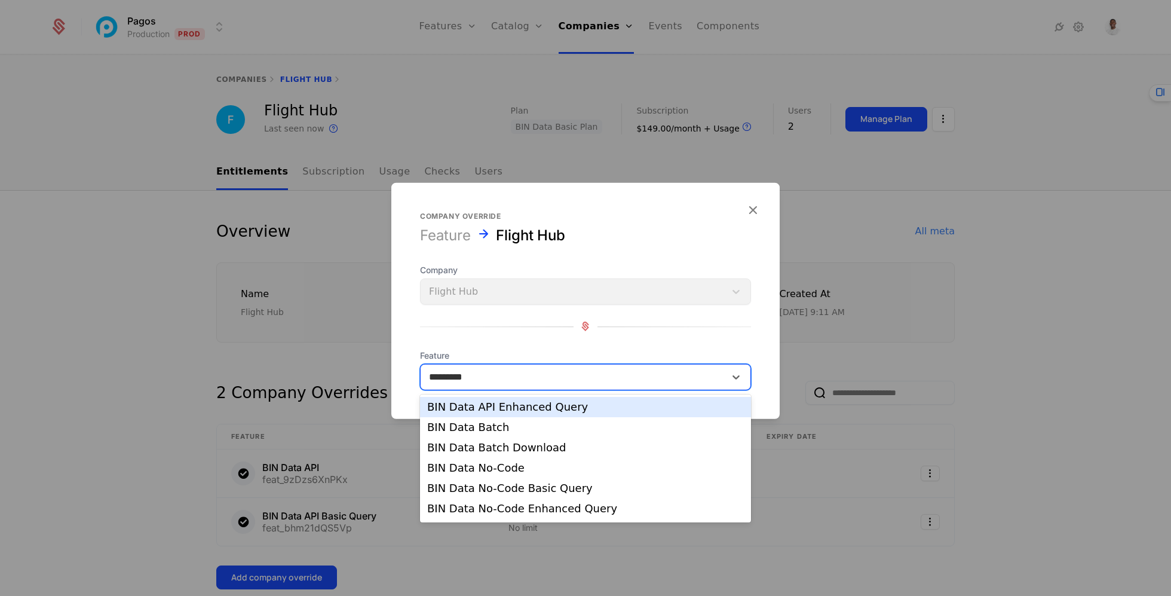
click at [539, 413] on div "BIN Data API Enhanced Query" at bounding box center [585, 407] width 331 height 20
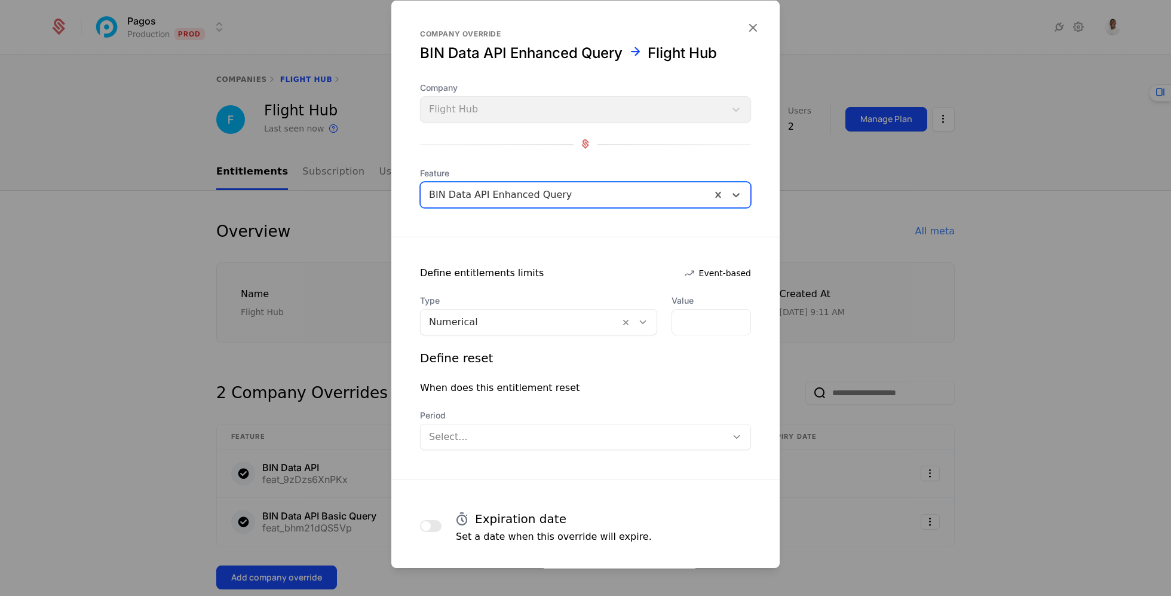
click at [497, 327] on div at bounding box center [520, 322] width 182 height 17
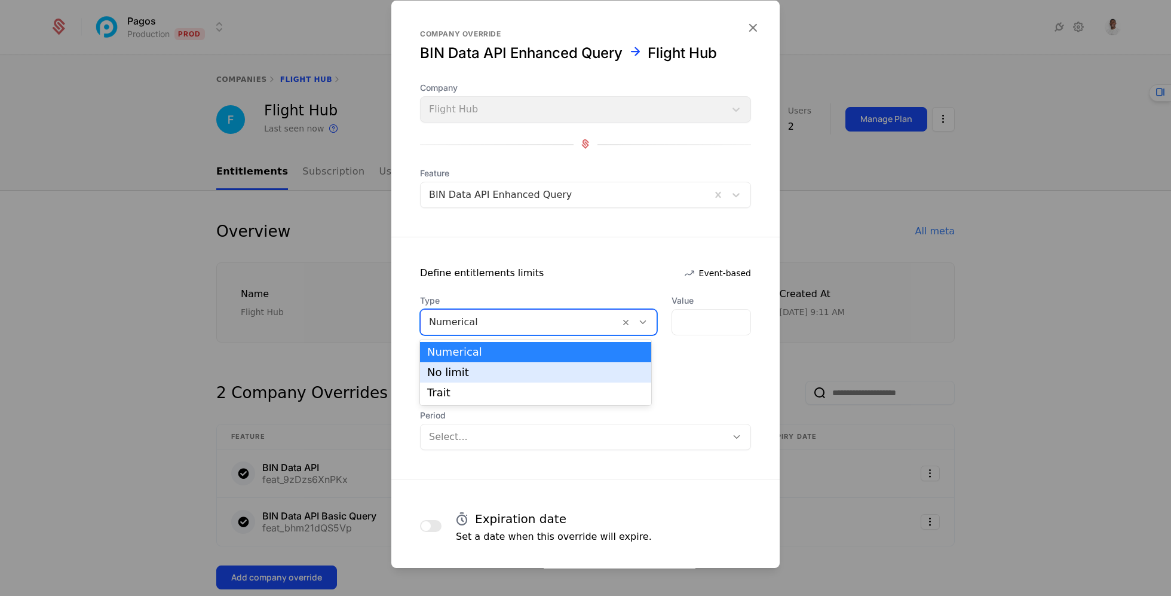
click at [502, 378] on div "No limit" at bounding box center [535, 372] width 231 height 20
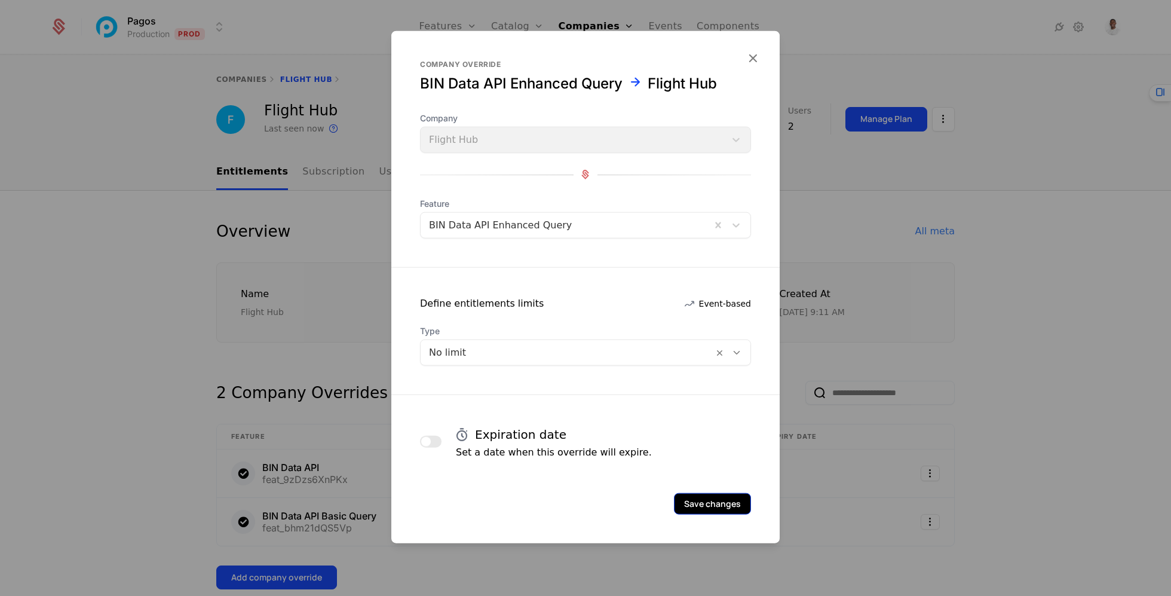
click at [712, 505] on button "Save changes" at bounding box center [712, 503] width 77 height 22
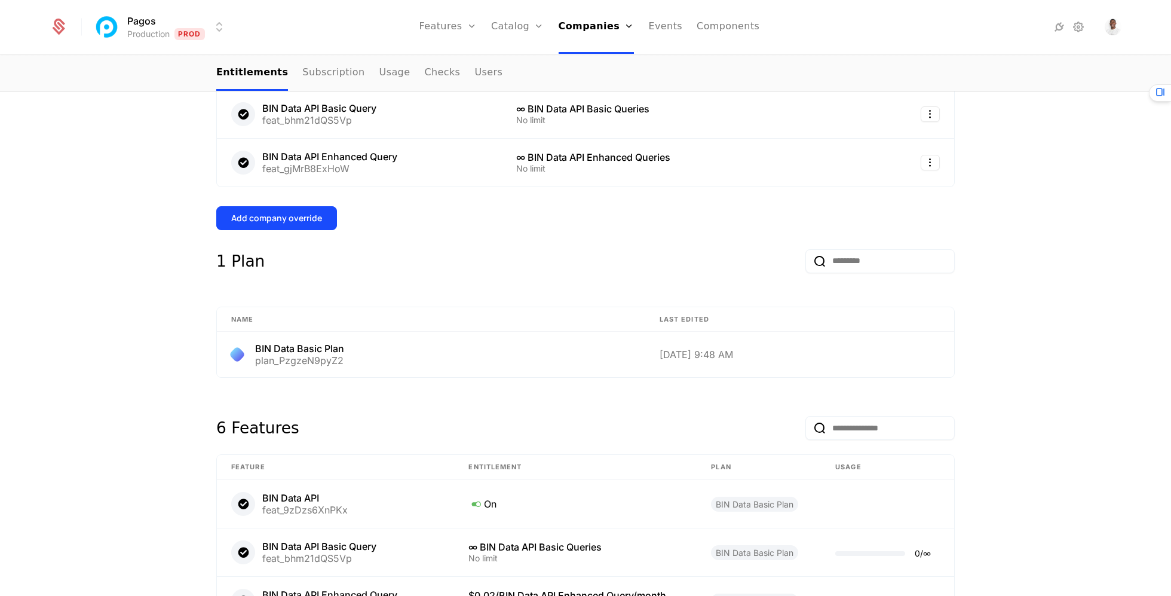
scroll to position [376, 0]
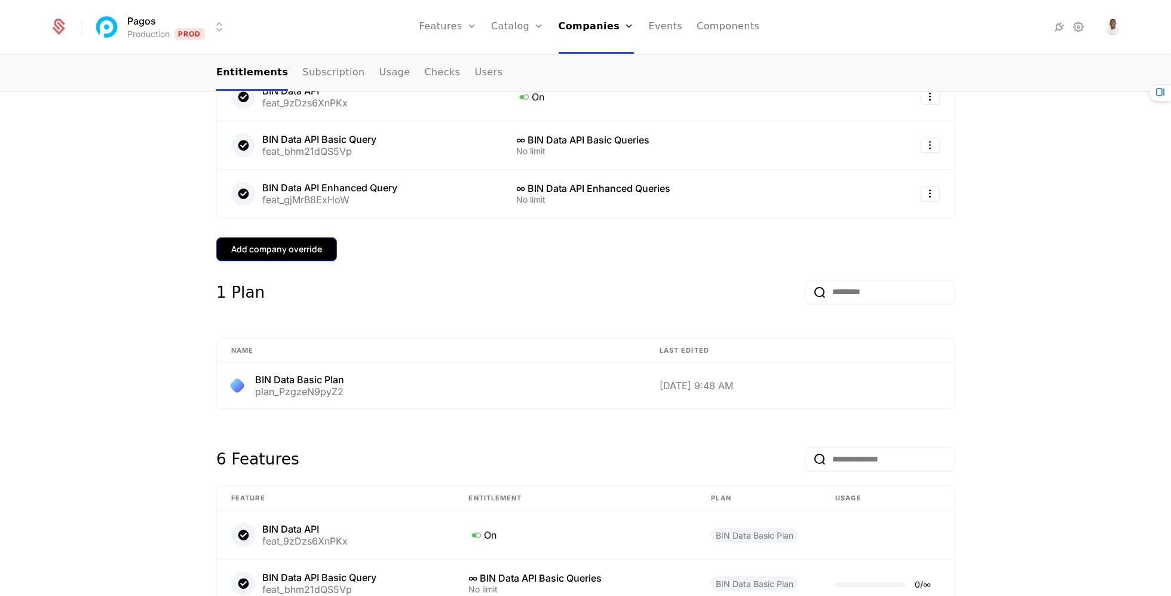
click at [276, 252] on div "Add company override" at bounding box center [276, 249] width 91 height 12
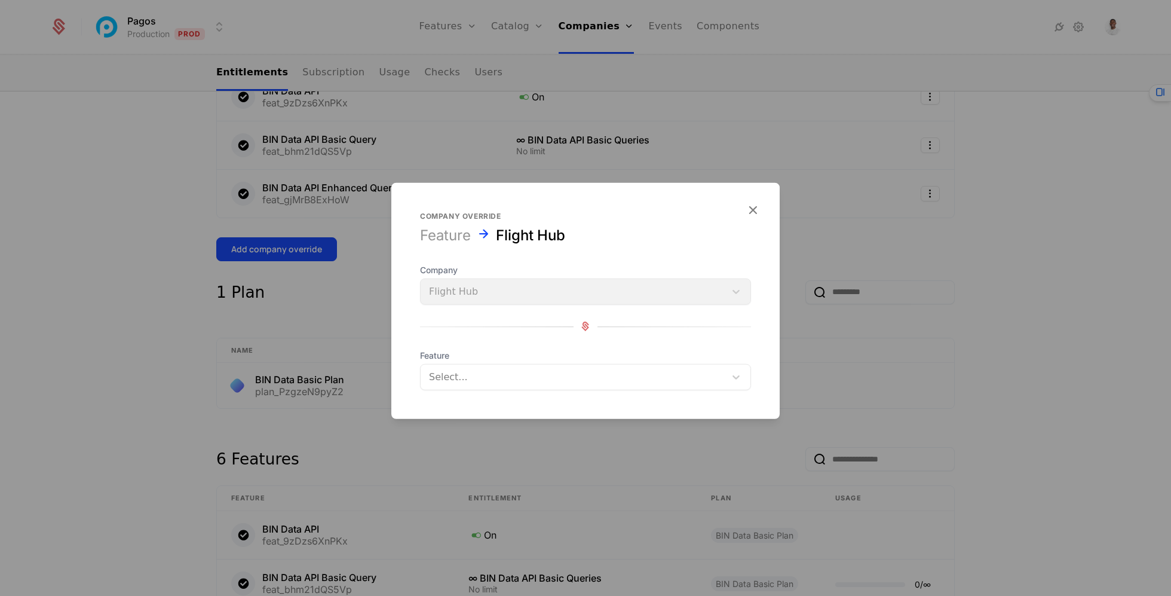
click at [531, 370] on div at bounding box center [573, 376] width 288 height 17
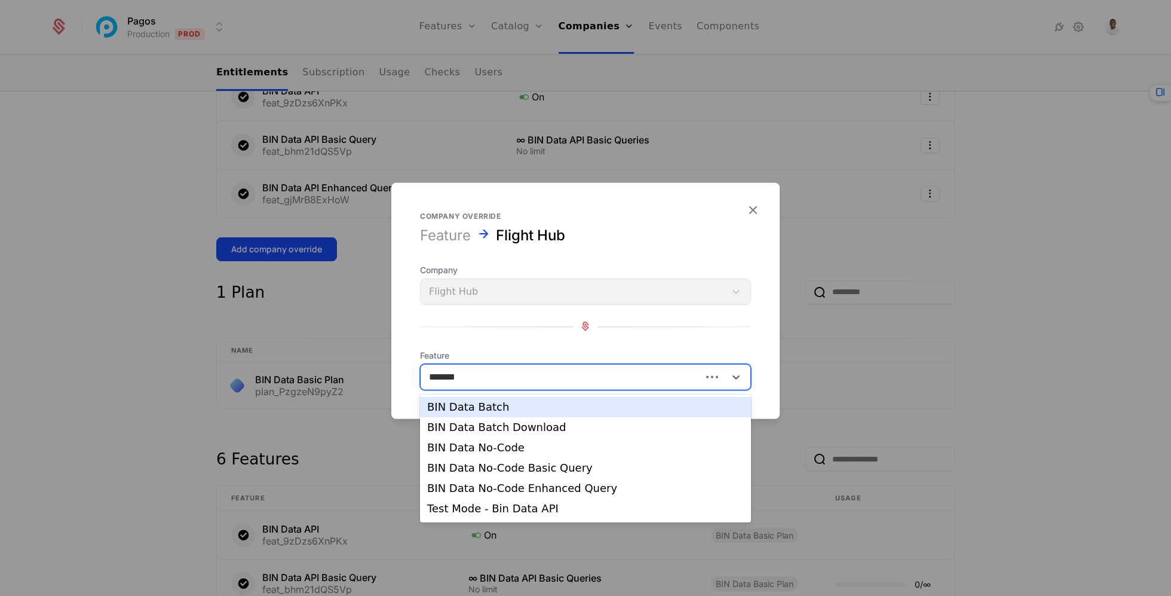
type input "********"
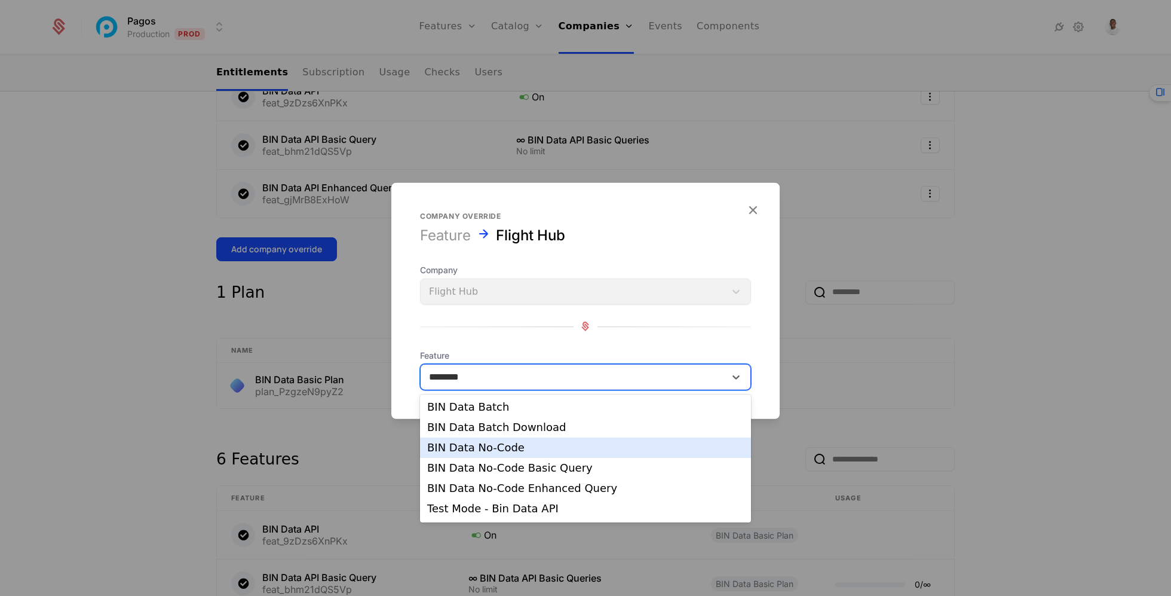
click at [538, 444] on div "BIN Data No-Code" at bounding box center [585, 447] width 317 height 11
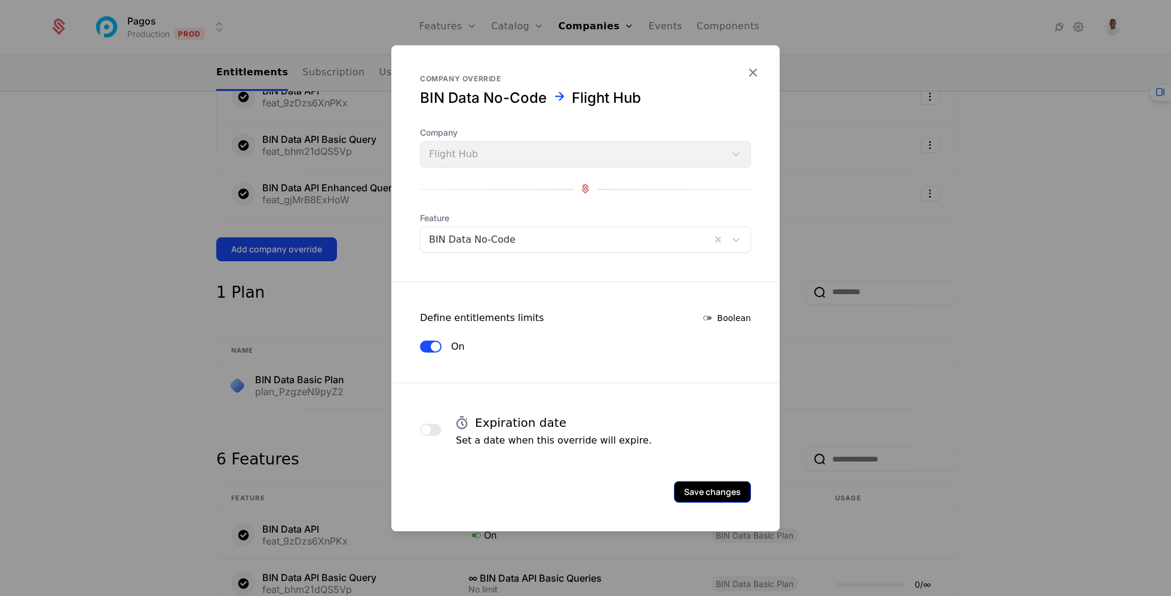
click at [703, 499] on button "Save changes" at bounding box center [712, 491] width 77 height 22
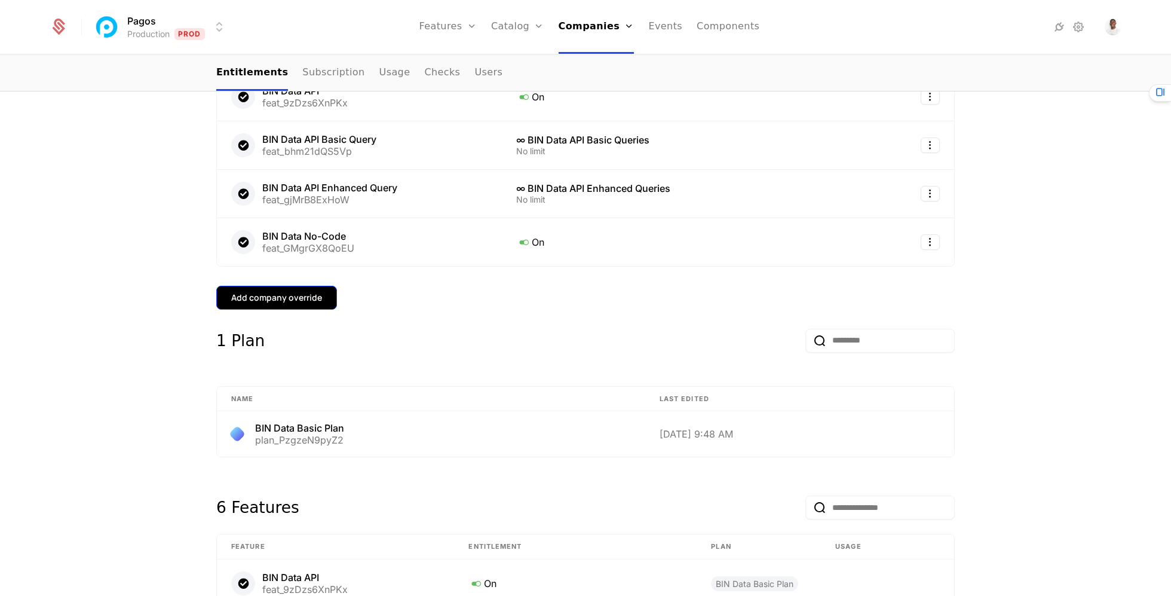
click at [296, 295] on div "Add company override" at bounding box center [276, 298] width 91 height 12
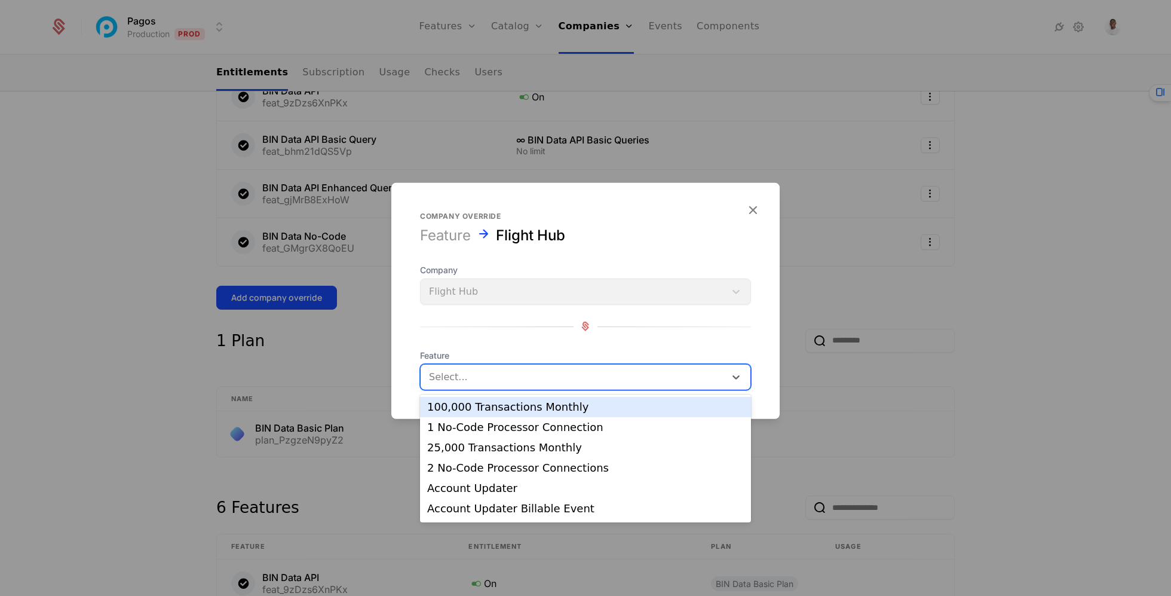
click at [475, 370] on div at bounding box center [573, 376] width 288 height 17
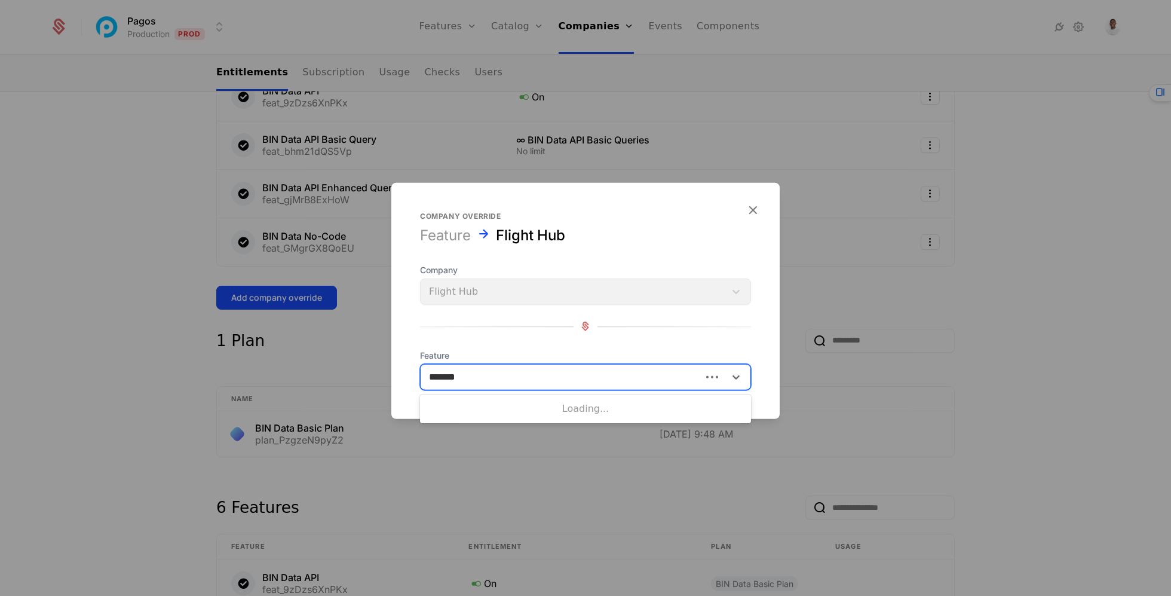
type input "********"
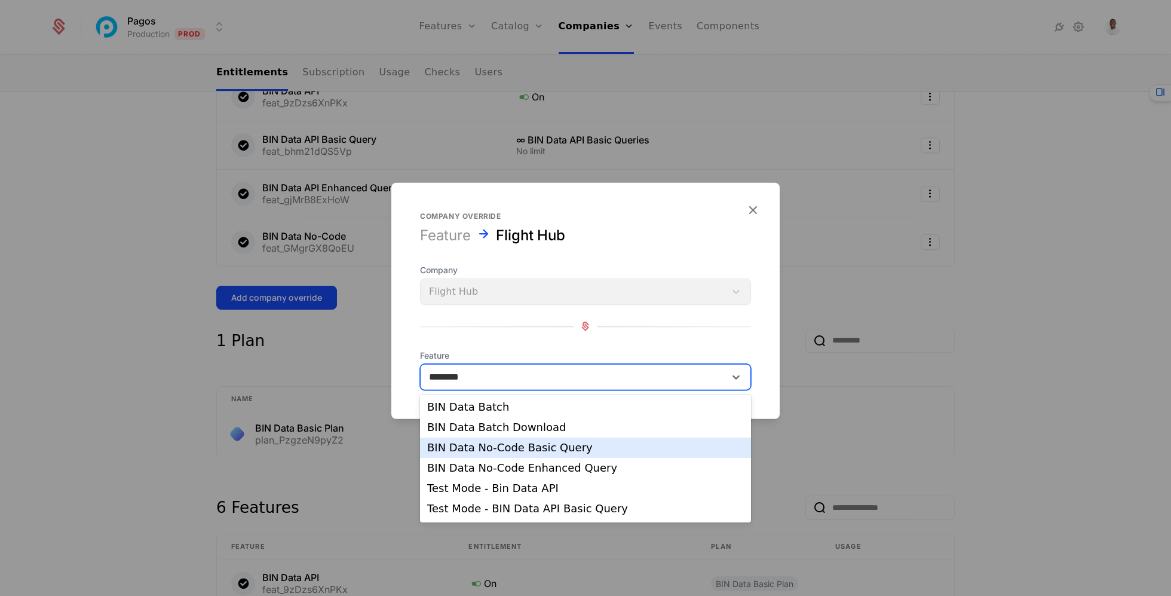
click at [547, 443] on div "BIN Data No-Code Basic Query" at bounding box center [585, 447] width 317 height 11
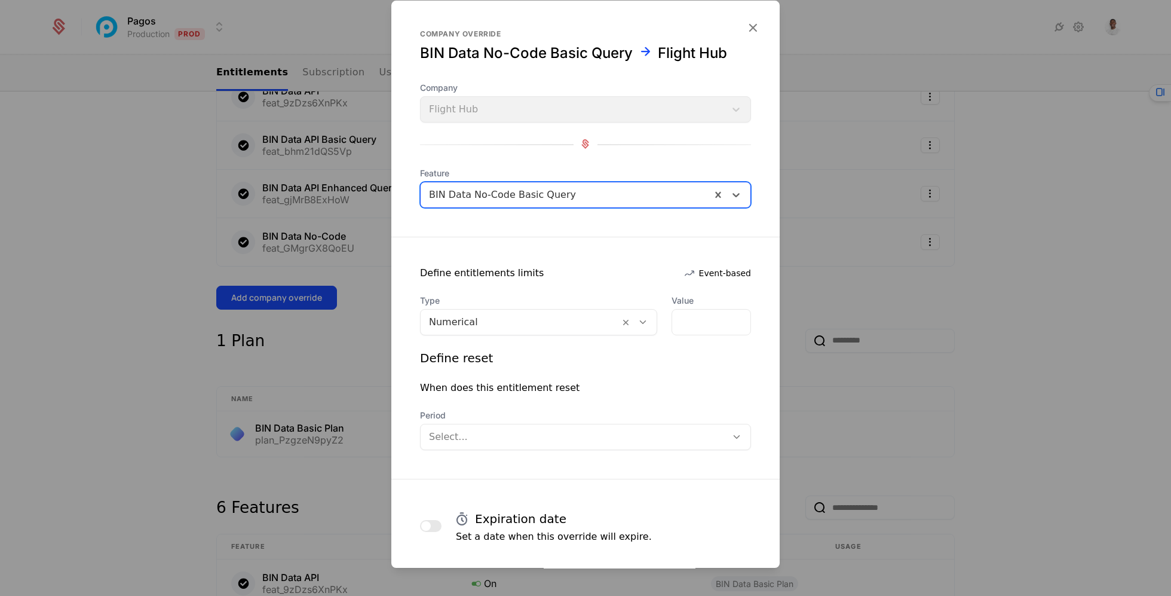
click at [511, 333] on div "Numerical" at bounding box center [538, 322] width 237 height 26
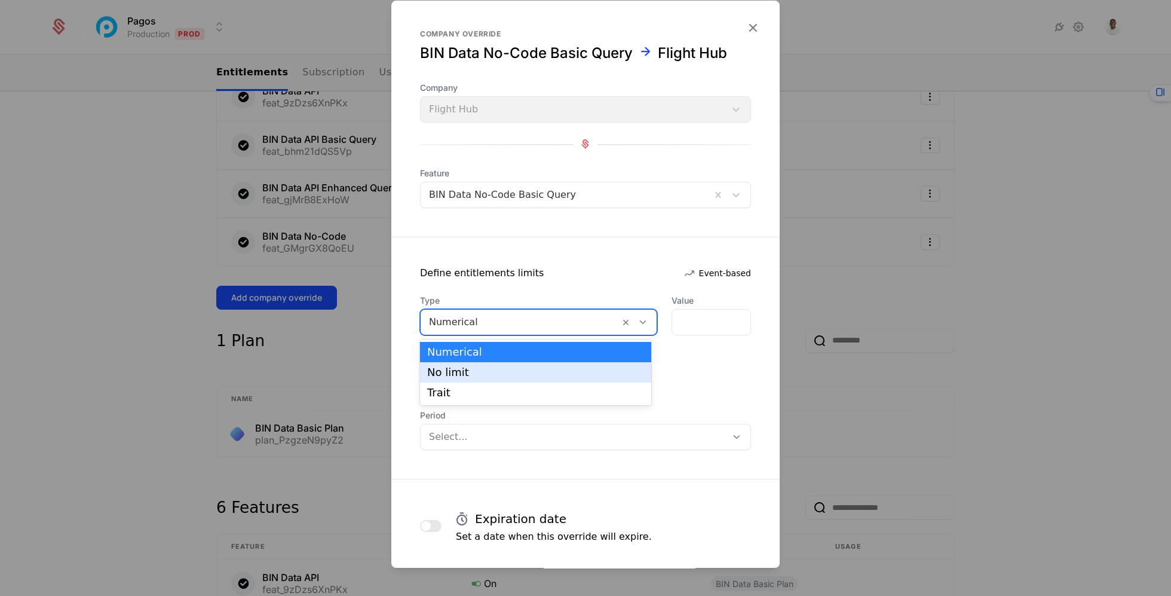
click at [511, 371] on div "No limit" at bounding box center [535, 372] width 217 height 11
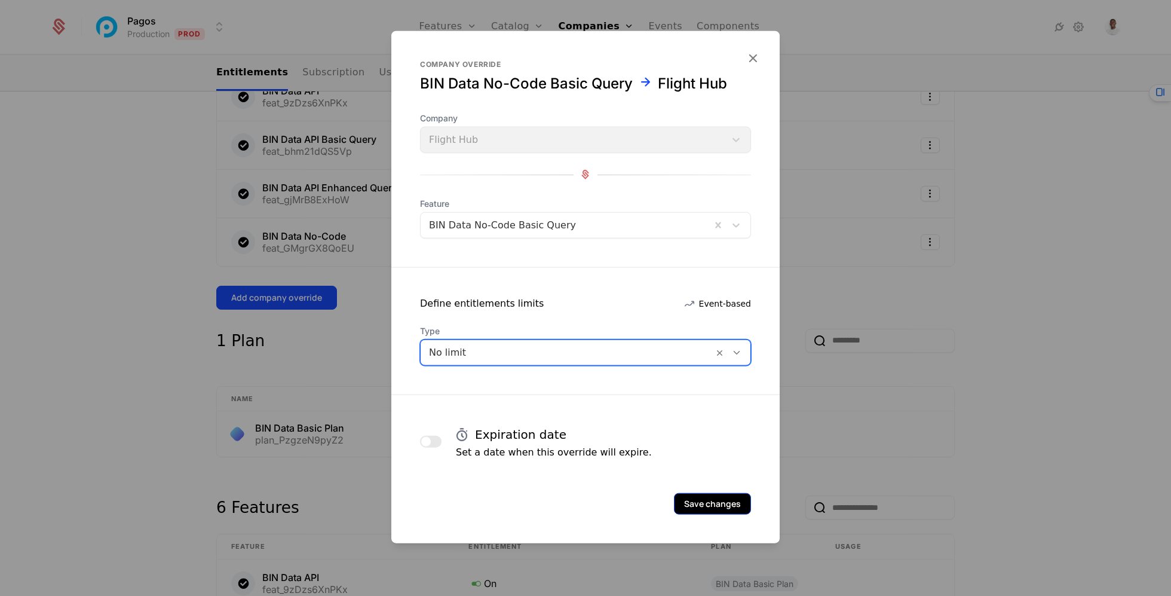
click at [710, 501] on button "Save changes" at bounding box center [712, 503] width 77 height 22
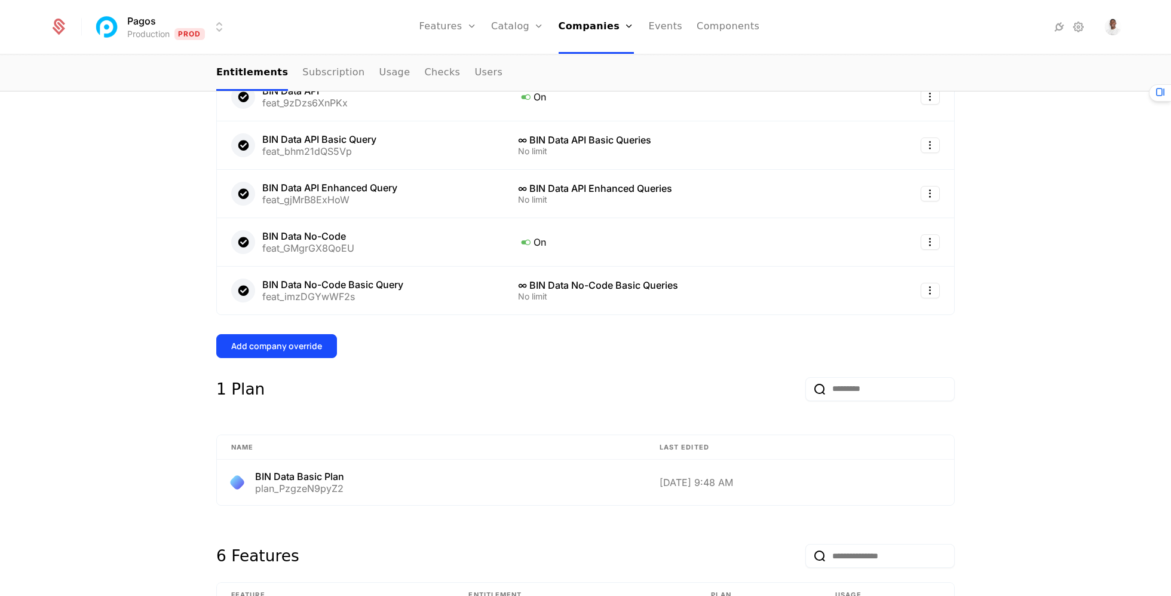
click at [280, 330] on div "Overview All meta Name Flight Hub Schematic ID comp_BBirB3kP2ss Updated at [DAT…" at bounding box center [585, 410] width 738 height 1134
click at [280, 345] on div "Add company override" at bounding box center [276, 346] width 91 height 12
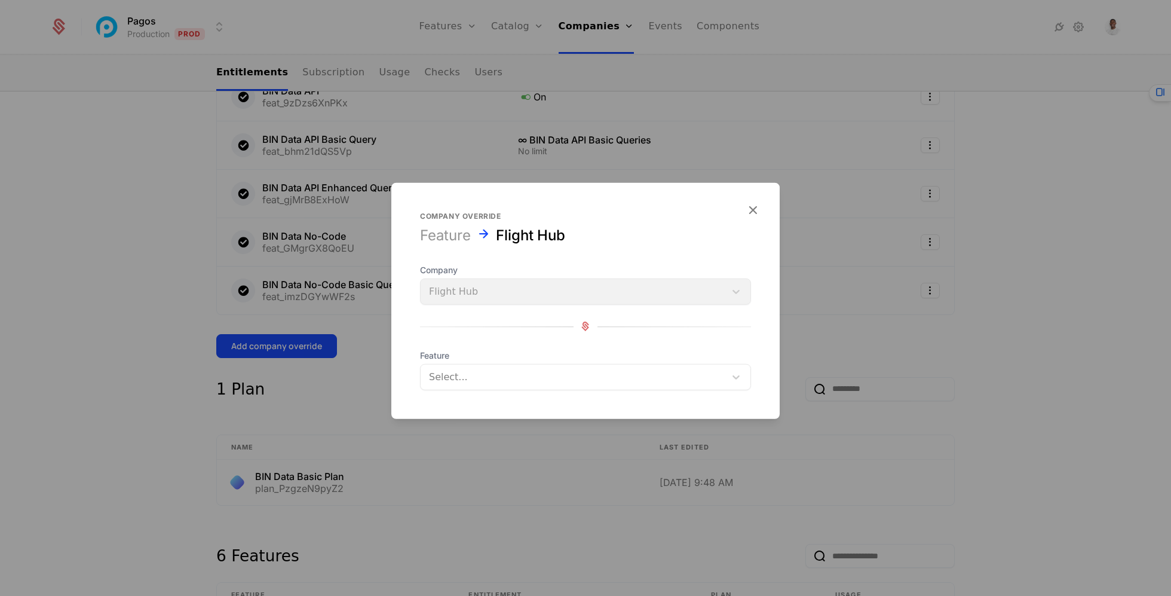
click at [477, 361] on div "Feature Select..." at bounding box center [585, 369] width 331 height 41
click at [477, 368] on div at bounding box center [573, 376] width 288 height 17
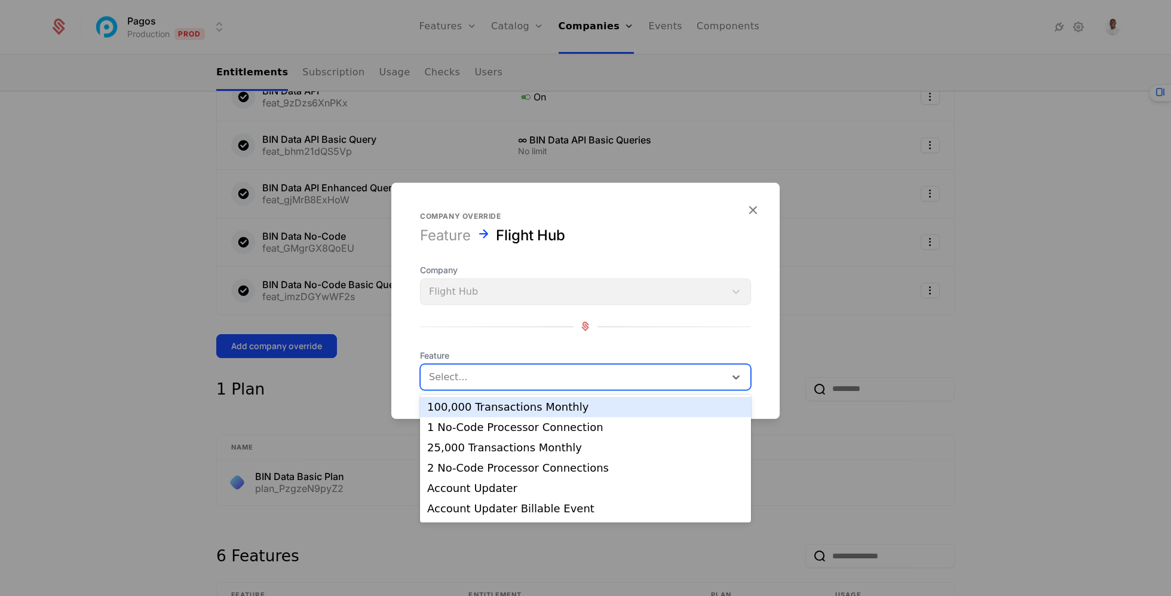
type input "*"
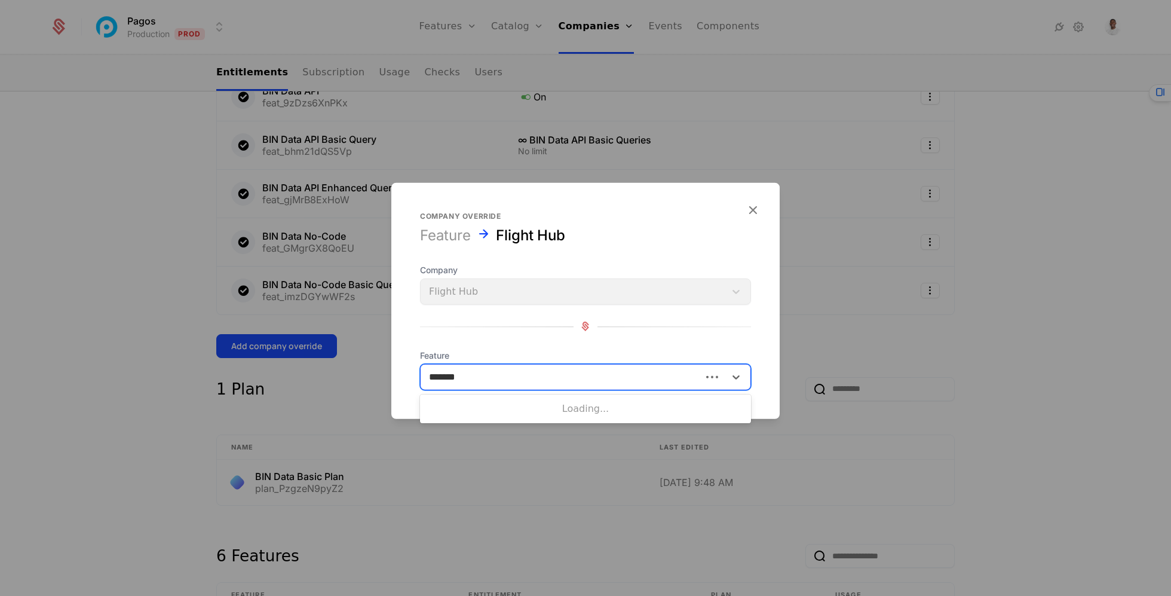
type input "********"
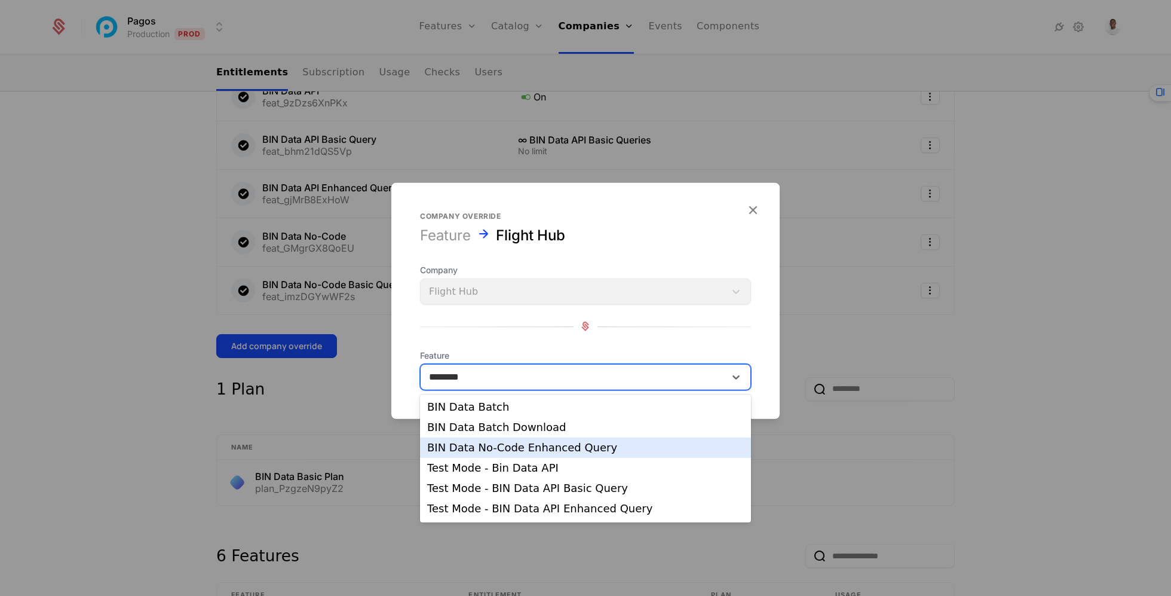
click at [533, 452] on div "BIN Data No-Code Enhanced Query" at bounding box center [585, 447] width 317 height 11
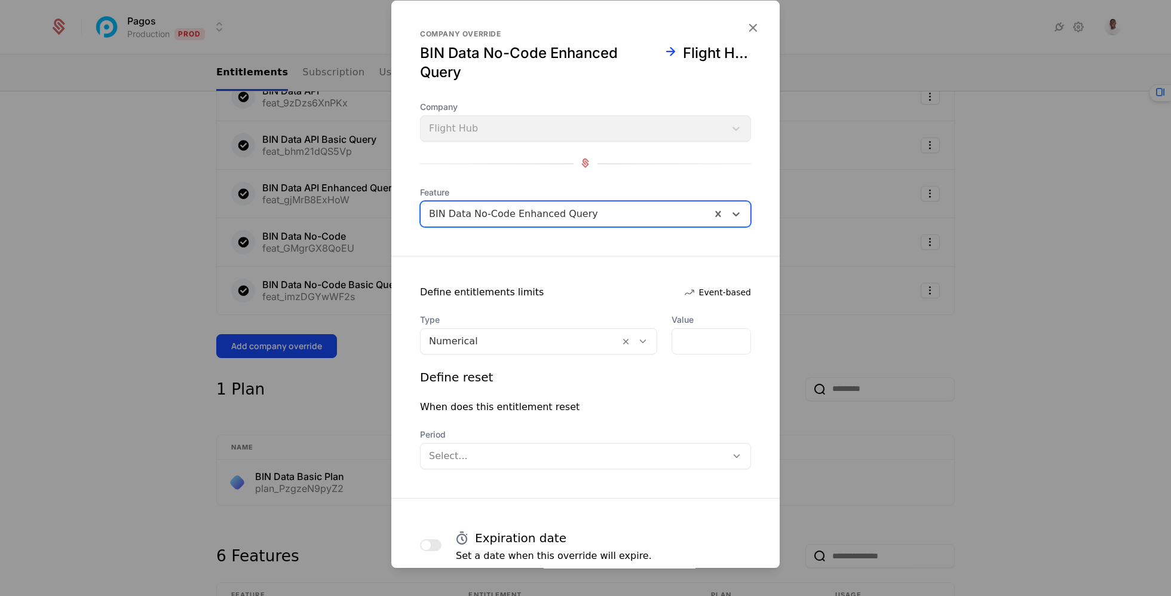
click at [575, 338] on div at bounding box center [520, 341] width 182 height 17
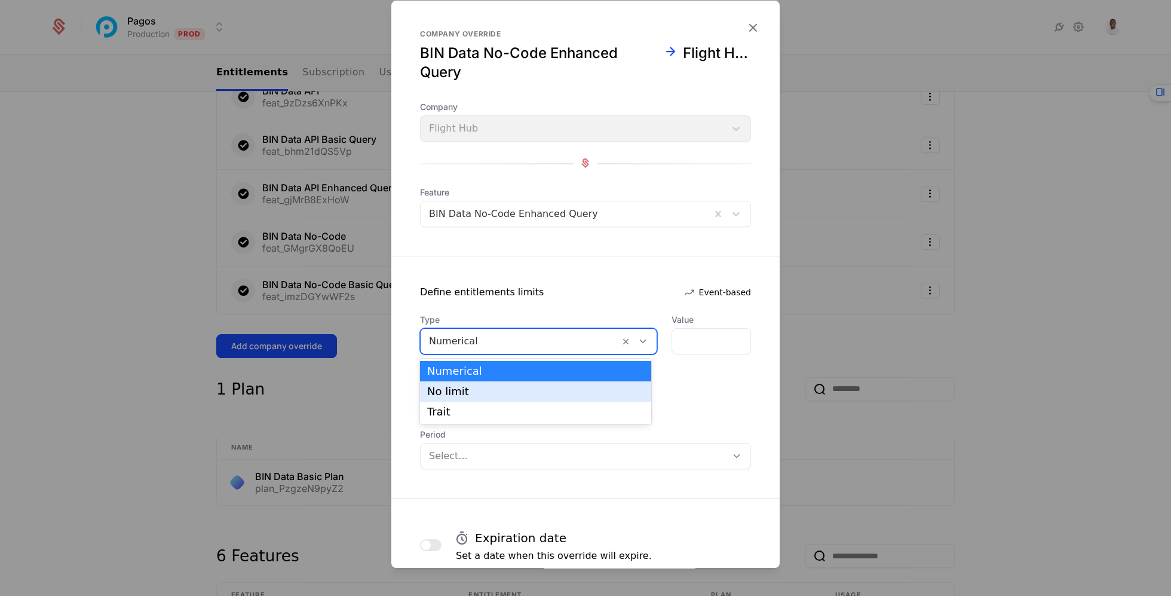
click at [562, 383] on div "Numerical No limit Trait" at bounding box center [535, 391] width 231 height 66
click at [562, 382] on div "No limit" at bounding box center [535, 391] width 231 height 20
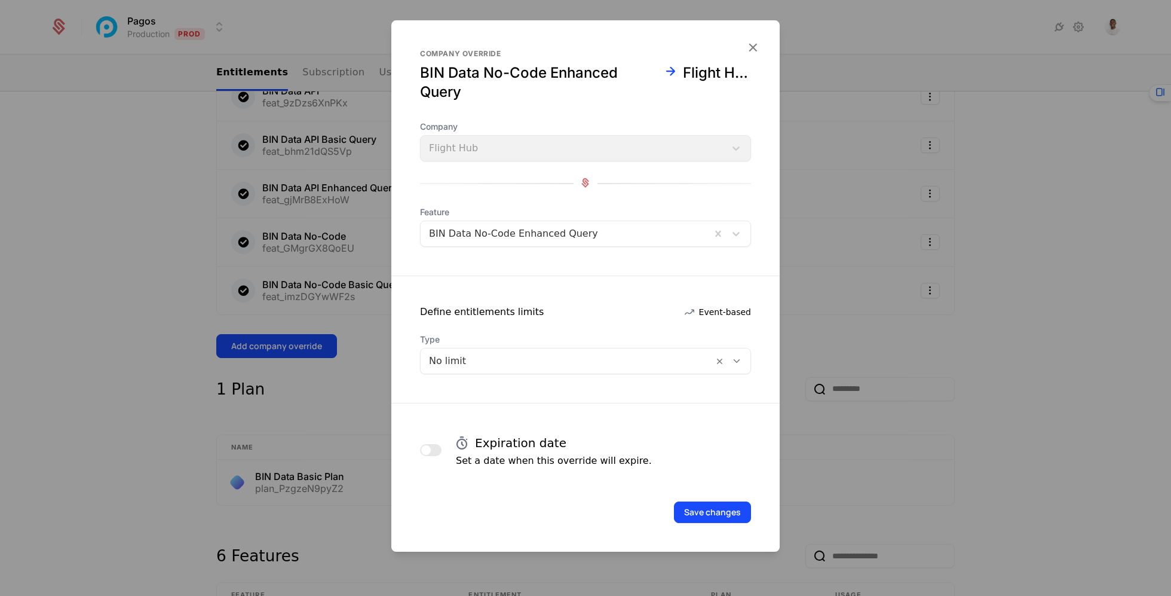
click at [703, 525] on form "Company override BIN Data No-Code Enhanced Query Flight Hub Company Flight Hub …" at bounding box center [585, 285] width 388 height 531
click at [703, 520] on button "Save changes" at bounding box center [712, 512] width 77 height 22
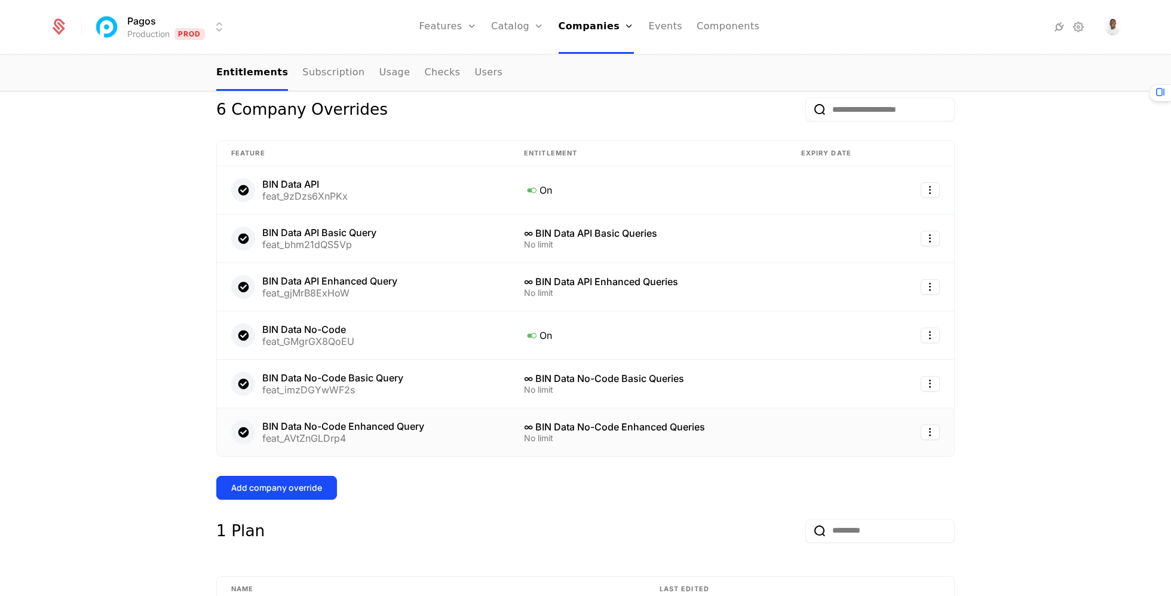
scroll to position [0, 0]
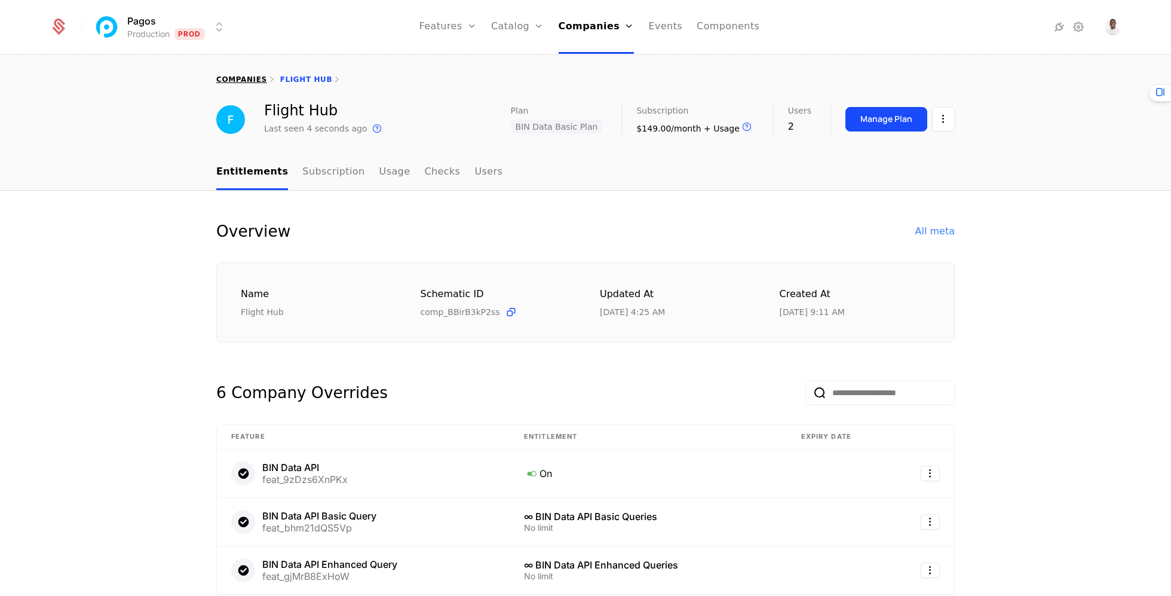
click at [249, 78] on link "companies" at bounding box center [241, 79] width 51 height 8
select select "***"
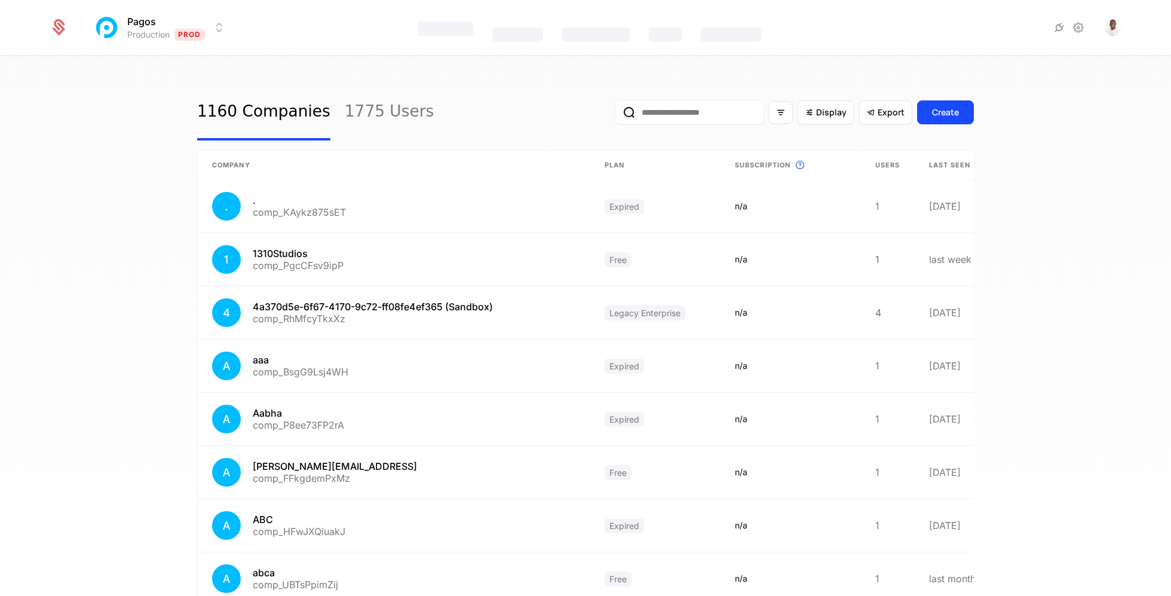
click at [701, 116] on input "email" at bounding box center [689, 112] width 149 height 24
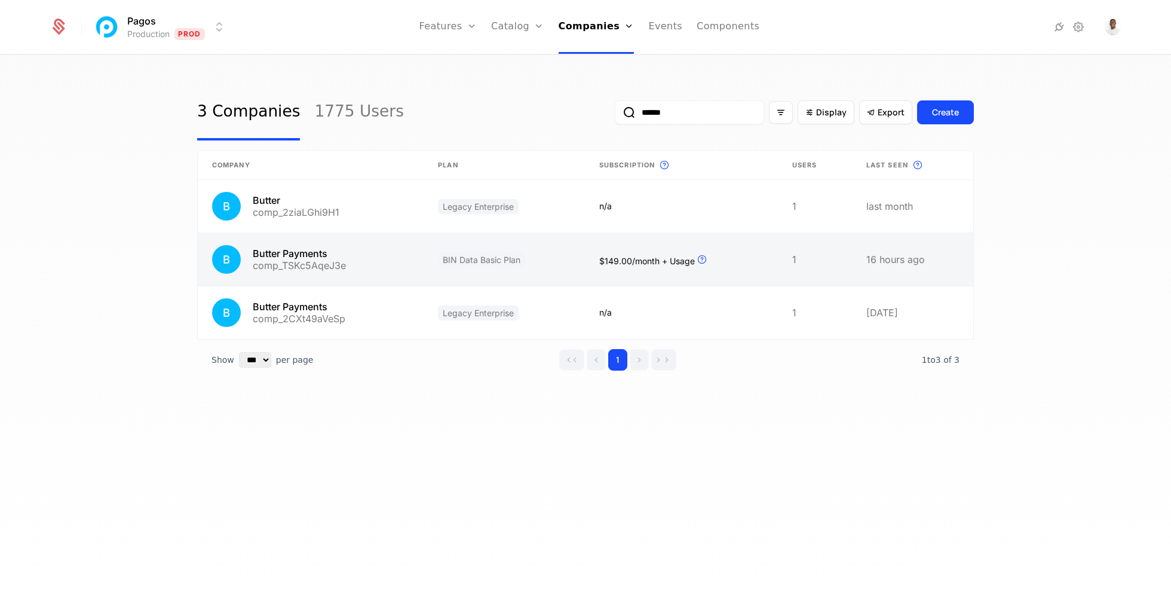
type input "******"
click at [560, 253] on link at bounding box center [504, 259] width 161 height 53
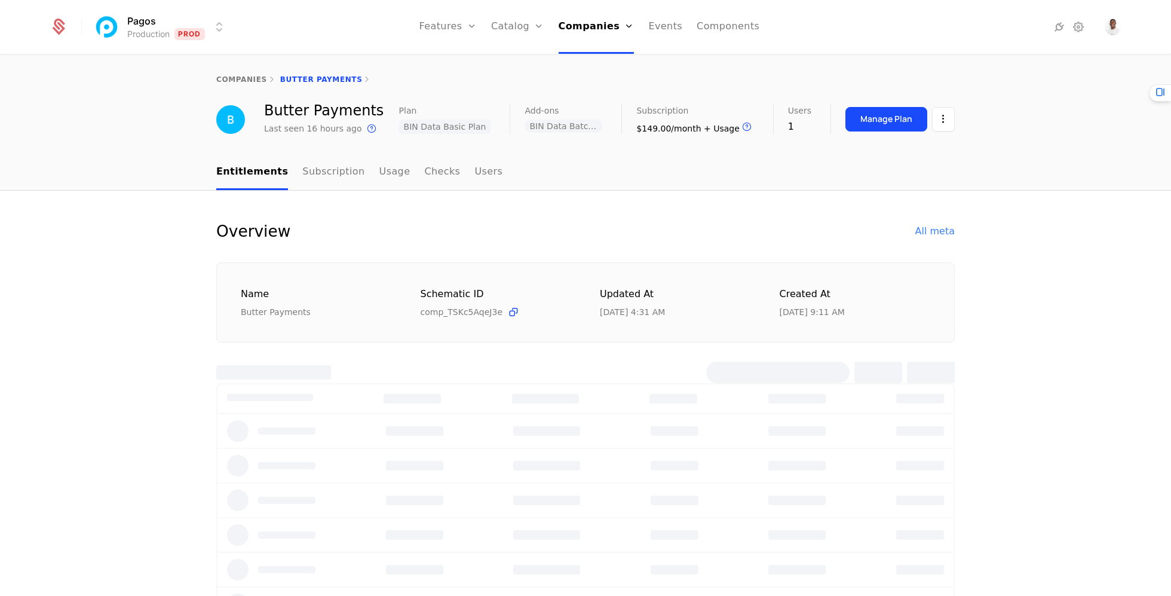
select select "***"
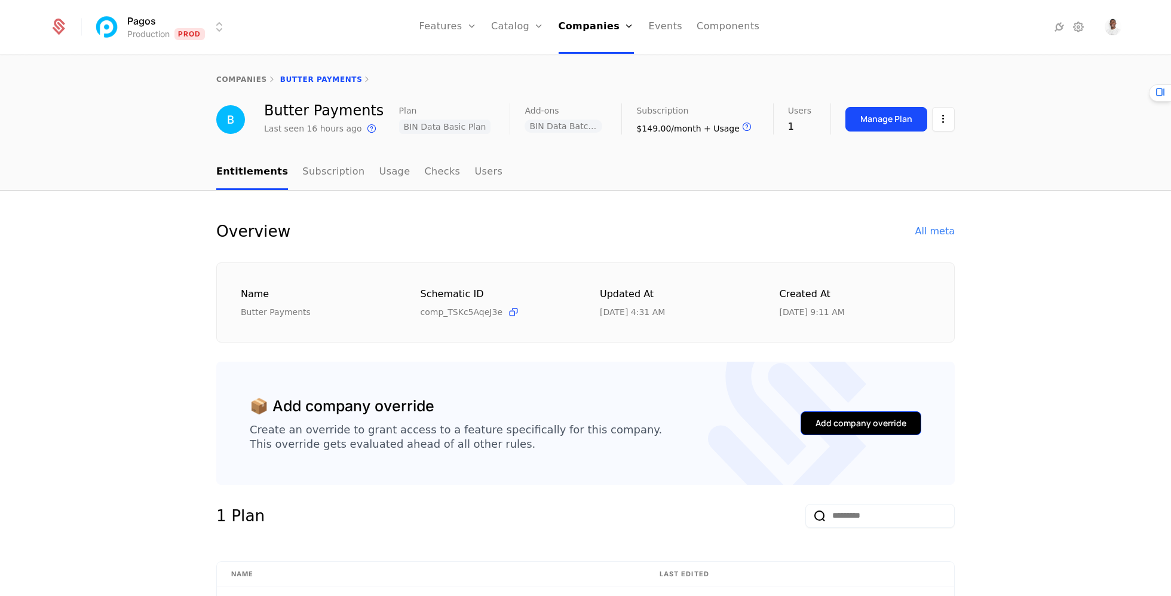
click at [845, 431] on button "Add company override" at bounding box center [861, 423] width 121 height 24
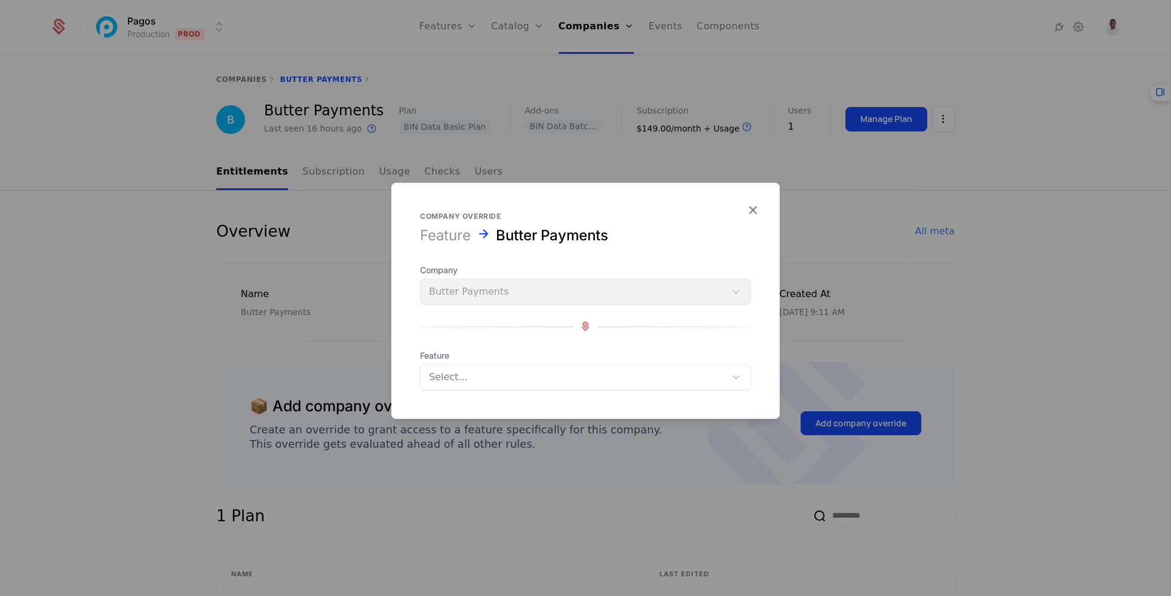
click at [456, 402] on form "Company override Feature Butter Payments Company Butter Payments Feature Select…" at bounding box center [585, 300] width 388 height 236
click at [462, 379] on div at bounding box center [573, 376] width 288 height 17
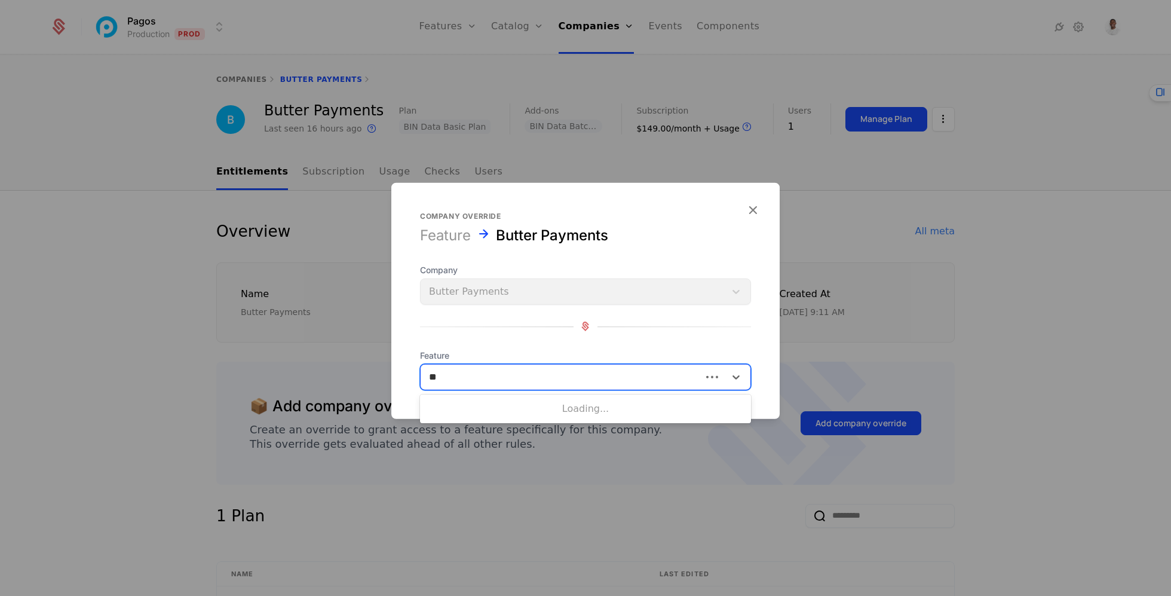
type input "***"
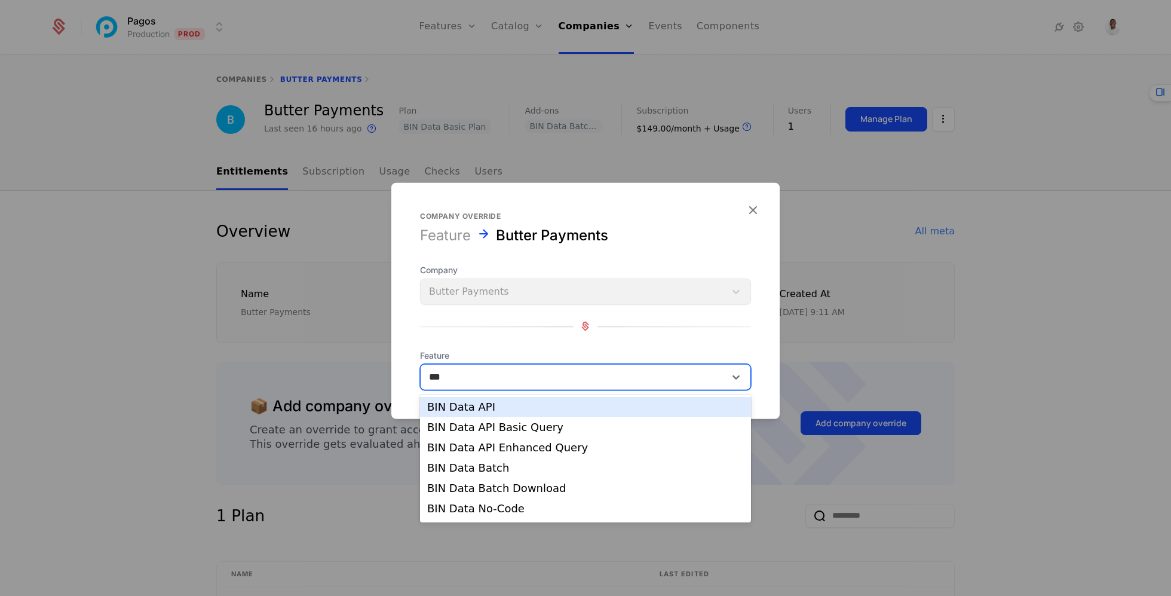
click at [501, 406] on div "BIN Data API" at bounding box center [585, 406] width 317 height 11
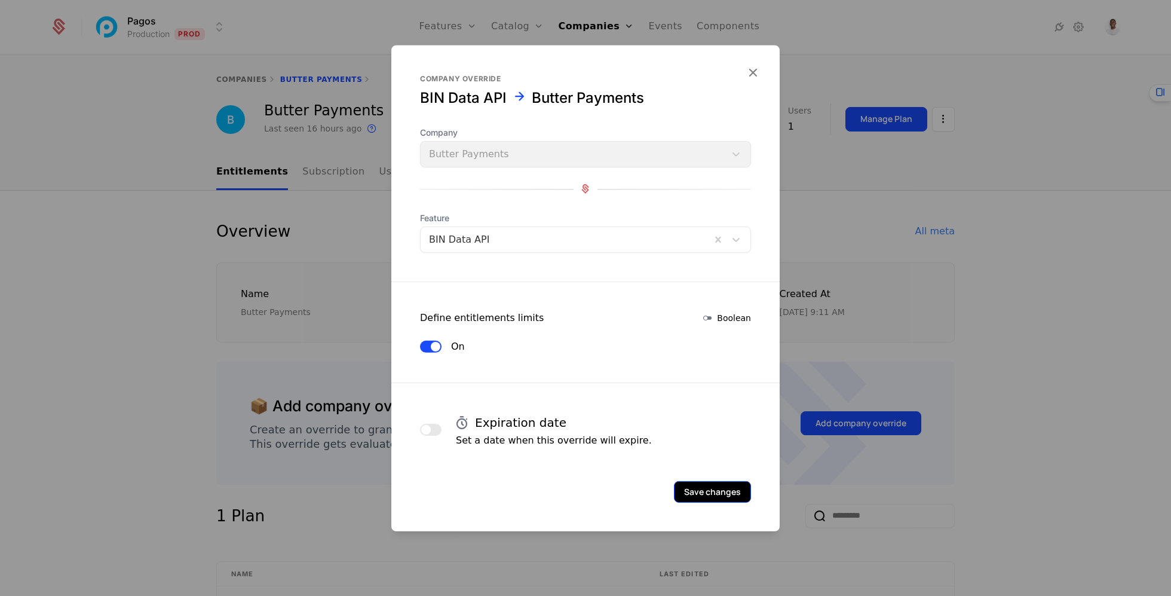
click at [684, 492] on button "Save changes" at bounding box center [712, 491] width 77 height 22
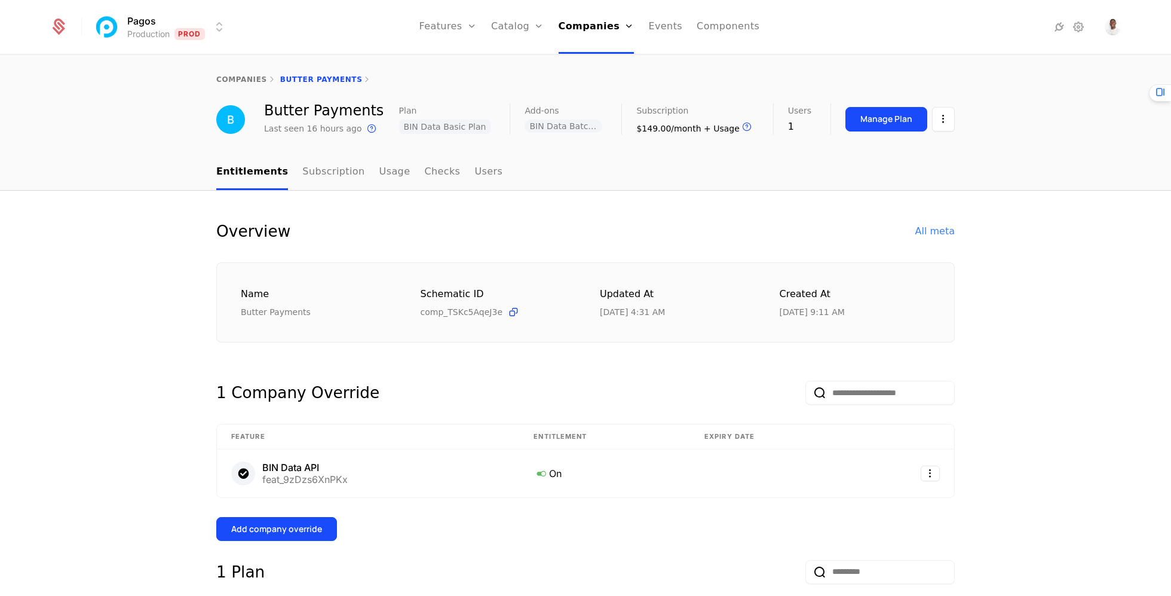
click at [298, 536] on button "Add company override" at bounding box center [276, 529] width 121 height 24
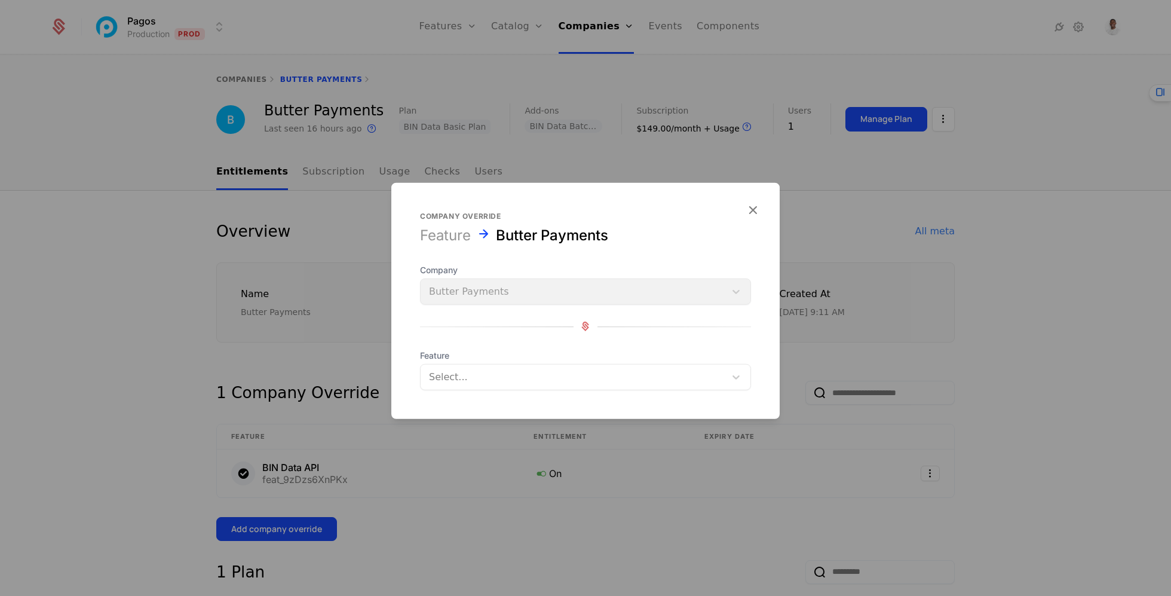
click at [528, 373] on div at bounding box center [573, 376] width 288 height 17
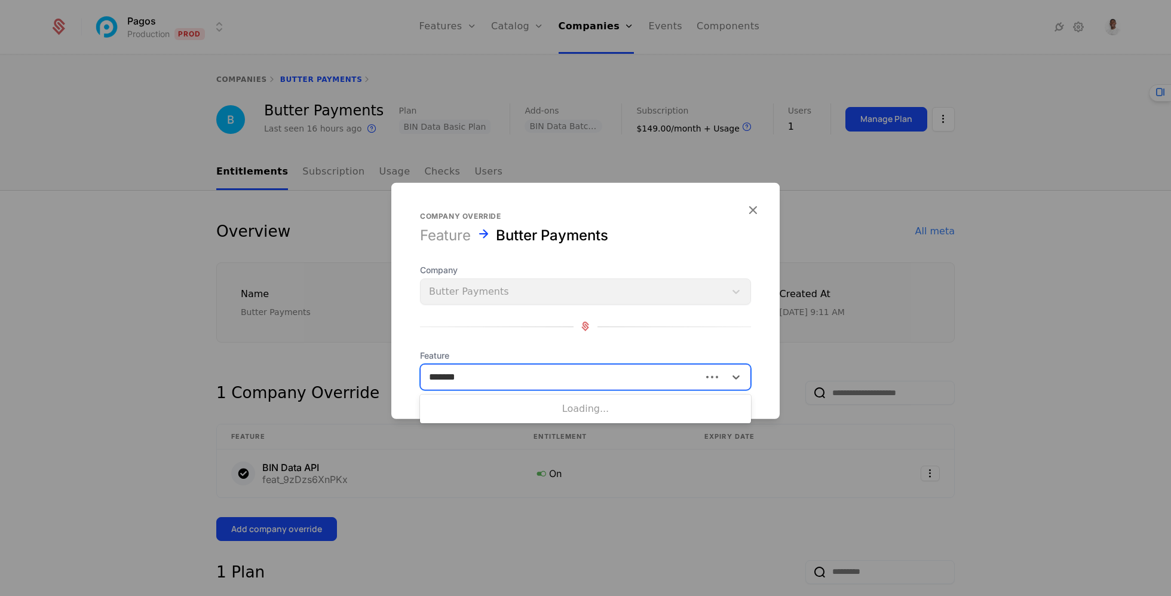
type input "********"
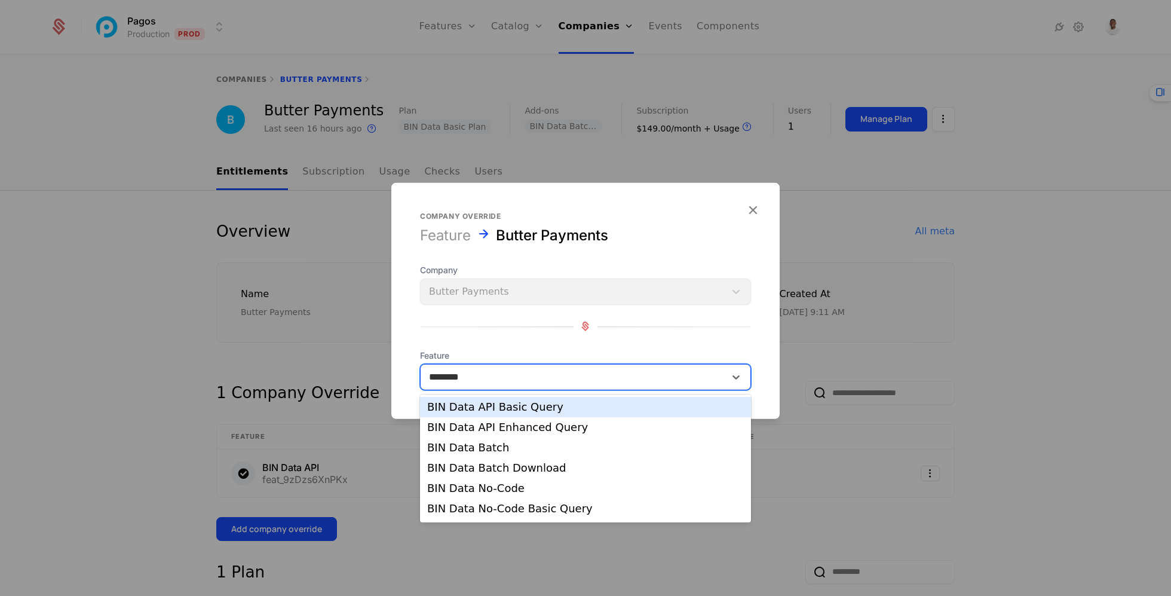
click at [527, 411] on div "BIN Data API Basic Query" at bounding box center [585, 406] width 317 height 11
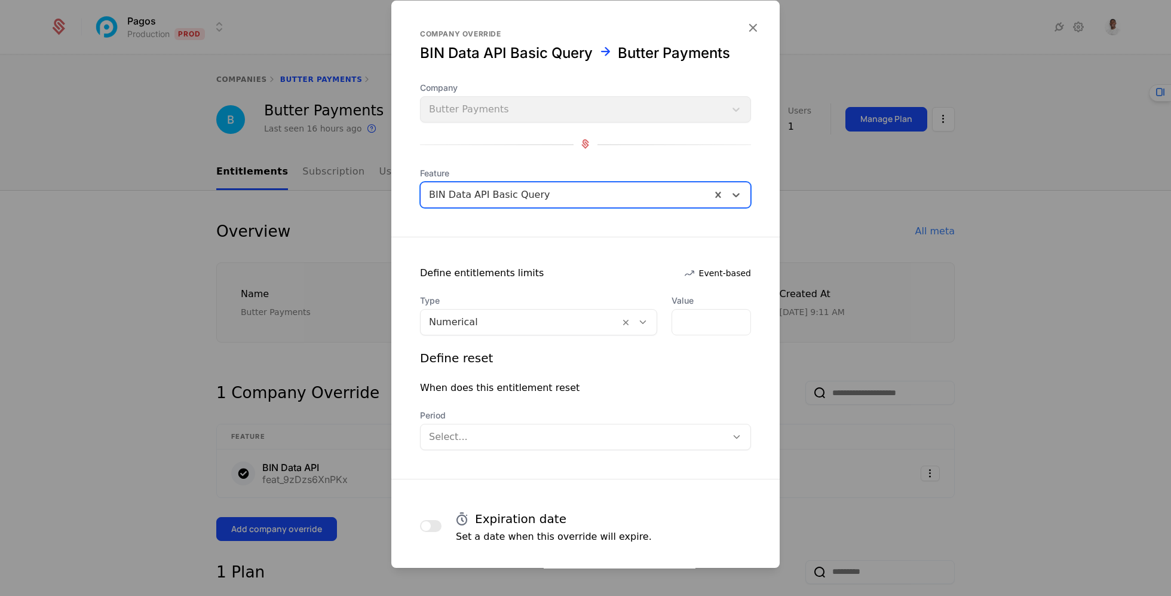
click at [492, 316] on div at bounding box center [520, 322] width 182 height 17
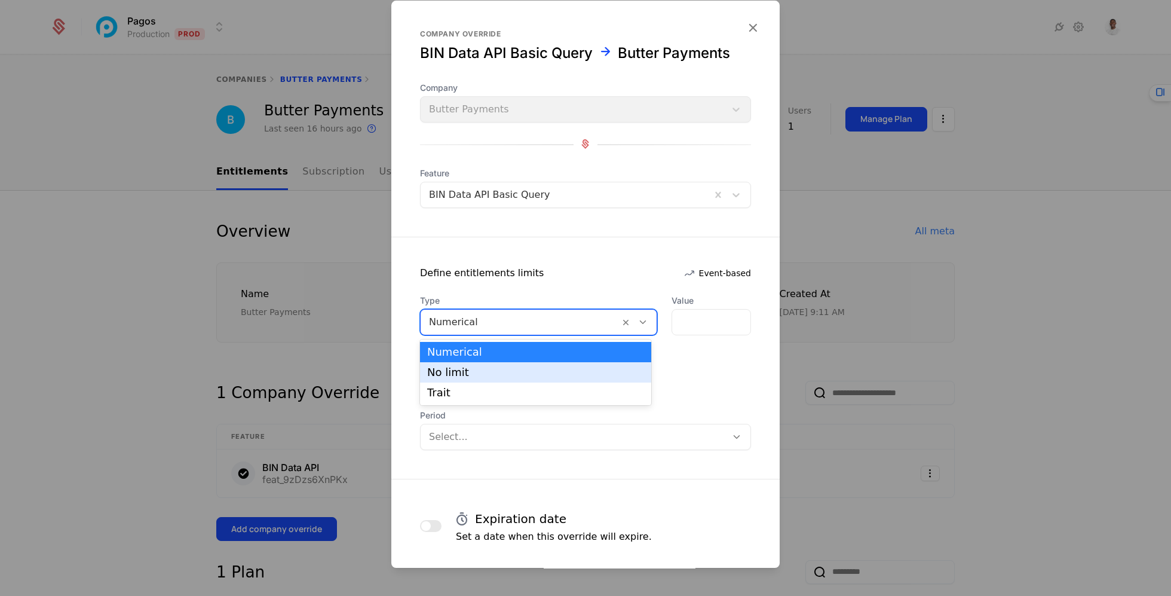
click at [491, 381] on div "No limit" at bounding box center [535, 372] width 231 height 20
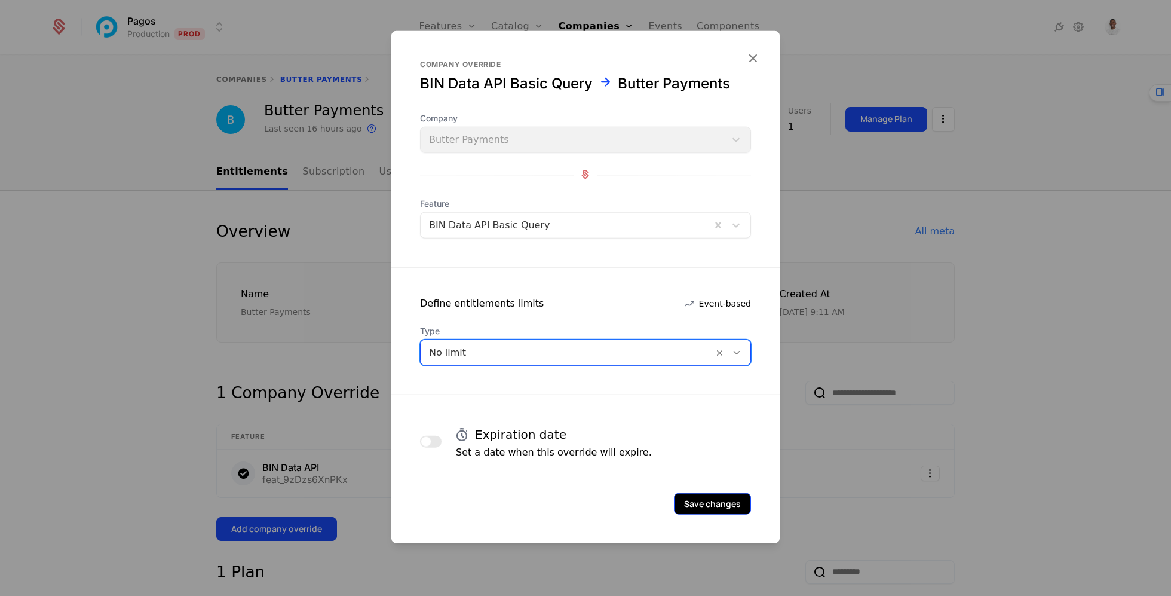
click at [705, 506] on button "Save changes" at bounding box center [712, 503] width 77 height 22
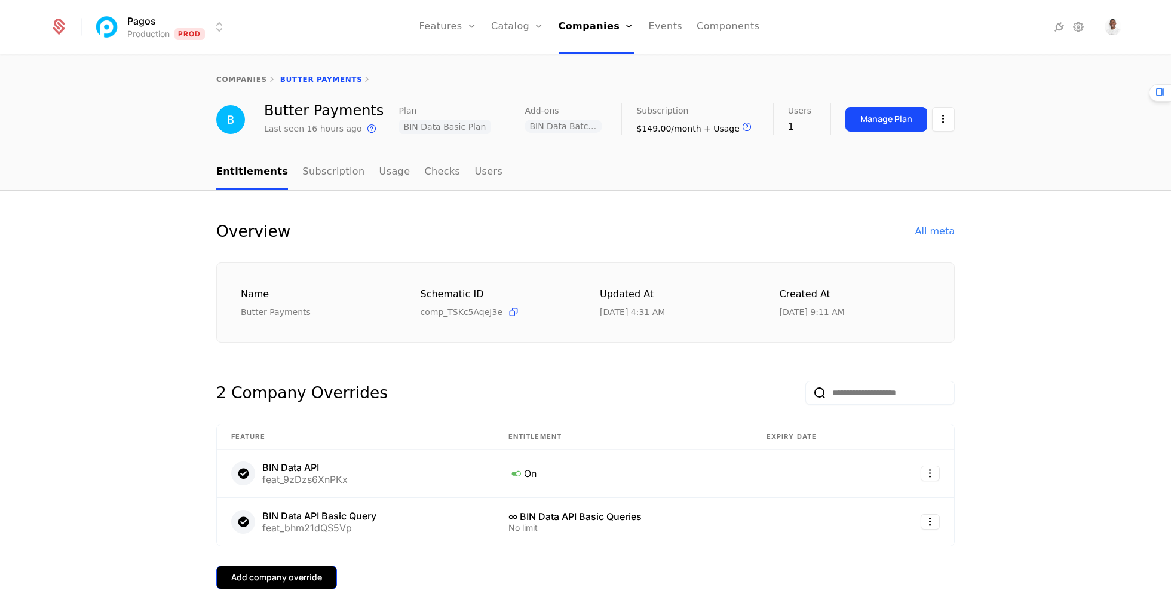
click at [304, 565] on button "Add company override" at bounding box center [276, 577] width 121 height 24
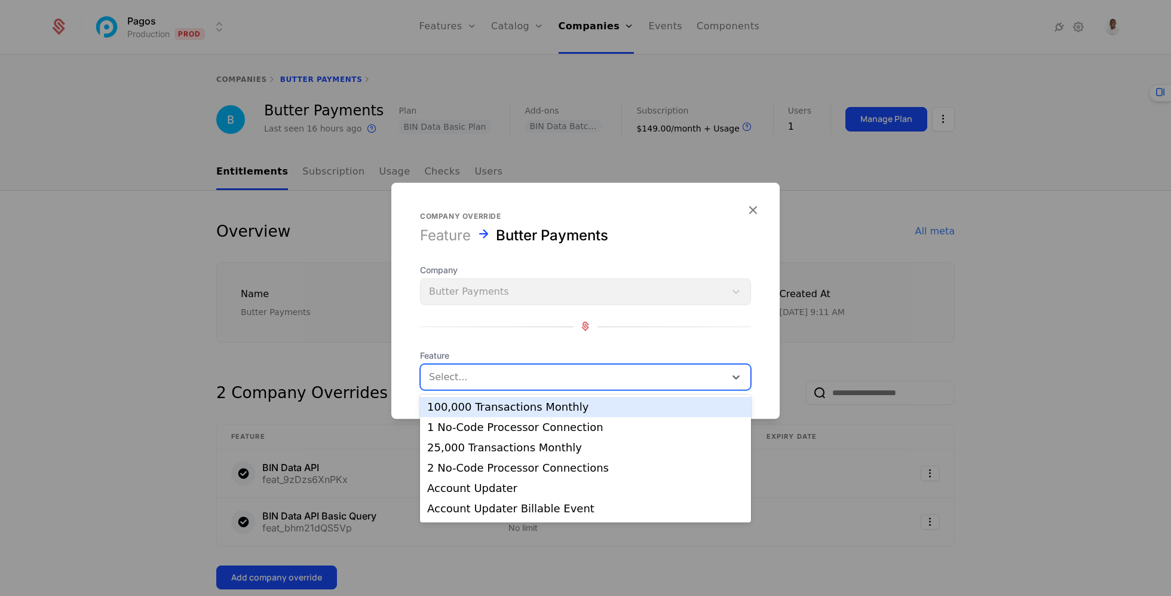
click at [535, 373] on div at bounding box center [573, 376] width 288 height 17
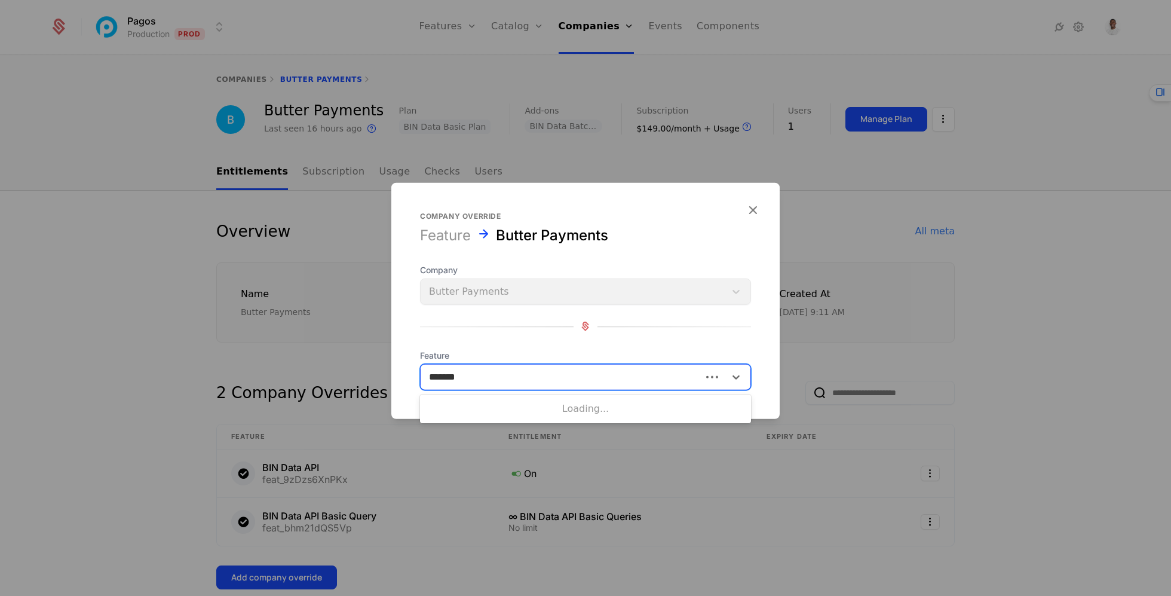
type input "********"
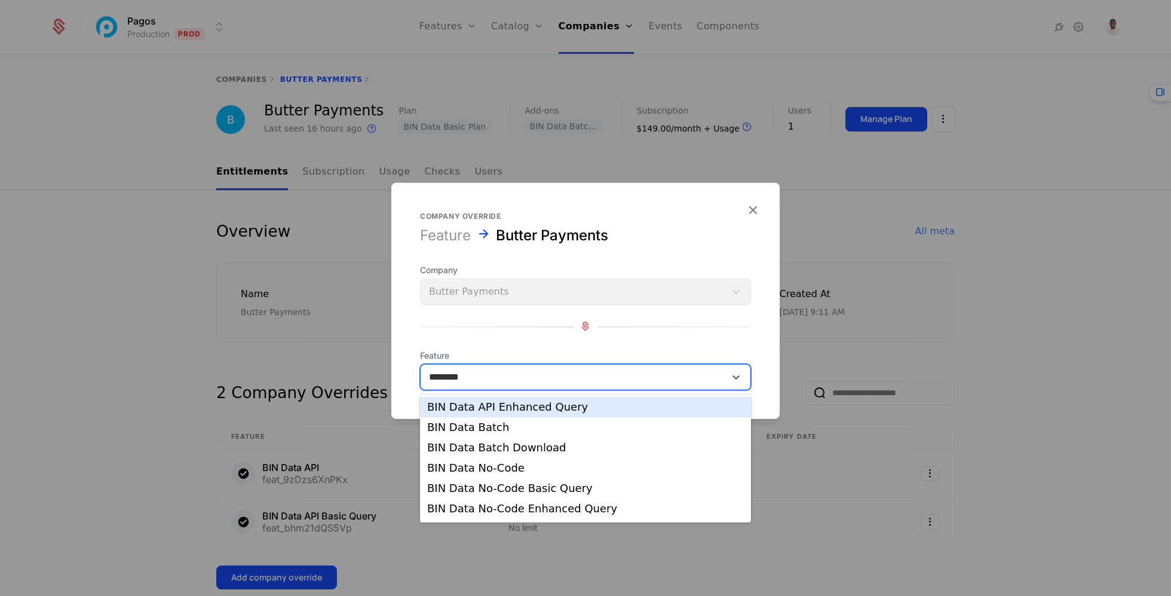
click at [547, 412] on div "BIN Data API Enhanced Query" at bounding box center [585, 406] width 317 height 11
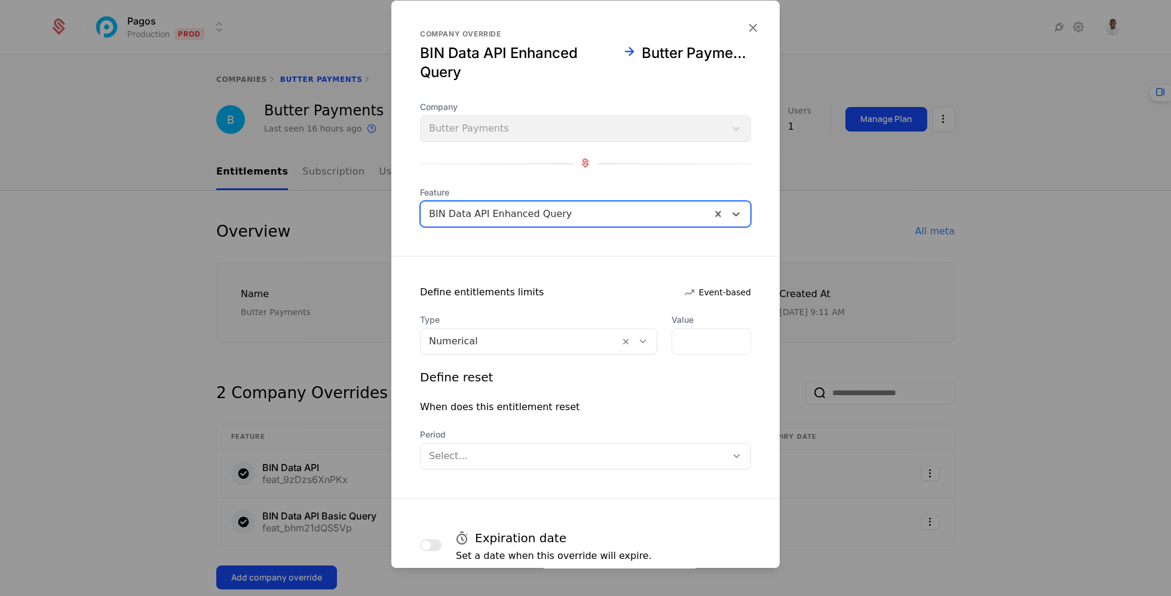
click at [563, 341] on div at bounding box center [520, 341] width 182 height 17
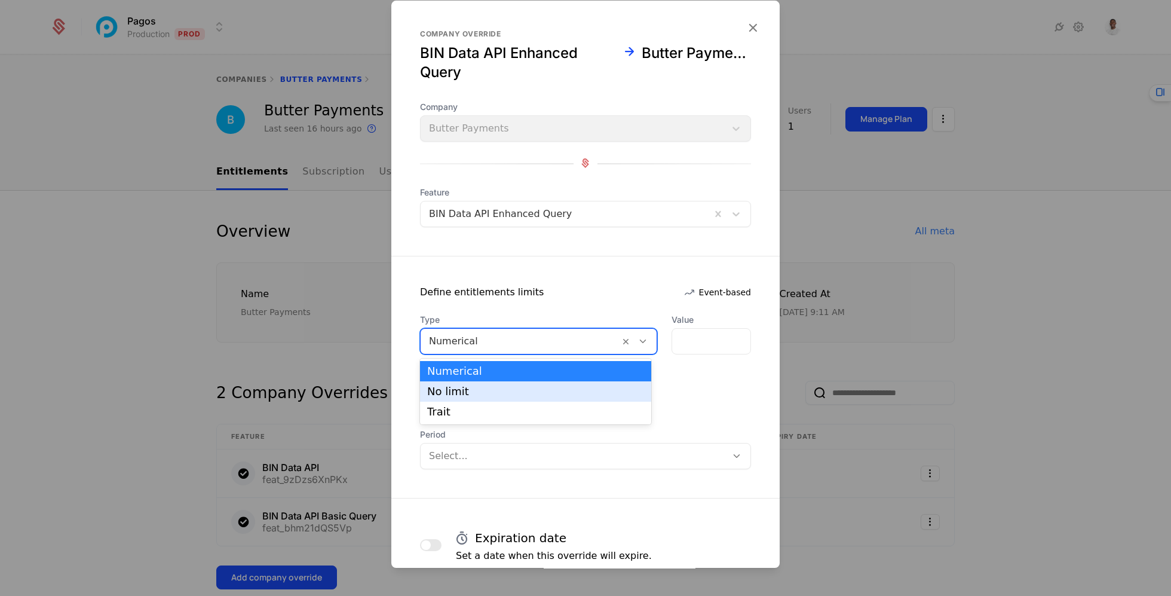
click at [554, 390] on div "No limit" at bounding box center [535, 391] width 217 height 11
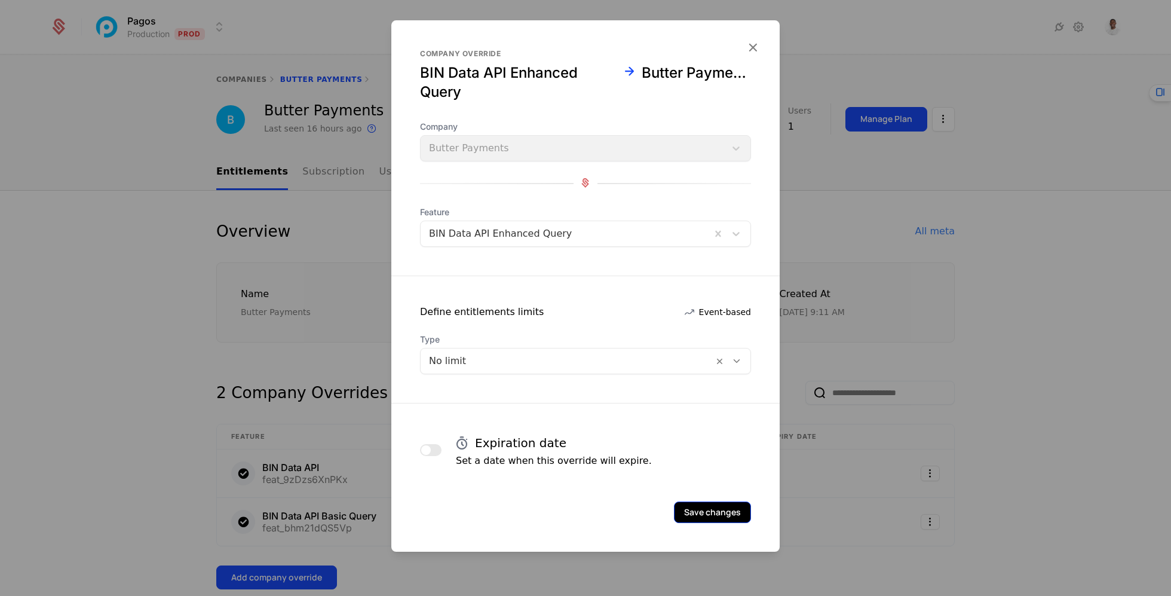
click at [738, 513] on button "Save changes" at bounding box center [712, 512] width 77 height 22
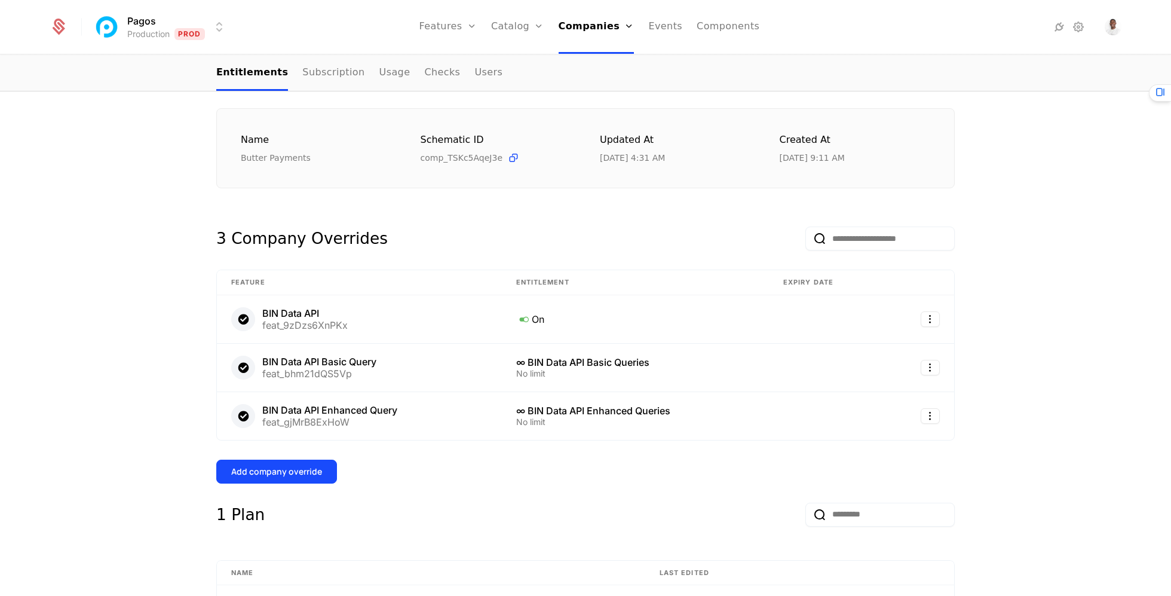
scroll to position [424, 0]
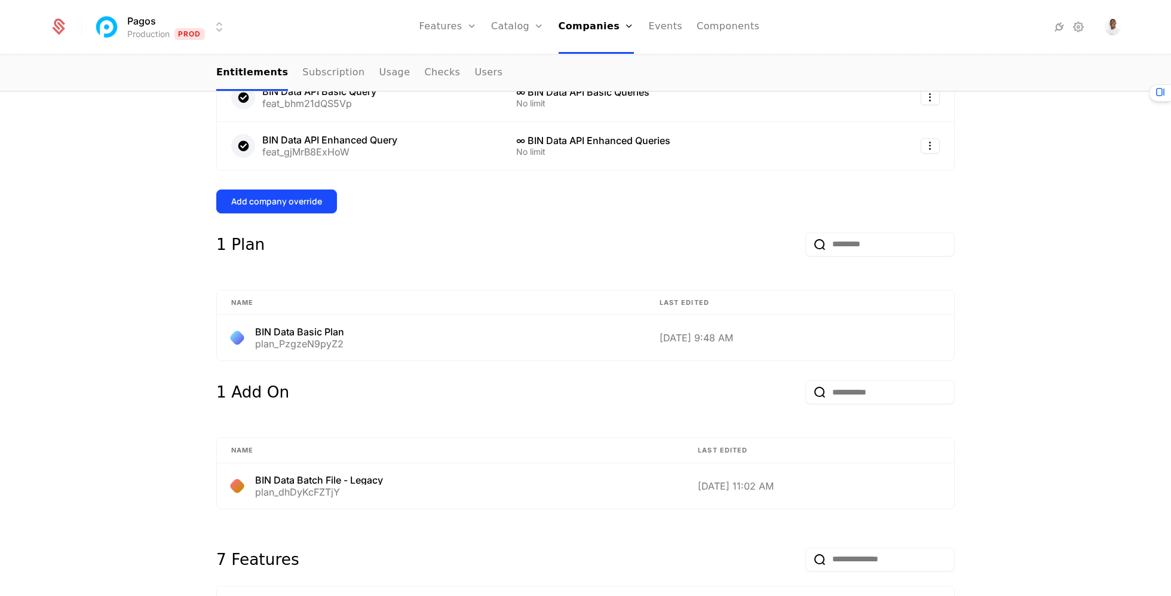
click at [284, 180] on div "Overview All meta Name Butter Payments Schematic ID comp_TSKc5AqeJ3e Updated at…" at bounding box center [585, 411] width 738 height 1233
click at [284, 204] on div "Add company override" at bounding box center [276, 201] width 91 height 12
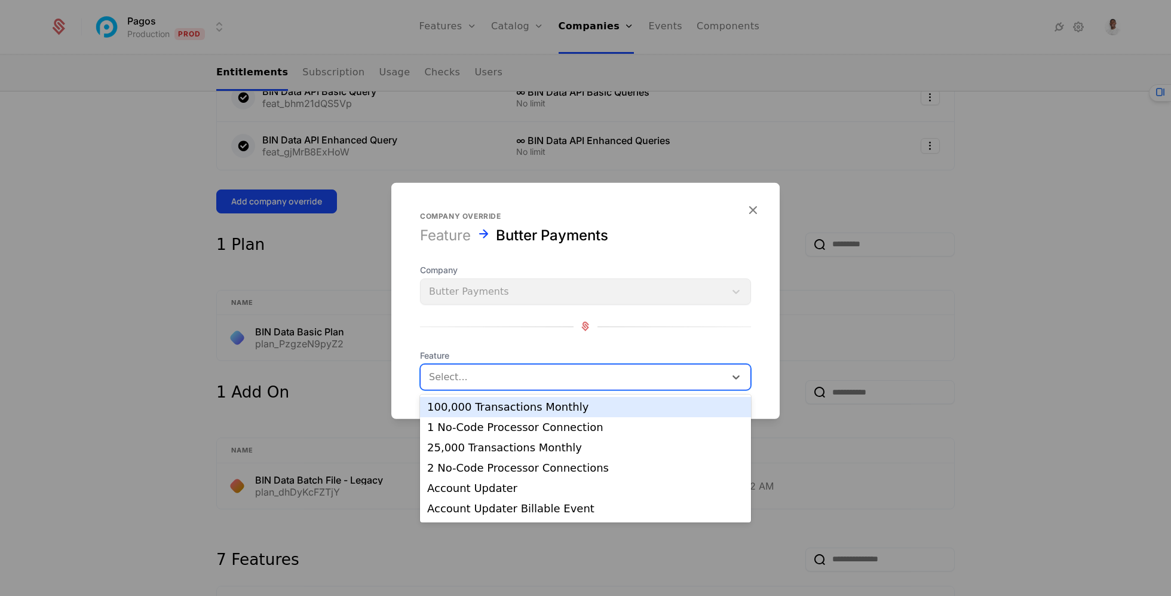
click at [518, 367] on div "Select..." at bounding box center [573, 377] width 305 height 22
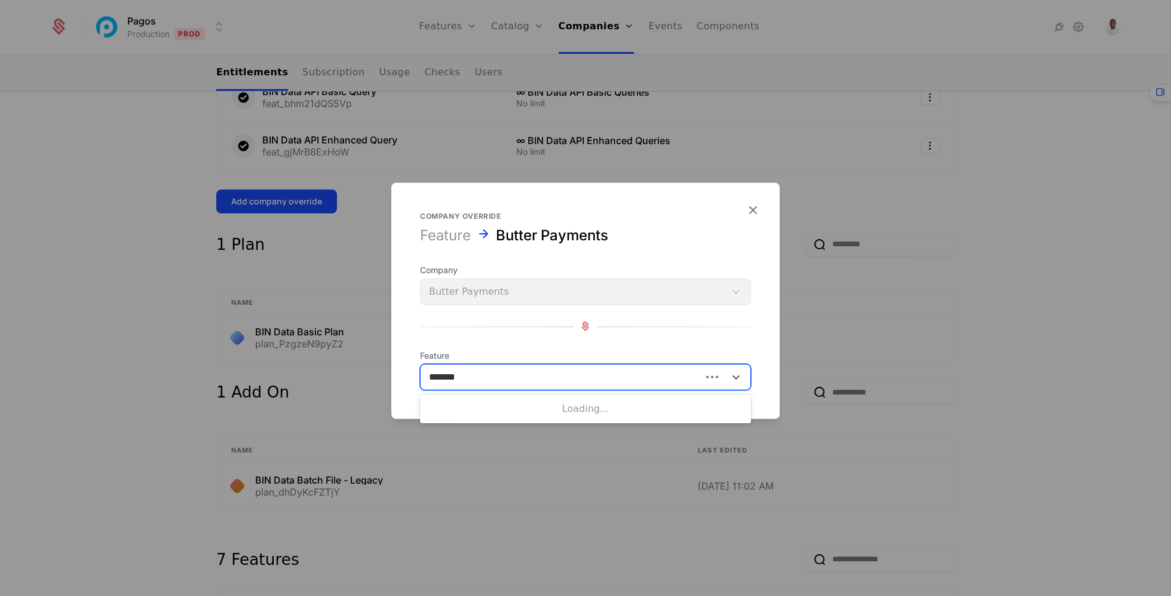
type input "********"
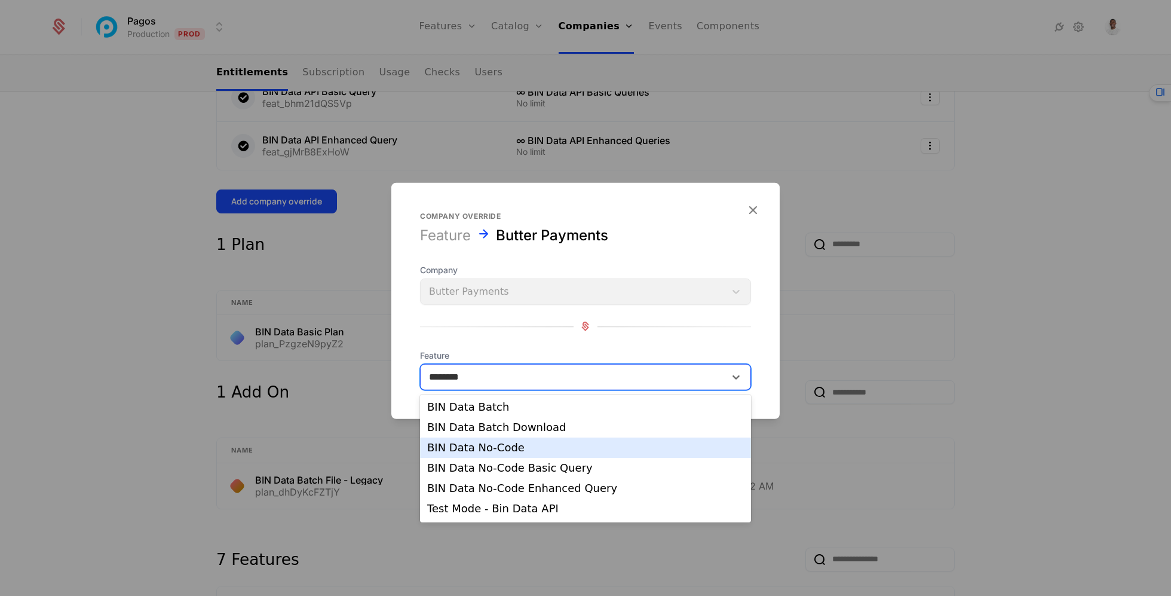
click at [527, 452] on div "BIN Data No-Code" at bounding box center [585, 447] width 317 height 11
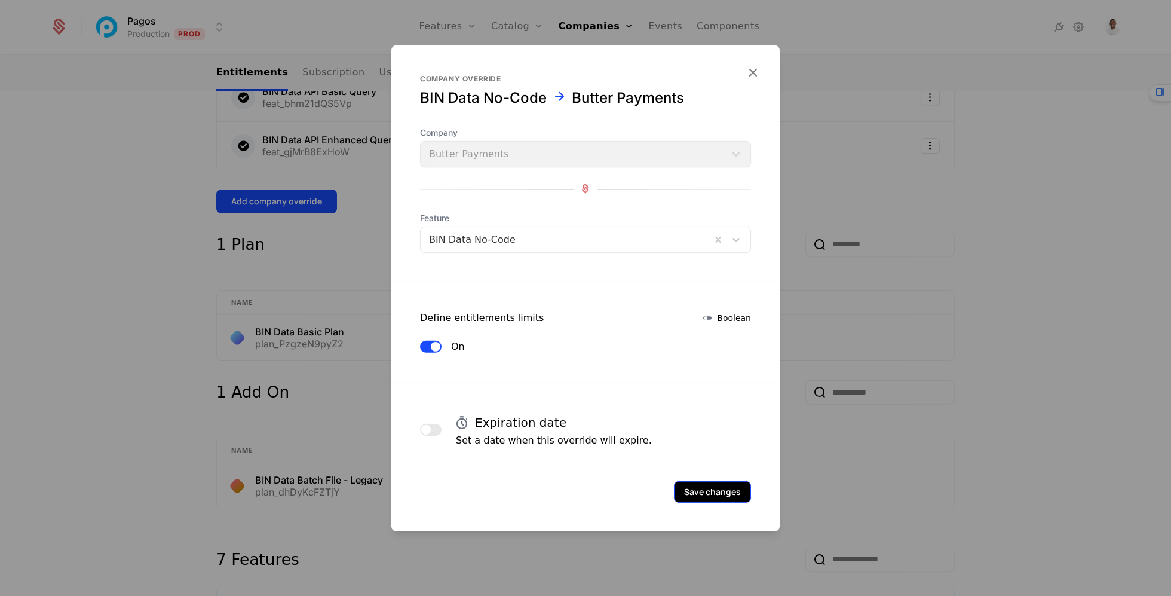
click at [722, 492] on button "Save changes" at bounding box center [712, 491] width 77 height 22
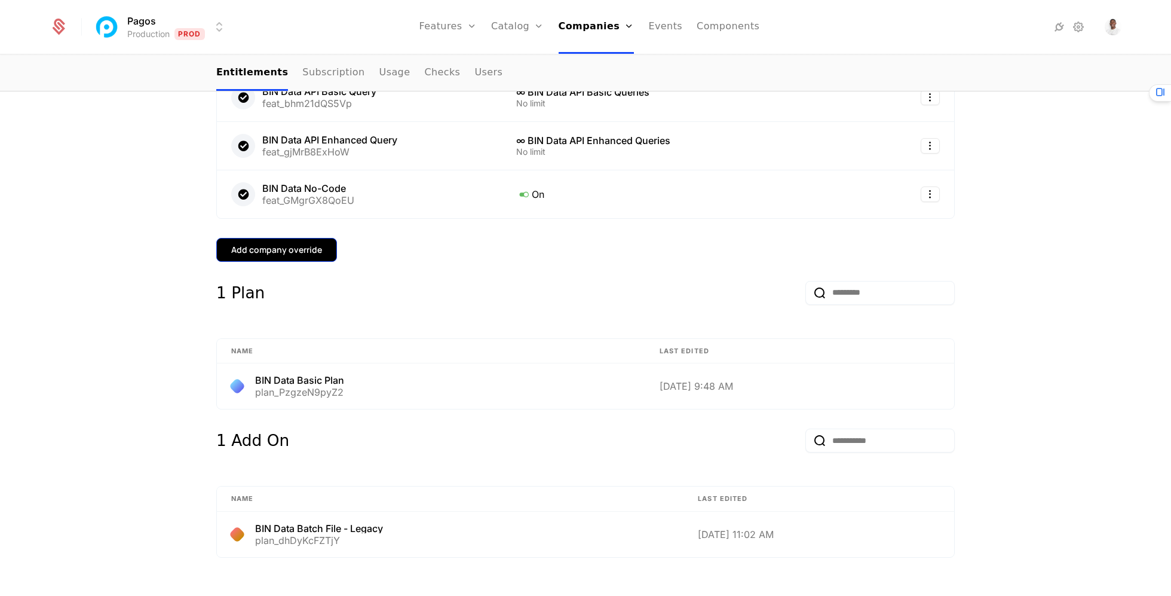
click at [274, 248] on div "Add company override" at bounding box center [276, 250] width 91 height 12
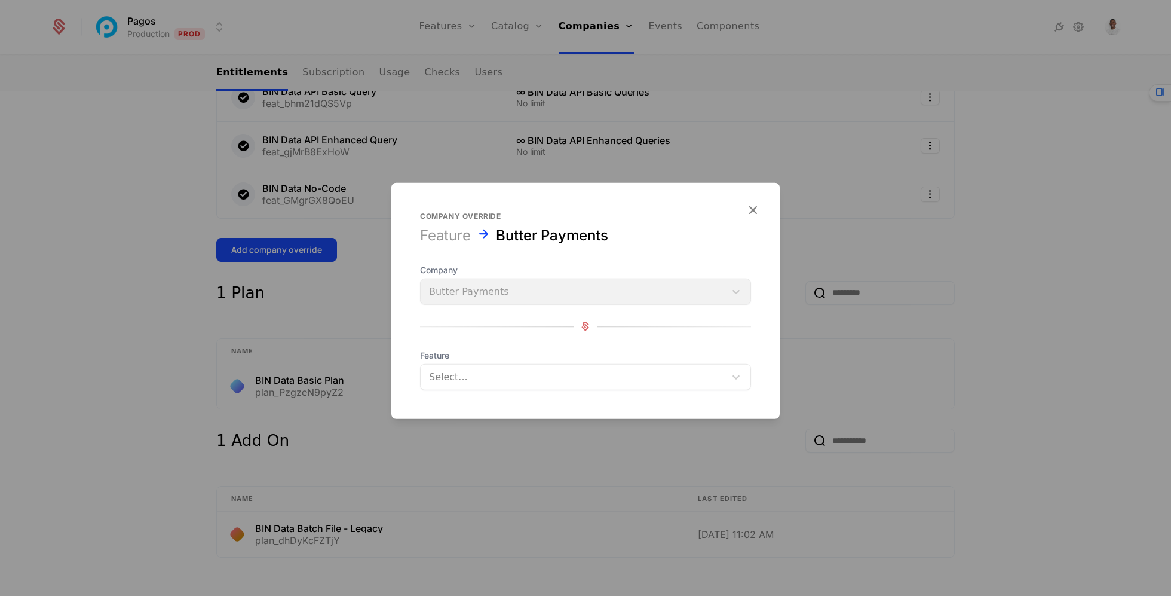
click at [513, 384] on div at bounding box center [573, 376] width 288 height 17
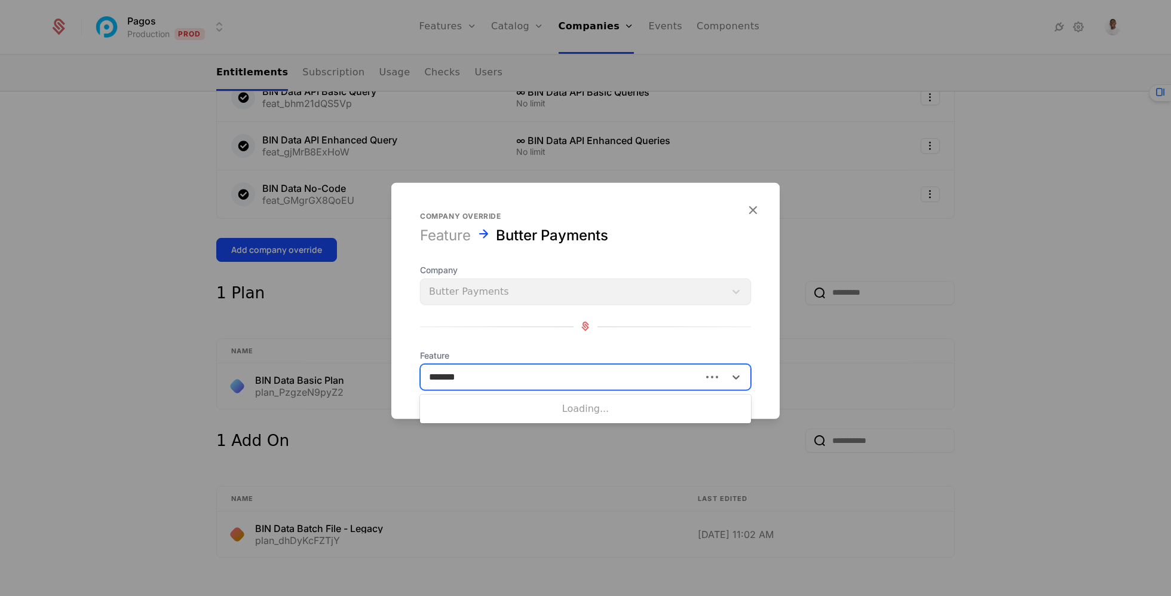
type input "********"
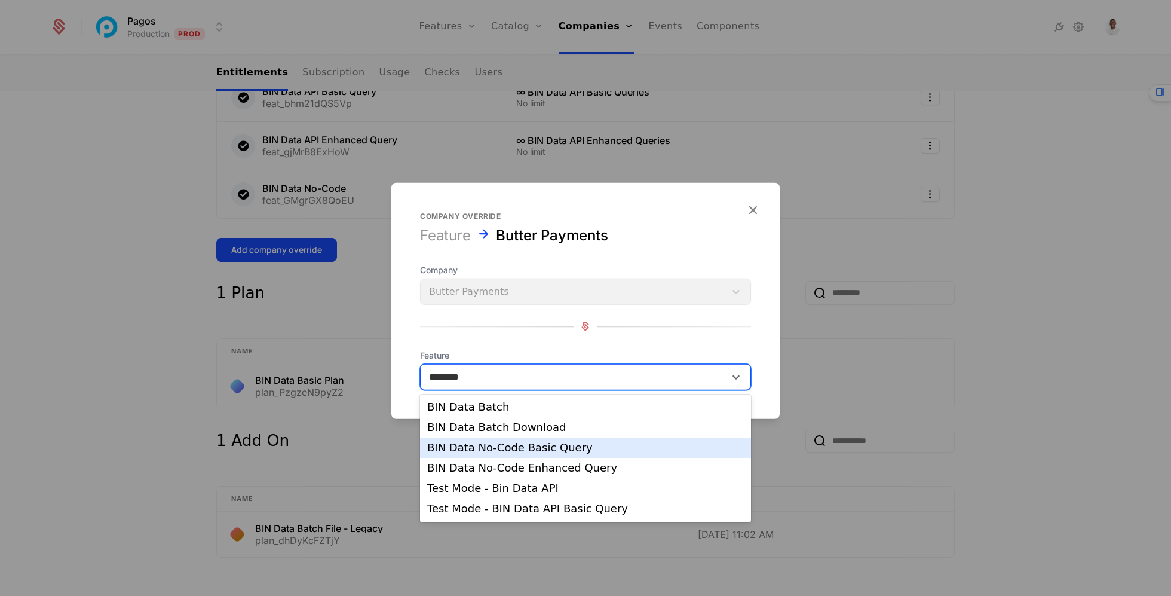
click at [547, 446] on div "BIN Data No-Code Basic Query" at bounding box center [585, 447] width 317 height 11
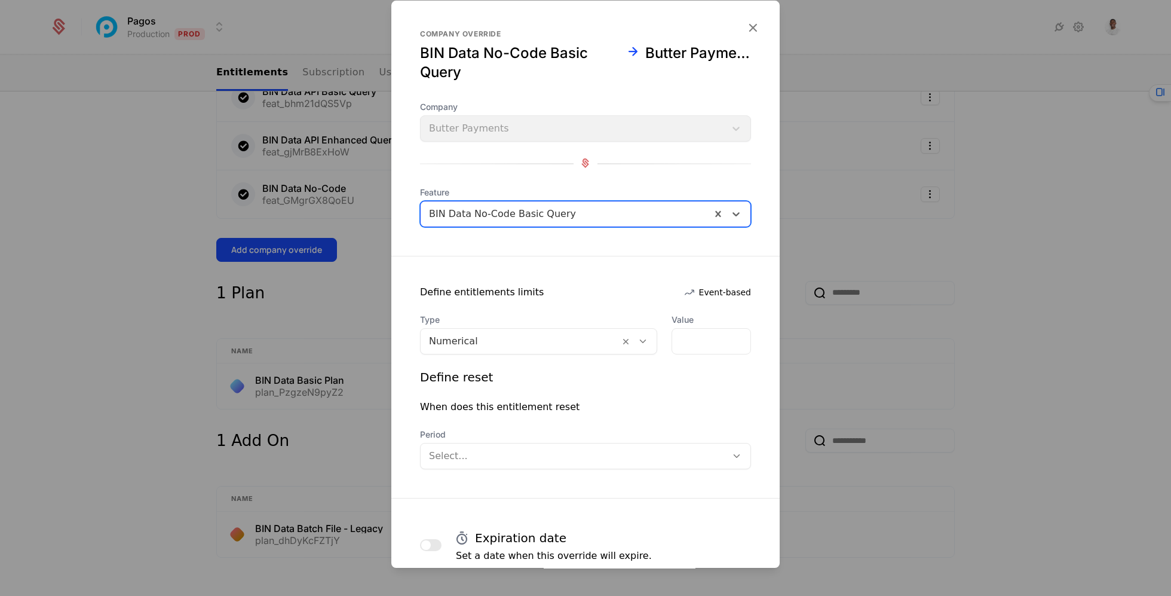
click at [522, 347] on div at bounding box center [520, 341] width 182 height 17
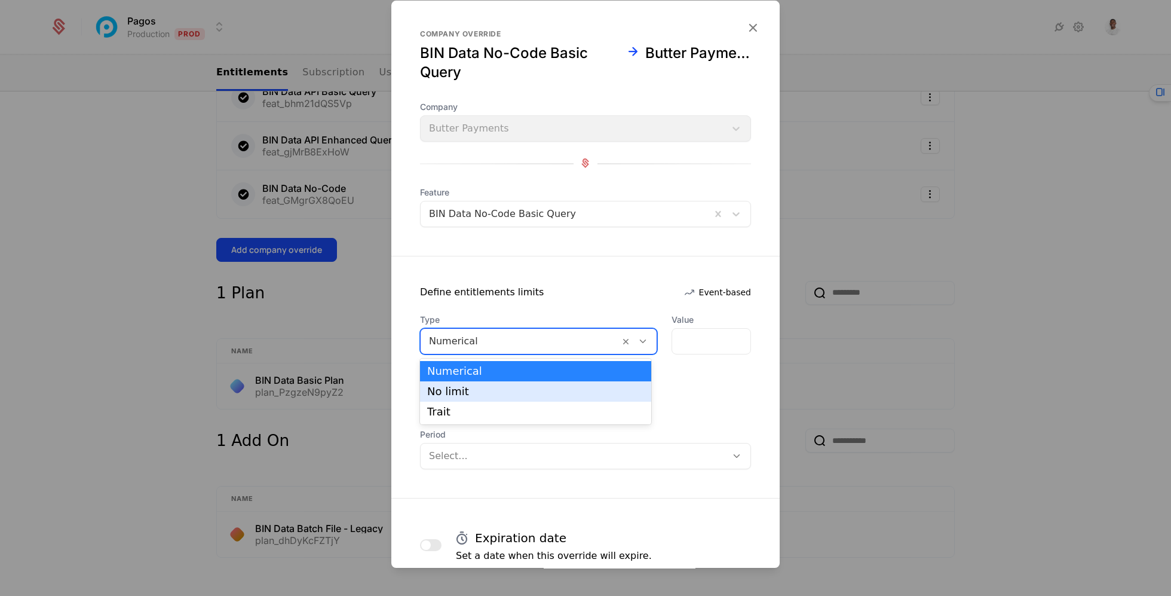
click at [522, 389] on div "No limit" at bounding box center [535, 391] width 217 height 11
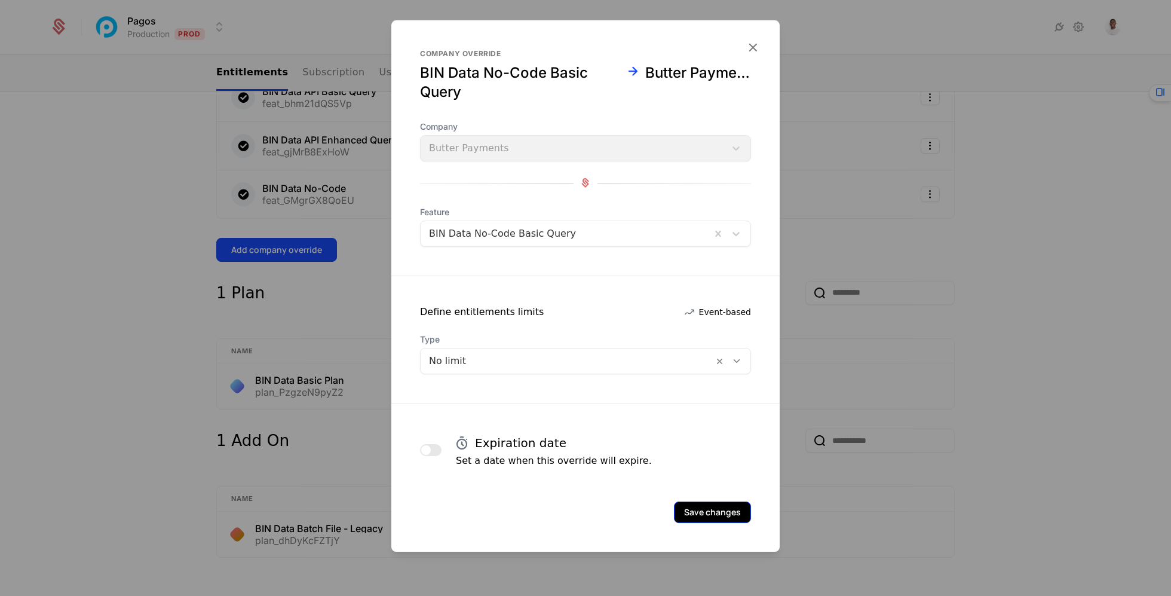
click at [684, 510] on button "Save changes" at bounding box center [712, 512] width 77 height 22
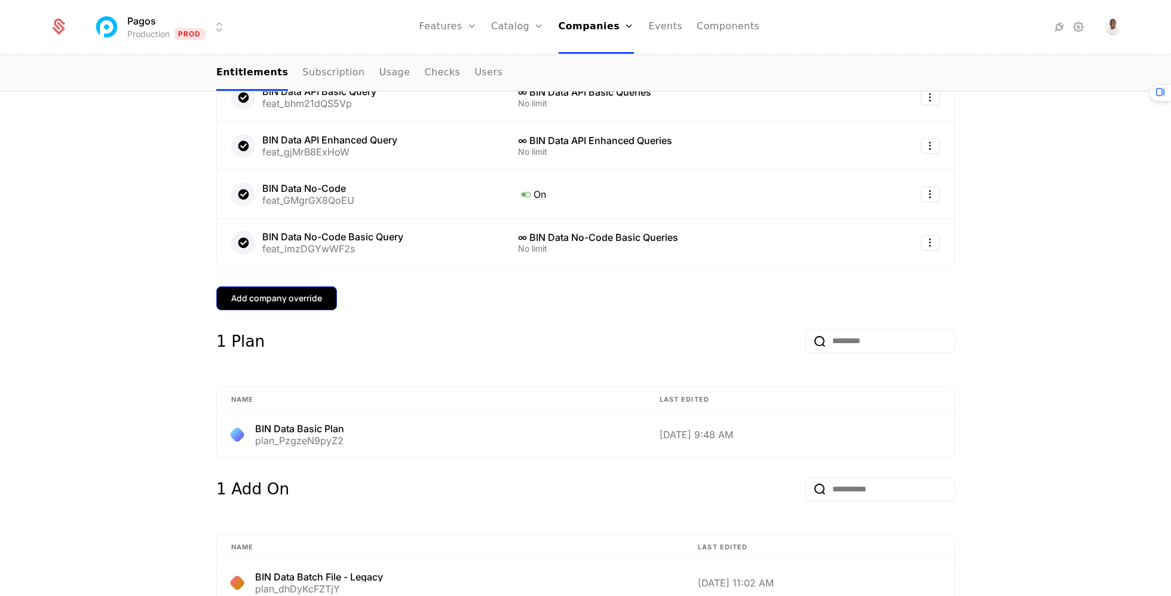
click at [280, 303] on button "Add company override" at bounding box center [276, 298] width 121 height 24
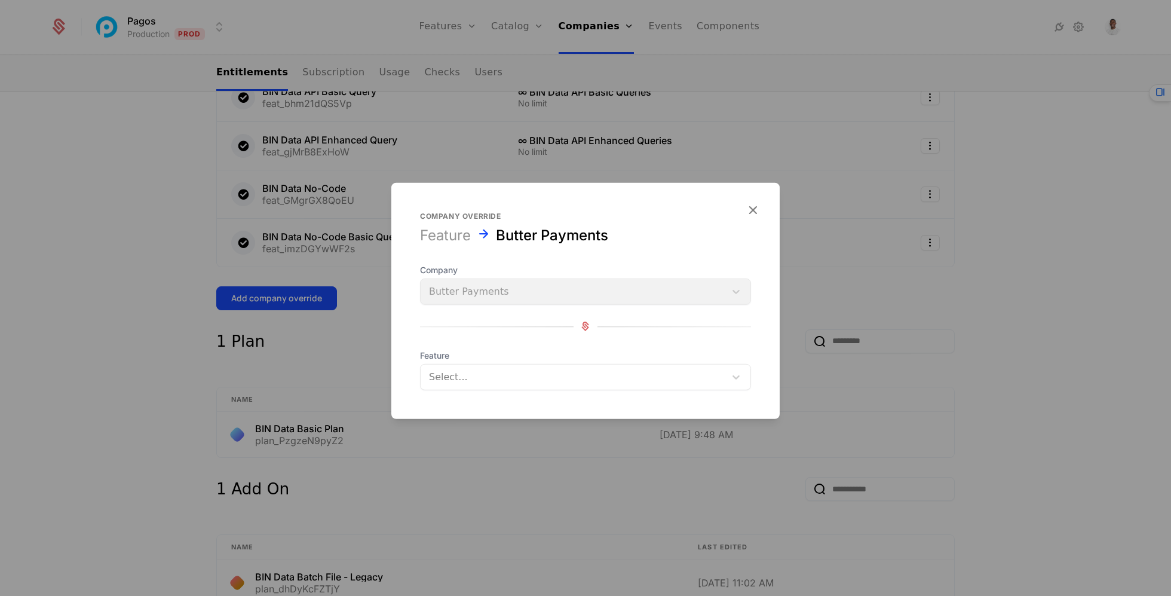
click at [517, 385] on div "Select..." at bounding box center [573, 377] width 305 height 22
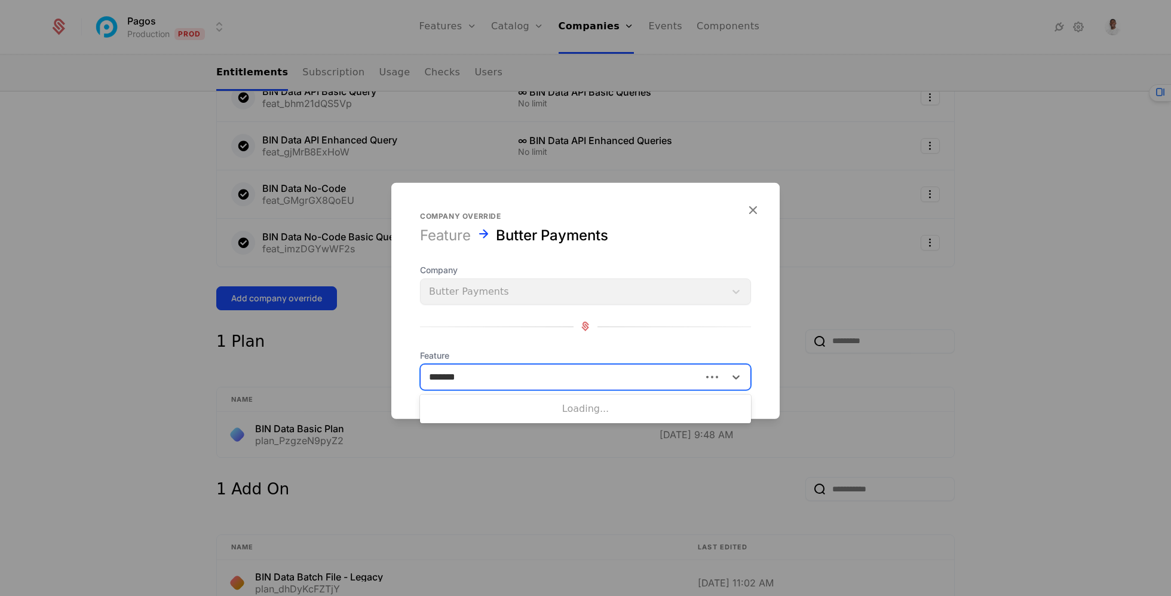
type input "********"
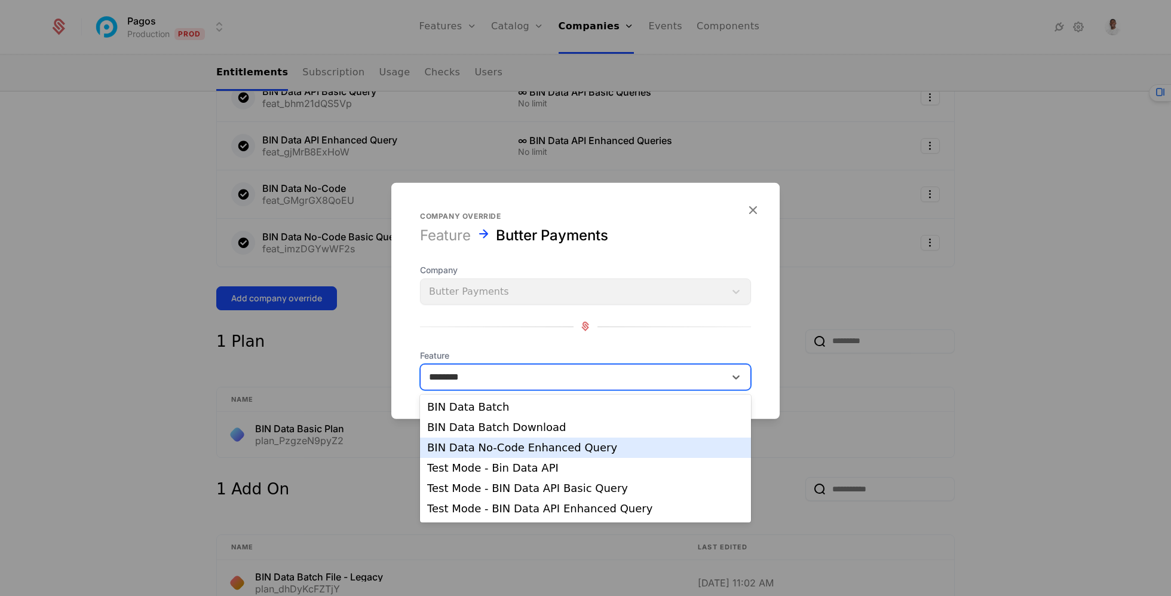
click at [565, 455] on div "BIN Data No-Code Enhanced Query" at bounding box center [585, 447] width 331 height 20
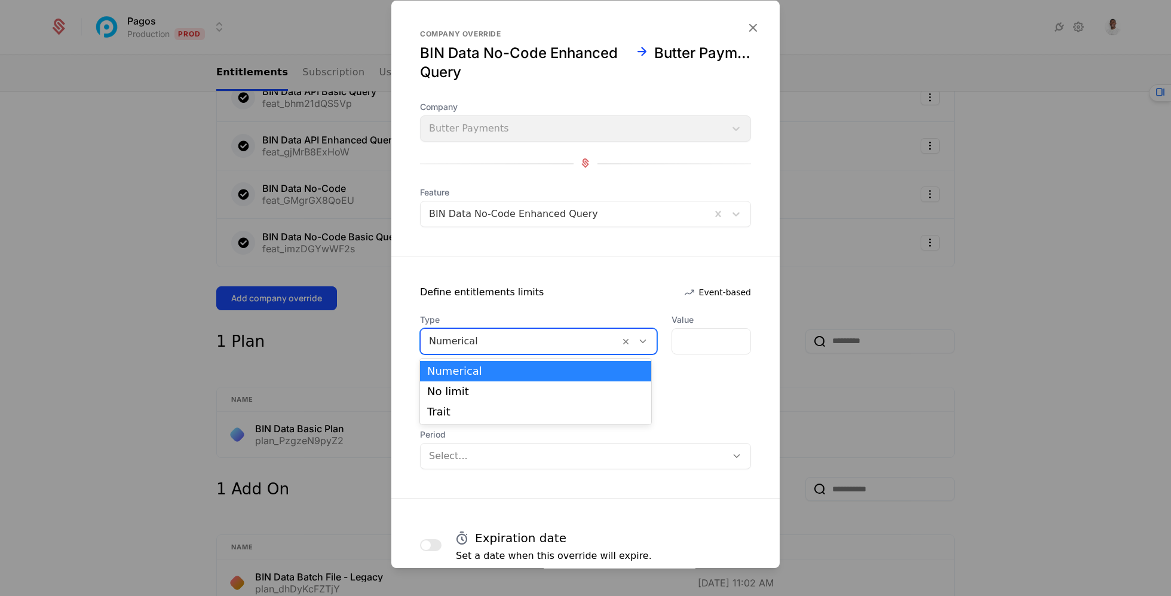
click at [554, 338] on div at bounding box center [520, 341] width 182 height 17
click at [549, 400] on div "No limit" at bounding box center [535, 391] width 231 height 20
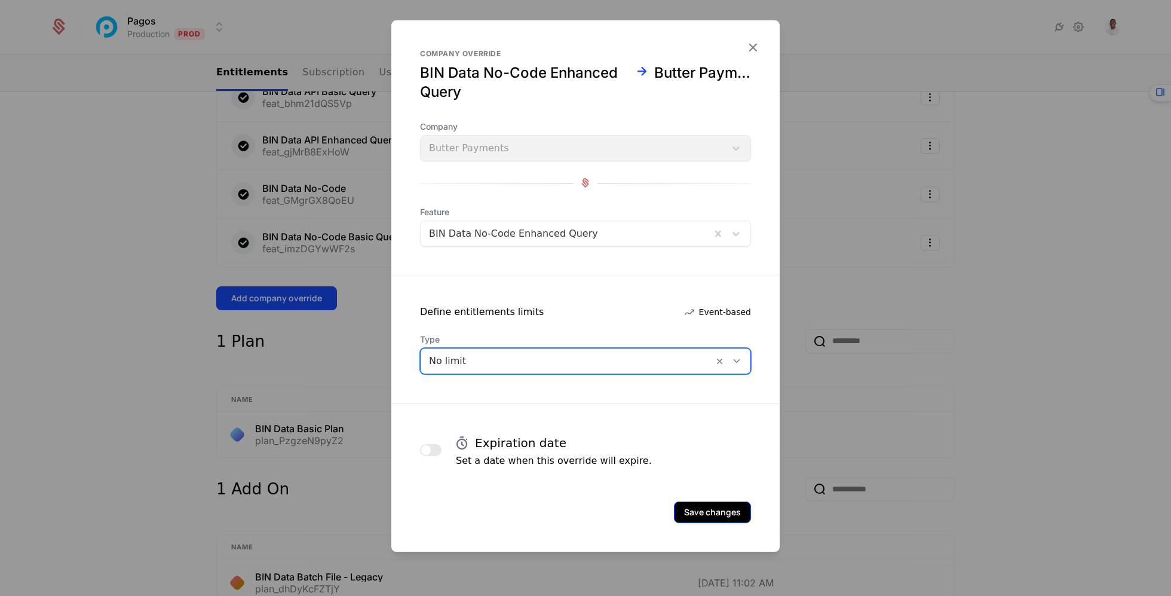
click at [722, 508] on button "Save changes" at bounding box center [712, 512] width 77 height 22
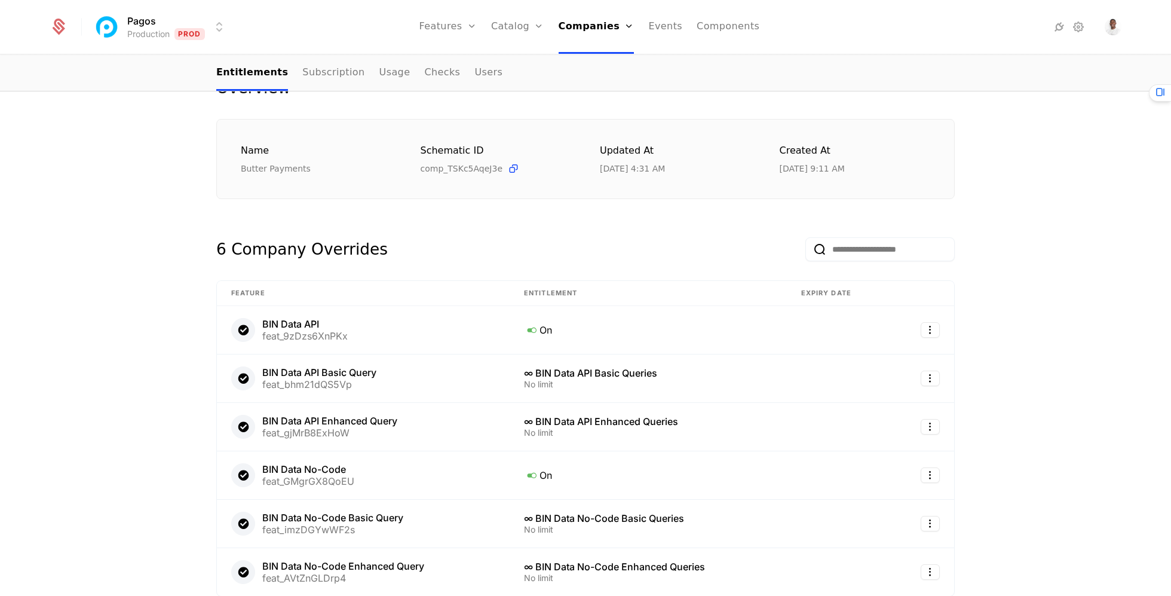
scroll to position [0, 0]
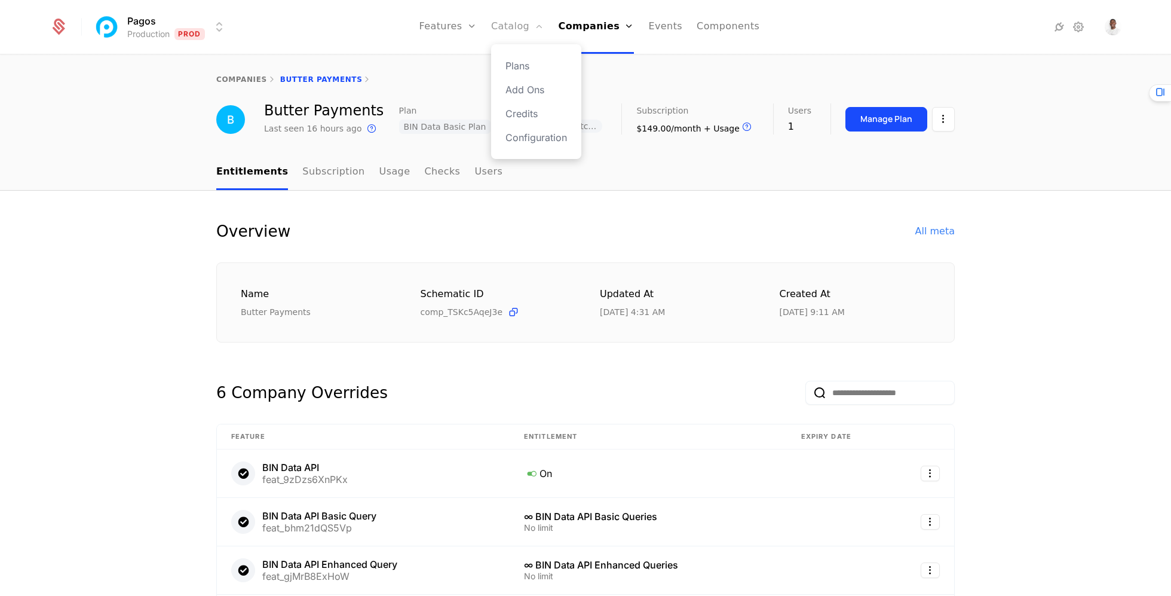
click at [526, 26] on link "Catalog" at bounding box center [517, 27] width 53 height 54
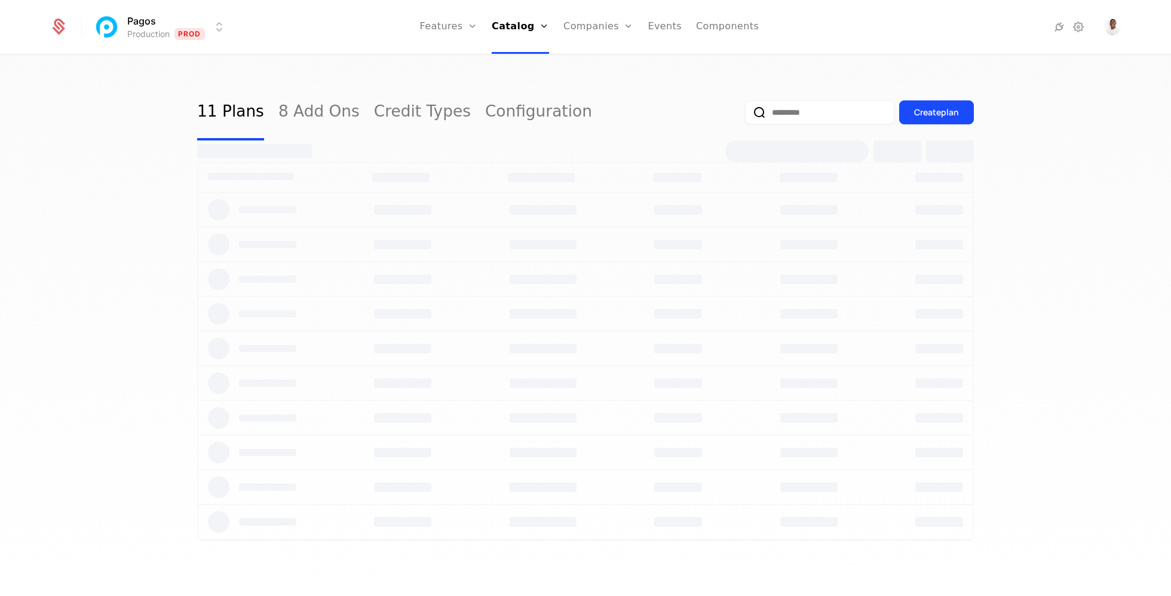
select select "***"
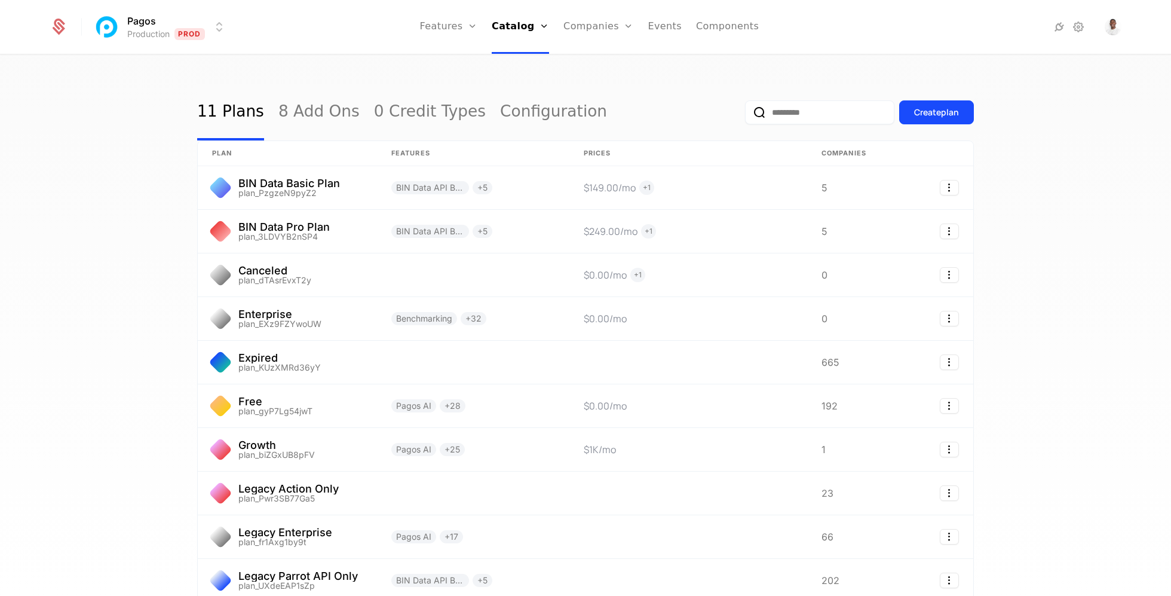
click at [775, 124] on div "Create plan" at bounding box center [859, 112] width 229 height 56
click at [778, 122] on input "email" at bounding box center [819, 112] width 149 height 24
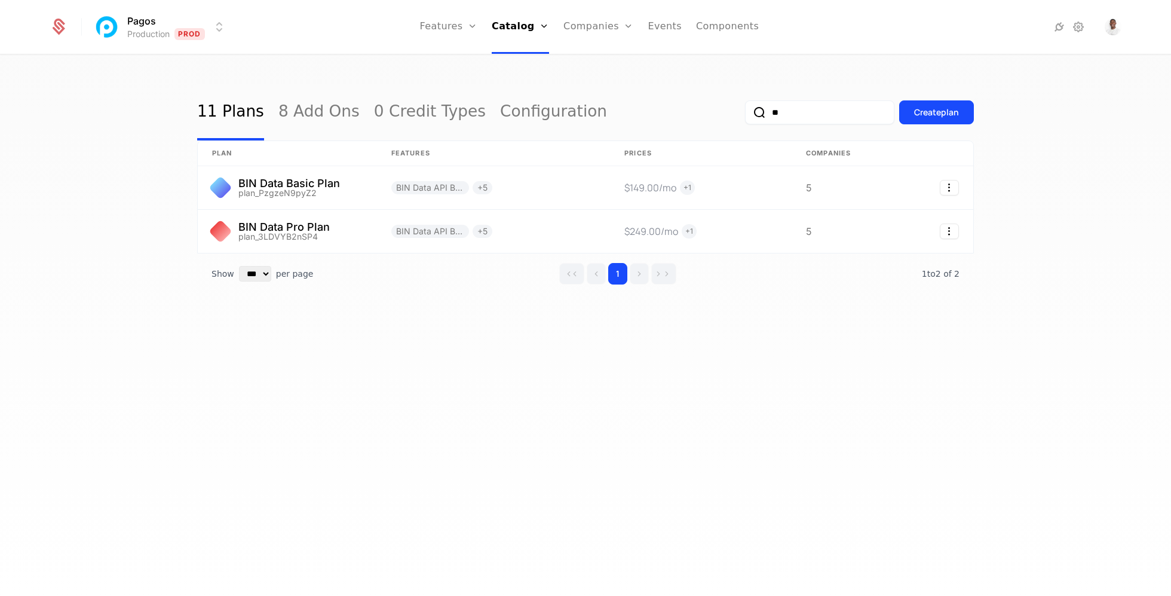
type input "*"
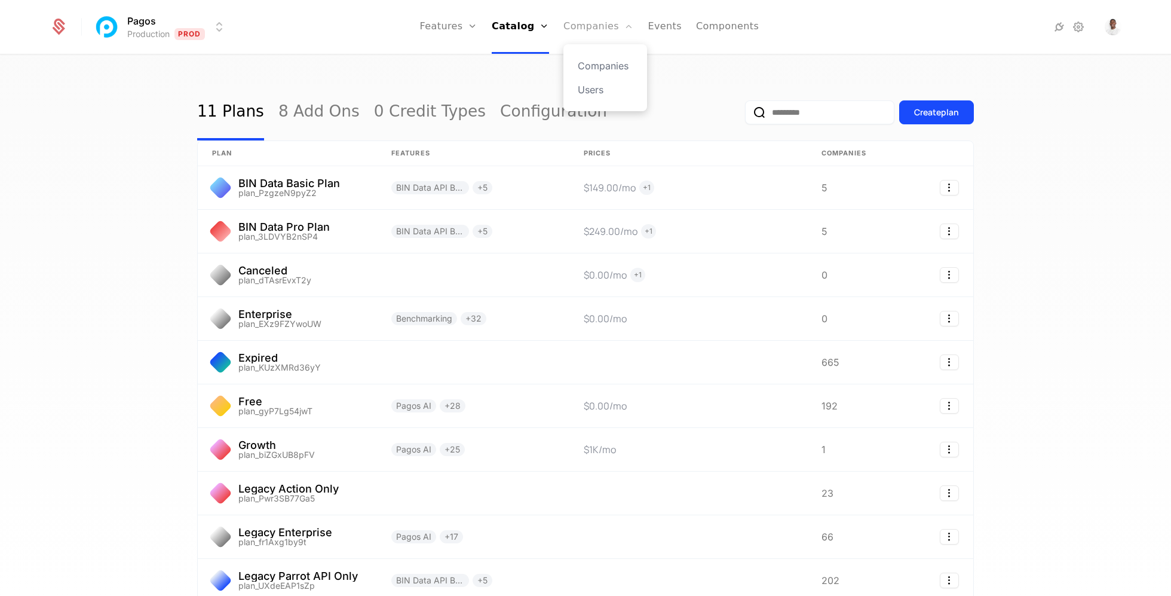
click at [605, 41] on link "Companies" at bounding box center [598, 27] width 70 height 54
select select "***"
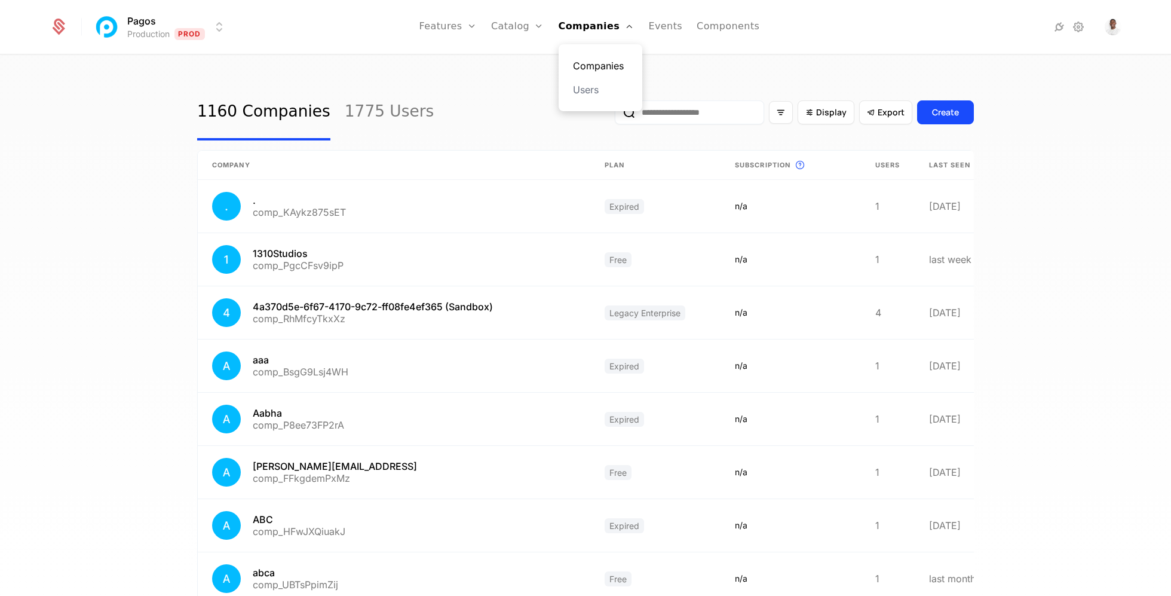
click at [603, 67] on link "Companies" at bounding box center [600, 66] width 55 height 14
click at [704, 115] on input "email" at bounding box center [689, 112] width 149 height 24
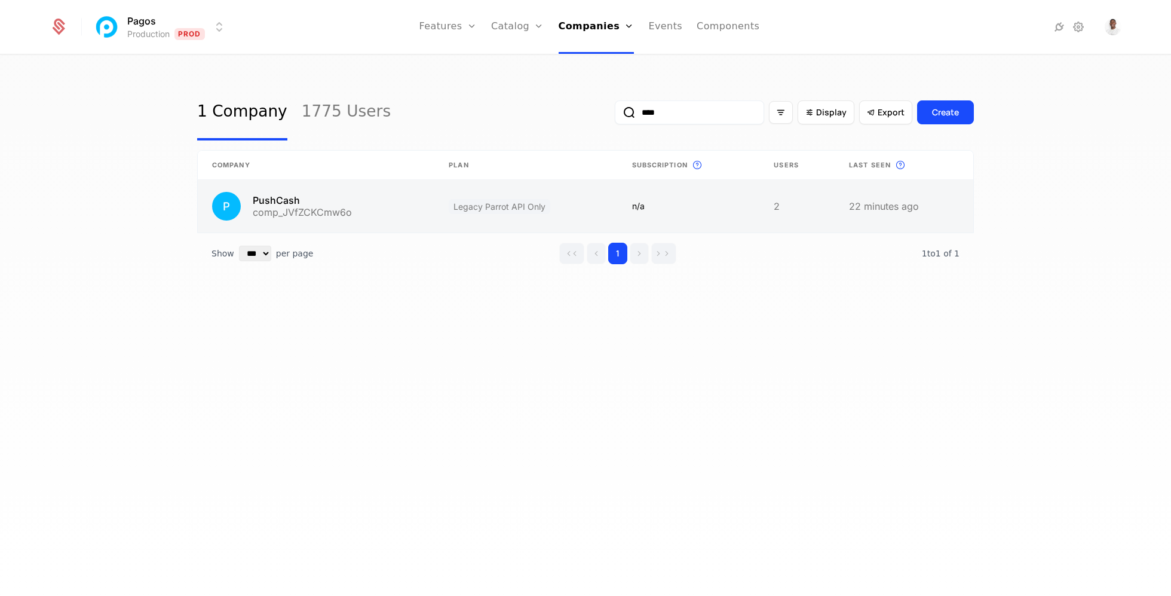
type input "****"
click at [529, 219] on link at bounding box center [525, 206] width 183 height 53
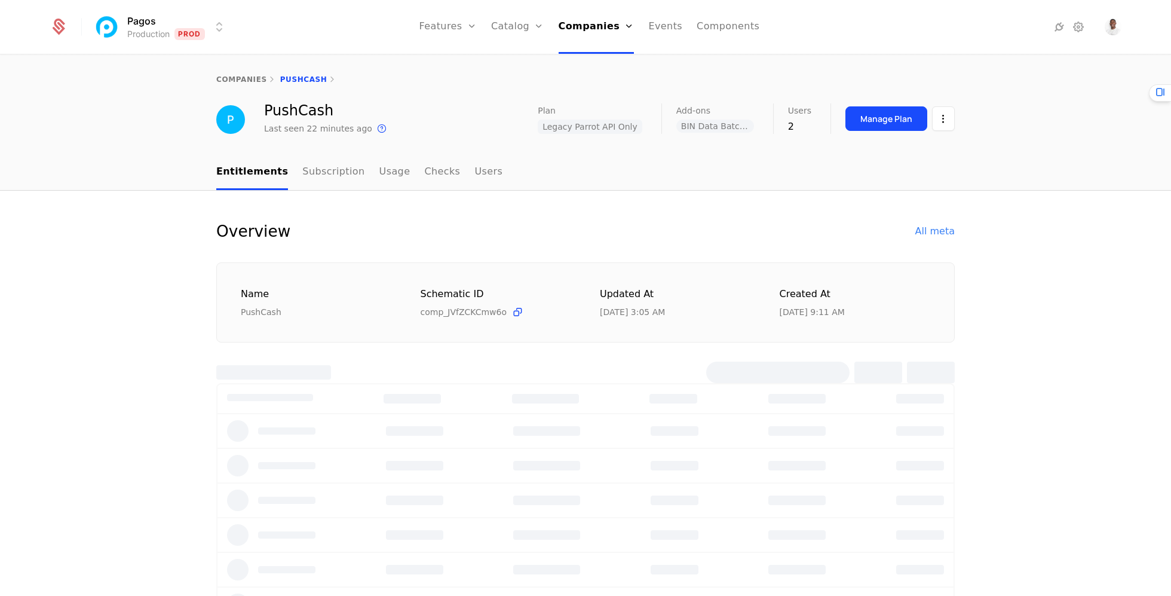
select select "***"
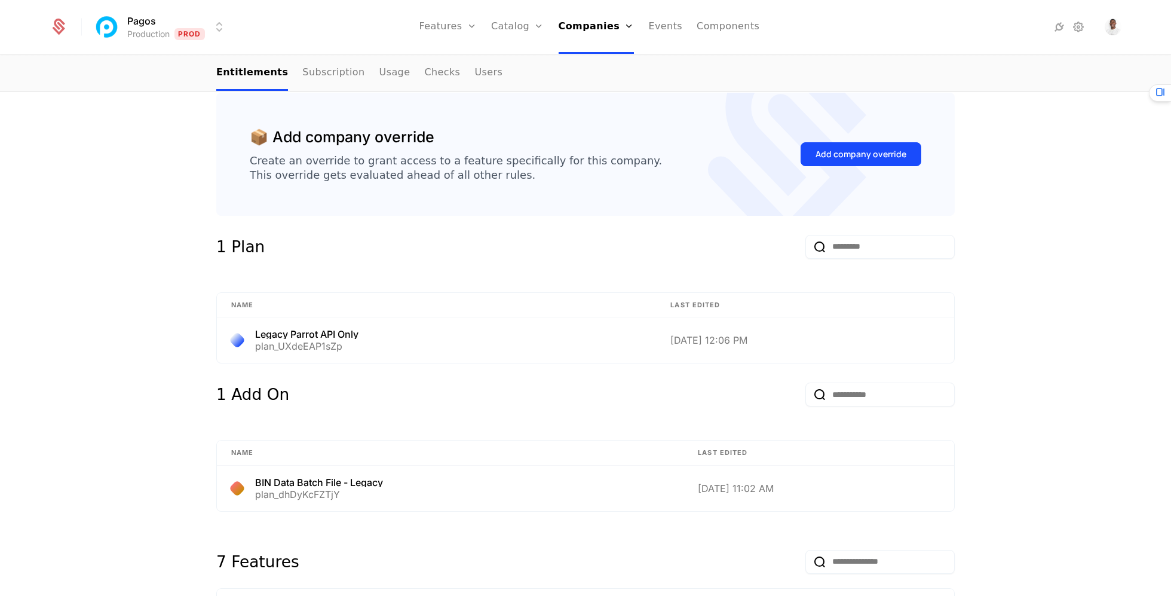
scroll to position [216, 0]
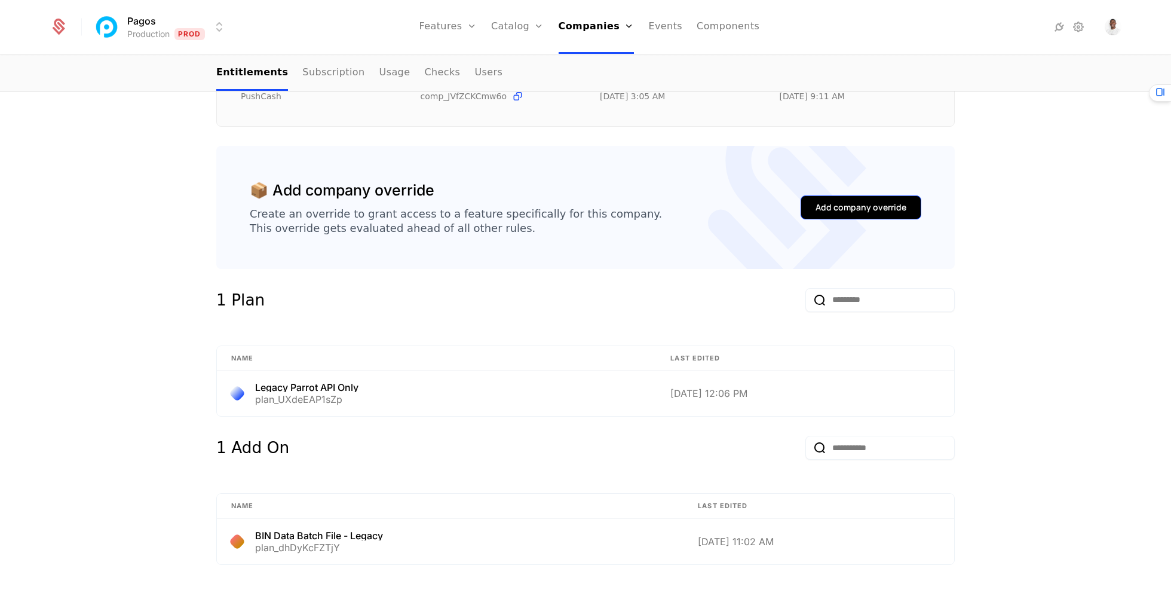
click at [827, 217] on button "Add company override" at bounding box center [861, 207] width 121 height 24
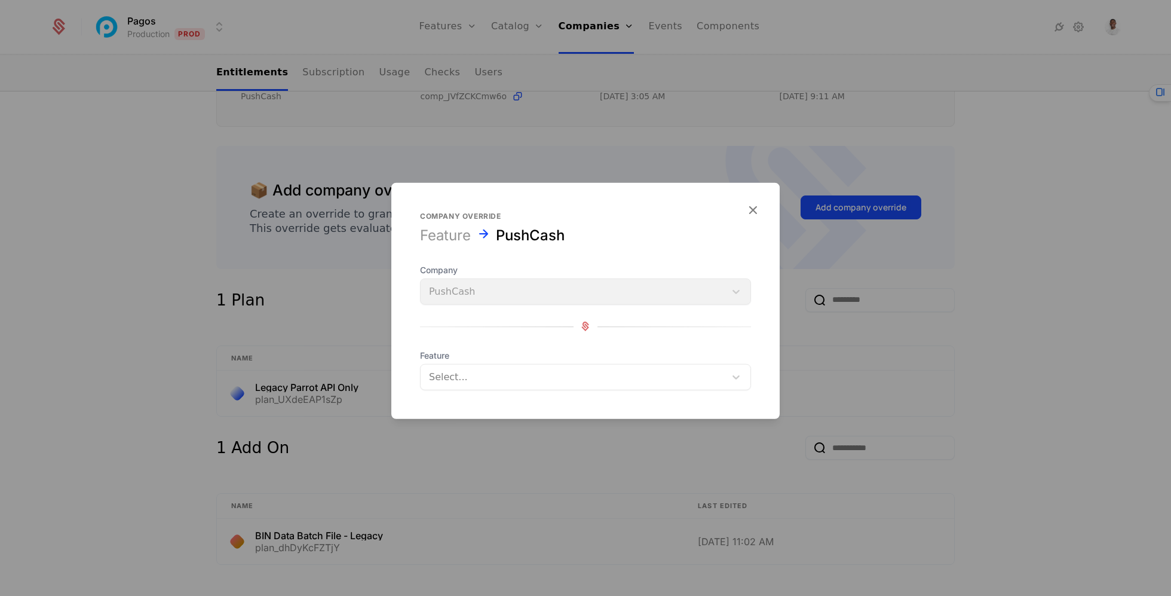
click at [345, 272] on div at bounding box center [585, 298] width 1171 height 596
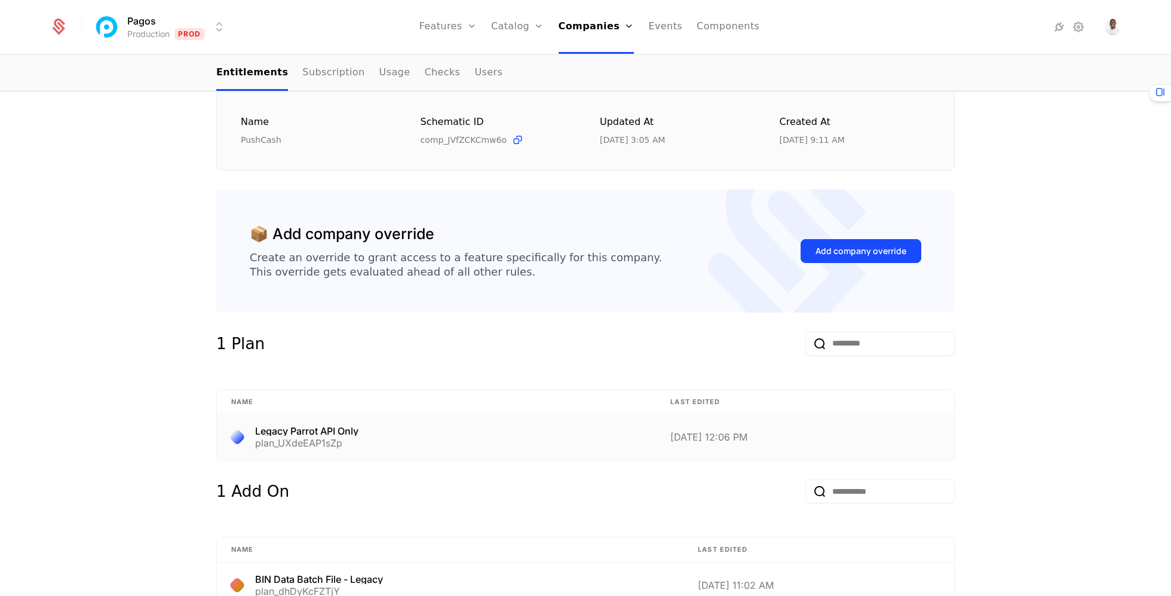
scroll to position [136, 0]
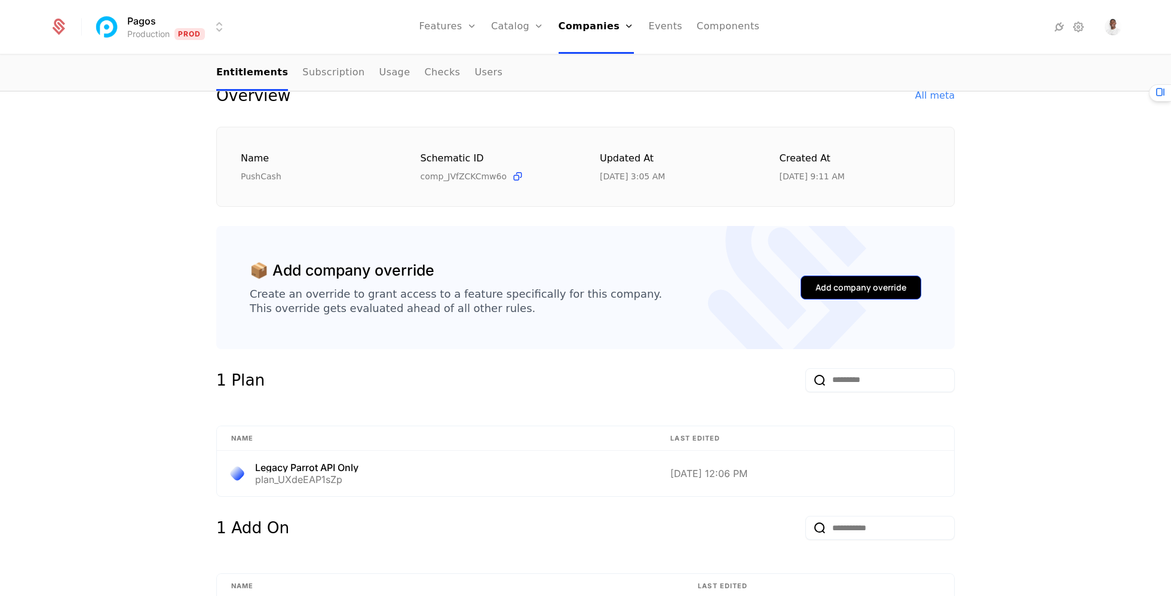
click at [826, 295] on button "Add company override" at bounding box center [861, 287] width 121 height 24
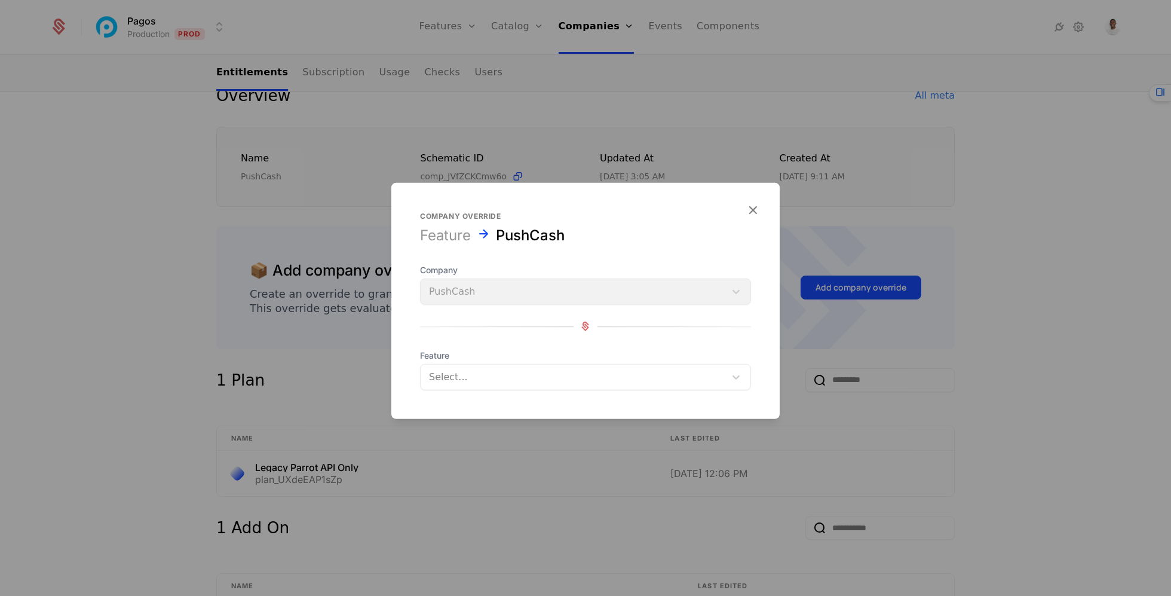
click at [541, 301] on div "Company PushCash" at bounding box center [585, 283] width 331 height 41
click at [541, 377] on div at bounding box center [573, 376] width 288 height 17
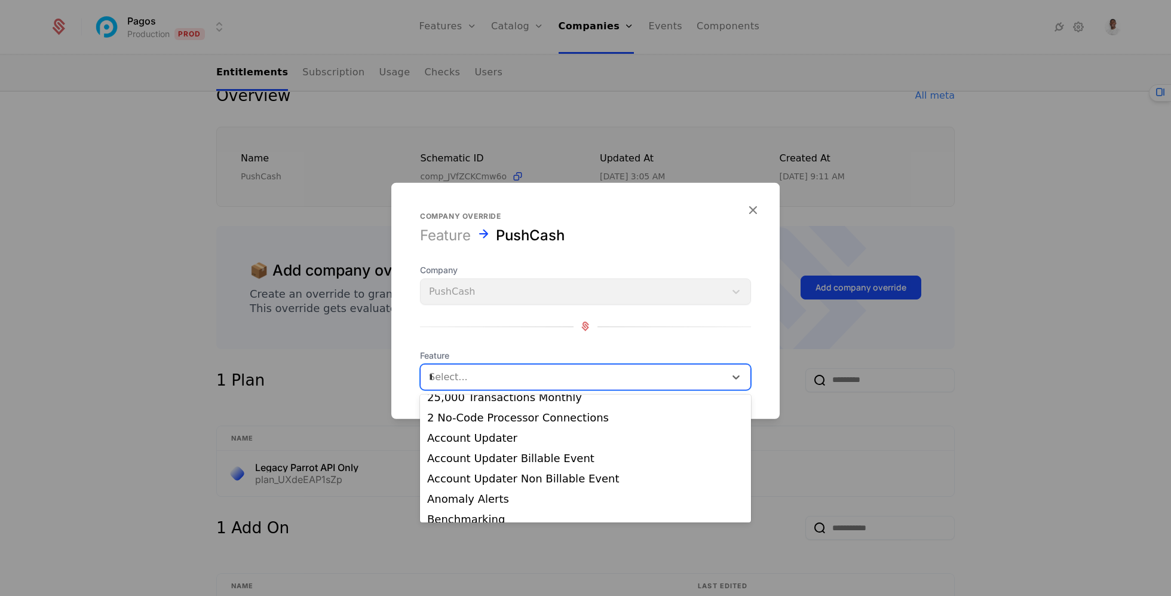
scroll to position [0, 0]
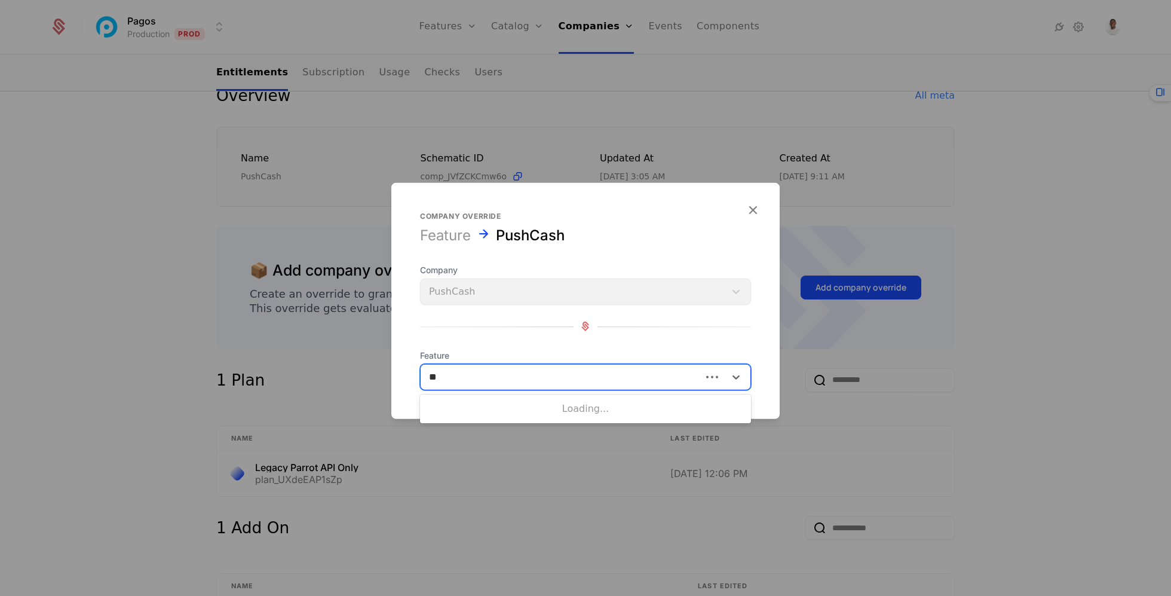
type input "***"
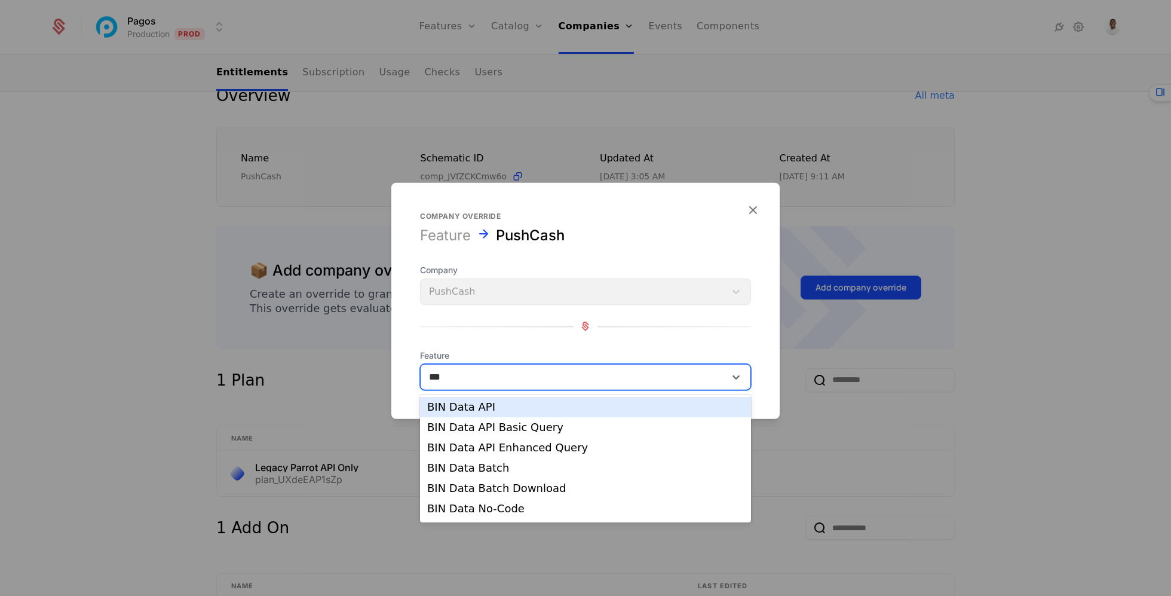
click at [490, 406] on div "BIN Data API" at bounding box center [585, 406] width 317 height 11
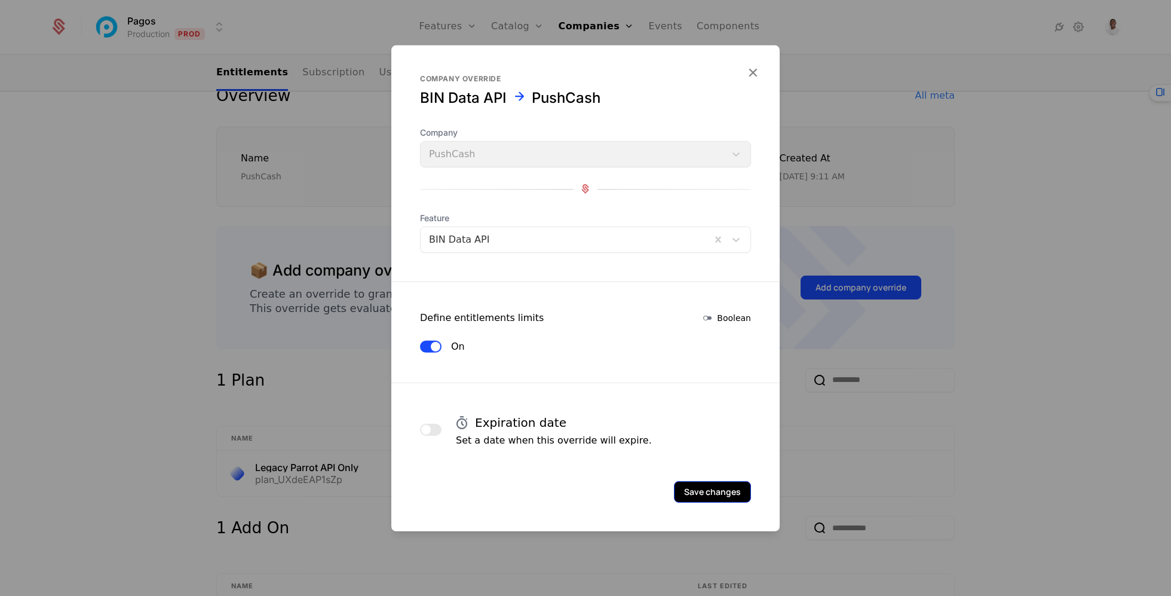
click at [728, 486] on button "Save changes" at bounding box center [712, 491] width 77 height 22
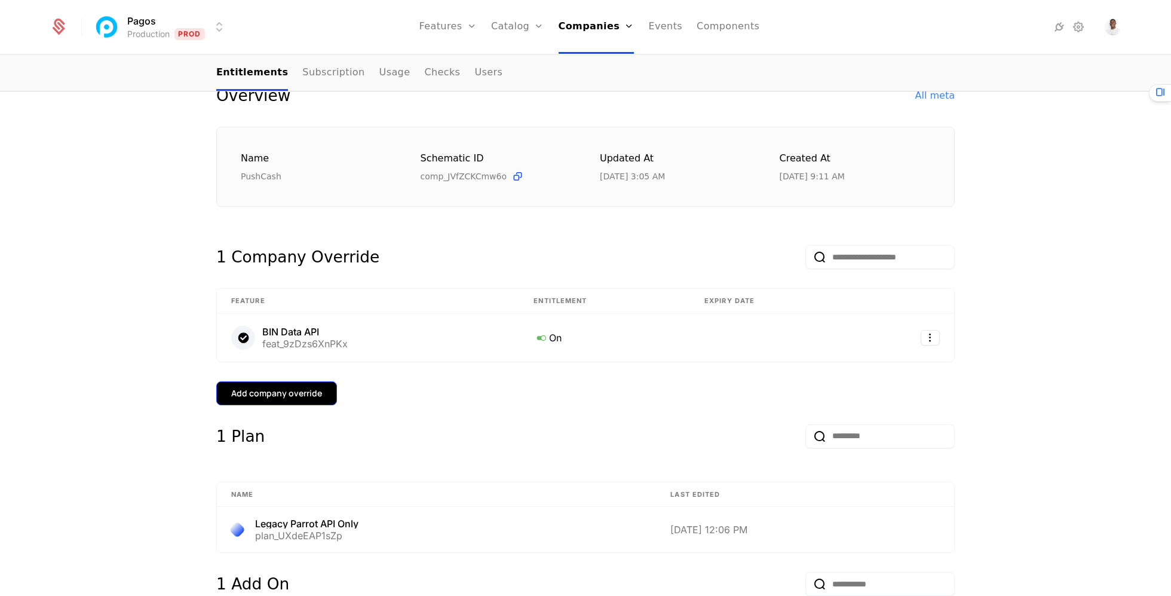
click at [292, 400] on button "Add company override" at bounding box center [276, 393] width 121 height 24
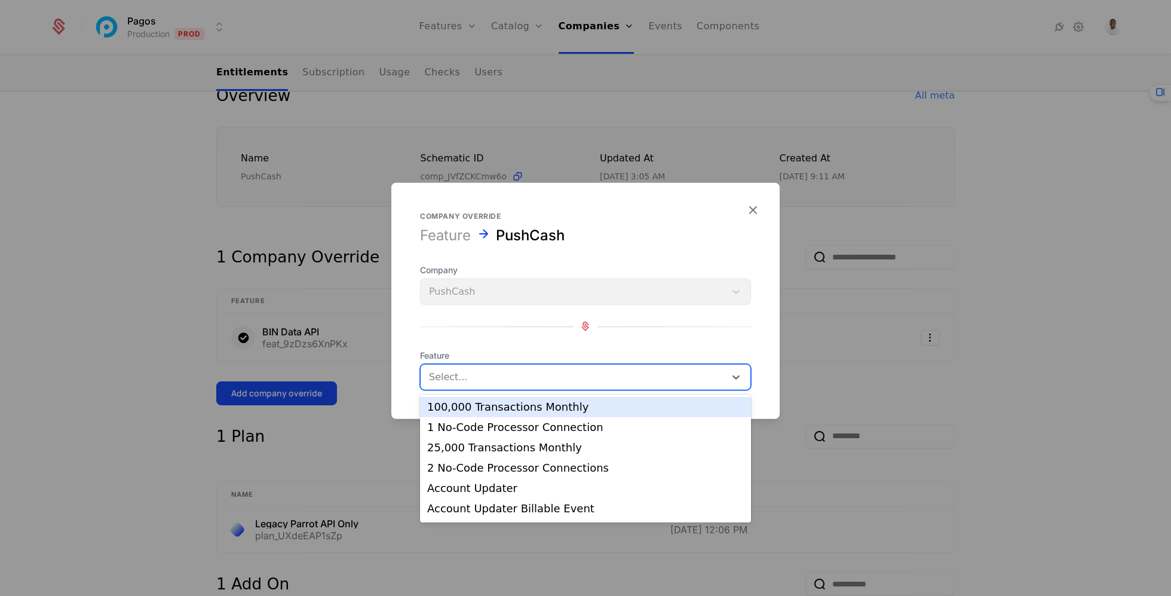
drag, startPoint x: 517, startPoint y: 387, endPoint x: 517, endPoint y: 380, distance: 6.6
click at [517, 387] on div "Select..." at bounding box center [573, 377] width 305 height 22
type input "********"
click at [526, 410] on div "BIN Data API Basic Query" at bounding box center [585, 406] width 317 height 11
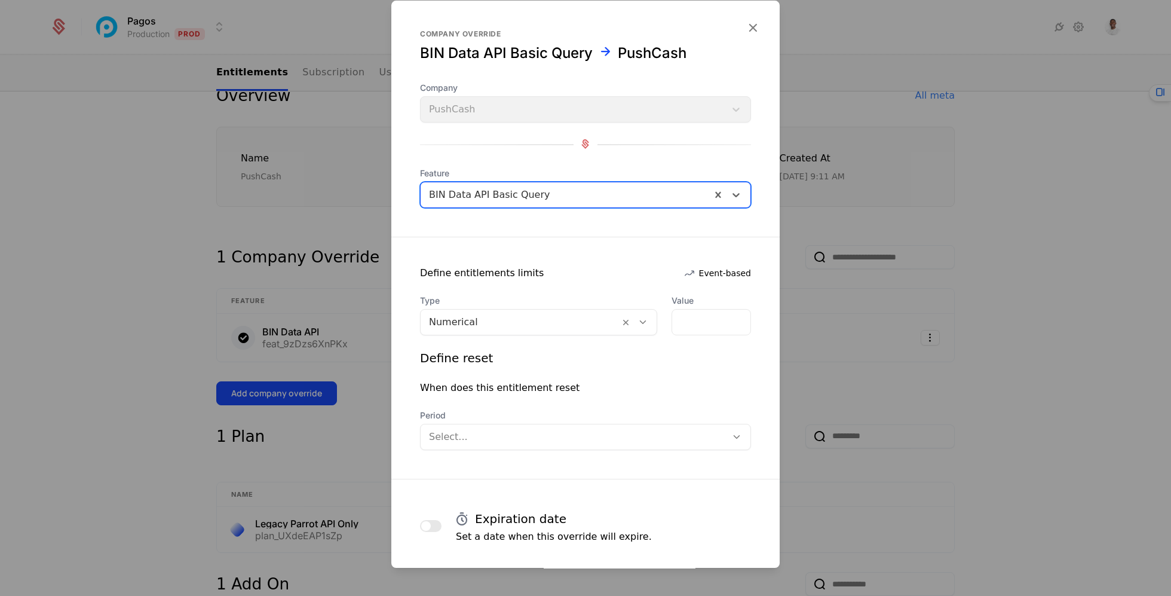
scroll to position [59, 0]
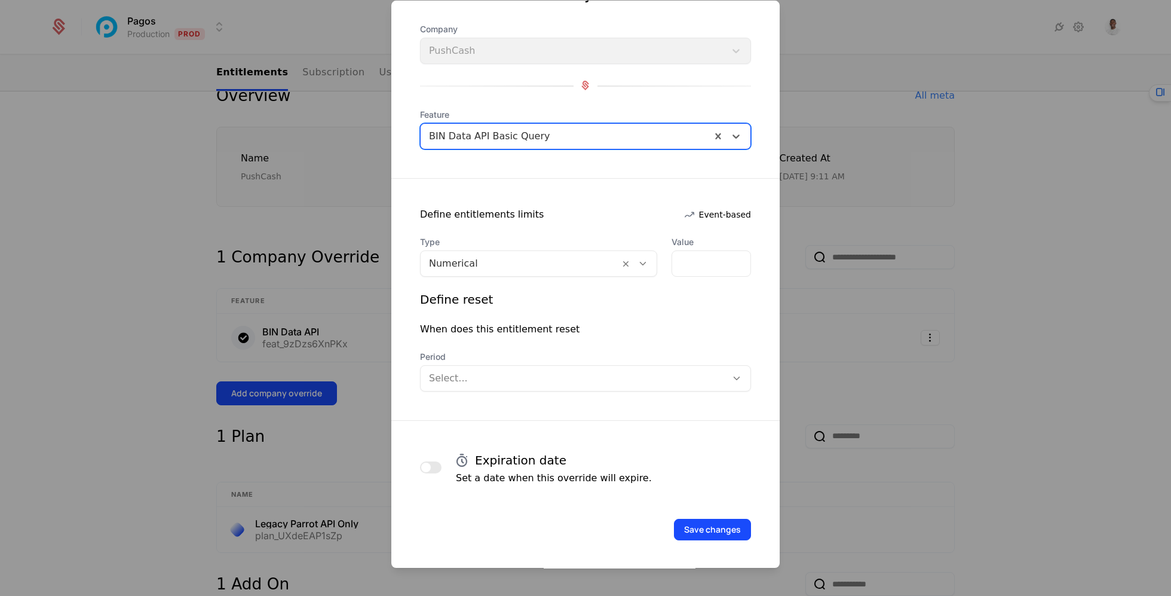
click at [534, 268] on div at bounding box center [520, 263] width 182 height 17
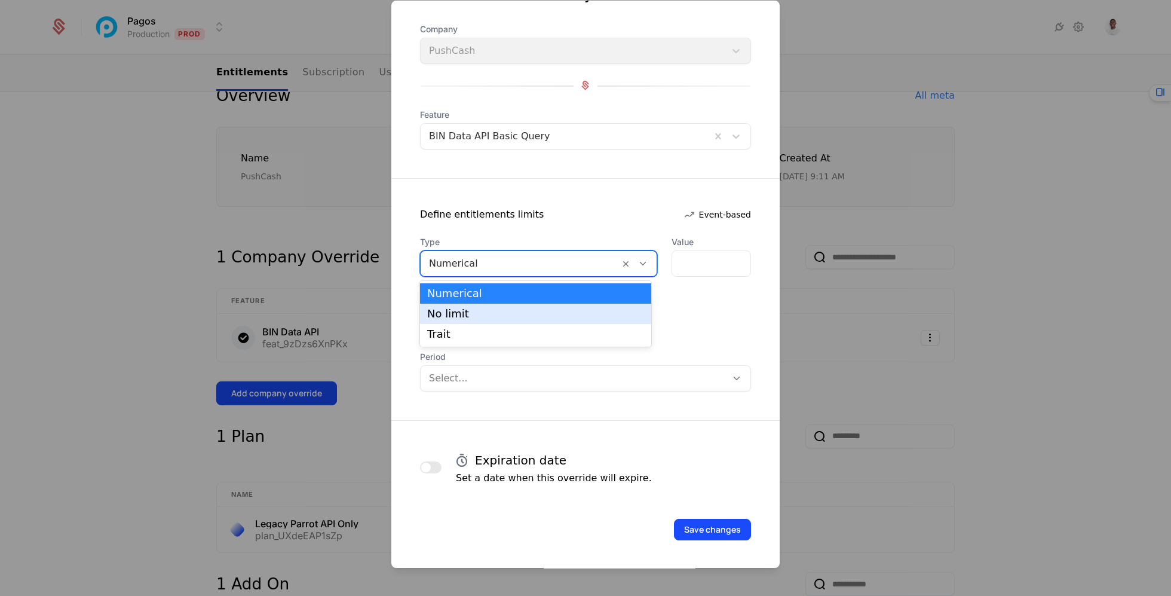
click at [532, 317] on div "No limit" at bounding box center [535, 313] width 217 height 11
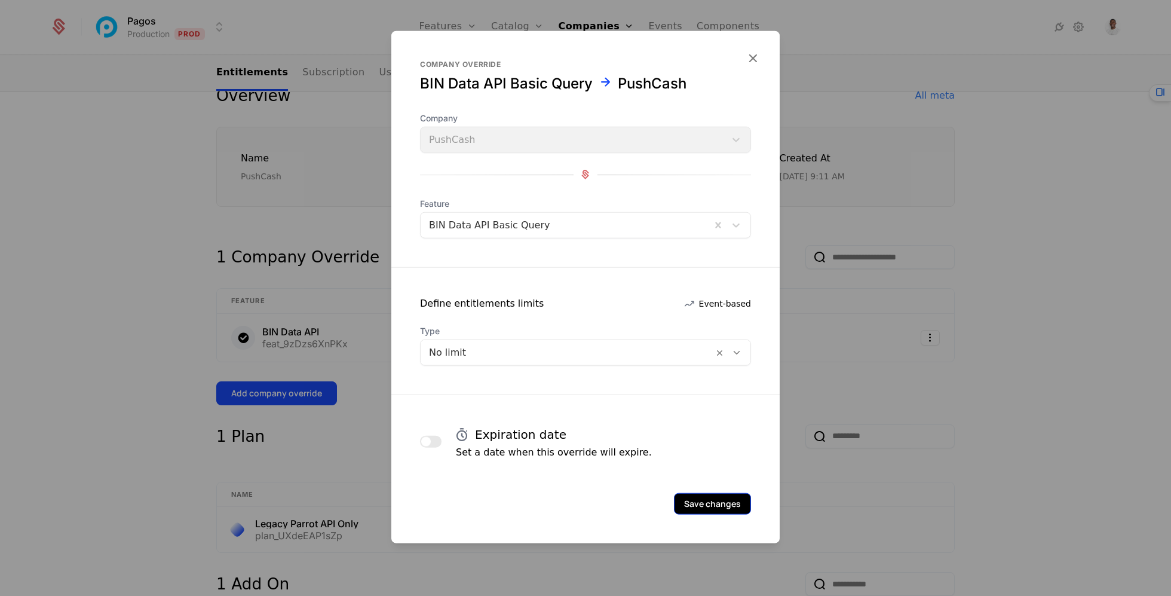
click at [716, 505] on button "Save changes" at bounding box center [712, 503] width 77 height 22
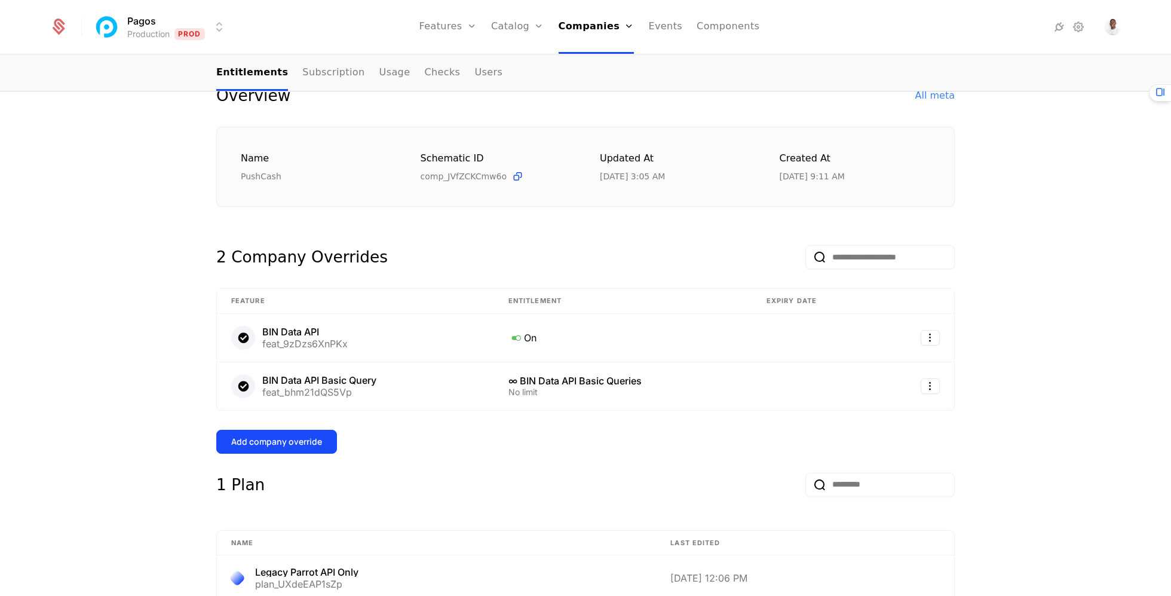
click at [302, 436] on div "Add company override" at bounding box center [276, 442] width 91 height 12
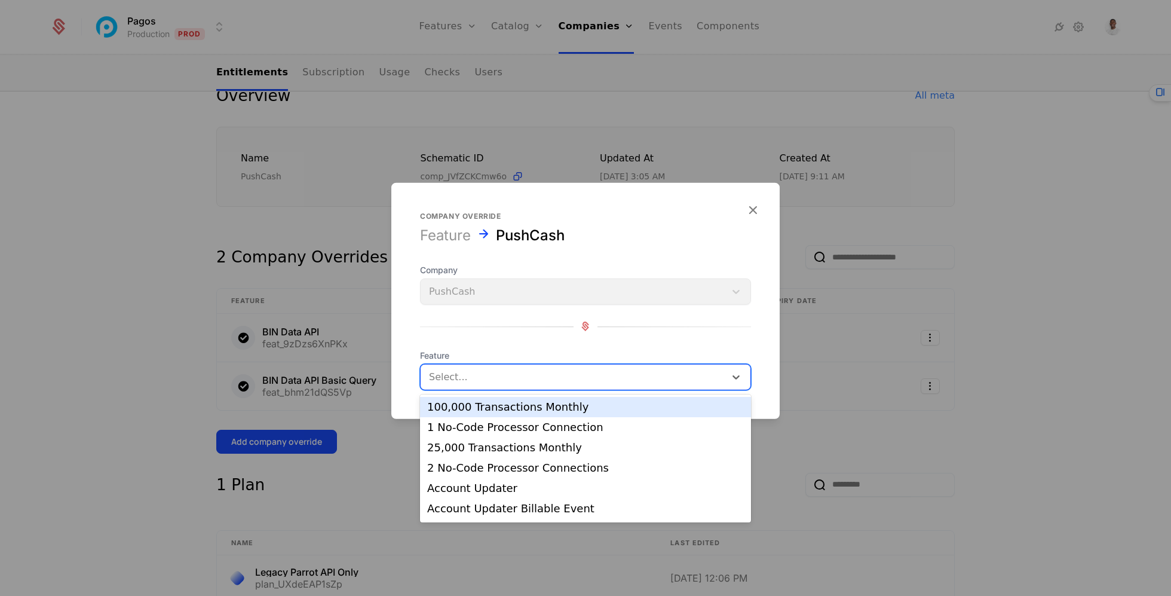
click at [506, 369] on div at bounding box center [573, 376] width 288 height 17
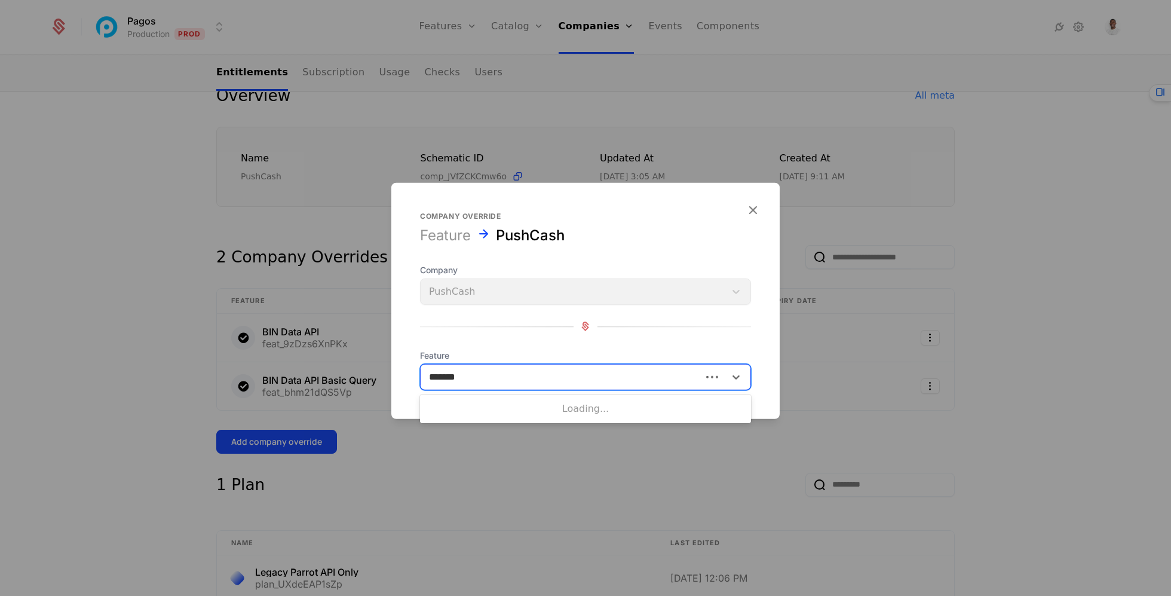
type input "********"
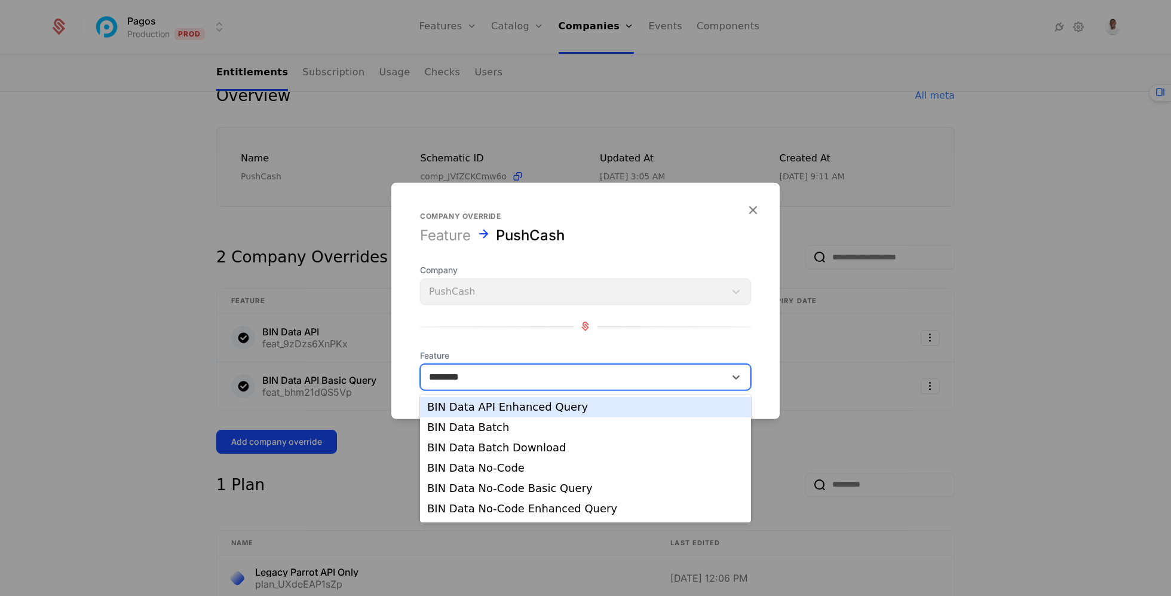
click at [554, 408] on div "BIN Data API Enhanced Query" at bounding box center [585, 406] width 317 height 11
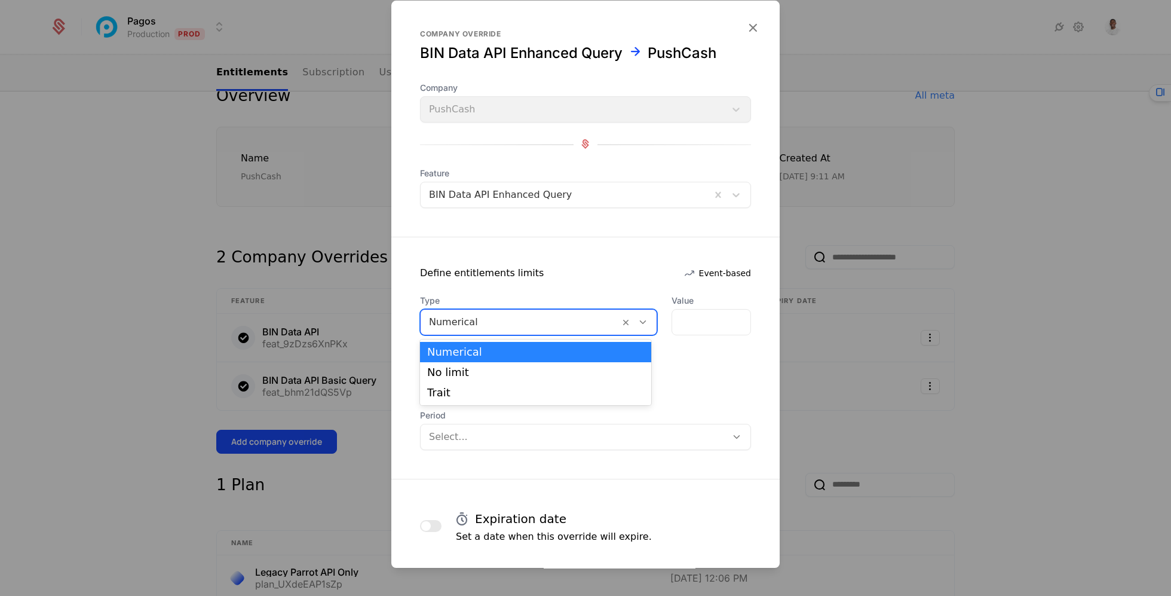
click at [534, 325] on div at bounding box center [520, 322] width 182 height 17
click at [532, 371] on div "No limit" at bounding box center [535, 372] width 217 height 11
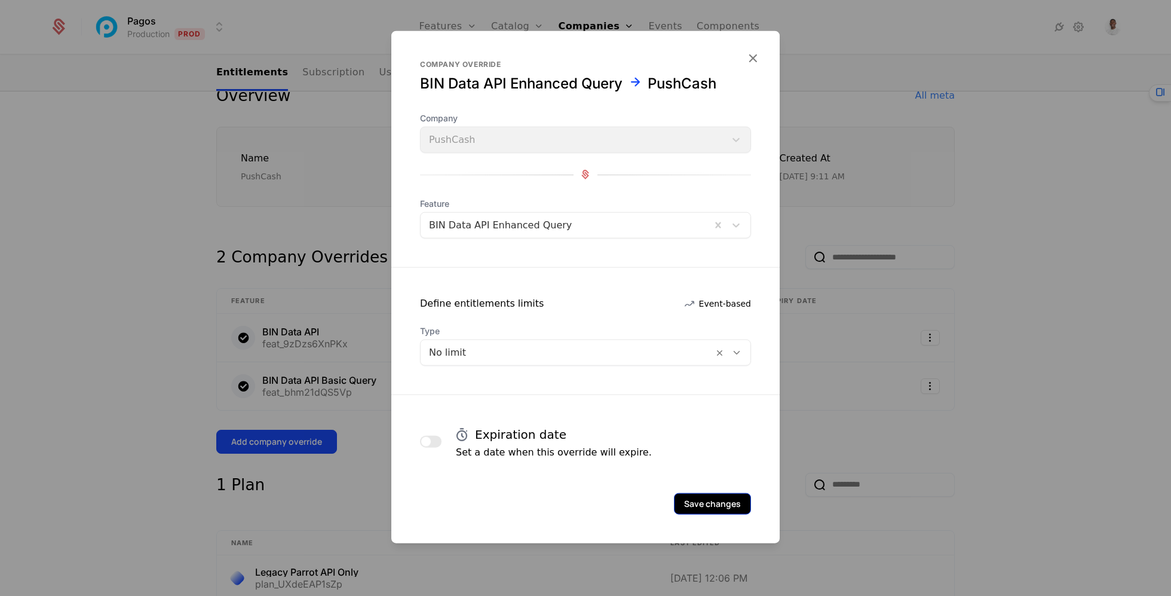
click at [685, 505] on button "Save changes" at bounding box center [712, 503] width 77 height 22
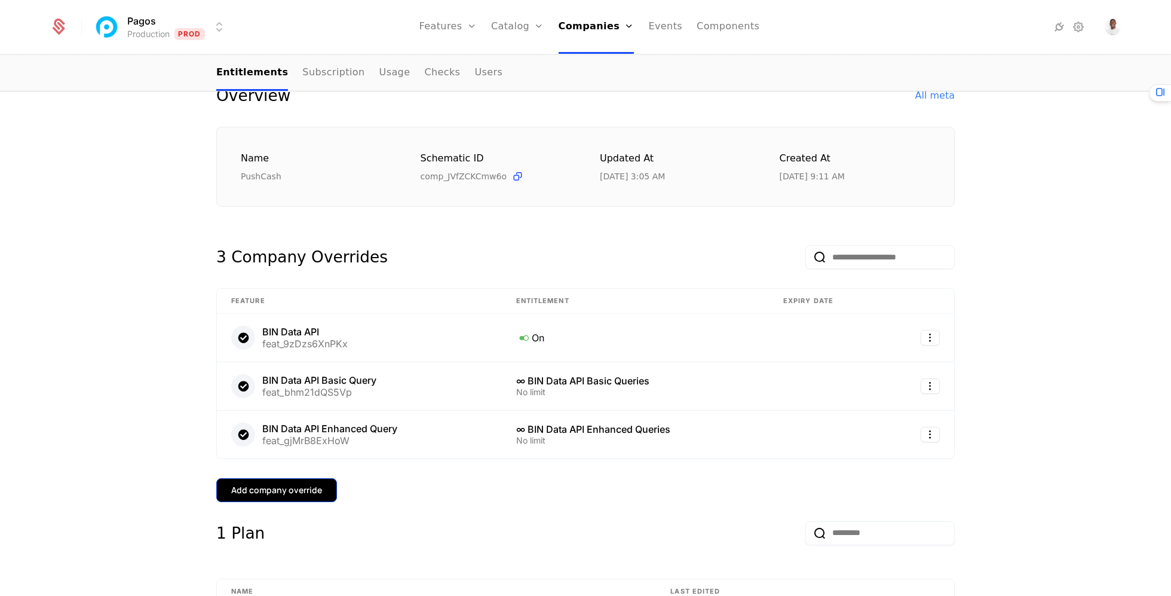
click at [288, 490] on div "Add company override" at bounding box center [276, 490] width 91 height 12
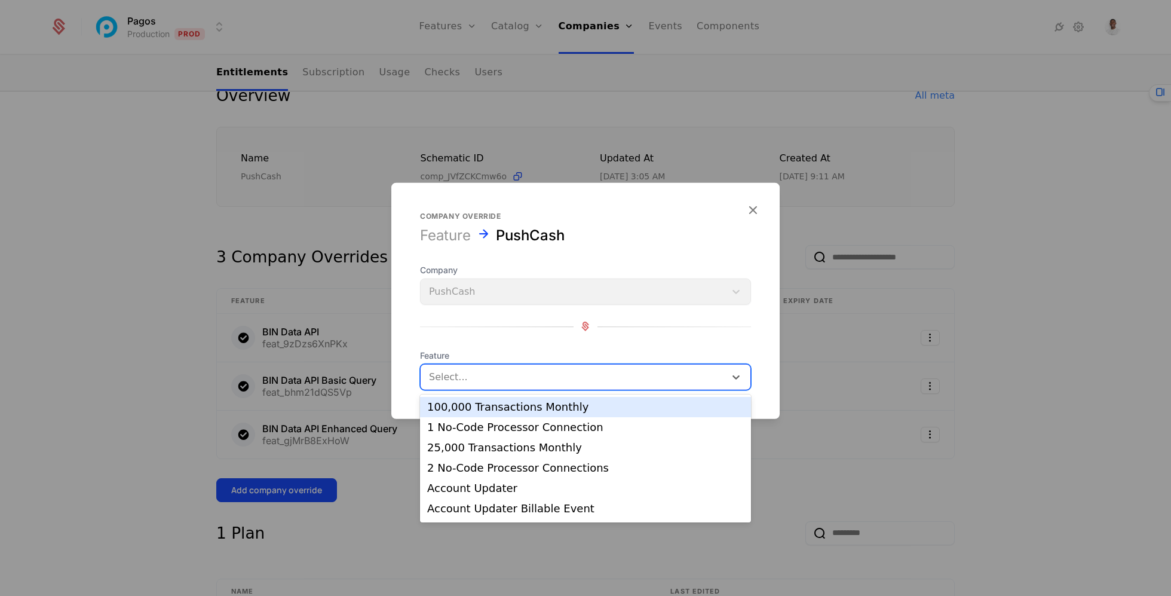
click at [551, 376] on div at bounding box center [573, 376] width 288 height 17
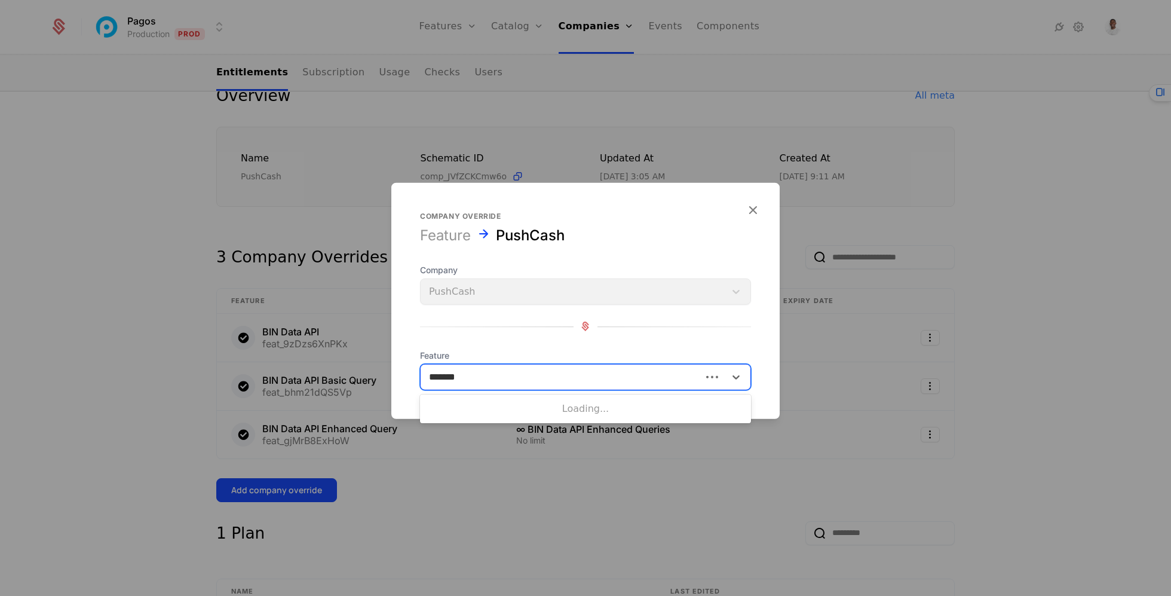
type input "********"
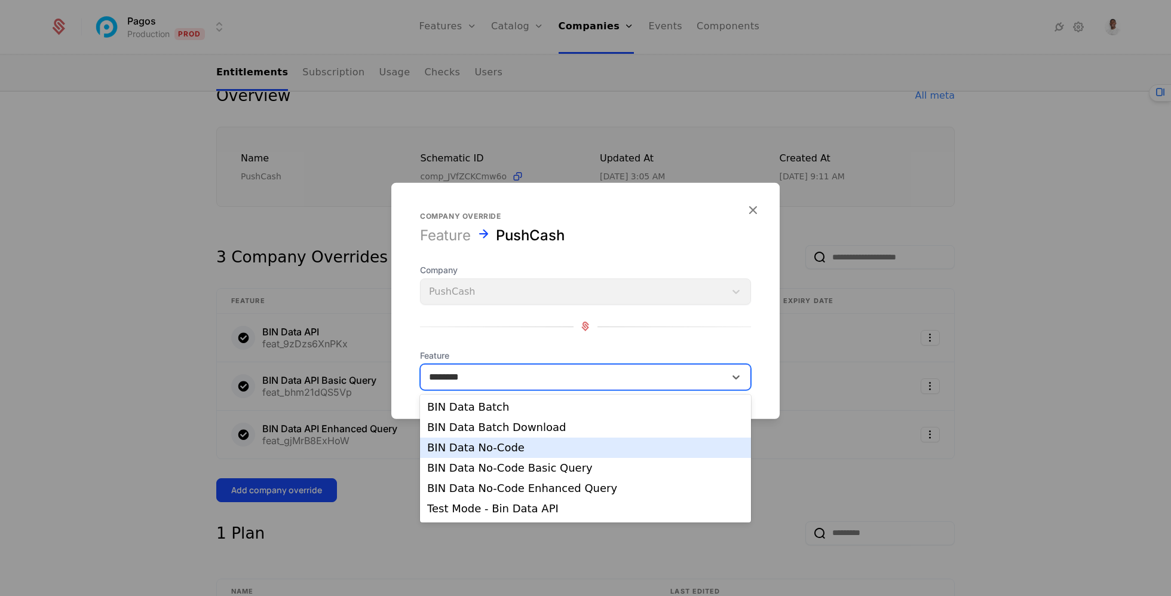
click at [528, 443] on div "BIN Data No-Code" at bounding box center [585, 447] width 317 height 11
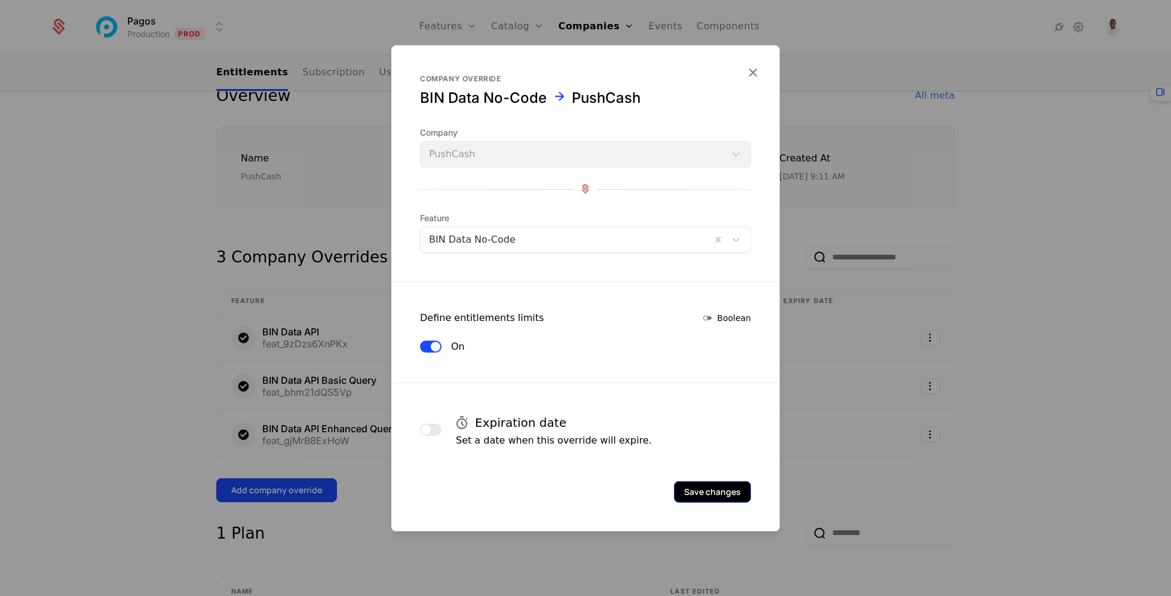
click at [709, 483] on button "Save changes" at bounding box center [712, 491] width 77 height 22
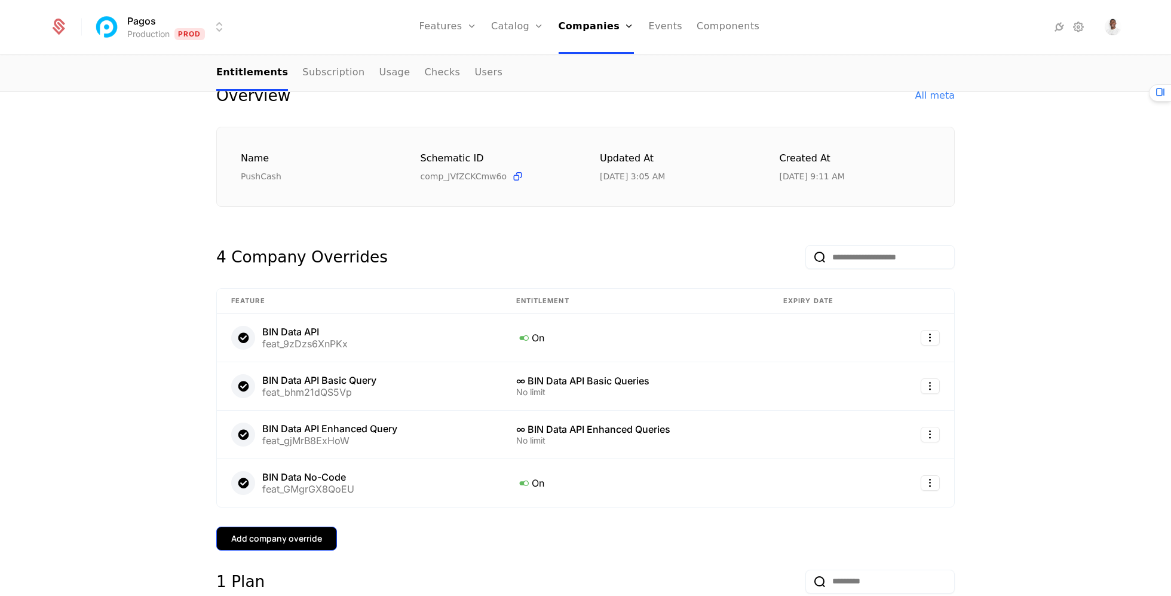
click at [303, 545] on button "Add company override" at bounding box center [276, 538] width 121 height 24
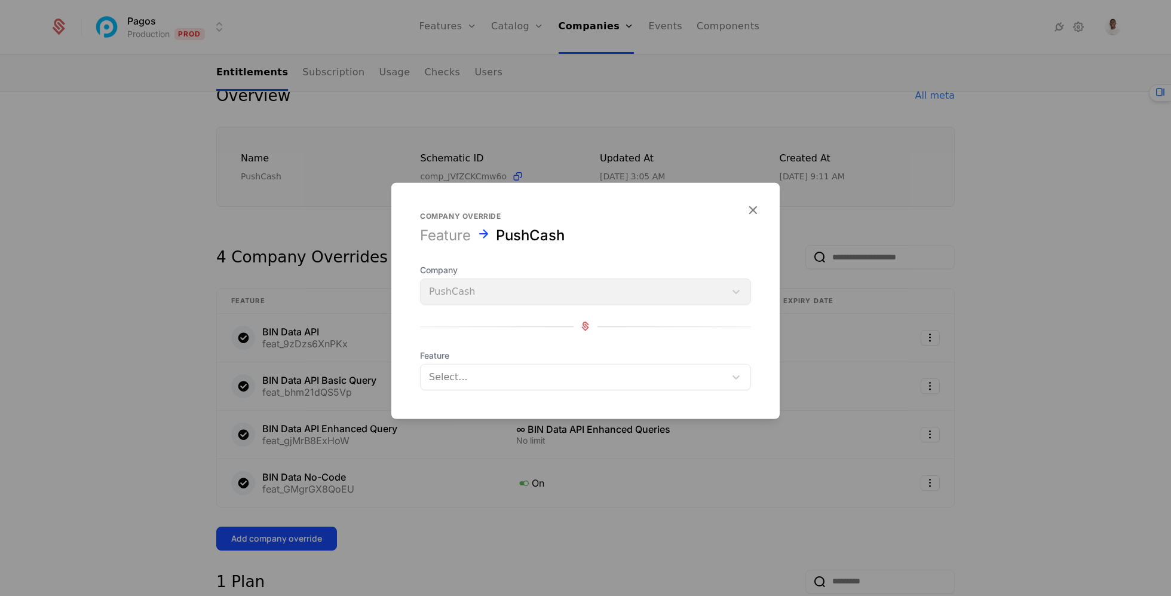
click at [517, 373] on div at bounding box center [573, 376] width 288 height 17
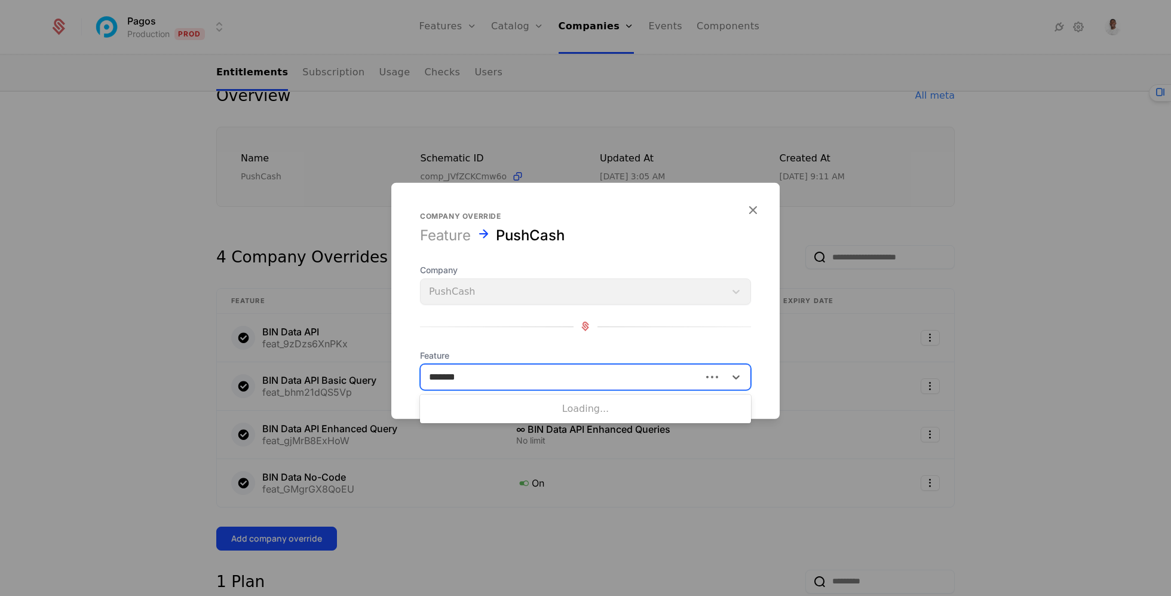
type input "********"
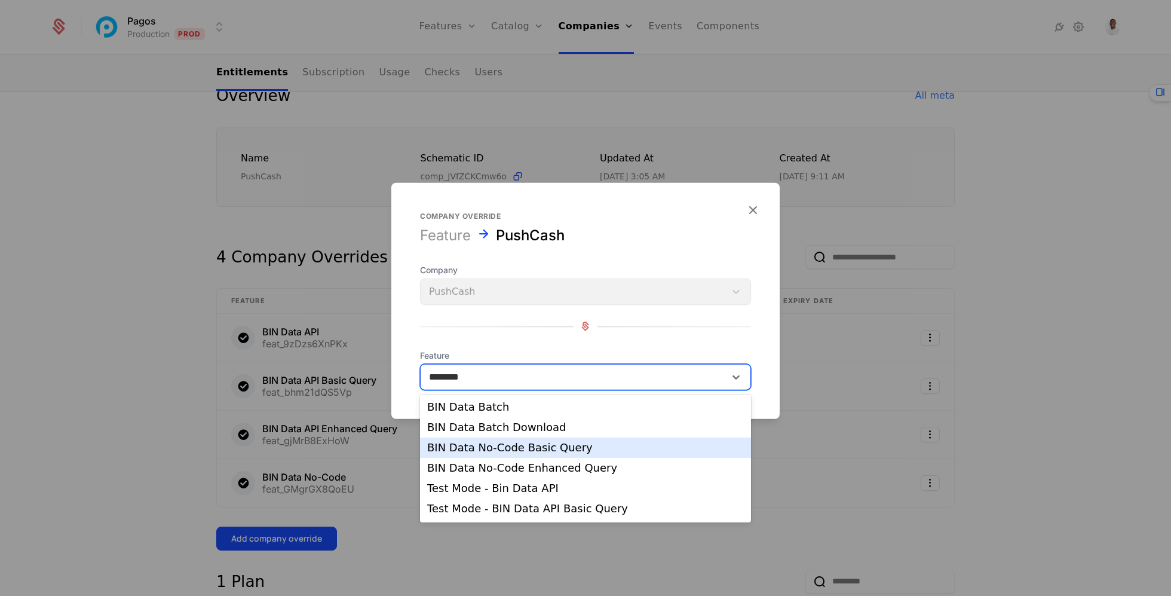
click at [539, 452] on div "BIN Data No-Code Basic Query" at bounding box center [585, 447] width 317 height 11
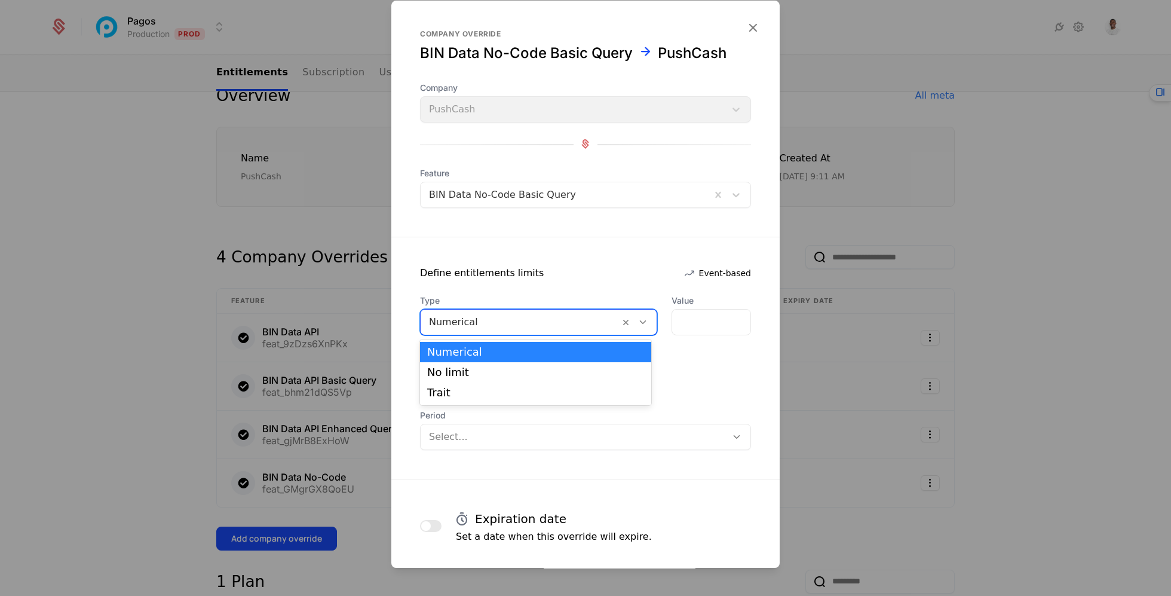
click at [530, 319] on div at bounding box center [520, 322] width 182 height 17
click at [520, 371] on div "No limit" at bounding box center [535, 372] width 217 height 11
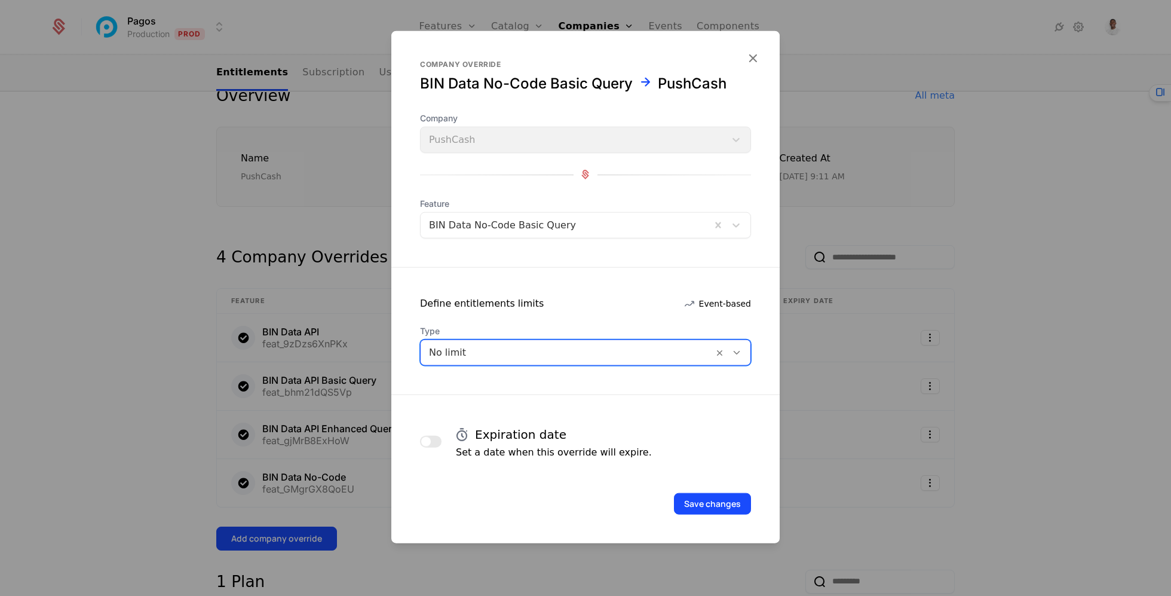
click at [704, 482] on div "Save changes" at bounding box center [585, 486] width 388 height 55
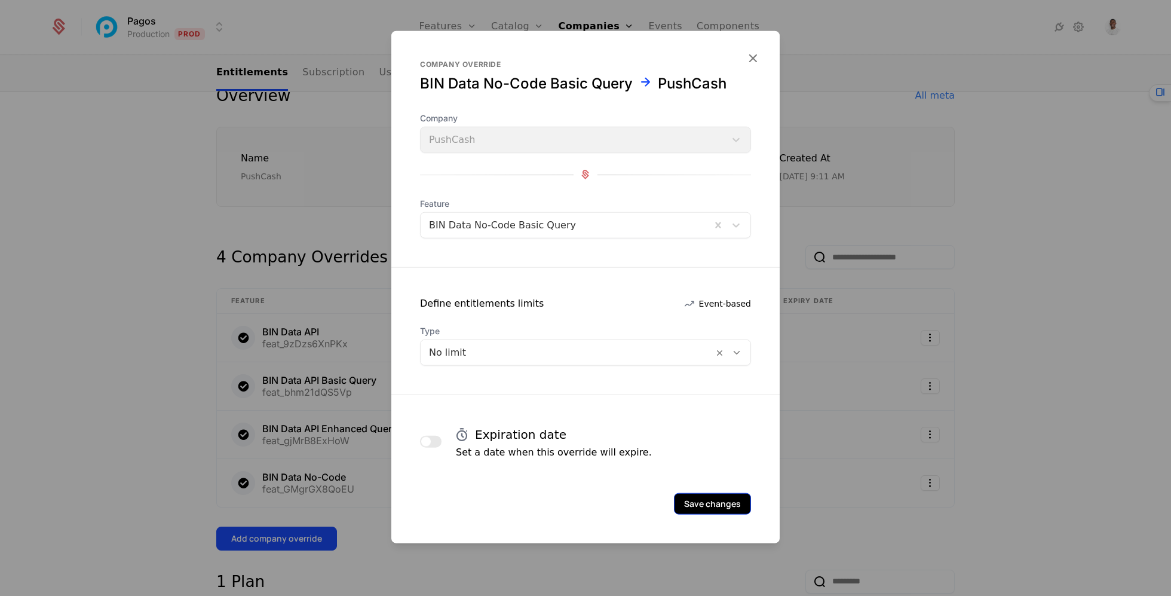
click at [704, 496] on button "Save changes" at bounding box center [712, 503] width 77 height 22
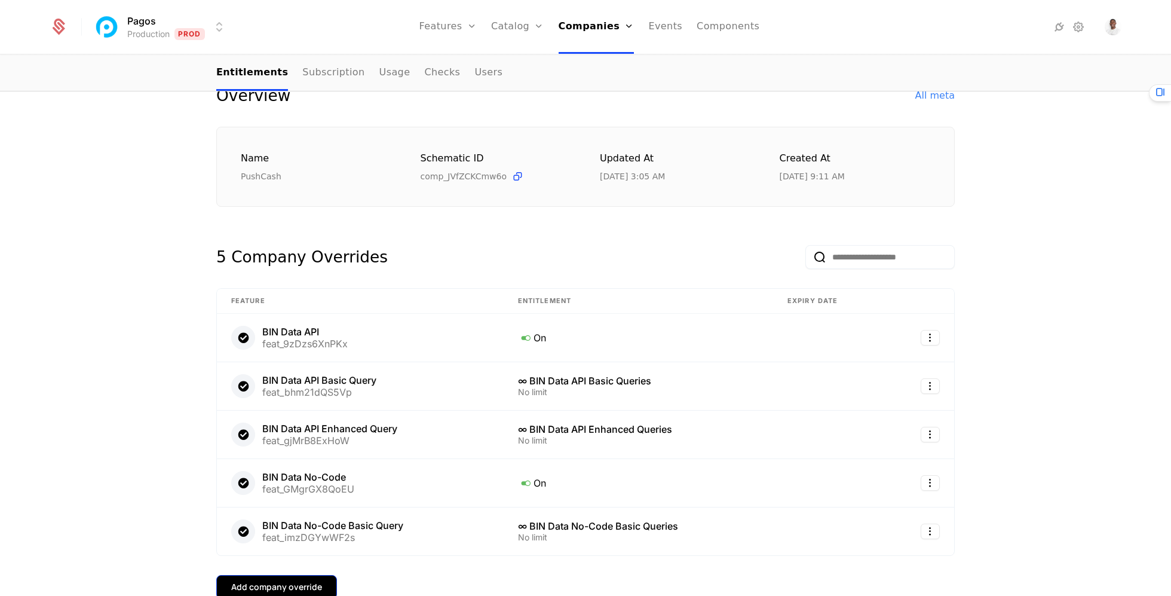
click at [292, 581] on div "Add company override" at bounding box center [276, 587] width 91 height 12
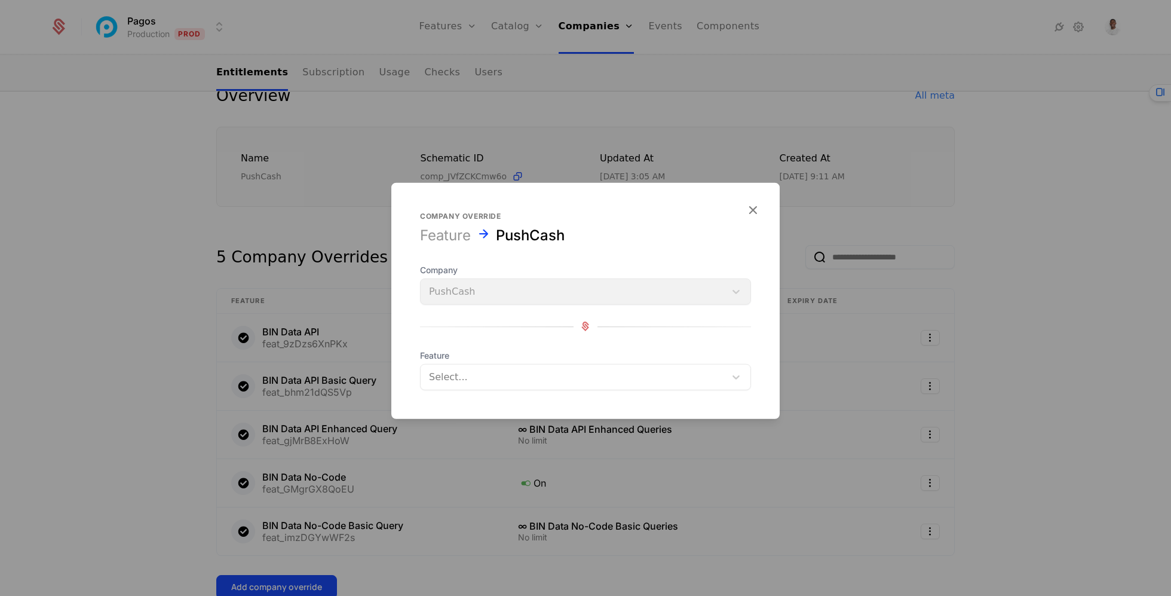
click at [483, 373] on div at bounding box center [573, 376] width 288 height 17
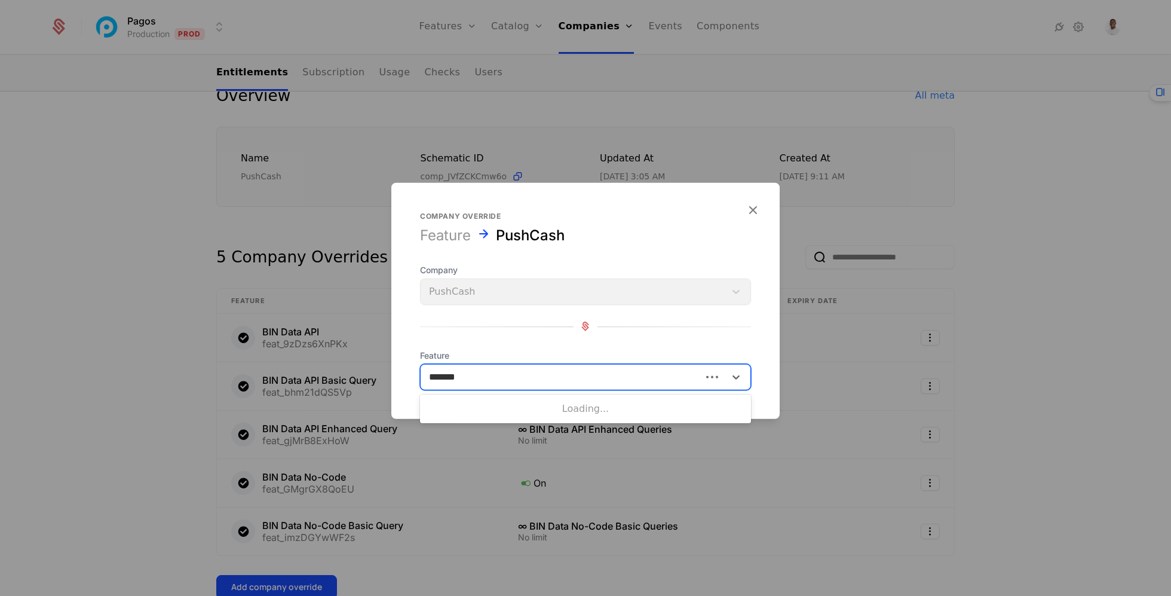
type input "********"
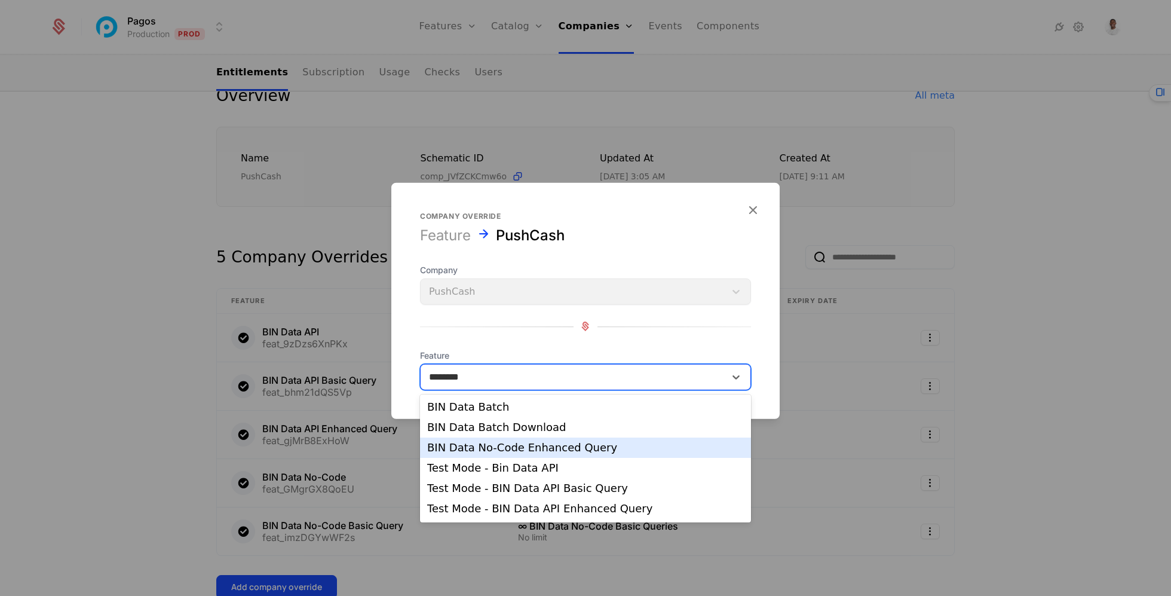
click at [525, 450] on div "BIN Data No-Code Enhanced Query" at bounding box center [585, 447] width 317 height 11
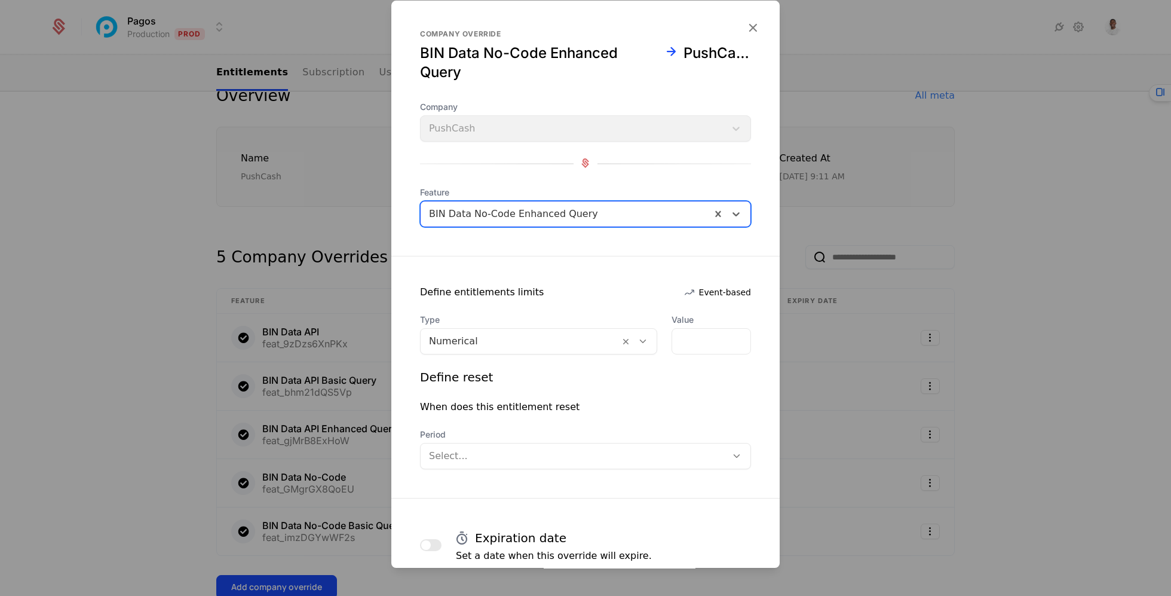
click at [556, 342] on div at bounding box center [520, 341] width 182 height 17
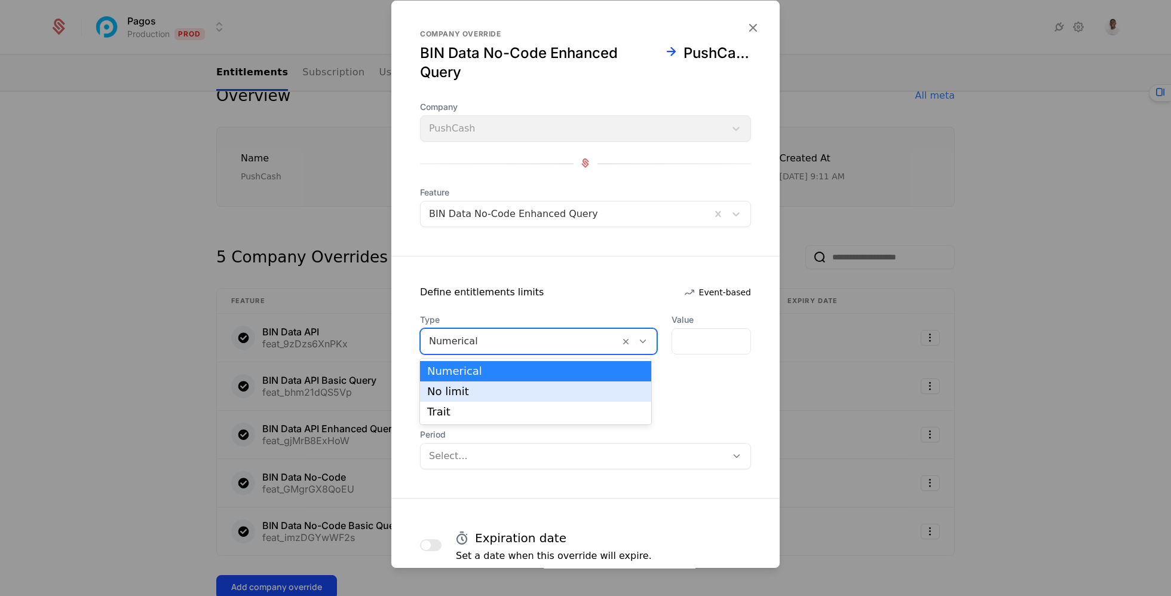
click at [548, 389] on div "No limit" at bounding box center [535, 391] width 217 height 11
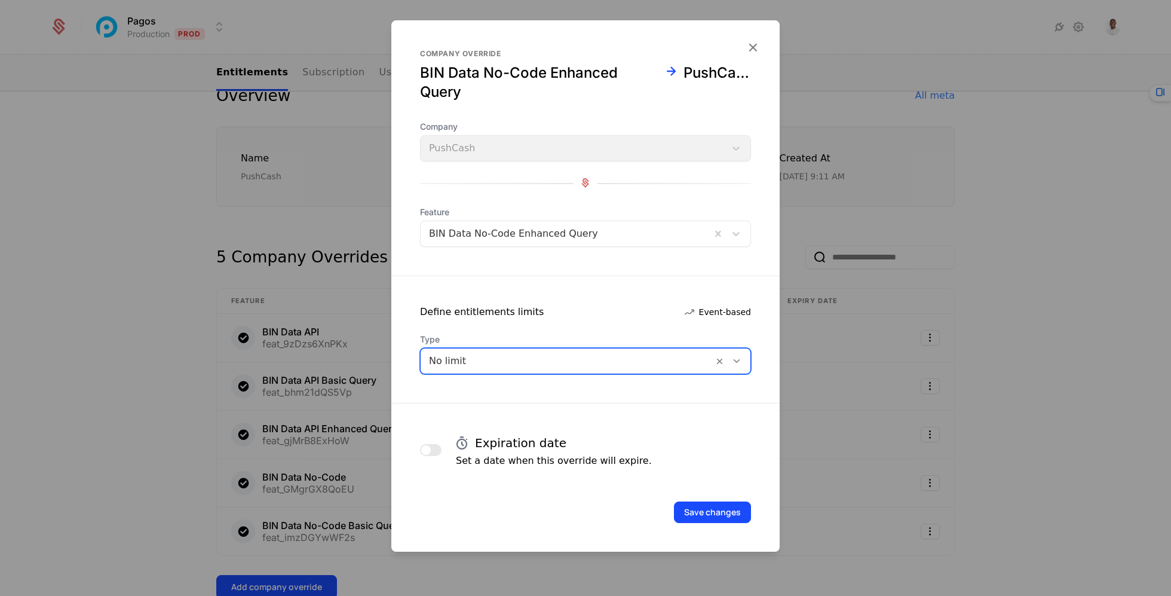
click at [724, 525] on form "Company override BIN Data No-Code Enhanced Query PushCash Company PushCash Feat…" at bounding box center [585, 285] width 388 height 531
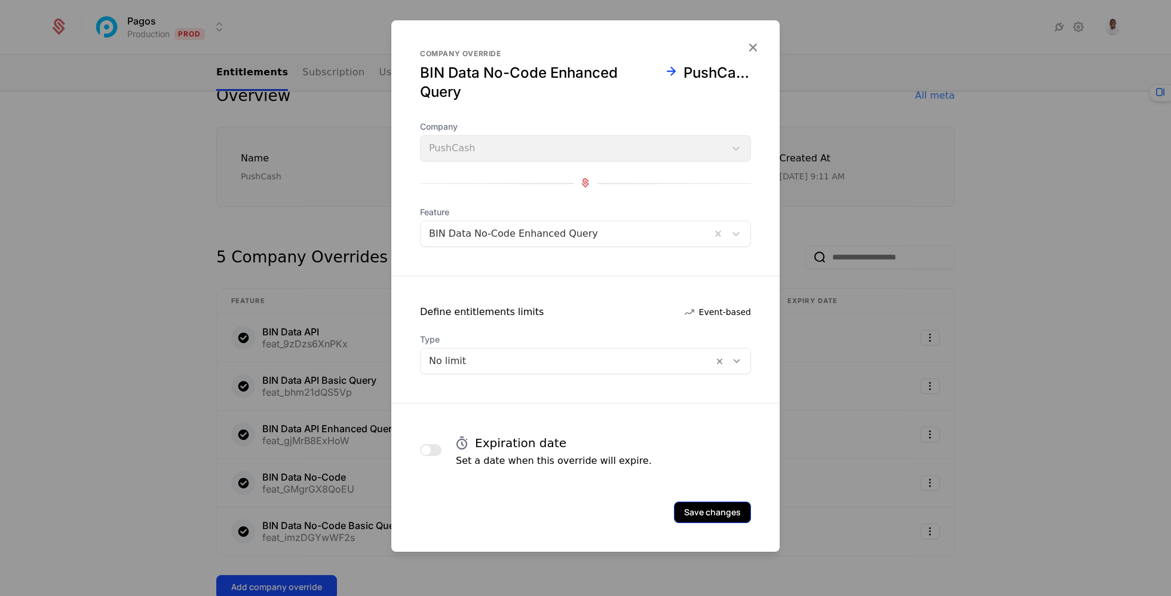
click at [724, 513] on button "Save changes" at bounding box center [712, 512] width 77 height 22
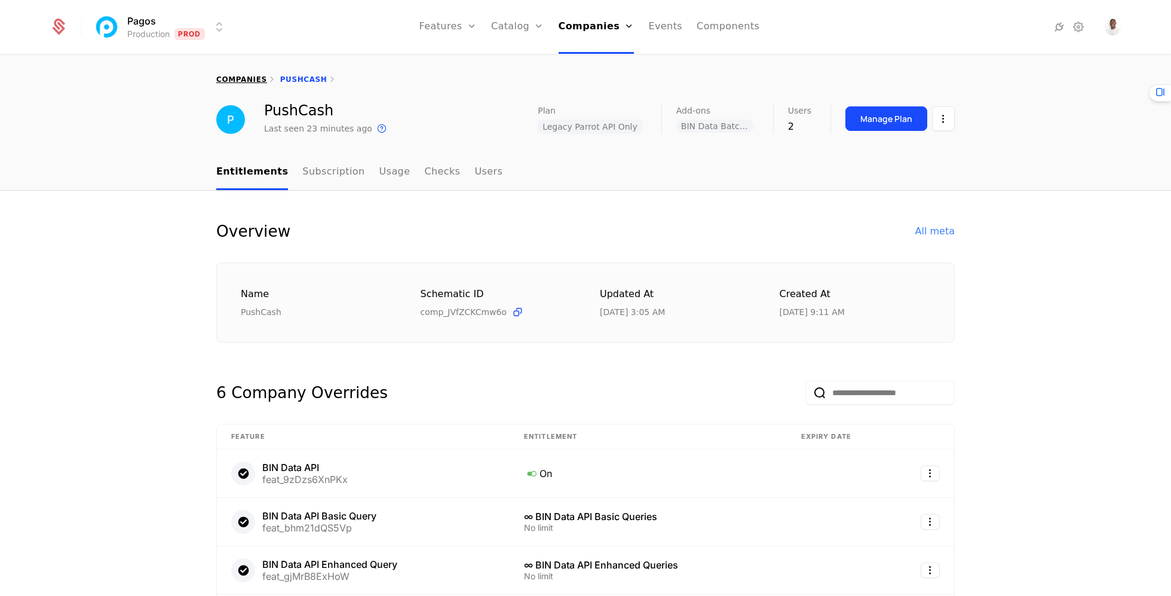
click at [259, 77] on link "companies" at bounding box center [241, 79] width 51 height 8
select select "***"
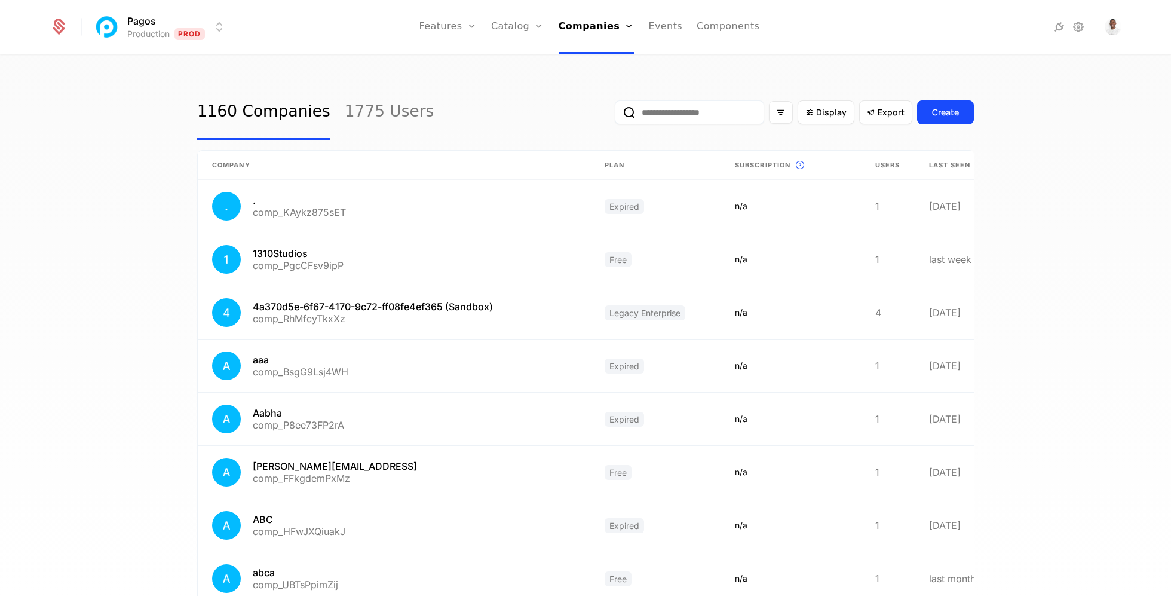
click at [692, 115] on input "email" at bounding box center [689, 112] width 149 height 24
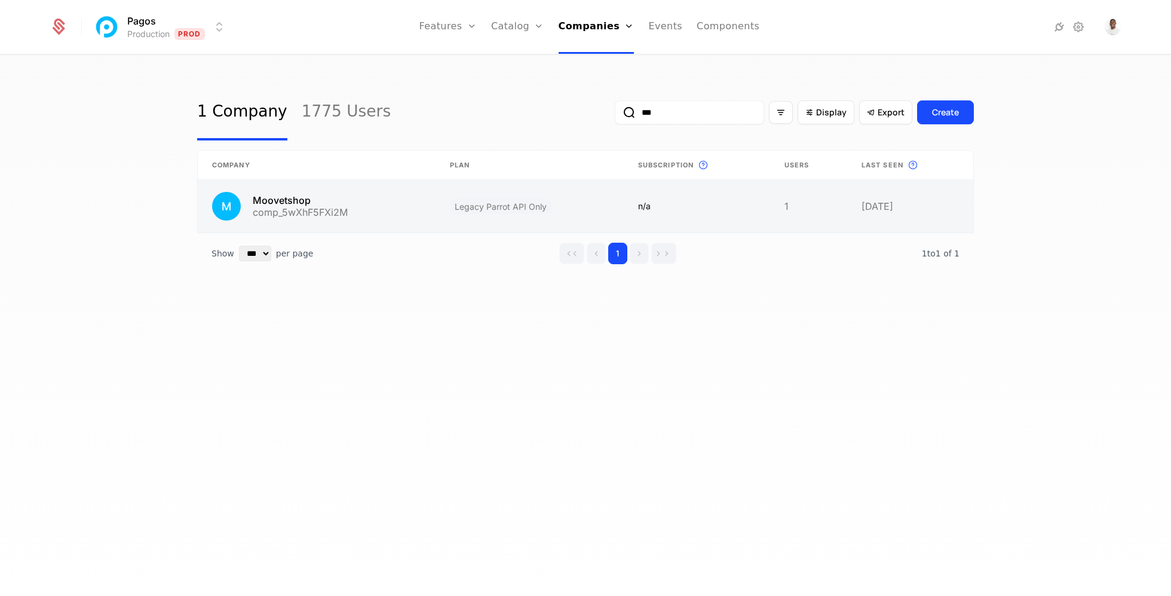
type input "***"
click at [586, 216] on link at bounding box center [530, 206] width 188 height 53
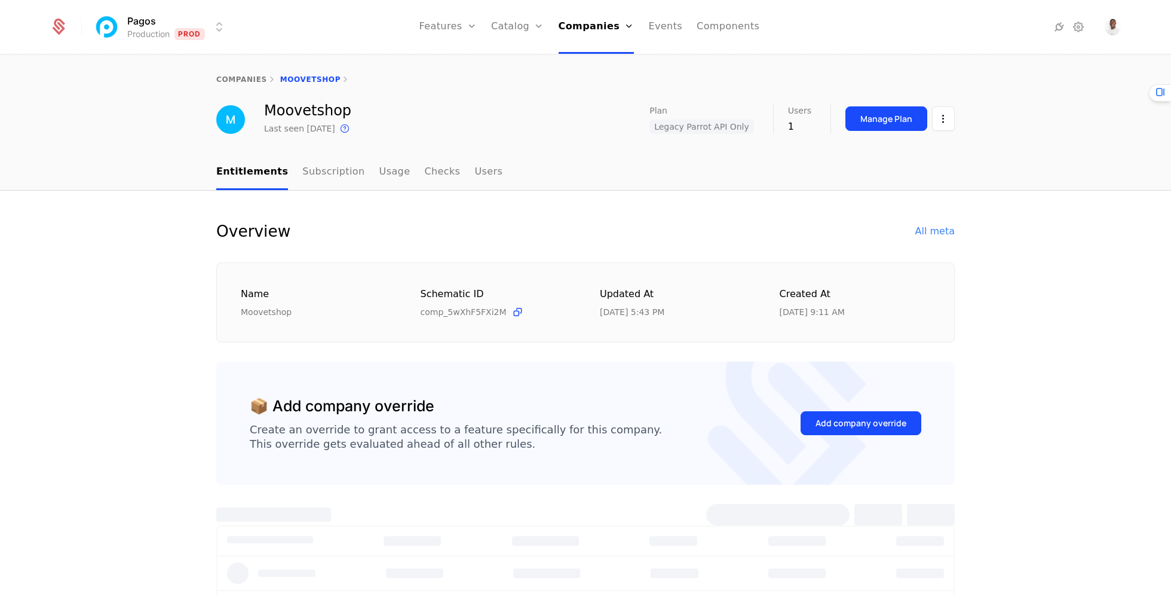
select select "***"
click at [332, 172] on link "Subscription" at bounding box center [333, 172] width 62 height 35
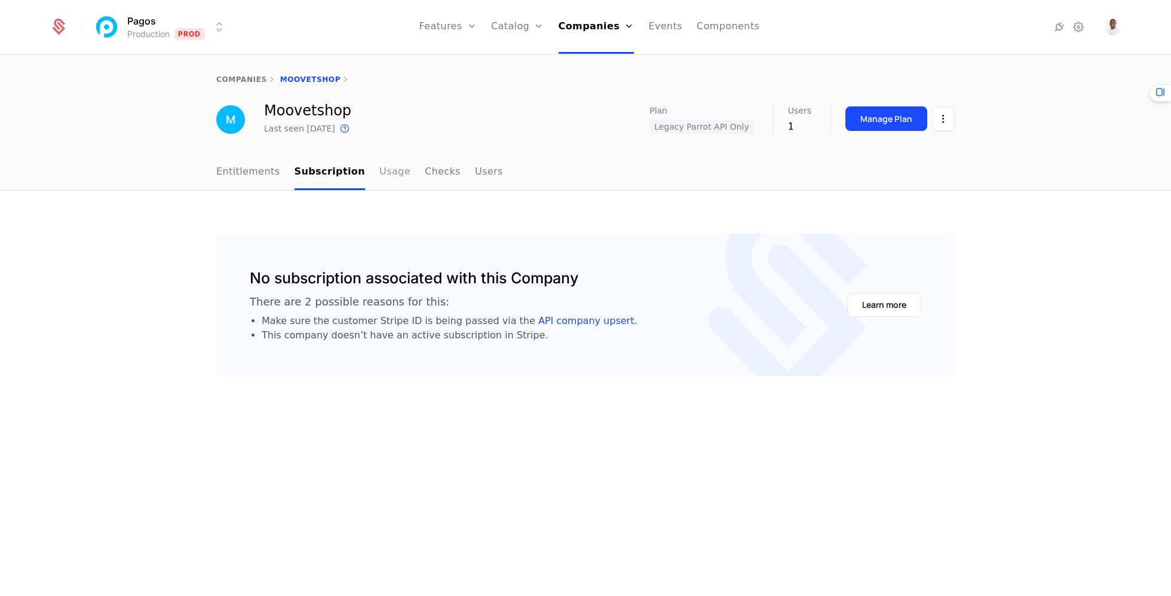
click at [382, 171] on link "Usage" at bounding box center [394, 172] width 31 height 35
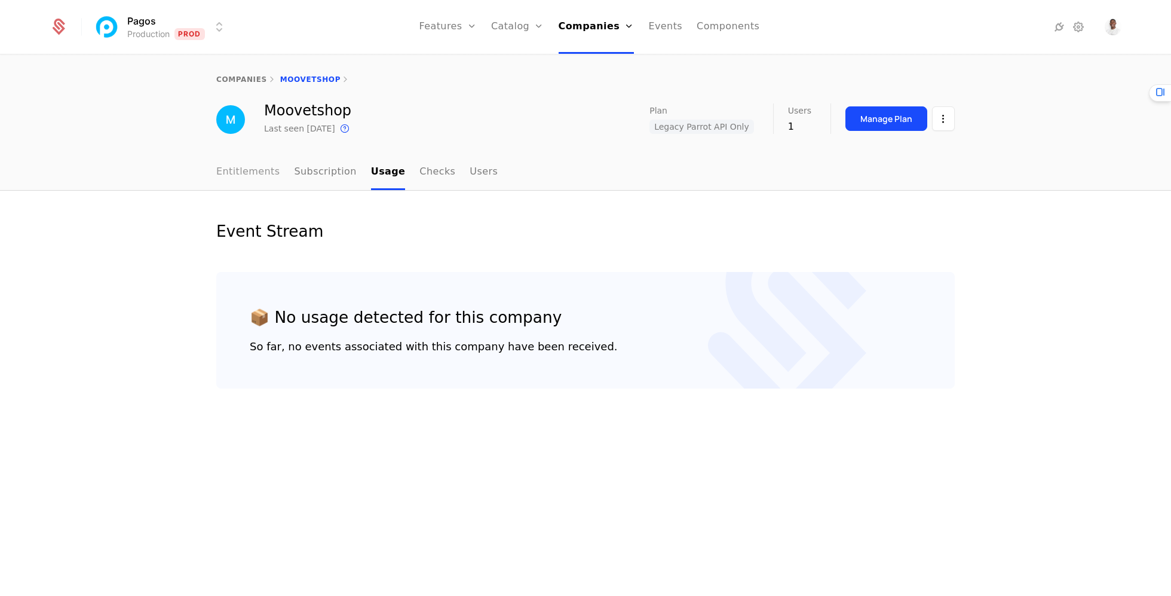
click at [235, 177] on link "Entitlements" at bounding box center [248, 172] width 64 height 35
select select "***"
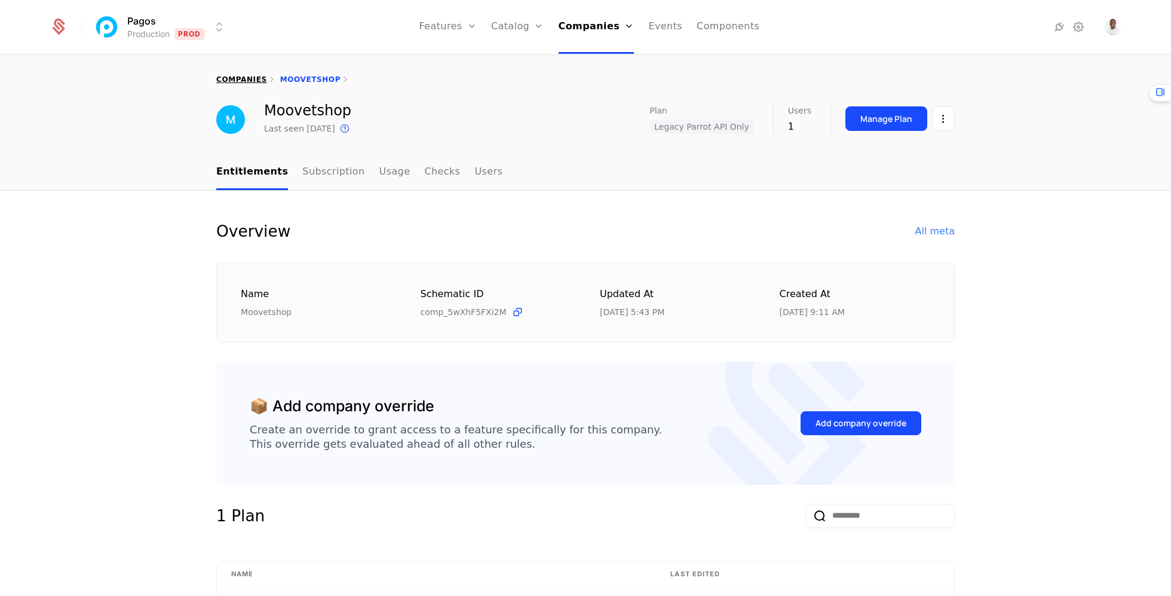
click at [229, 81] on link "companies" at bounding box center [241, 79] width 51 height 8
select select "***"
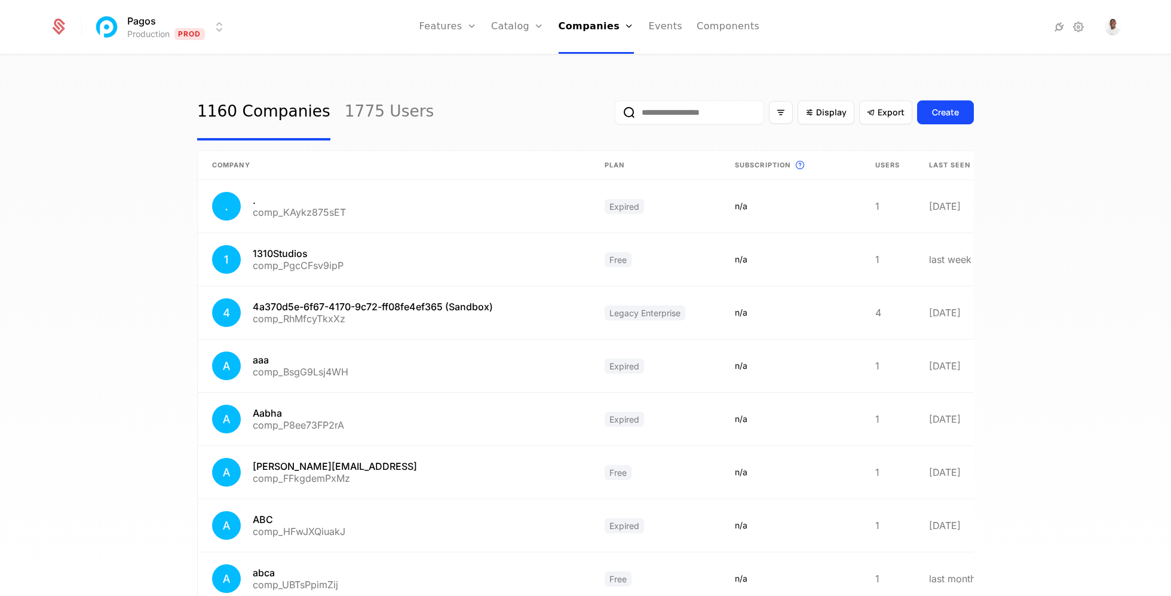
click at [723, 108] on input "email" at bounding box center [689, 112] width 149 height 24
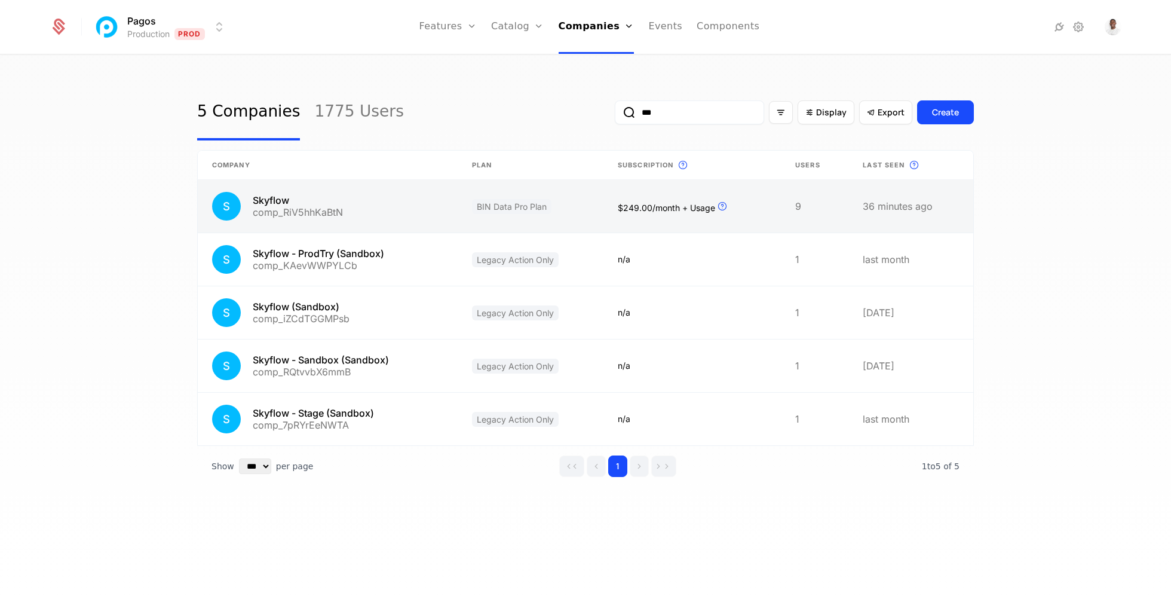
type input "***"
click at [746, 208] on link at bounding box center [691, 206] width 177 height 53
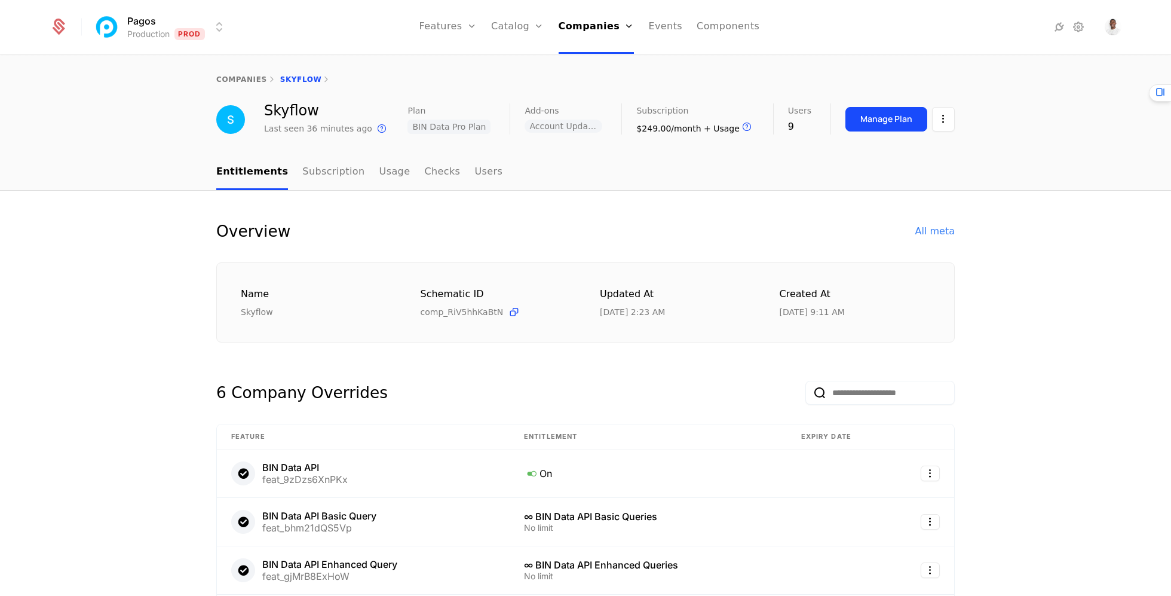
select select "***"
click at [257, 83] on link "companies" at bounding box center [241, 79] width 51 height 8
select select "***"
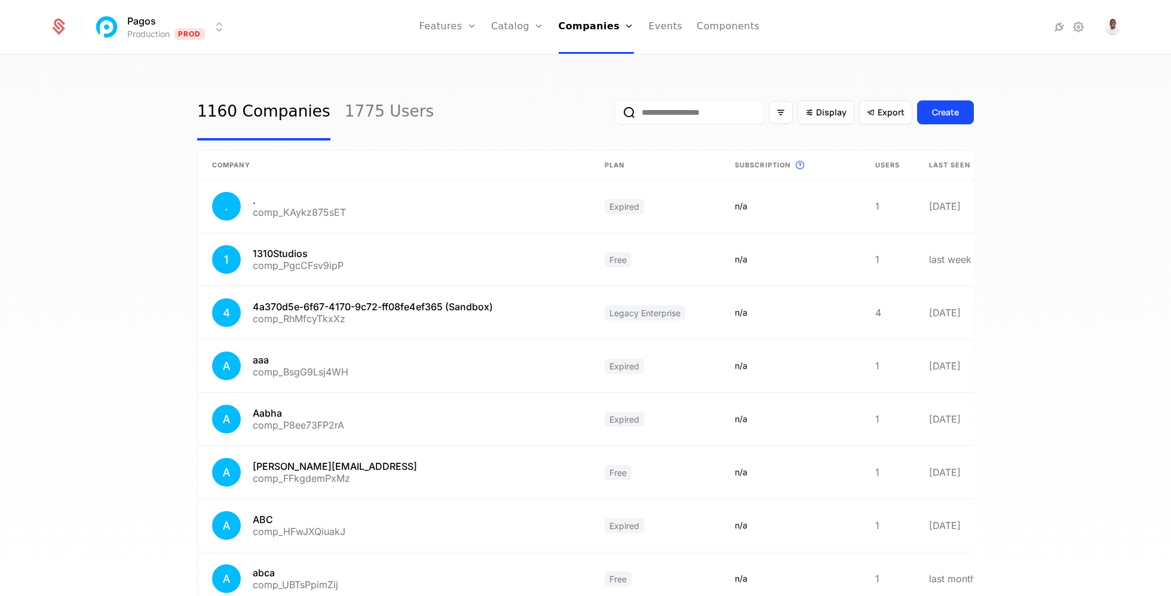
click at [676, 105] on input "email" at bounding box center [689, 112] width 149 height 24
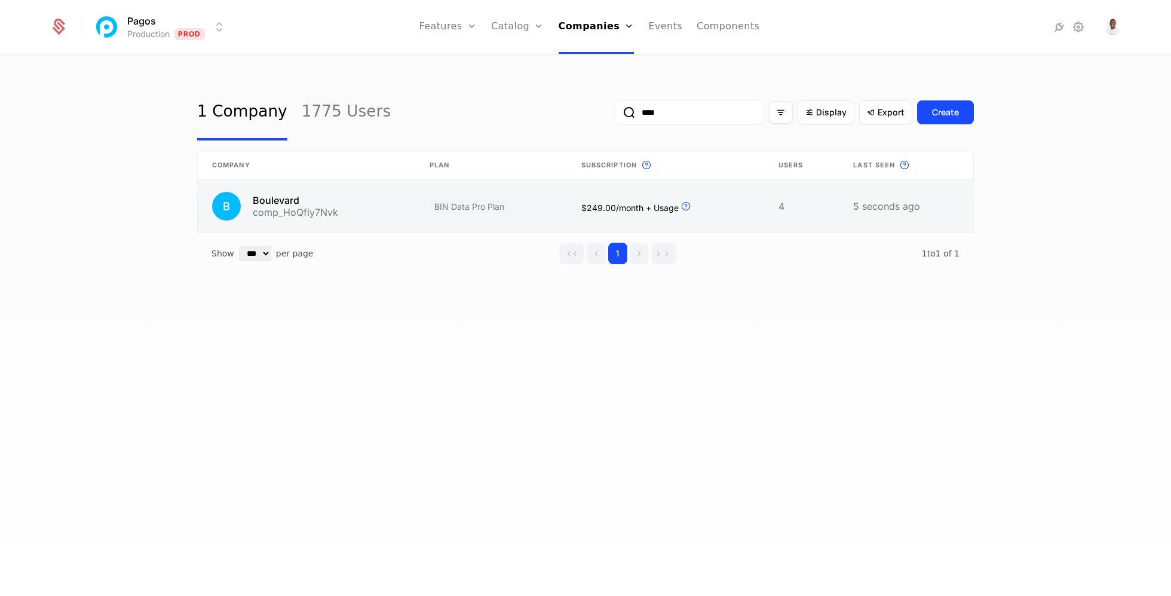
type input "****"
click at [535, 213] on link at bounding box center [491, 206] width 152 height 53
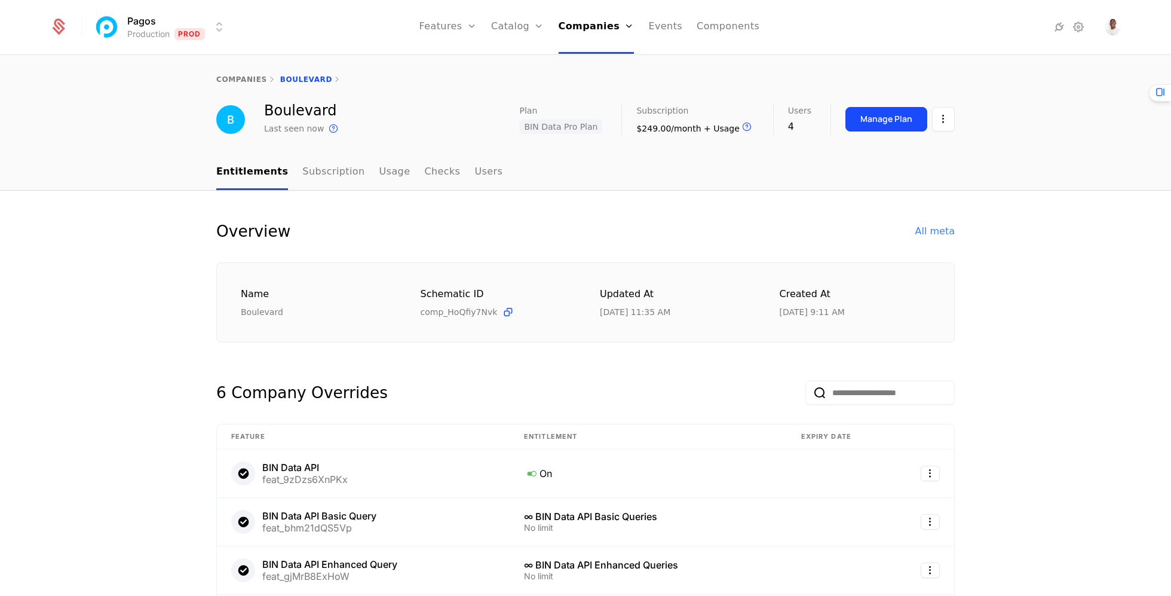
select select "***"
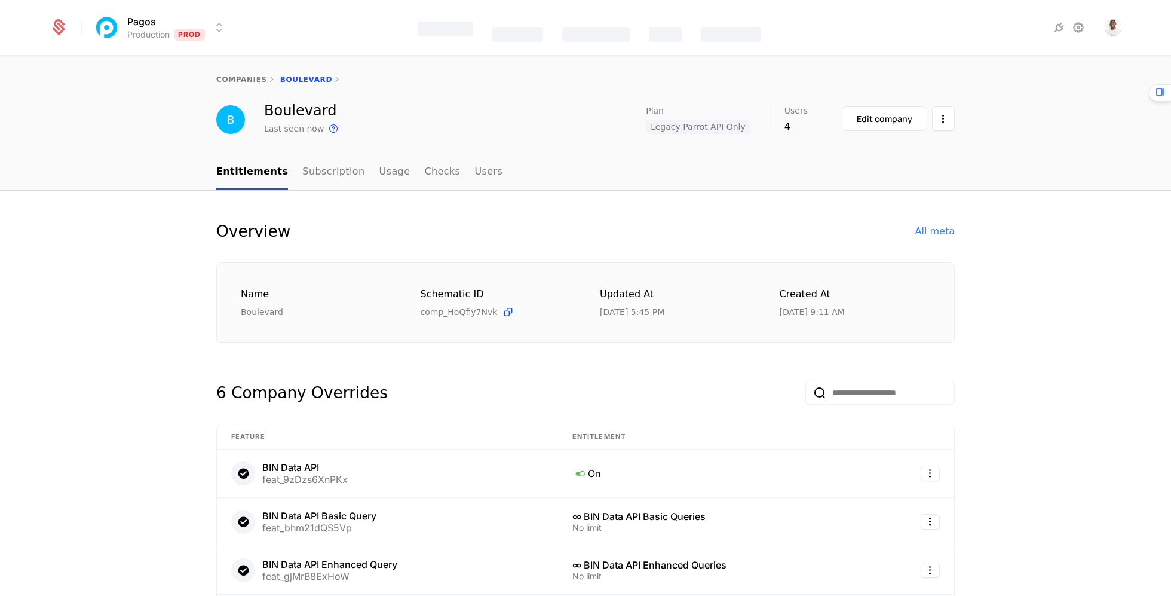
select select "***"
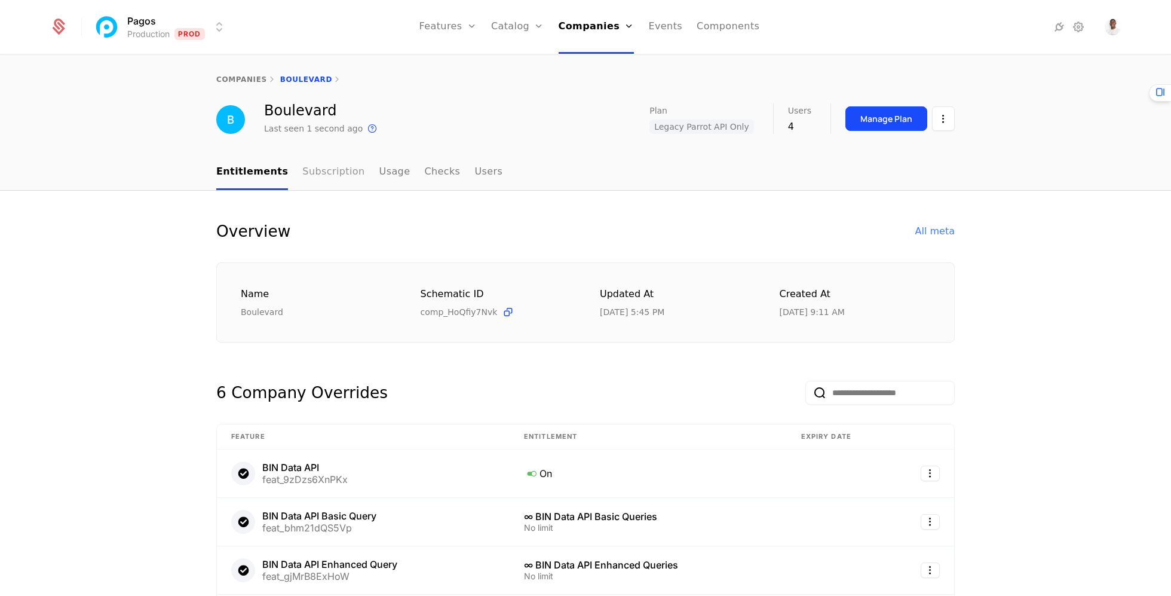
click at [310, 171] on link "Subscription" at bounding box center [333, 172] width 62 height 35
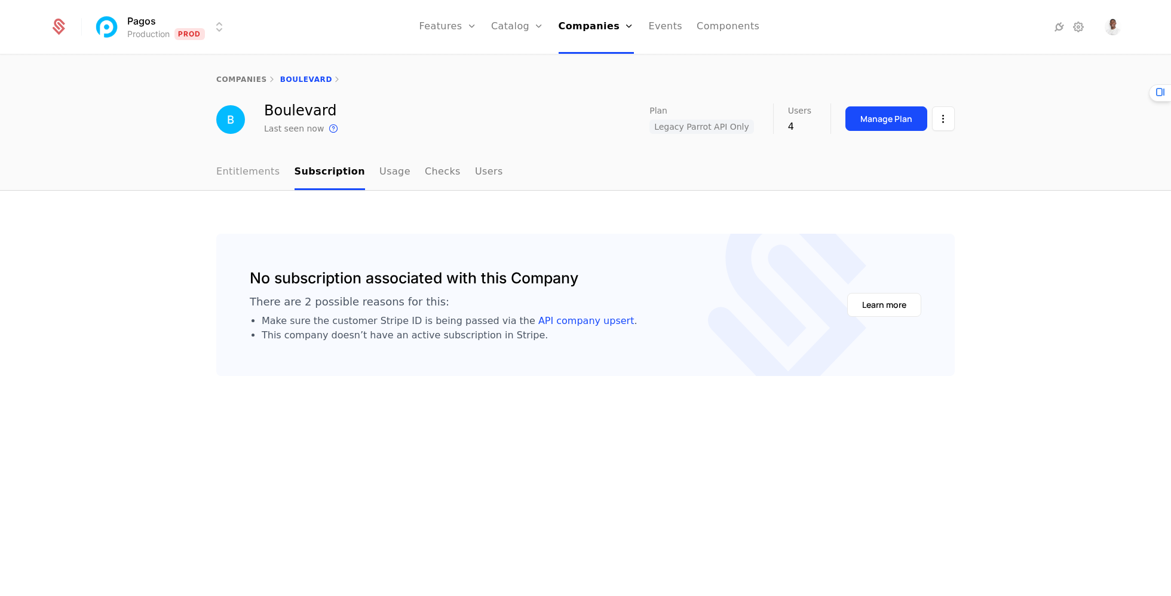
click at [253, 169] on link "Entitlements" at bounding box center [248, 172] width 64 height 35
select select "***"
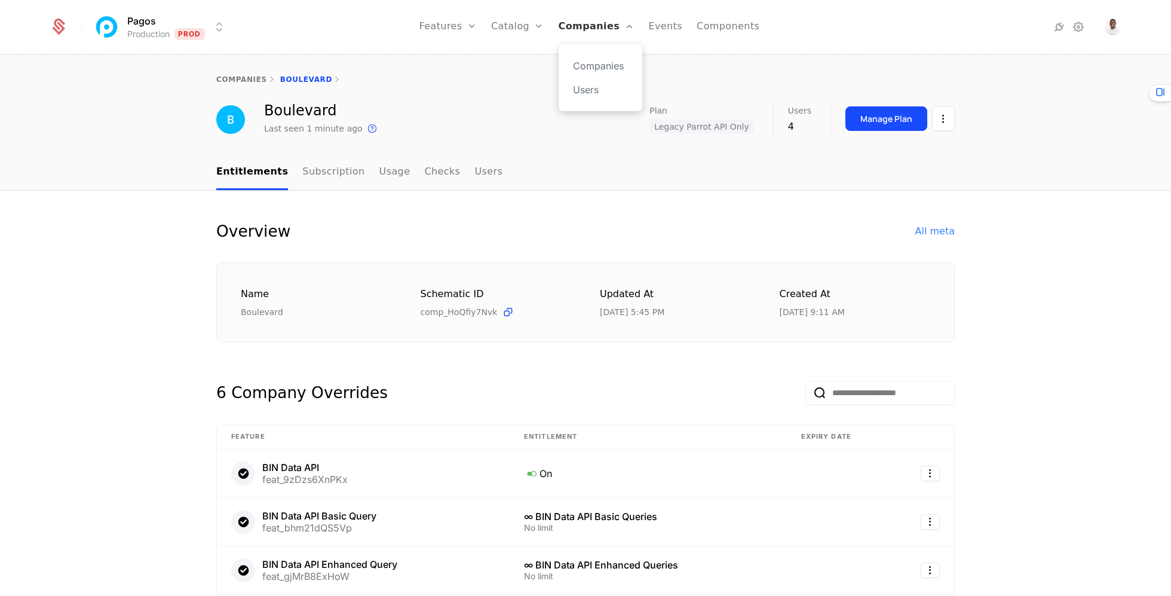
click at [586, 27] on link "Companies" at bounding box center [597, 27] width 76 height 54
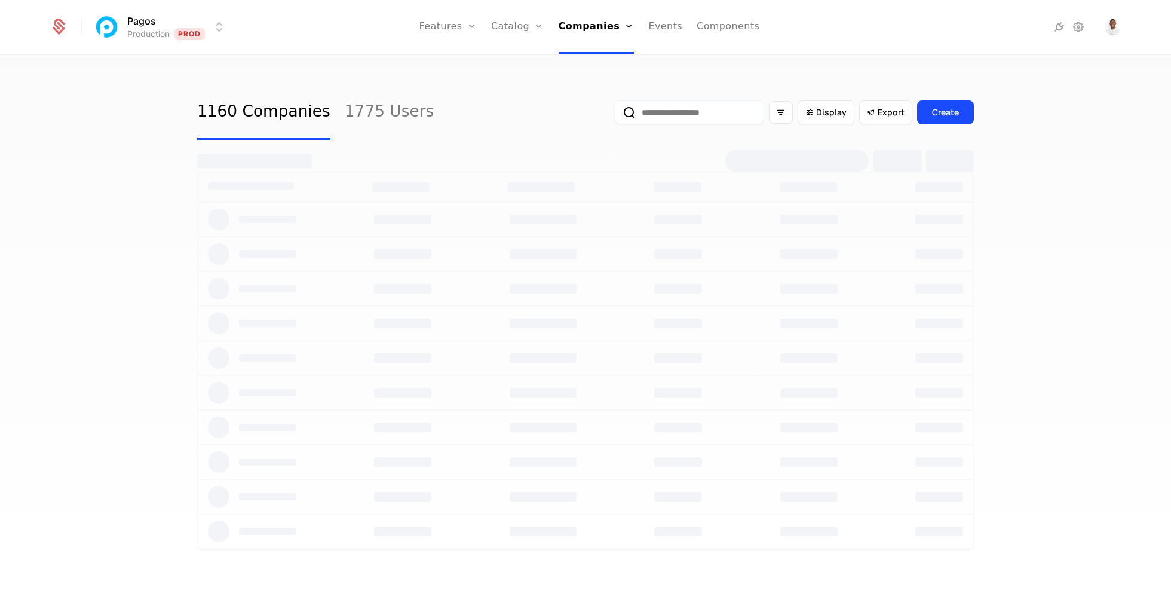
click at [684, 112] on input "email" at bounding box center [689, 112] width 149 height 24
select select "***"
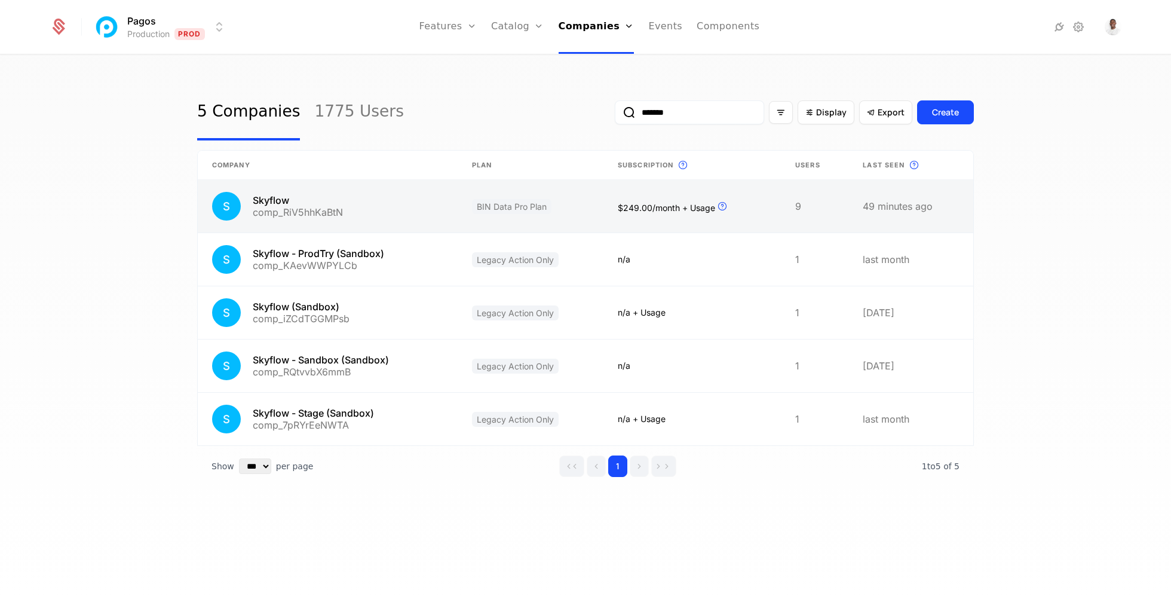
type input "*******"
click at [748, 212] on link at bounding box center [691, 206] width 177 height 53
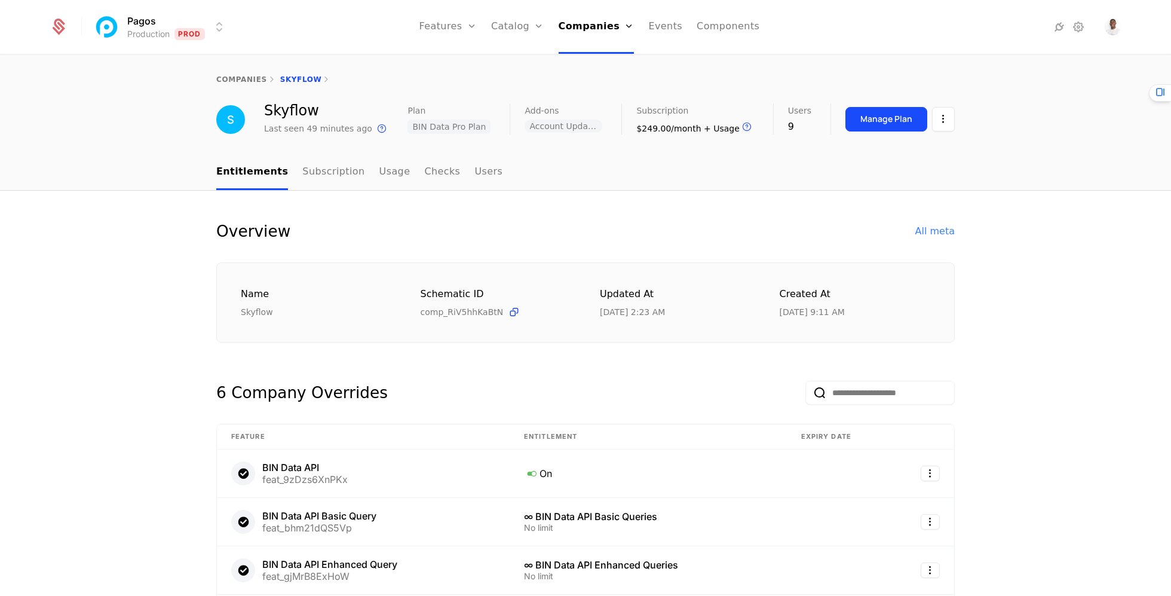
select select "***"
click at [597, 24] on link "Companies" at bounding box center [597, 27] width 76 height 54
select select "***"
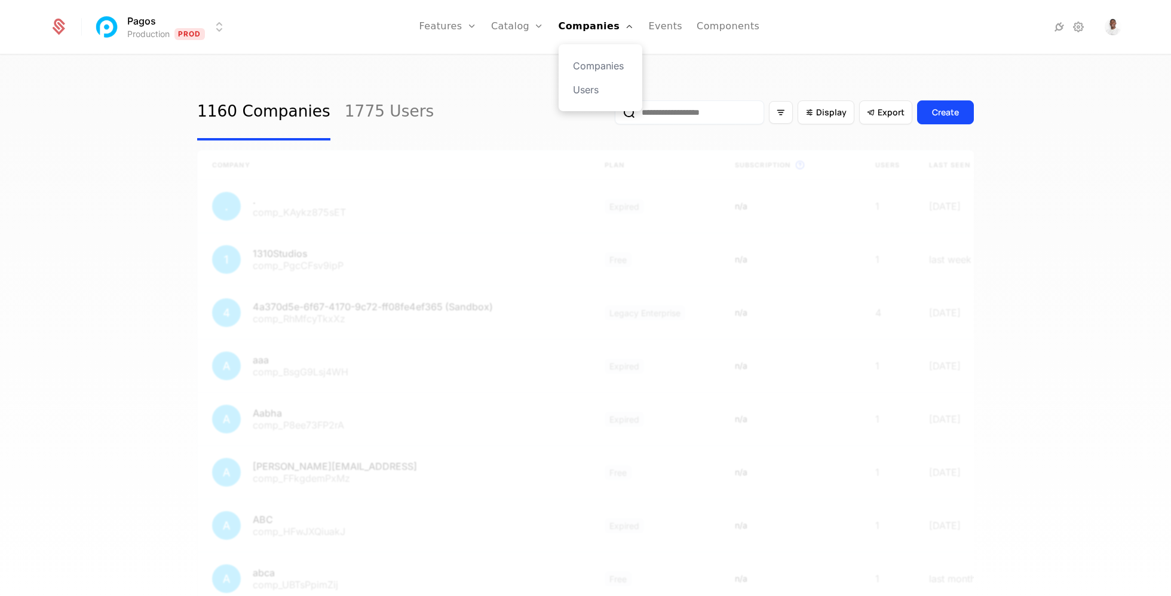
click at [704, 112] on input "email" at bounding box center [689, 112] width 149 height 24
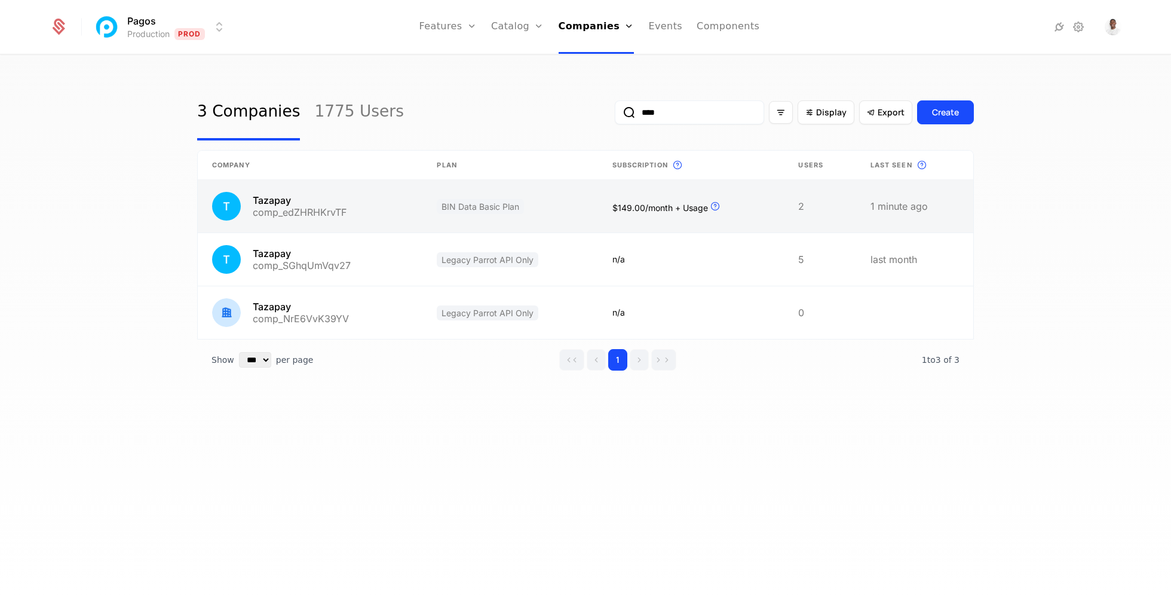
type input "****"
click at [749, 209] on link at bounding box center [691, 206] width 186 height 53
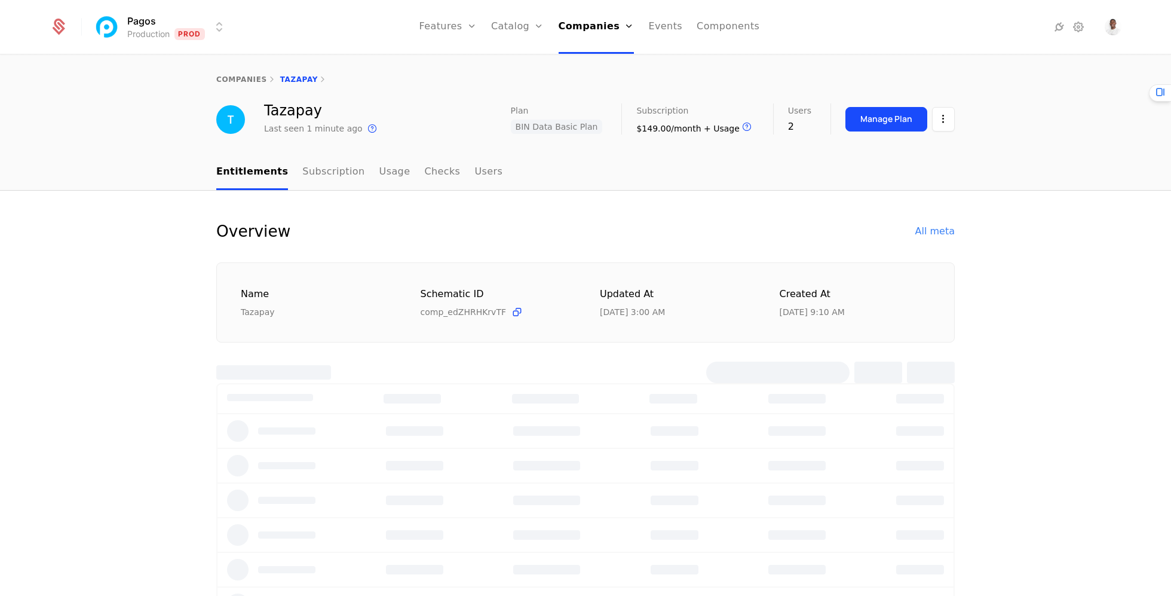
select select "***"
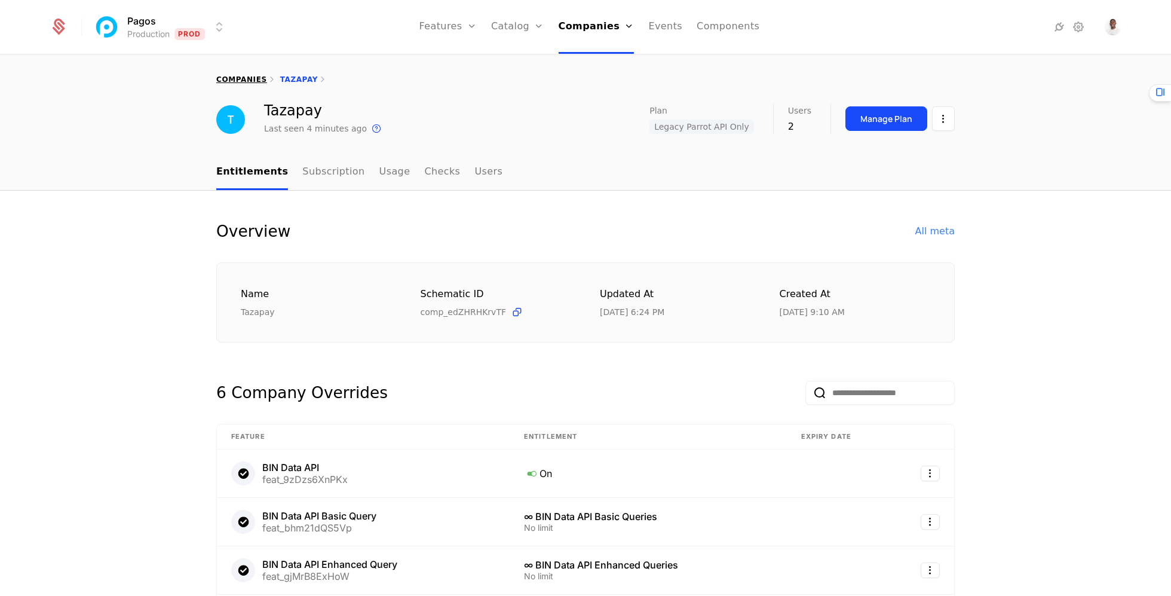
click at [249, 79] on link "companies" at bounding box center [241, 79] width 51 height 8
select select "***"
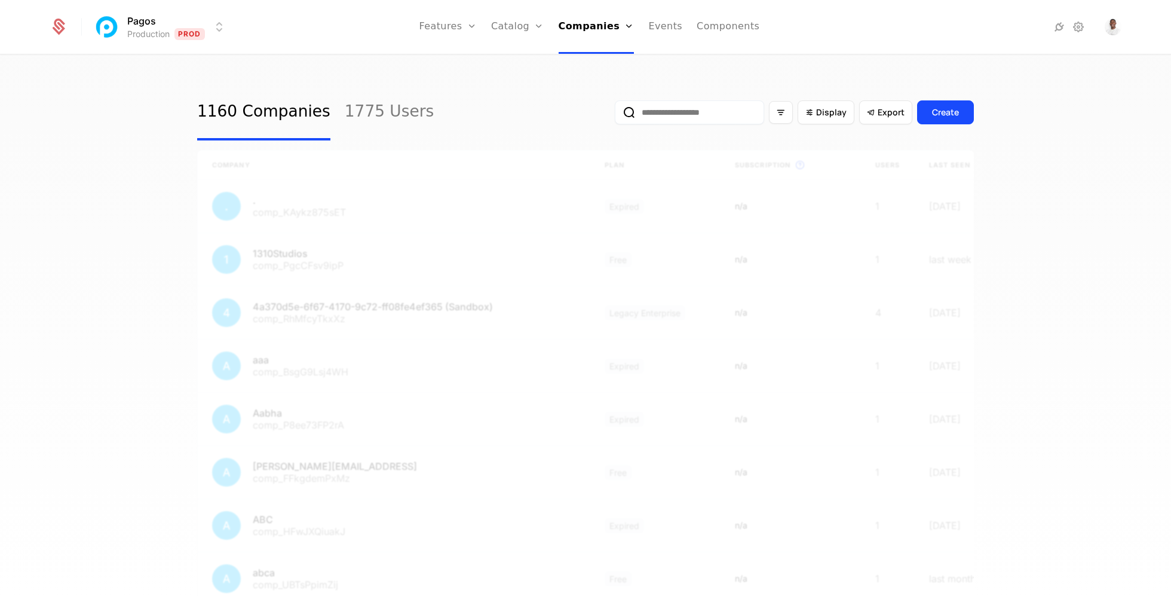
click at [695, 112] on input "email" at bounding box center [689, 112] width 149 height 24
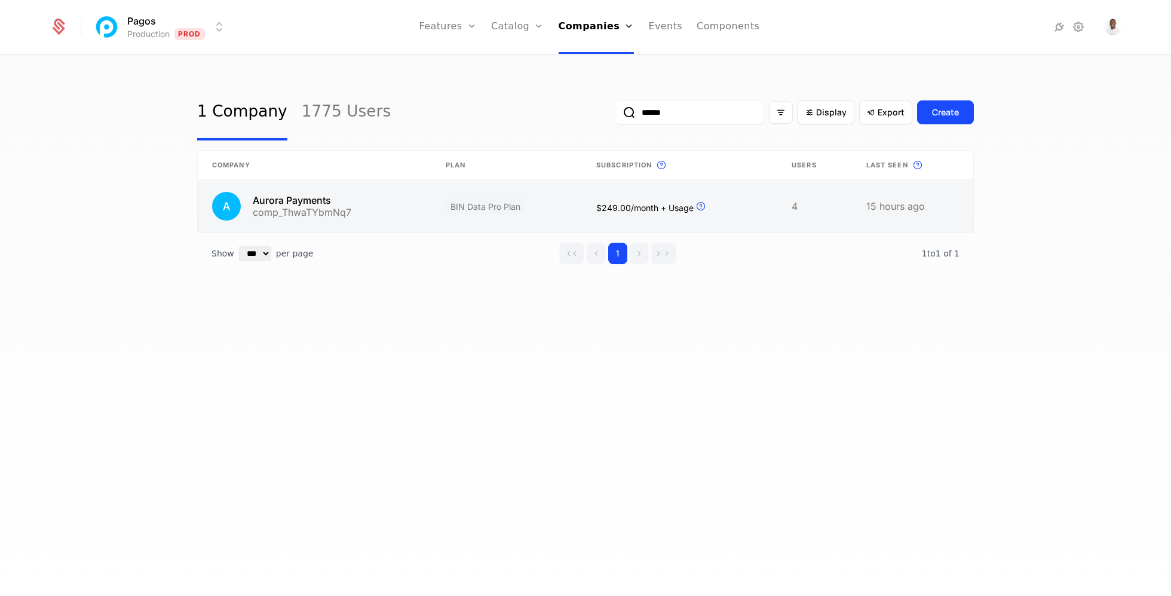
type input "******"
click at [579, 210] on link at bounding box center [506, 206] width 151 height 53
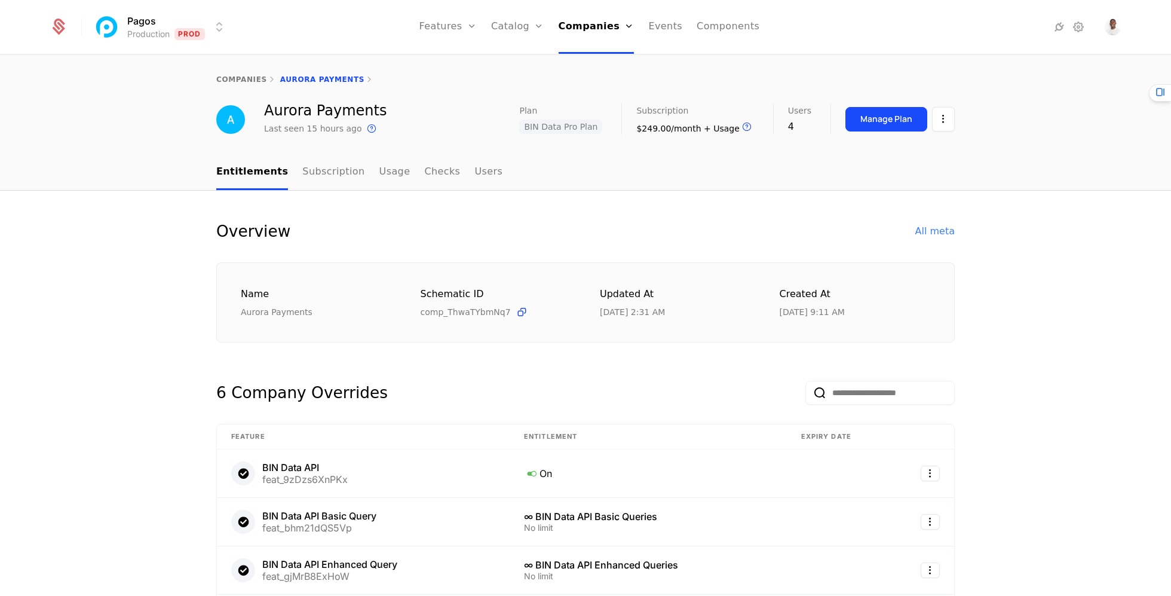
select select "***"
click at [594, 27] on link "Companies" at bounding box center [597, 27] width 76 height 54
select select "***"
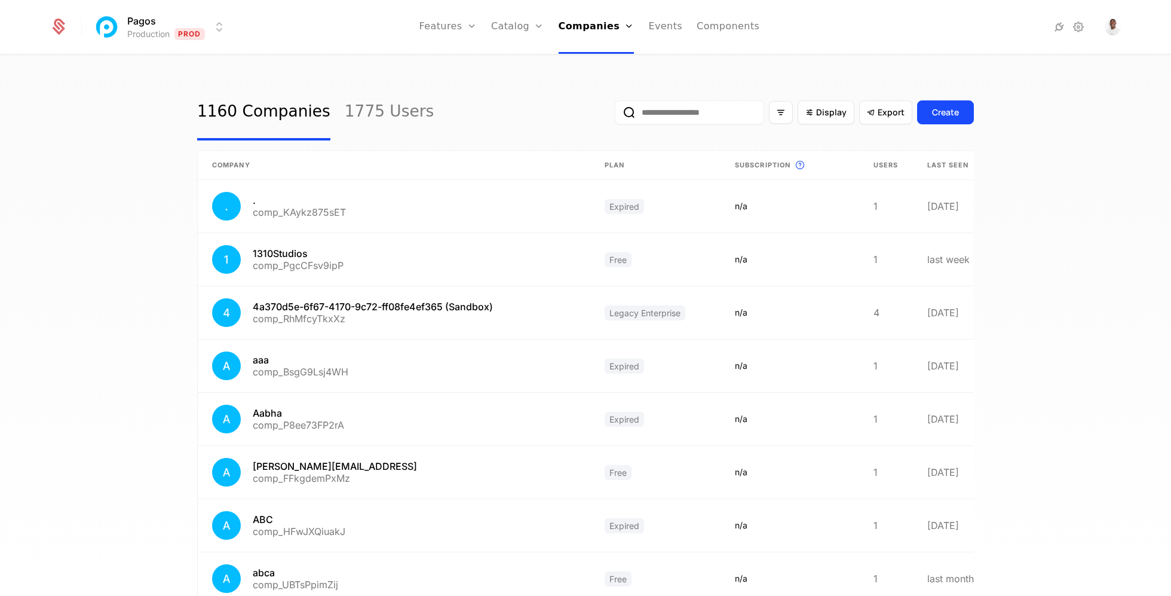
click at [709, 111] on input "email" at bounding box center [689, 112] width 149 height 24
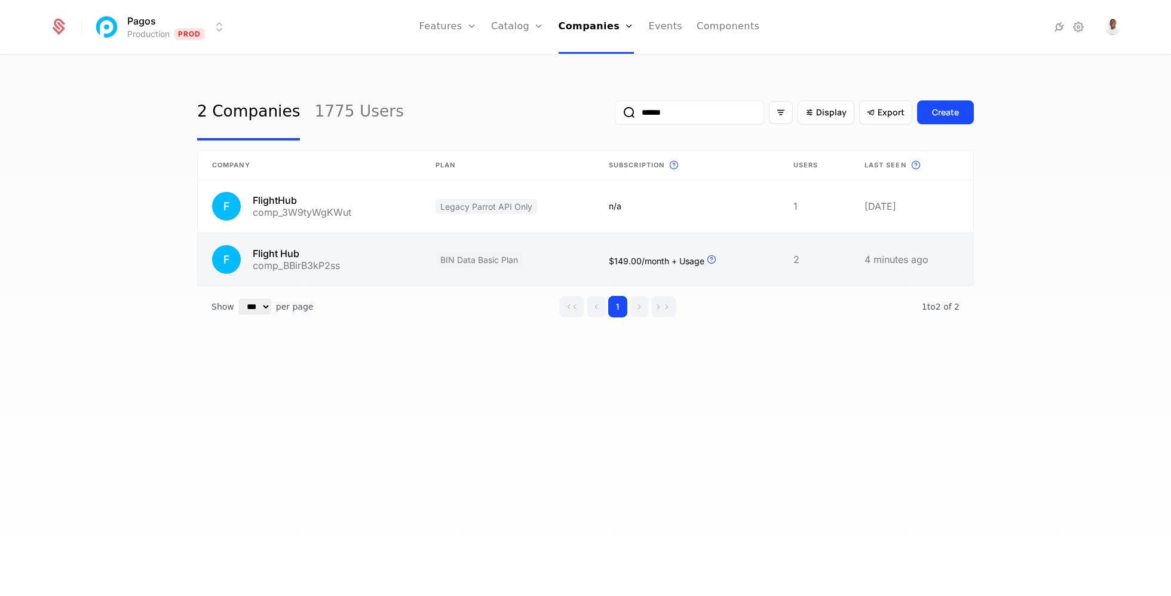
type input "******"
click at [566, 256] on link at bounding box center [507, 259] width 173 height 53
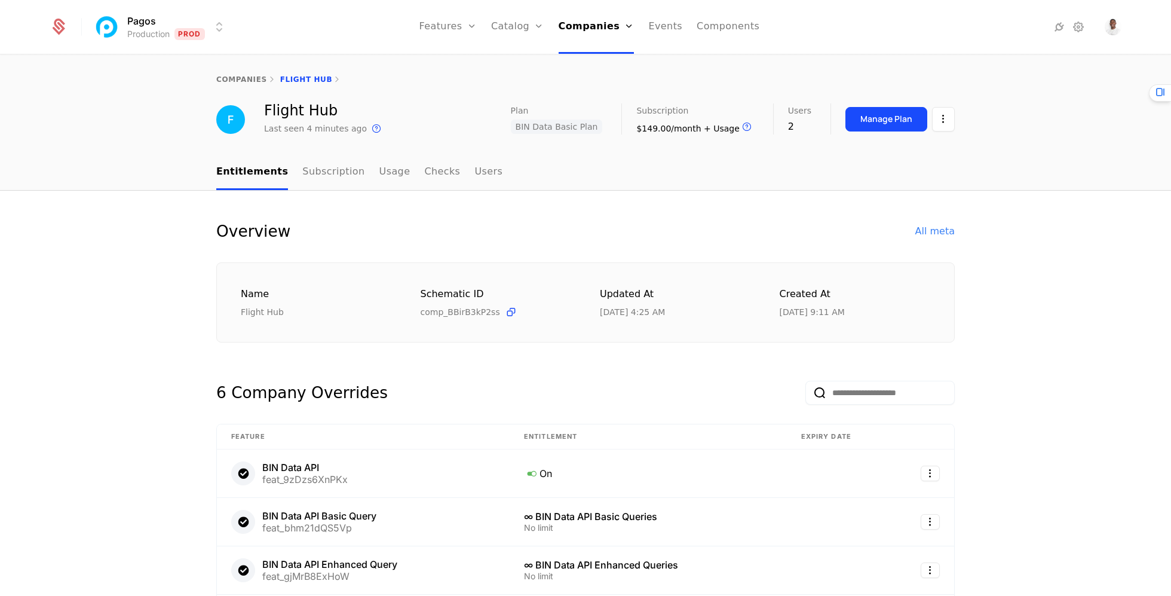
select select "***"
click at [592, 27] on link "Companies" at bounding box center [597, 27] width 76 height 54
select select "***"
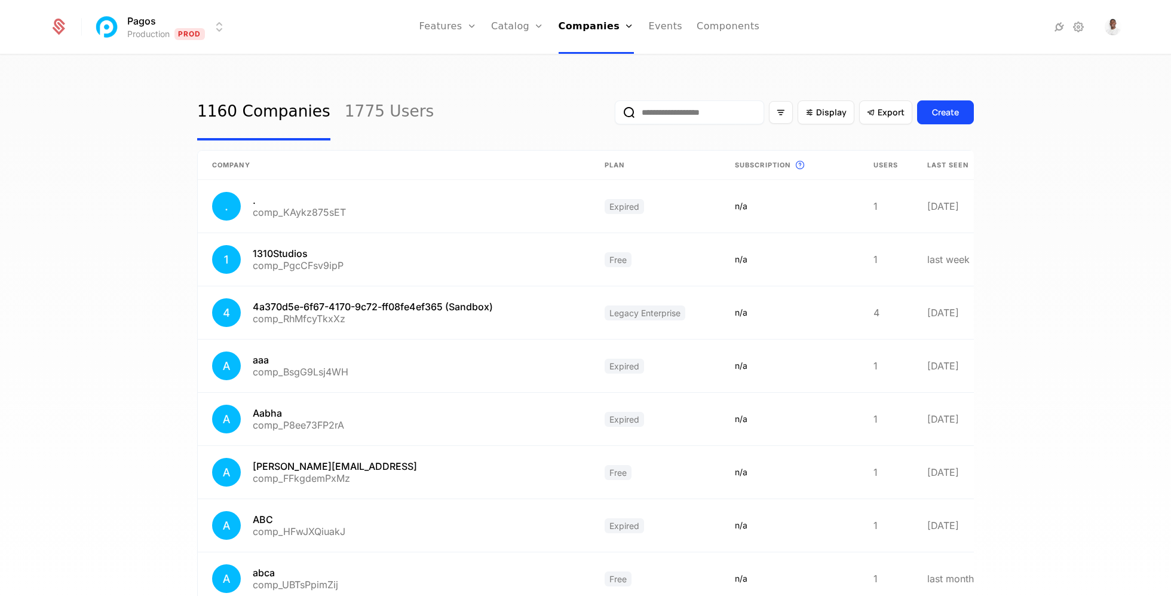
click at [722, 102] on input "email" at bounding box center [689, 112] width 149 height 24
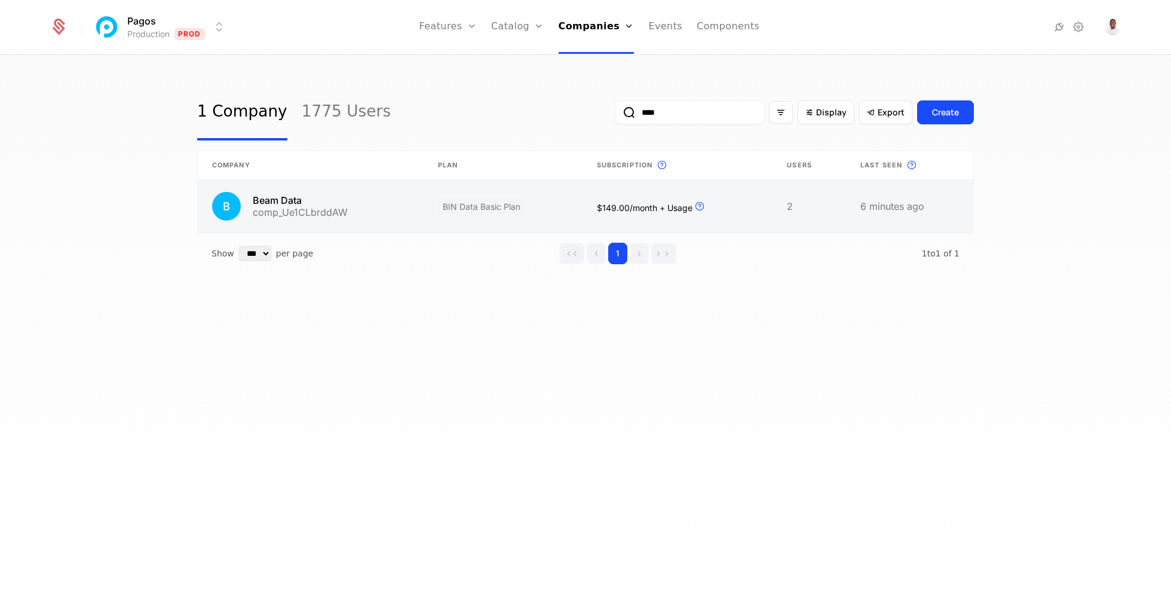
type input "****"
click at [545, 216] on link at bounding box center [503, 206] width 159 height 53
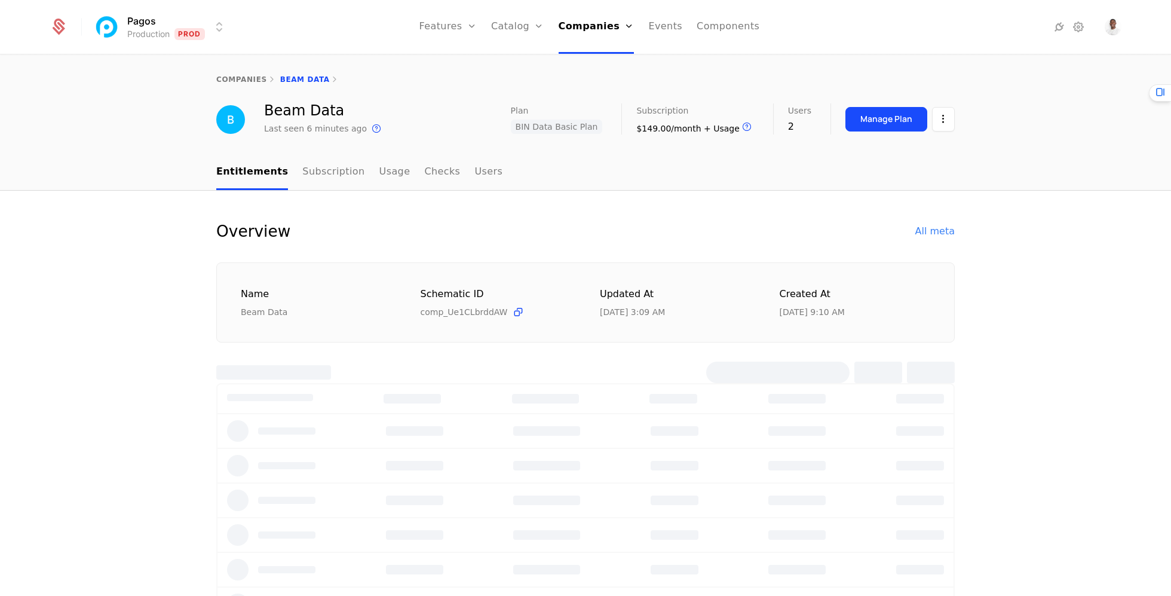
select select "***"
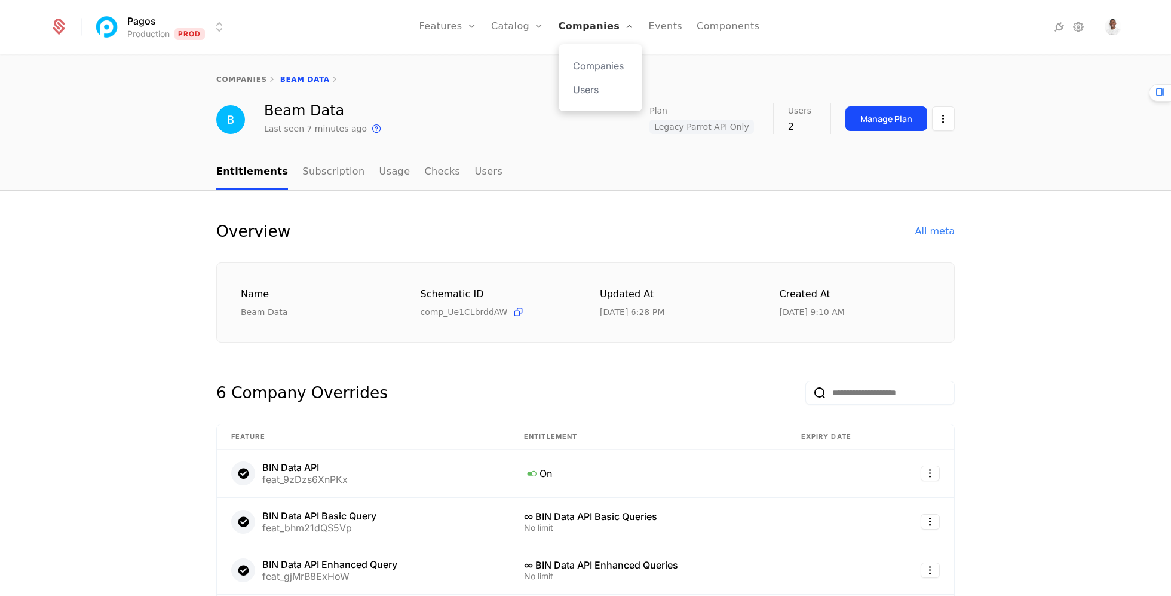
click at [582, 28] on link "Companies" at bounding box center [597, 27] width 76 height 54
select select "***"
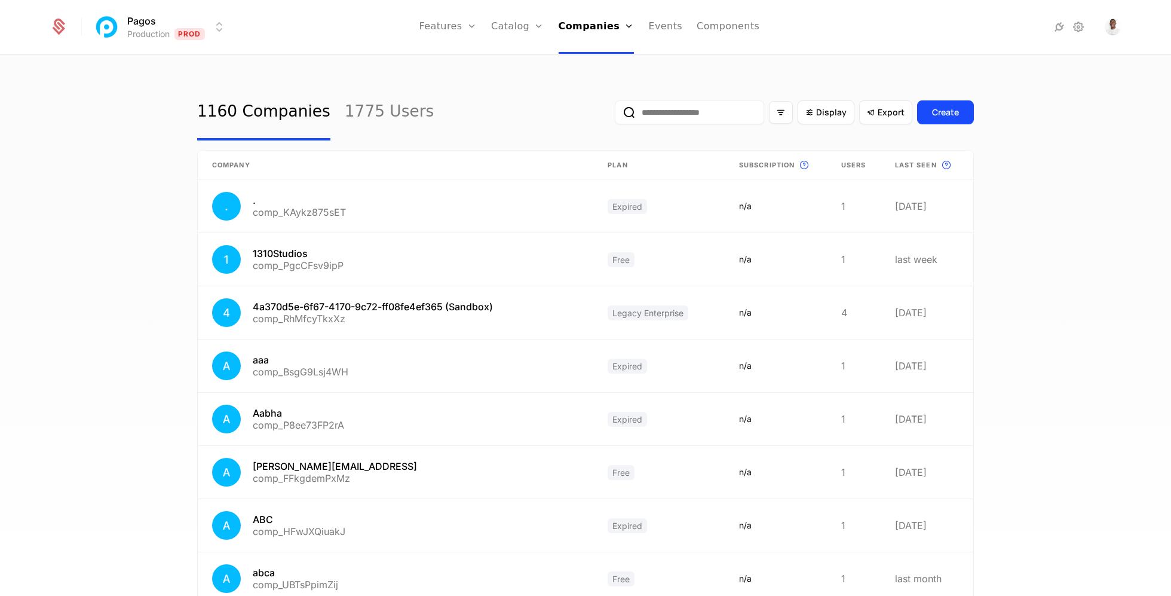
click at [709, 117] on input "email" at bounding box center [689, 112] width 149 height 24
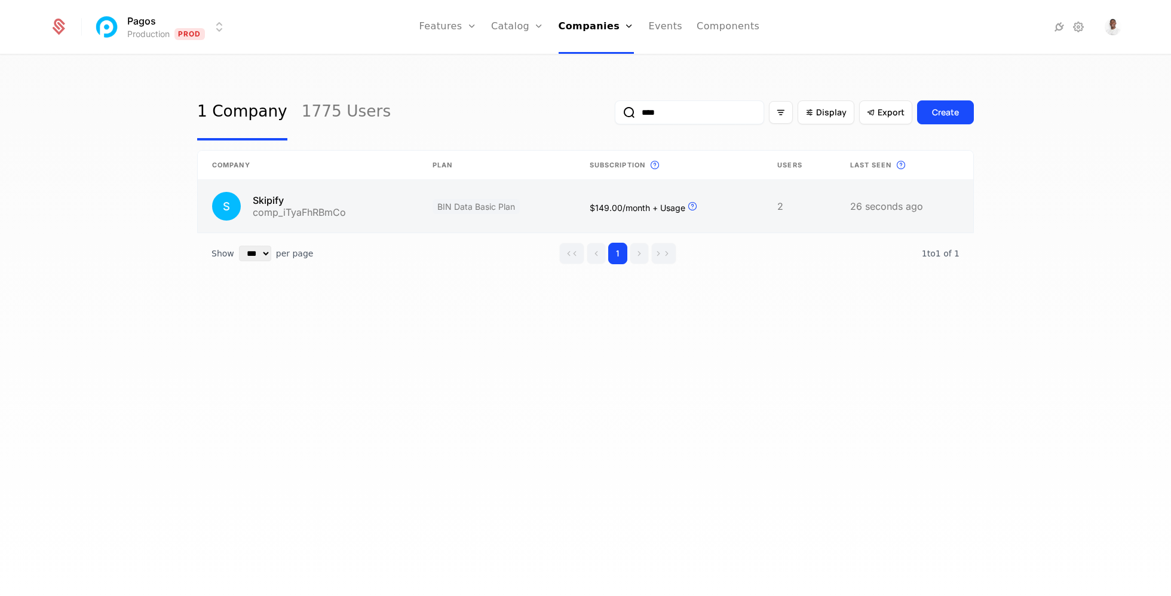
type input "****"
click at [565, 216] on link at bounding box center [496, 206] width 157 height 53
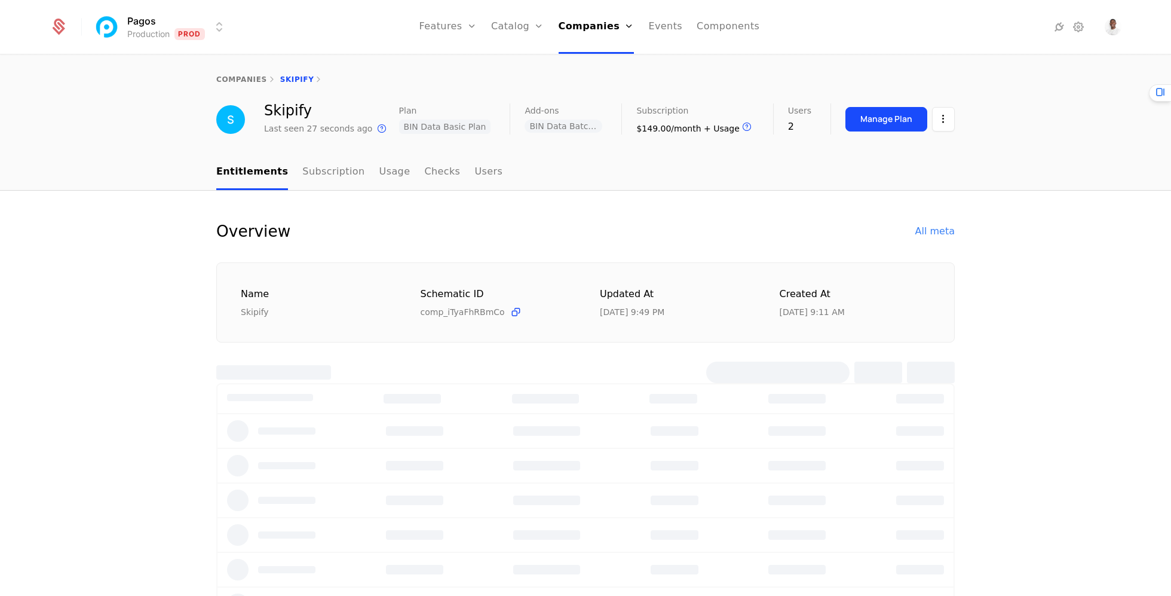
select select "***"
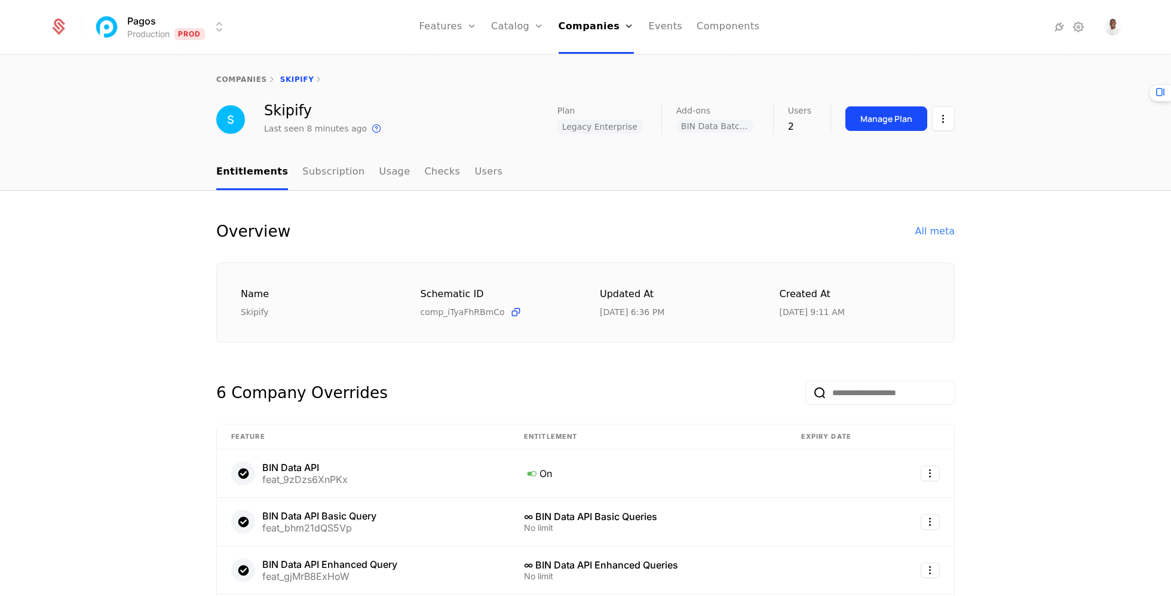
click at [256, 85] on div "companies Skipify" at bounding box center [585, 80] width 1171 height 48
click at [258, 82] on link "companies" at bounding box center [241, 79] width 51 height 8
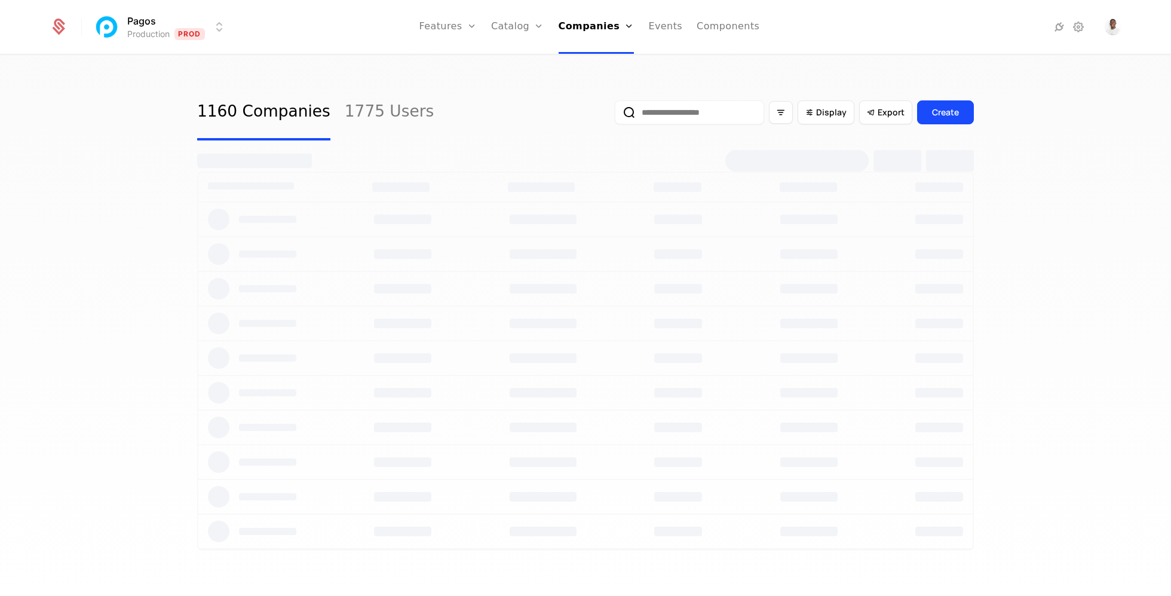
select select "***"
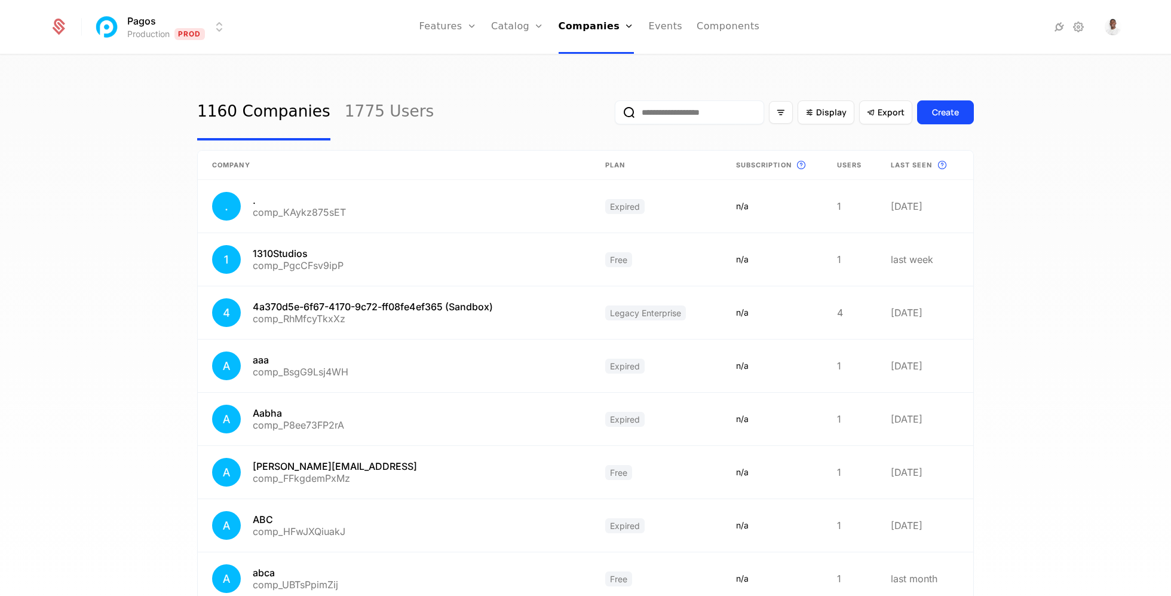
click at [730, 116] on input "email" at bounding box center [689, 112] width 149 height 24
click at [705, 122] on input "email" at bounding box center [689, 112] width 149 height 24
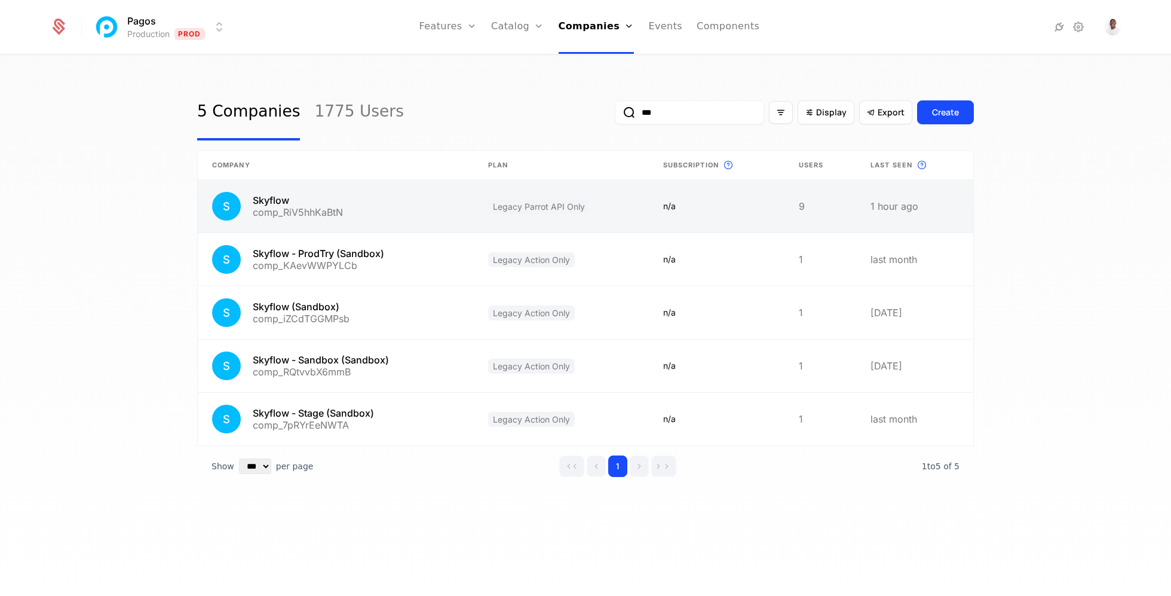
type input "***"
click at [618, 187] on link at bounding box center [561, 206] width 175 height 53
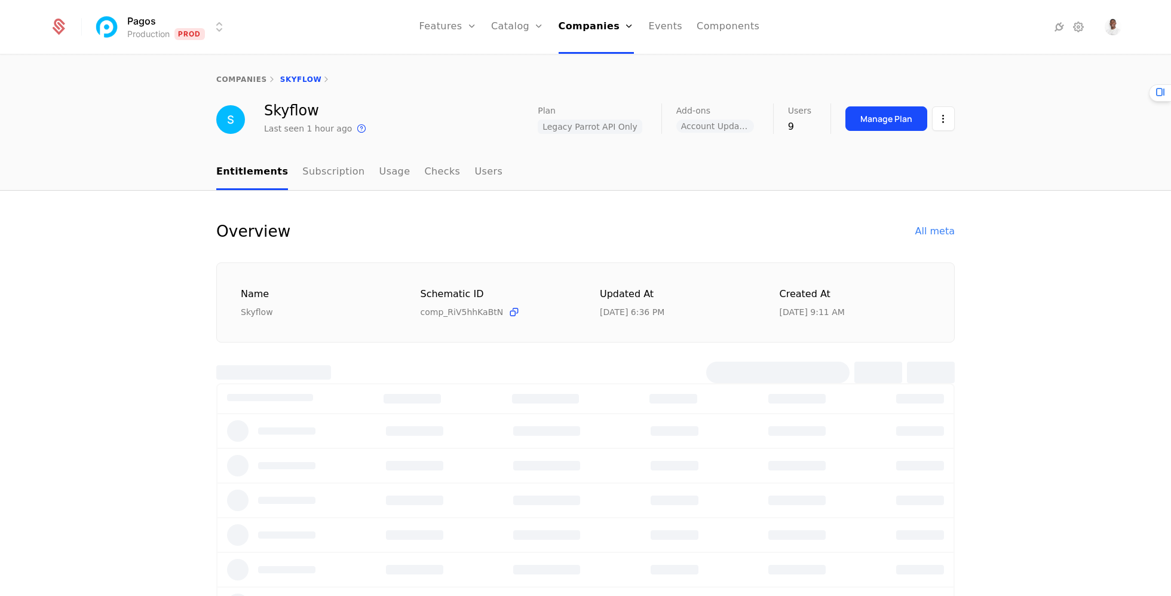
select select "***"
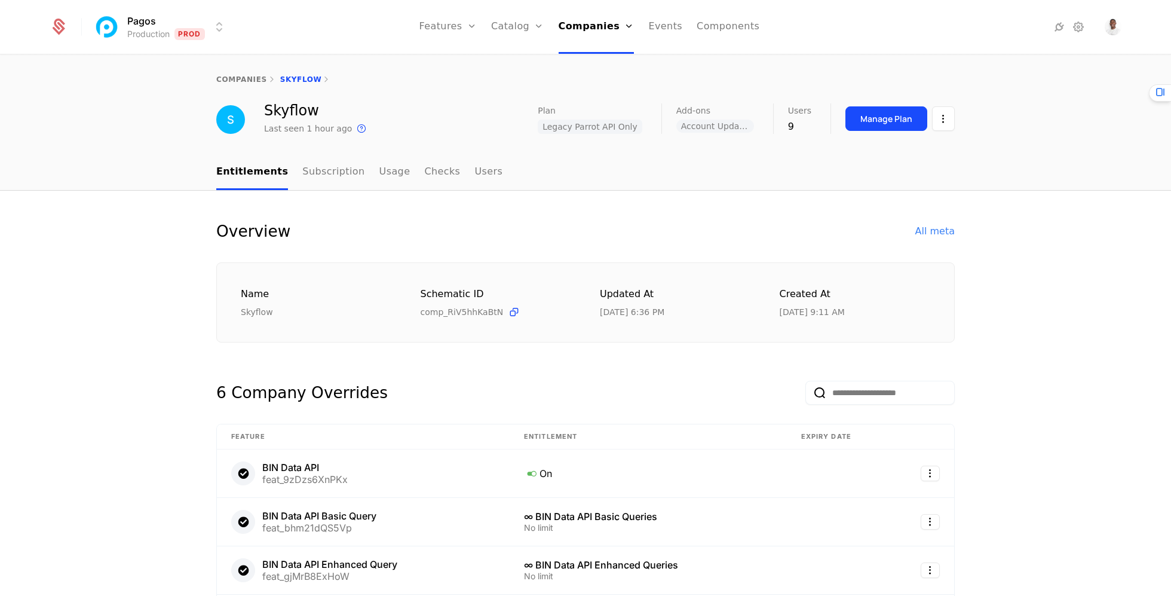
click at [228, 72] on div "companies Skyflow" at bounding box center [585, 80] width 1171 height 48
click at [249, 76] on link "companies" at bounding box center [241, 79] width 51 height 8
select select "***"
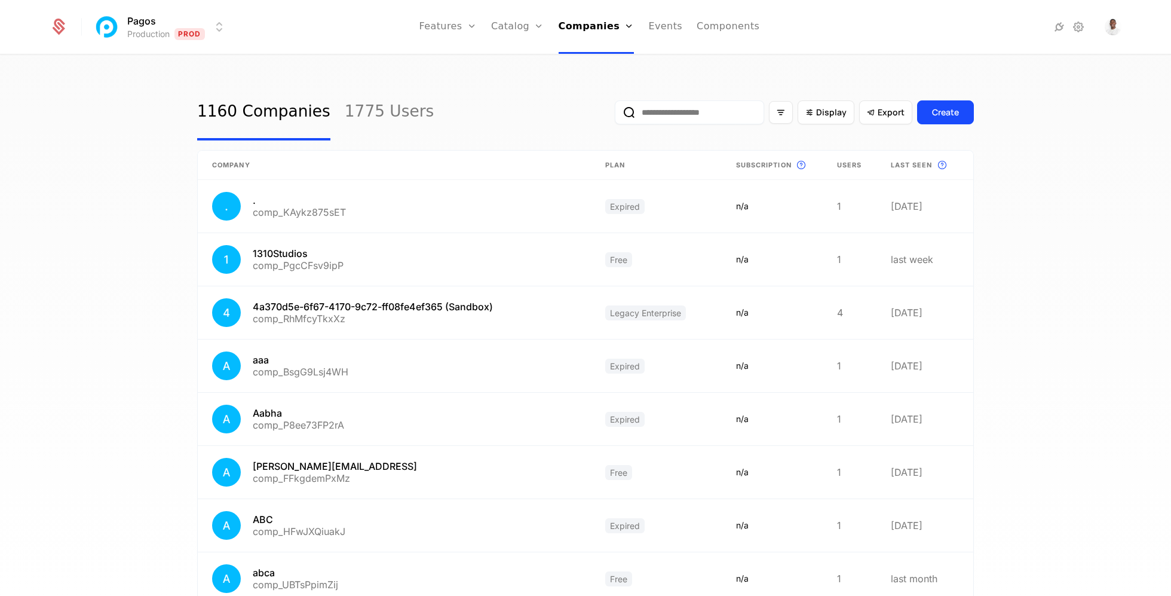
click at [738, 118] on input "email" at bounding box center [689, 112] width 149 height 24
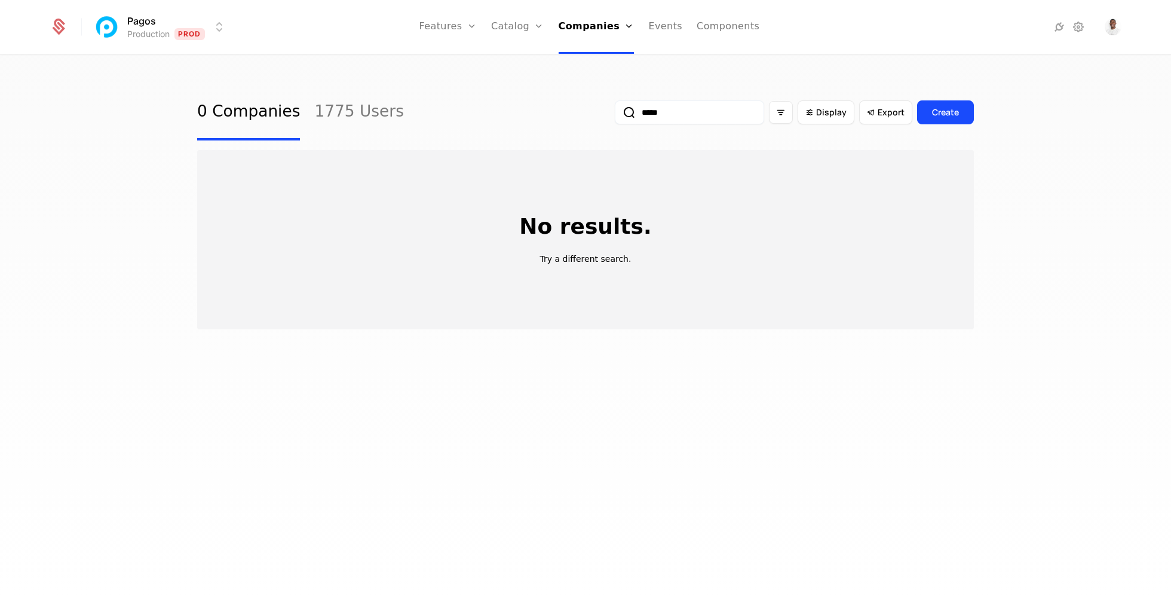
type input "****"
click at [668, 107] on input "****" at bounding box center [689, 112] width 149 height 24
click at [668, 112] on input "****" at bounding box center [689, 112] width 149 height 24
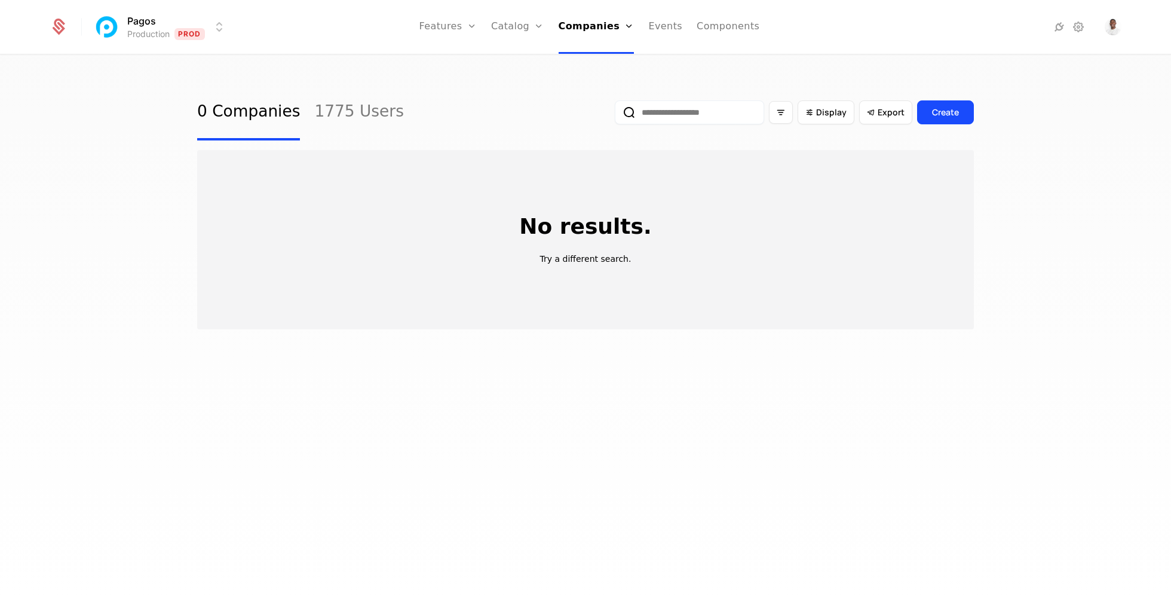
select select "***"
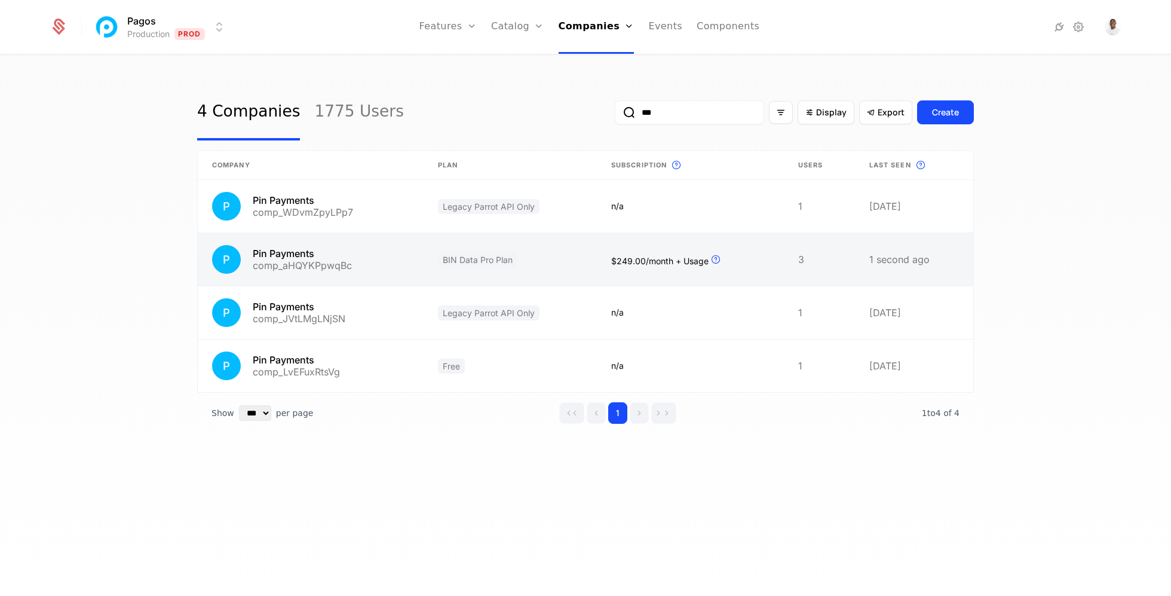
type input "***"
click at [749, 269] on link at bounding box center [690, 259] width 187 height 53
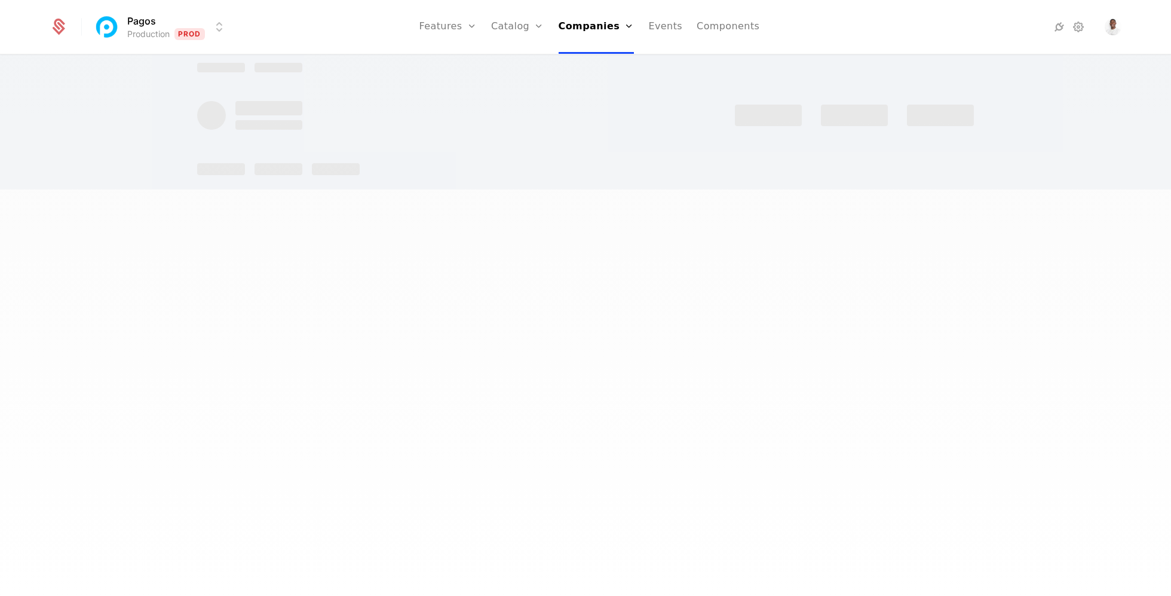
select select "***"
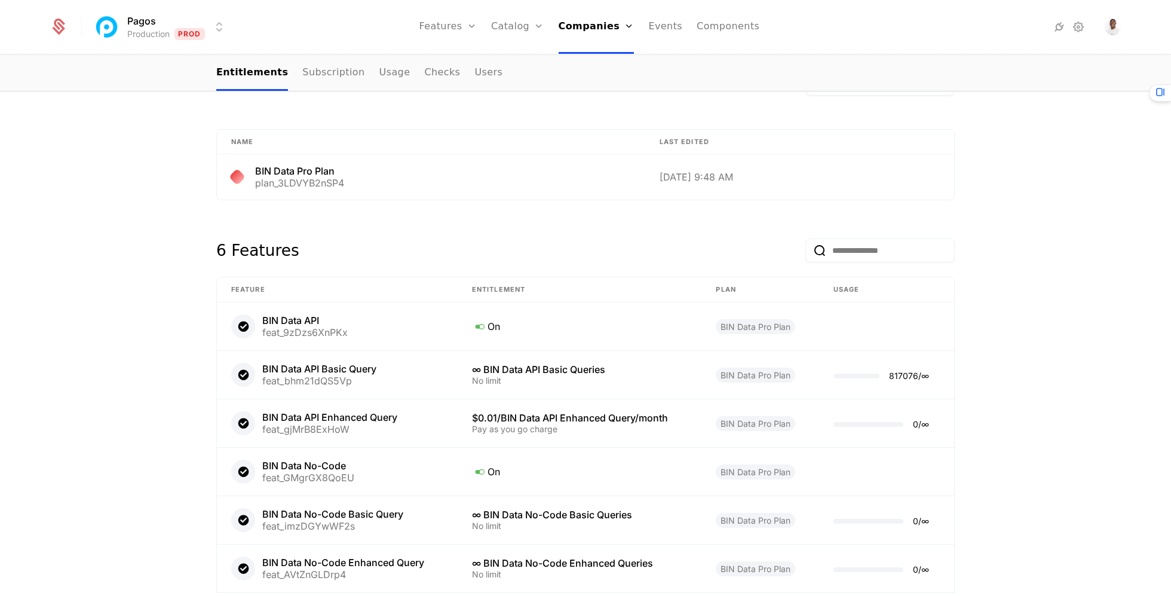
scroll to position [732, 0]
click at [257, 70] on link "Entitlements" at bounding box center [252, 73] width 72 height 35
click at [557, 34] on ul "Features Features Flags Catalog Plans Add Ons Credits Configuration Companies C…" at bounding box center [589, 27] width 341 height 54
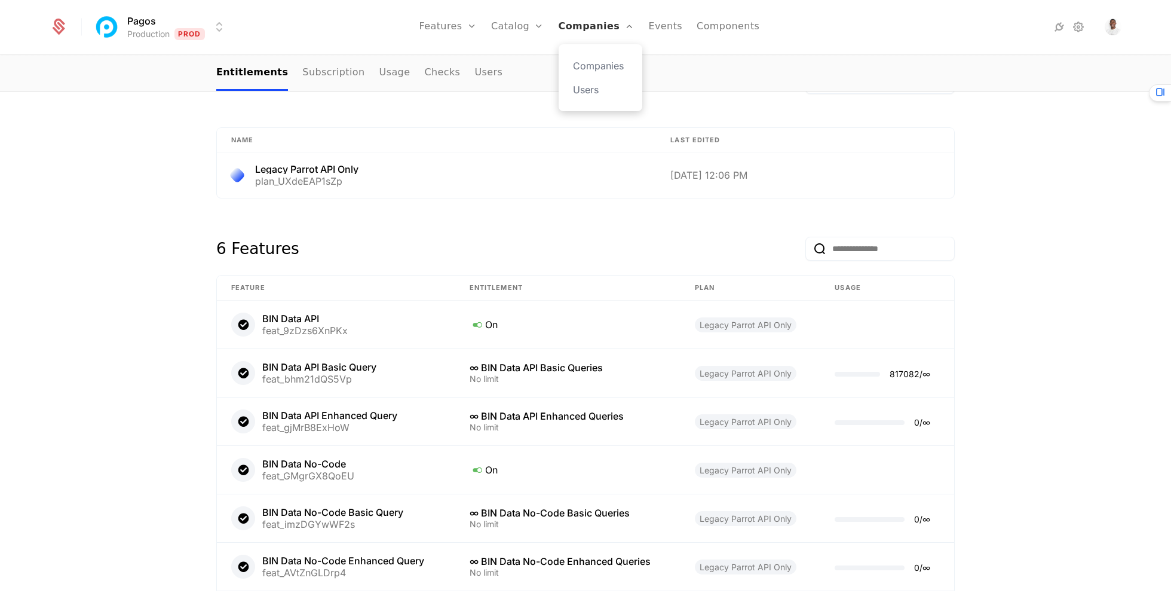
drag, startPoint x: 596, startPoint y: 23, endPoint x: 605, endPoint y: 33, distance: 13.1
click at [596, 23] on link "Companies" at bounding box center [597, 27] width 76 height 54
select select "***"
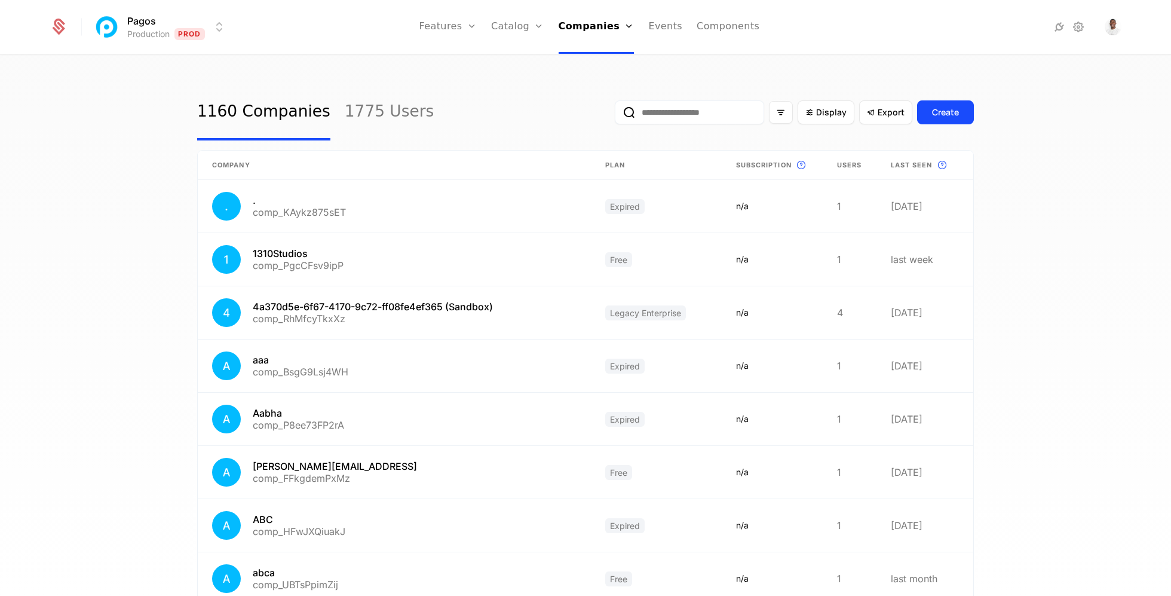
click at [686, 106] on input "email" at bounding box center [689, 112] width 149 height 24
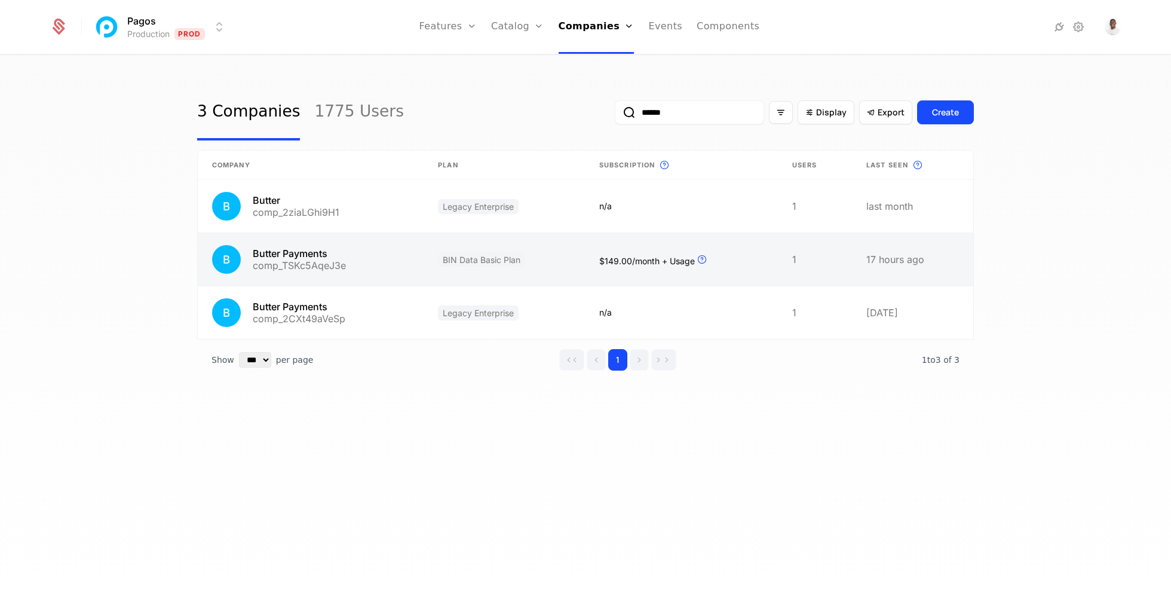
type input "******"
click at [737, 276] on link at bounding box center [681, 259] width 193 height 53
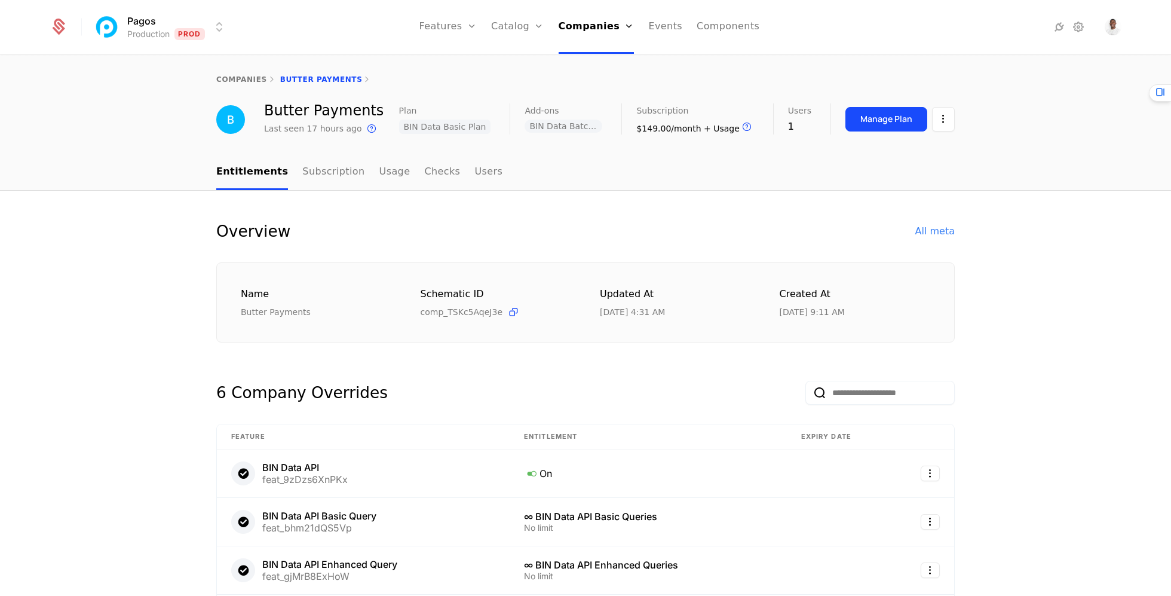
select select "***"
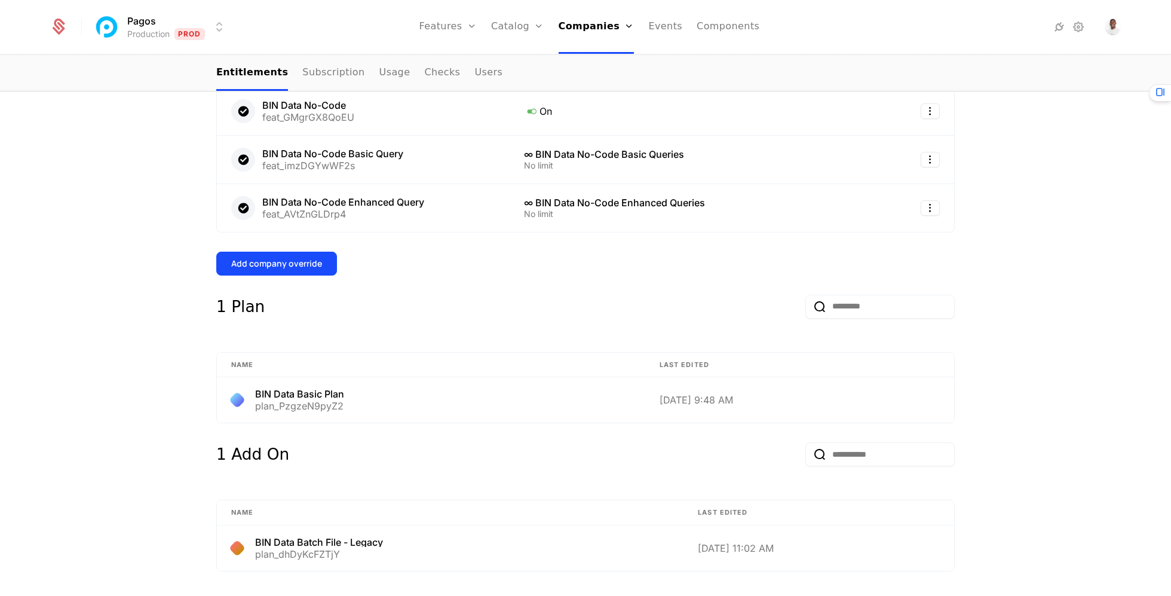
scroll to position [450, 0]
